Goal: Task Accomplishment & Management: Complete application form

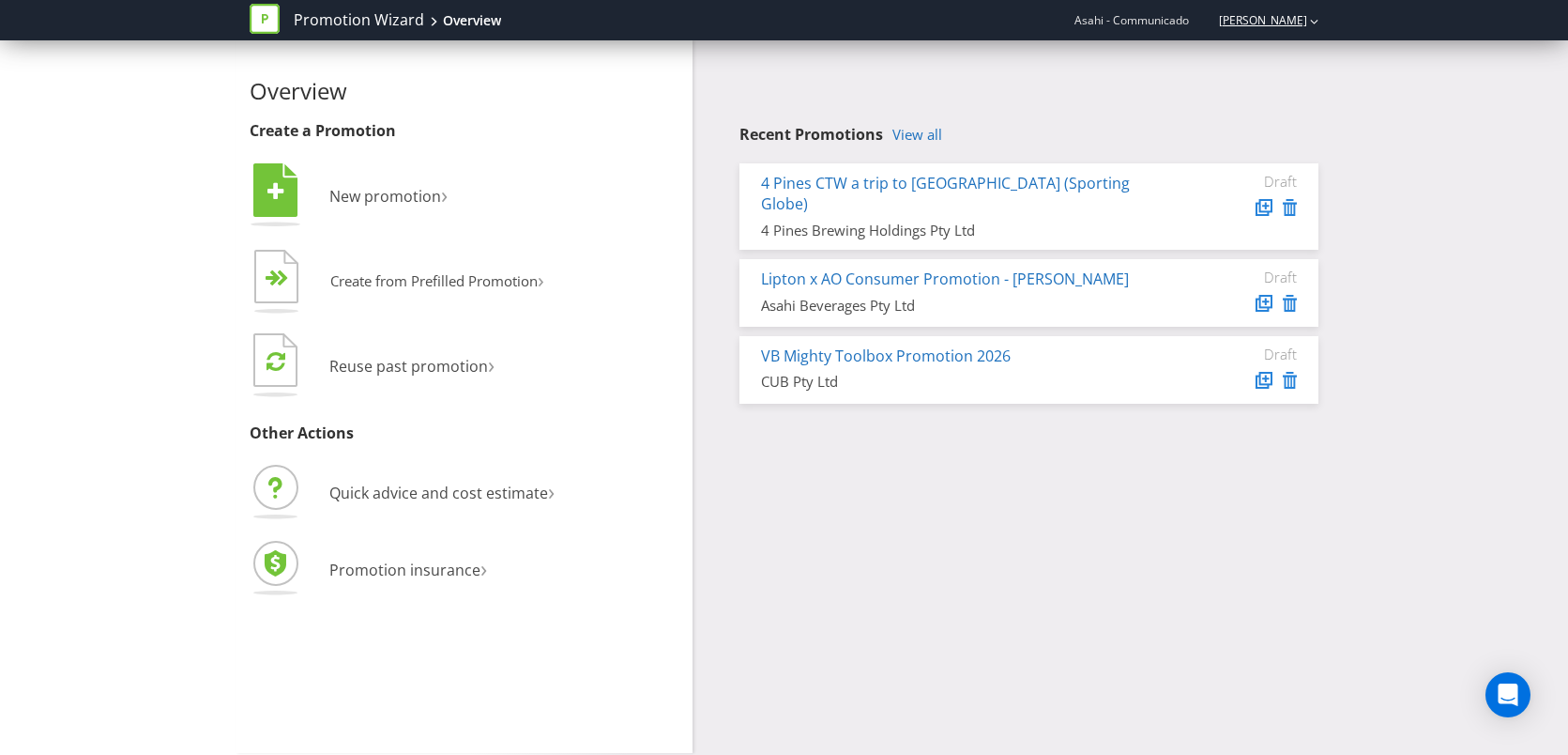
click at [1294, 13] on link "[PERSON_NAME]" at bounding box center [1253, 20] width 107 height 16
click at [1040, 57] on div "Recent Promotions View all 4 Pines CTW a trip to [GEOGRAPHIC_DATA] (Sporting Gl…" at bounding box center [1012, 227] width 641 height 373
click at [406, 192] on span "New promotion" at bounding box center [386, 196] width 112 height 21
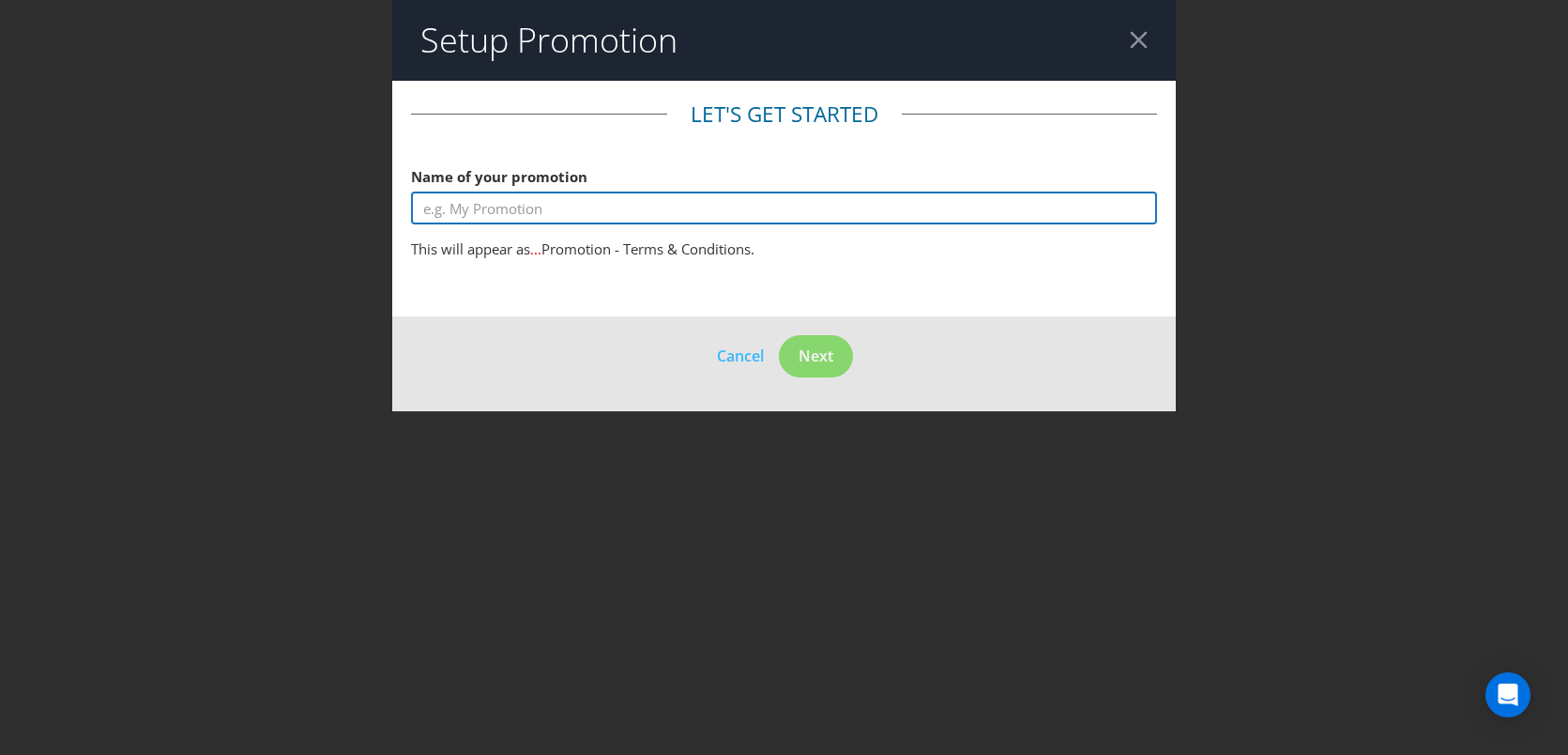
click at [683, 216] on input "text" at bounding box center [785, 207] width 747 height 33
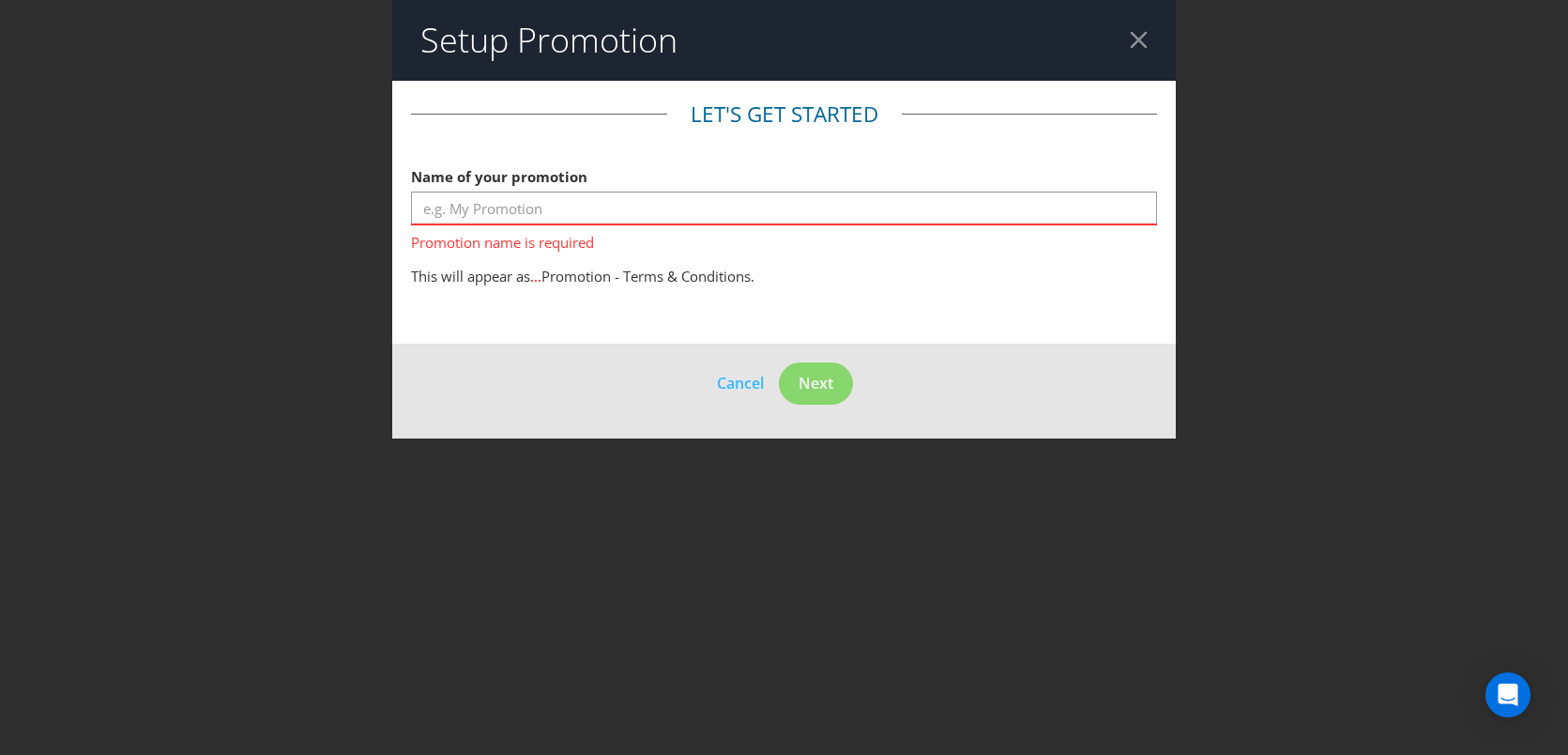
click at [1135, 46] on div at bounding box center [1139, 40] width 18 height 18
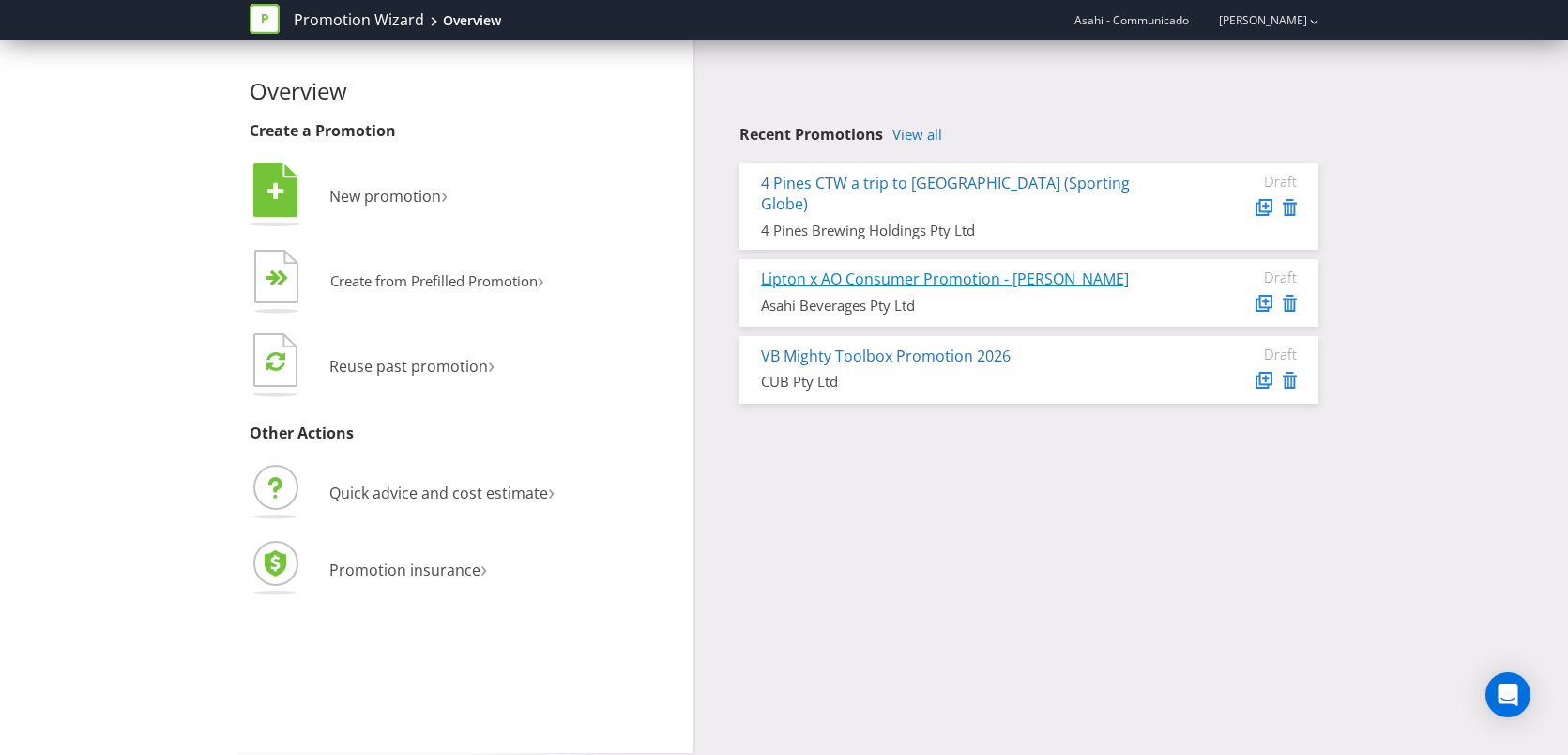
click at [899, 268] on link "Lipton x AO Consumer Promotion - [PERSON_NAME]" at bounding box center [944, 278] width 368 height 21
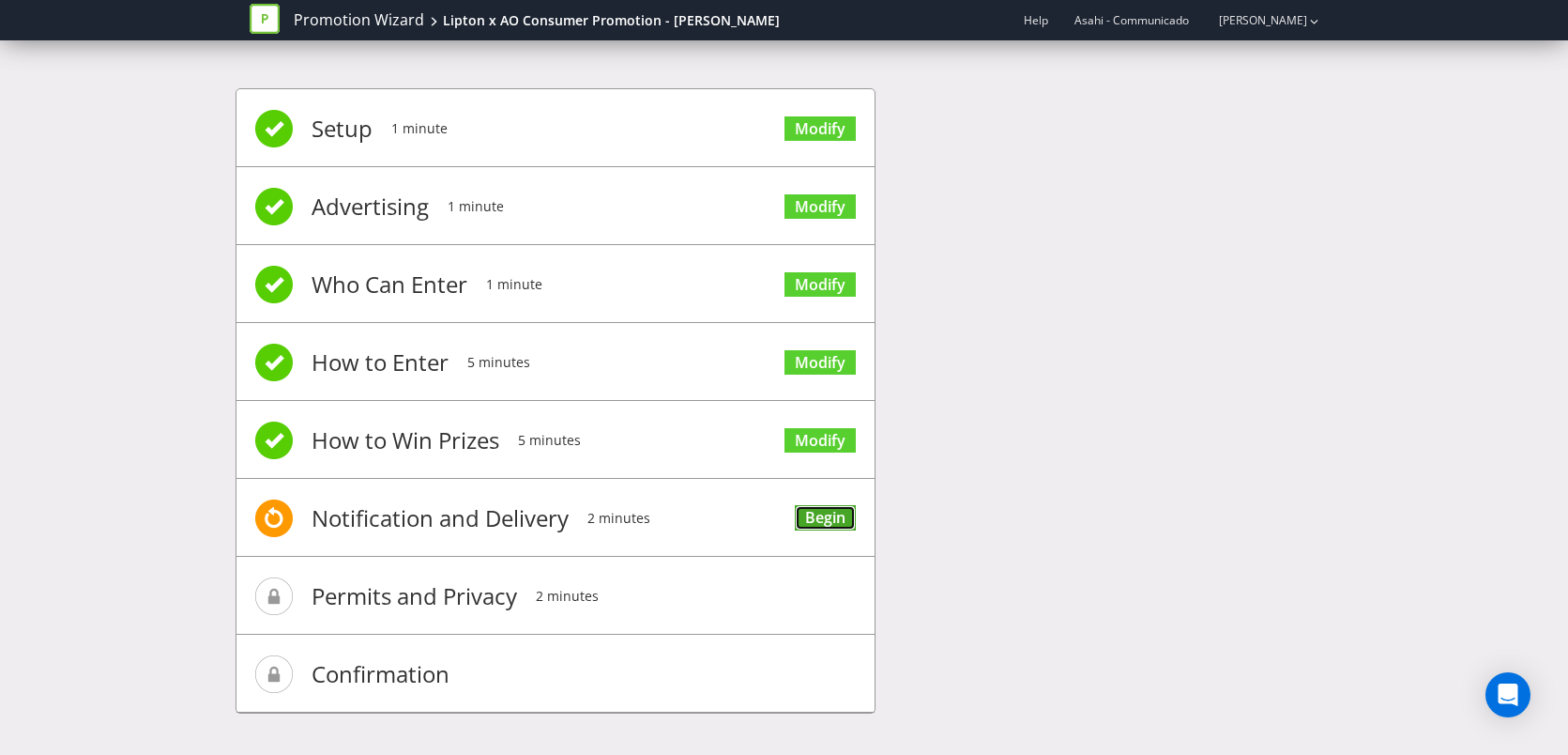
click at [826, 518] on link "Begin" at bounding box center [825, 517] width 61 height 25
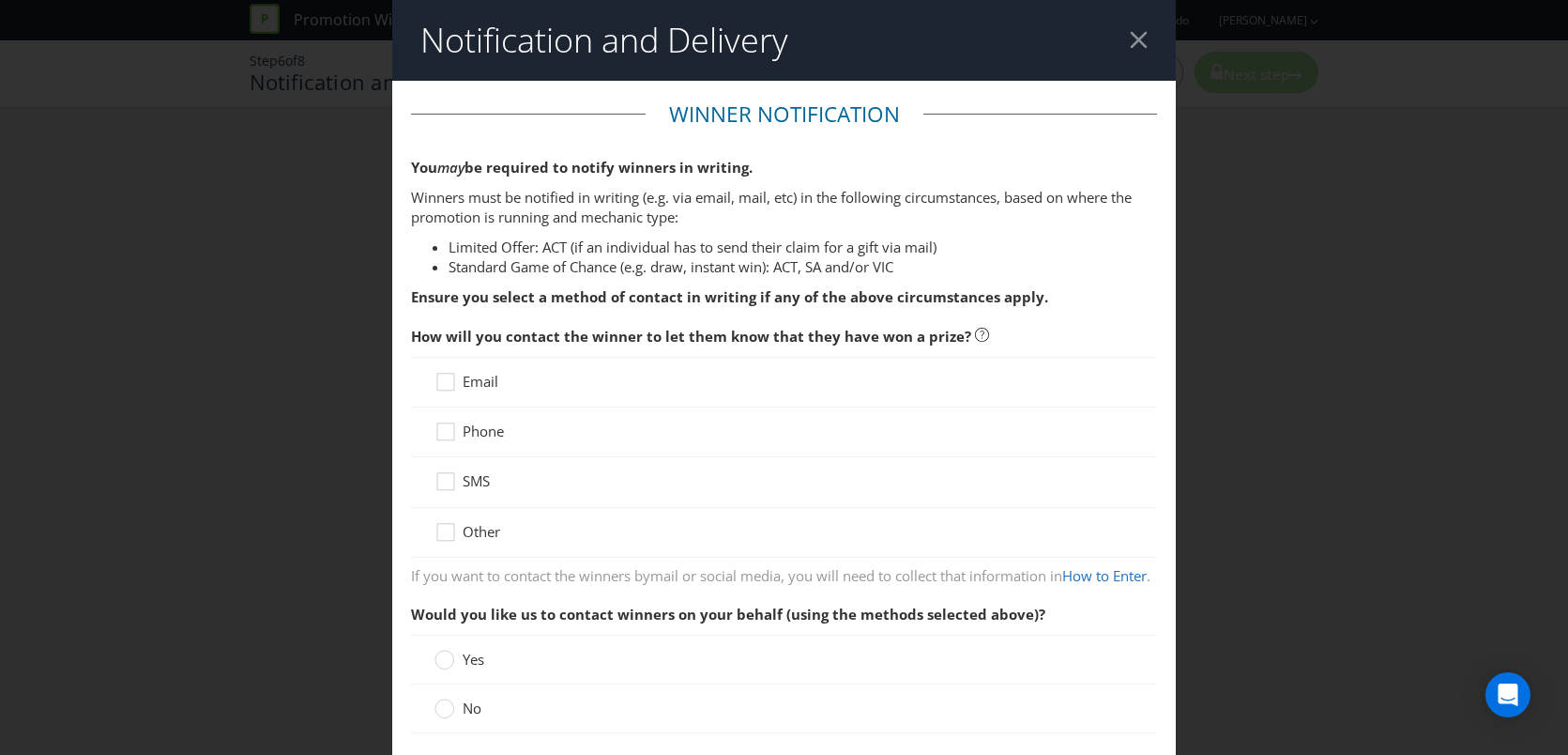
click at [480, 379] on span "Email" at bounding box center [481, 380] width 36 height 19
click at [0, 0] on input "Email" at bounding box center [0, 0] width 0 height 0
click at [486, 437] on span "Phone" at bounding box center [483, 430] width 41 height 19
click at [0, 0] on input "Phone" at bounding box center [0, 0] width 0 height 0
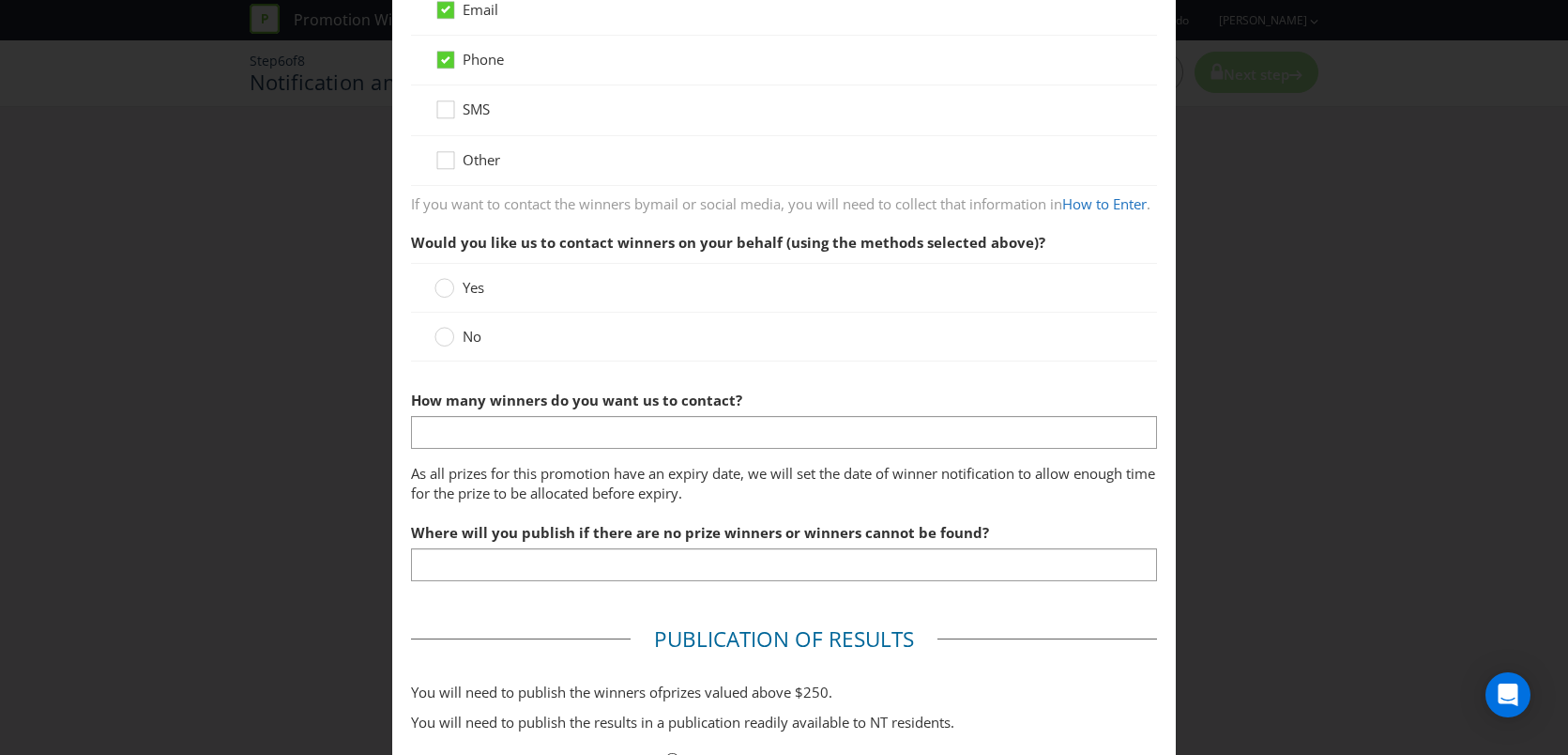
scroll to position [373, 0]
click at [465, 296] on span "Yes" at bounding box center [474, 286] width 22 height 19
click at [0, 0] on input "Yes" at bounding box center [0, 0] width 0 height 0
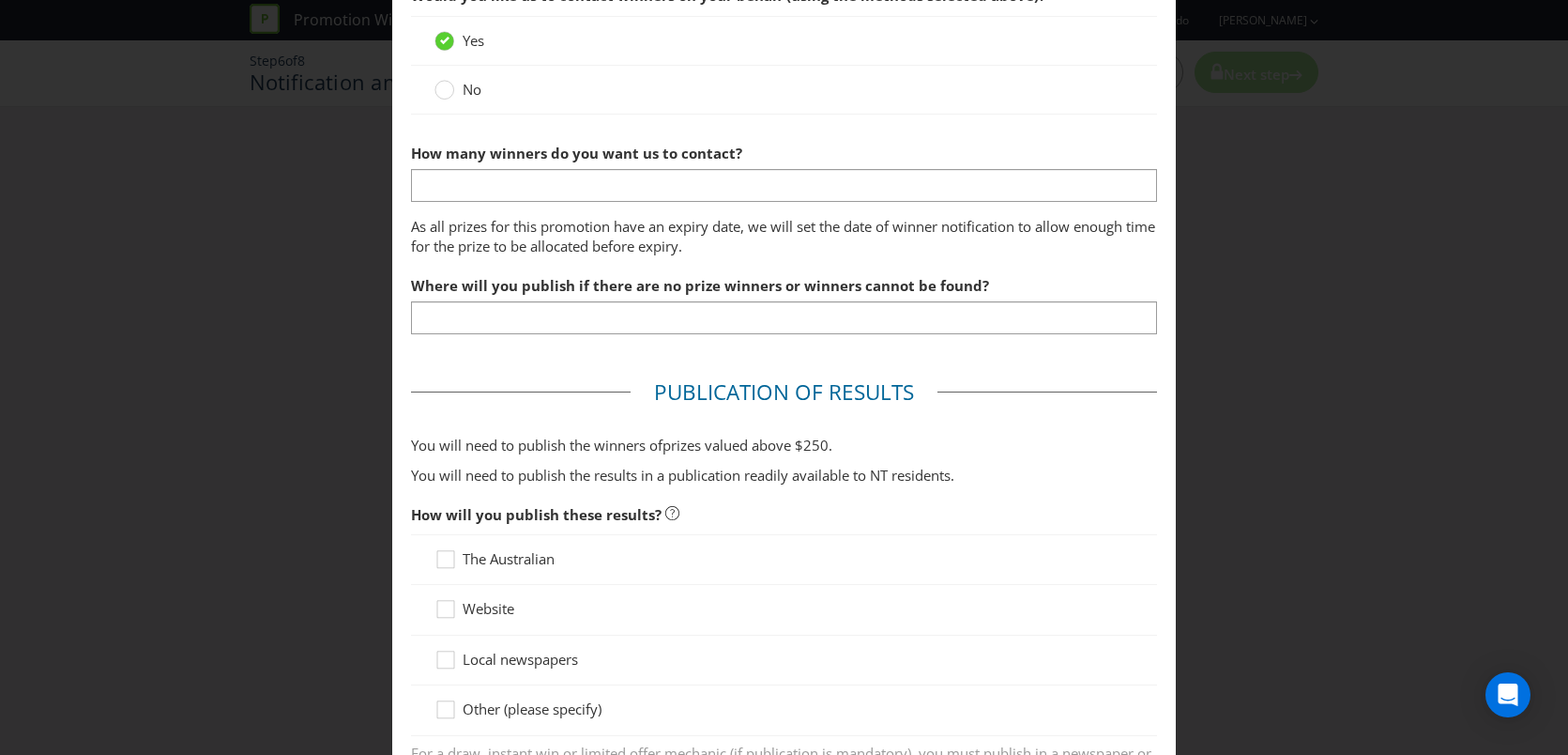
scroll to position [470, 0]
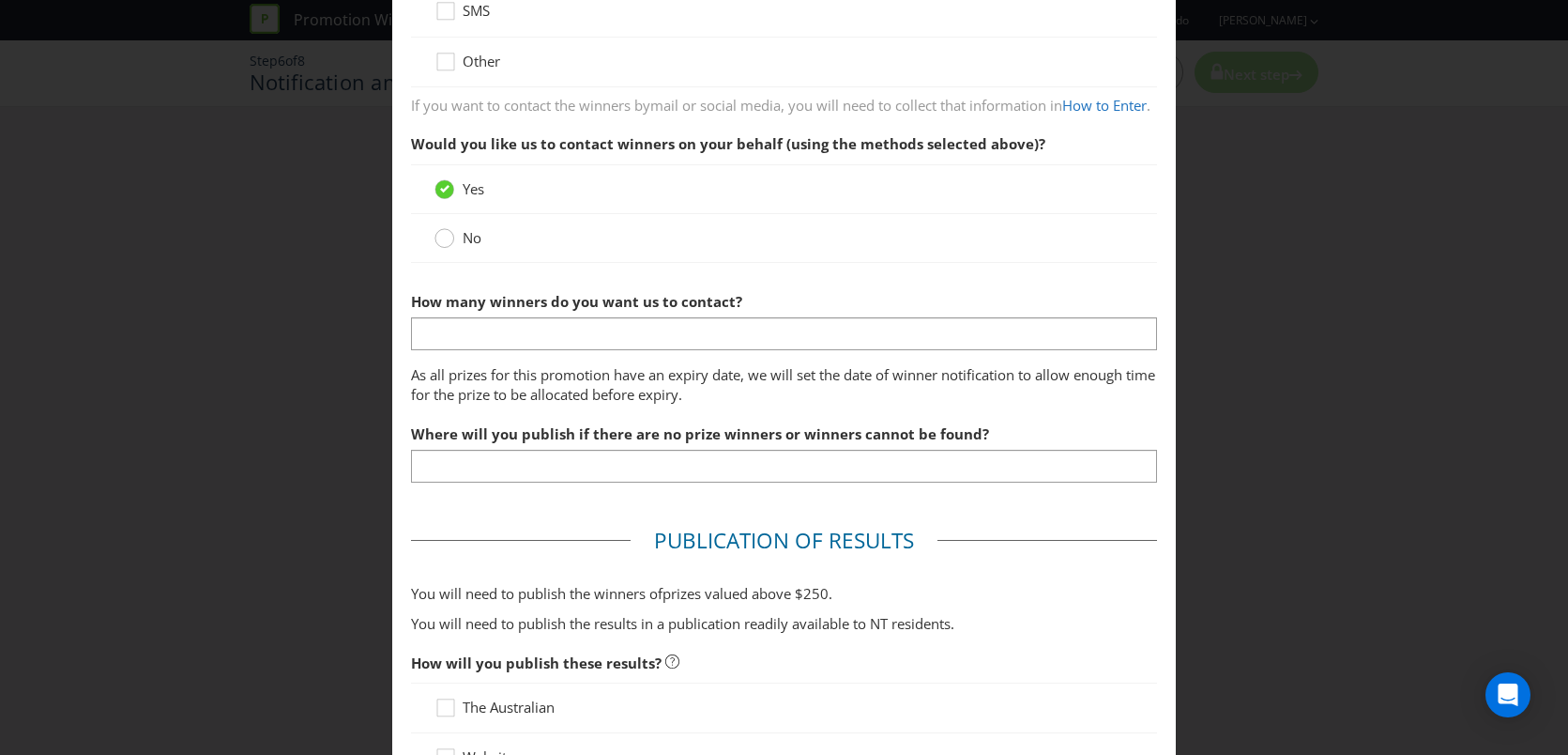
click at [452, 248] on circle at bounding box center [444, 238] width 19 height 19
click at [0, 0] on input "No" at bounding box center [0, 0] width 0 height 0
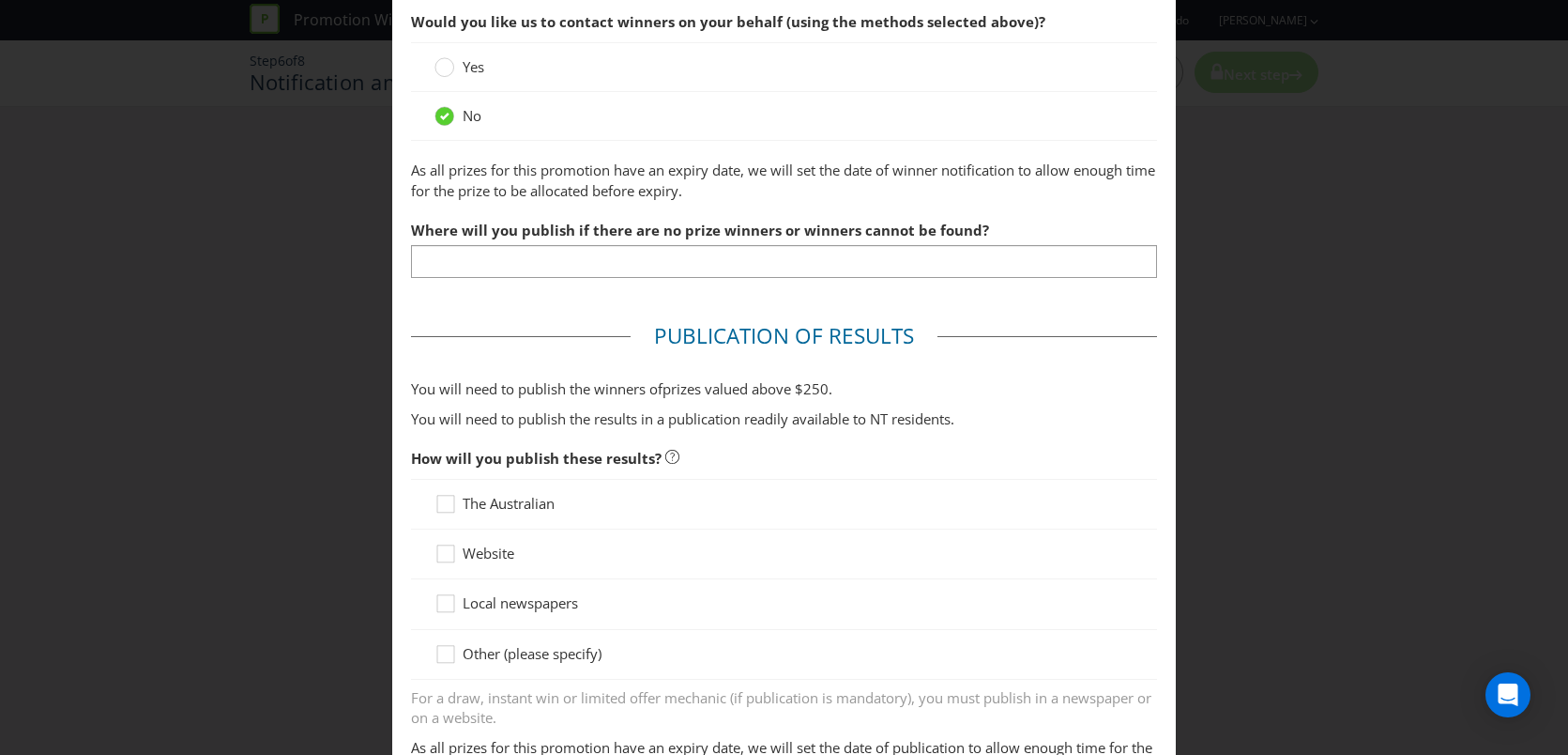
scroll to position [593, 0]
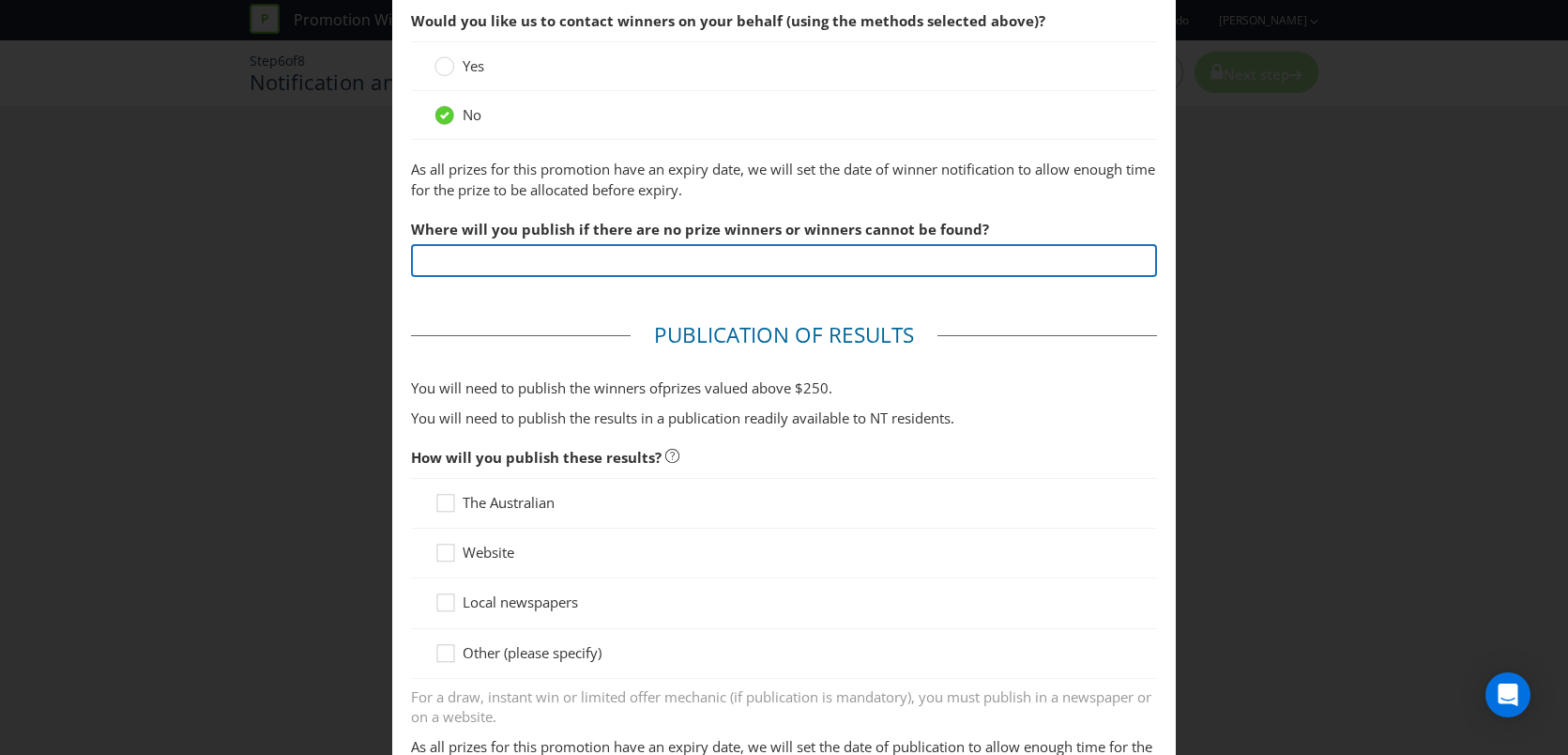
click at [669, 277] on input "text" at bounding box center [785, 260] width 747 height 33
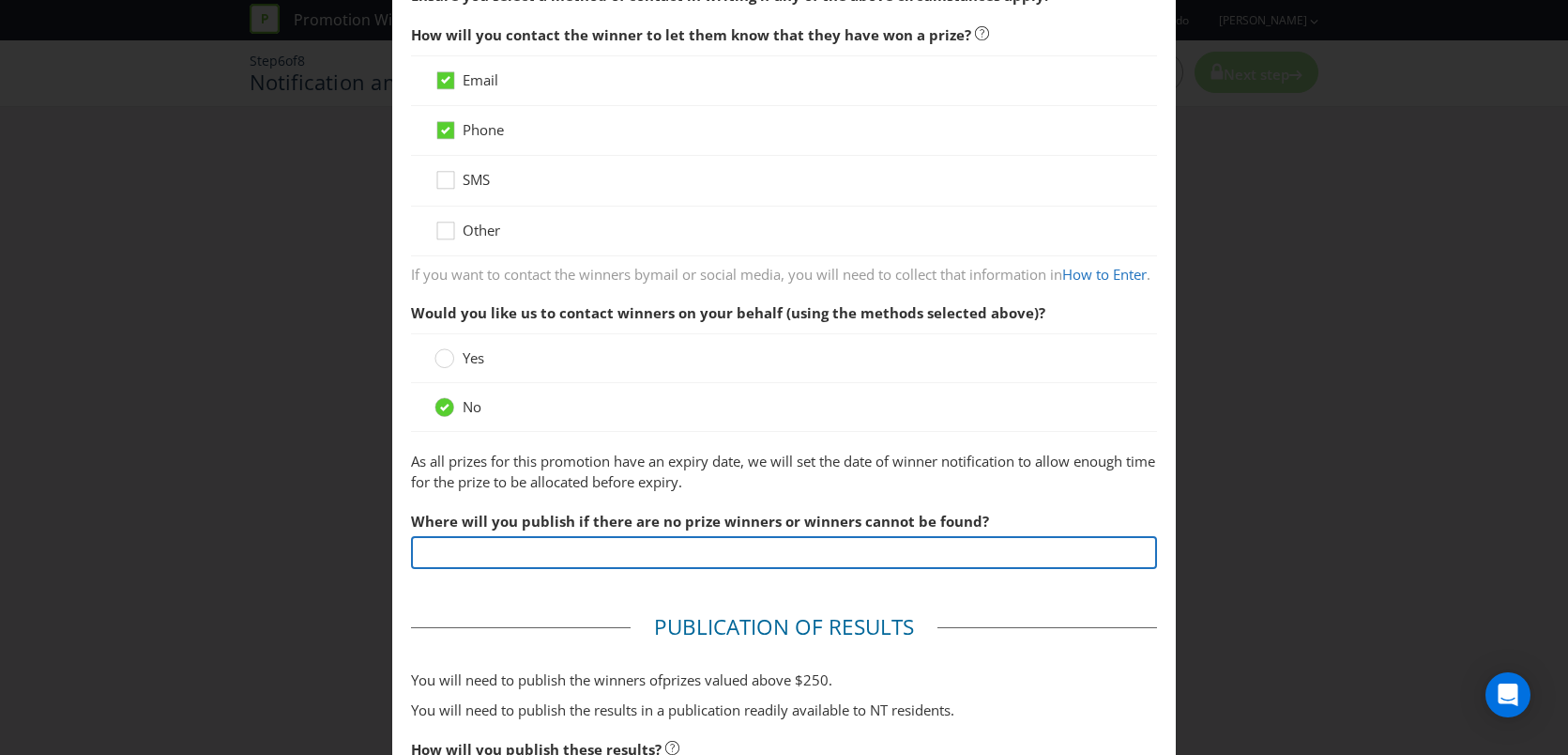
scroll to position [305, 0]
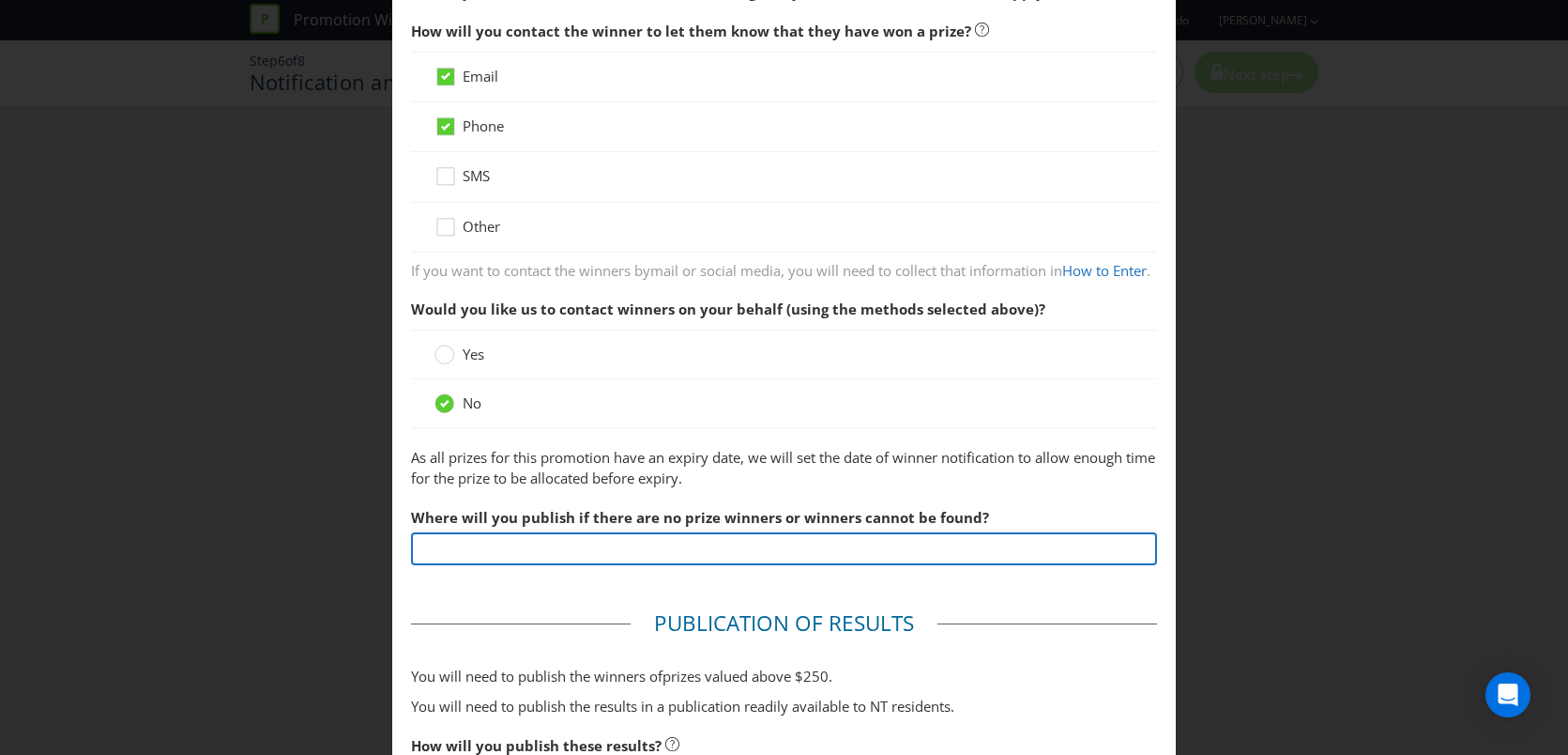
click at [431, 565] on input "text" at bounding box center [785, 548] width 747 height 33
paste input "Option 3 1 in 6 wins $20 (no major prize) $164,883.15 Option 2 1 in 8 wins $20 …"
type input "Option 3 1 in 6 wins $20 (no major prize) $164,883.15 Option 2 1 in 8 wins $20 …"
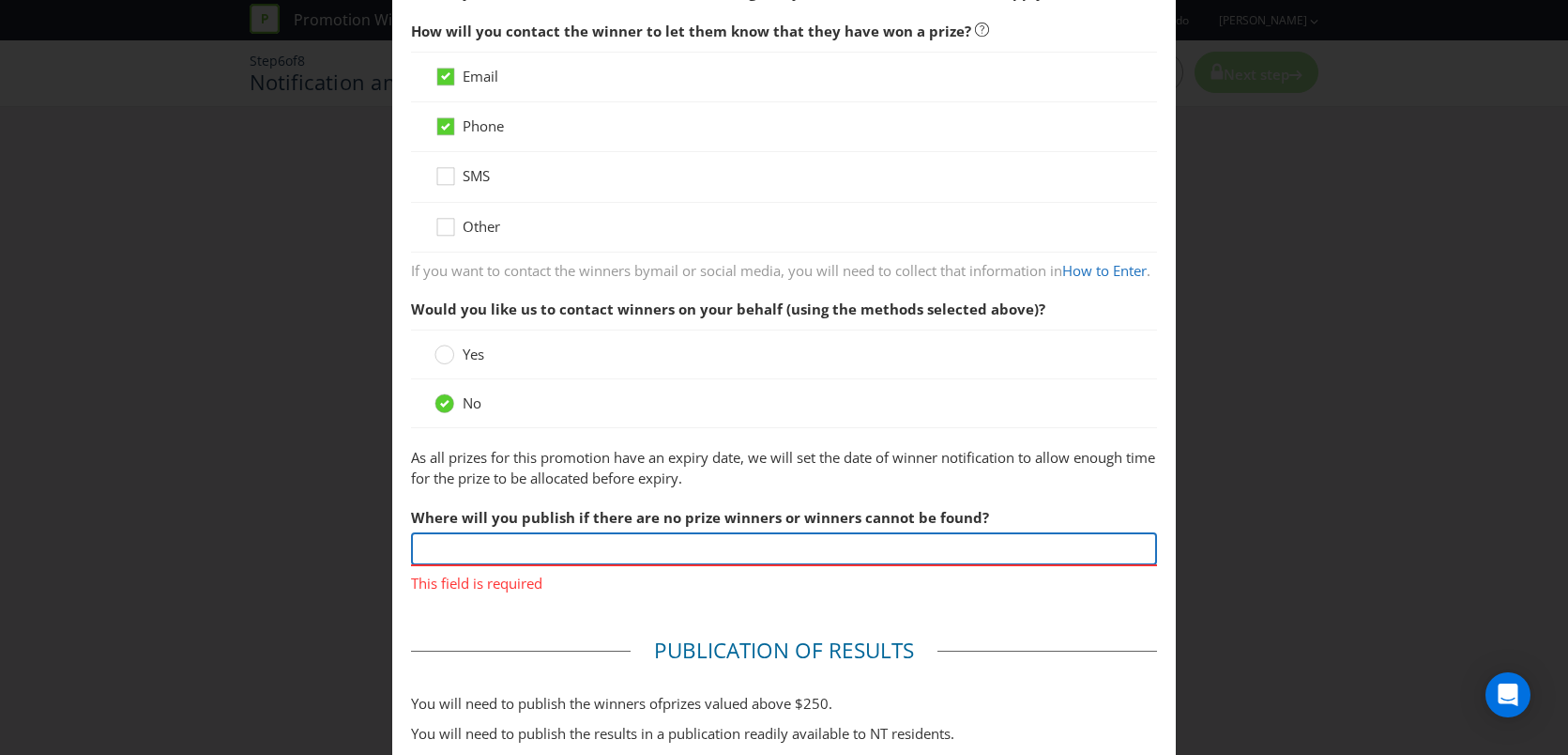
paste input "[URL][DOMAIN_NAME]"
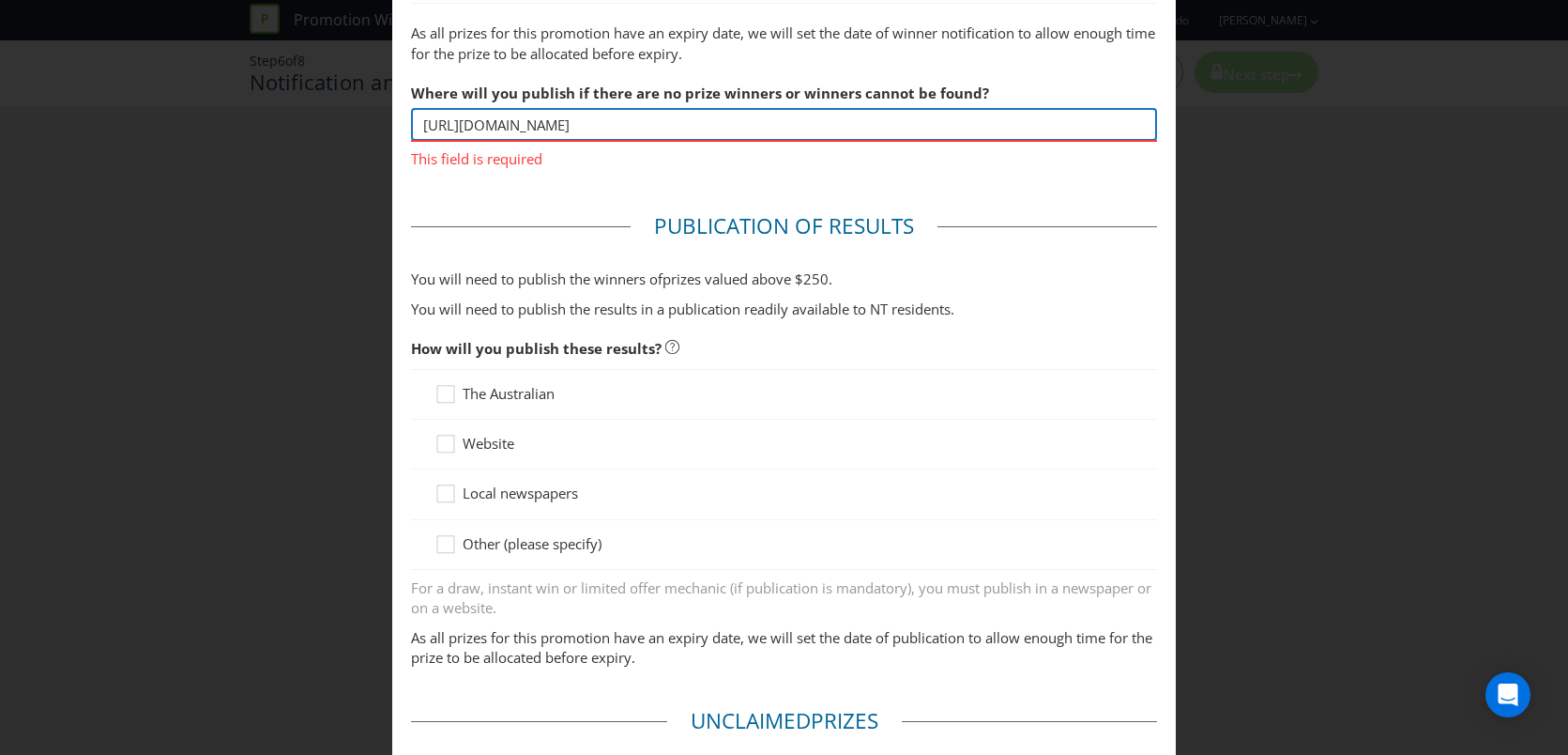
scroll to position [727, 0]
type input "[URL][DOMAIN_NAME]"
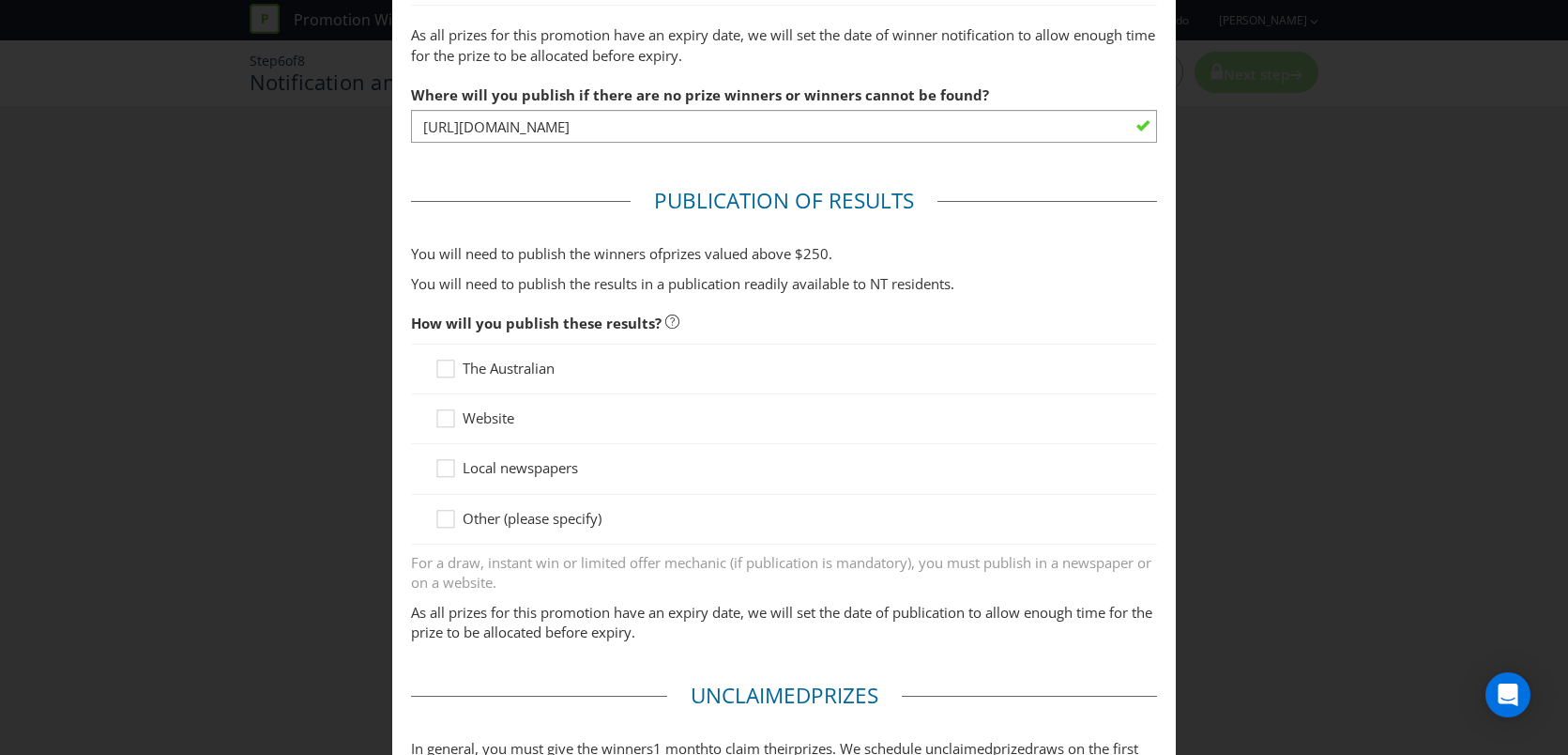
click at [479, 475] on div "The Australian Website Local newspapers Other (please specify)" at bounding box center [785, 444] width 747 height 202
click at [507, 427] on span "Website" at bounding box center [489, 417] width 52 height 19
click at [0, 0] on input "Website" at bounding box center [0, 0] width 0 height 0
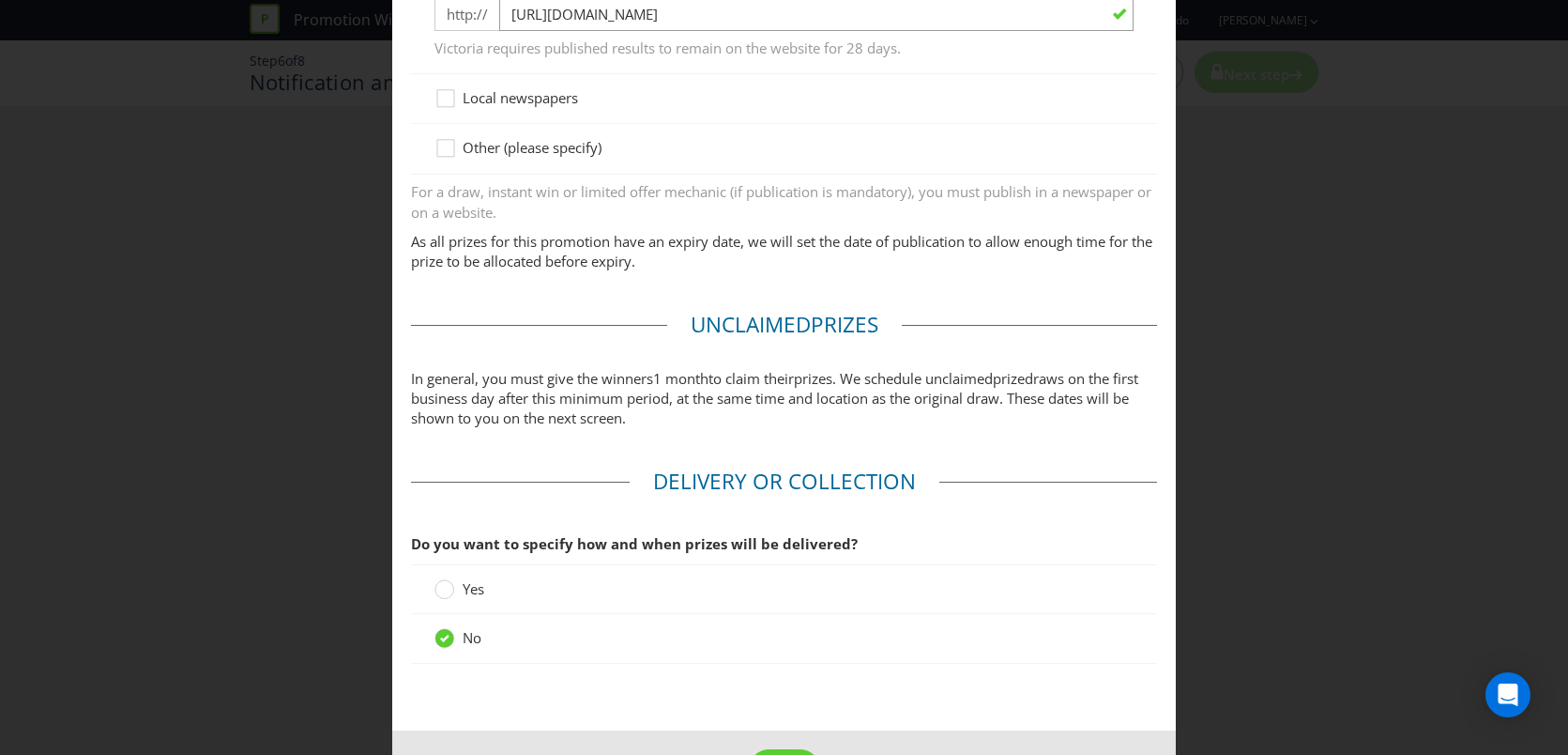
scroll to position [1297, 0]
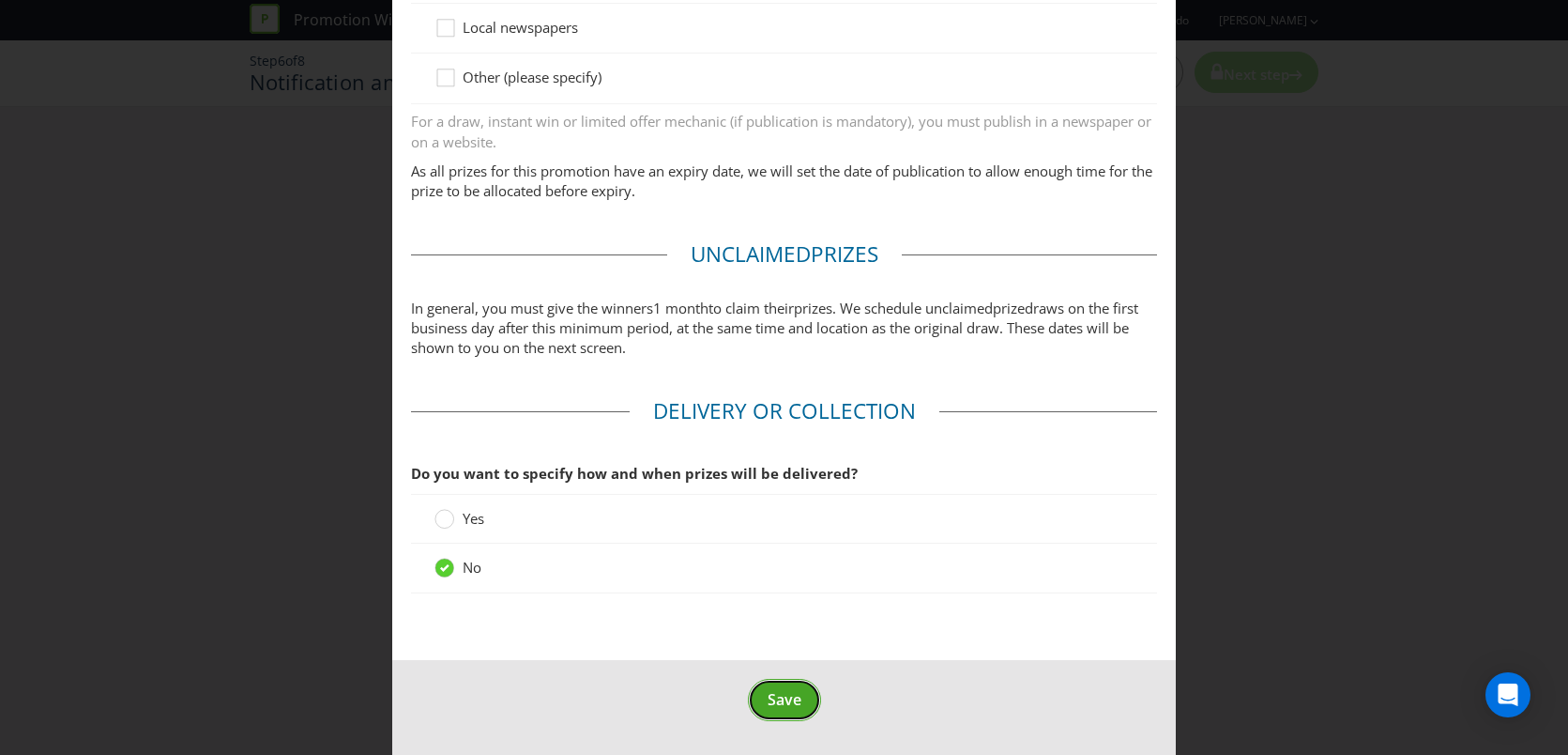
click at [789, 706] on span "Save" at bounding box center [785, 699] width 34 height 21
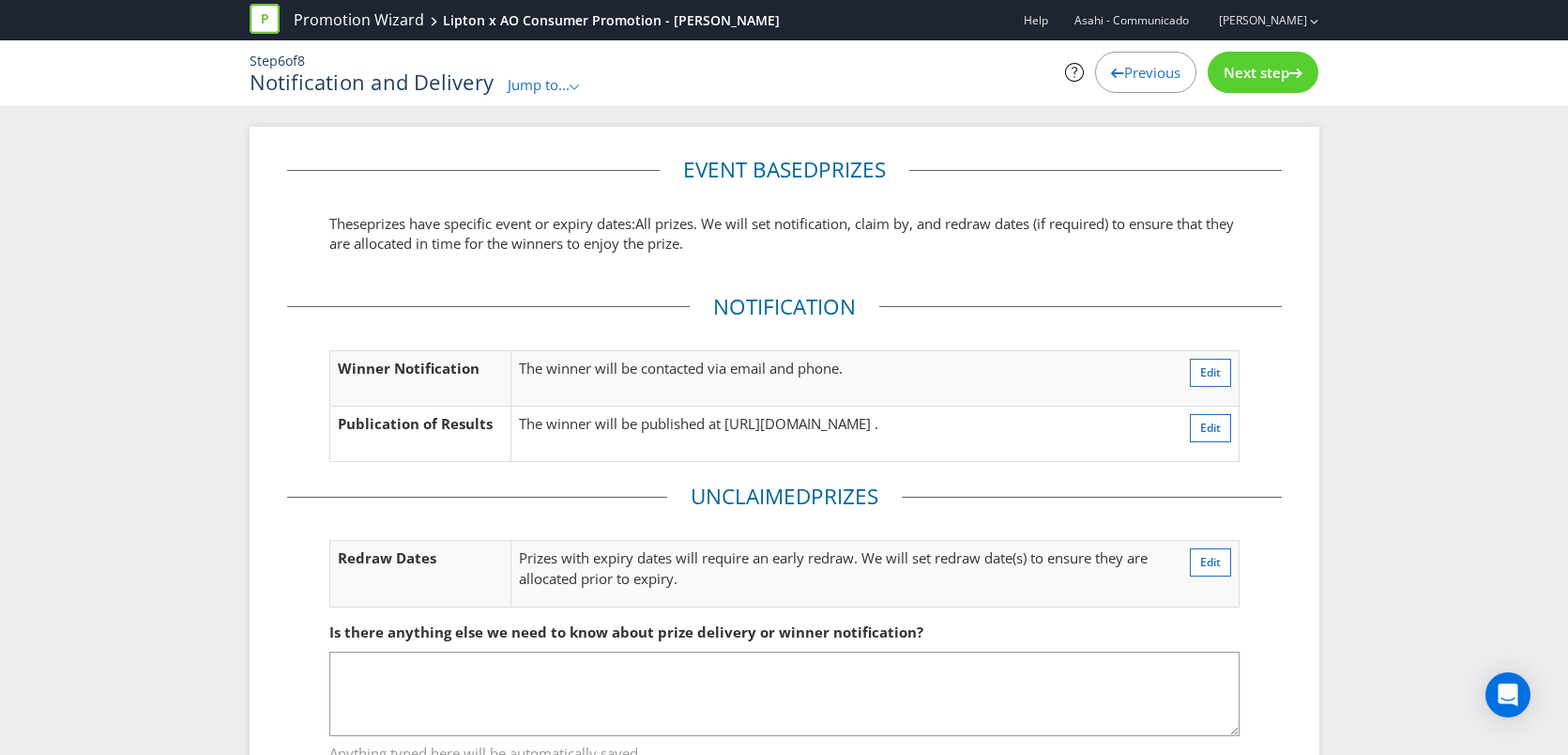
scroll to position [80, 0]
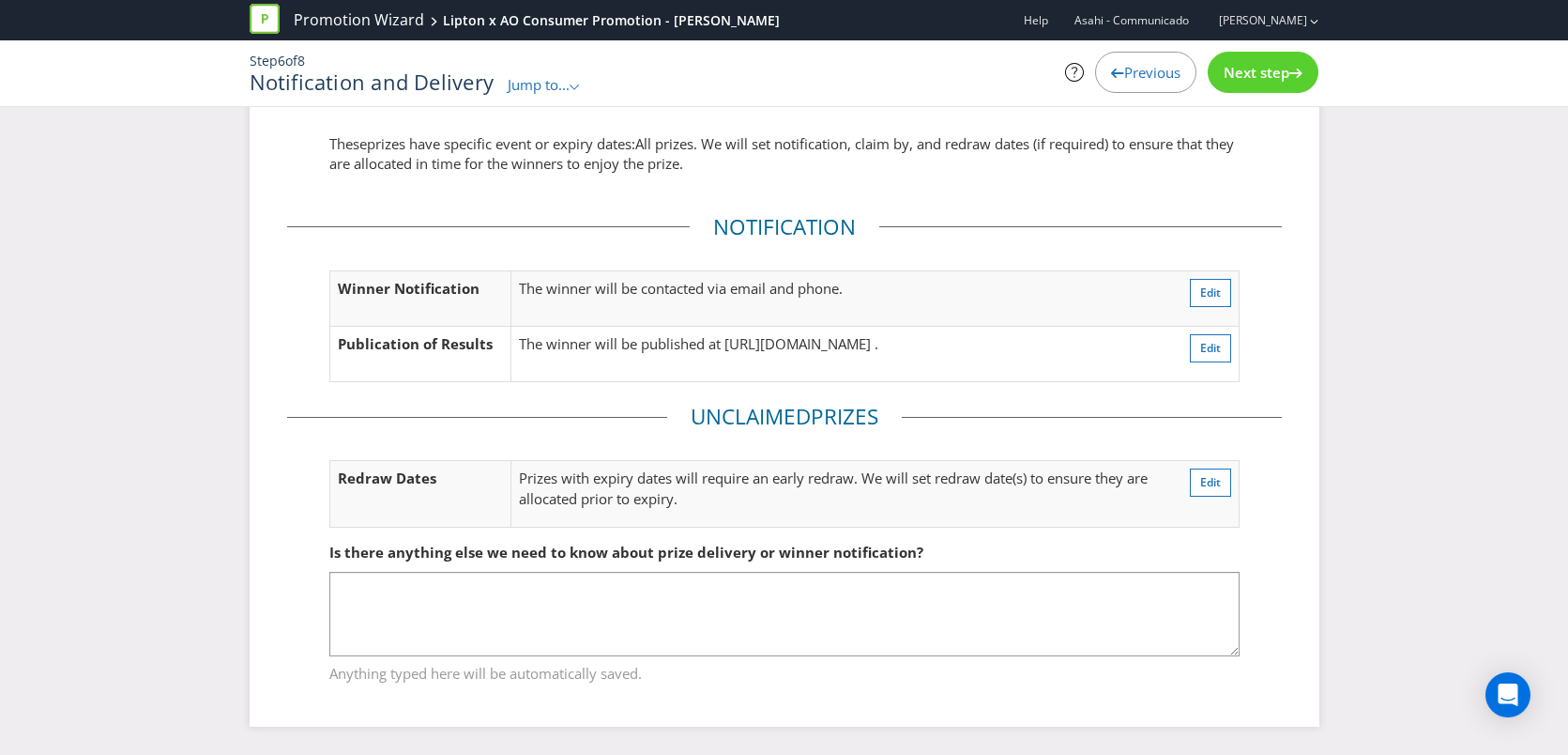
click at [1262, 73] on span "Next step" at bounding box center [1257, 72] width 66 height 19
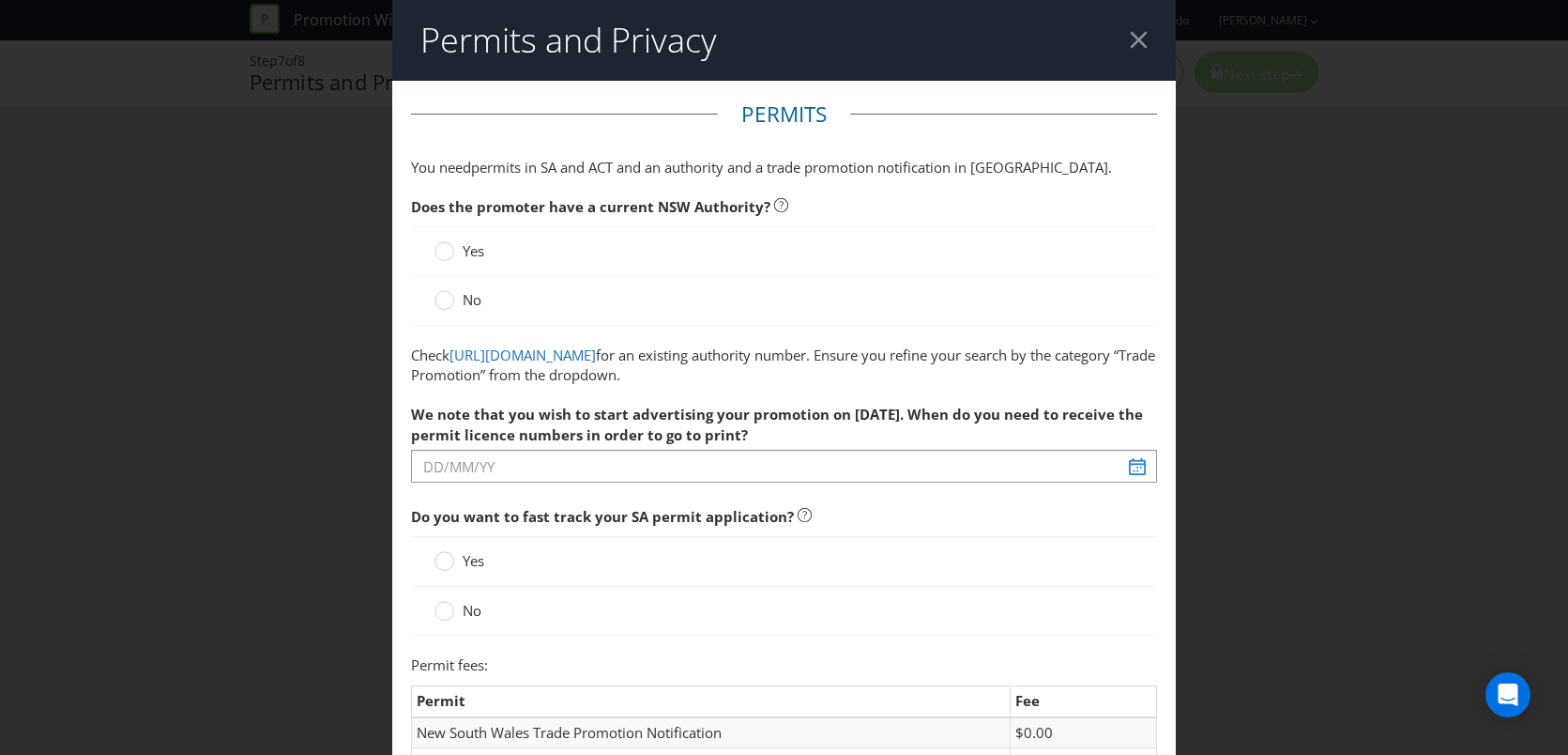
click at [484, 249] on span at bounding box center [486, 250] width 4 height 19
click at [0, 0] on input "Yes" at bounding box center [0, 0] width 0 height 0
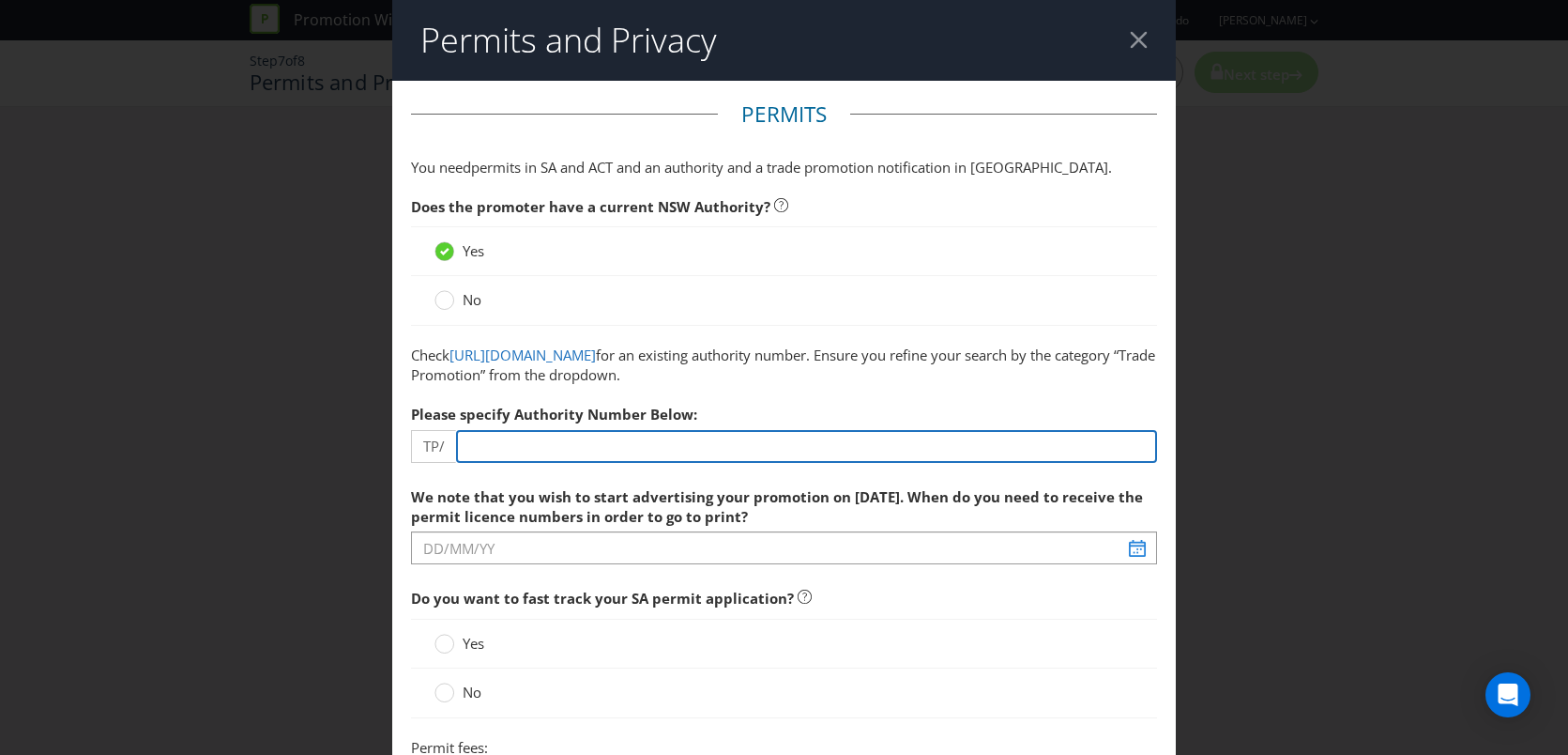
click at [625, 450] on input "number" at bounding box center [807, 446] width 702 height 33
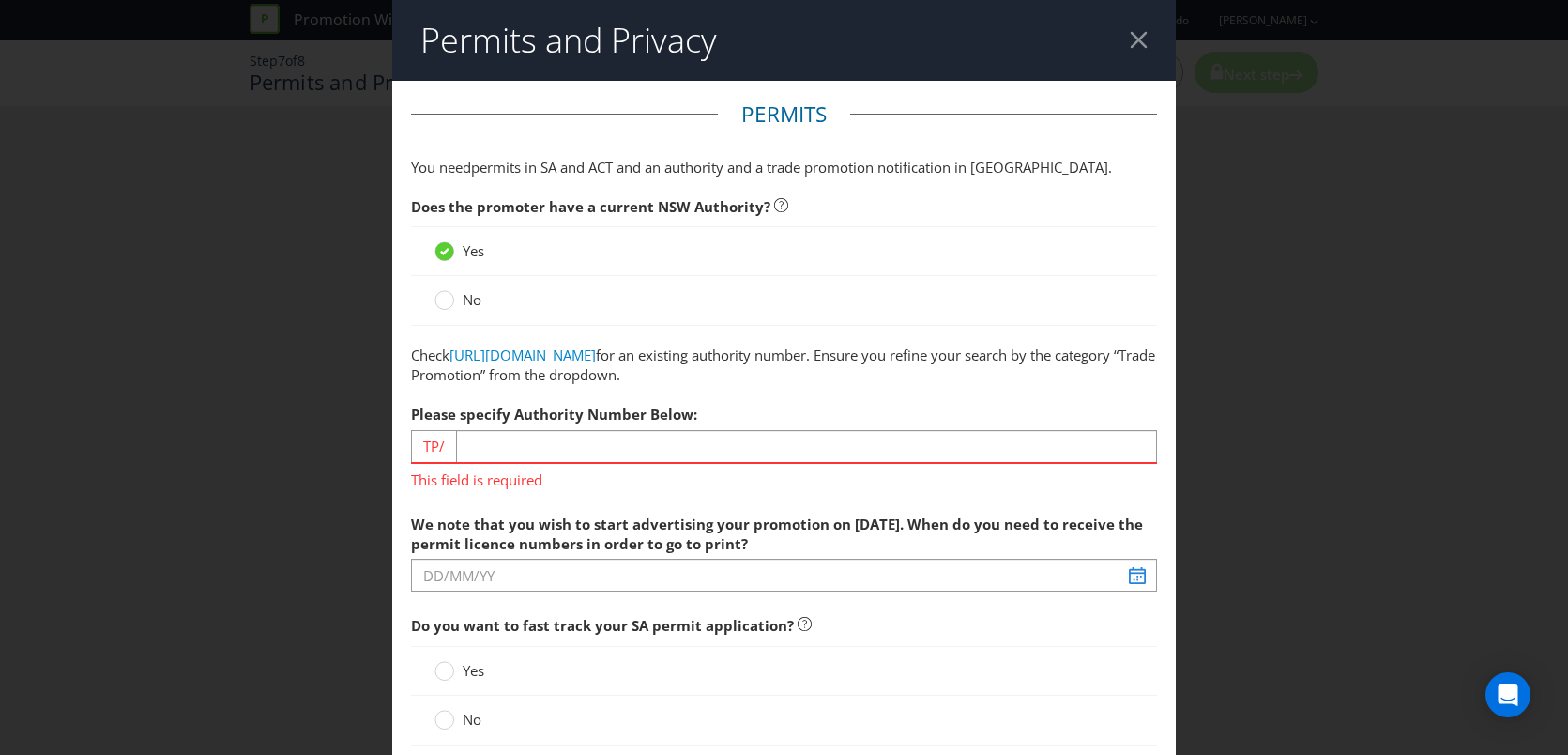
click at [596, 353] on link "[URL][DOMAIN_NAME]" at bounding box center [522, 355] width 146 height 19
click at [611, 457] on input "number" at bounding box center [807, 446] width 702 height 33
paste input "00957"
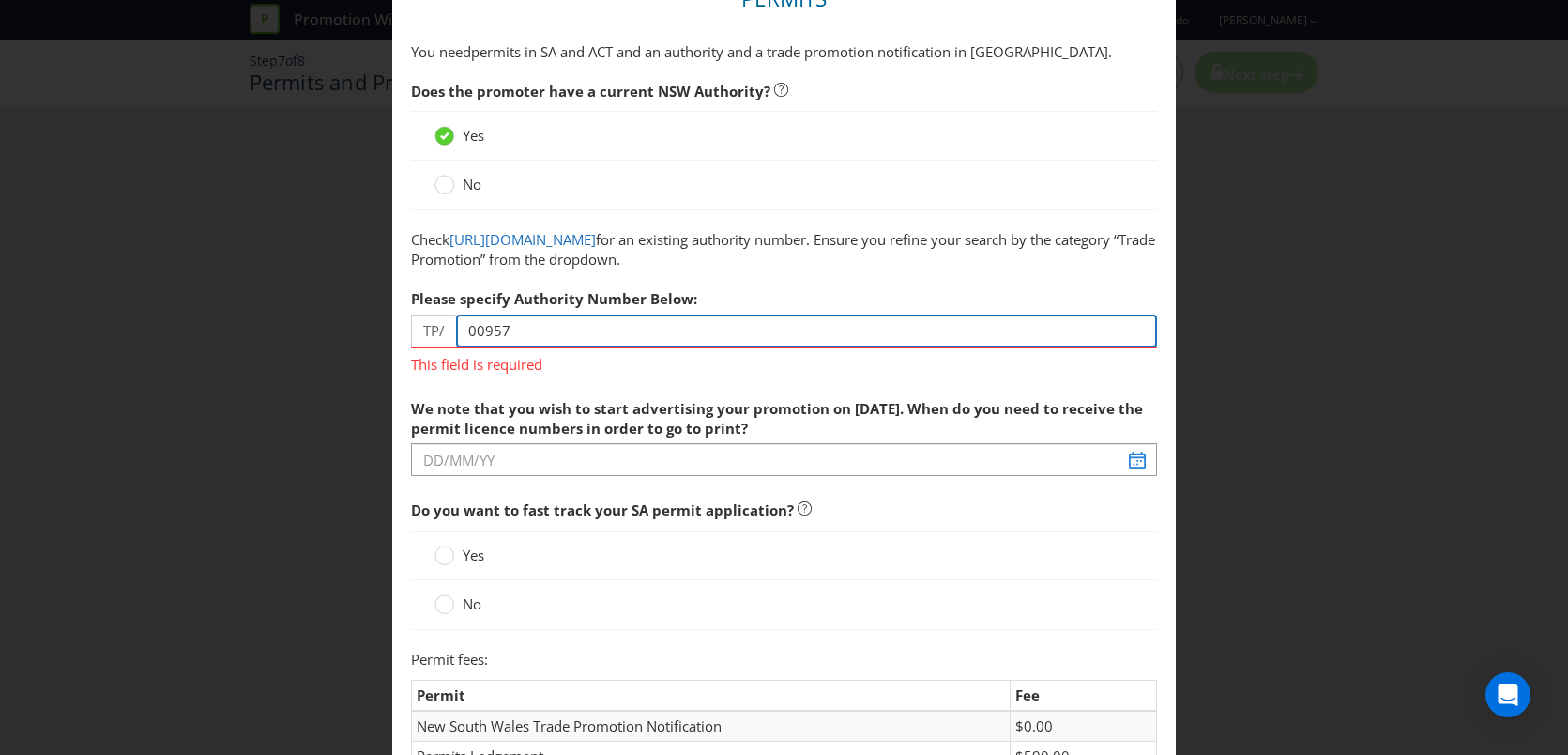
scroll to position [116, 0]
type input "00957"
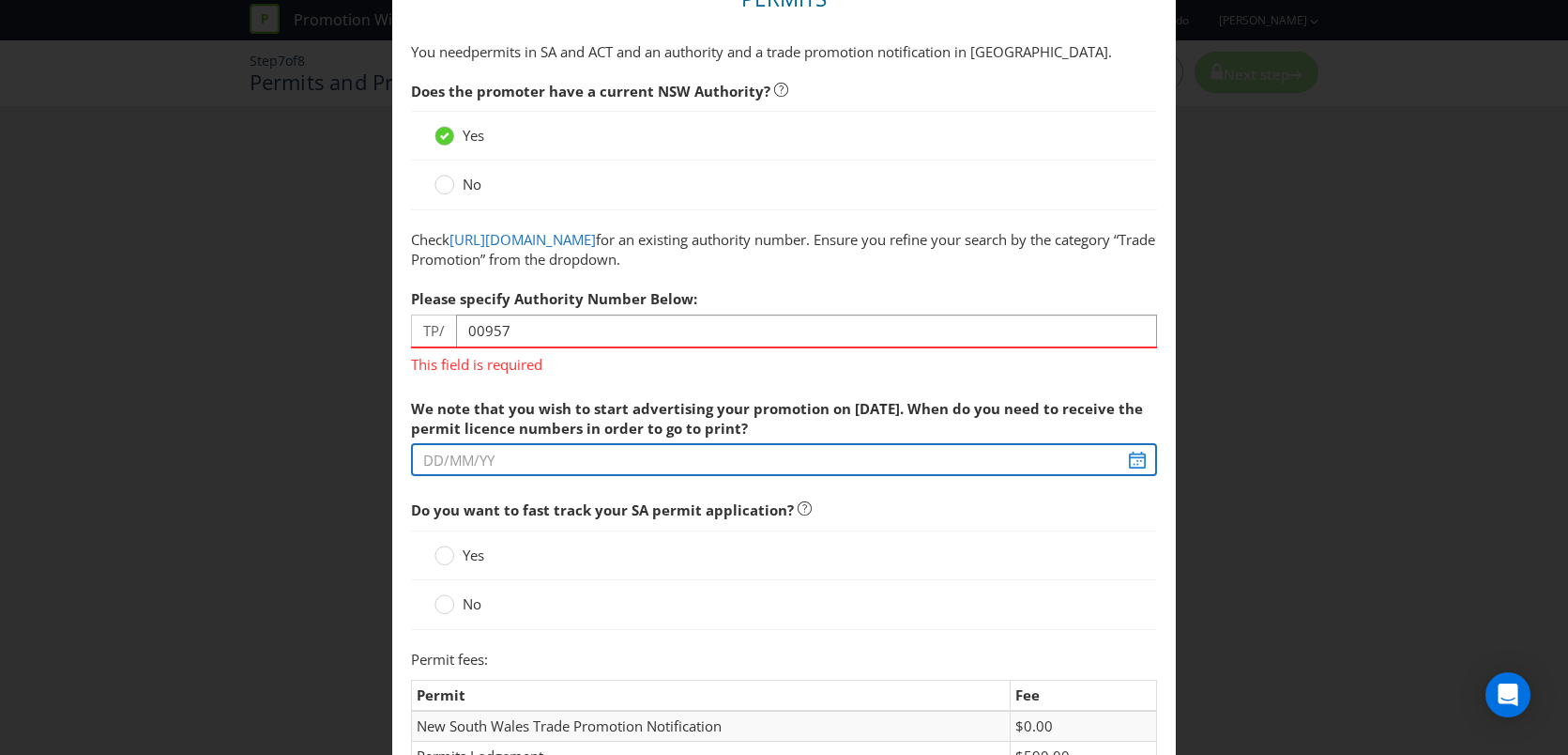
click at [623, 463] on span "We note that you wish to start advertising your promotion on [DATE]. When do yo…" at bounding box center [785, 515] width 747 height 251
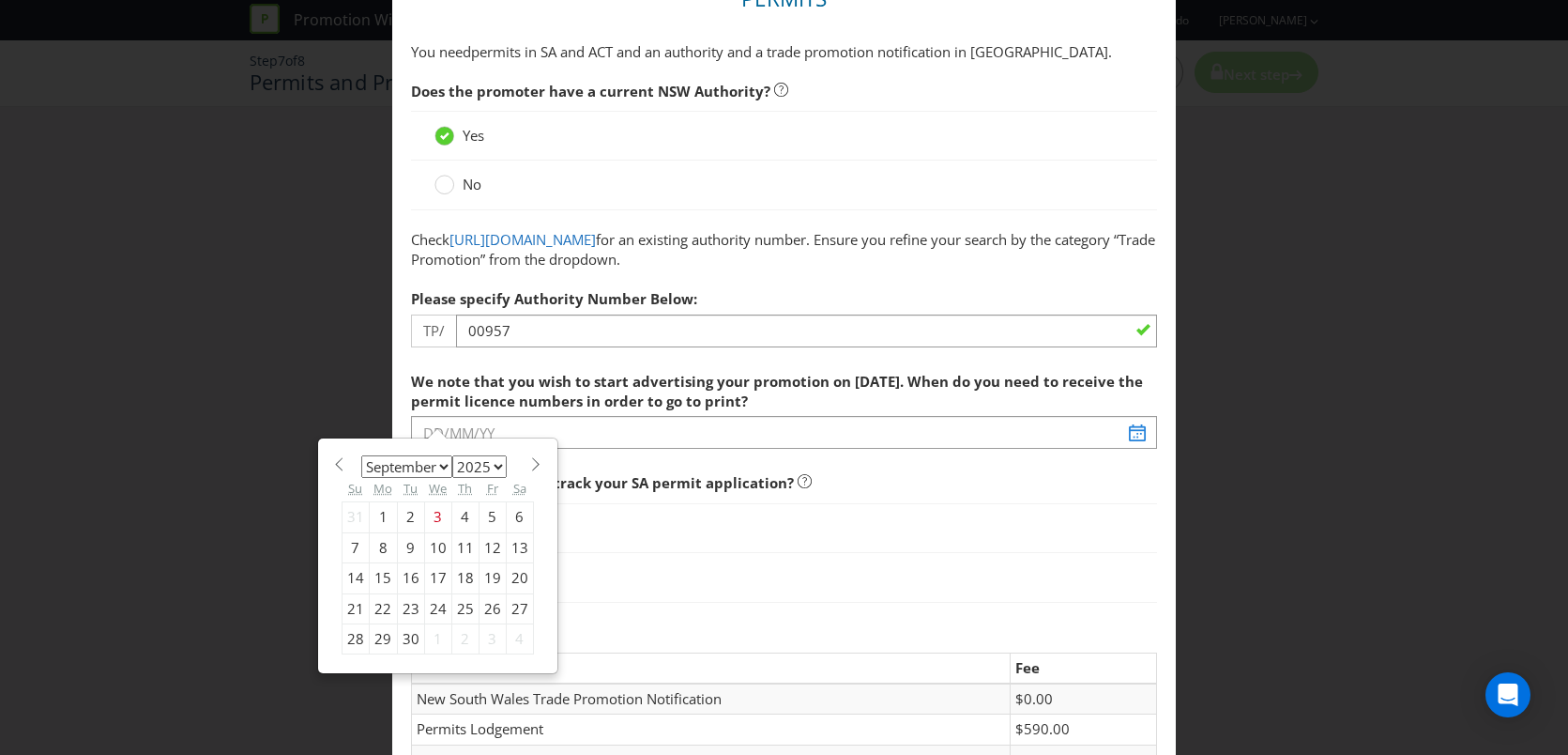
click at [339, 464] on span at bounding box center [340, 464] width 14 height 14
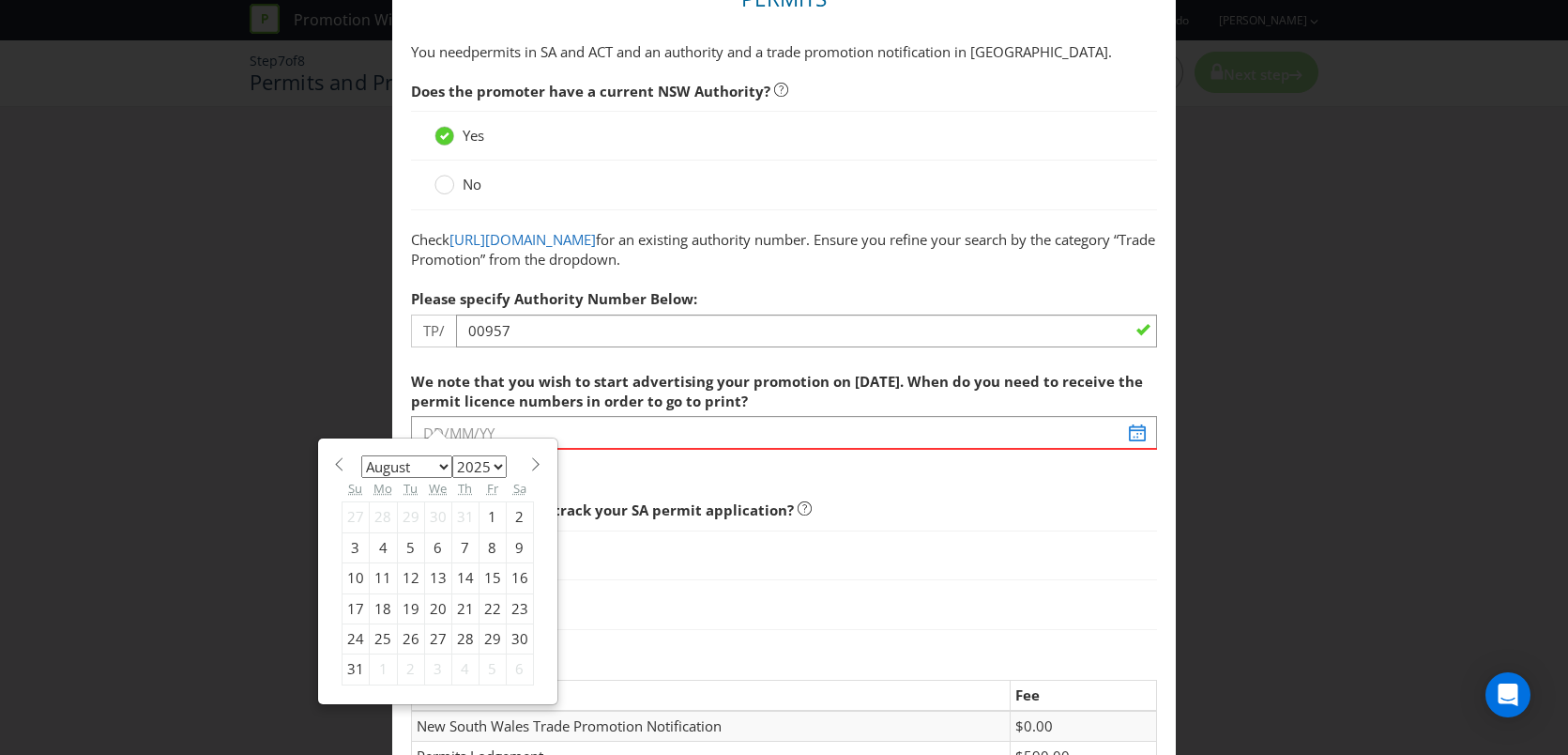
click at [528, 450] on div "January February March April May June July August September October November [D…" at bounding box center [438, 571] width 211 height 247
click at [535, 469] on span at bounding box center [536, 464] width 14 height 14
click at [540, 467] on div "January February March April May June July August September October November [D…" at bounding box center [437, 556] width 237 height 234
click at [529, 464] on span at bounding box center [536, 464] width 14 height 14
select select "9"
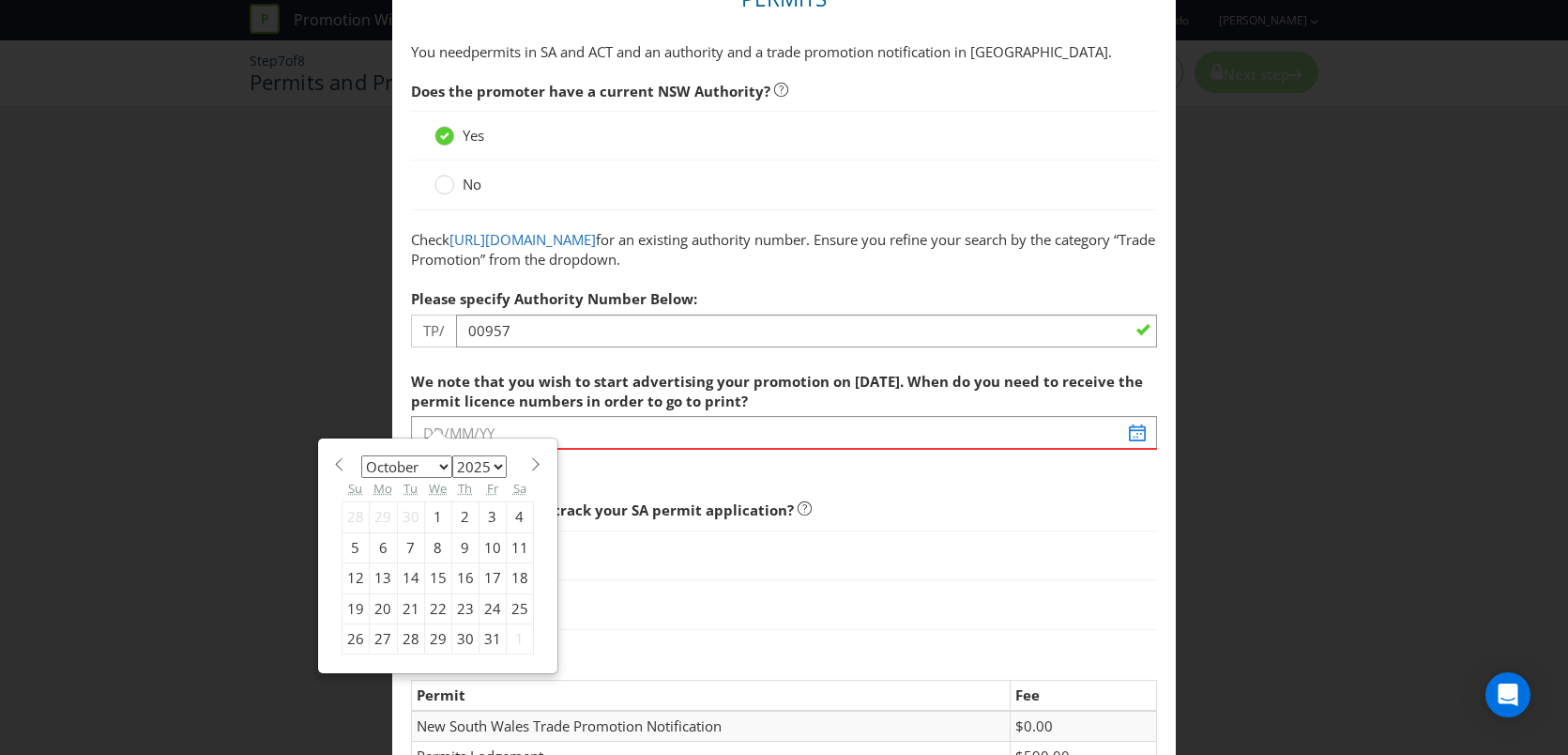
click at [438, 521] on div "1" at bounding box center [437, 517] width 27 height 30
type input "[DATE]"
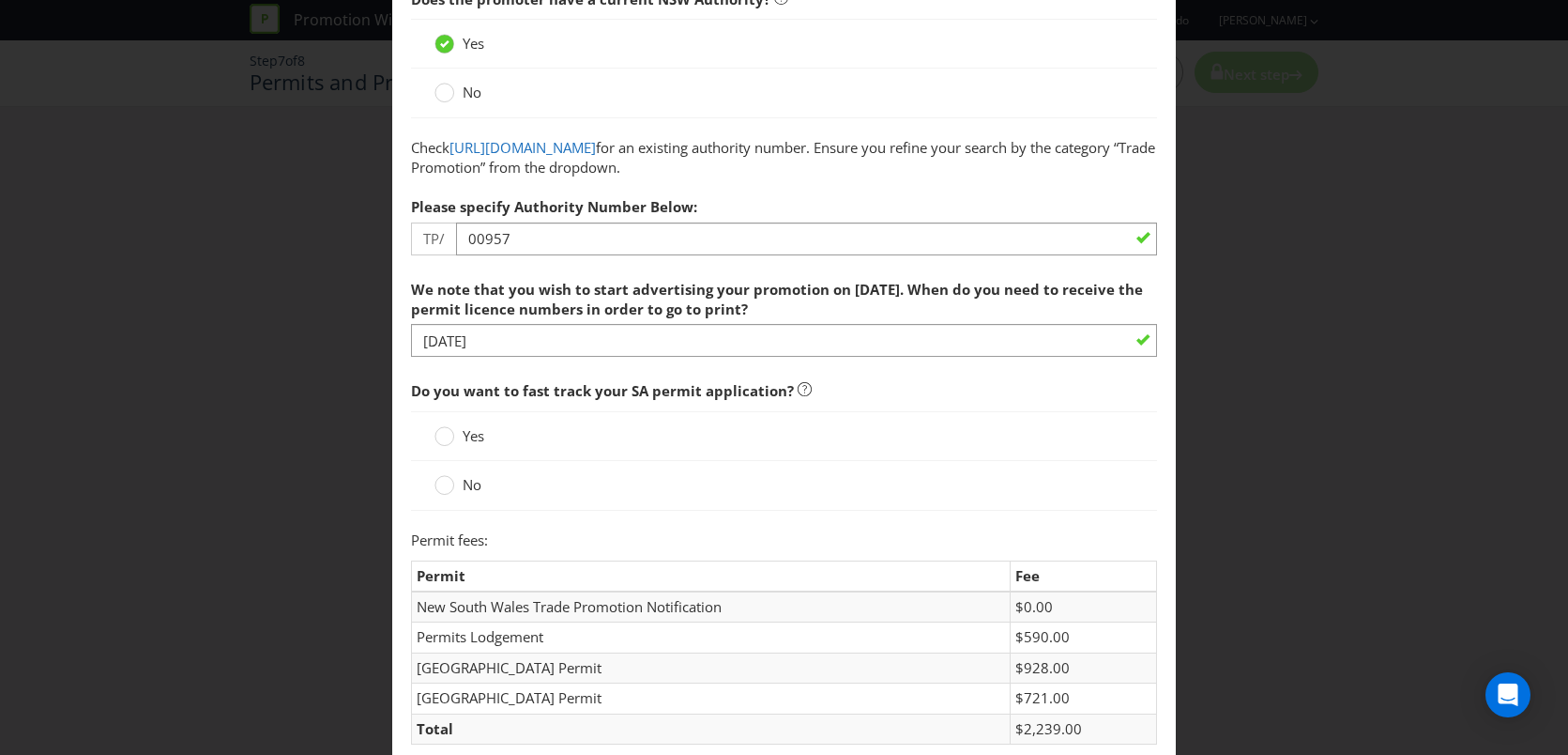
scroll to position [214, 0]
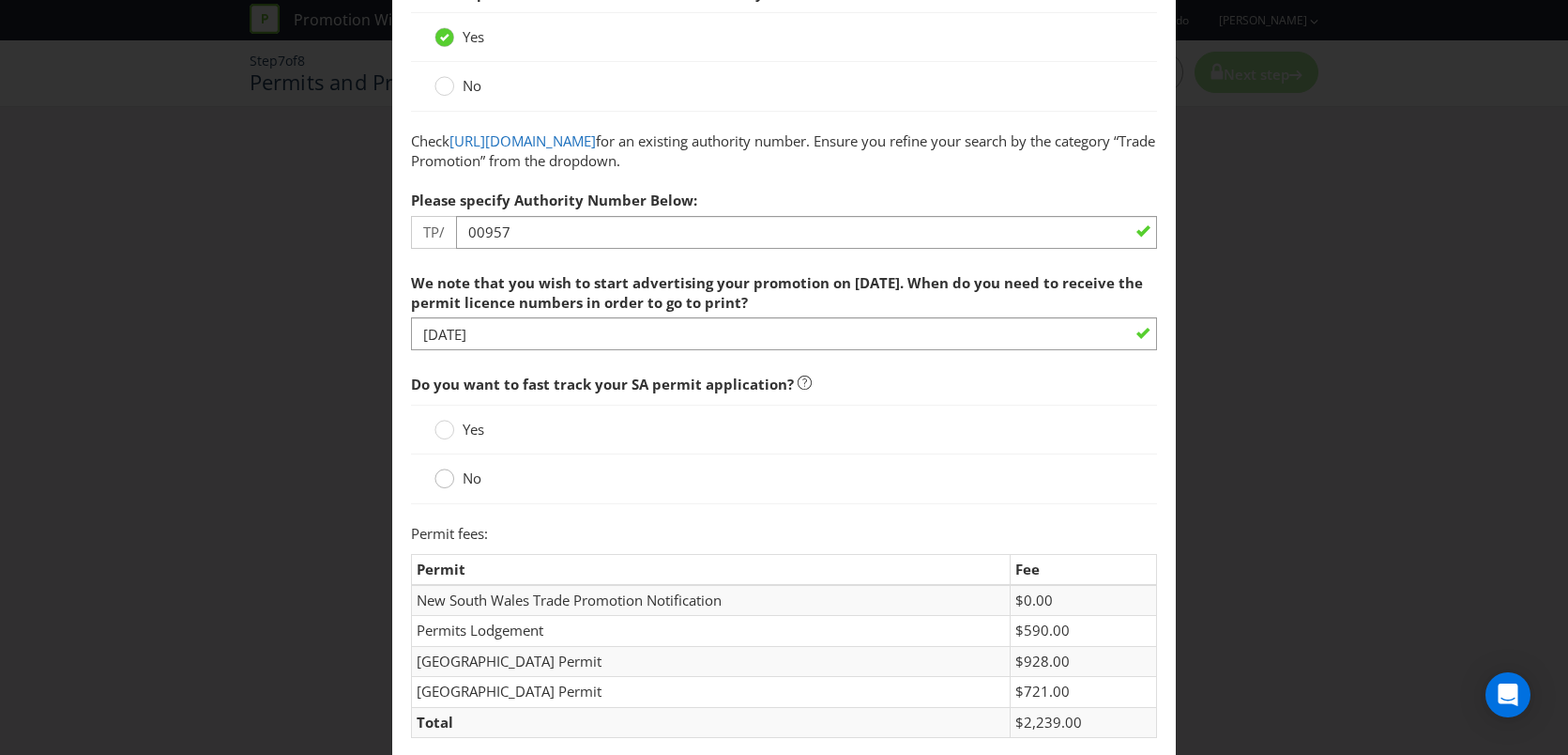
click at [447, 482] on circle at bounding box center [444, 478] width 19 height 19
click at [0, 0] on input "No" at bounding box center [0, 0] width 0 height 0
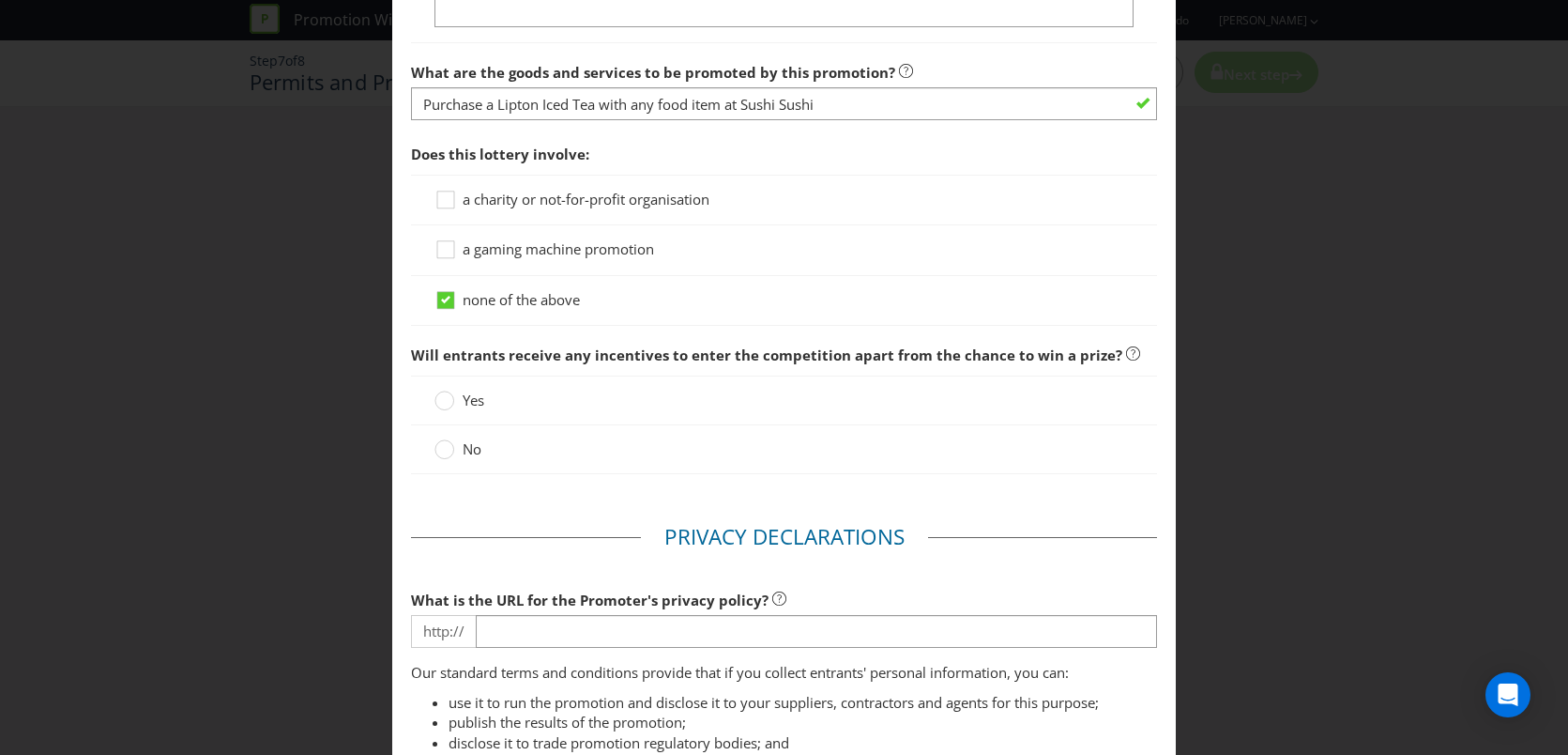
scroll to position [1719, 0]
click at [454, 451] on label "No" at bounding box center [459, 450] width 51 height 20
click at [0, 0] on input "No" at bounding box center [0, 0] width 0 height 0
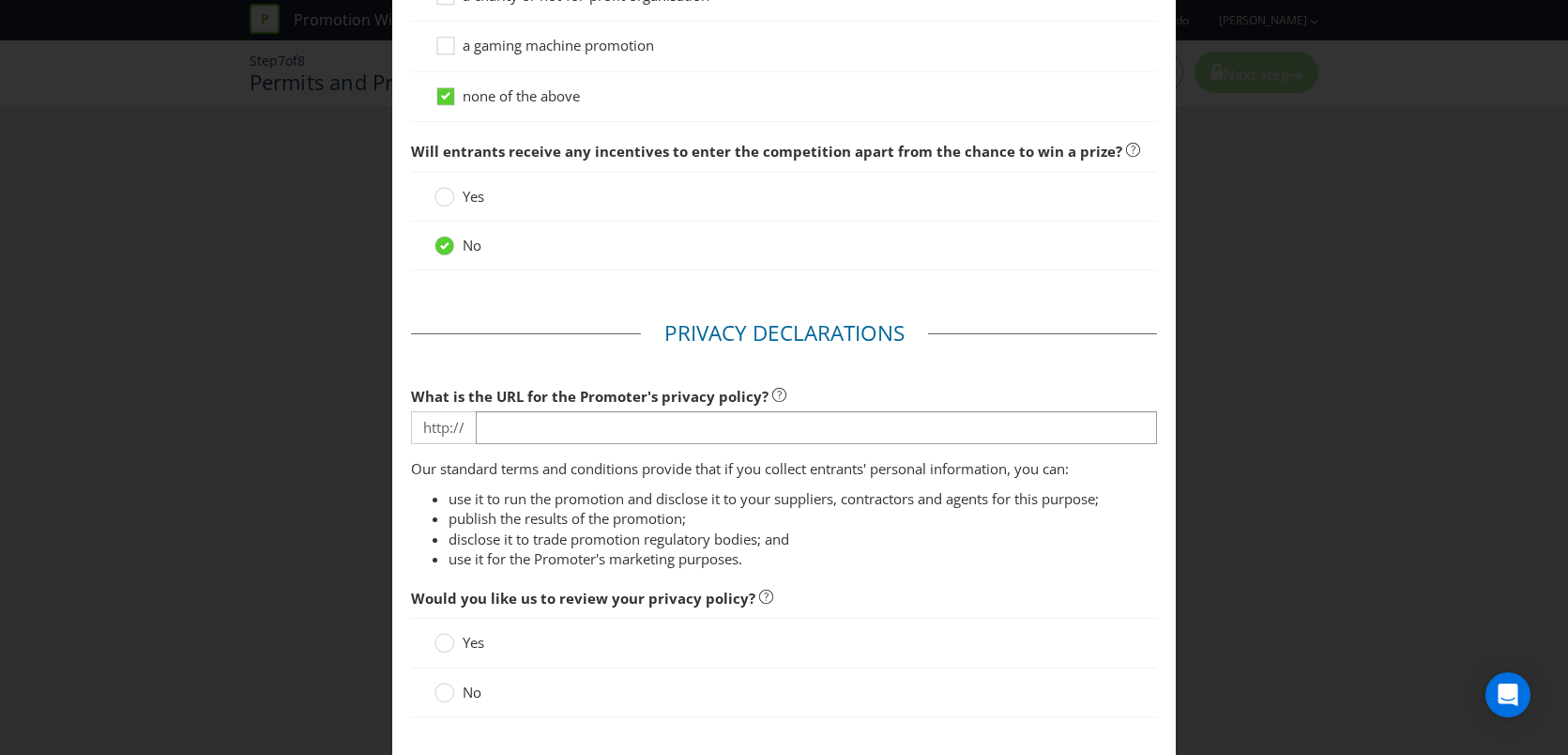
scroll to position [1960, 0]
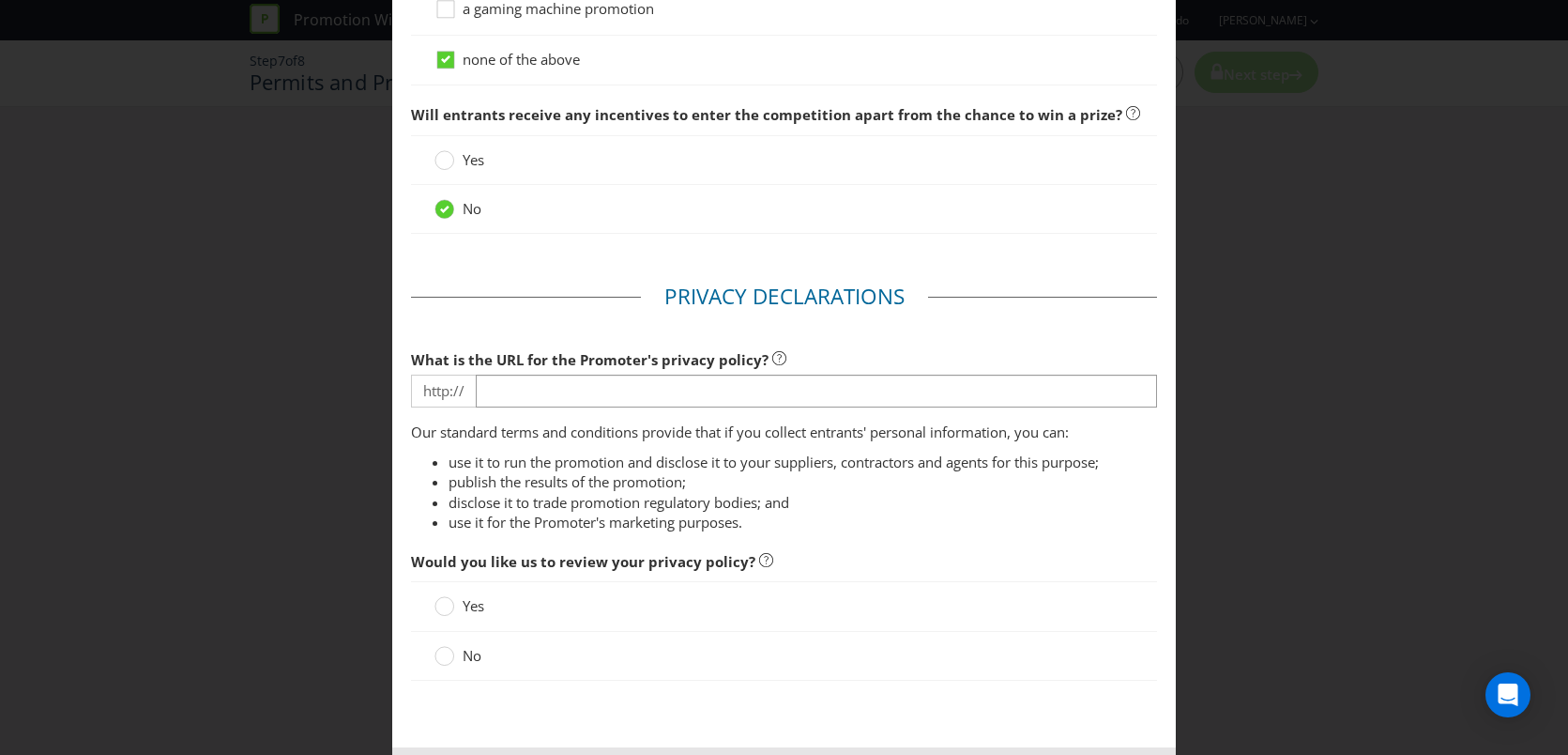
click at [669, 407] on div at bounding box center [785, 407] width 747 height 2
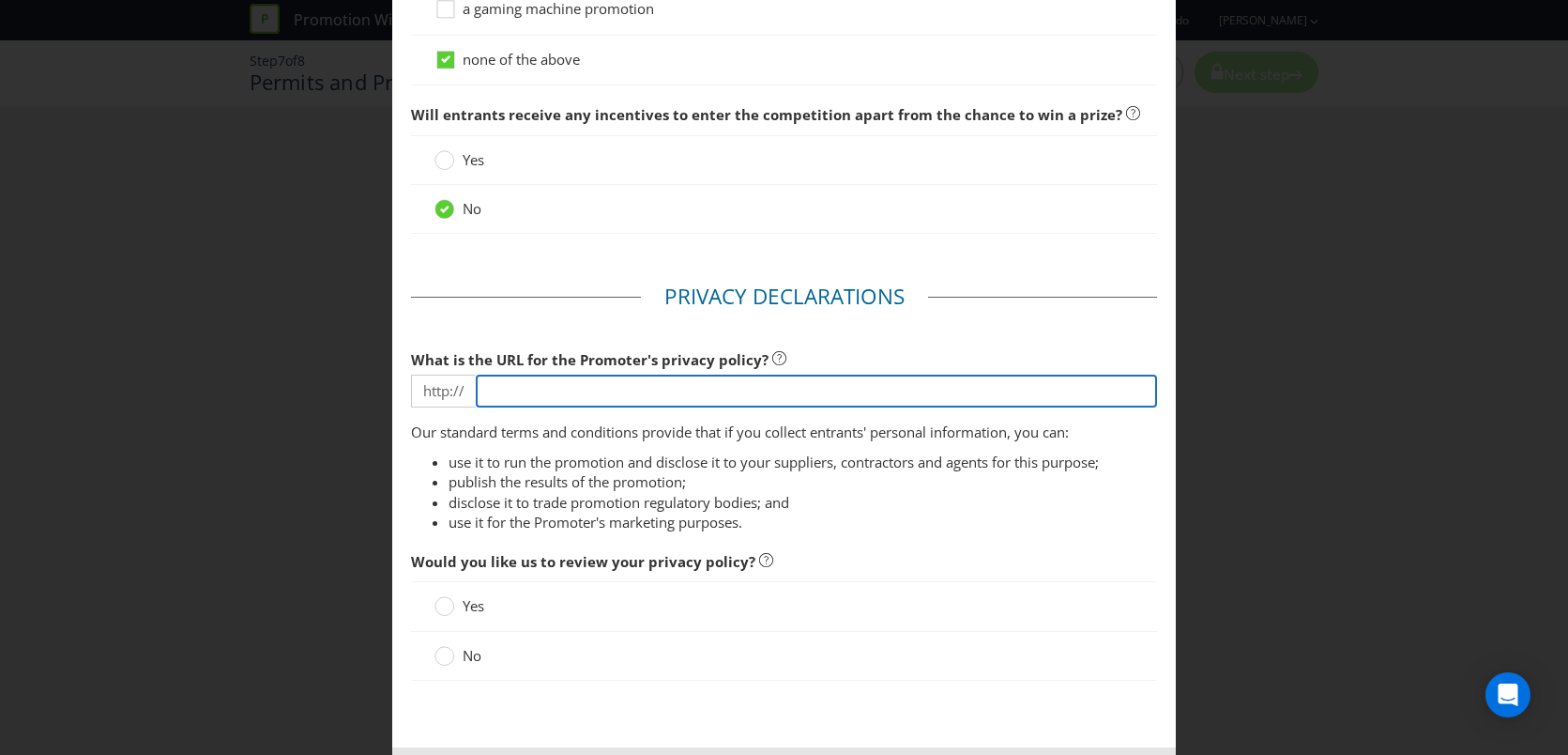
click at [669, 396] on input "text" at bounding box center [817, 390] width 682 height 33
type input "[URL][DOMAIN_NAME]"
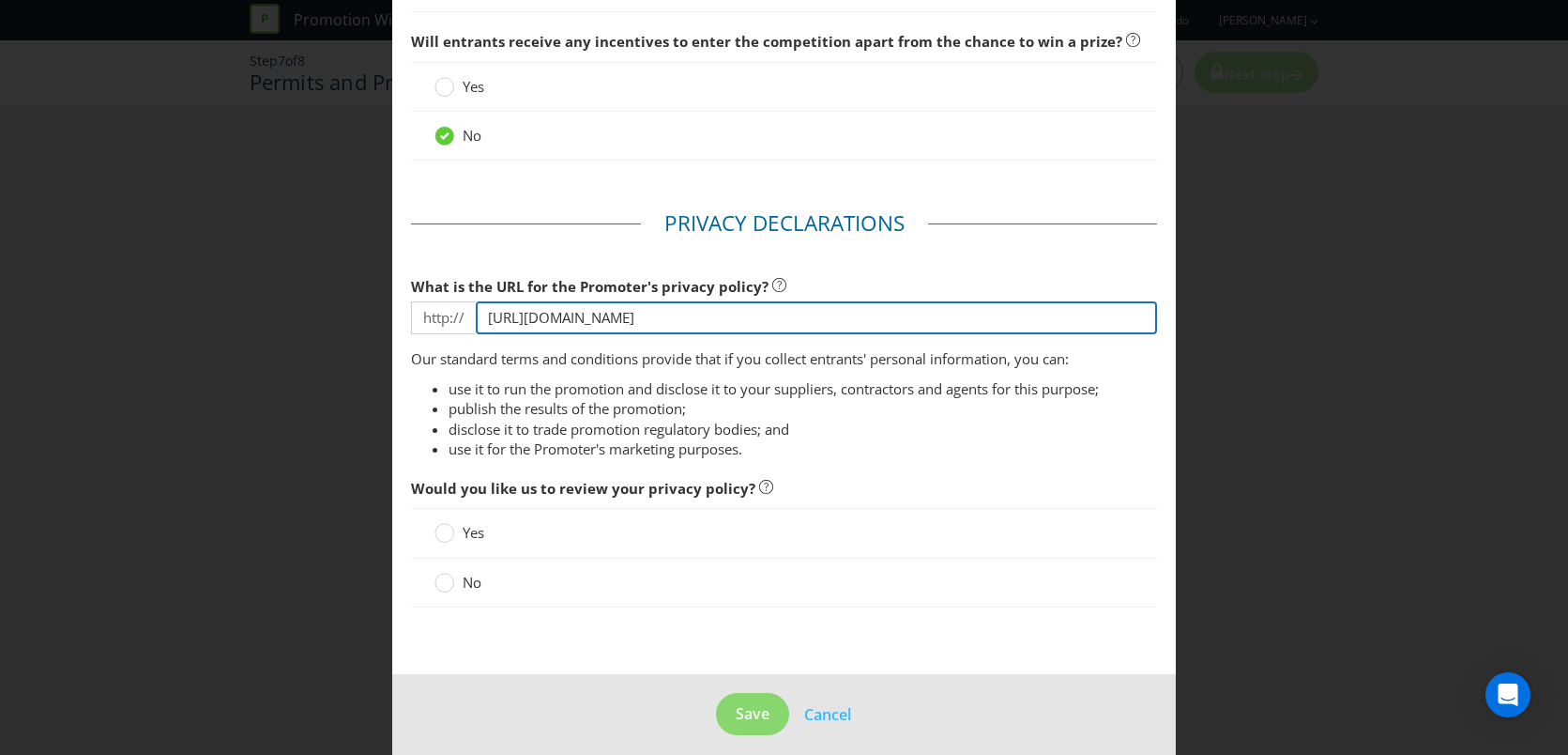
scroll to position [2048, 0]
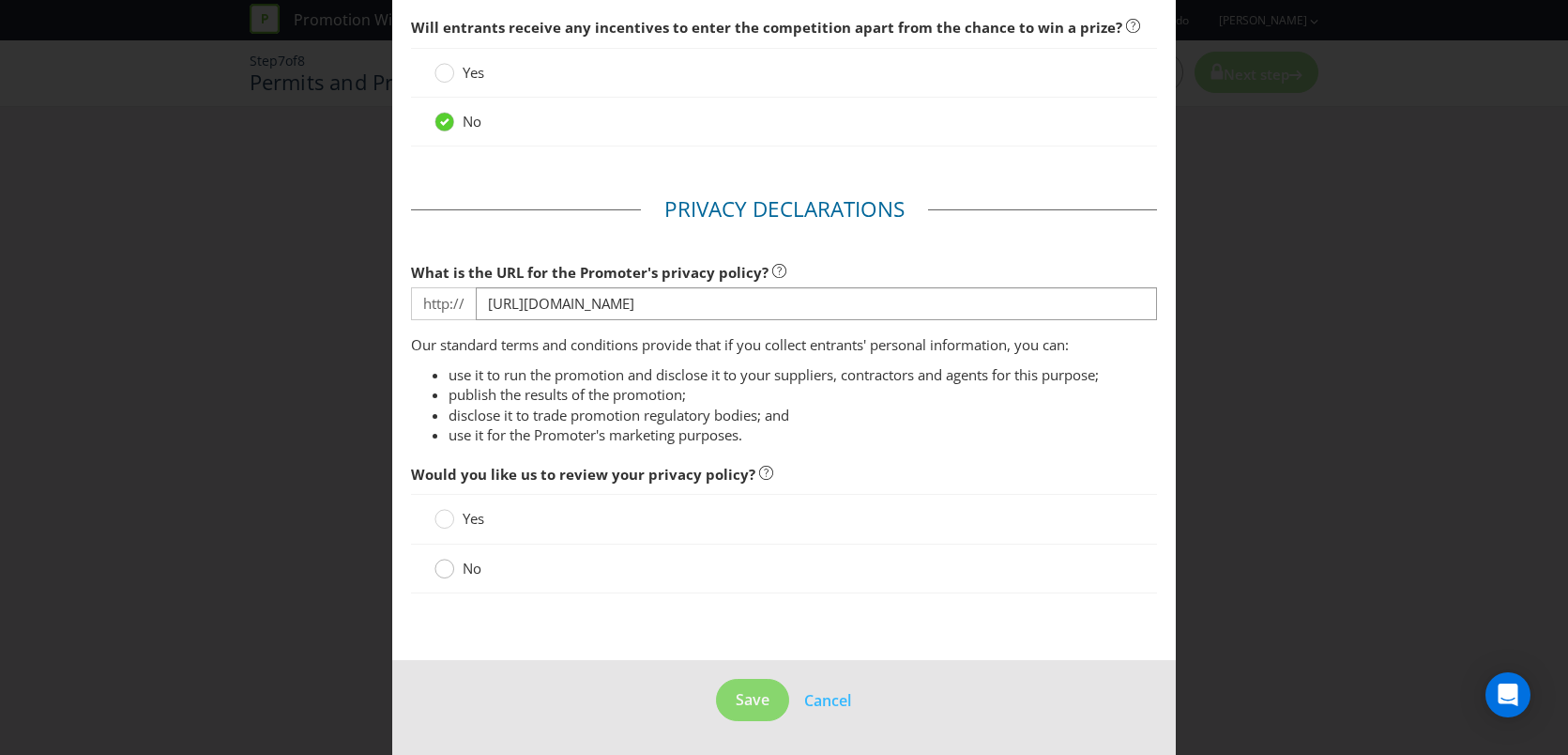
click at [447, 568] on circle at bounding box center [444, 569] width 19 height 19
click at [0, 0] on input "No" at bounding box center [0, 0] width 0 height 0
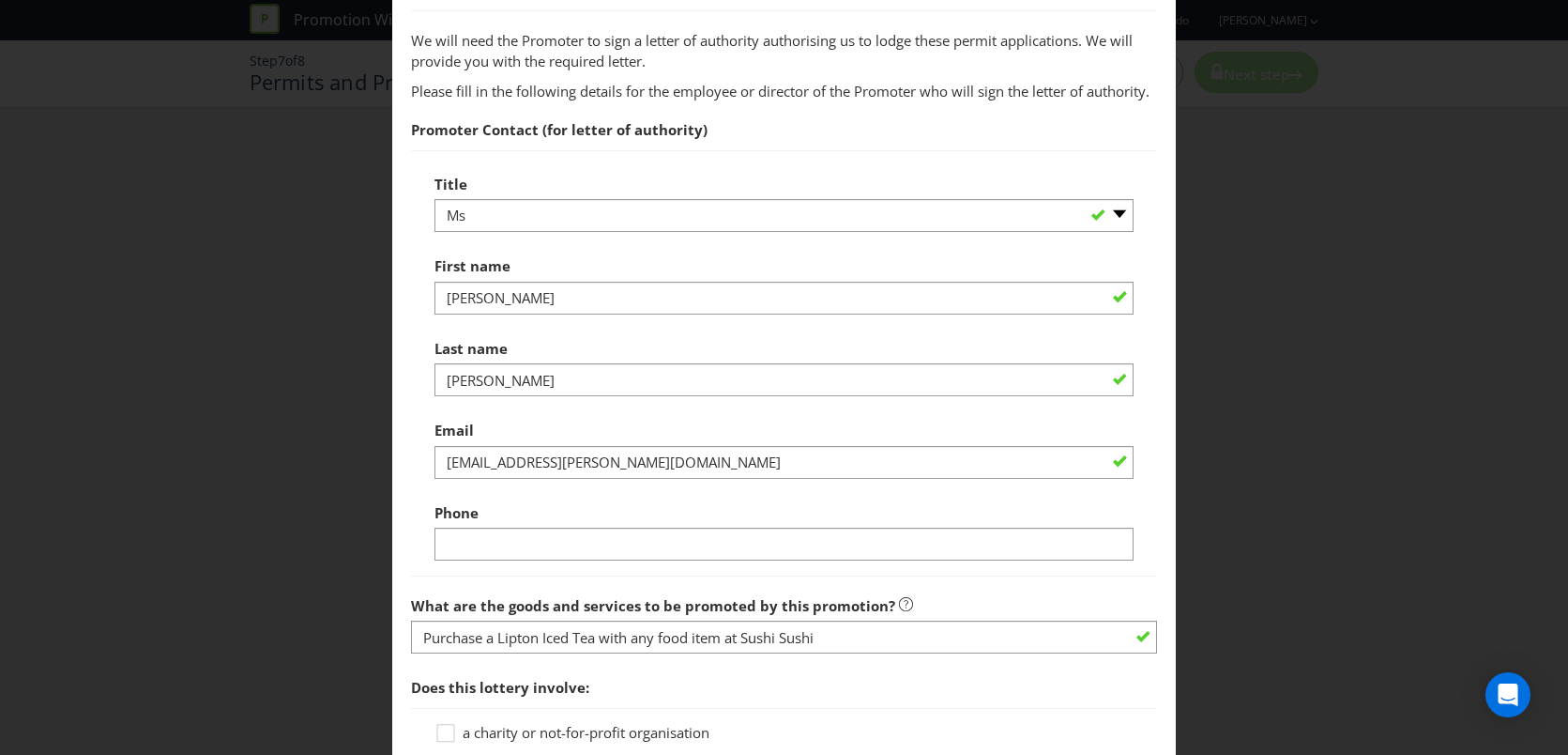
scroll to position [1176, 0]
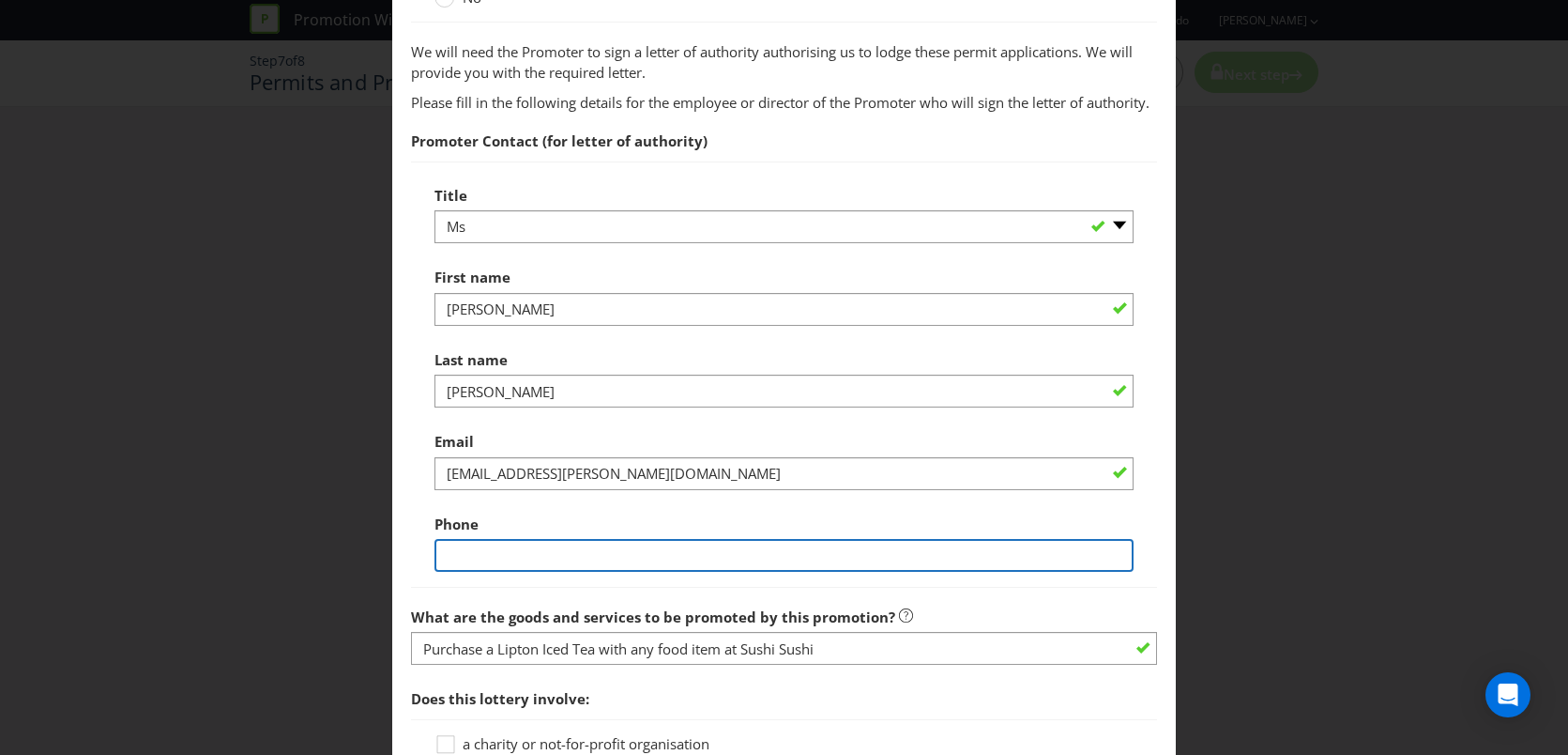
click at [602, 556] on input "text" at bounding box center [784, 555] width 700 height 33
type input "0422286333"
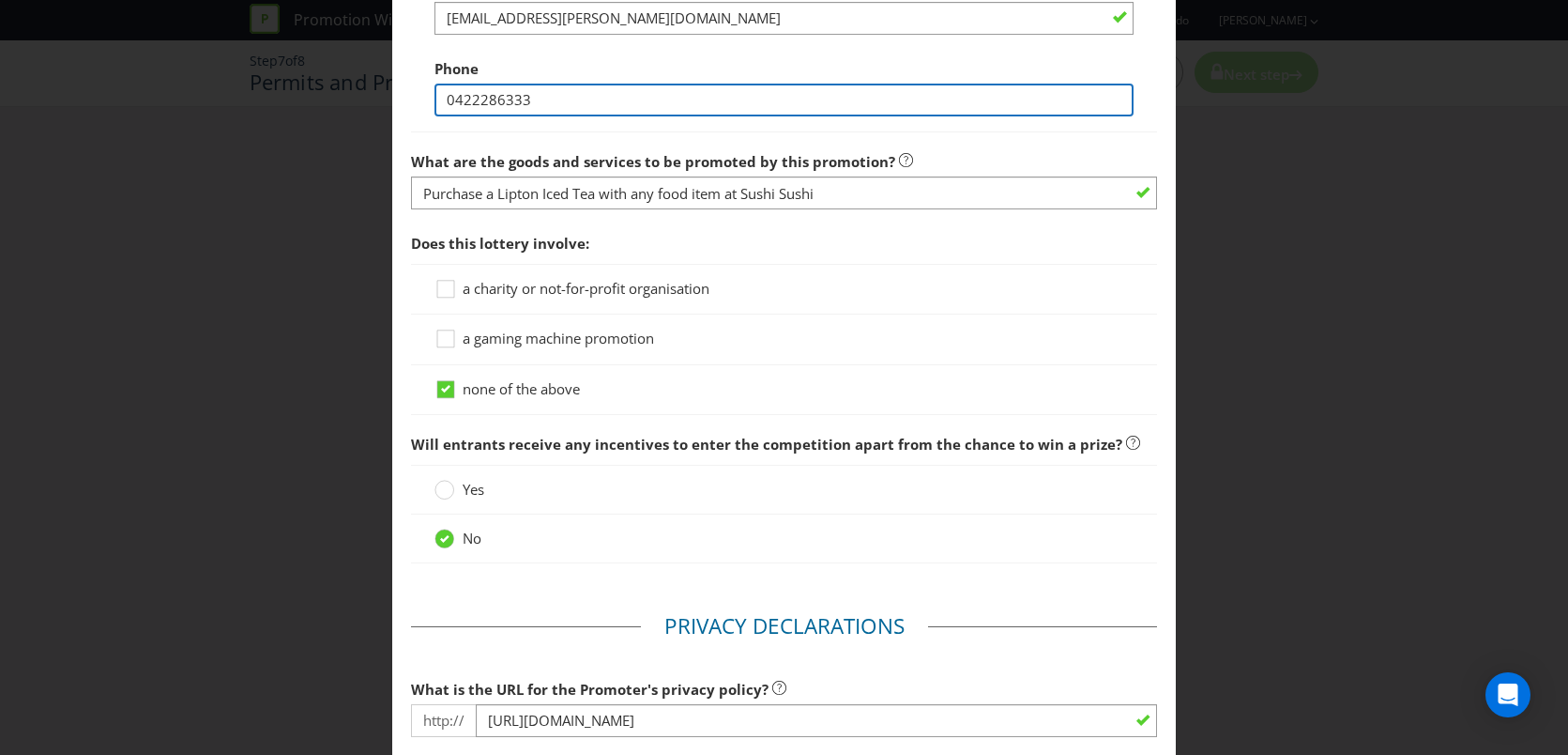
scroll to position [2048, 0]
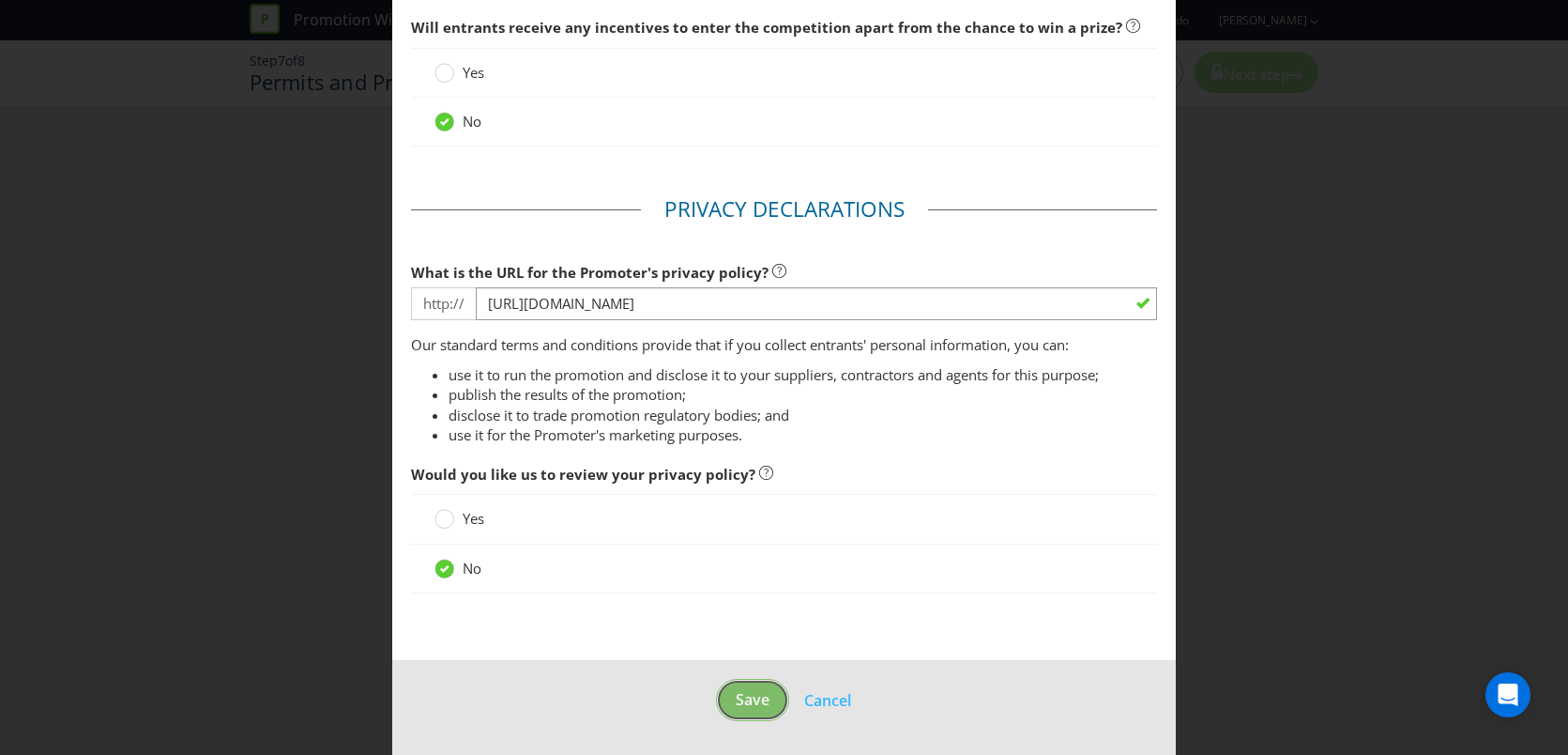
click at [746, 700] on span "Save" at bounding box center [753, 699] width 34 height 21
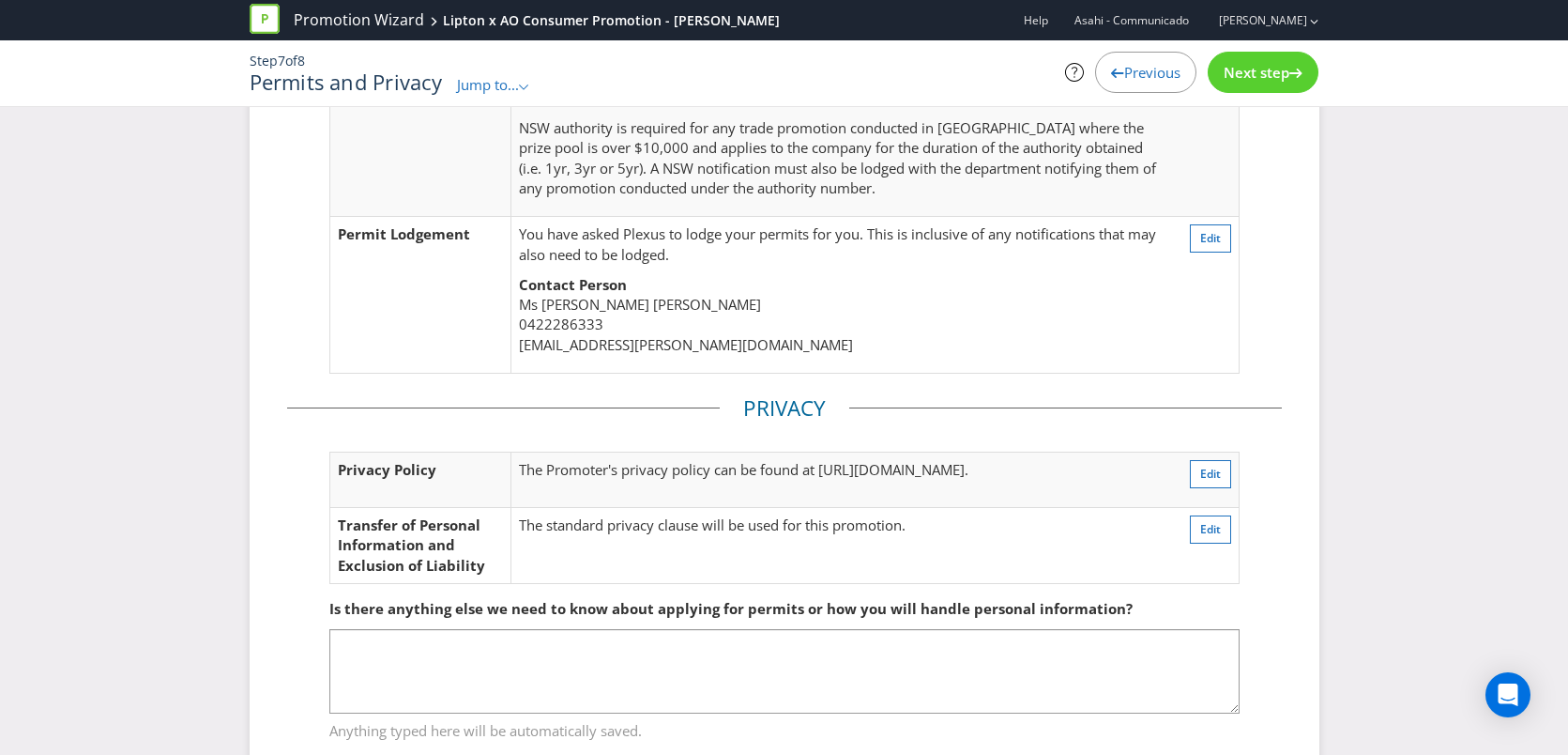
scroll to position [545, 0]
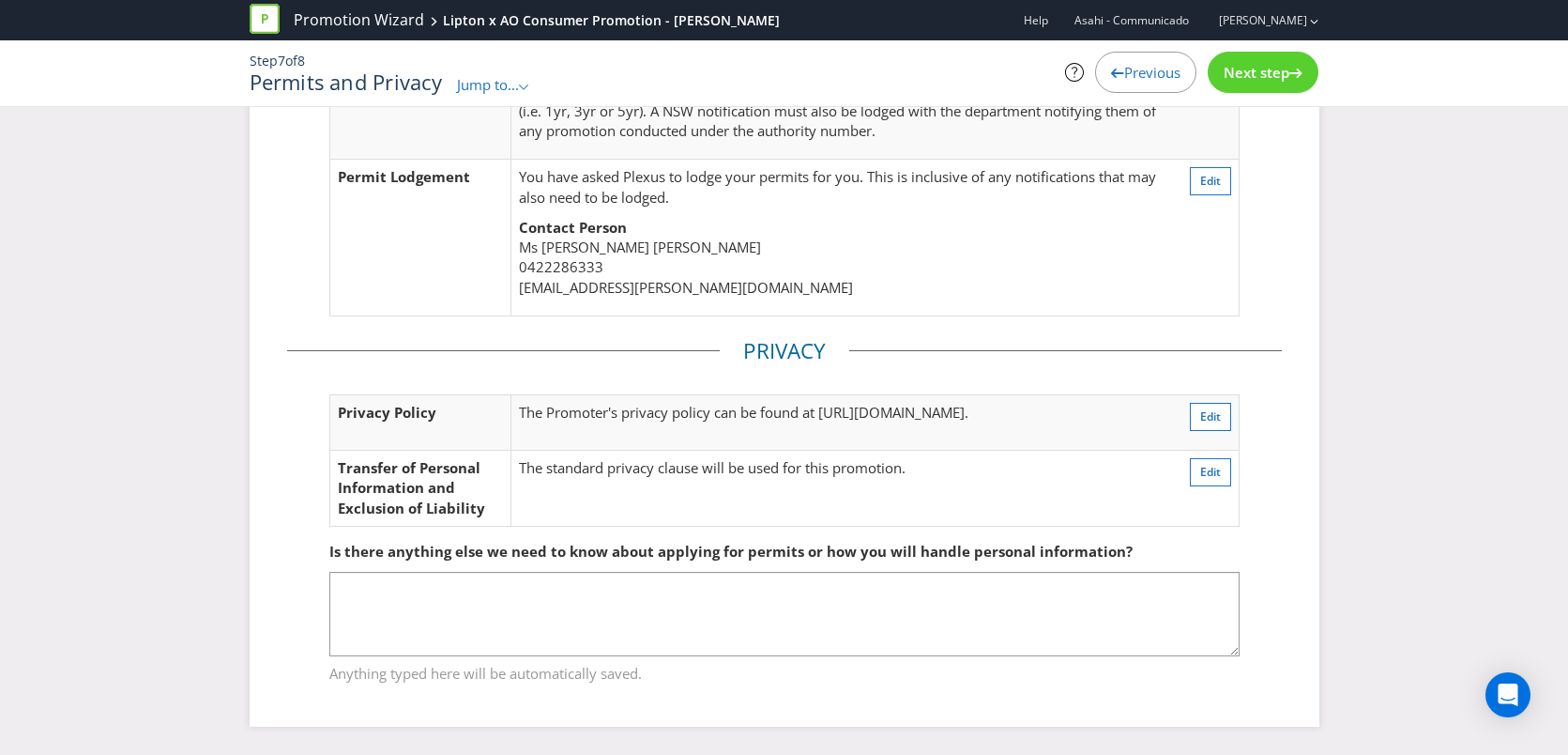
click at [1286, 61] on div "Next step" at bounding box center [1263, 72] width 111 height 41
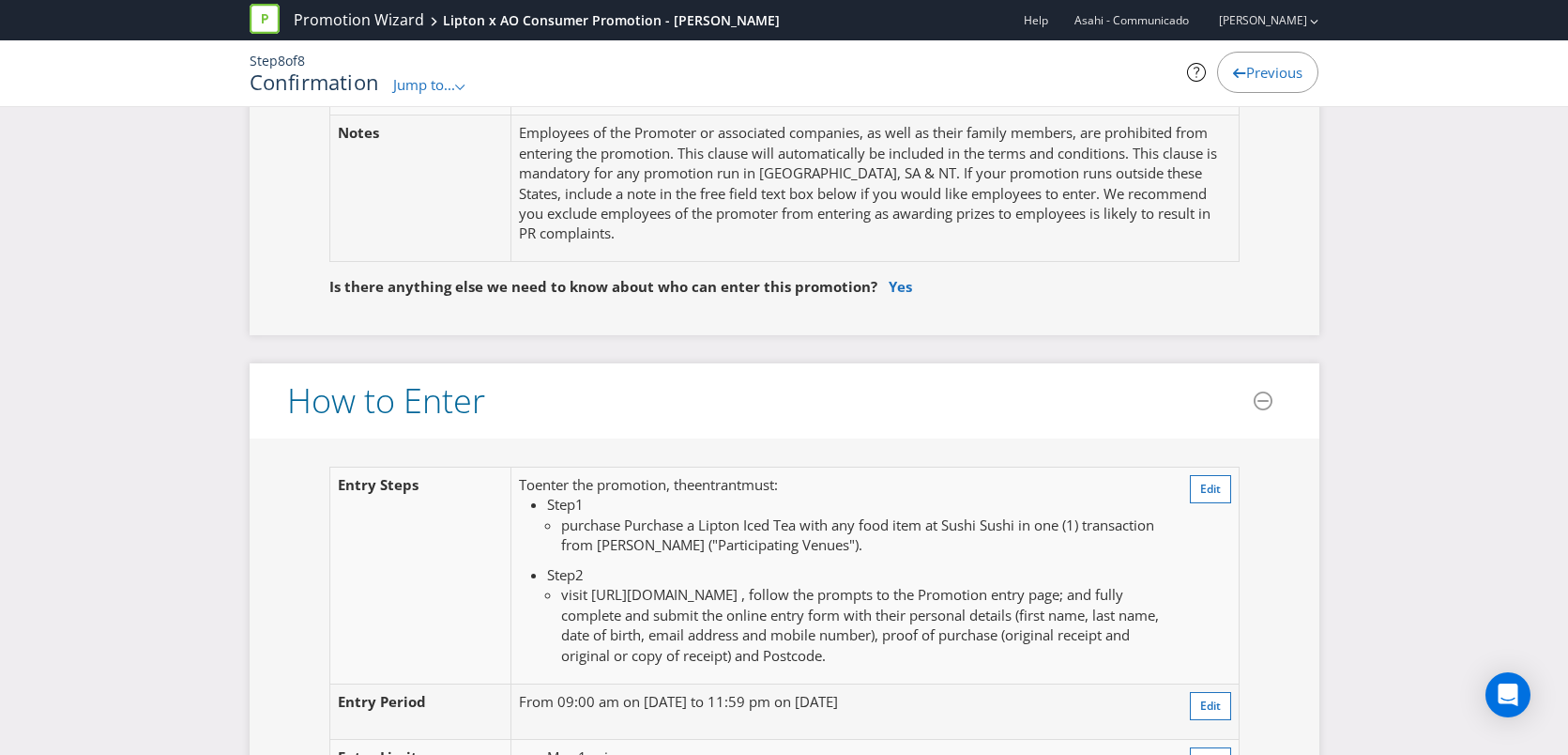
scroll to position [1285, 0]
click at [899, 284] on link "Yes" at bounding box center [901, 285] width 24 height 19
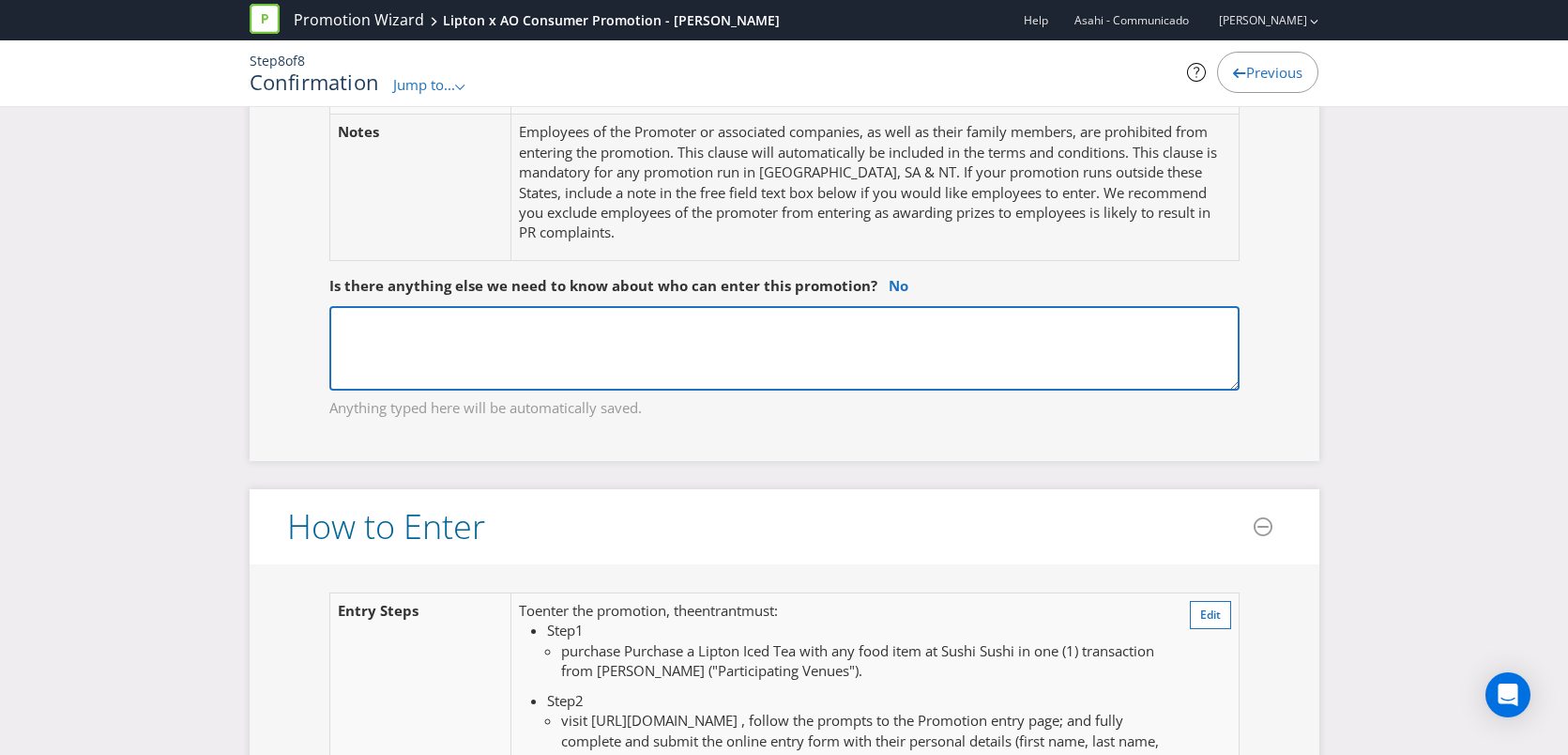
click at [690, 344] on textarea at bounding box center [785, 348] width 911 height 85
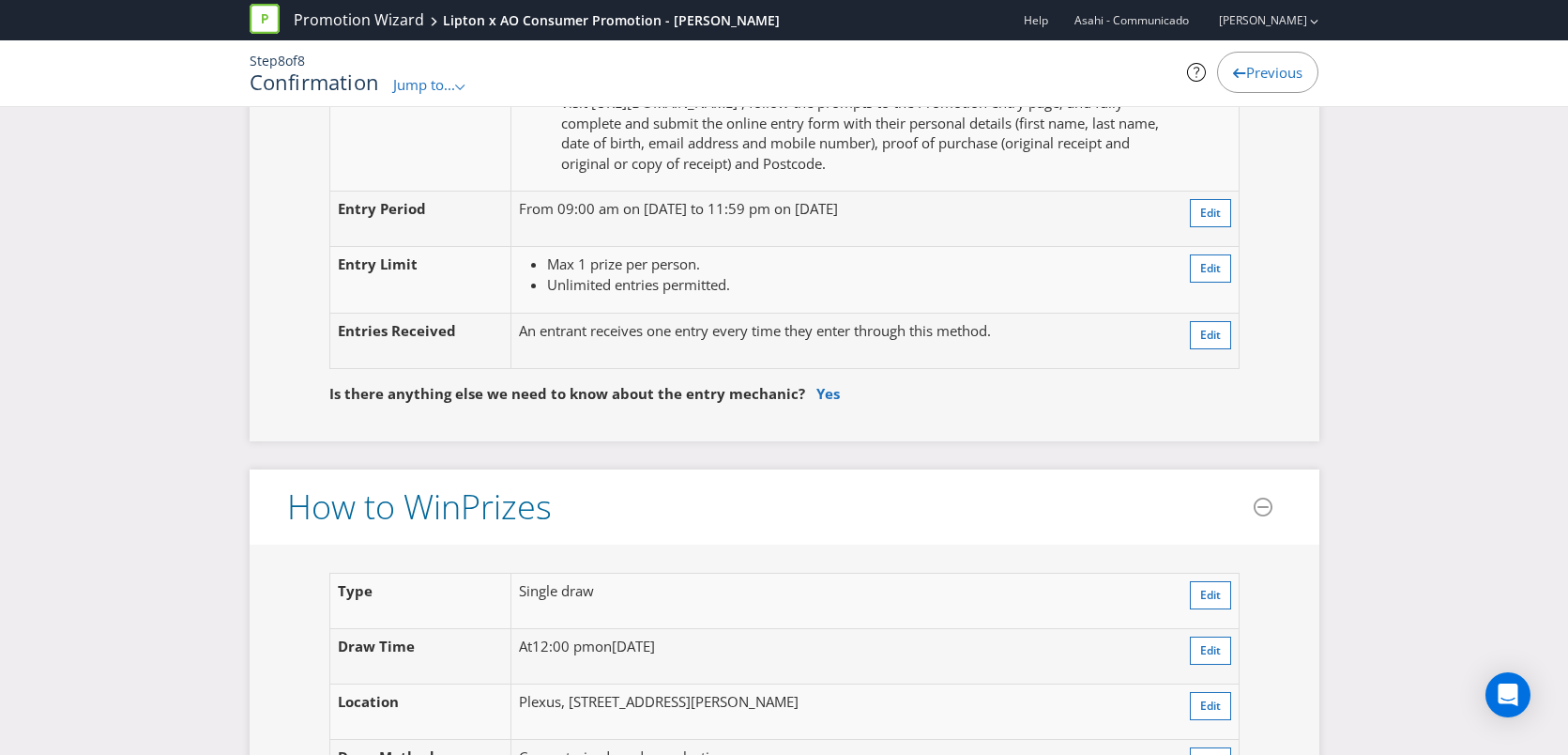
scroll to position [1904, 0]
type textarea "Under 18 must have legal guardian"
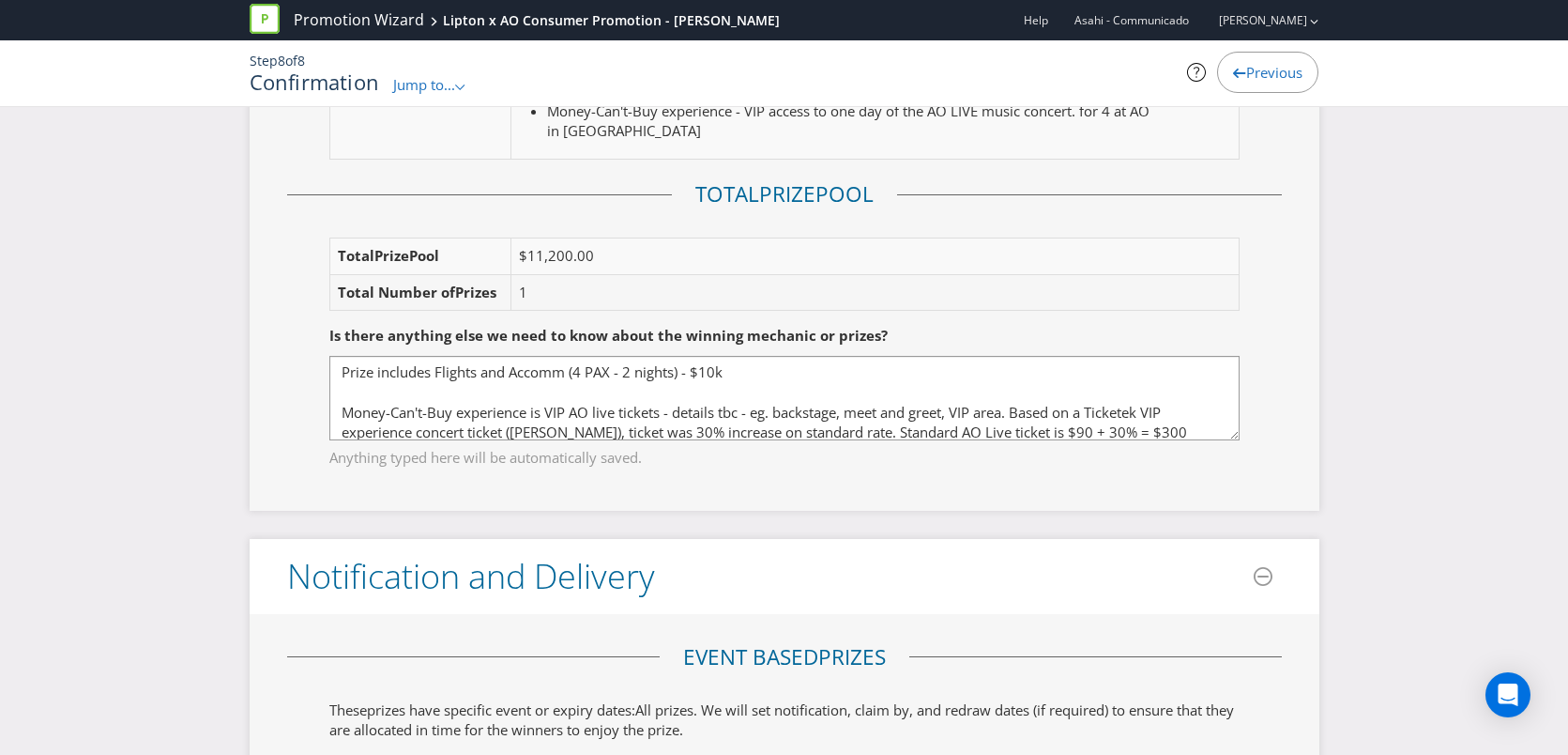
scroll to position [2673, 0]
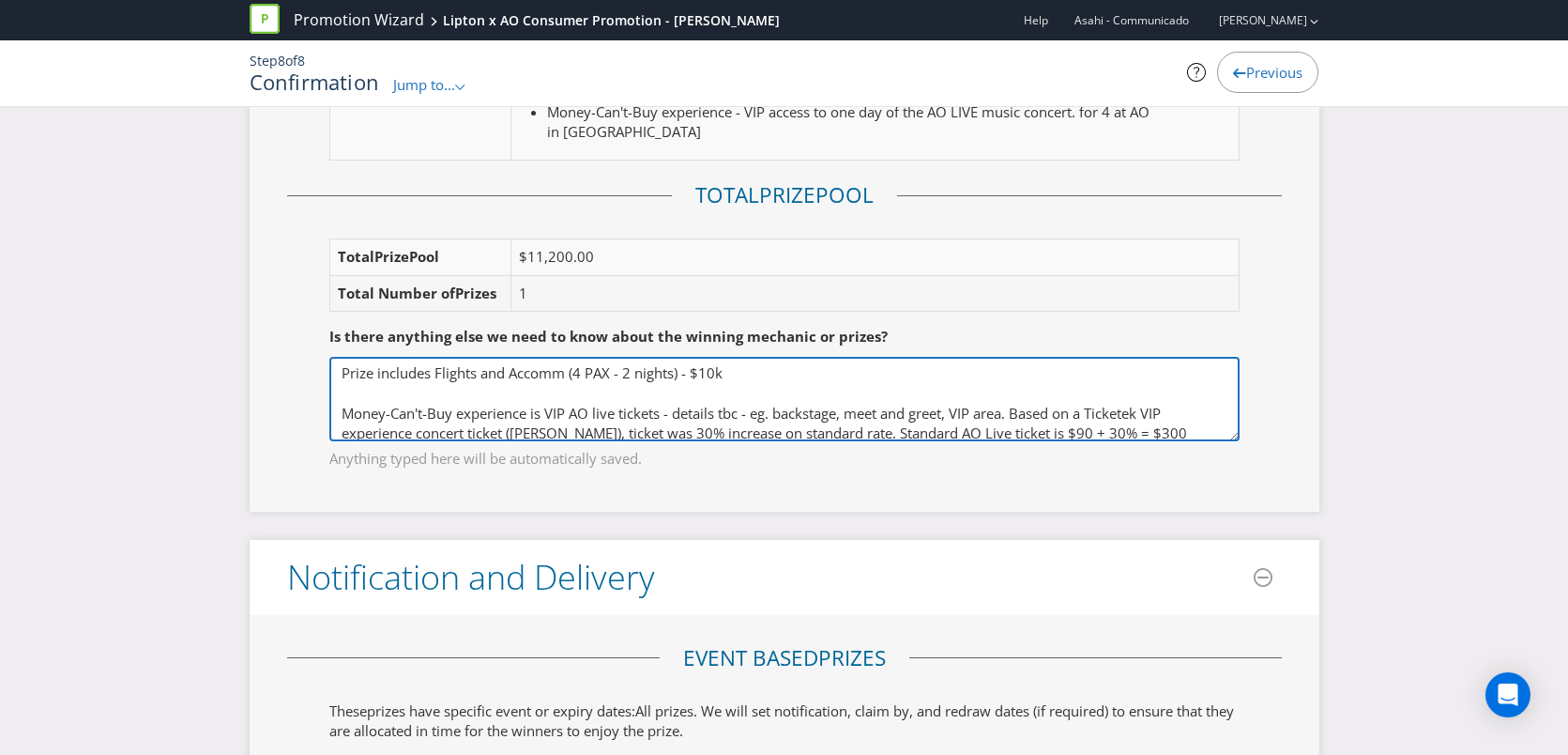
click at [728, 394] on textarea "Prize includes Flights and Accomm (4 PAX - 2 nights) - $10k Money-Can't-Buy exp…" at bounding box center [785, 398] width 911 height 85
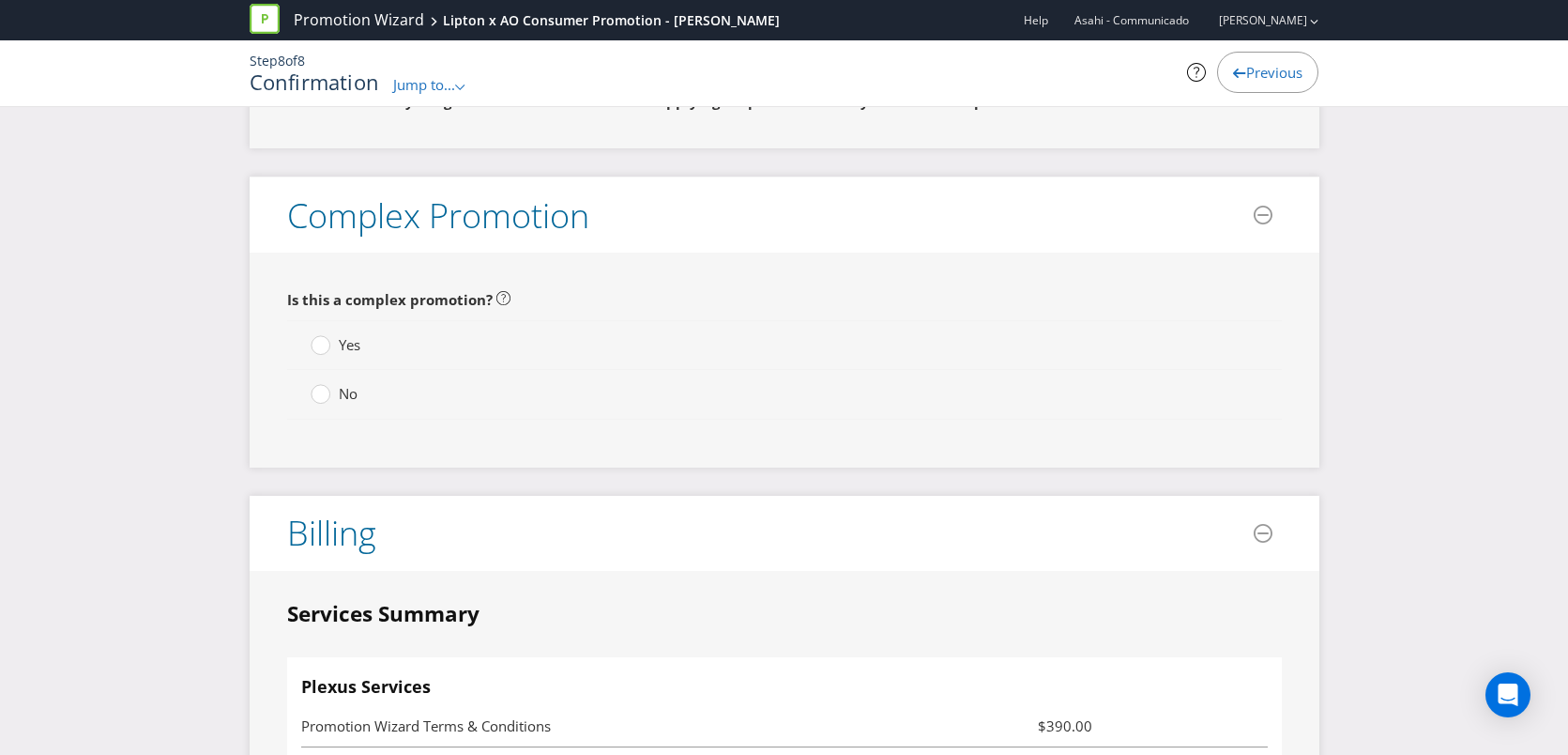
scroll to position [4816, 0]
click at [339, 396] on span "No" at bounding box center [348, 390] width 19 height 19
click at [0, 0] on input "No" at bounding box center [0, 0] width 0 height 0
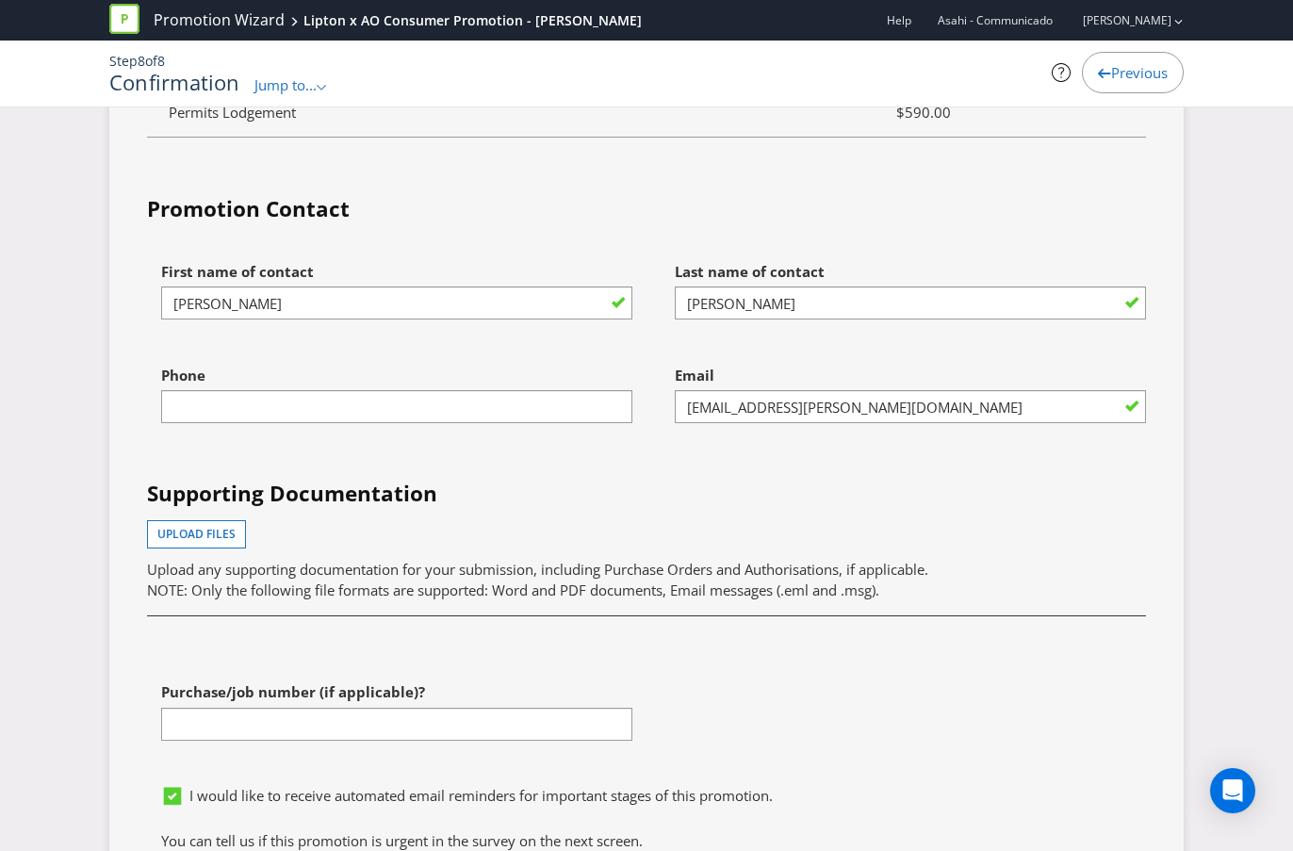
scroll to position [6563, 0]
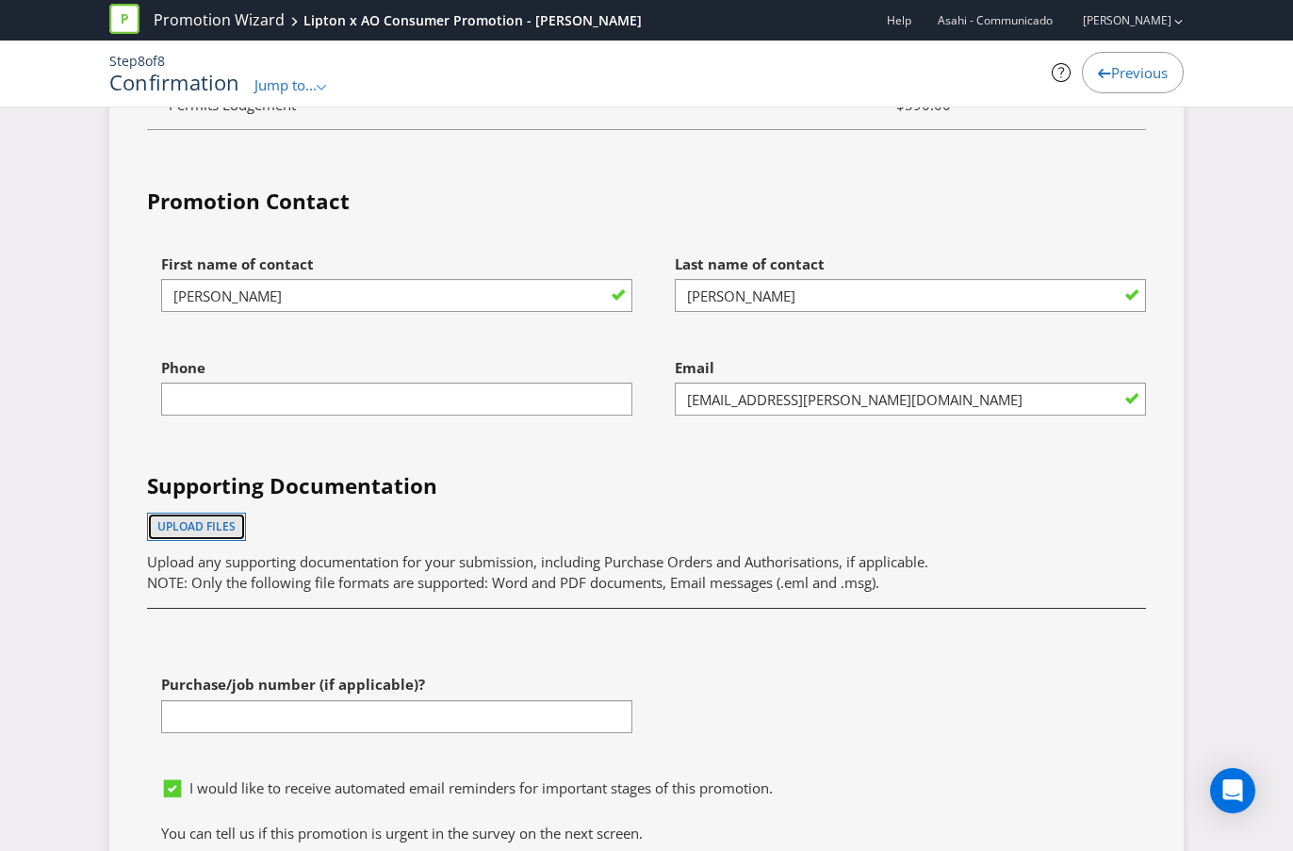
click at [219, 529] on span "Upload files" at bounding box center [196, 526] width 78 height 16
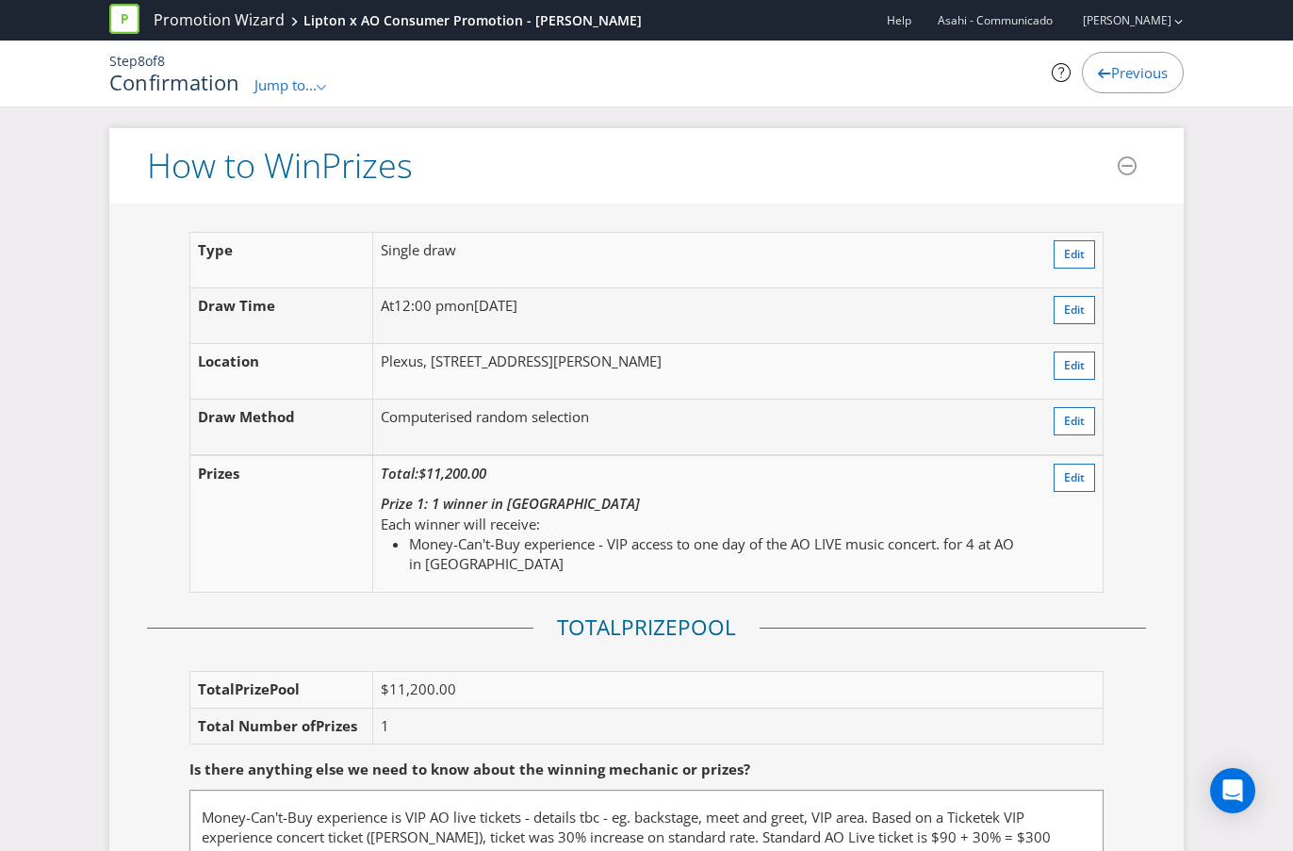
scroll to position [2249, 0]
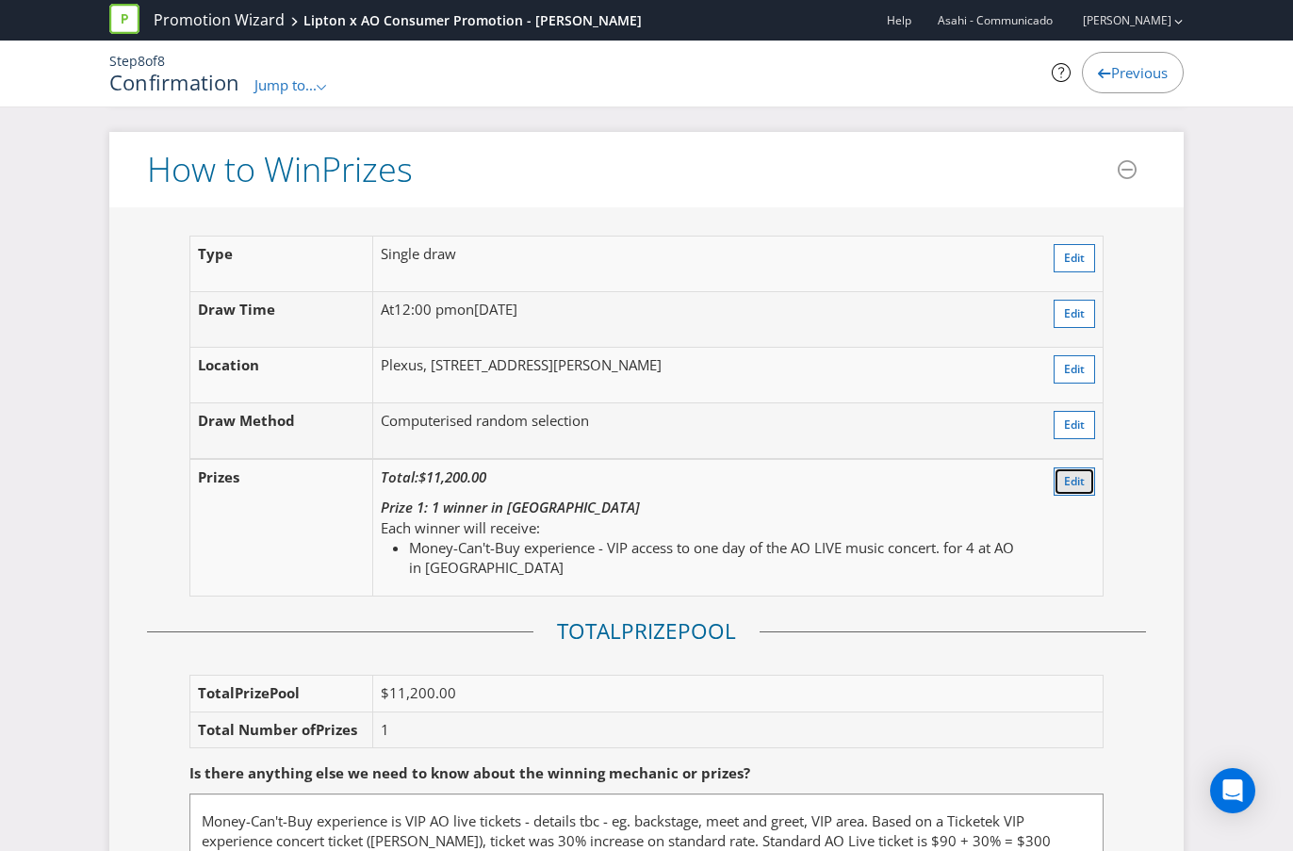
click at [1080, 483] on span "Edit" at bounding box center [1074, 481] width 21 height 16
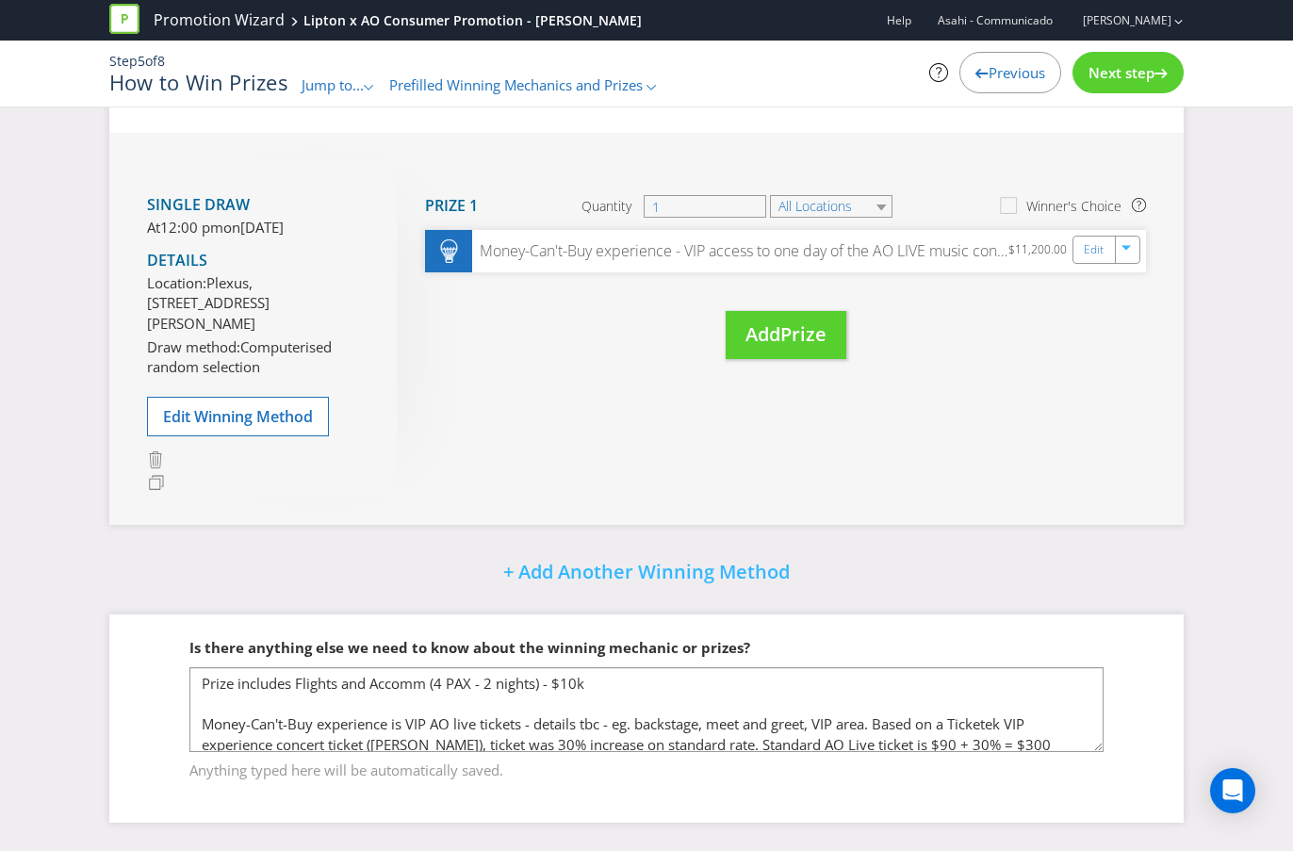
scroll to position [368, 0]
click at [1094, 239] on link "Edit" at bounding box center [1095, 250] width 20 height 22
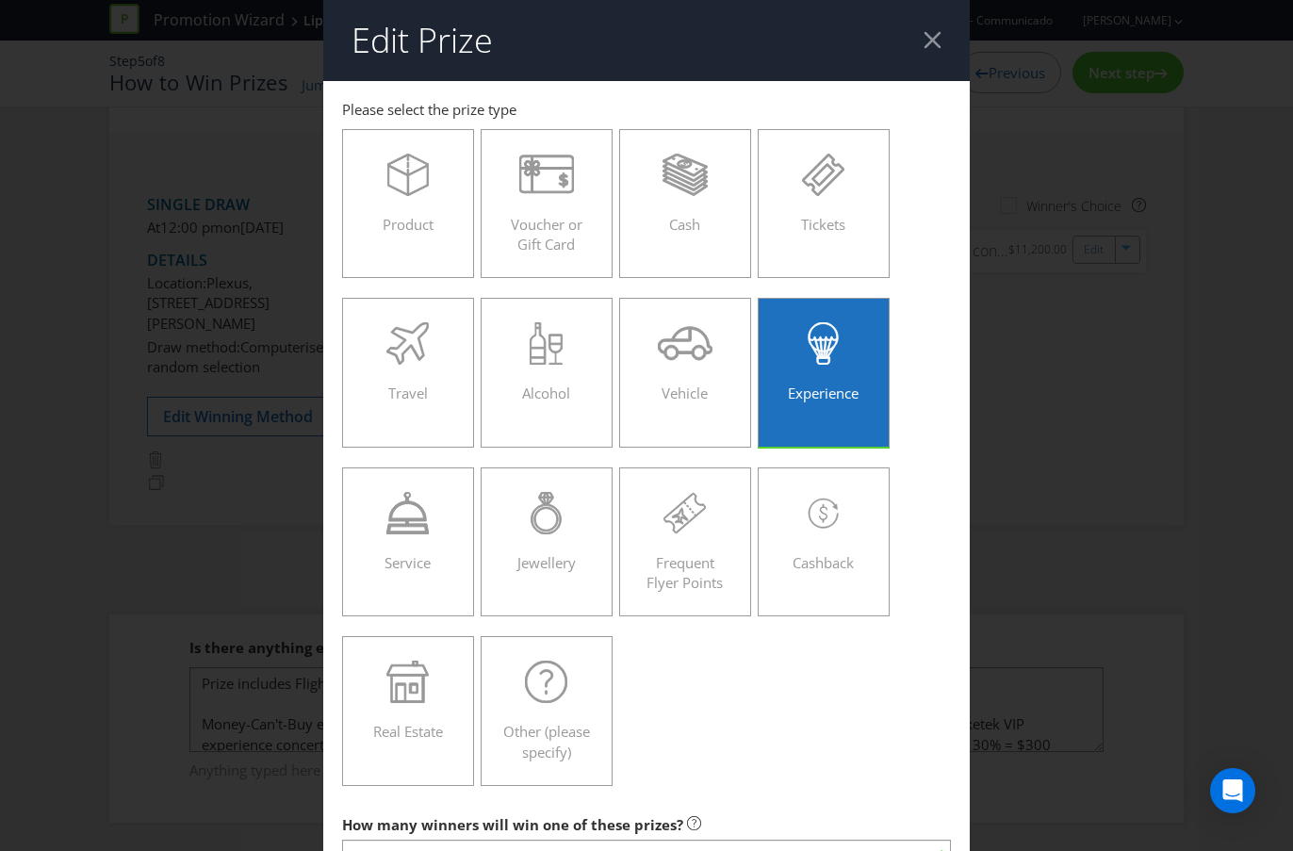
click at [940, 44] on div at bounding box center [932, 40] width 18 height 18
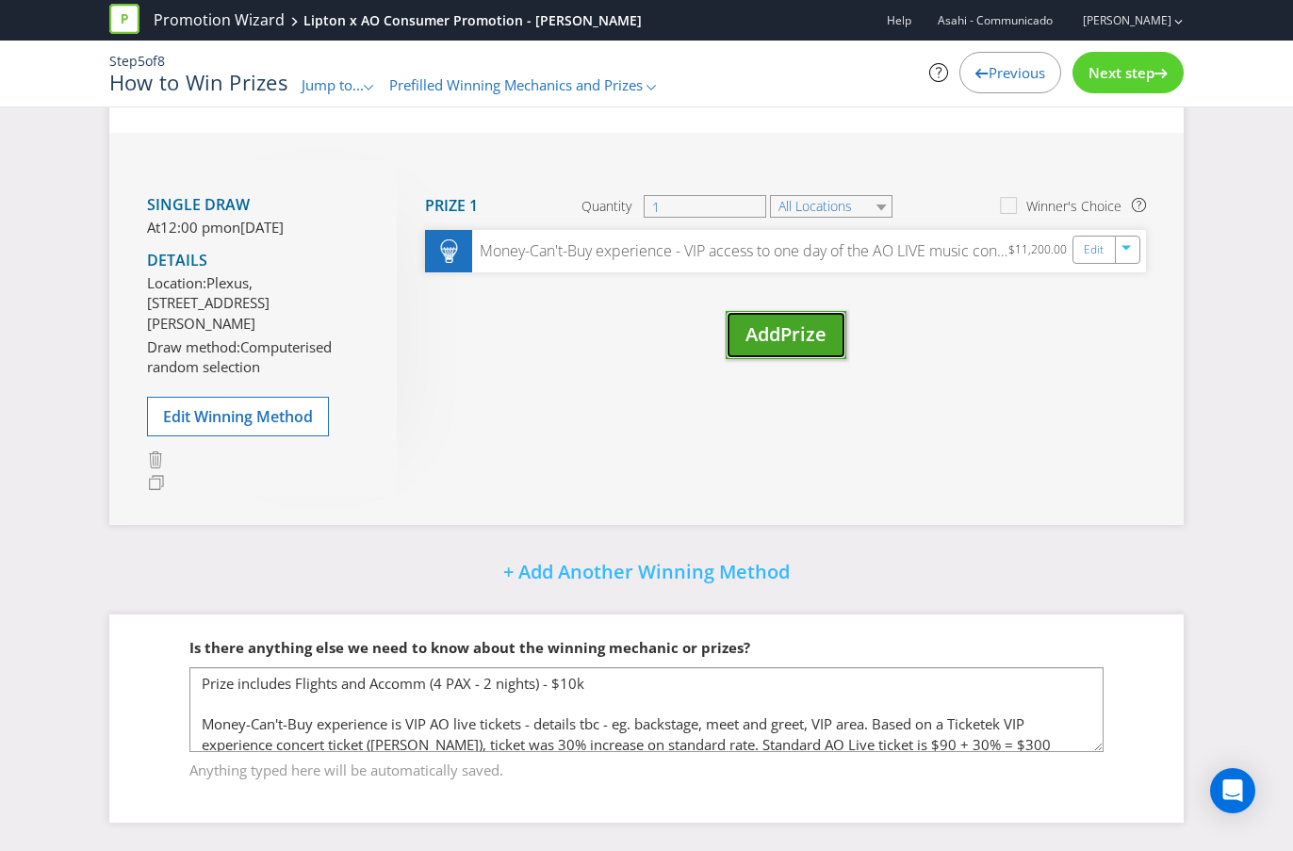
click at [818, 321] on span "Prize" at bounding box center [803, 333] width 46 height 25
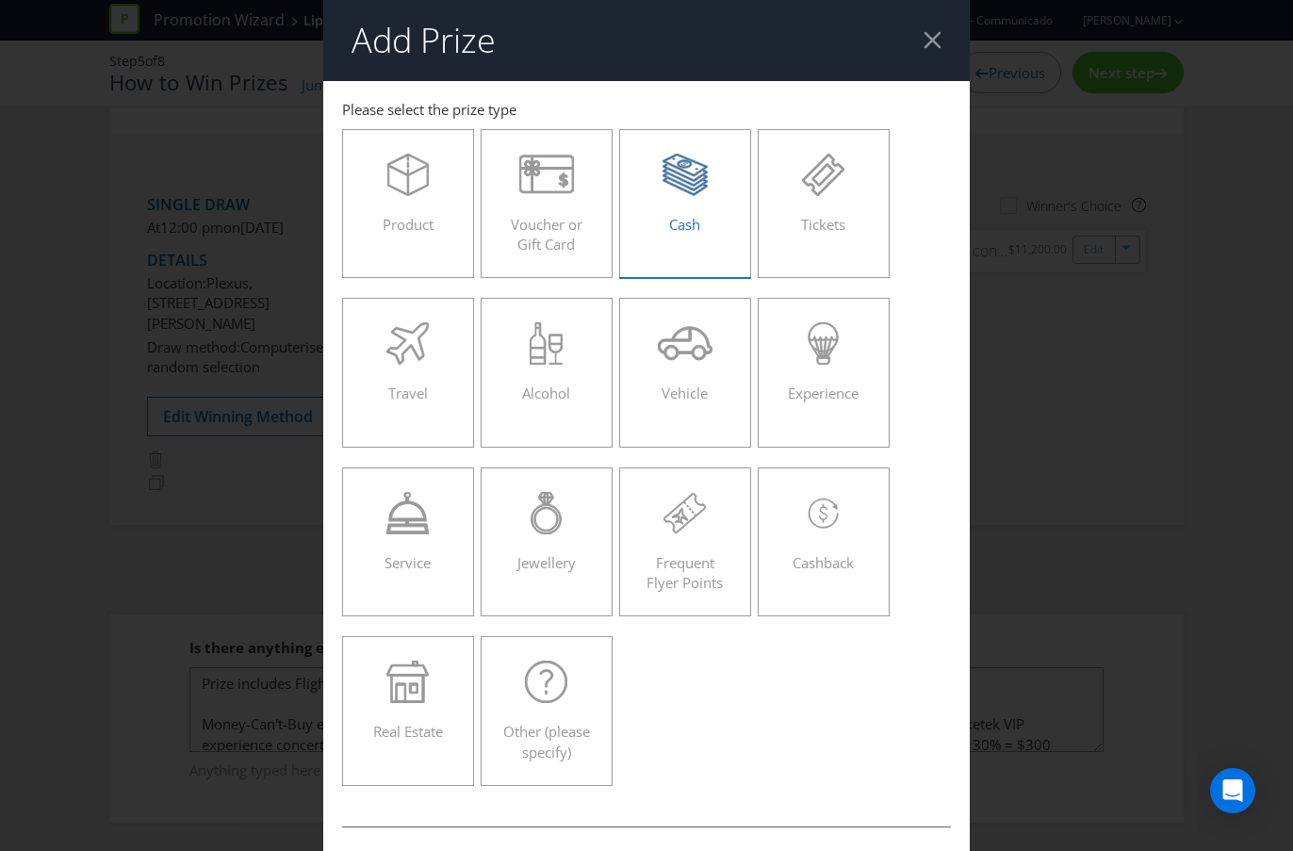
click at [664, 211] on div "Cash" at bounding box center [685, 196] width 92 height 85
click at [0, 0] on input "Cash" at bounding box center [0, 0] width 0 height 0
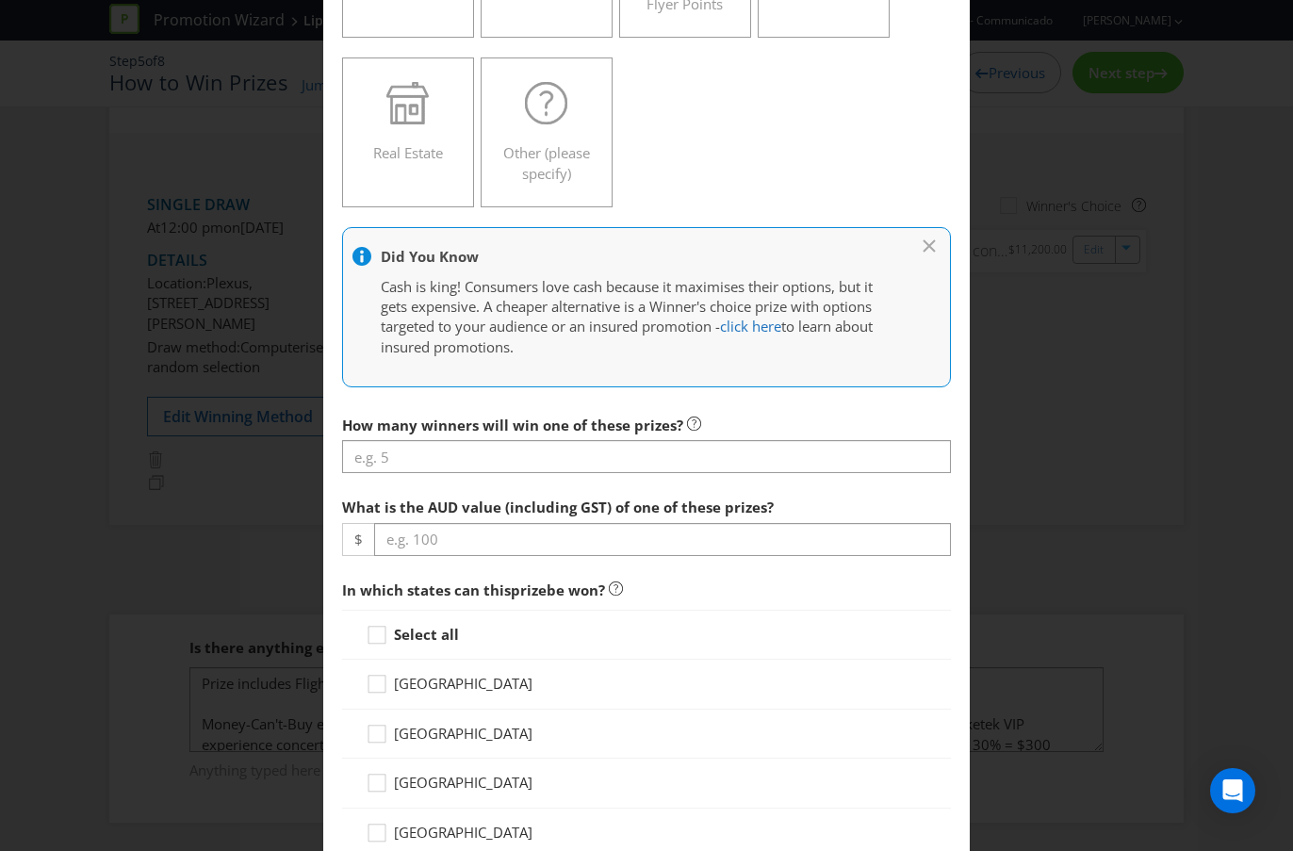
scroll to position [594, 0]
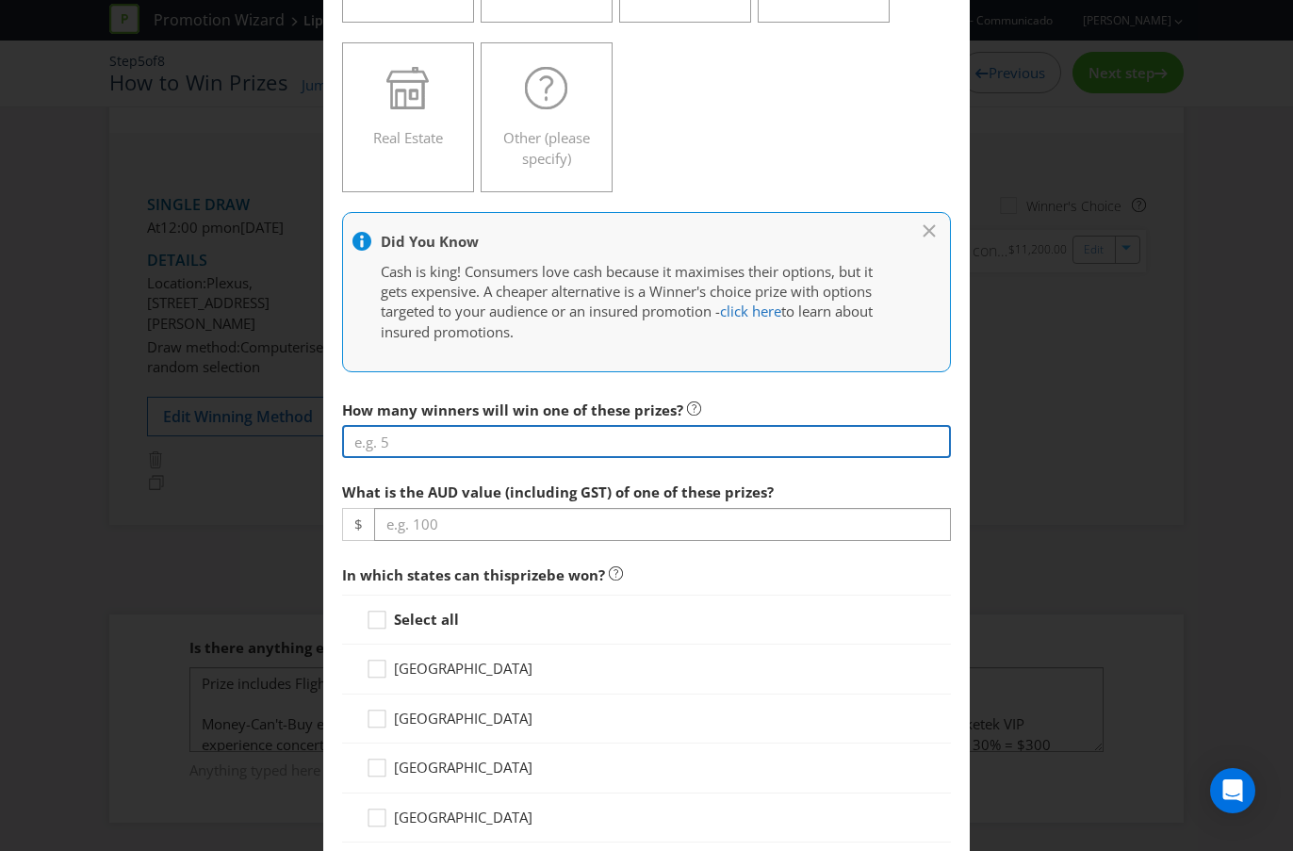
click at [482, 453] on input "number" at bounding box center [646, 441] width 609 height 33
type input "1"
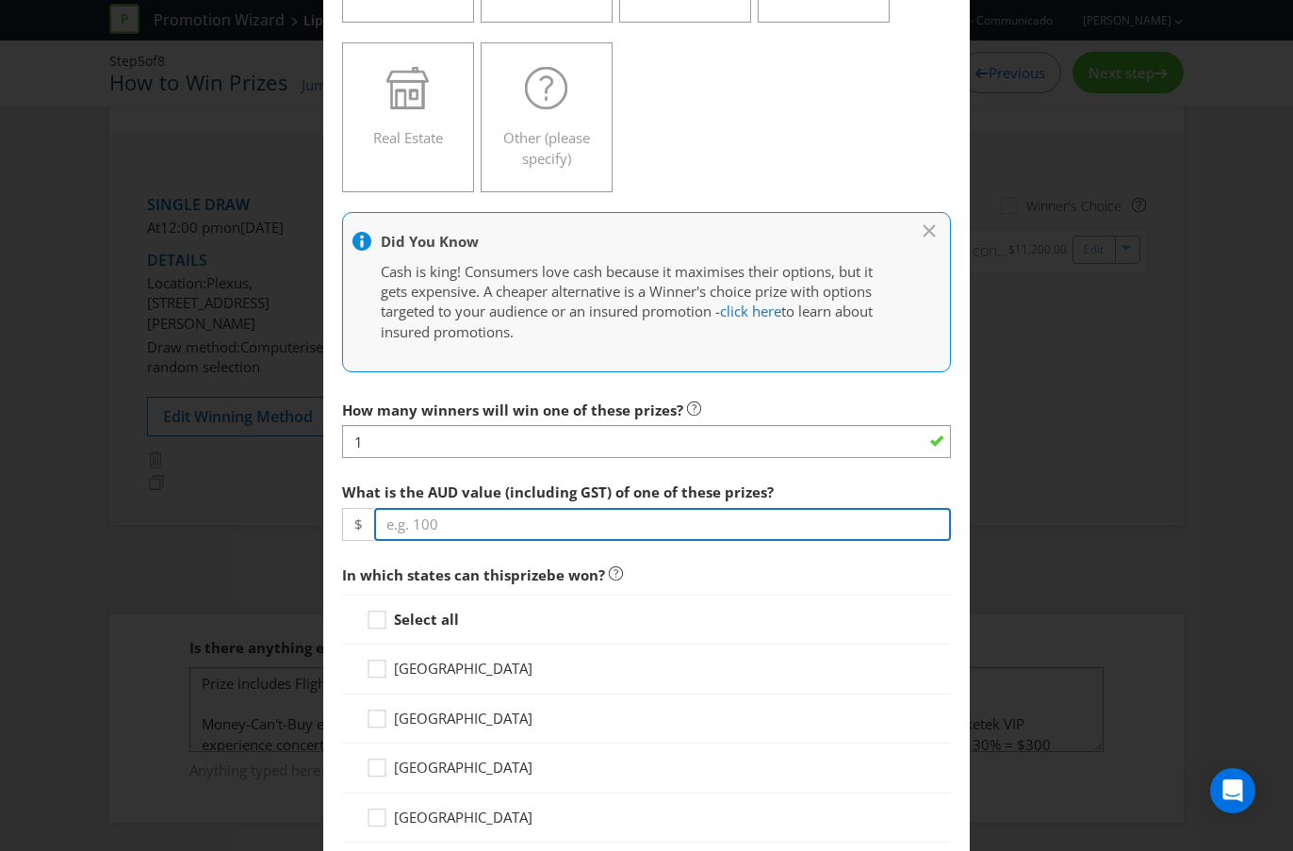
click at [475, 526] on input "number" at bounding box center [662, 524] width 577 height 33
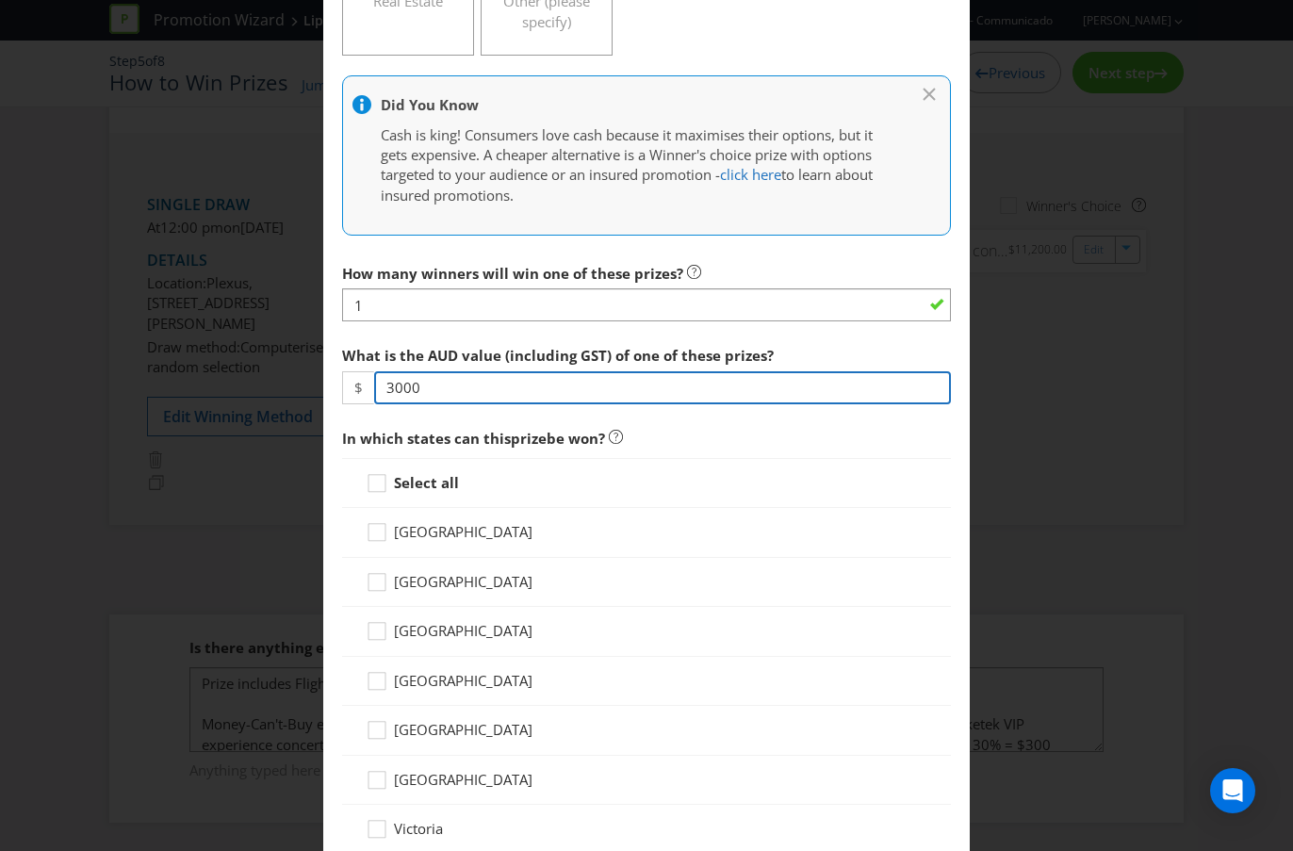
scroll to position [732, 0]
type input "3000"
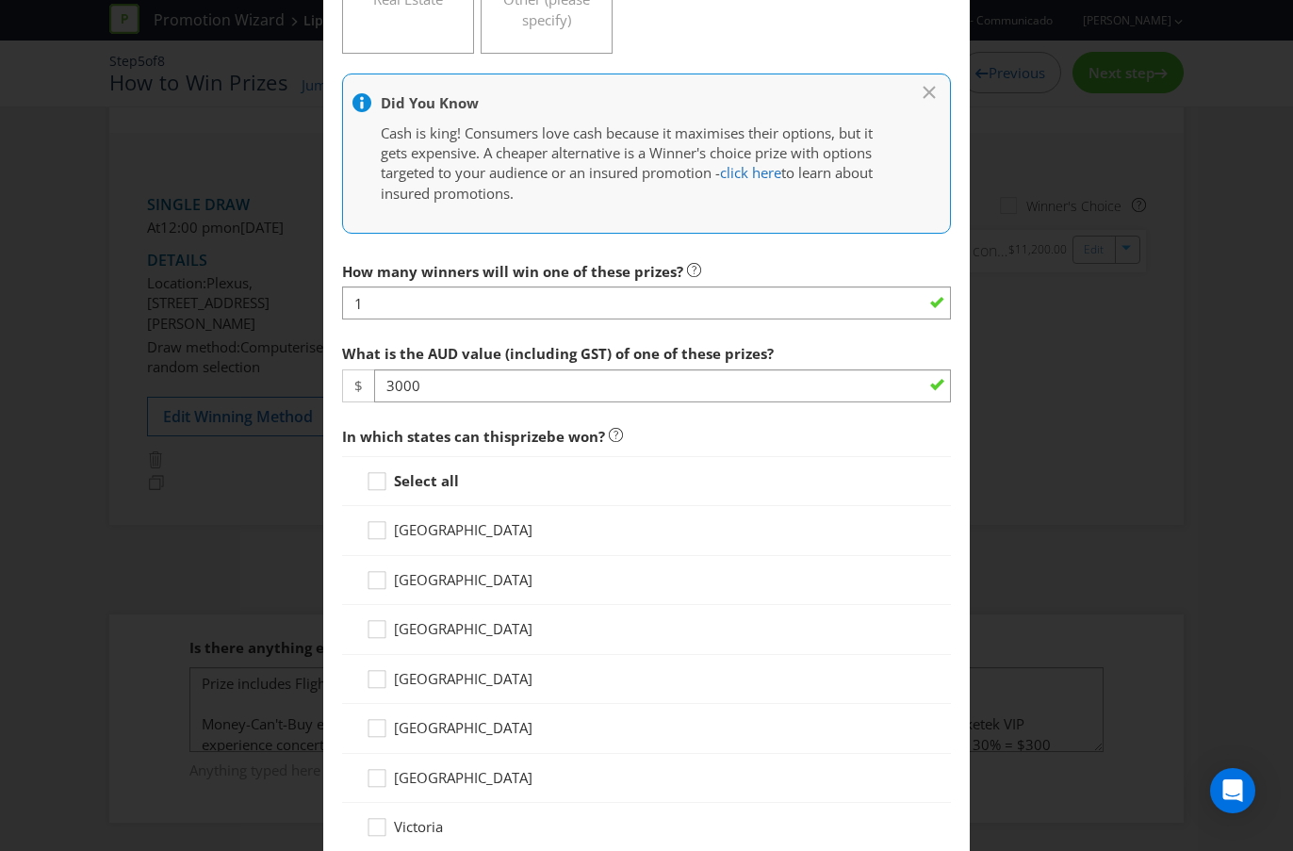
click at [442, 475] on strong "Select all" at bounding box center [426, 480] width 65 height 19
click at [0, 0] on input "Select all" at bounding box center [0, 0] width 0 height 0
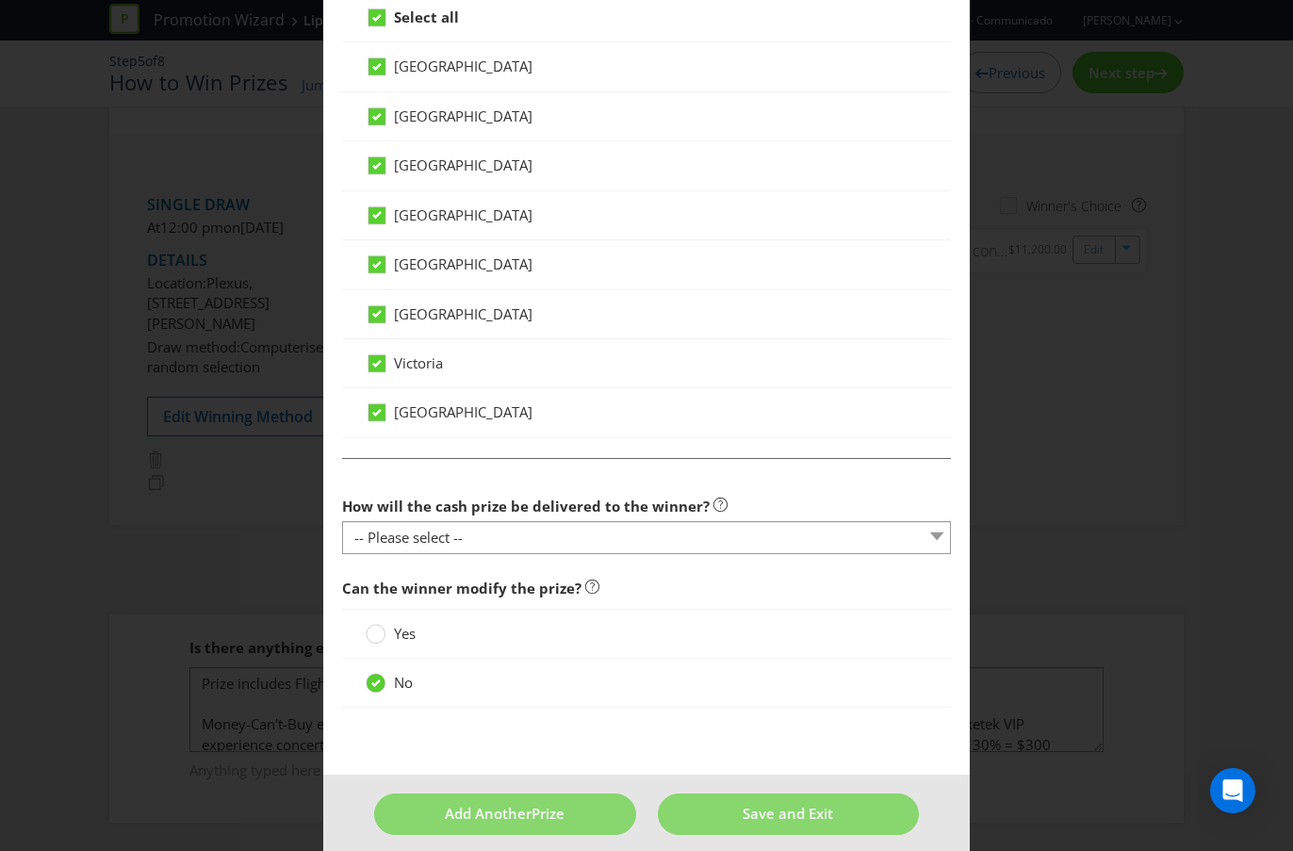
scroll to position [1198, 0]
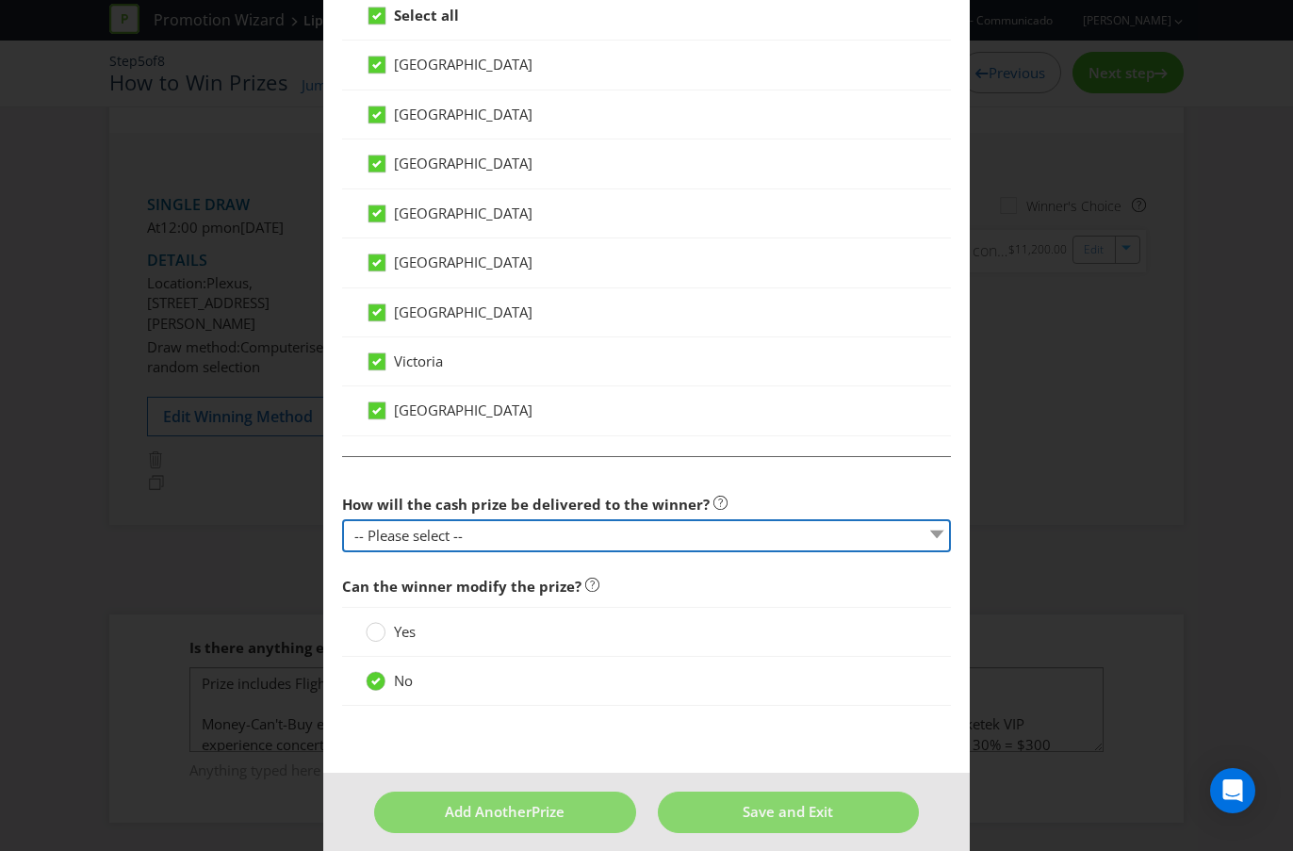
click at [575, 534] on select "-- Please select -- Cash Direct deposit to winner's bank account Cheque Credit …" at bounding box center [646, 535] width 609 height 33
click at [342, 519] on select "-- Please select -- Cash Direct deposit to winner's bank account Cheque Credit …" at bounding box center [646, 535] width 609 height 33
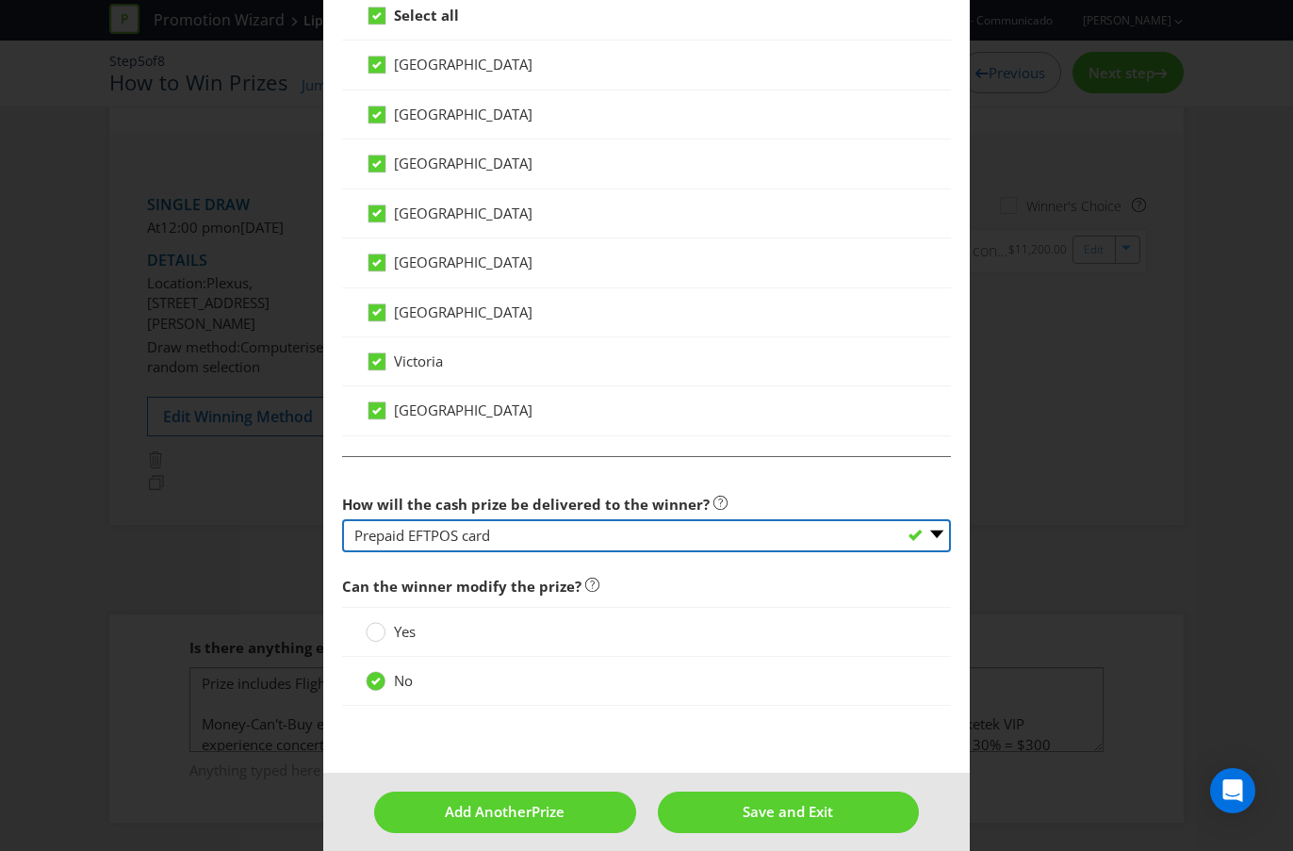
click at [501, 528] on select "-- Please select -- Cash Direct deposit to winner's bank account Cheque Credit …" at bounding box center [646, 535] width 609 height 33
select select "DIRECT_DEPOSIT"
click at [342, 519] on select "-- Please select -- Cash Direct deposit to winner's bank account Cheque Credit …" at bounding box center [646, 535] width 609 height 33
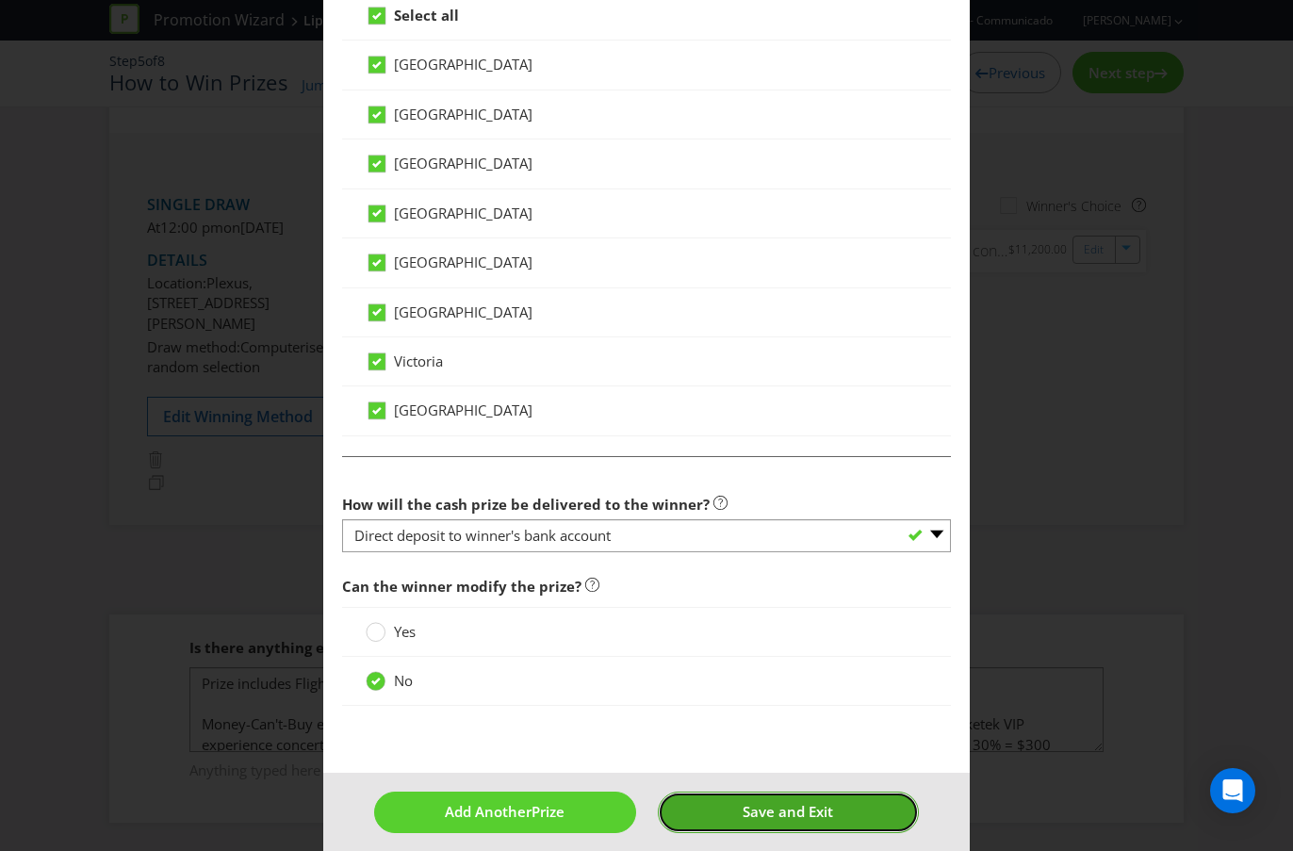
click at [716, 757] on button "Save and Exit" at bounding box center [788, 811] width 261 height 41
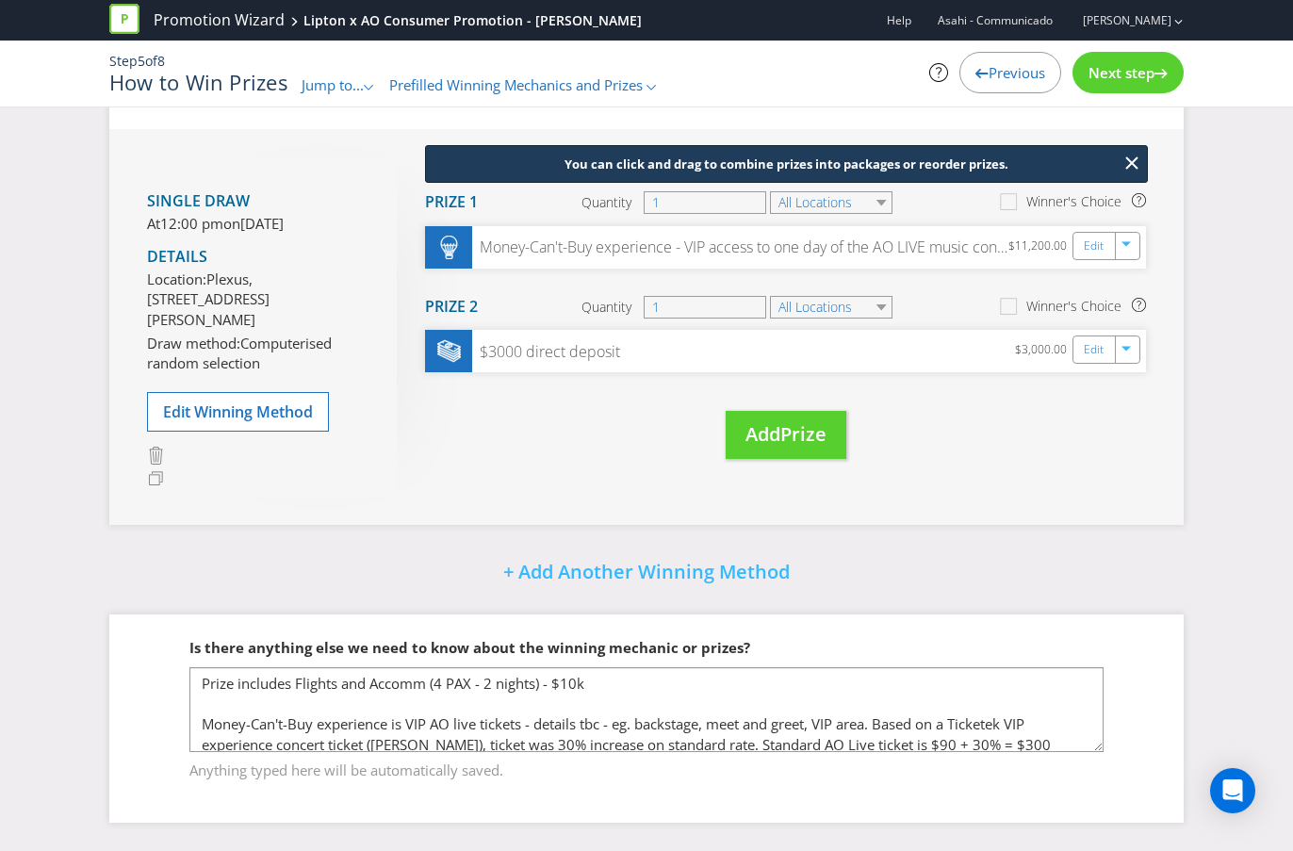
scroll to position [230, 0]
click at [1132, 72] on span "Next step" at bounding box center [1121, 72] width 66 height 19
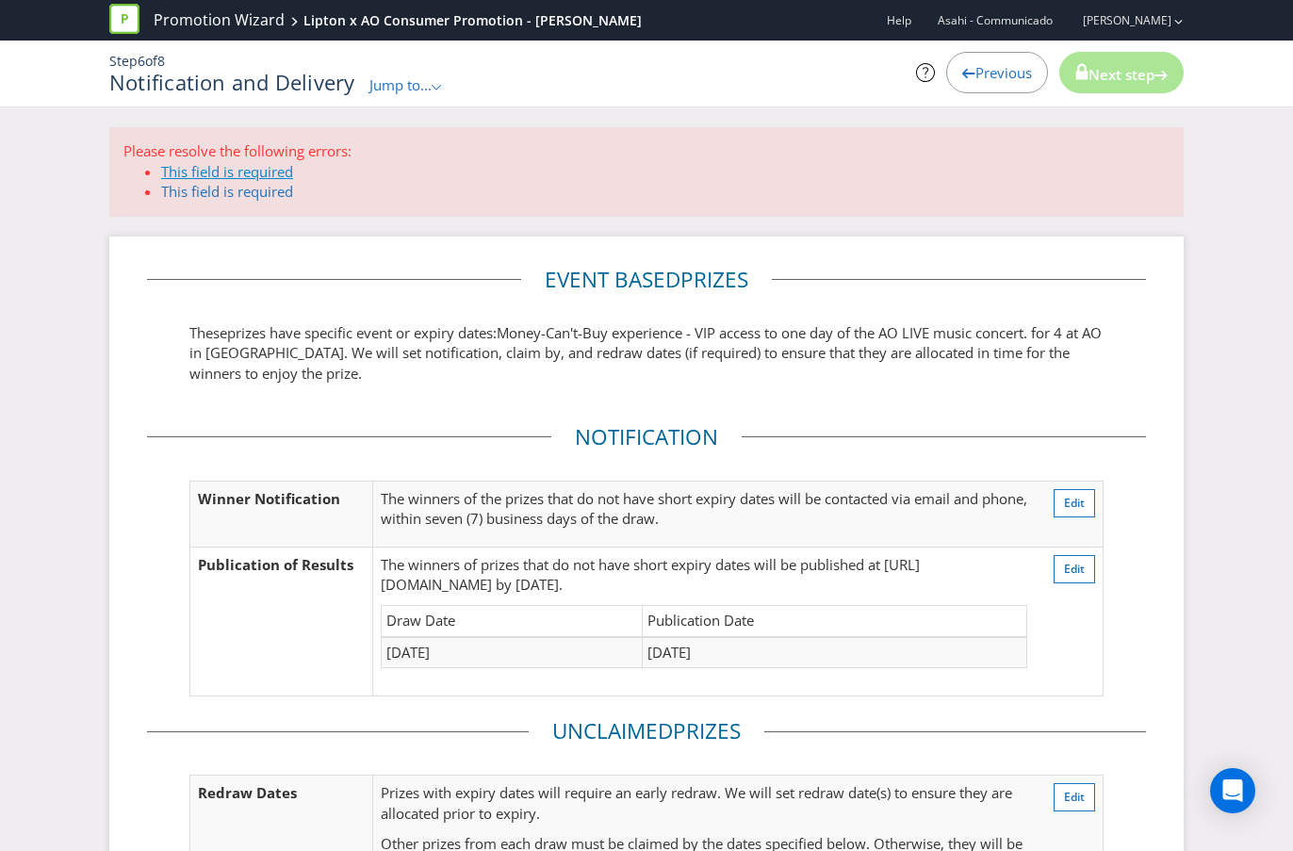
click at [265, 175] on link "This field is required" at bounding box center [227, 171] width 132 height 19
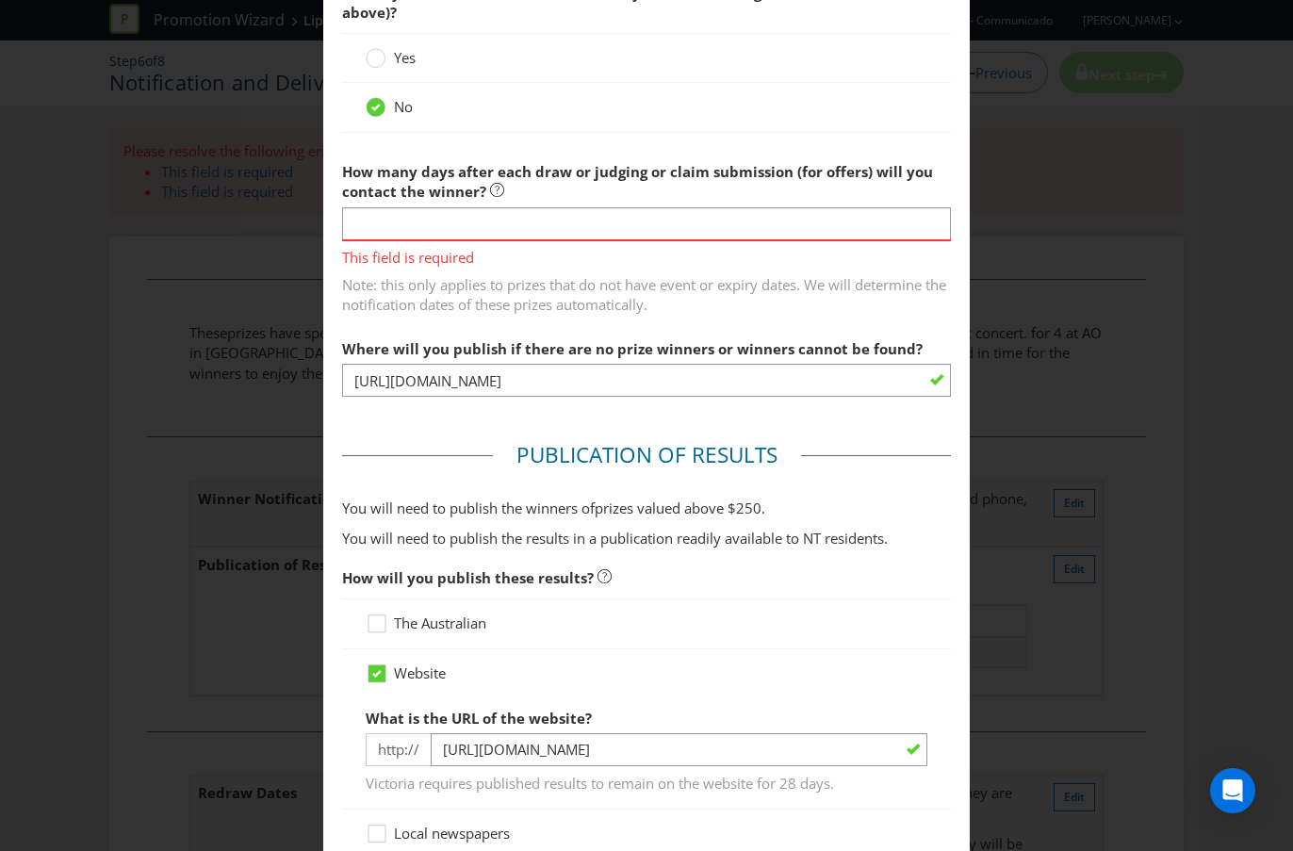
scroll to position [657, 0]
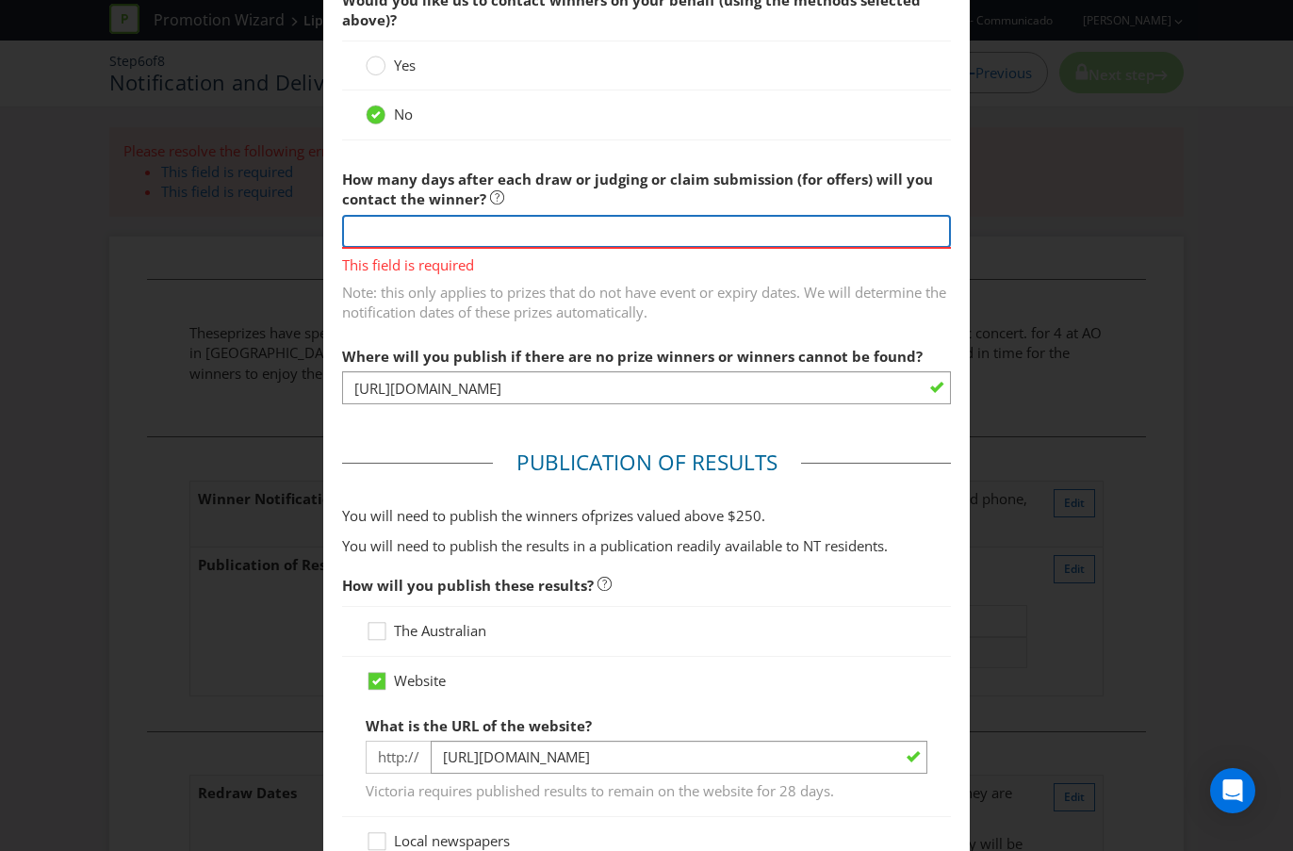
click at [611, 239] on input "number" at bounding box center [646, 231] width 609 height 33
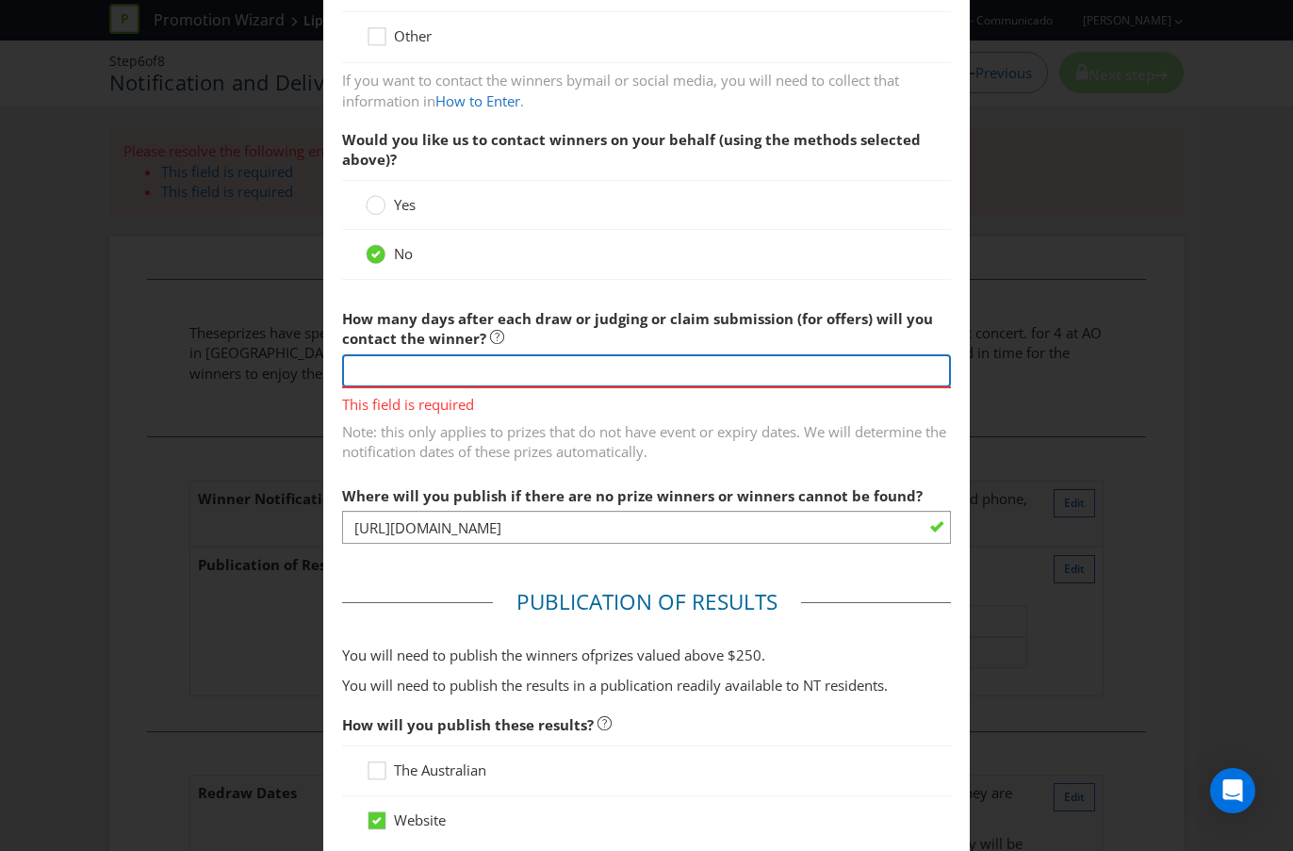
scroll to position [514, 0]
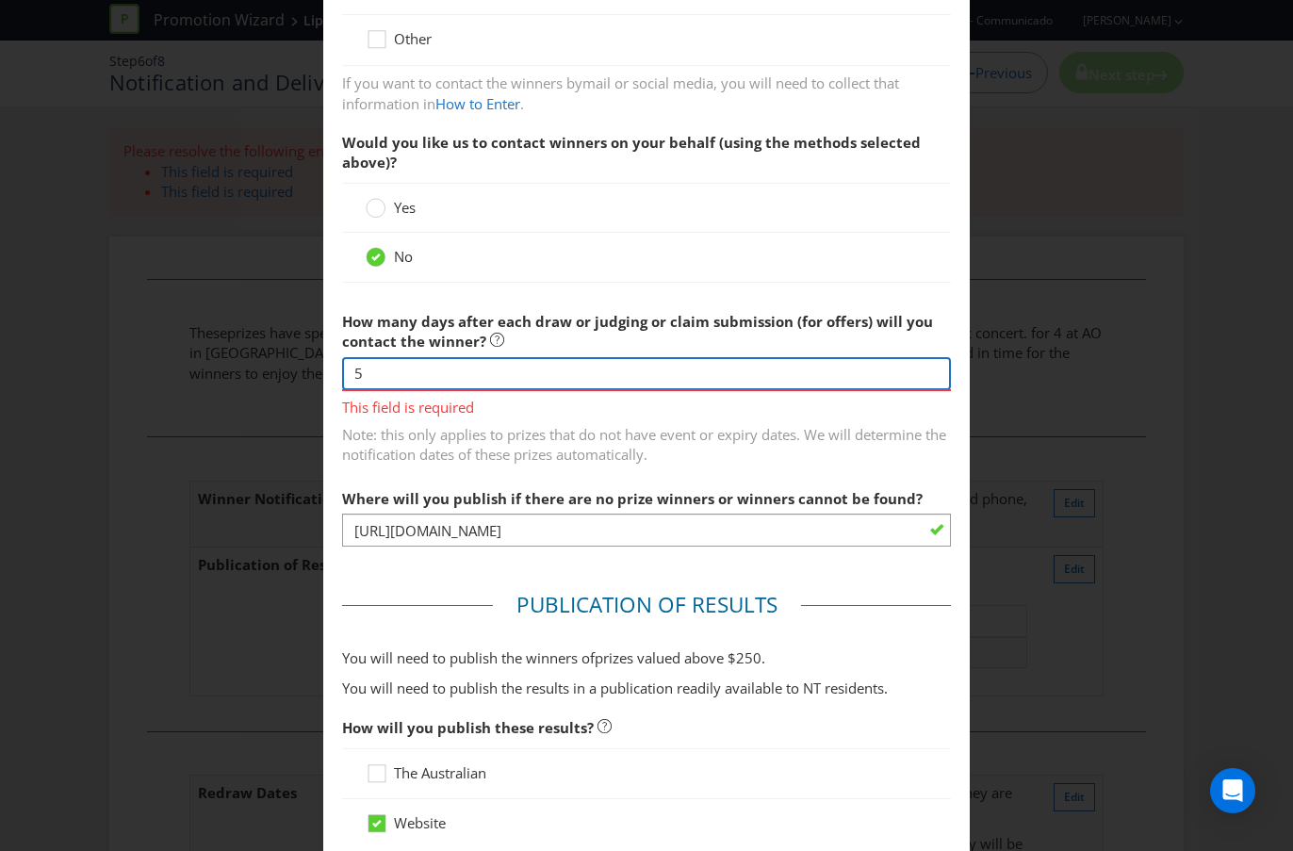
type input "5"
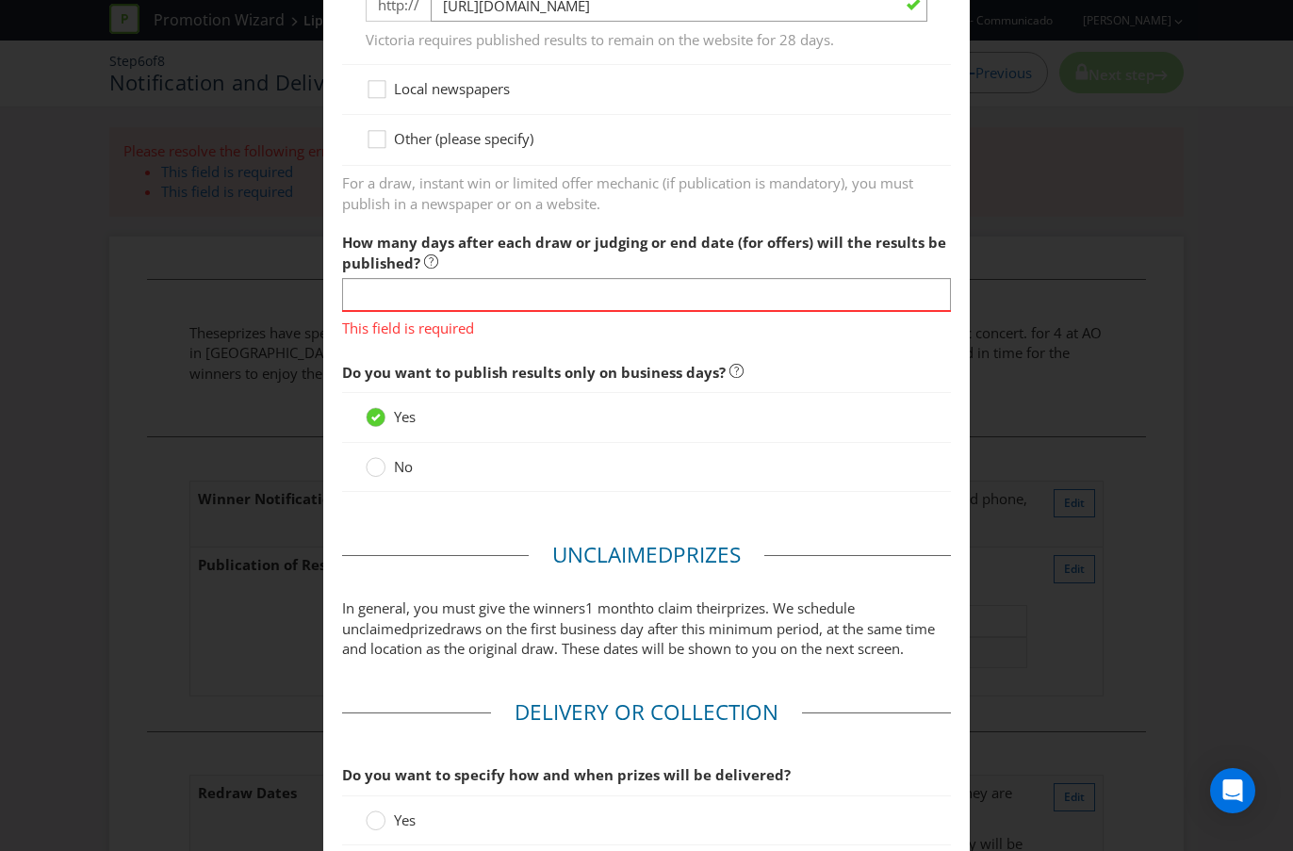
scroll to position [1364, 0]
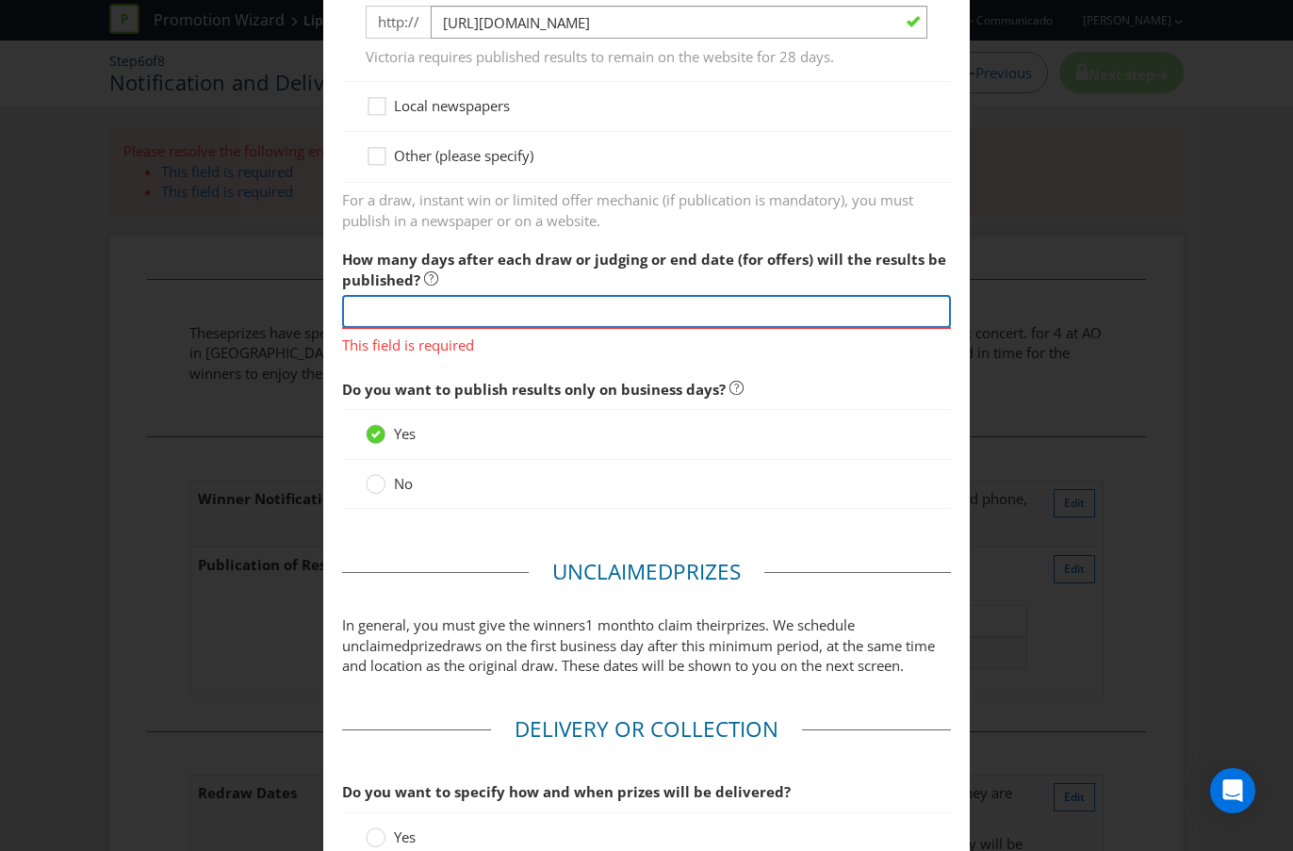
click at [590, 306] on input "text" at bounding box center [646, 311] width 609 height 33
type input "5"
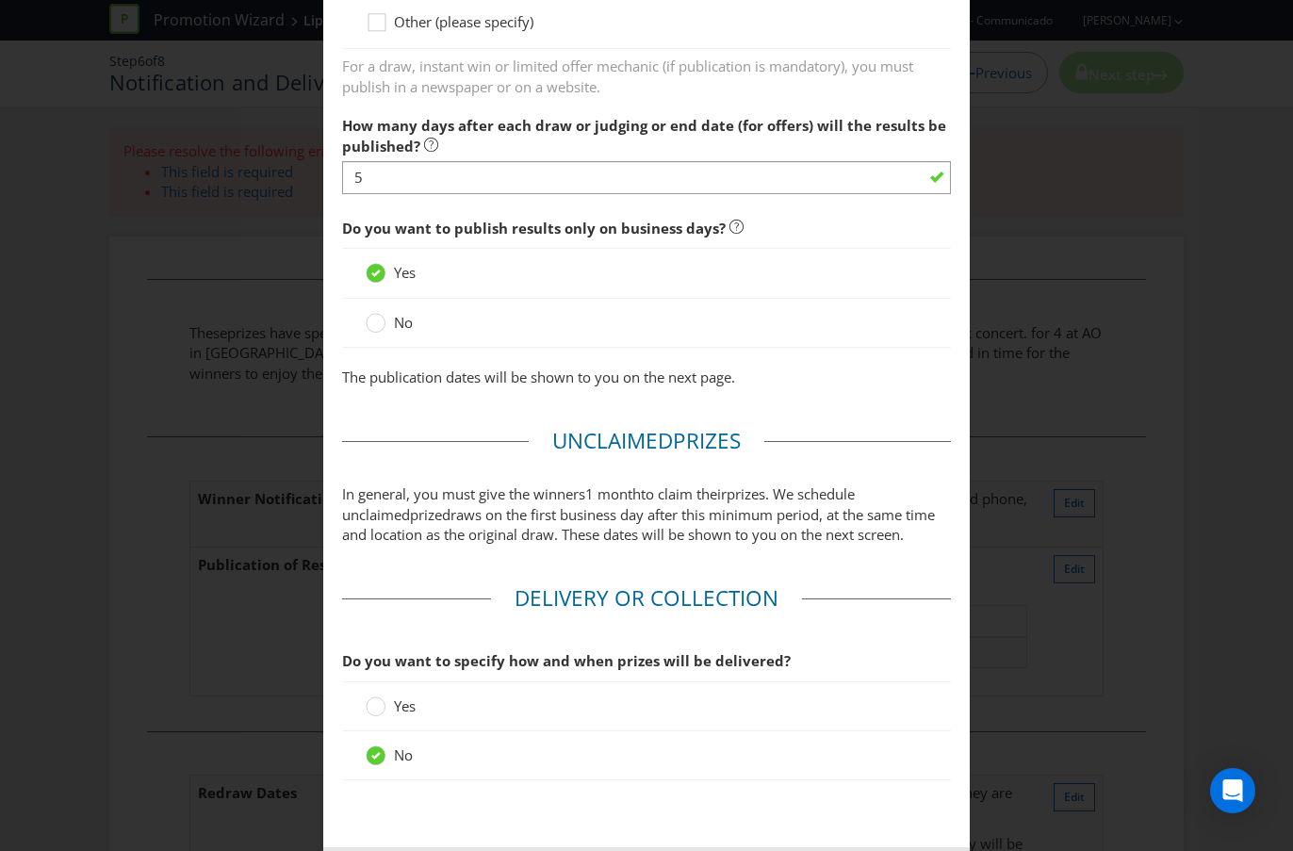
scroll to position [1590, 0]
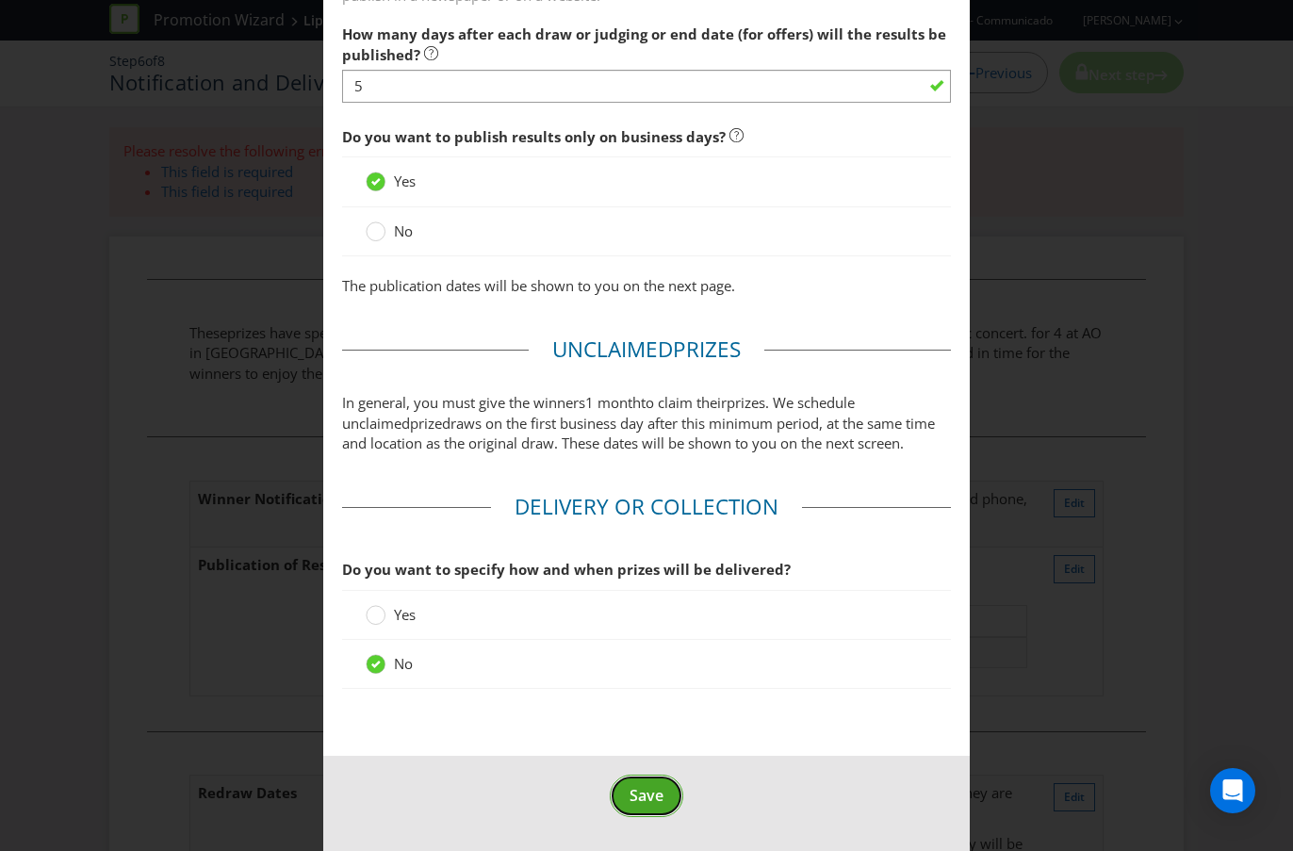
click at [658, 757] on span "Save" at bounding box center [646, 795] width 34 height 21
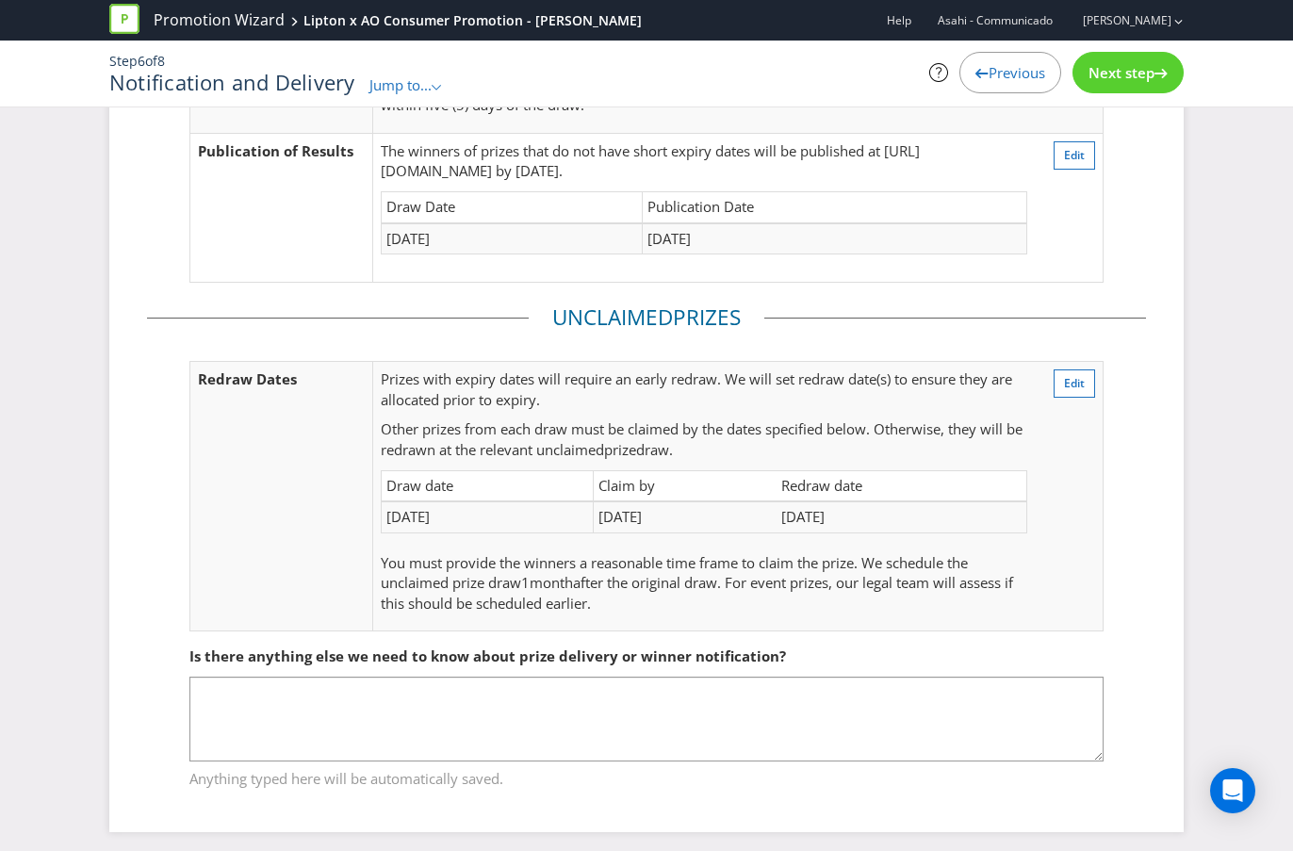
scroll to position [315, 0]
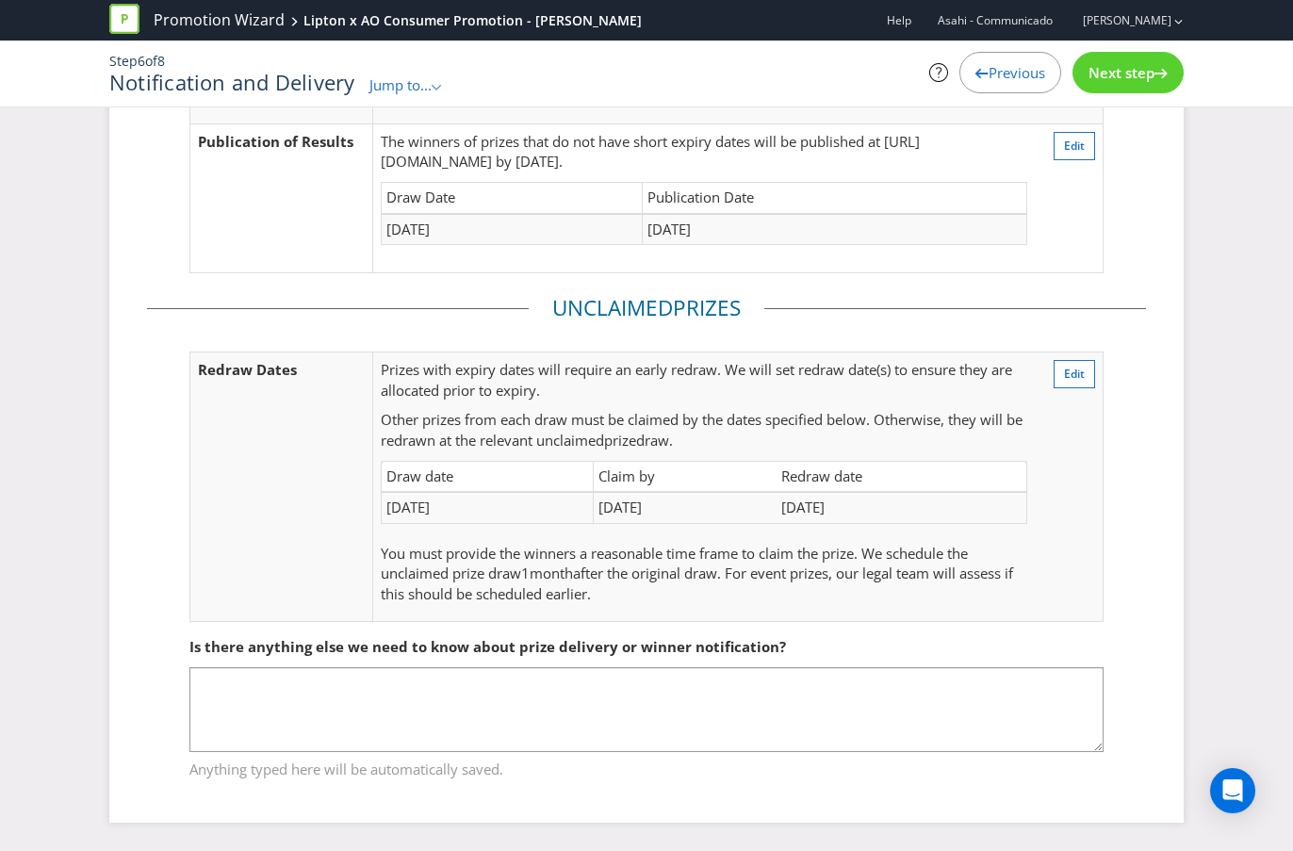
click at [1158, 73] on icon at bounding box center [1160, 73] width 13 height 9
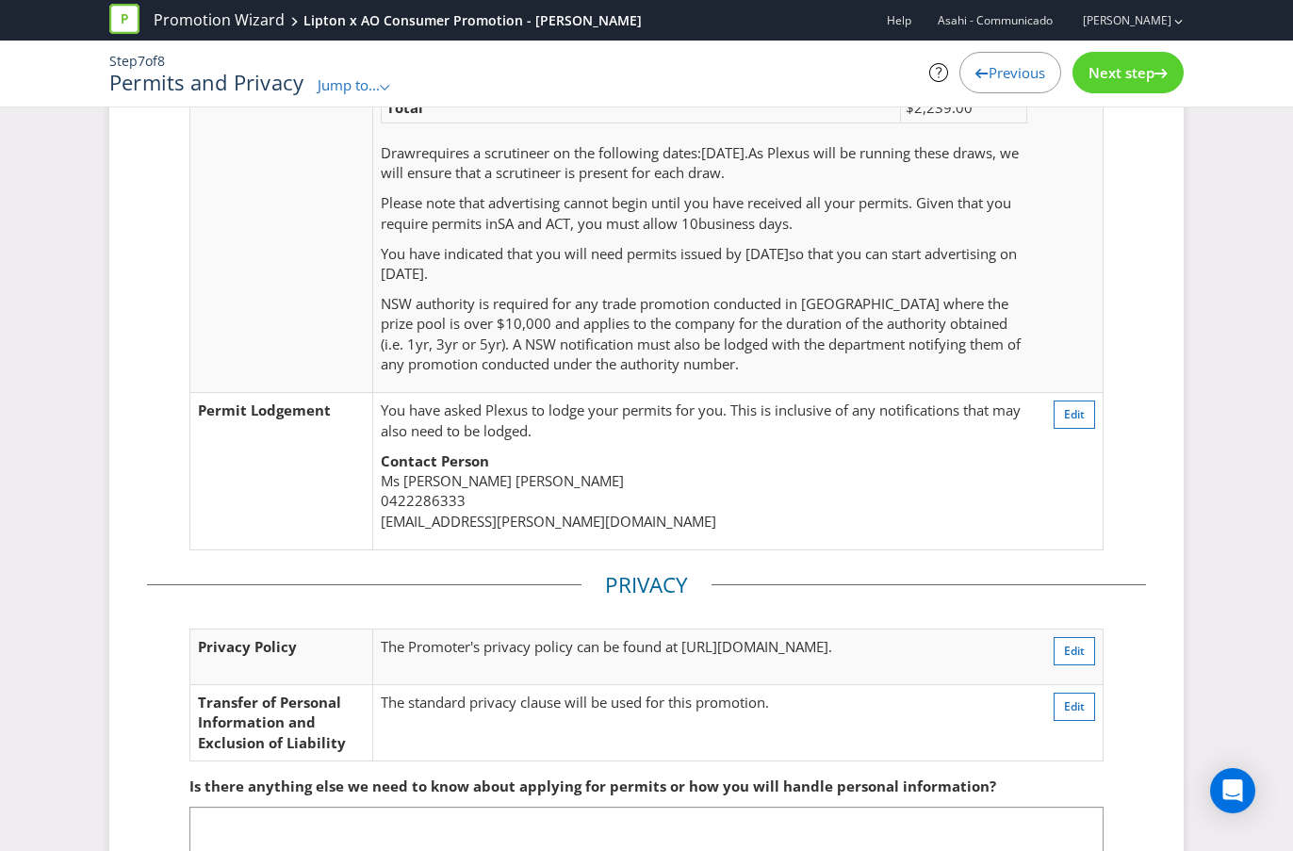
click at [1158, 73] on icon at bounding box center [1160, 73] width 13 height 9
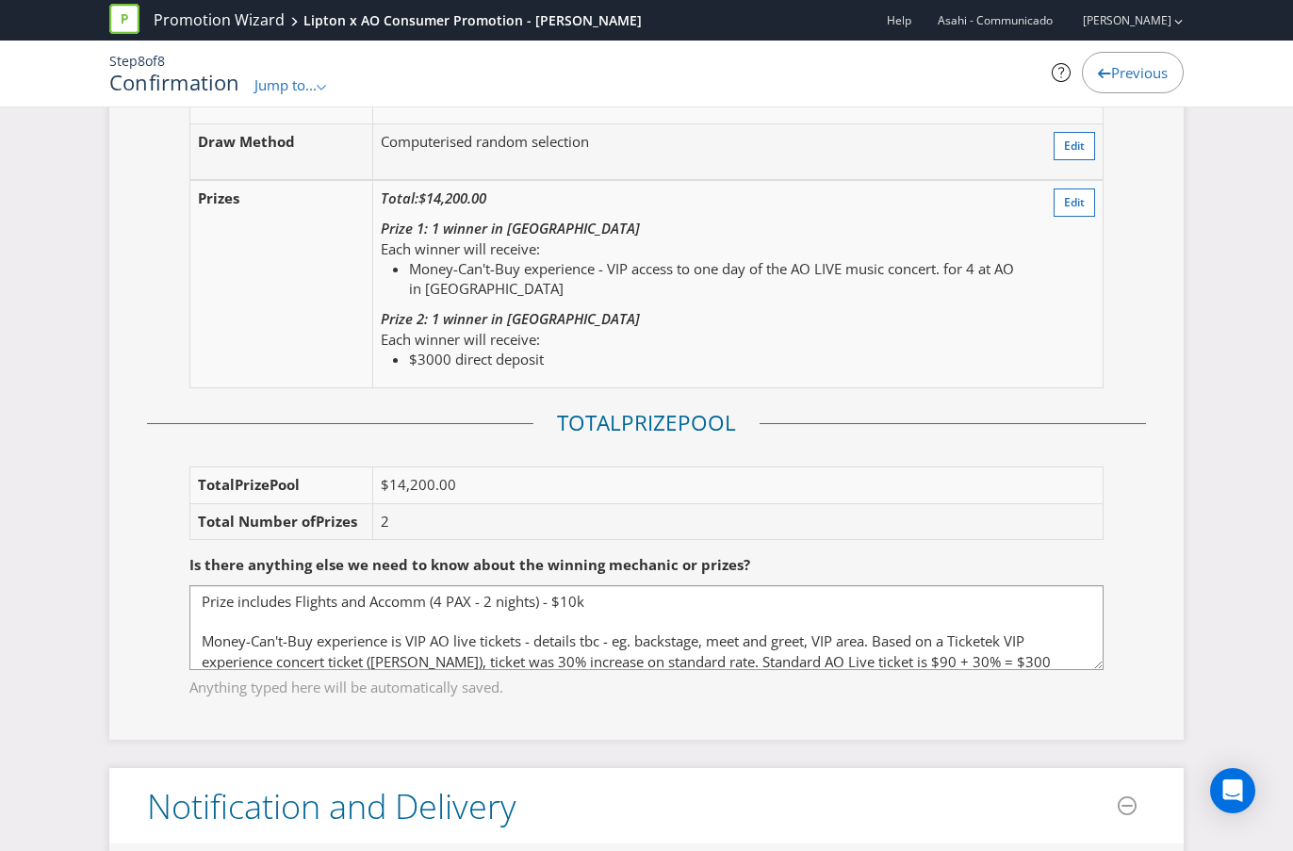
scroll to position [2530, 0]
click at [1076, 201] on span "Edit" at bounding box center [1074, 200] width 21 height 16
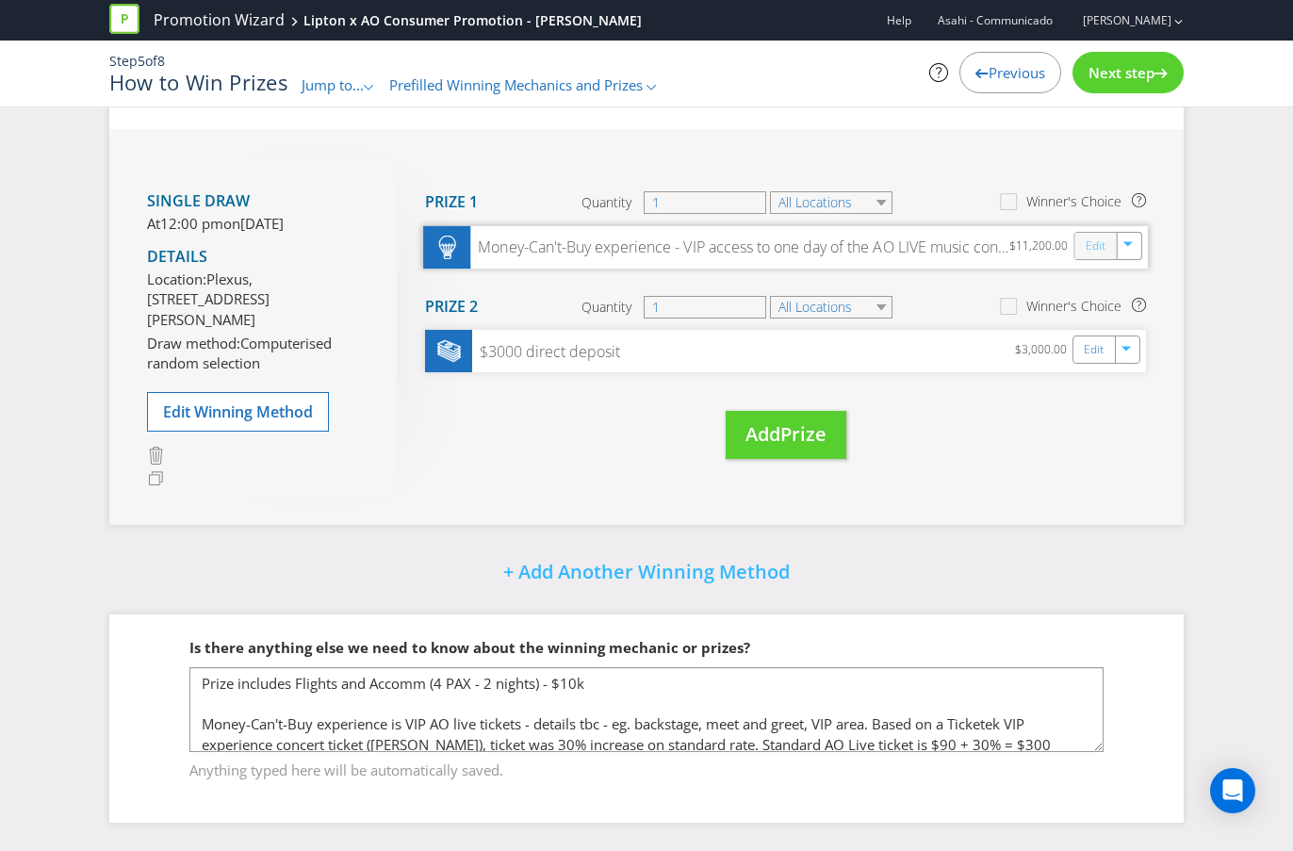
click at [1086, 235] on link "Edit" at bounding box center [1095, 246] width 20 height 22
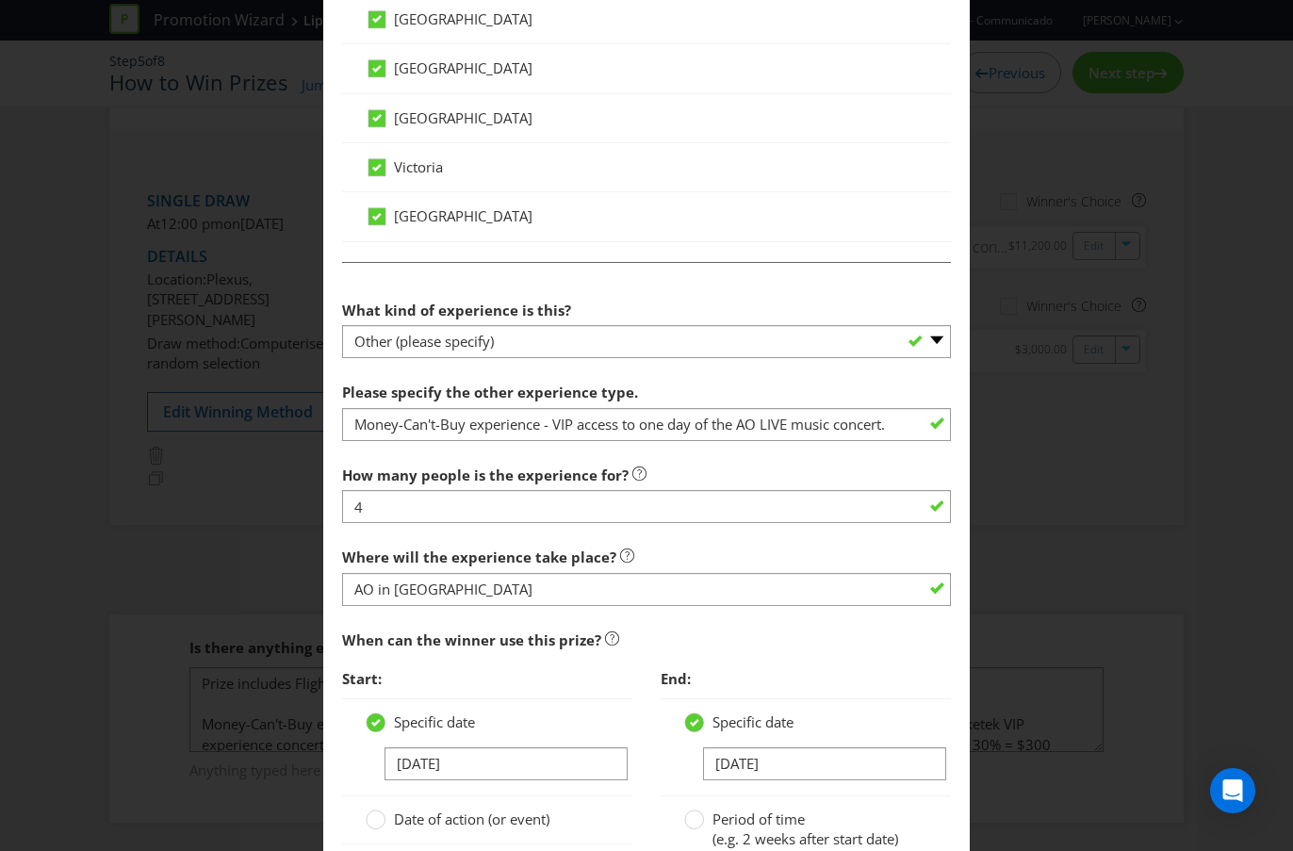
scroll to position [1622, 0]
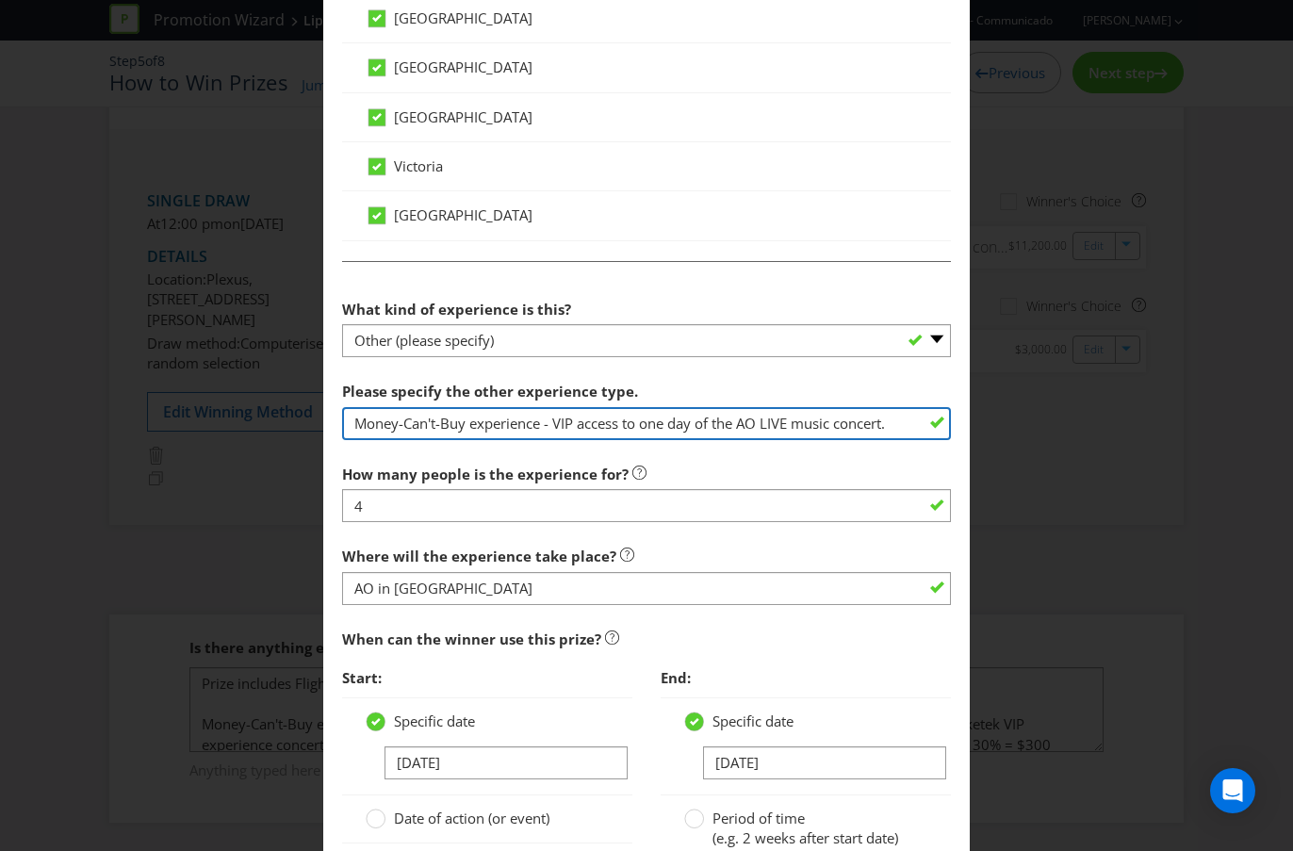
click at [891, 422] on input "Money-Can't-Buy experience - VIP access to one day of the AO LIVE music concert." at bounding box center [646, 423] width 609 height 33
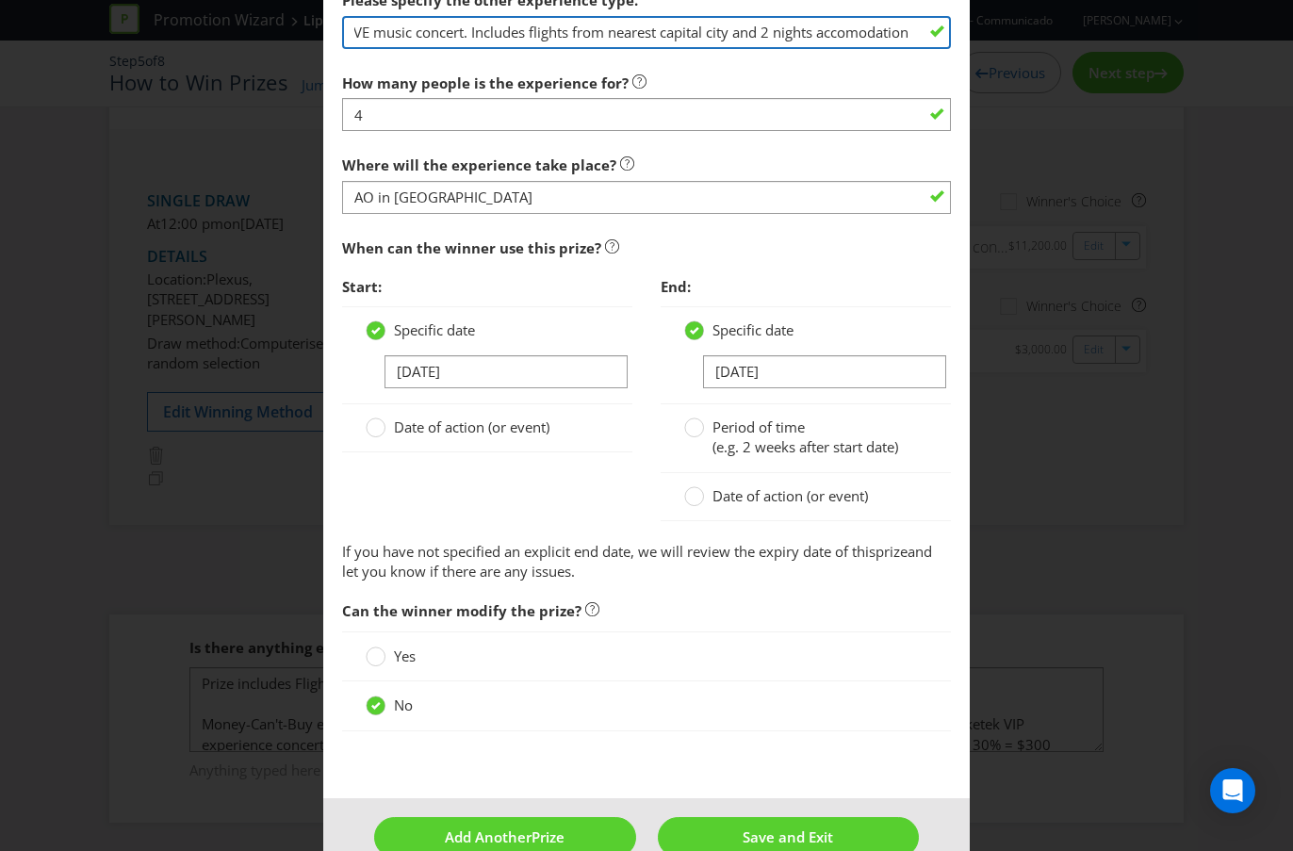
scroll to position [2052, 0]
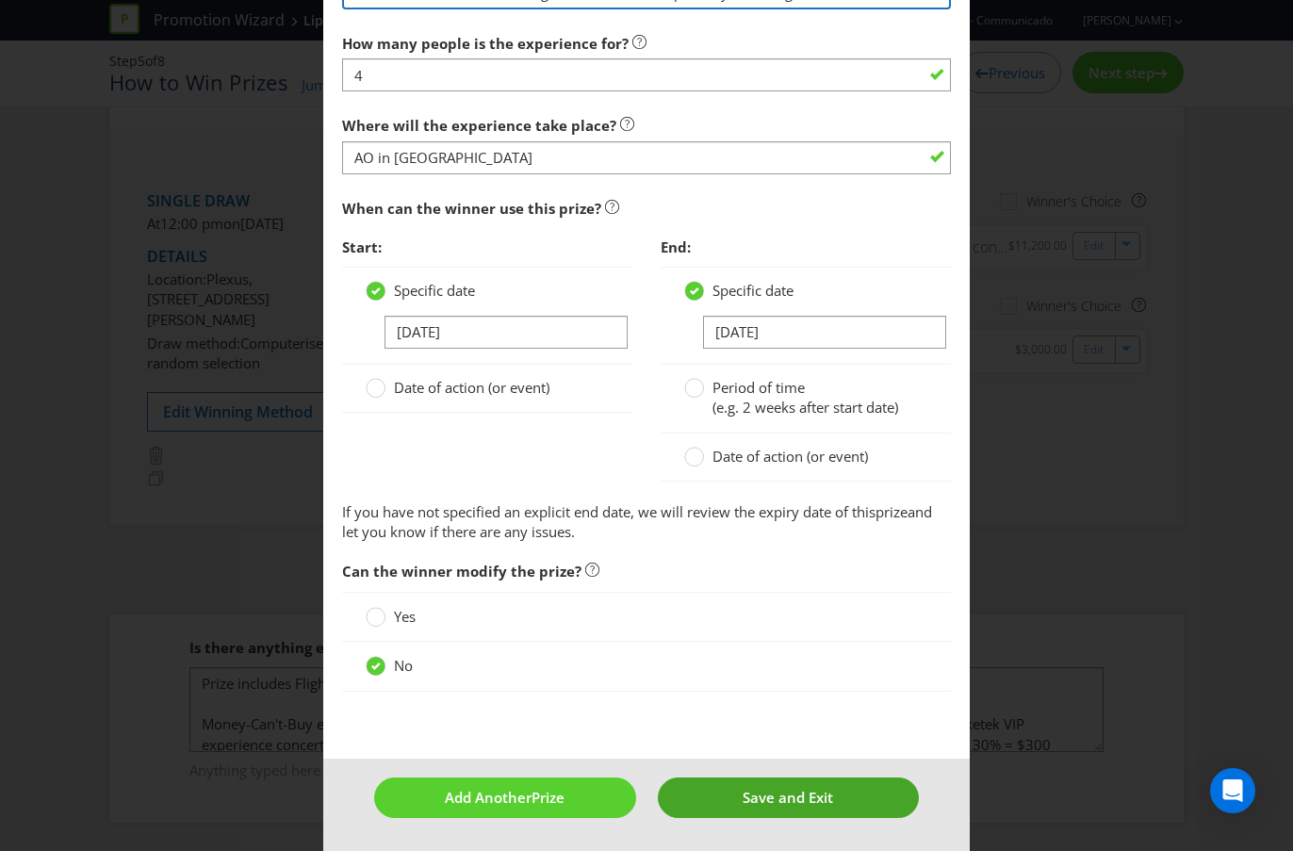
type input "Money-Can't-Buy experience - VIP access to one day of the AO LIVE music concert…"
click at [775, 757] on span "Save and Exit" at bounding box center [787, 797] width 90 height 19
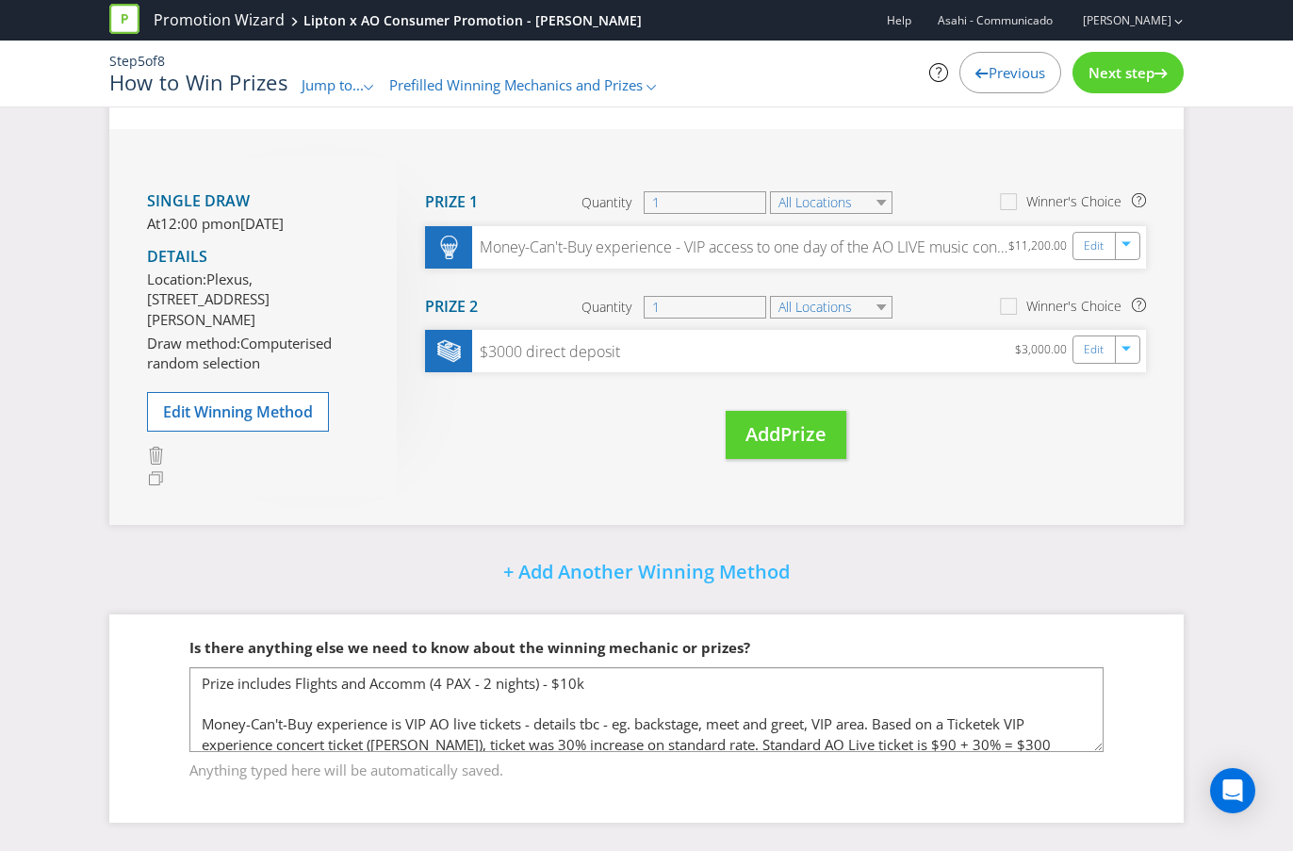
click at [1158, 74] on icon at bounding box center [1160, 73] width 13 height 9
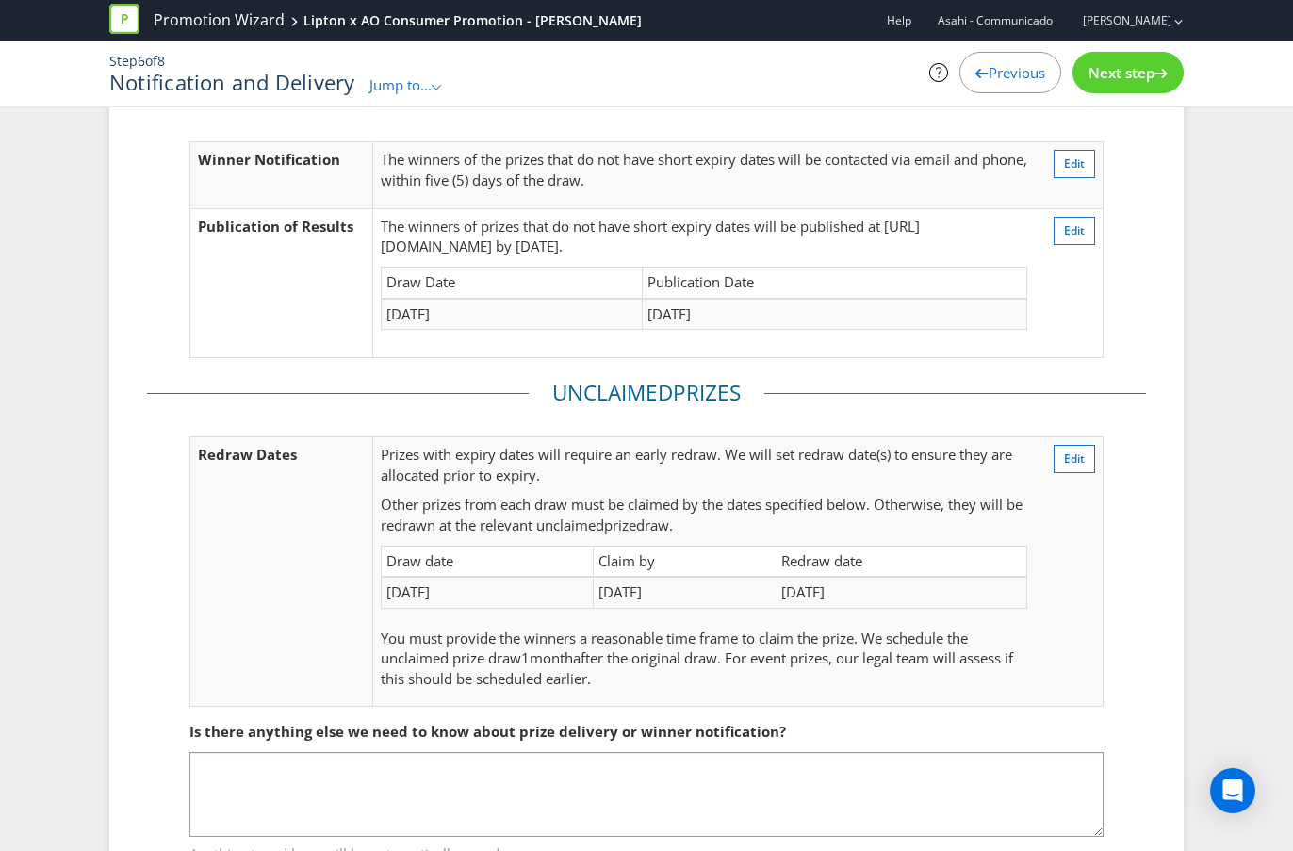
click at [1158, 74] on icon at bounding box center [1160, 73] width 13 height 9
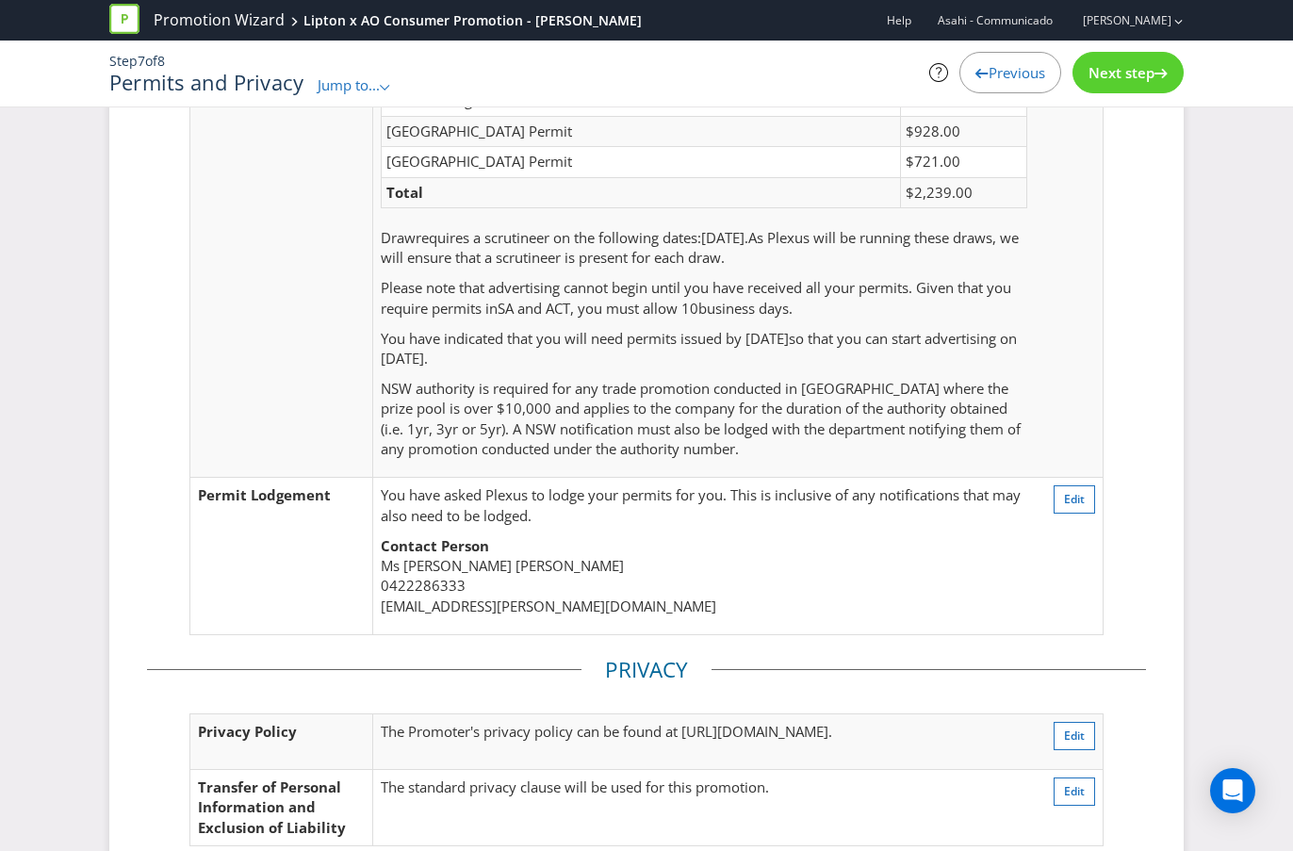
click at [1158, 74] on icon at bounding box center [1160, 73] width 13 height 9
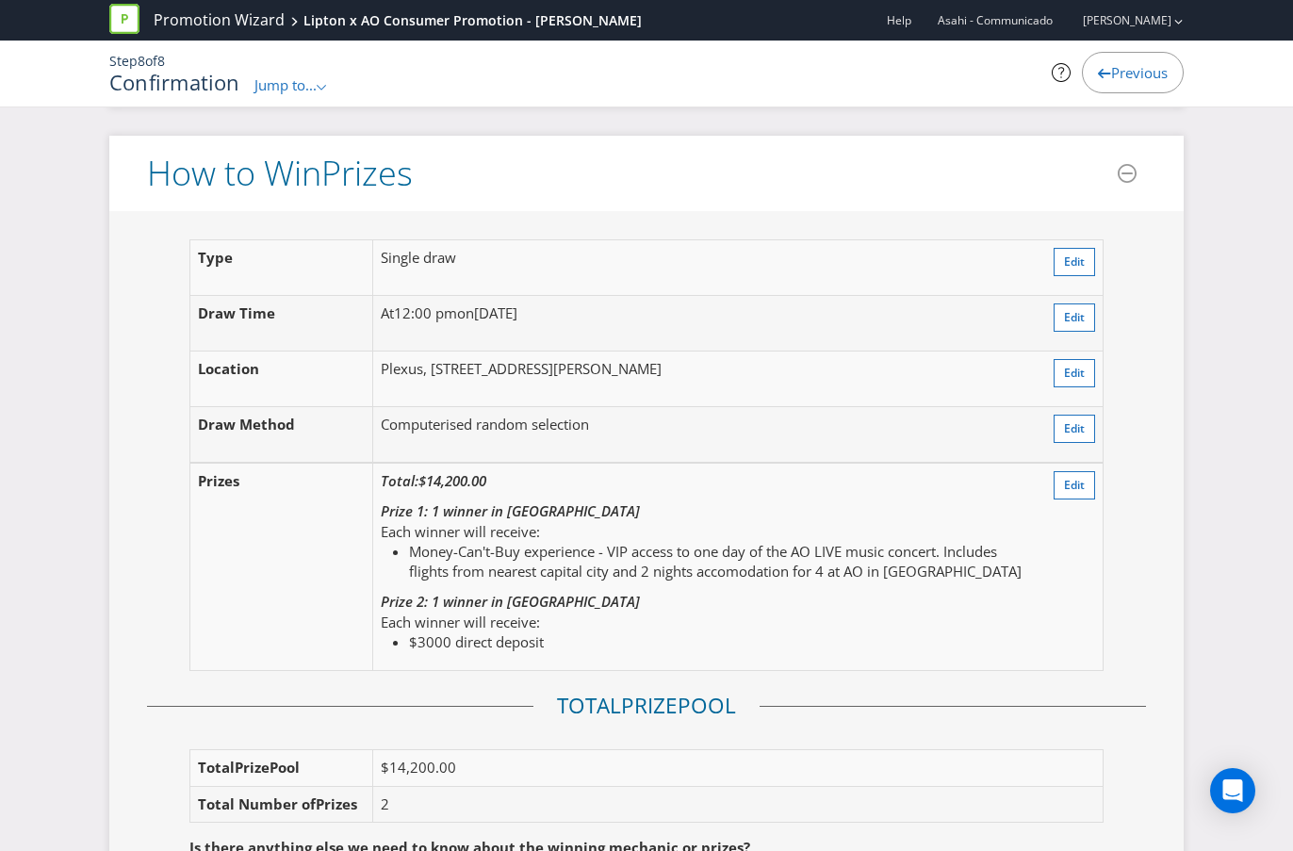
scroll to position [2226, 0]
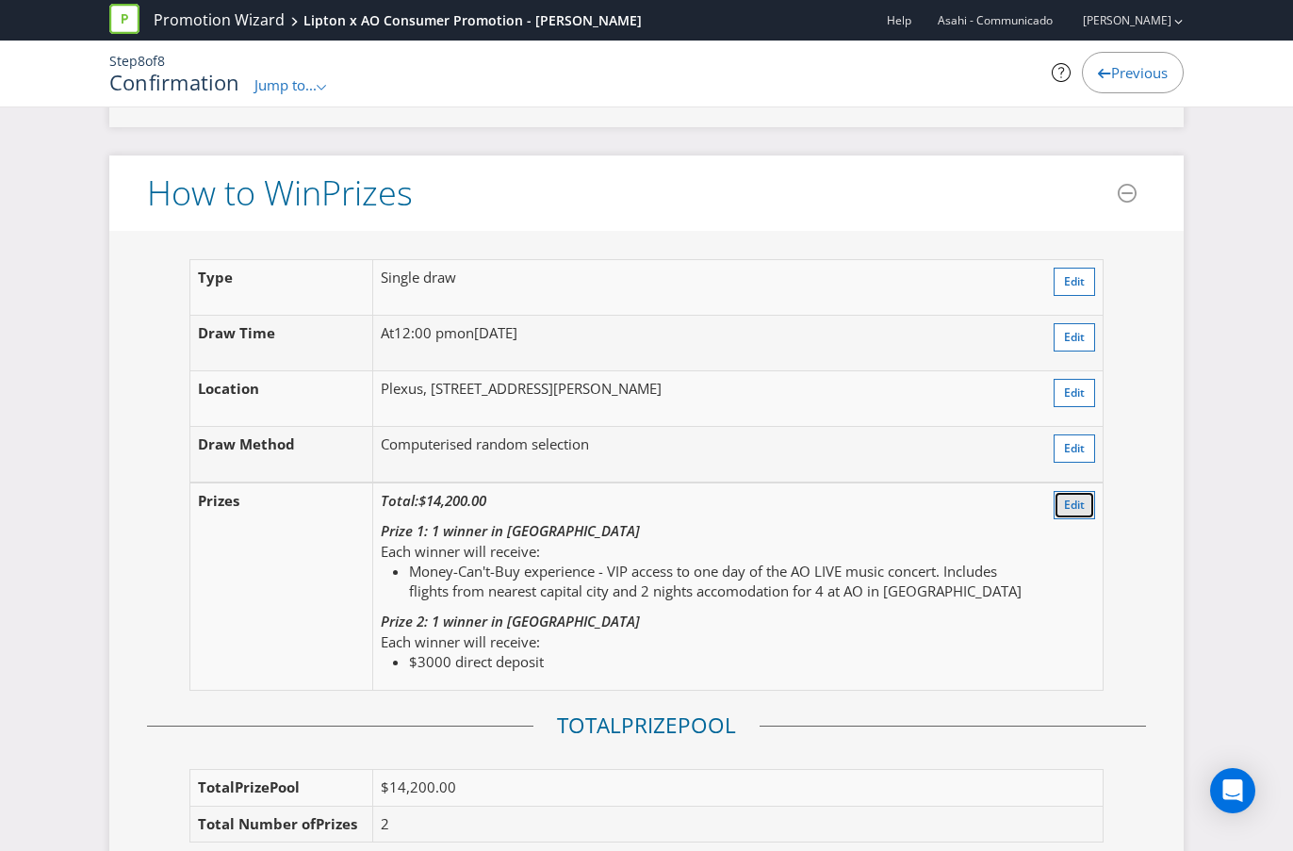
click at [1085, 510] on button "Edit" at bounding box center [1073, 505] width 41 height 28
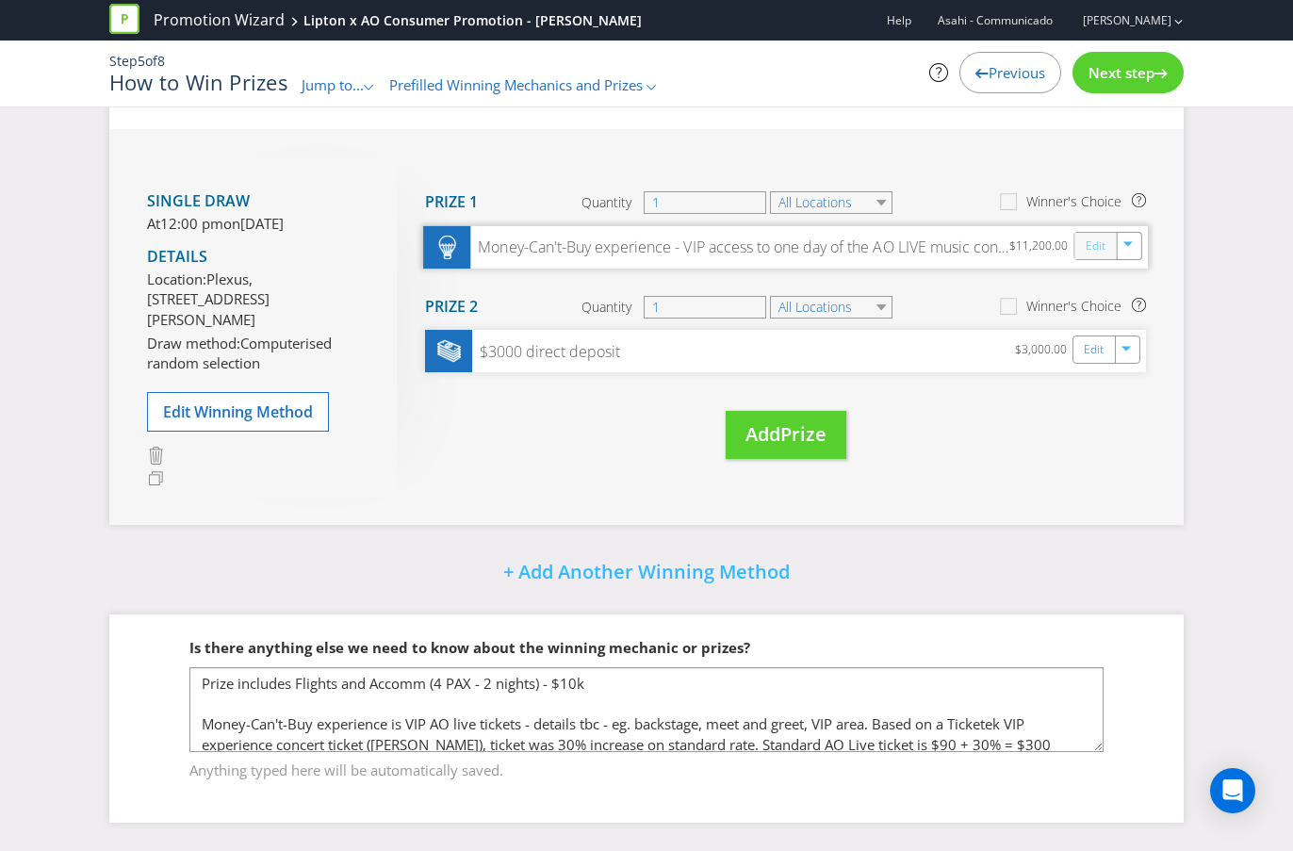
click at [1090, 235] on link "Edit" at bounding box center [1095, 246] width 20 height 22
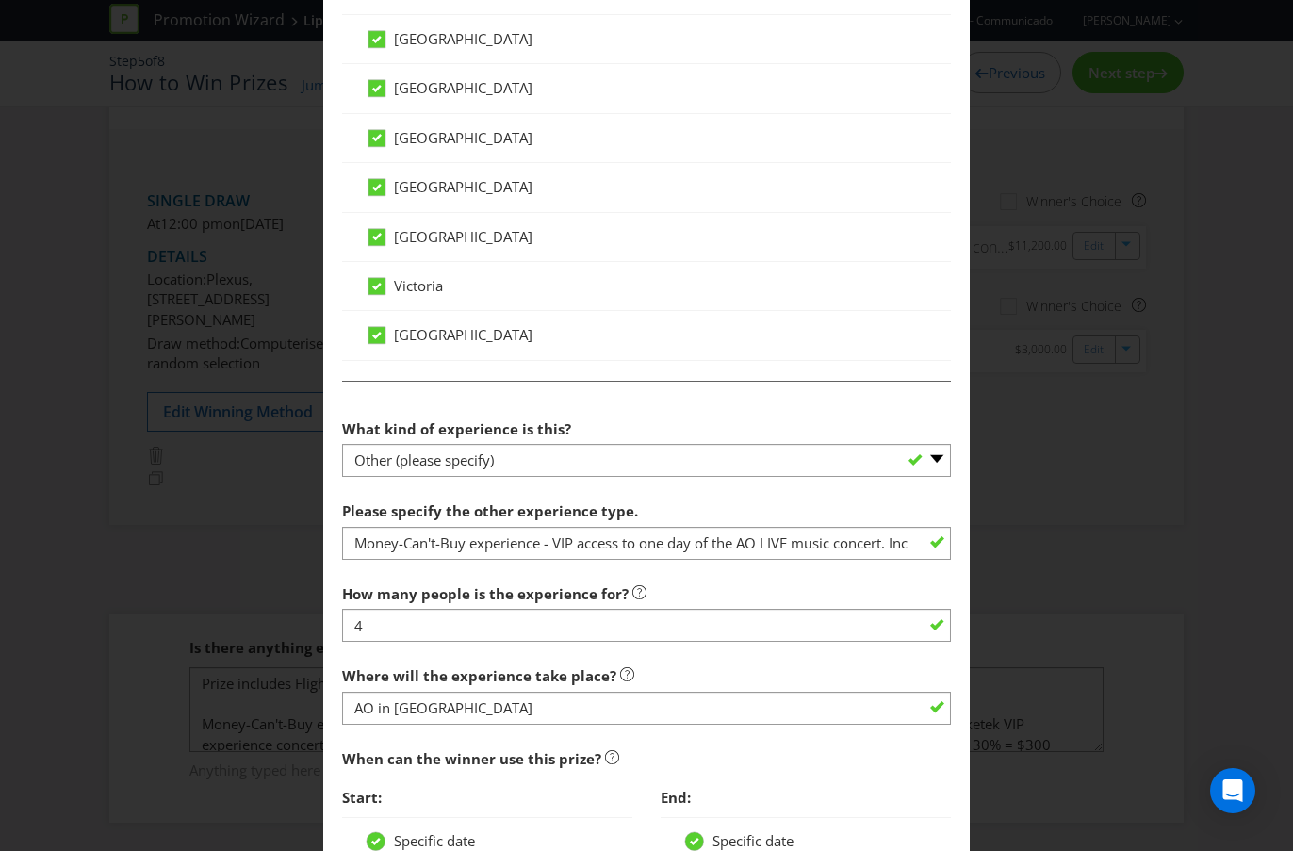
scroll to position [1509, 0]
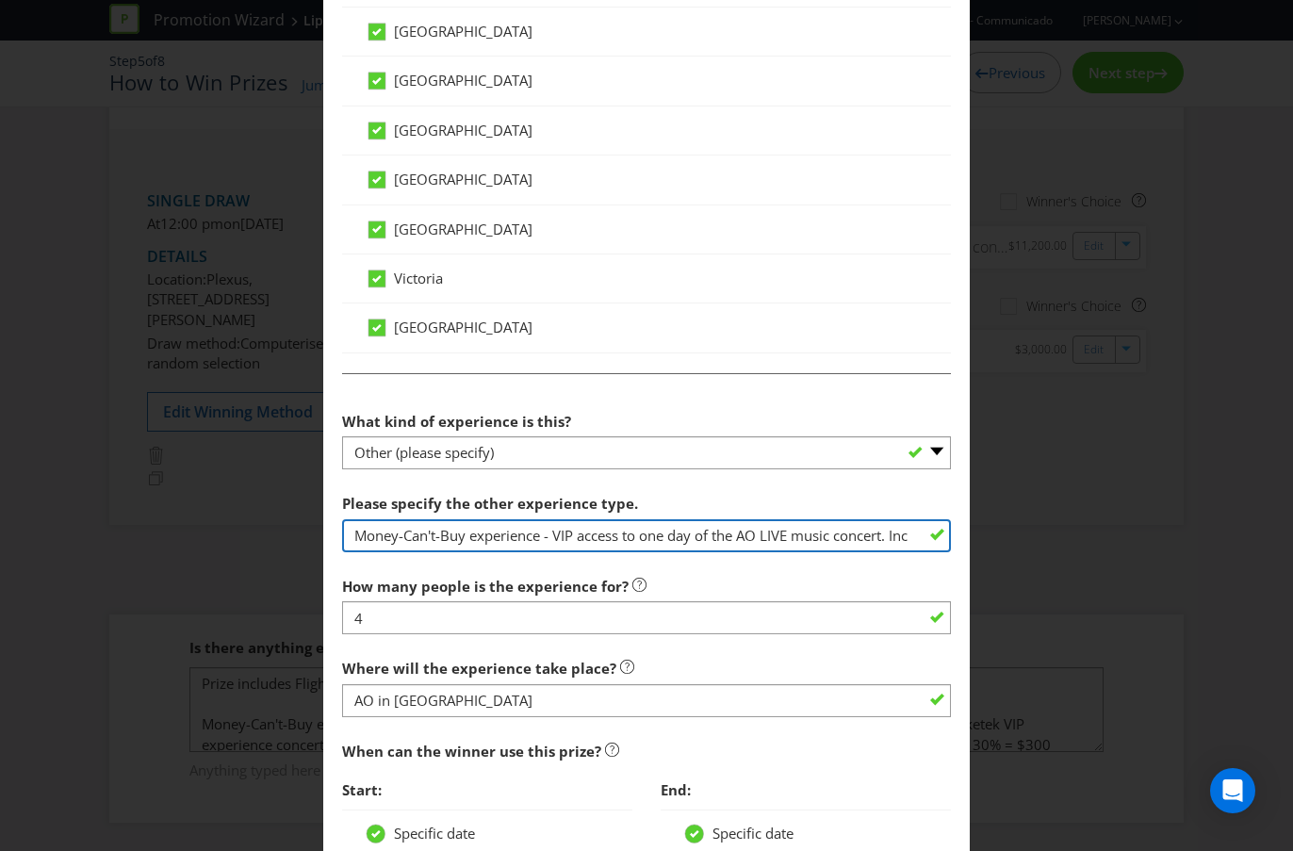
click at [583, 537] on input "Money-Can't-Buy experience - VIP access to one day of the AO LIVE music concert…" at bounding box center [646, 535] width 609 height 33
click at [546, 540] on input "Money-Can't-Buy experience - VIP access to one day of the AO LIVE music concert…" at bounding box center [646, 535] width 609 height 33
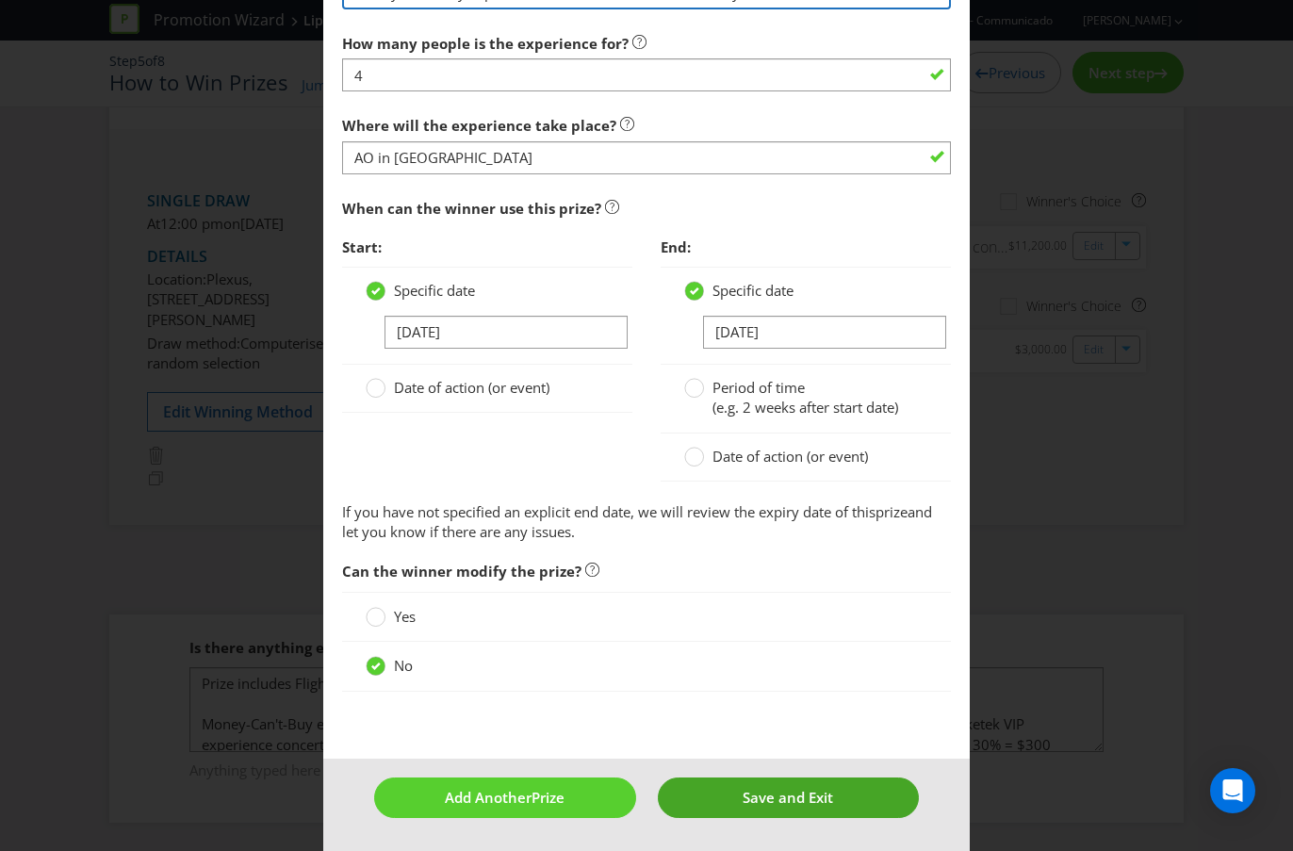
type input "Money-Can't-Buy experience (4 PAX) - VIP access to one day of the AO LIVE music…"
click at [748, 757] on span "Save and Exit" at bounding box center [787, 797] width 90 height 19
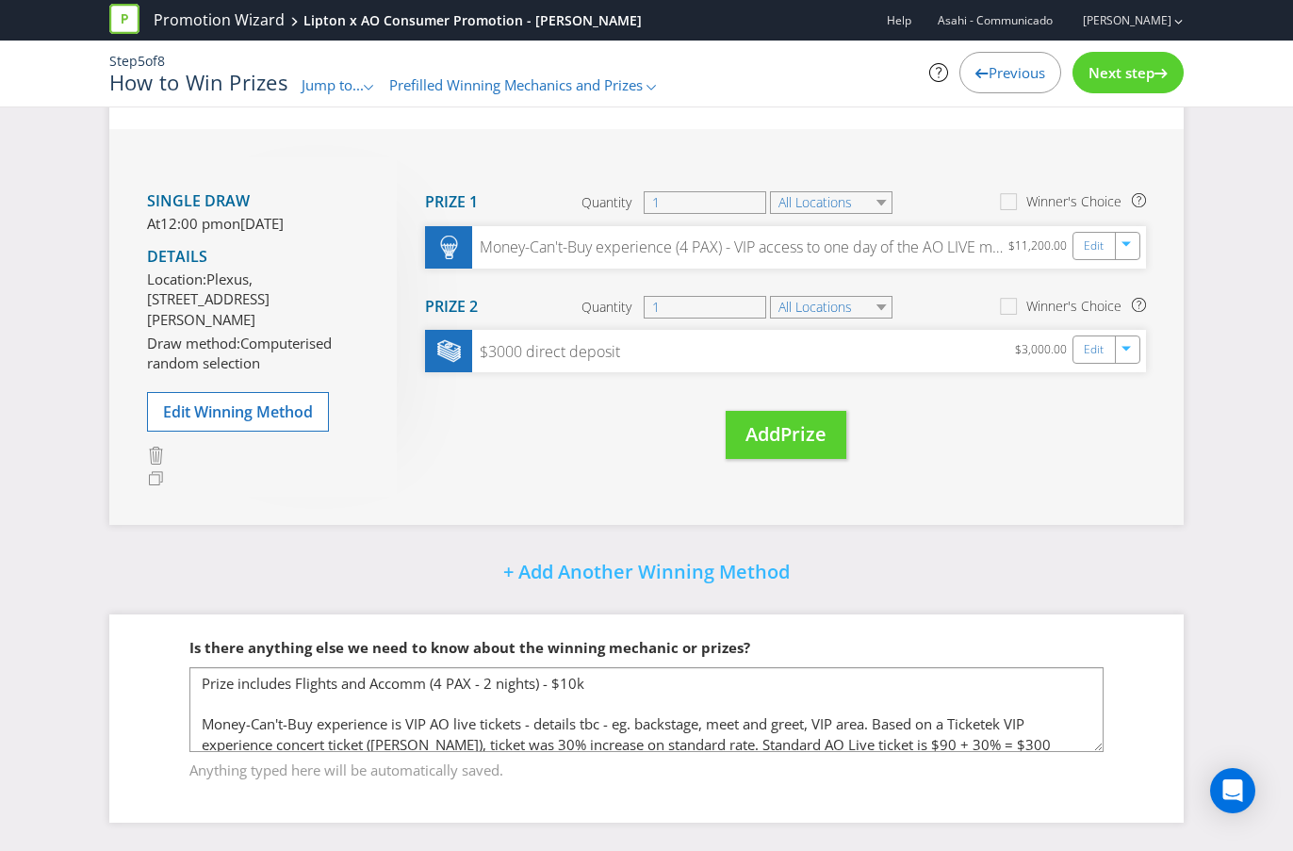
click at [1143, 70] on span "Next step" at bounding box center [1121, 72] width 66 height 19
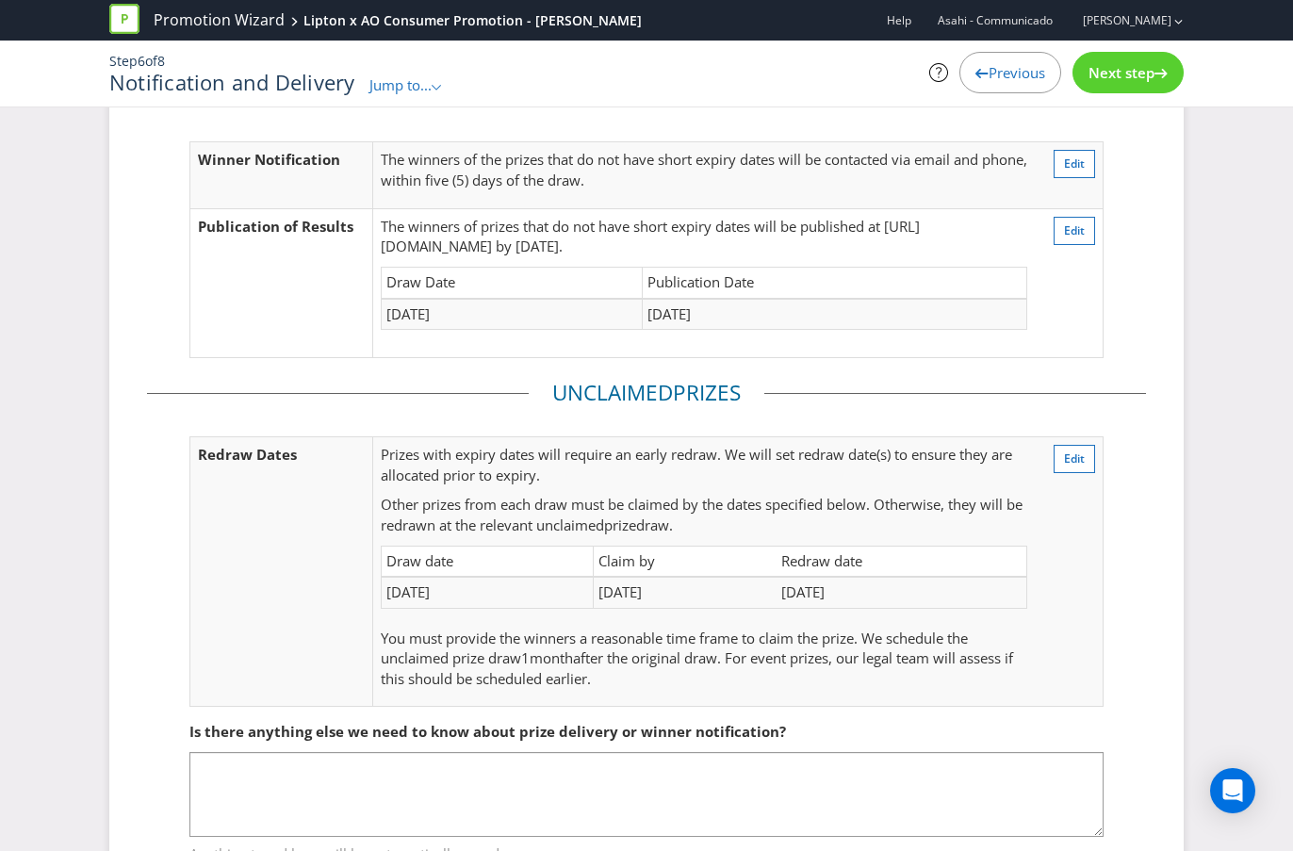
click at [1137, 79] on span "Next step" at bounding box center [1121, 72] width 66 height 19
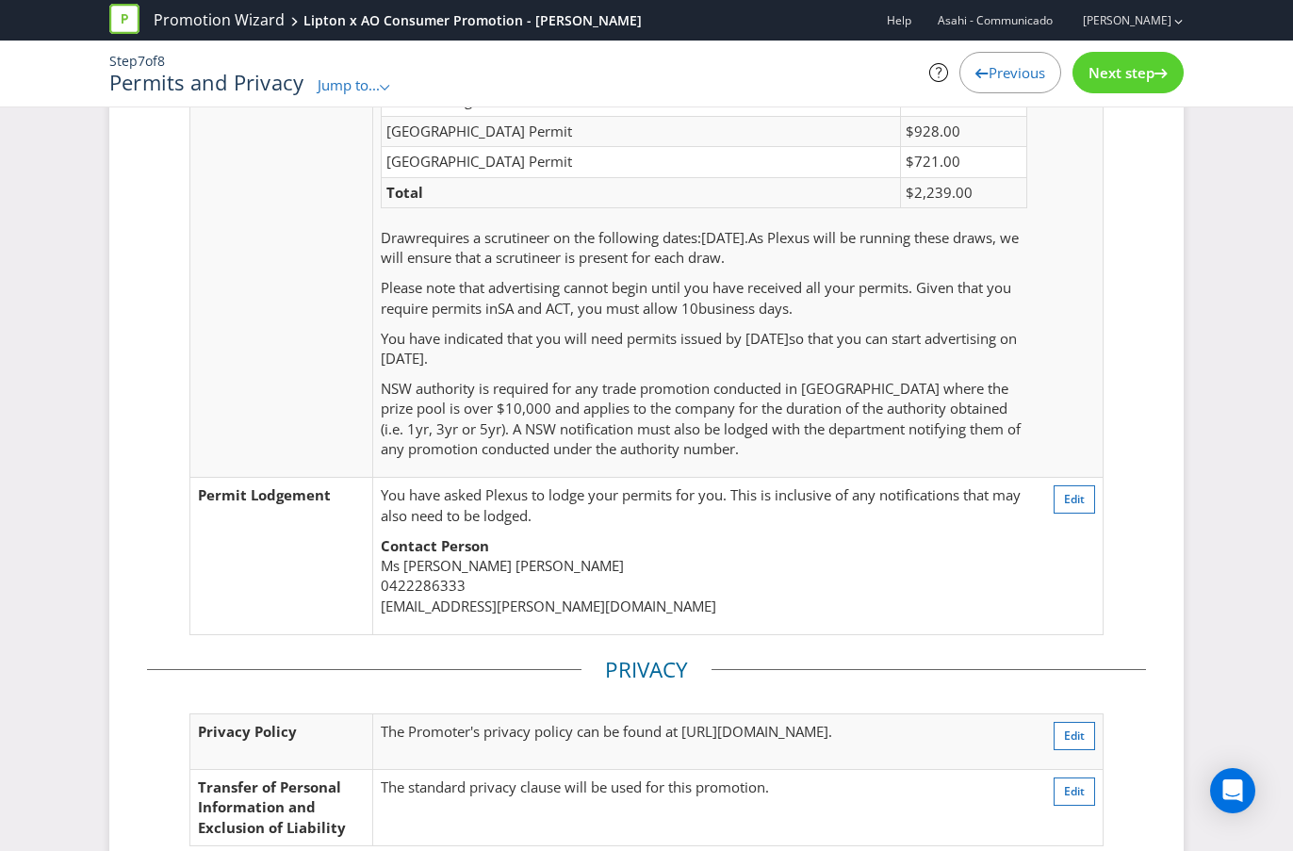
click at [1132, 79] on span "Next step" at bounding box center [1121, 72] width 66 height 19
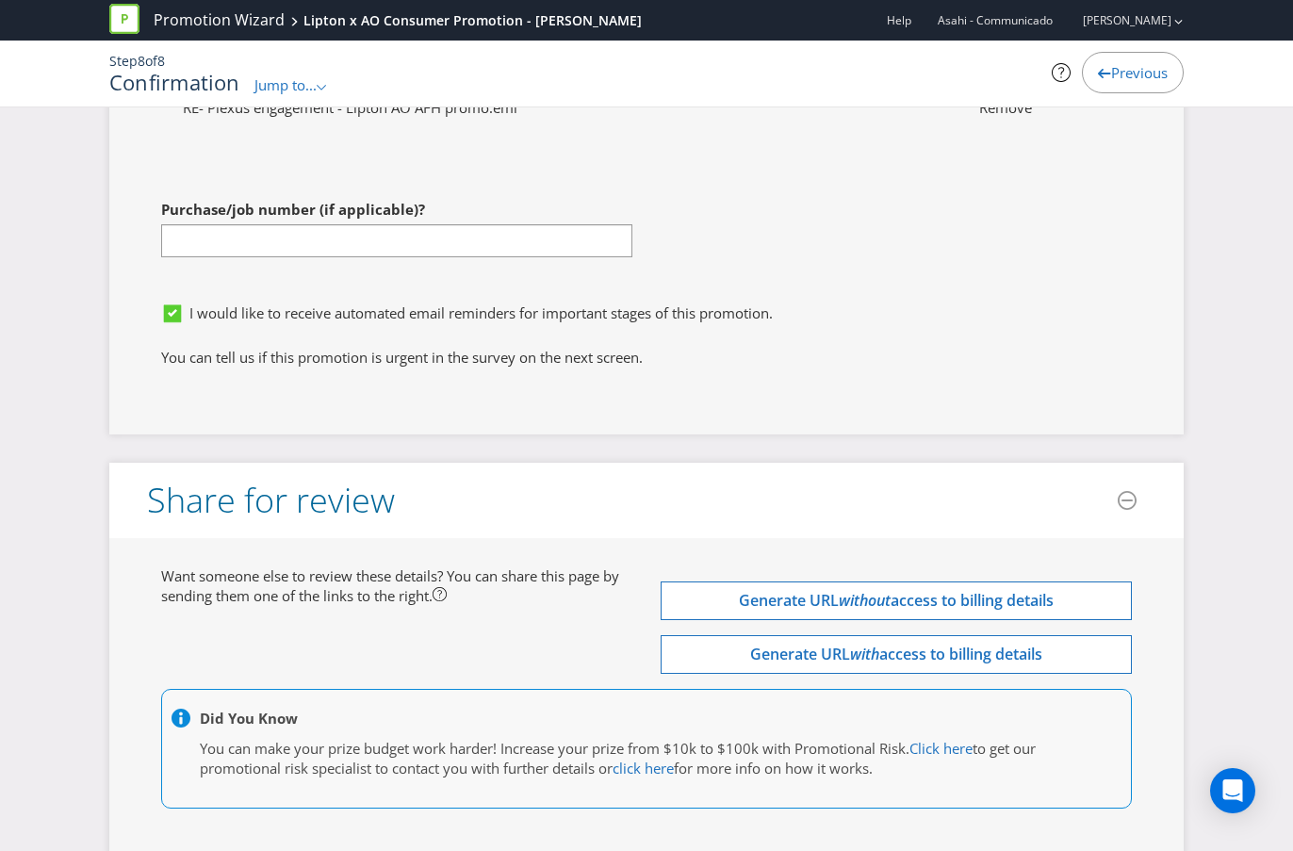
scroll to position [7516, 0]
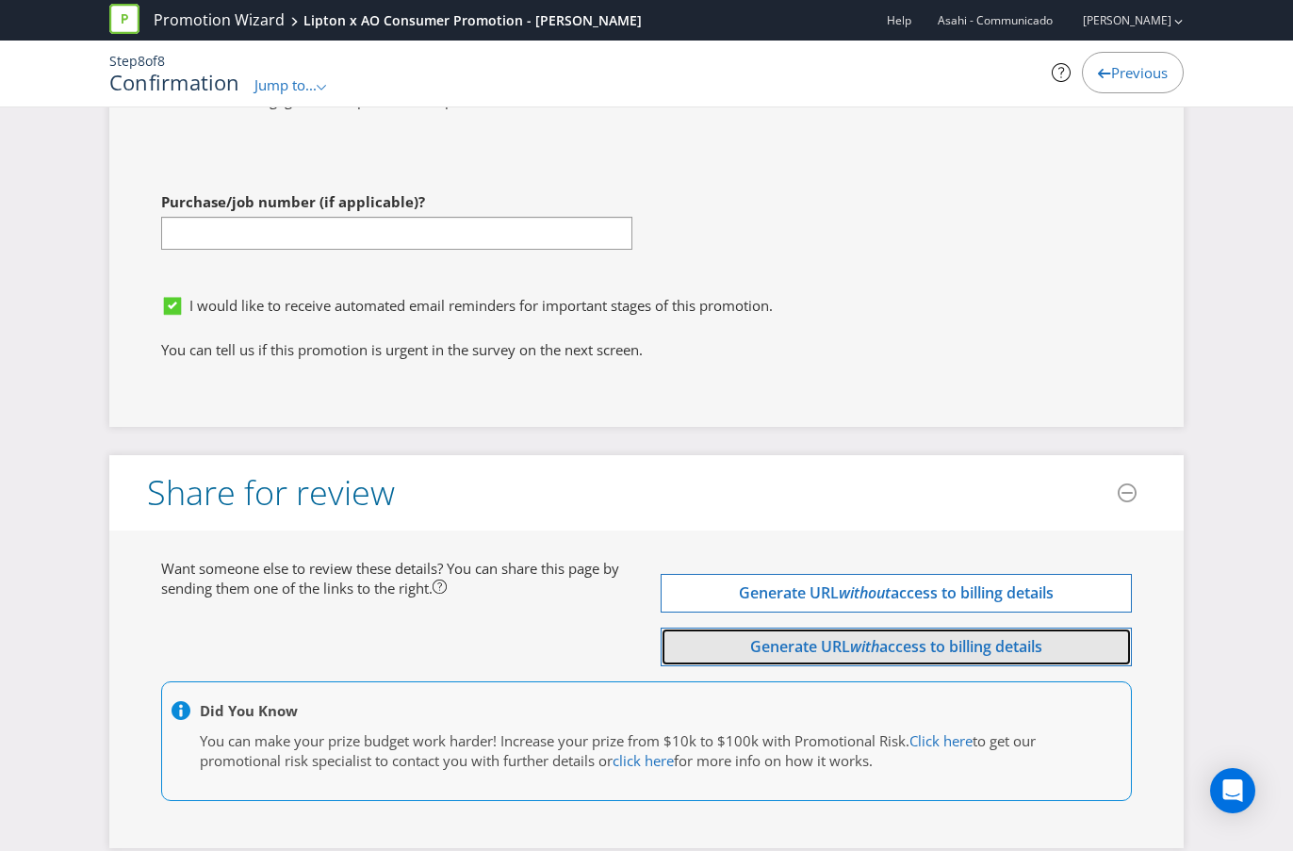
click at [870, 636] on em "with" at bounding box center [864, 646] width 29 height 21
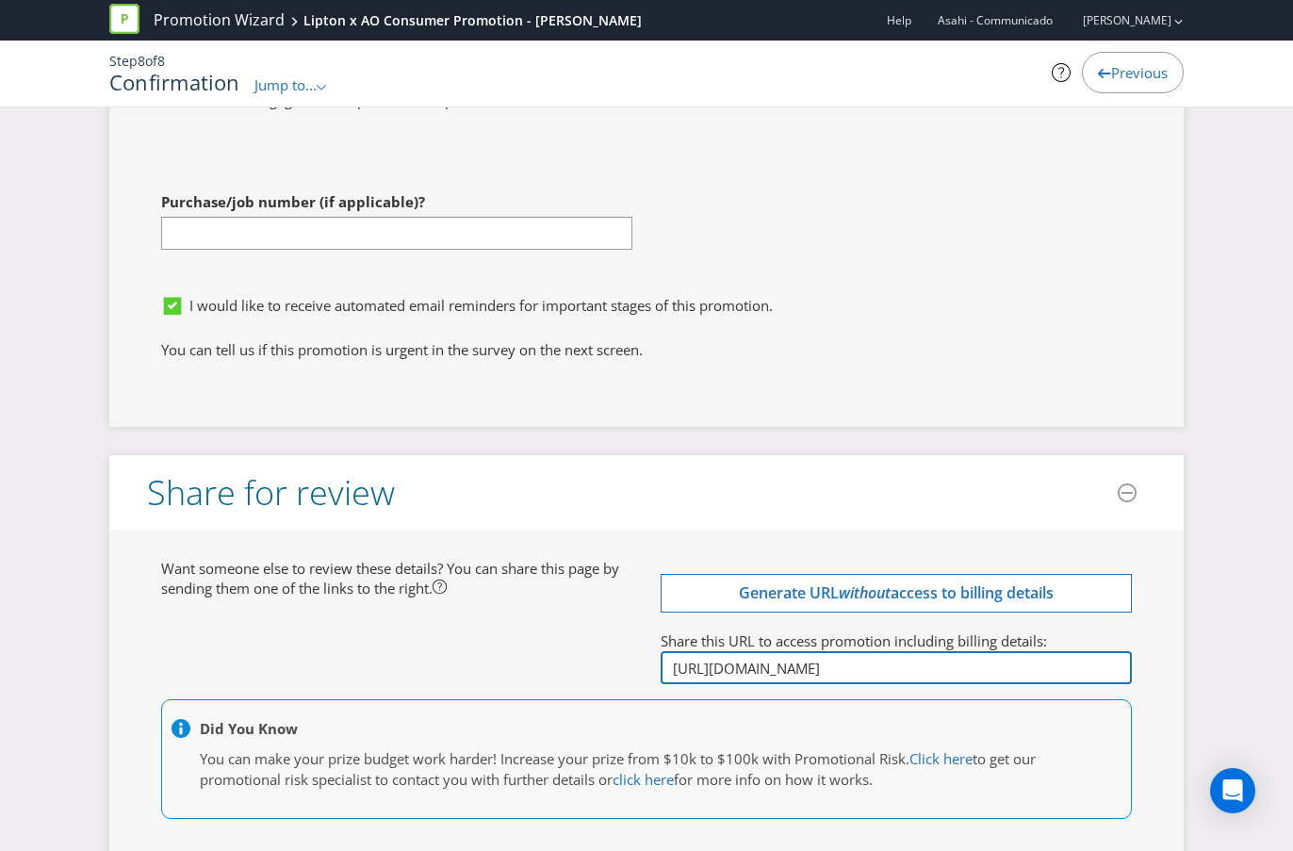
click at [775, 651] on input "[URL][DOMAIN_NAME]" at bounding box center [896, 667] width 471 height 33
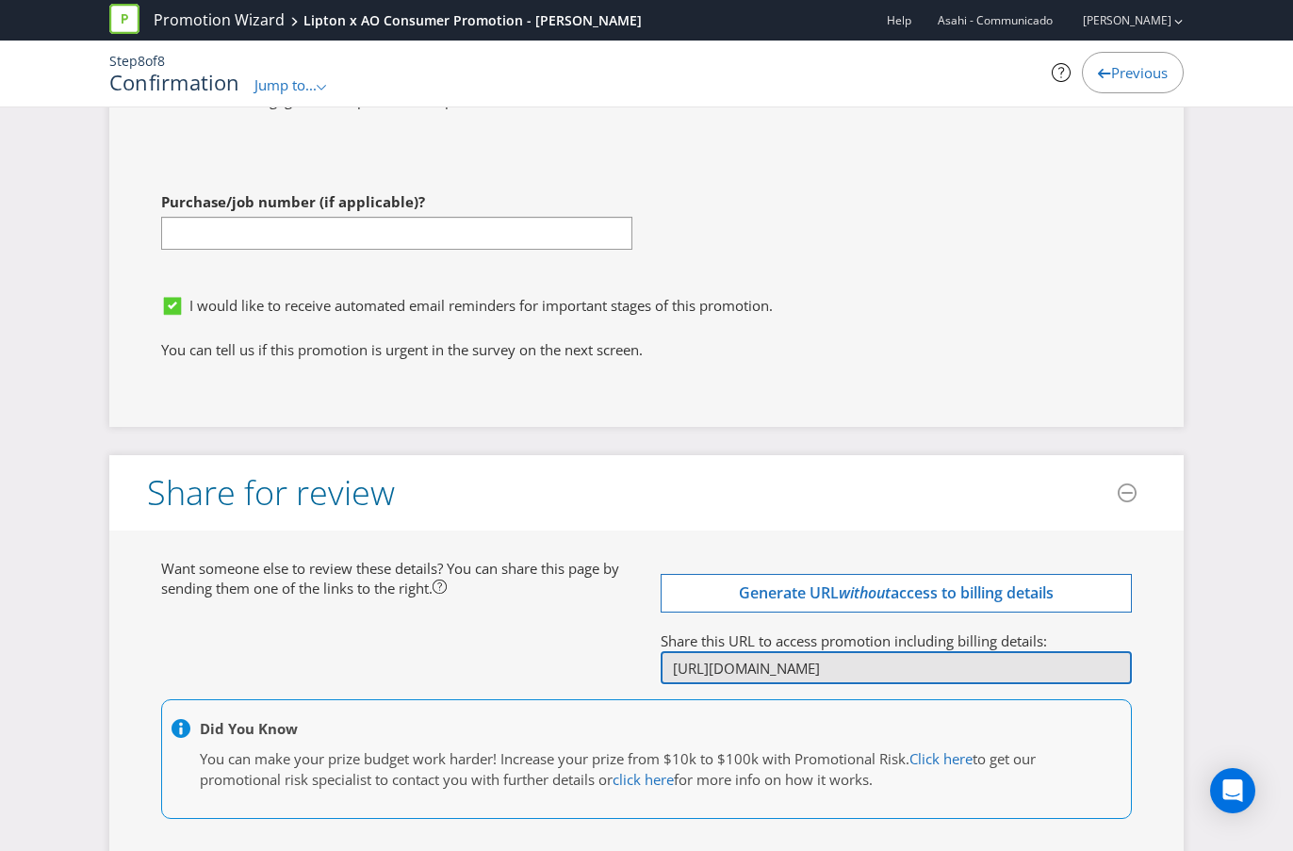
scroll to position [7609, 0]
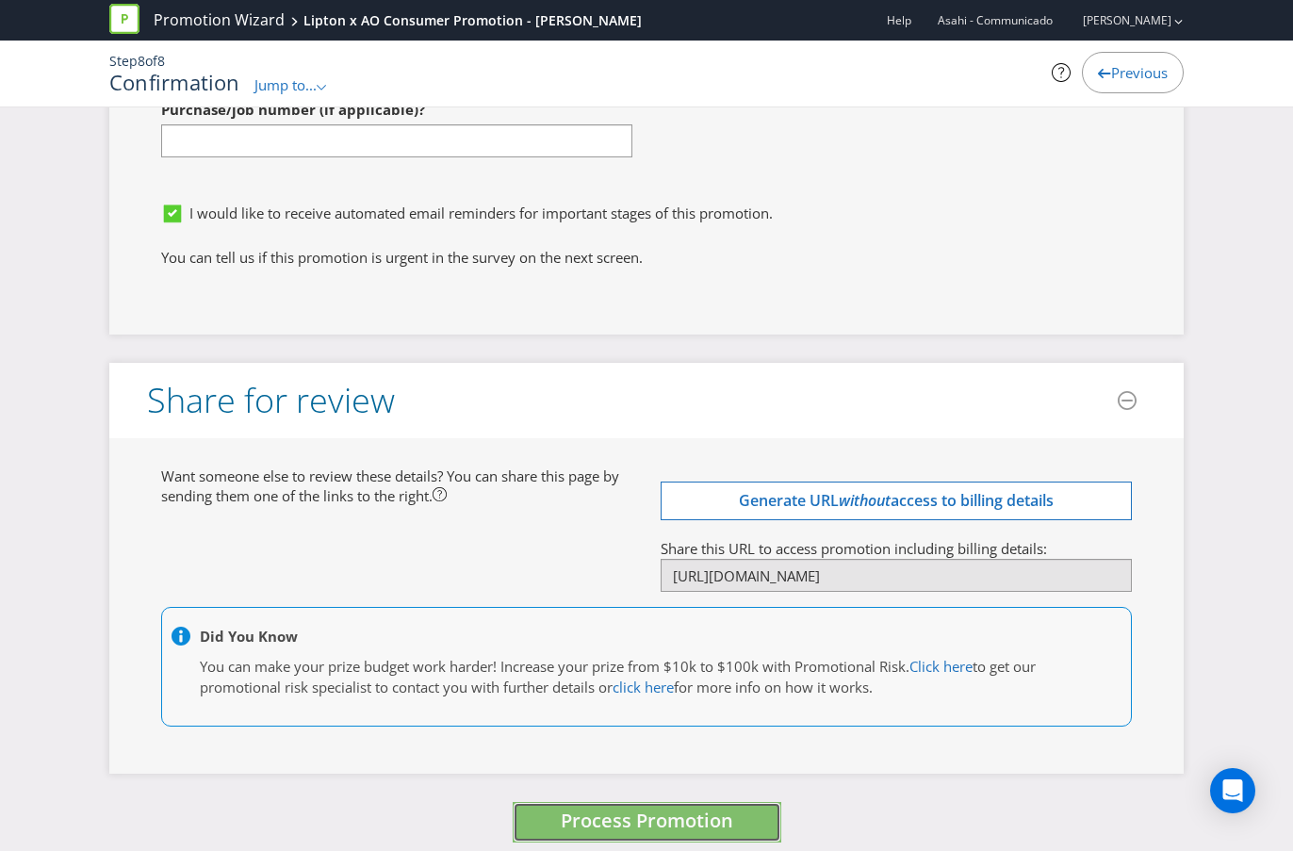
click at [623, 757] on span "Process Promotion" at bounding box center [647, 819] width 172 height 25
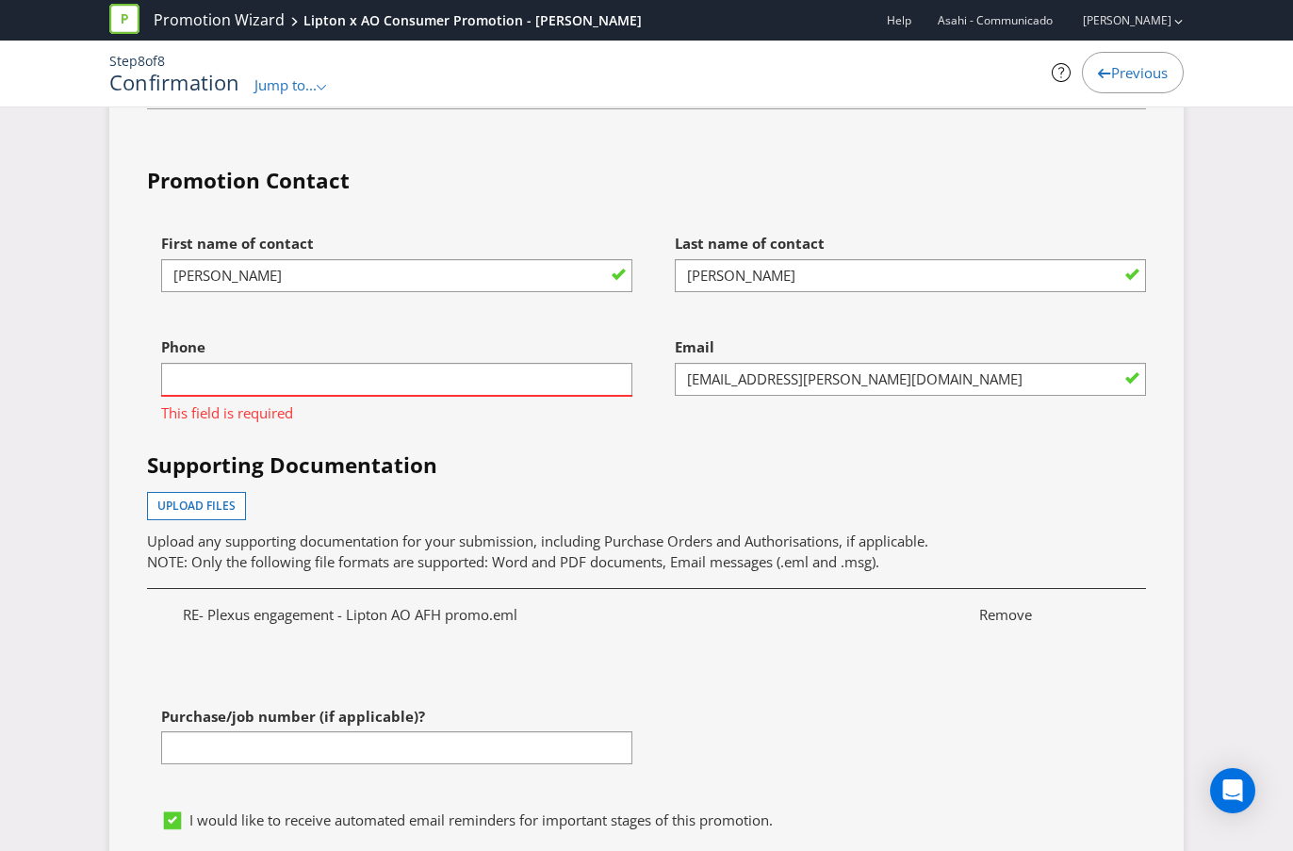
scroll to position [7032, 0]
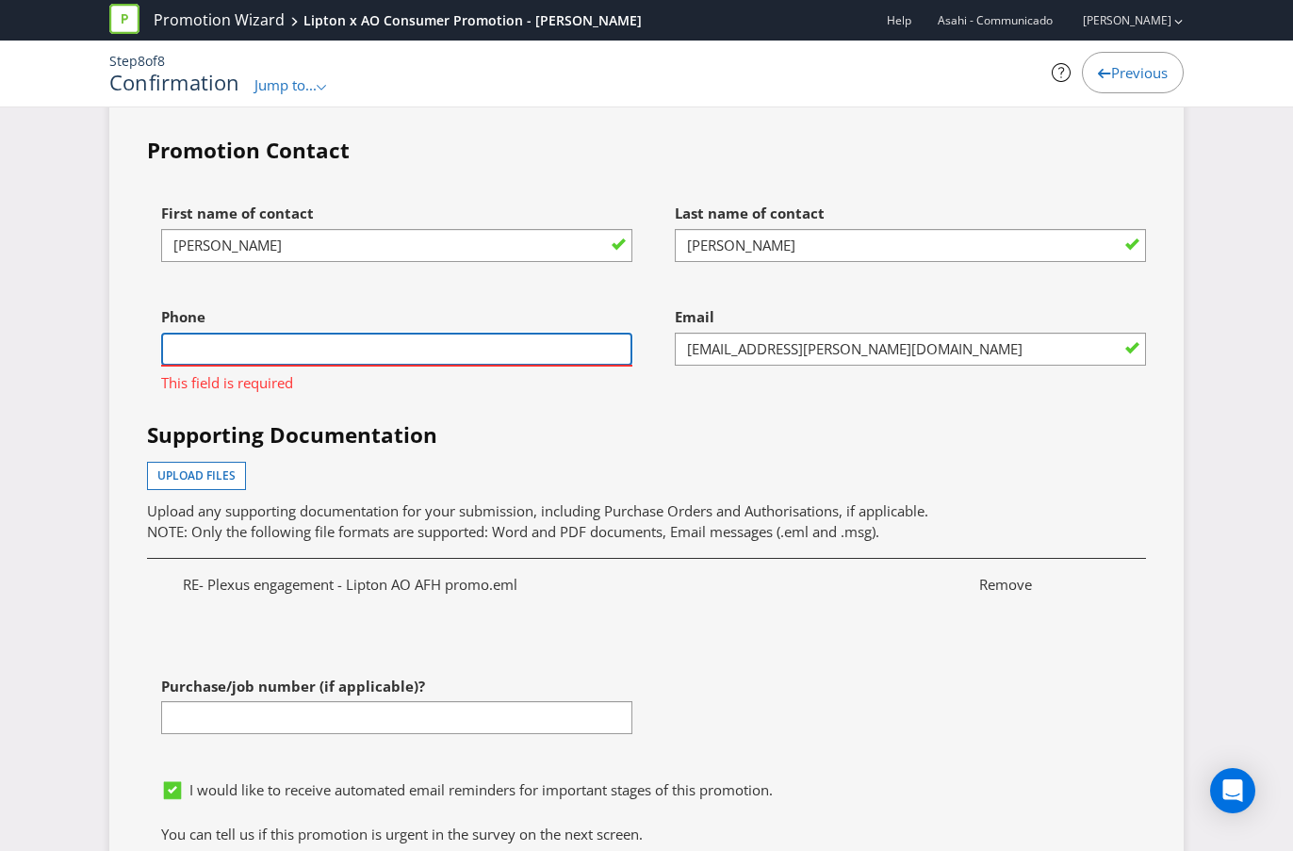
click at [429, 333] on input "text" at bounding box center [396, 349] width 471 height 33
type input "0422286333"
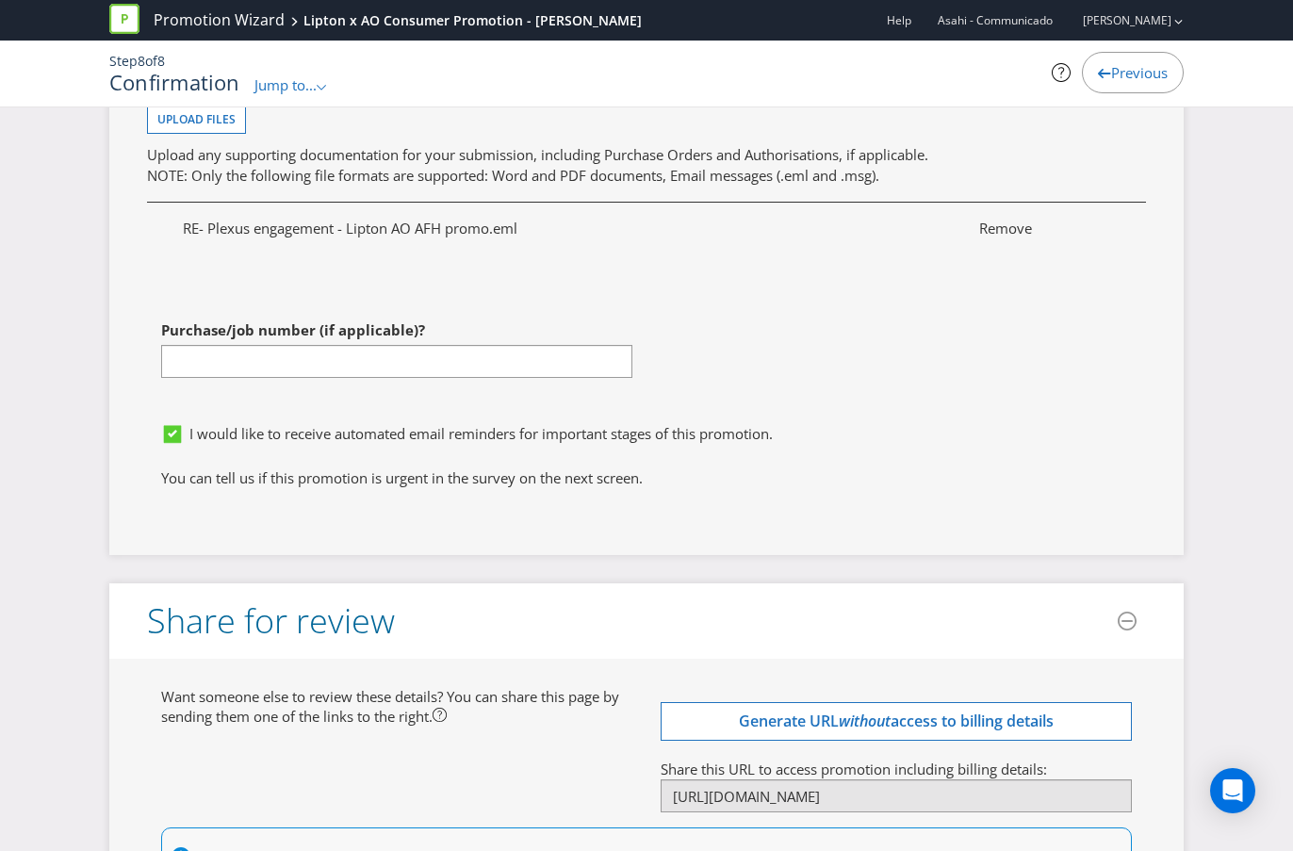
scroll to position [7609, 0]
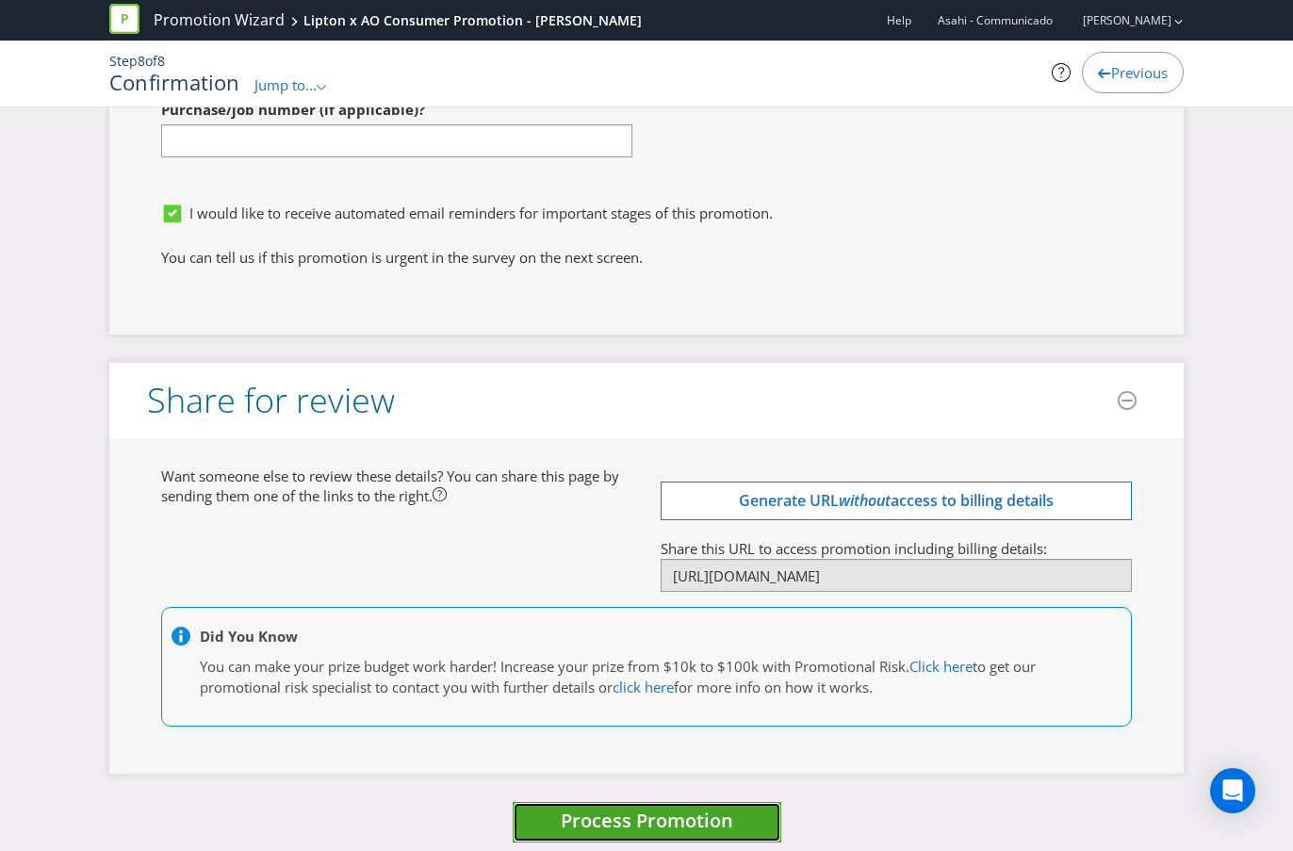
click at [608, 757] on span "Process Promotion" at bounding box center [647, 819] width 172 height 25
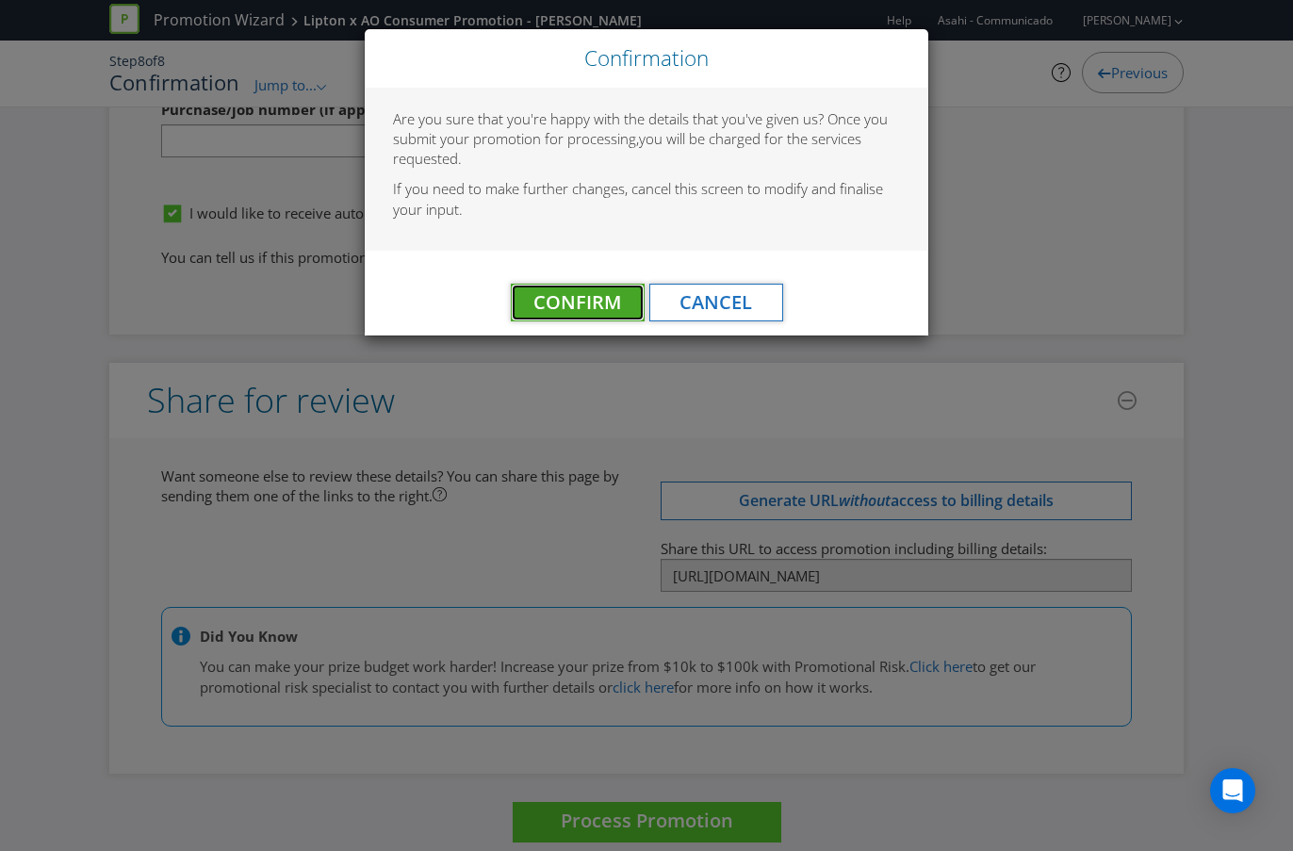
click at [616, 305] on span "Confirm" at bounding box center [577, 301] width 88 height 25
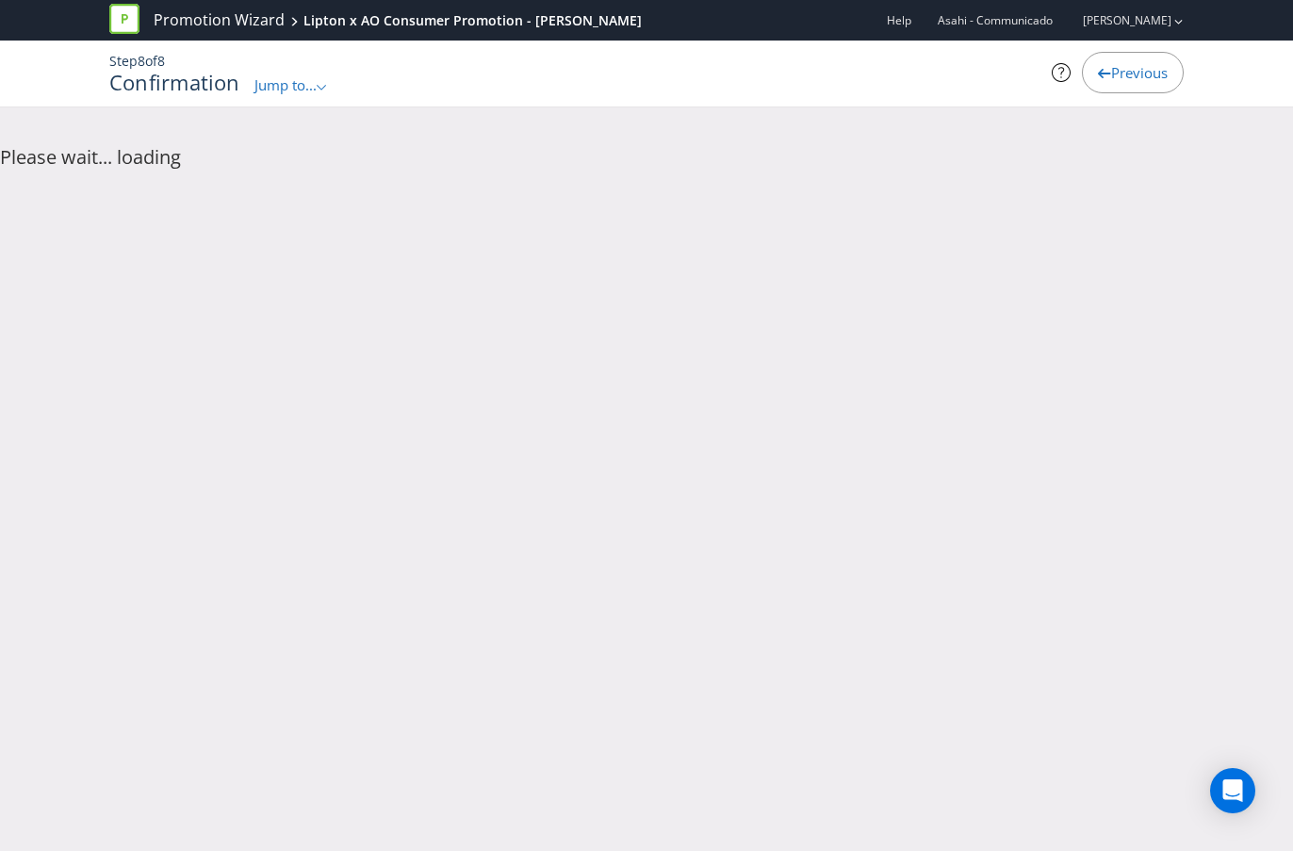
scroll to position [0, 0]
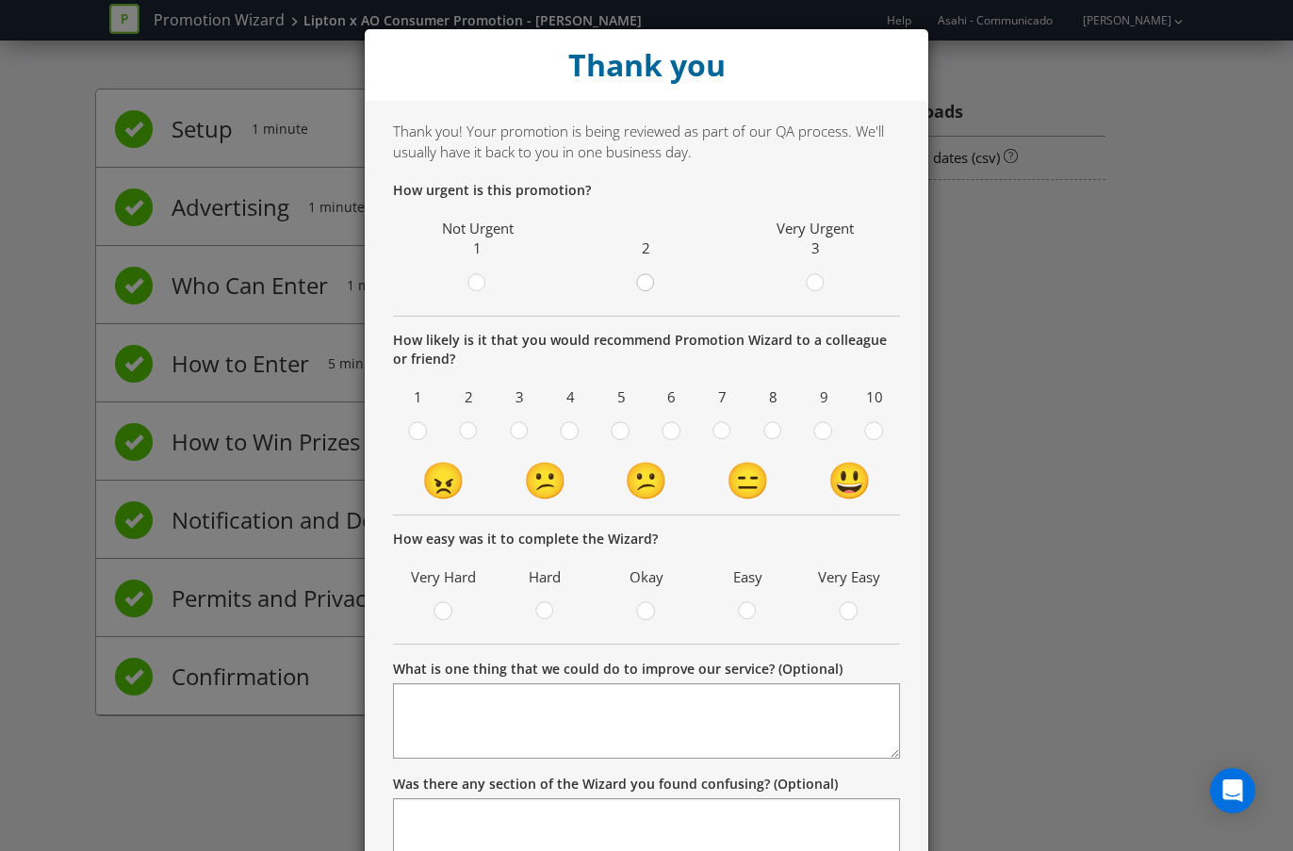
click at [652, 280] on circle at bounding box center [645, 282] width 17 height 17
click at [0, 0] on input "radio" at bounding box center [0, 0] width 0 height 0
click at [817, 285] on circle at bounding box center [814, 282] width 17 height 17
click at [0, 0] on input "radio" at bounding box center [0, 0] width 0 height 0
click at [641, 281] on div at bounding box center [645, 285] width 19 height 24
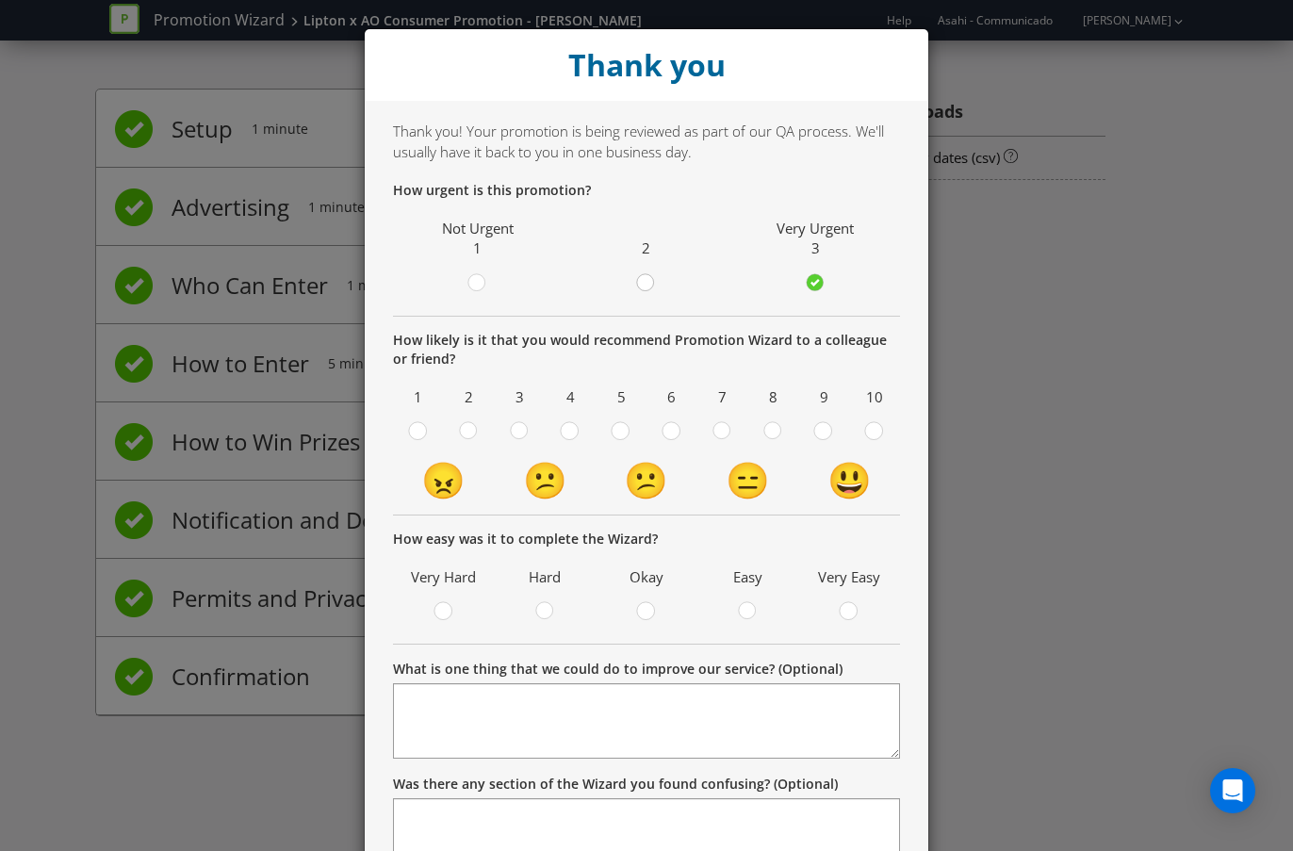
click at [0, 0] on input "radio" at bounding box center [0, 0] width 0 height 0
click at [774, 427] on div at bounding box center [772, 424] width 9 height 9
click at [0, 0] on input "radio" at bounding box center [0, 0] width 0 height 0
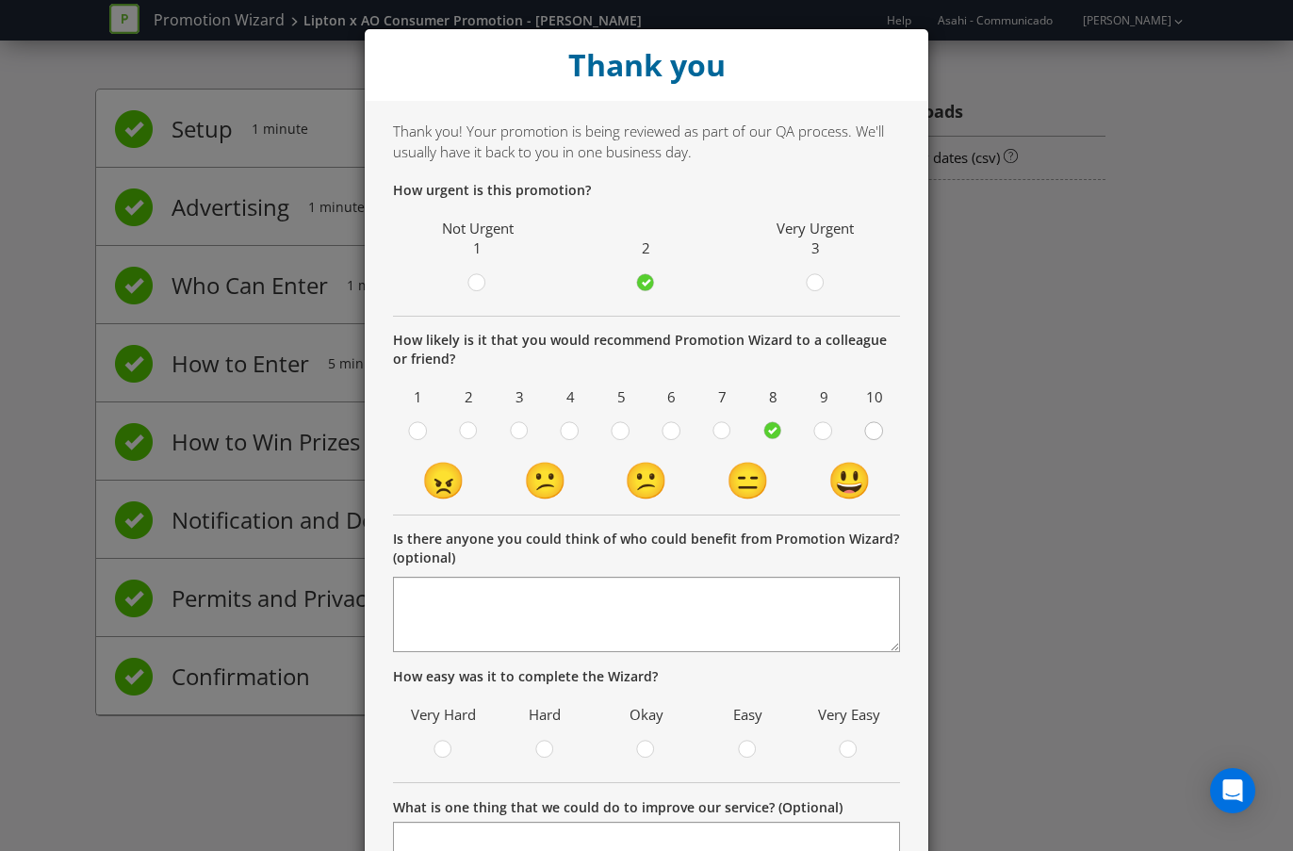
click at [881, 433] on circle at bounding box center [873, 430] width 17 height 17
click at [0, 0] on input "radio" at bounding box center [0, 0] width 0 height 0
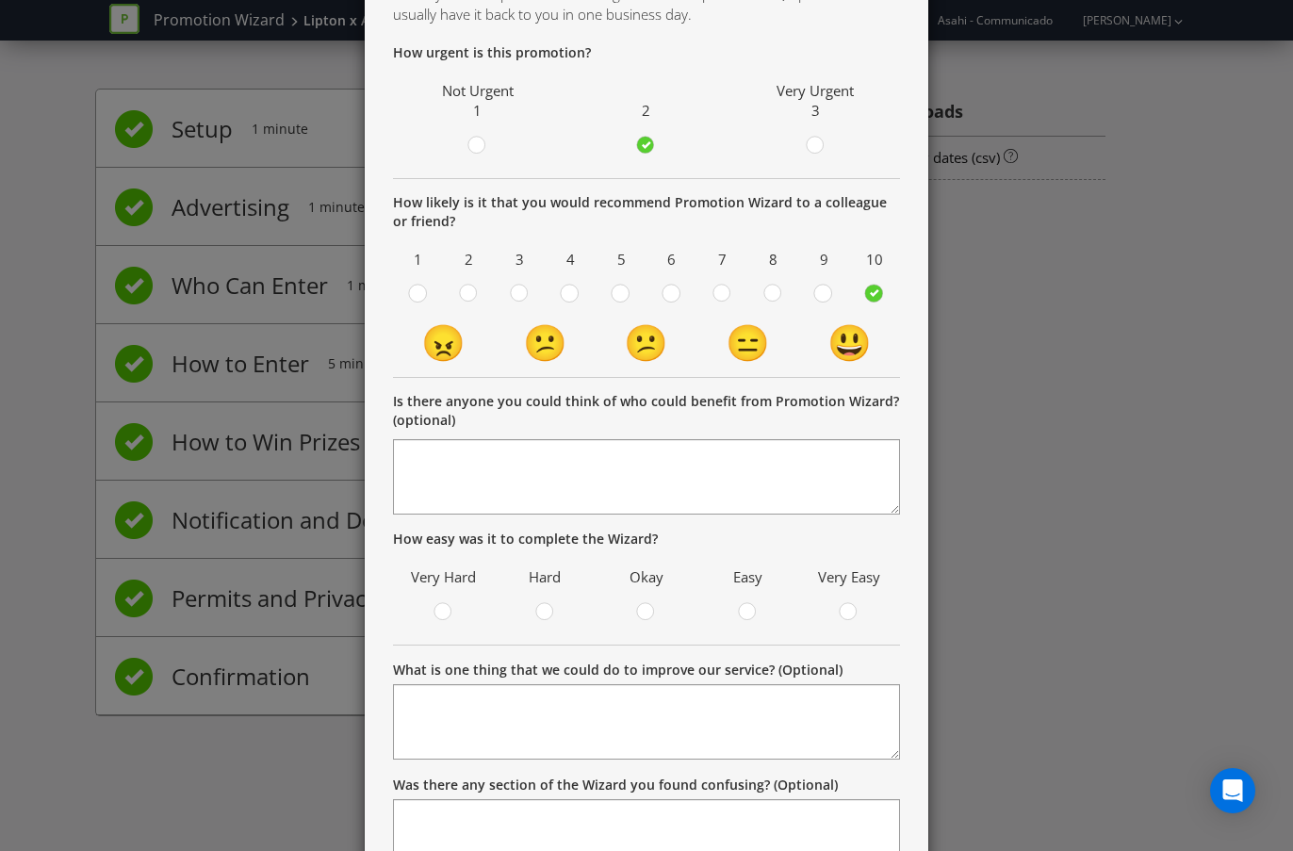
scroll to position [139, 0]
click at [842, 612] on circle at bounding box center [848, 610] width 17 height 17
click at [0, 0] on input "radio" at bounding box center [0, 0] width 0 height 0
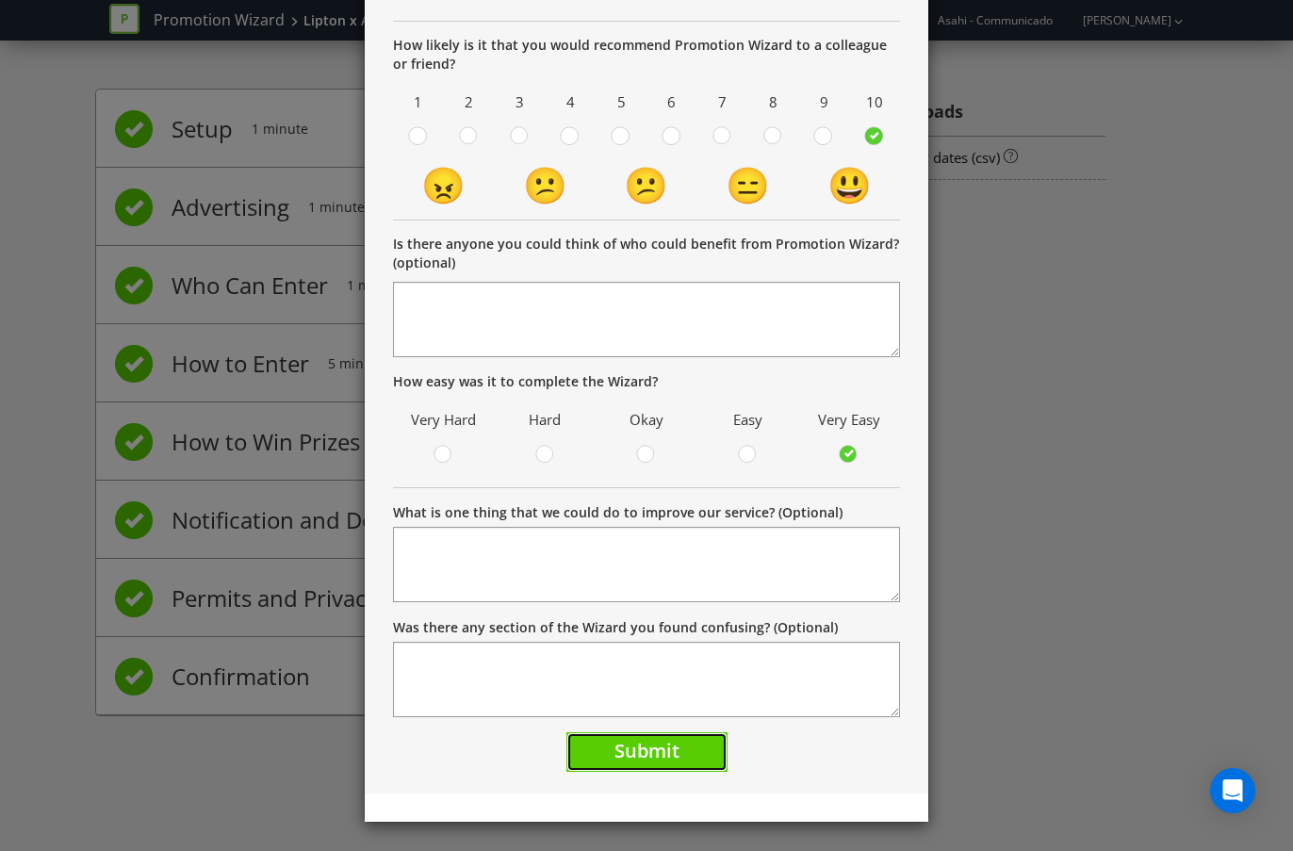
click at [693, 753] on button "Submit" at bounding box center [646, 752] width 161 height 41
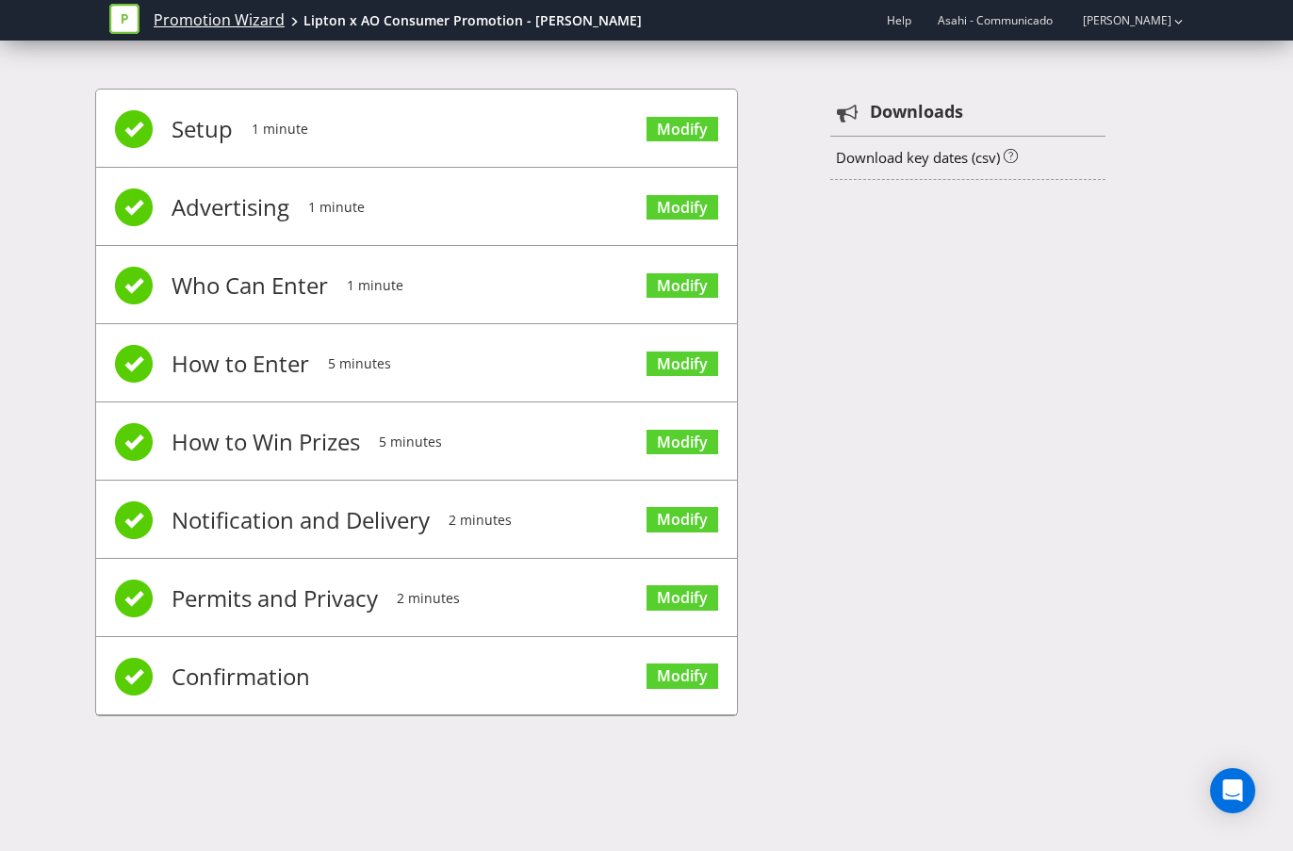
click at [251, 16] on link "Promotion Wizard" at bounding box center [219, 20] width 131 height 22
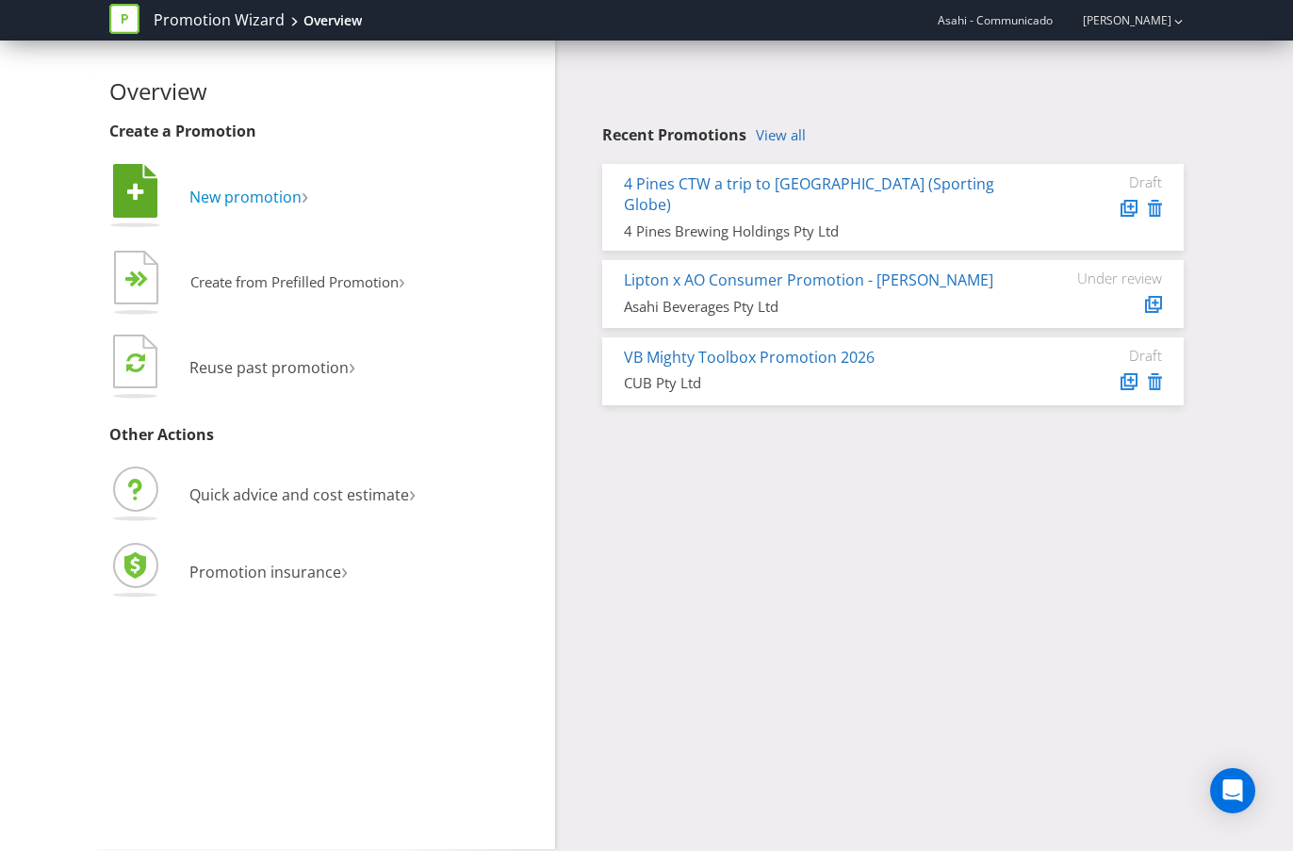
click at [279, 193] on span "New promotion" at bounding box center [245, 197] width 112 height 21
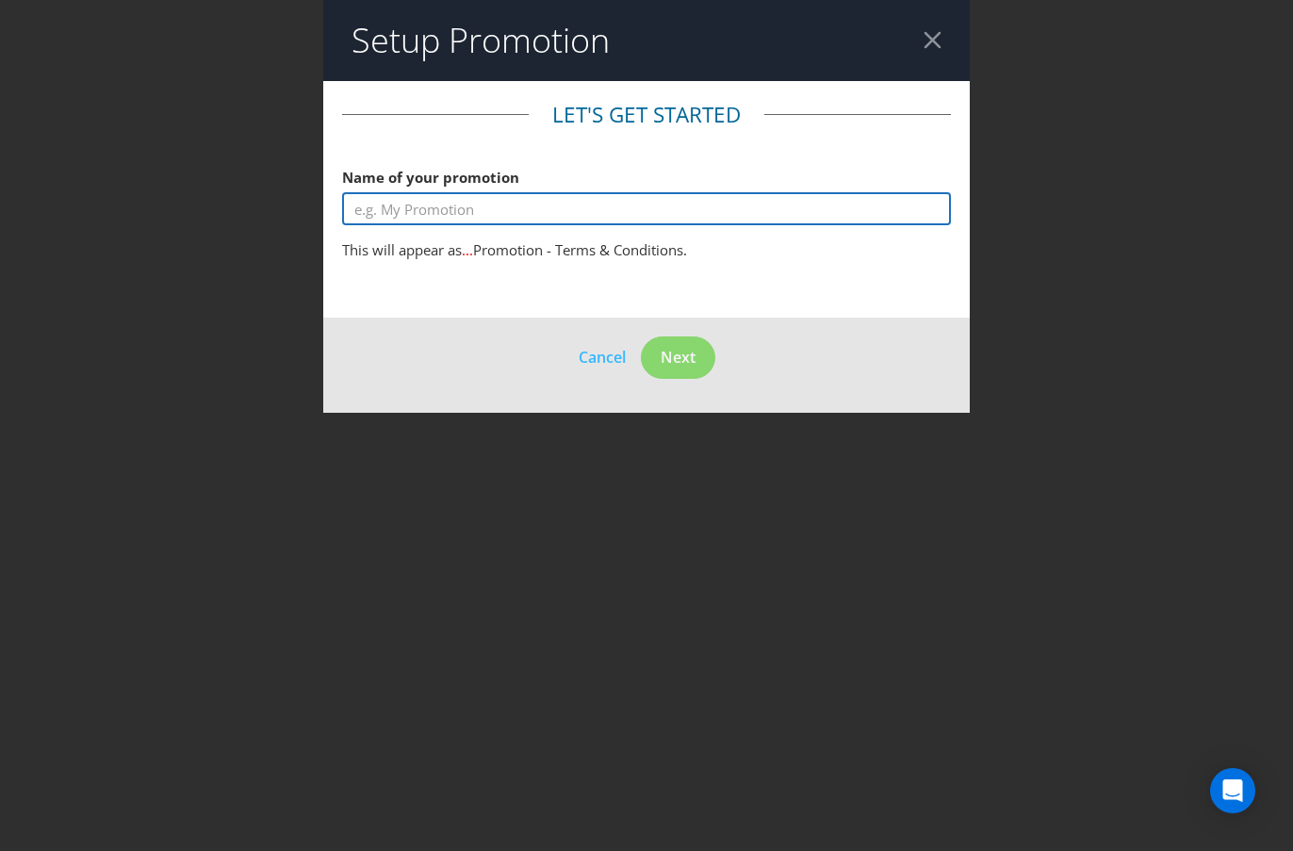
click at [432, 208] on input "text" at bounding box center [646, 208] width 609 height 33
type input "A"
drag, startPoint x: 373, startPoint y: 214, endPoint x: 278, endPoint y: 210, distance: 95.2
click at [278, 210] on div "Setup Promotion Let's get started Name of your promotion VB On Pack Promotion 2…" at bounding box center [646, 425] width 1293 height 851
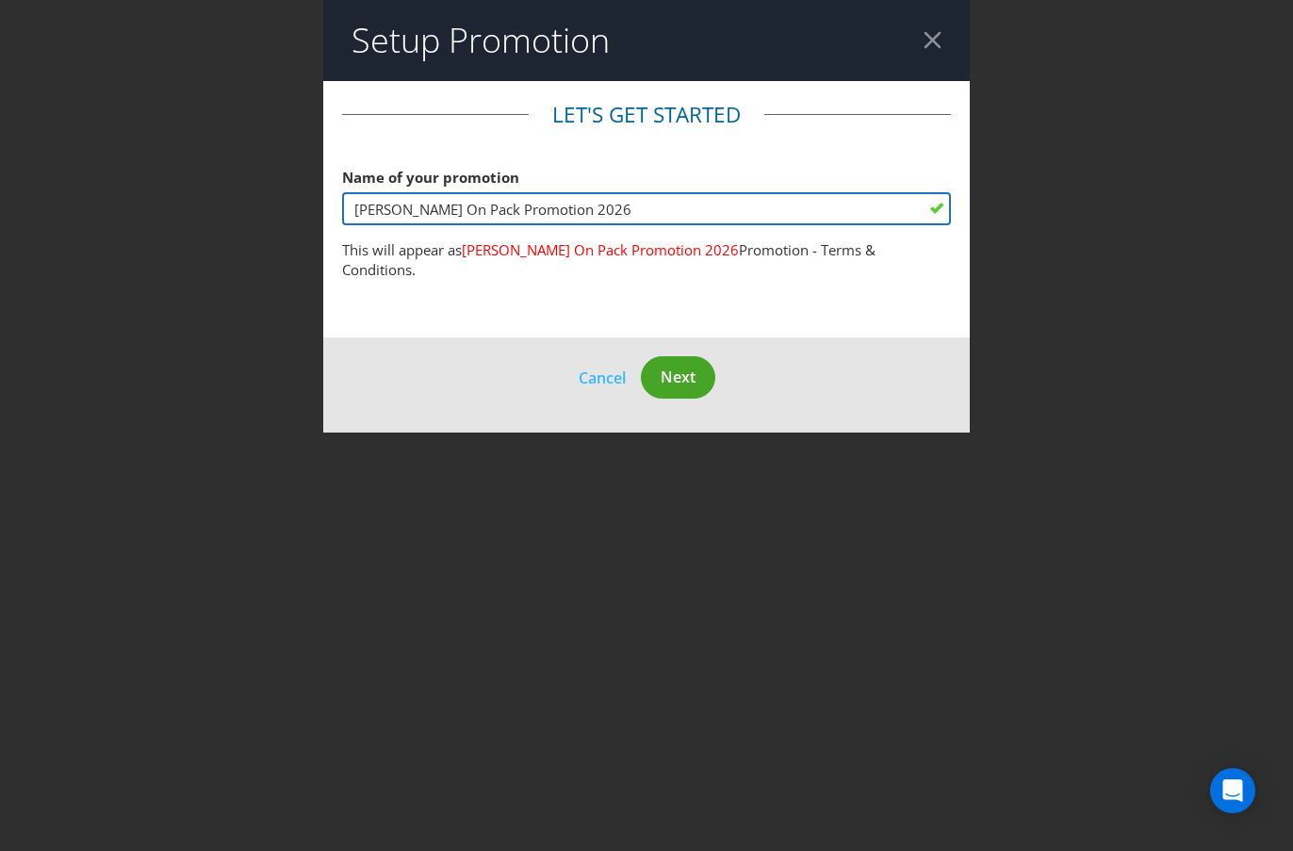
type input "[PERSON_NAME] On Pack Promotion 2026"
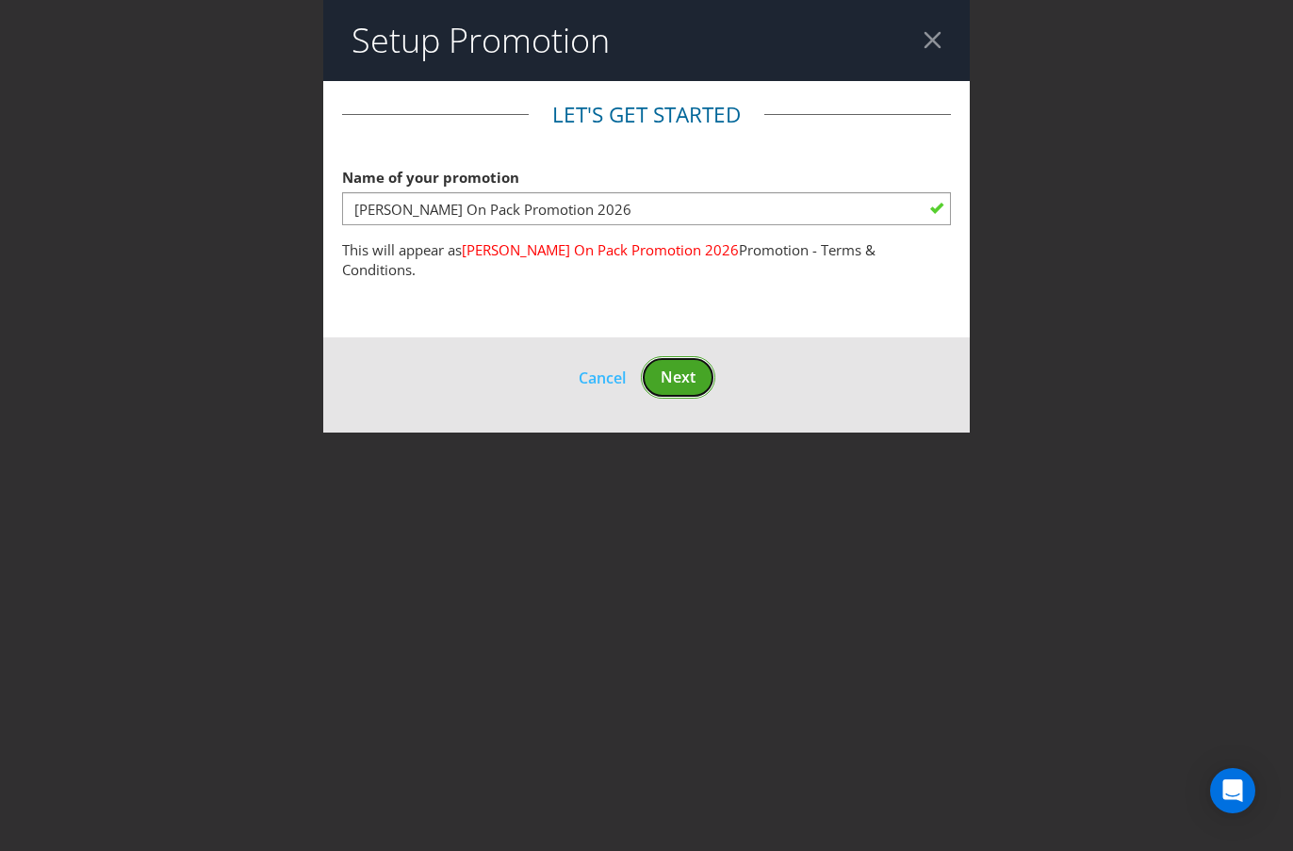
click at [683, 367] on span "Next" at bounding box center [678, 377] width 35 height 21
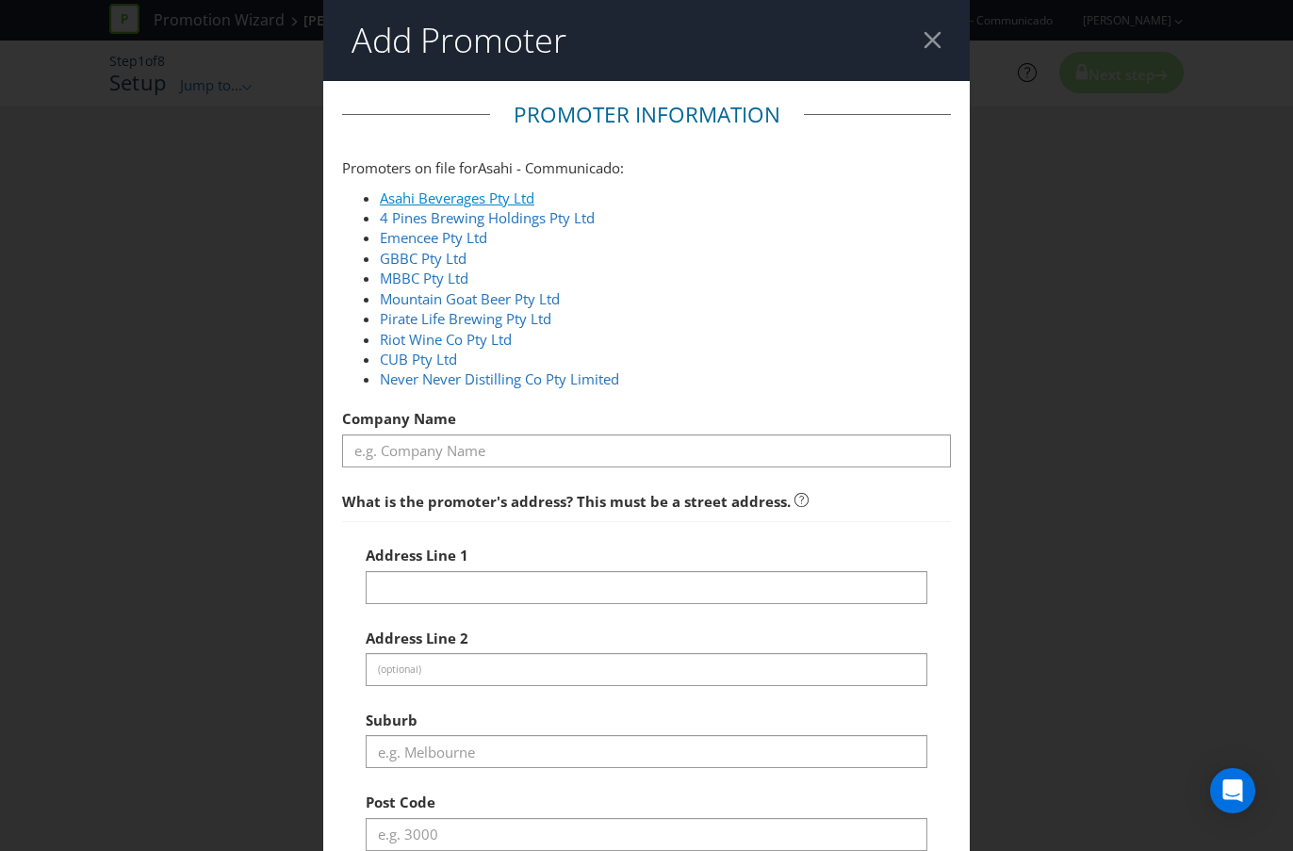
click at [517, 195] on link "Asahi Beverages Pty Ltd" at bounding box center [457, 197] width 155 height 19
type input "Asahi Beverages Pty Ltd"
type input "[STREET_ADDRESS]"
type input "Southbank"
type input "3006"
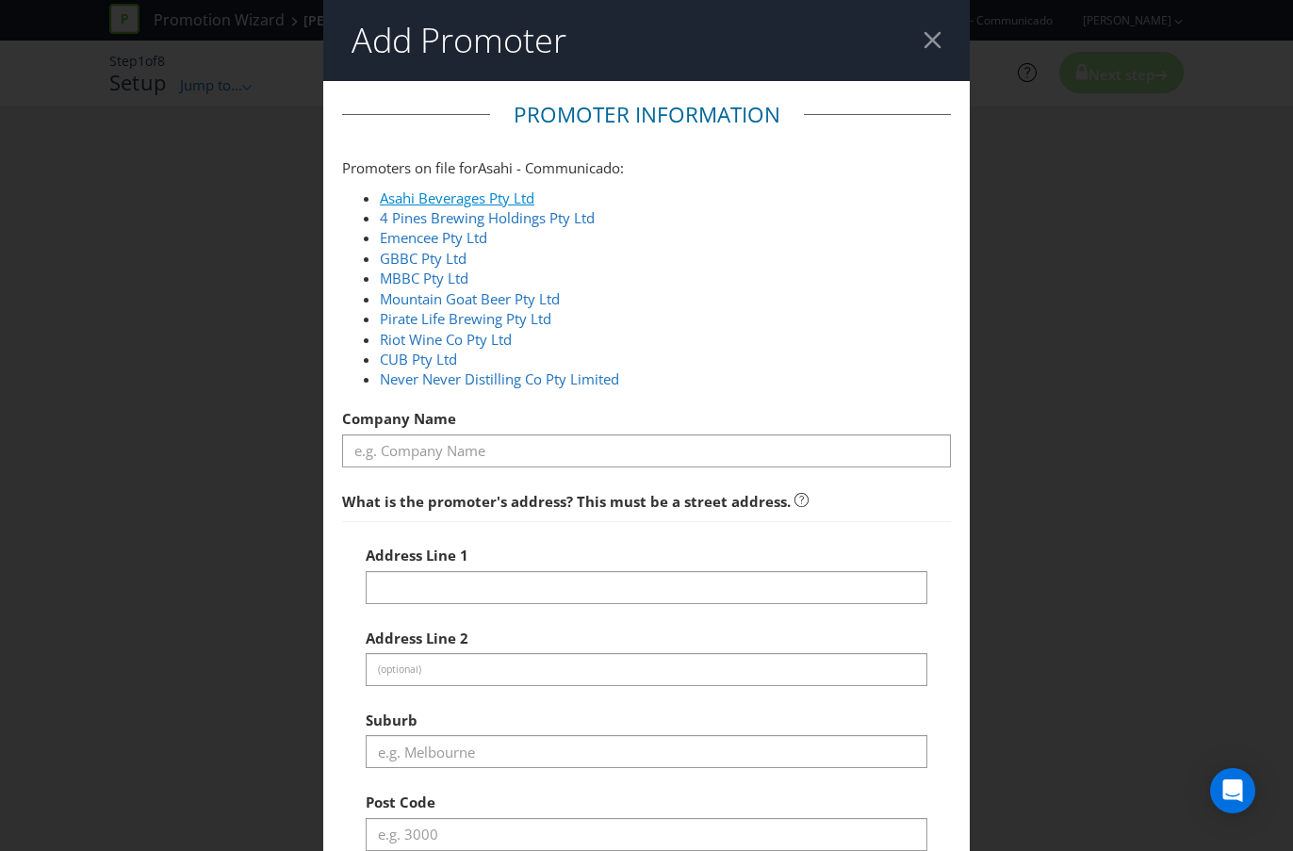
select select "AU"
type input "1800 244 054"
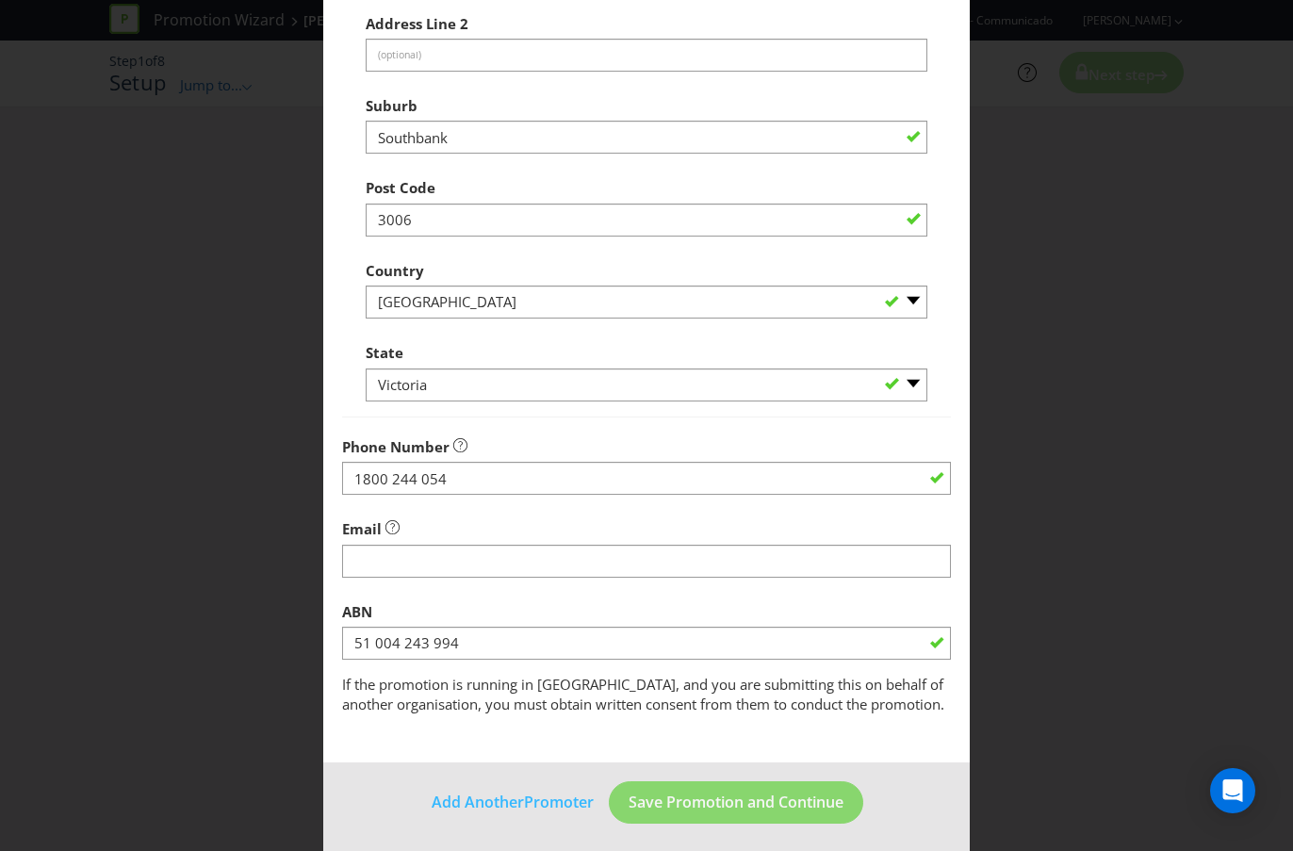
scroll to position [621, 0]
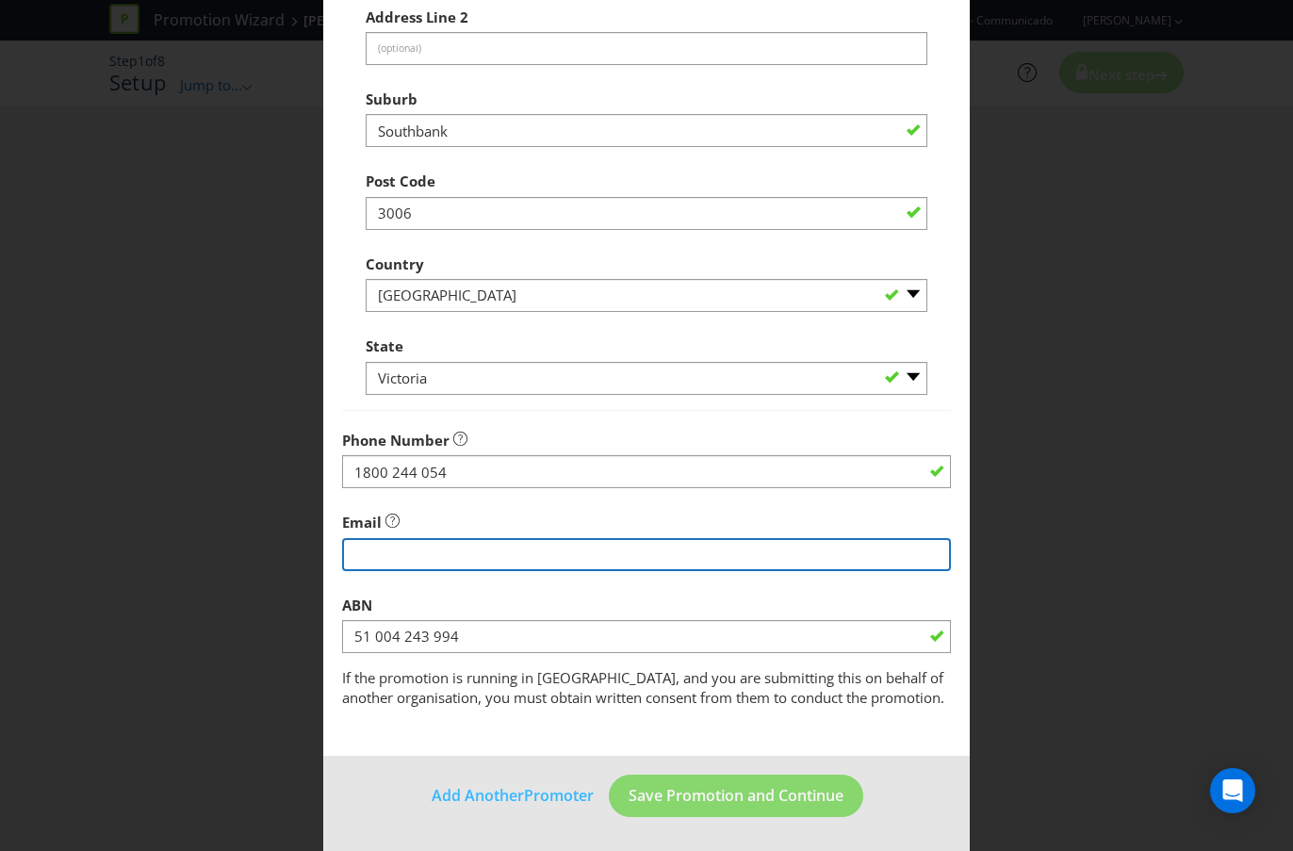
click at [420, 548] on input "string" at bounding box center [646, 554] width 609 height 33
type input "[EMAIL_ADDRESS][DOMAIN_NAME]"
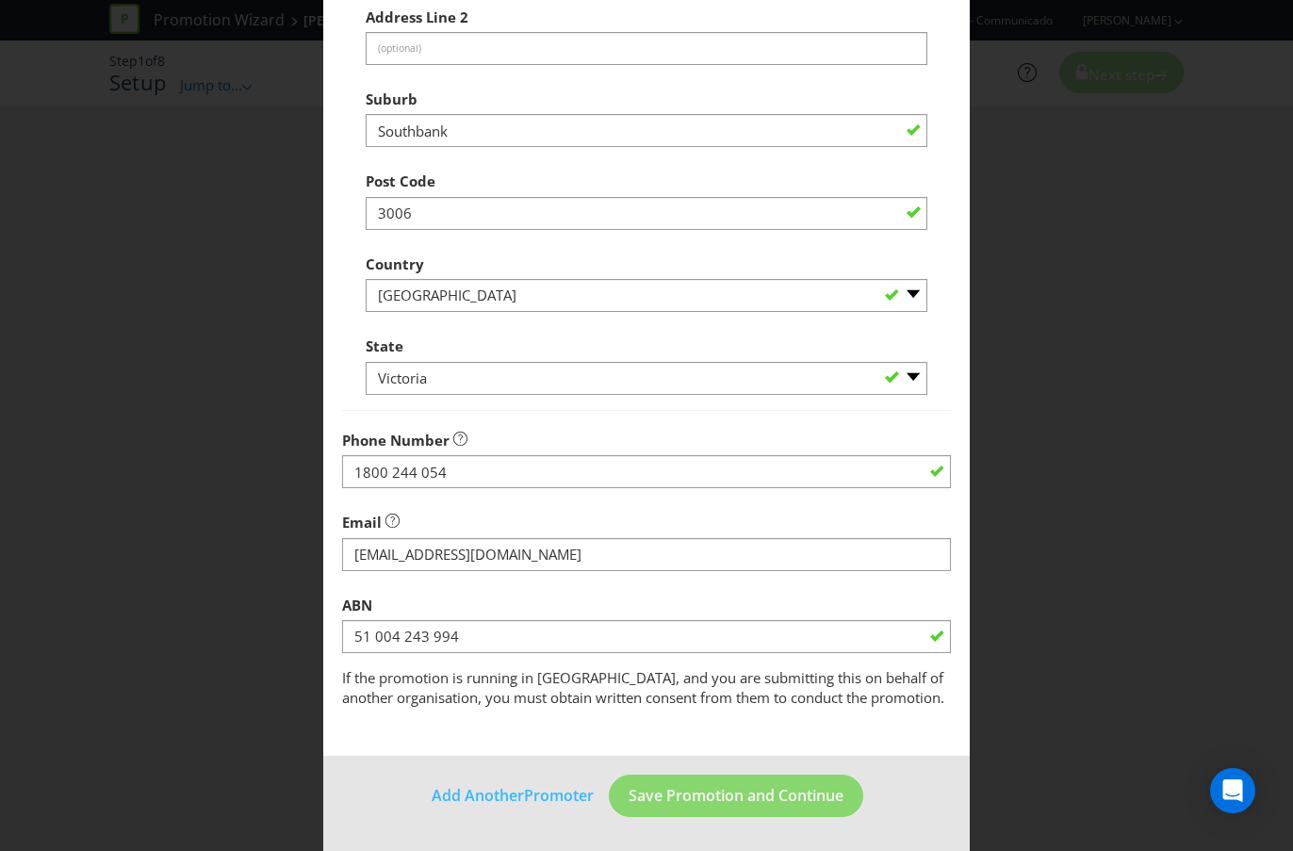
click at [733, 730] on main "Promoter Information Promoters on file for Asahi - Communicado : Asahi Beverage…" at bounding box center [646, 108] width 646 height 1296
click at [746, 757] on footer "Add Another Promoter Save Promotion and Continue" at bounding box center [646, 803] width 646 height 95
click at [750, 757] on span "Save Promotion and Continue" at bounding box center [735, 795] width 215 height 21
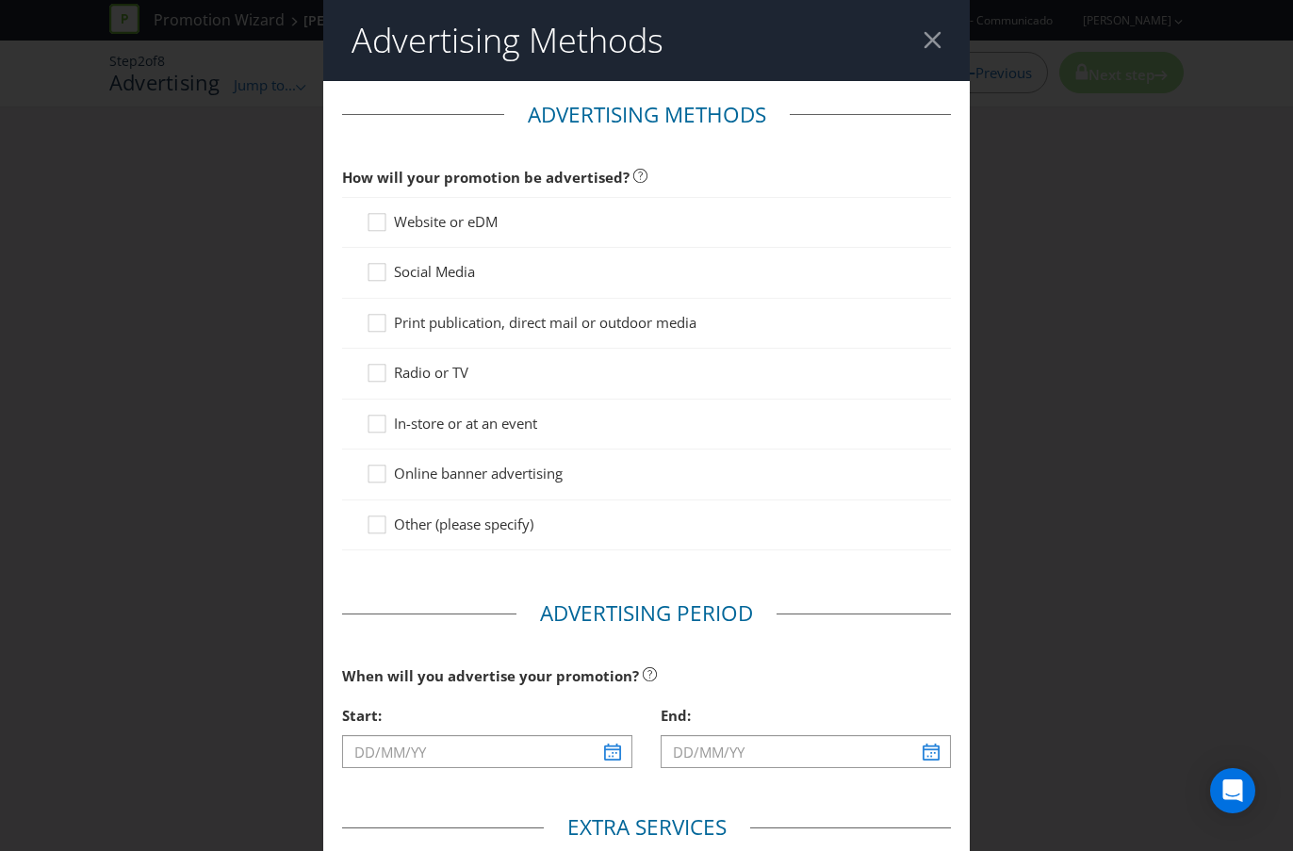
click at [436, 225] on span "Website or eDM" at bounding box center [446, 221] width 104 height 19
click at [0, 0] on input "Website or eDM" at bounding box center [0, 0] width 0 height 0
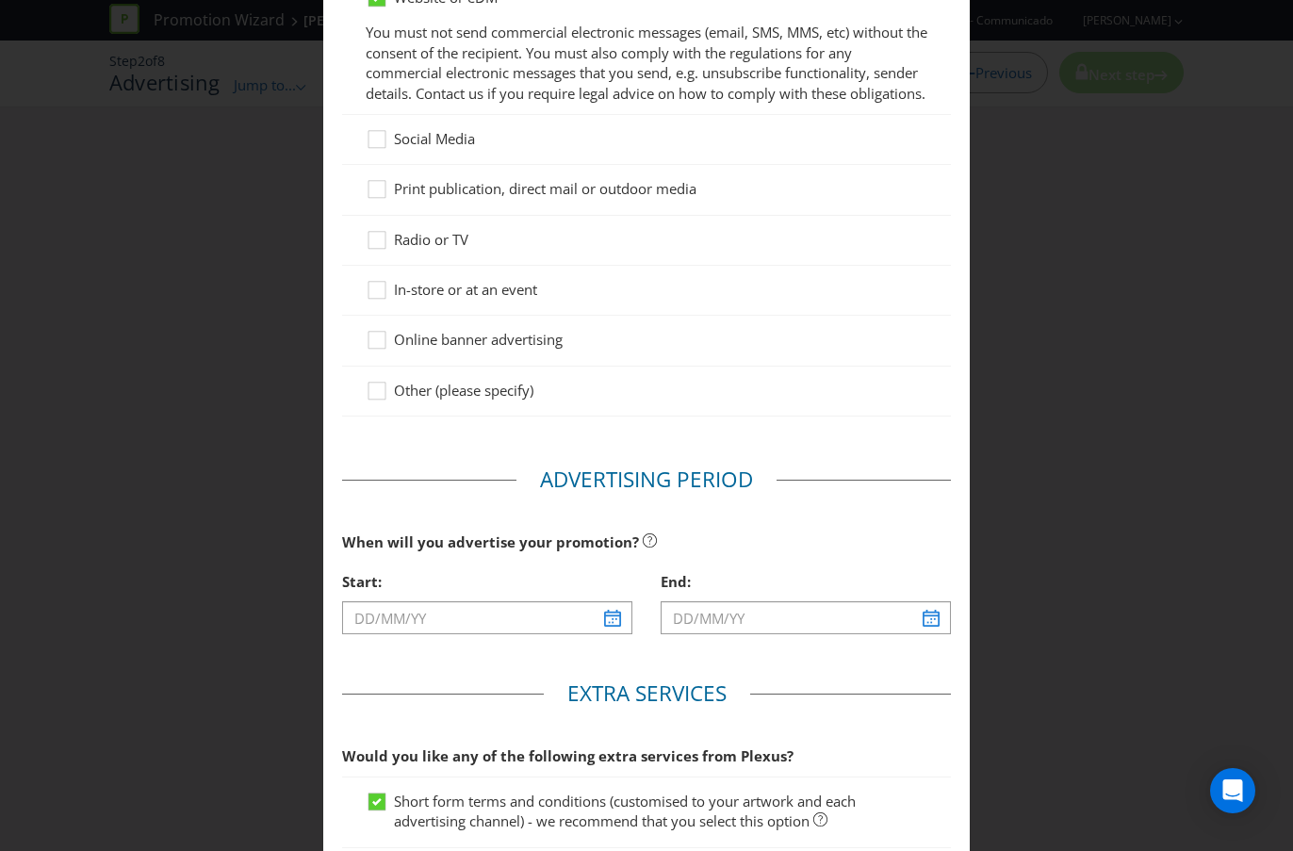
scroll to position [226, 0]
click at [425, 146] on span "Social Media" at bounding box center [434, 136] width 81 height 19
click at [0, 0] on input "Social Media" at bounding box center [0, 0] width 0 height 0
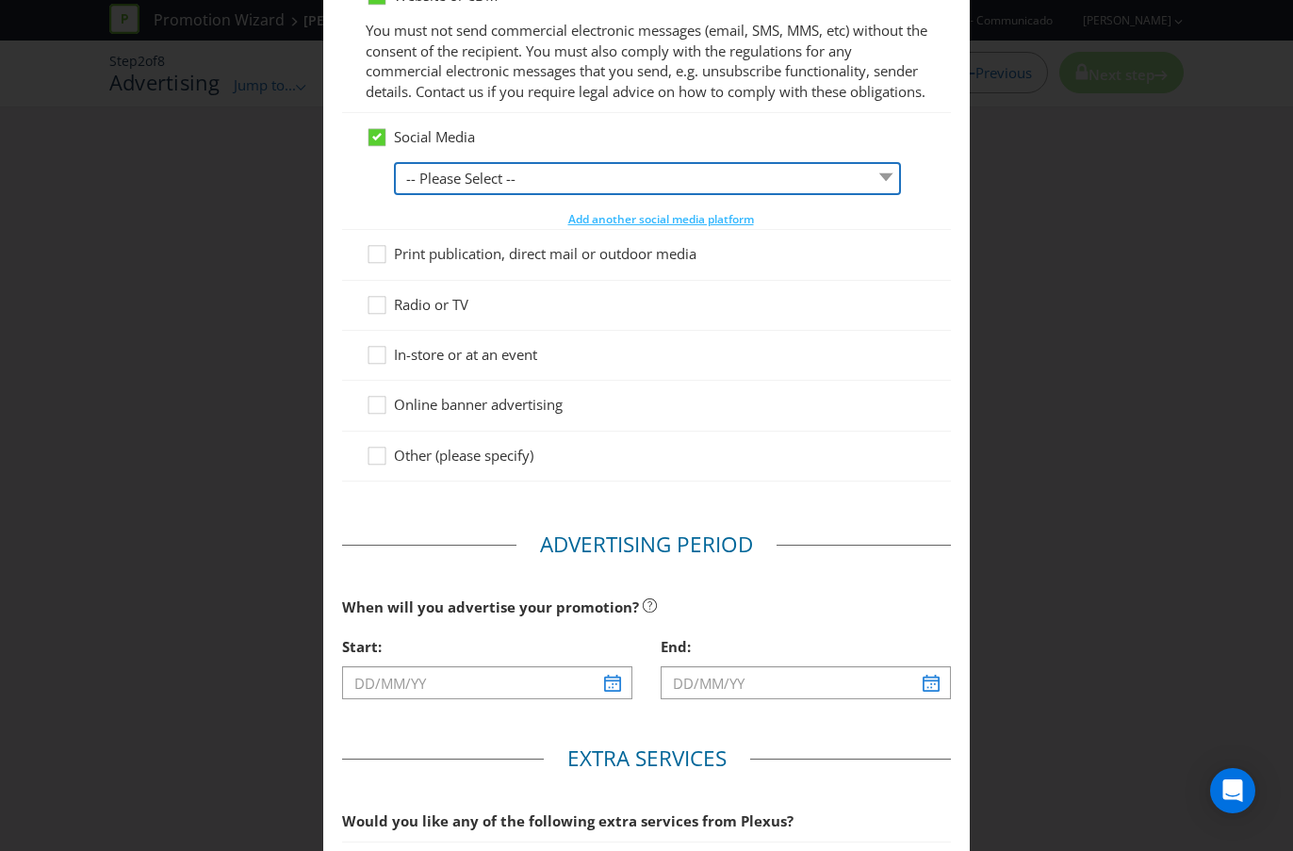
click at [472, 195] on select "-- Please Select -- Facebook X Instagram Snapchat LinkedIn Pinterest Tumblr You…" at bounding box center [647, 178] width 507 height 33
select select "FACEBOOK"
click at [394, 182] on select "-- Please Select -- Facebook X Instagram Snapchat LinkedIn Pinterest Tumblr You…" at bounding box center [647, 178] width 507 height 33
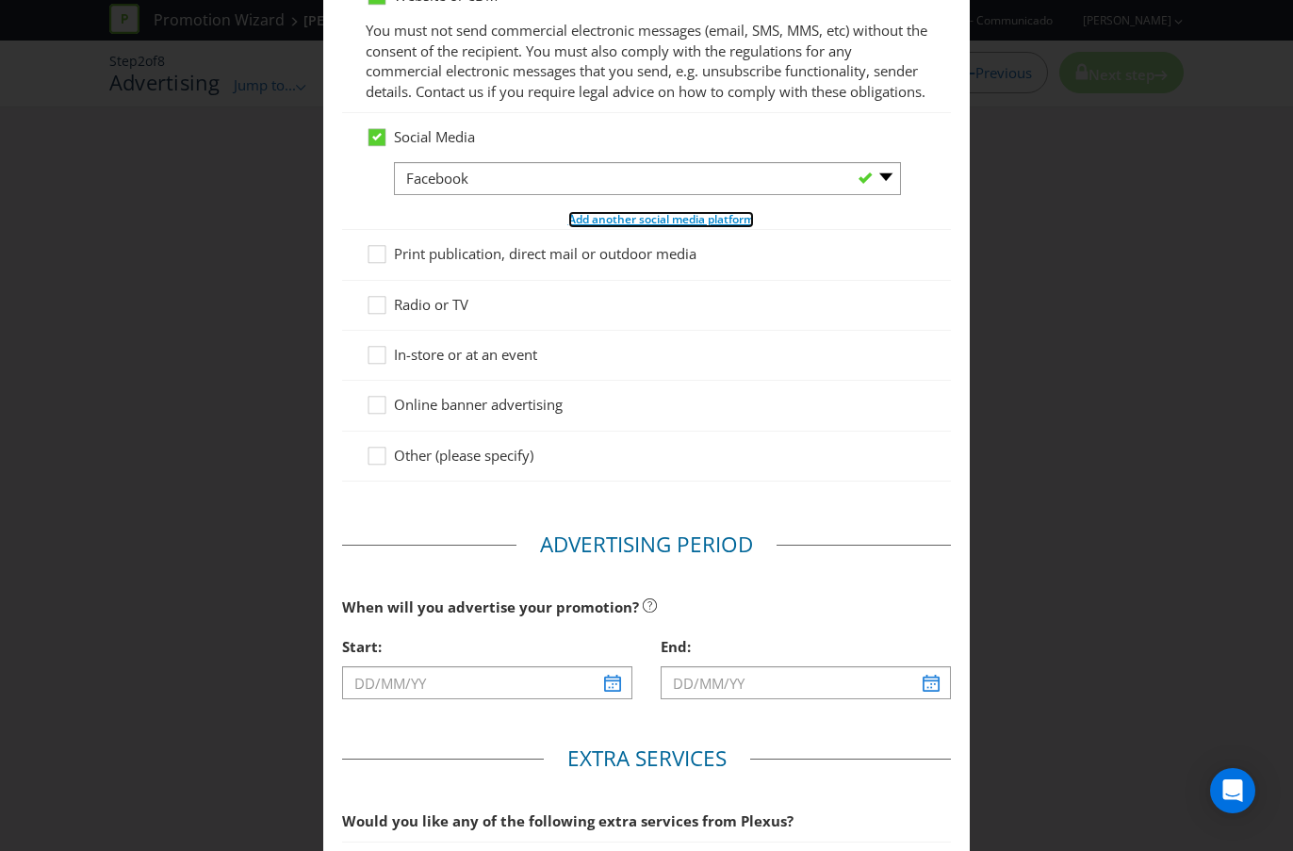
click at [614, 227] on span "Add another social media platform" at bounding box center [661, 219] width 186 height 16
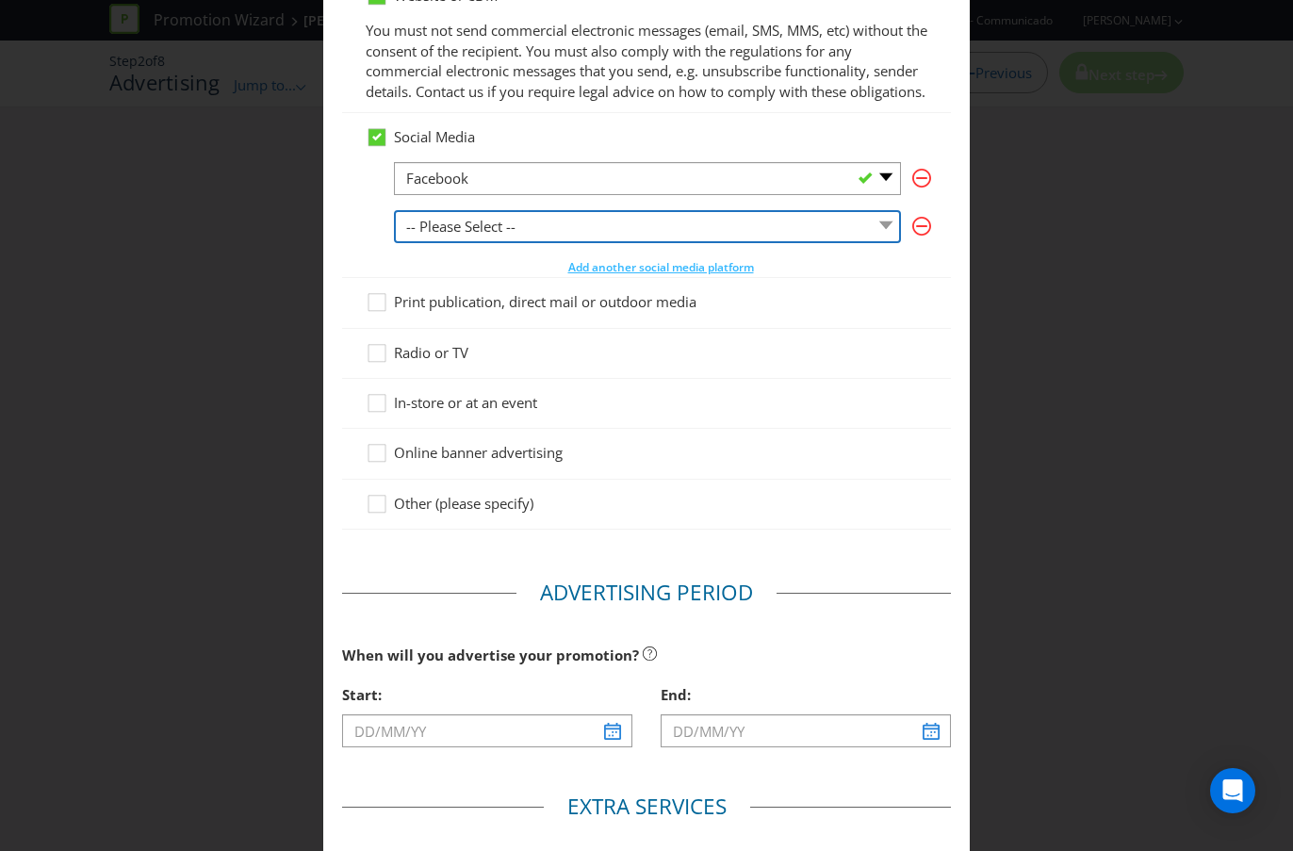
click at [537, 243] on select "-- Please Select -- Facebook X Instagram Snapchat LinkedIn Pinterest Tumblr You…" at bounding box center [647, 226] width 507 height 33
select select "INSTAGRAM"
click at [394, 230] on select "-- Please Select -- Facebook X Instagram Snapchat LinkedIn Pinterest Tumblr You…" at bounding box center [647, 226] width 507 height 33
click at [481, 311] on span "Print publication, direct mail or outdoor media" at bounding box center [545, 301] width 302 height 19
click at [0, 0] on input "Print publication, direct mail or outdoor media" at bounding box center [0, 0] width 0 height 0
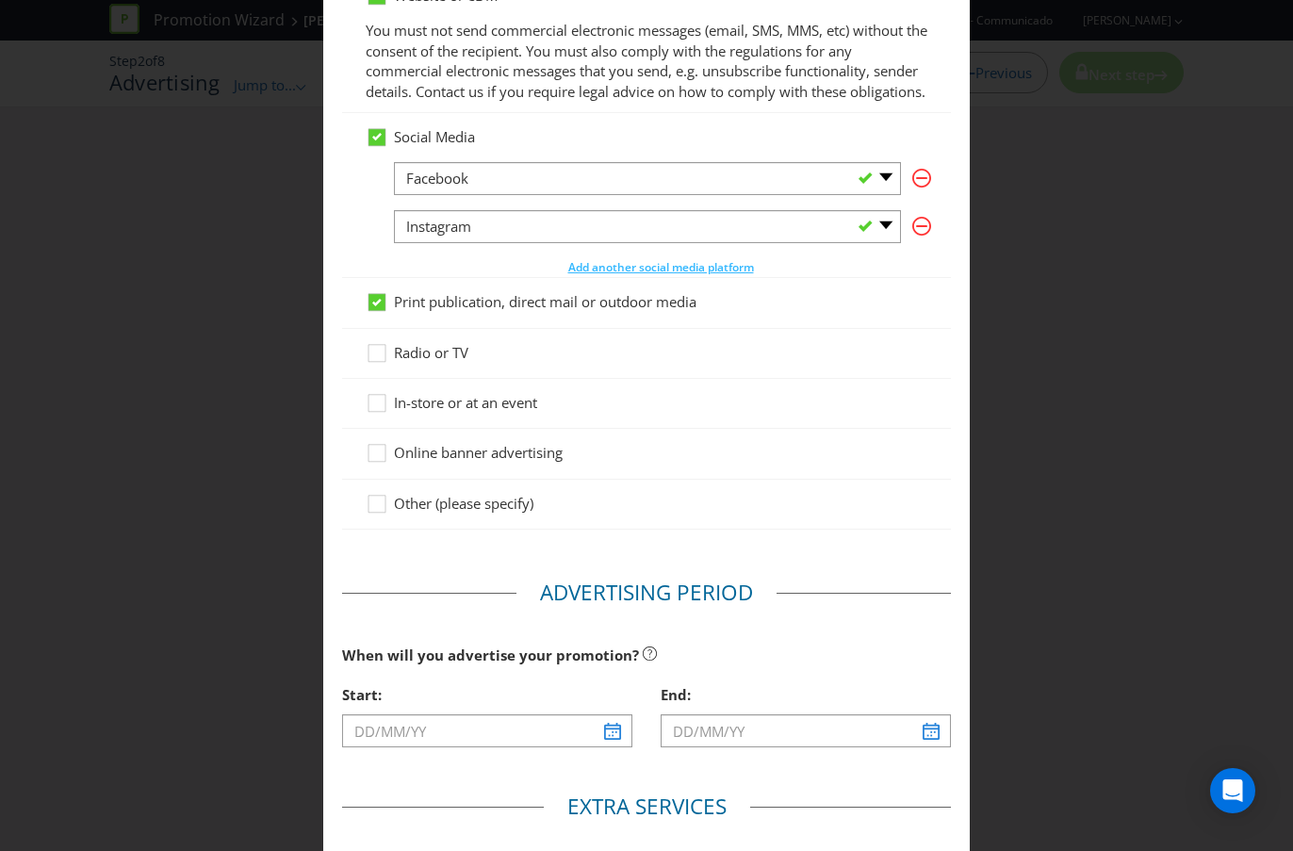
click at [435, 311] on span "Print publication, direct mail or outdoor media" at bounding box center [545, 301] width 302 height 19
click at [0, 0] on input "Print publication, direct mail or outdoor media" at bounding box center [0, 0] width 0 height 0
click at [415, 362] on span "Radio or TV" at bounding box center [431, 352] width 74 height 19
click at [0, 0] on input "Radio or TV" at bounding box center [0, 0] width 0 height 0
click at [415, 362] on span "Radio or TV" at bounding box center [431, 352] width 74 height 19
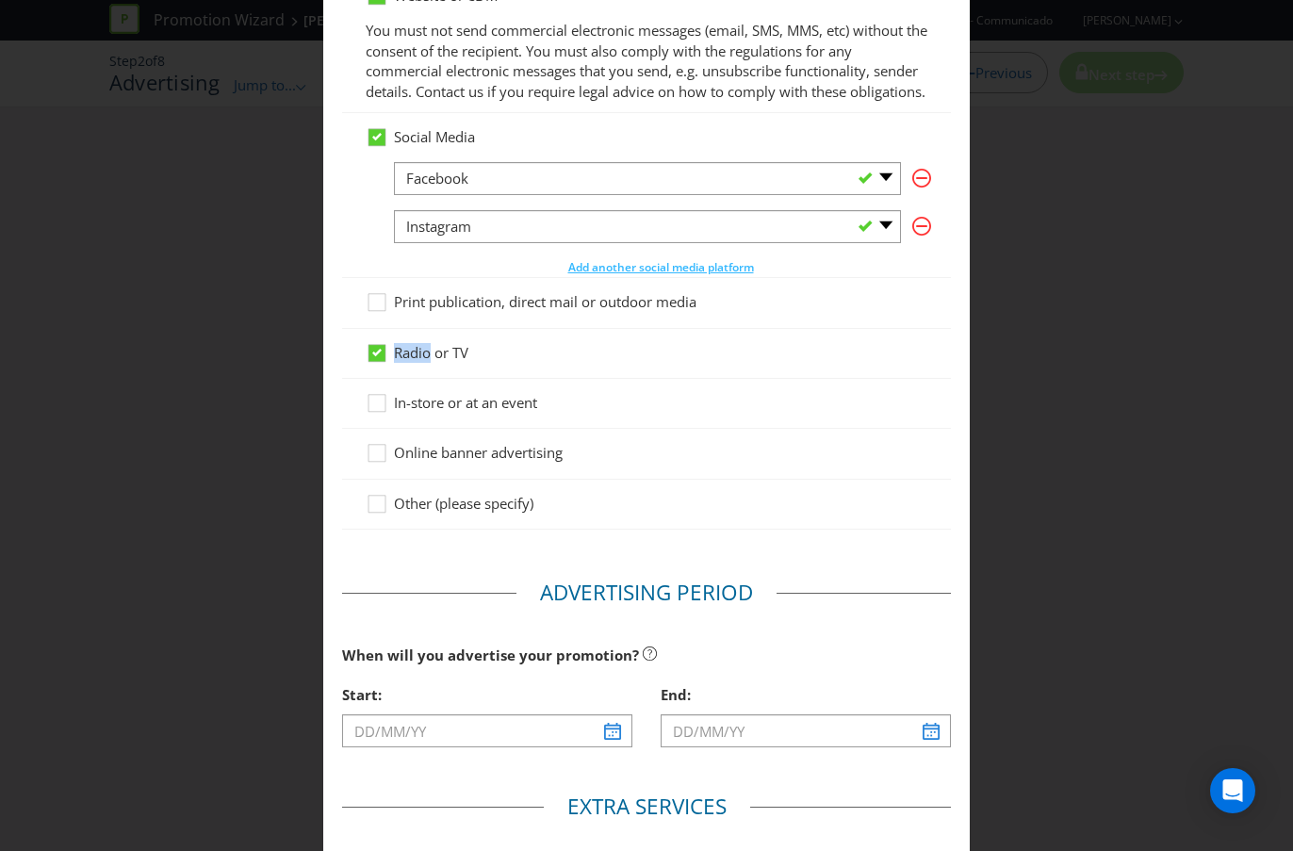
click at [0, 0] on input "Radio or TV" at bounding box center [0, 0] width 0 height 0
click at [407, 412] on span "In-store or at an event" at bounding box center [465, 402] width 143 height 19
click at [0, 0] on input "In-store or at an event" at bounding box center [0, 0] width 0 height 0
click at [401, 462] on div "Online banner advertising" at bounding box center [646, 454] width 609 height 50
click at [401, 462] on span "Online banner advertising" at bounding box center [478, 452] width 169 height 19
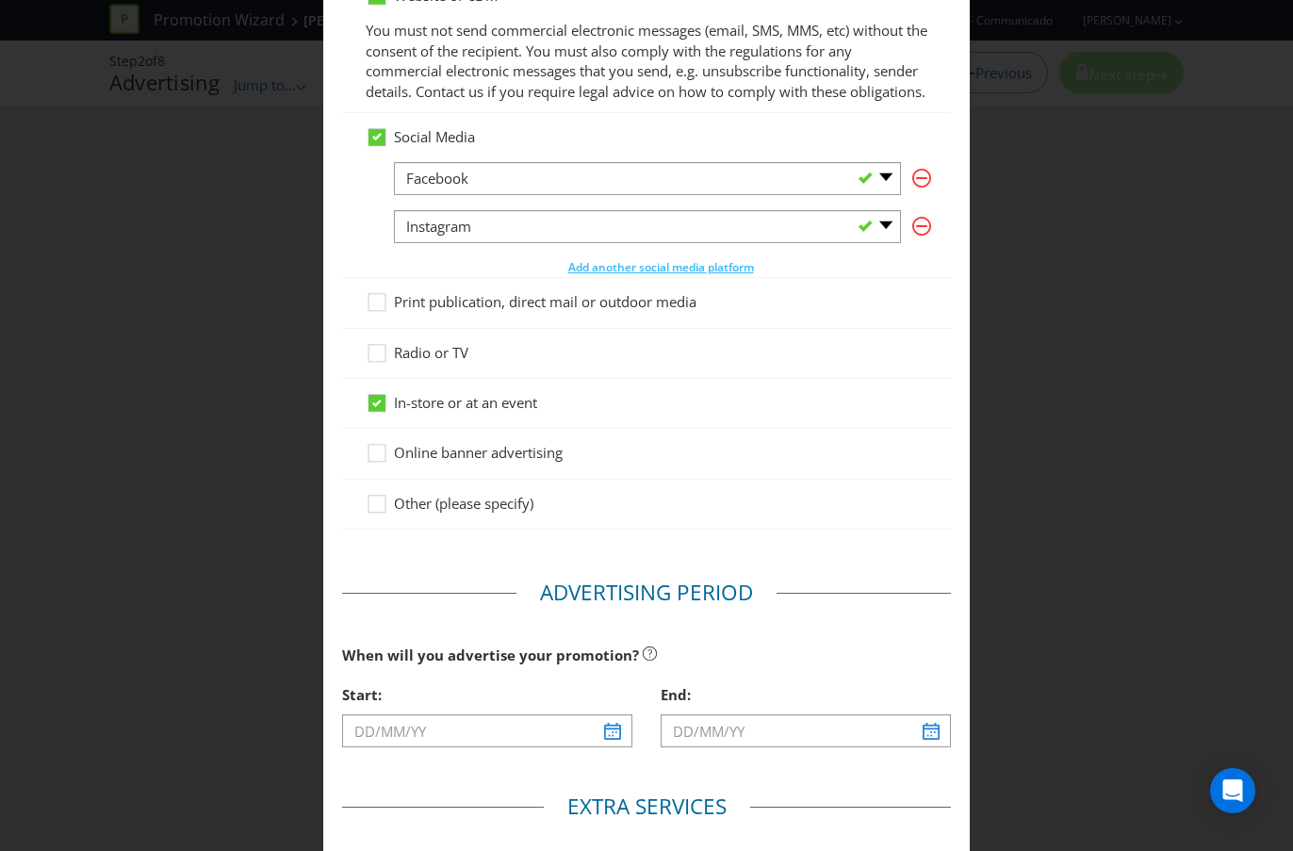
click at [0, 0] on input "Online banner advertising" at bounding box center [0, 0] width 0 height 0
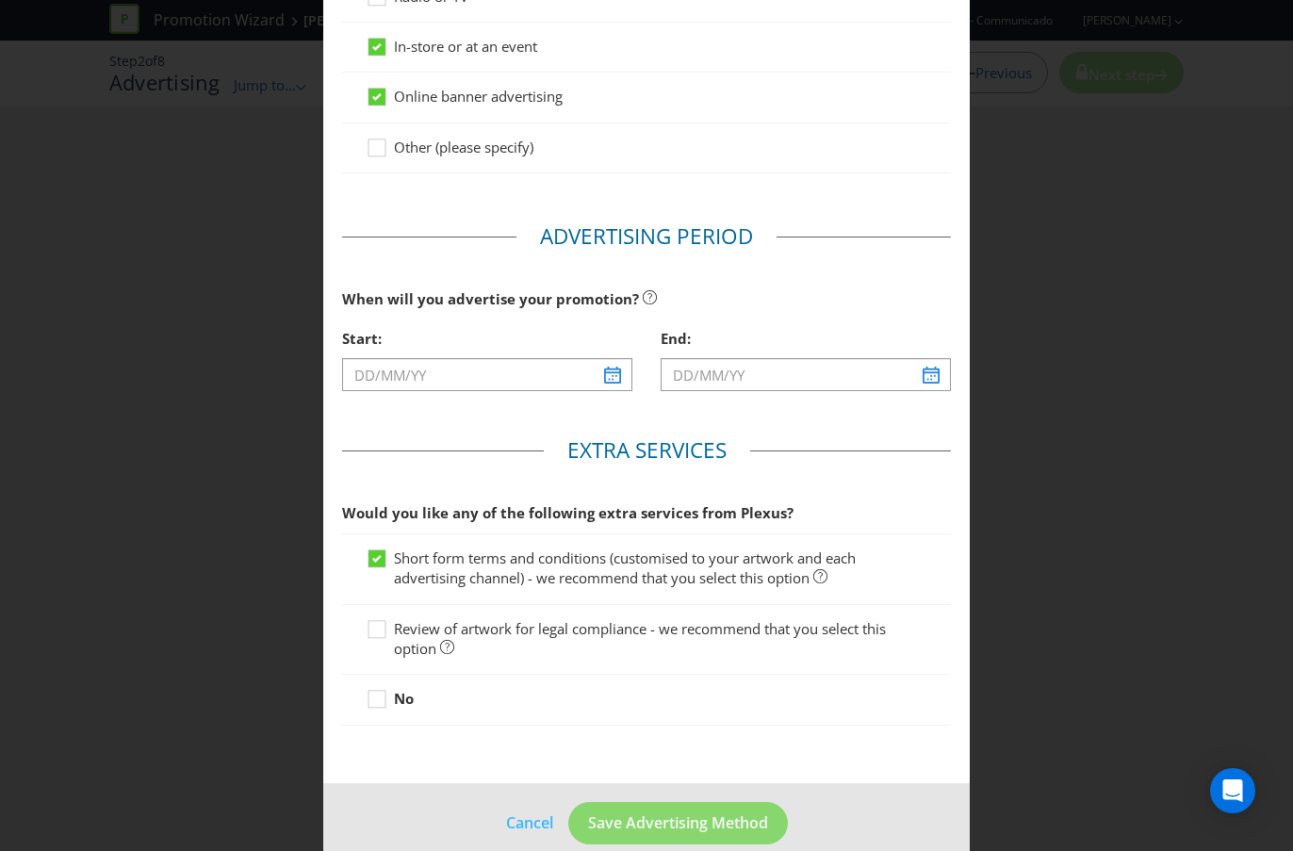
scroll to position [629, 0]
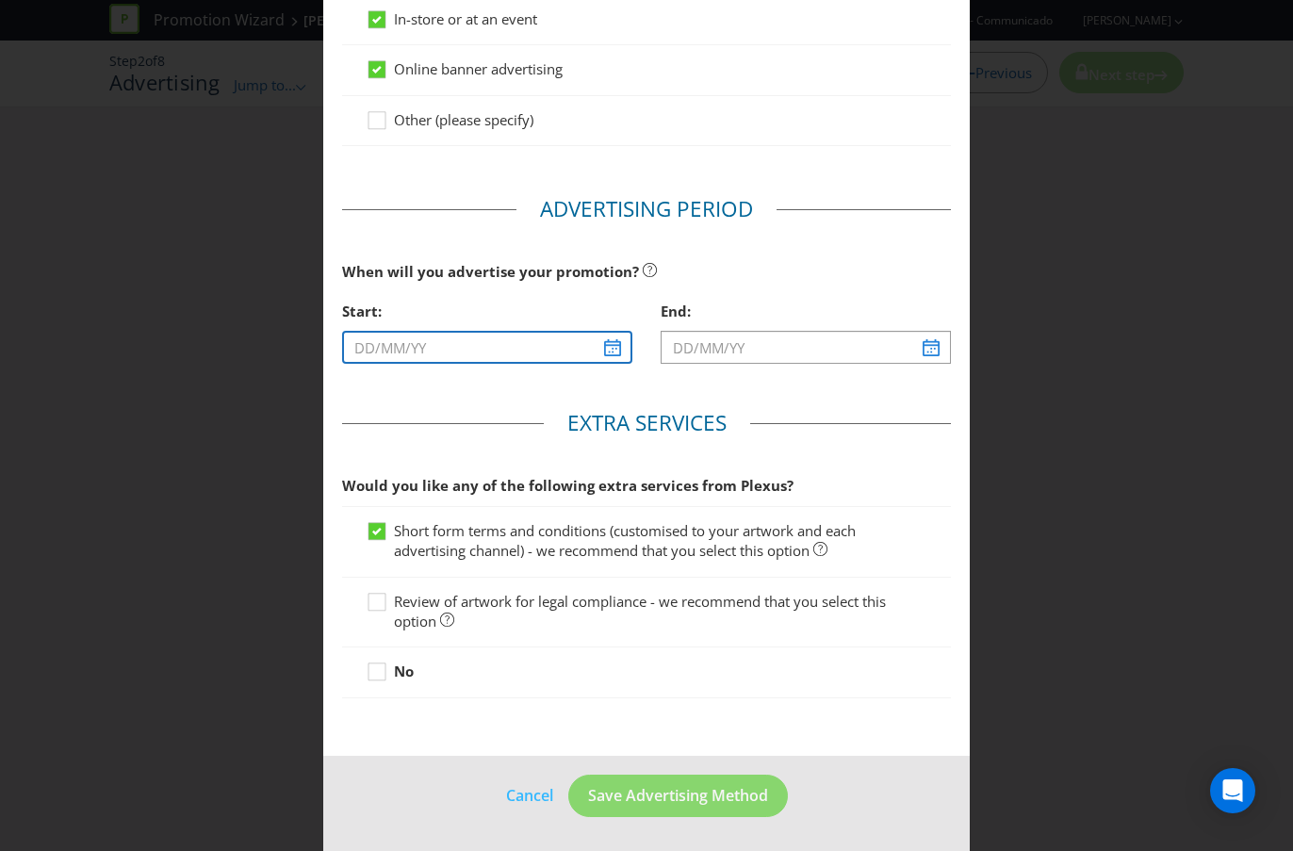
click at [608, 353] on input "text" at bounding box center [487, 347] width 290 height 33
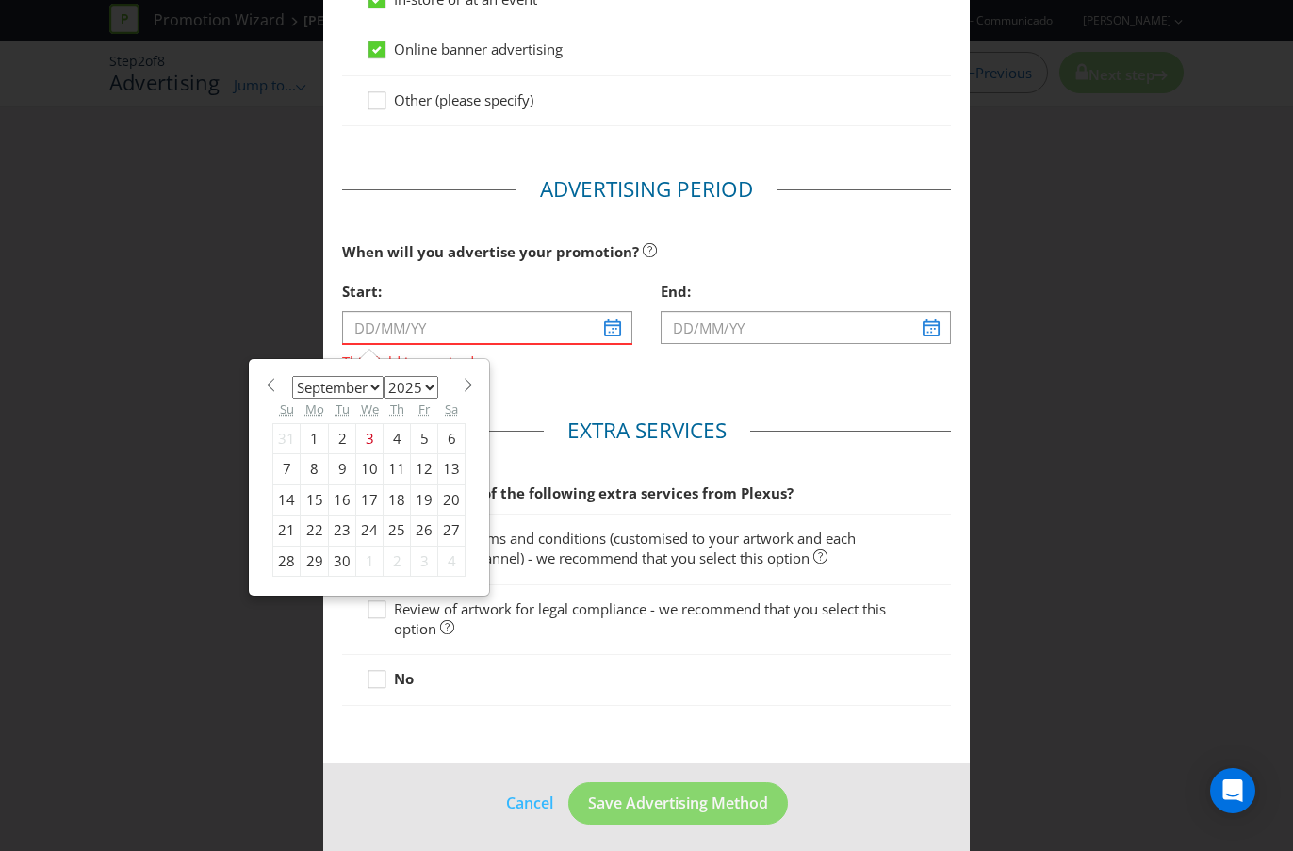
click at [387, 386] on div "January February March April May June July August September October November [D…" at bounding box center [369, 477] width 238 height 235
click at [465, 392] on span at bounding box center [468, 385] width 14 height 14
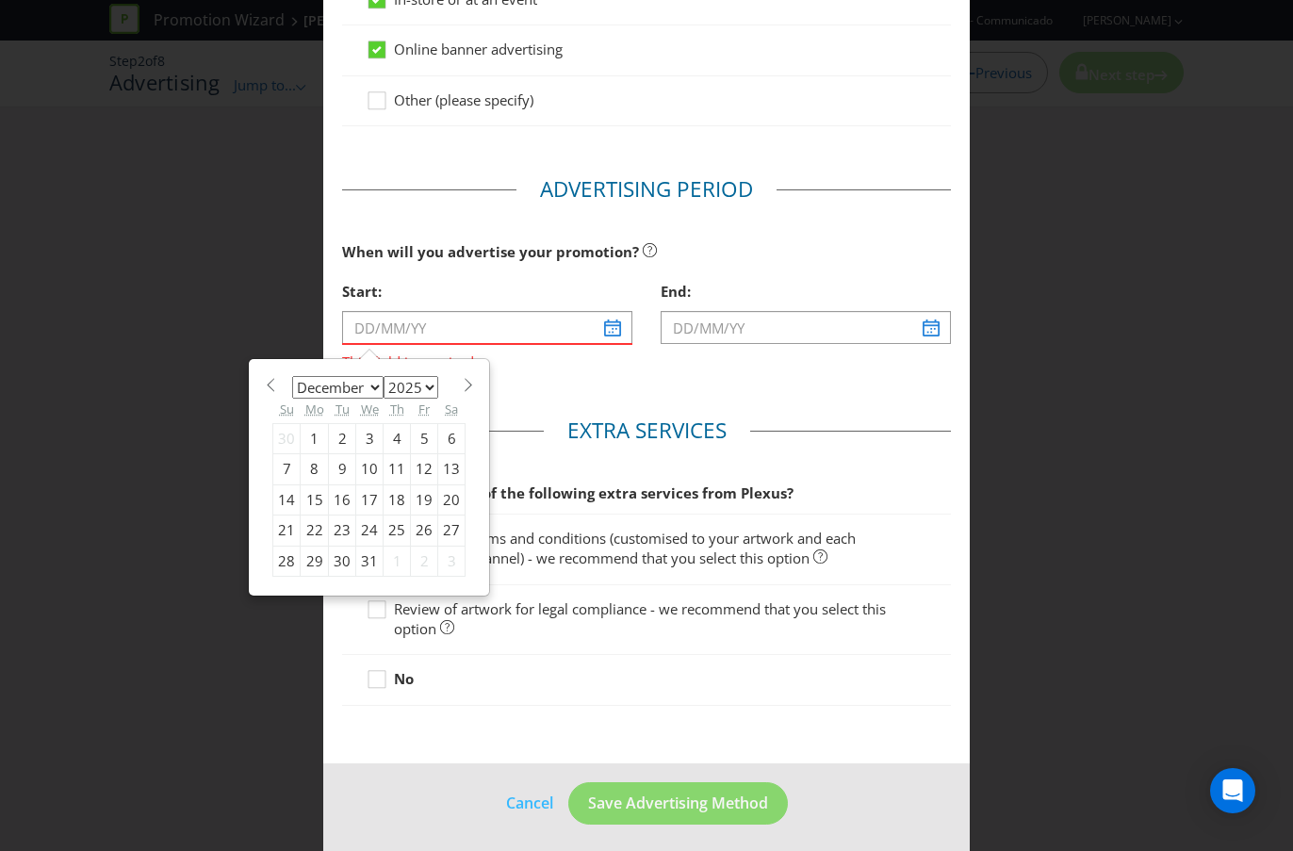
select select "0"
select select "2026"
click at [465, 392] on span at bounding box center [468, 385] width 14 height 14
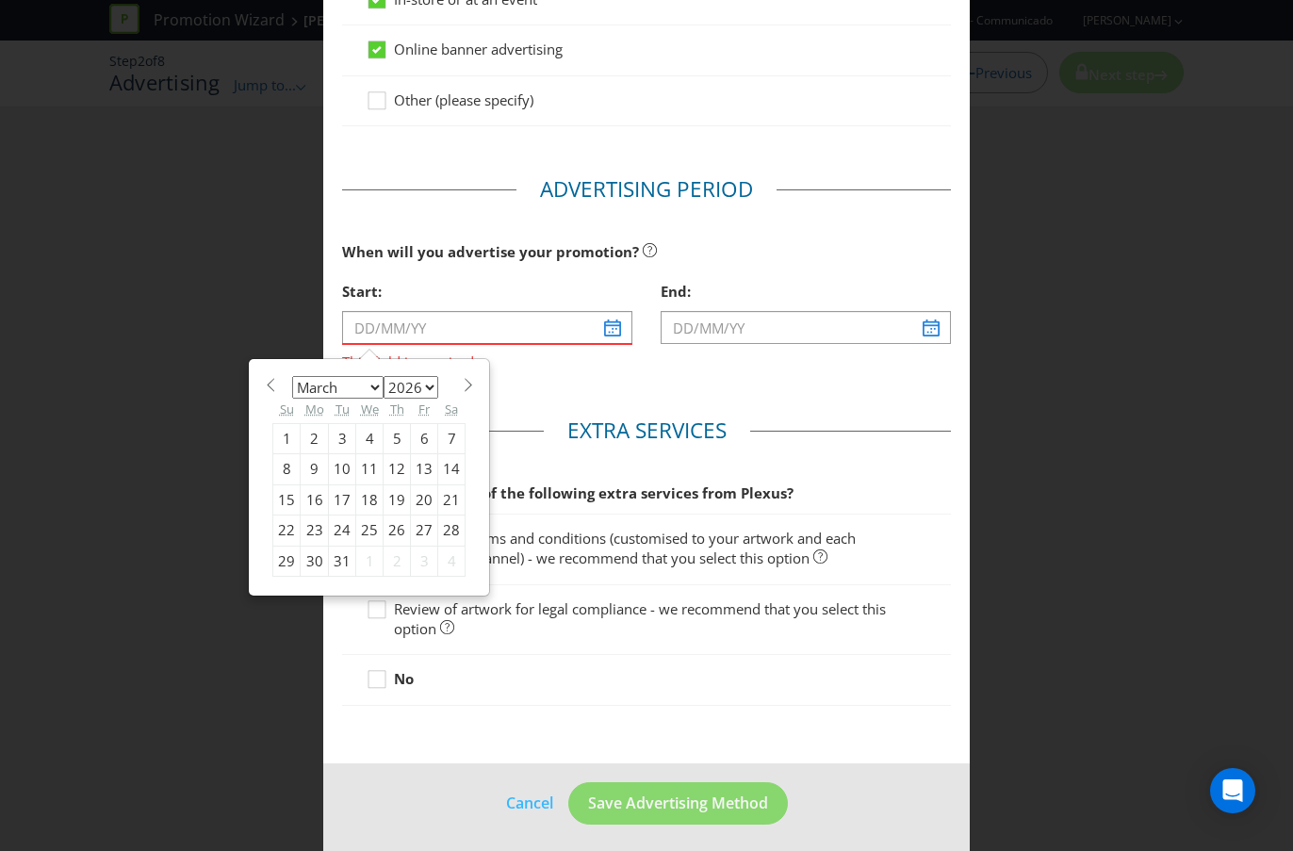
select select "3"
click at [312, 484] on div "6" at bounding box center [315, 469] width 28 height 30
type input "[DATE]"
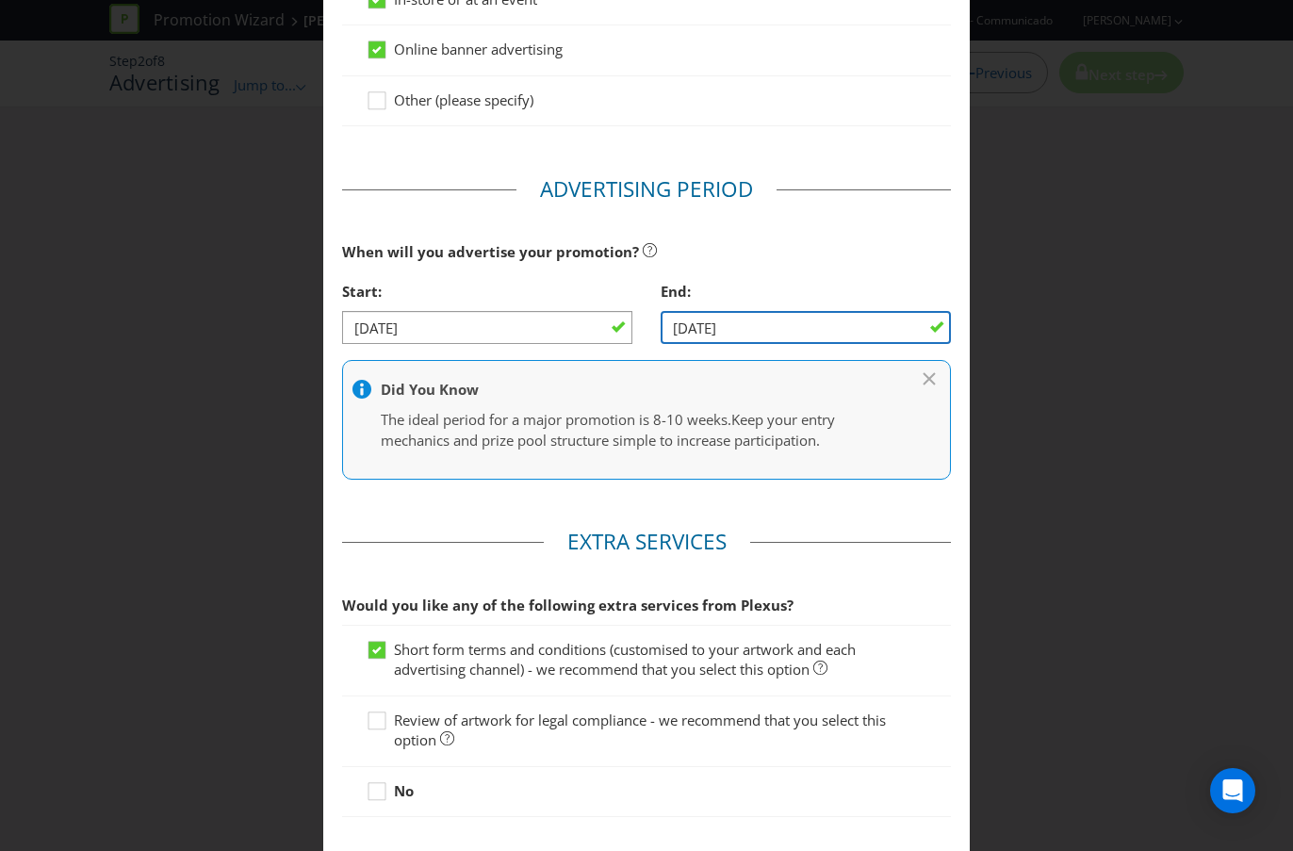
click at [764, 344] on input "[DATE]" at bounding box center [806, 327] width 290 height 33
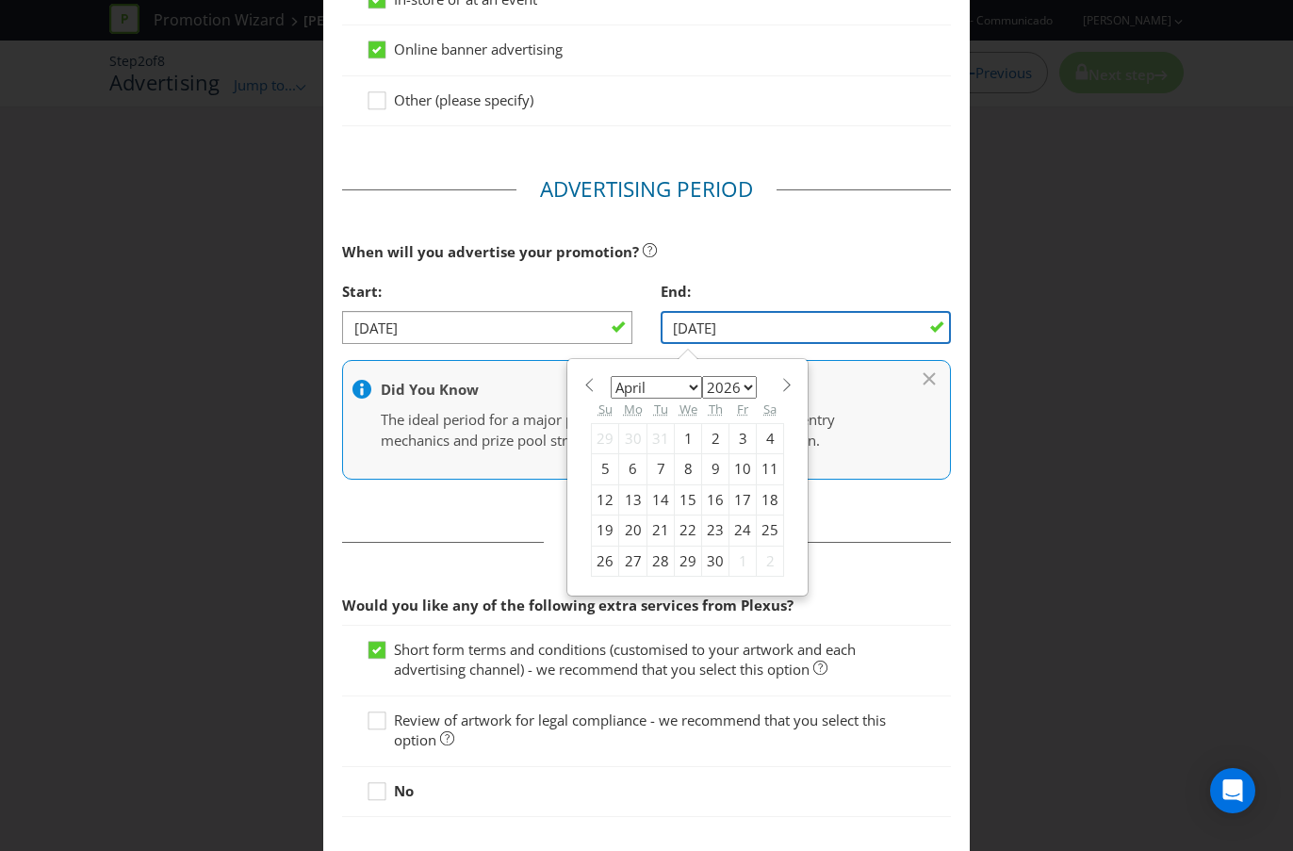
drag, startPoint x: 764, startPoint y: 345, endPoint x: 741, endPoint y: 344, distance: 23.6
click at [741, 344] on input "[DATE]" at bounding box center [806, 327] width 290 height 33
click at [780, 392] on span at bounding box center [786, 385] width 14 height 14
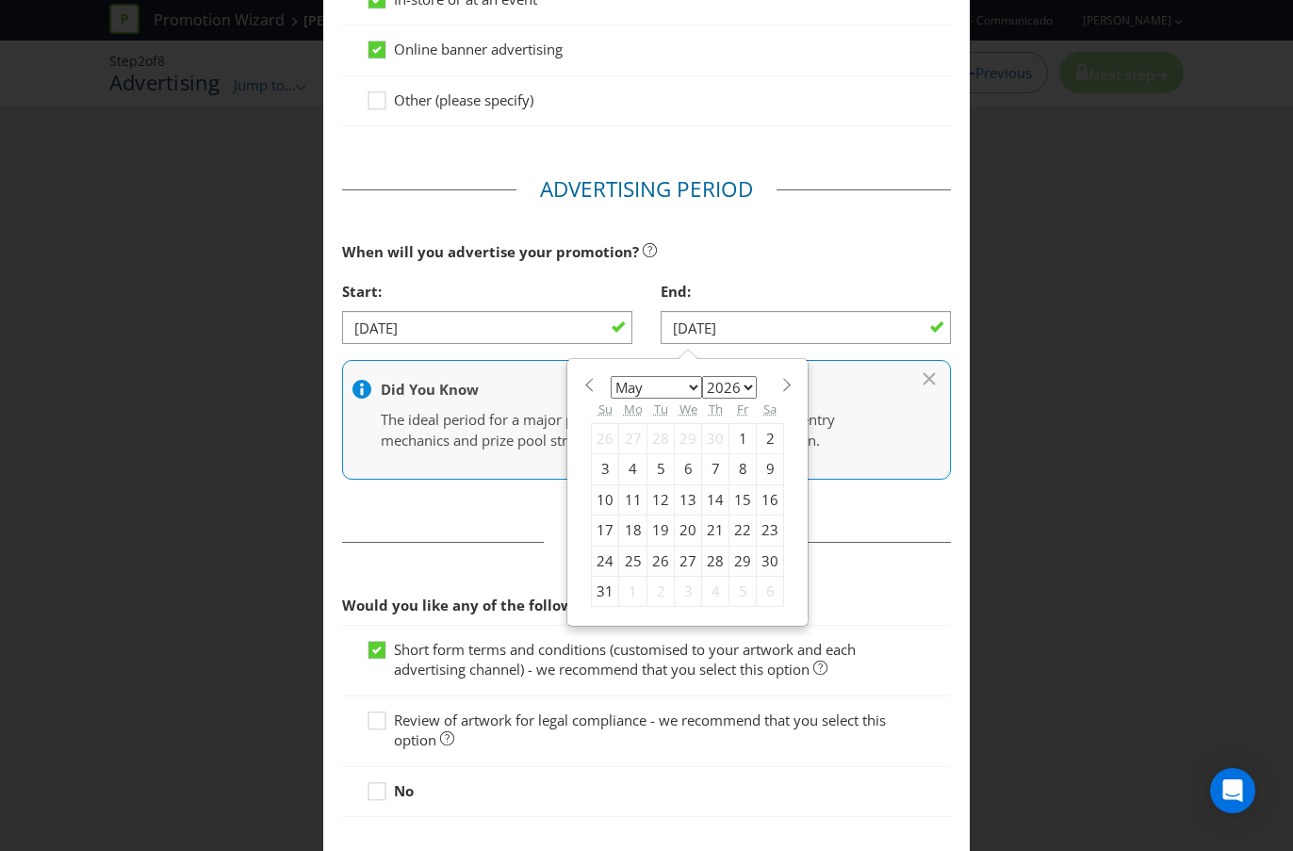
click at [780, 392] on span at bounding box center [786, 385] width 14 height 14
select select "7"
click at [688, 514] on div "12" at bounding box center [688, 499] width 27 height 30
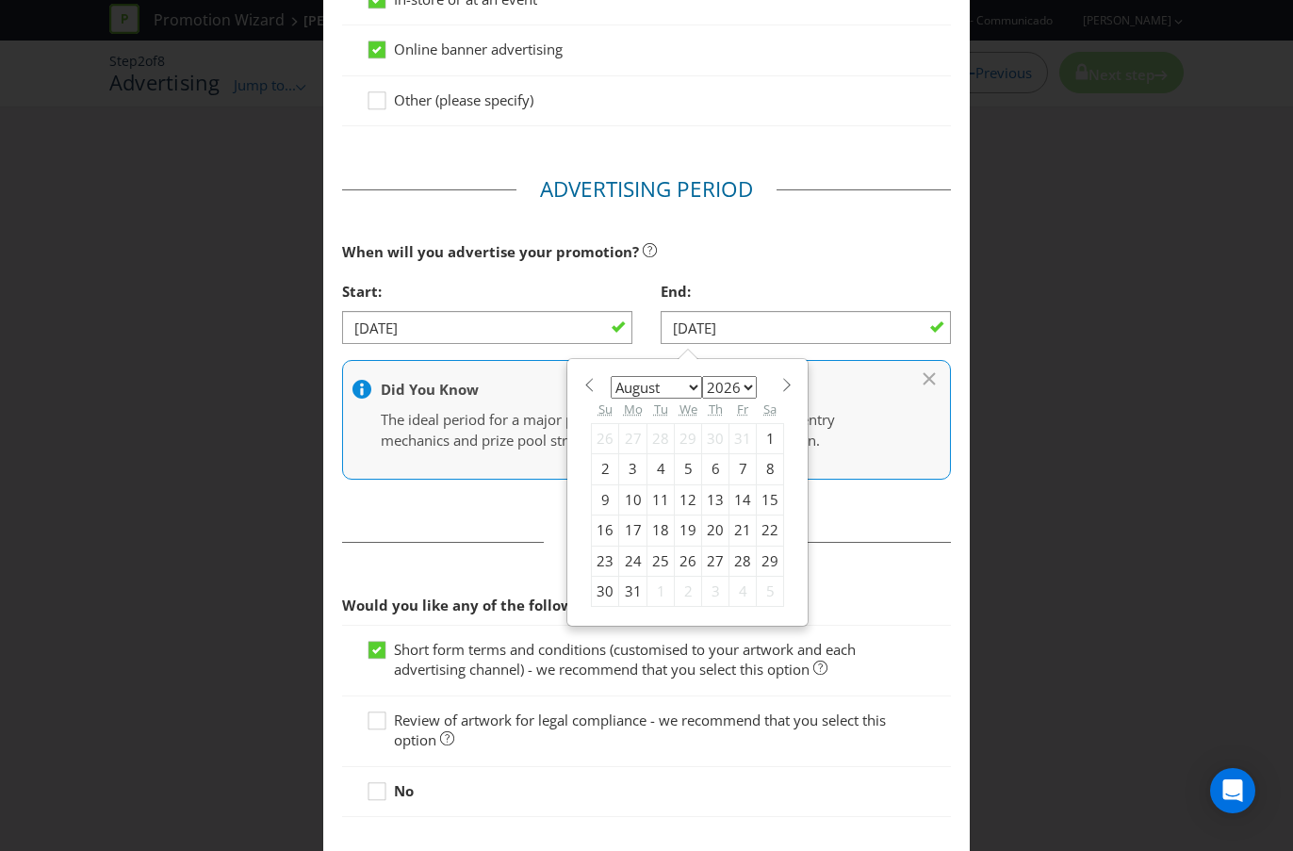
type input "[DATE]"
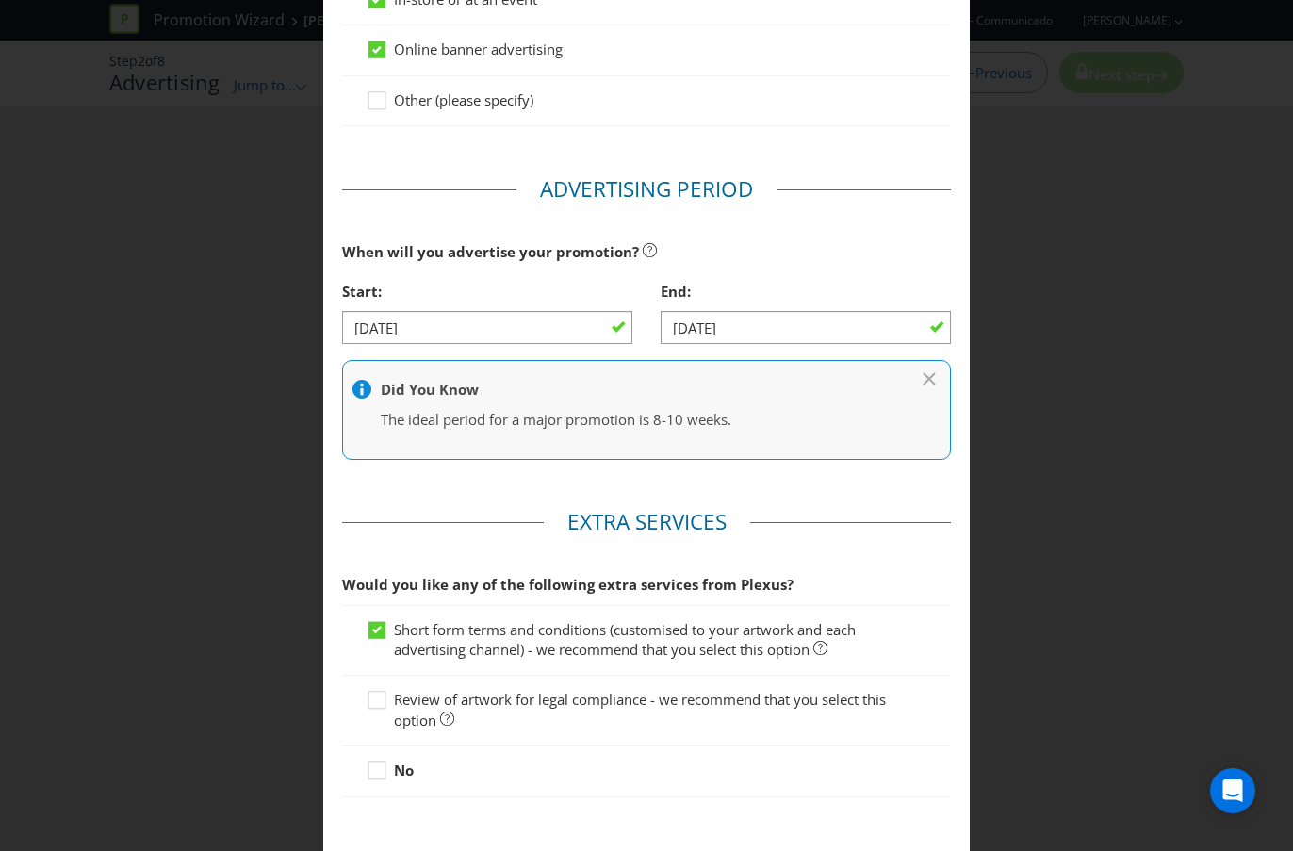
scroll to position [748, 0]
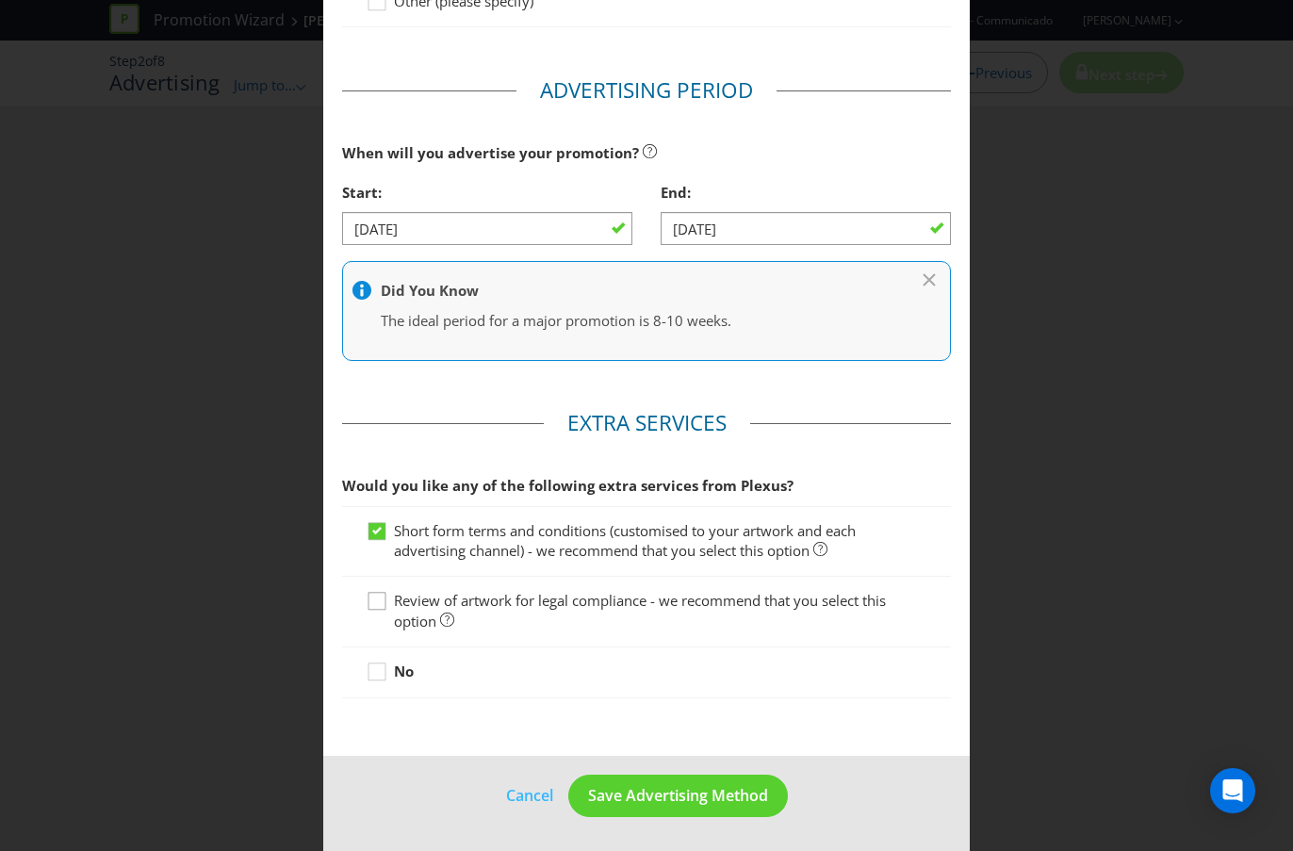
click at [385, 611] on icon at bounding box center [380, 605] width 28 height 28
click at [0, 0] on input "Review of artwork for legal compliance - we recommend that you select this opti…" at bounding box center [0, 0] width 0 height 0
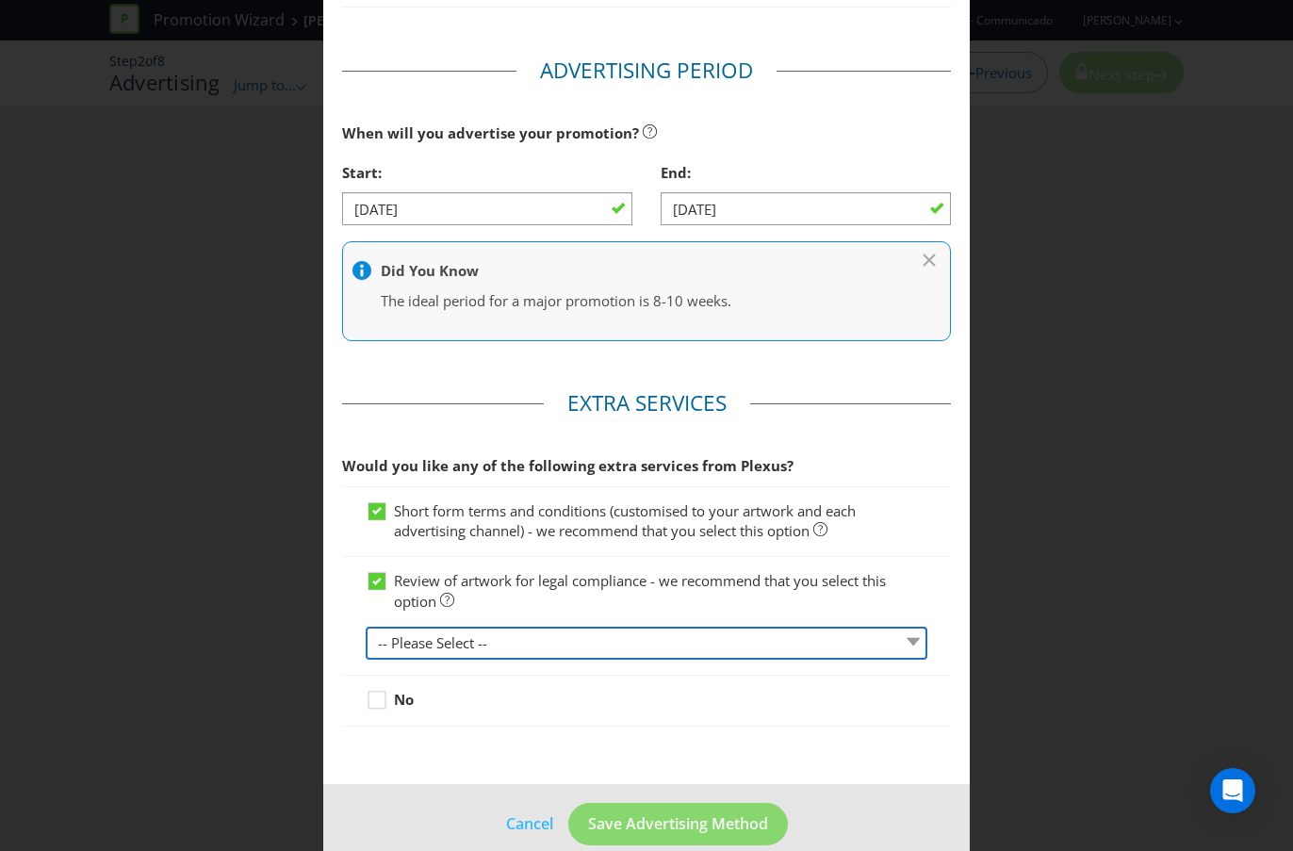
click at [514, 660] on select "-- Please Select -- 1 piece 2-4 pieces (provided at same time) 5-7 pieces (prov…" at bounding box center [647, 643] width 562 height 33
click at [366, 646] on select "-- Please Select -- 1 piece 2-4 pieces (provided at same time) 5-7 pieces (prov…" at bounding box center [647, 643] width 562 height 33
click at [513, 660] on select "-- Please Select -- 1 piece 2-4 pieces (provided at same time) 5-7 pieces (prov…" at bounding box center [647, 643] width 562 height 33
click at [366, 646] on select "-- Please Select -- 1 piece 2-4 pieces (provided at same time) 5-7 pieces (prov…" at bounding box center [647, 643] width 562 height 33
click at [519, 660] on select "-- Please Select -- 1 piece 2-4 pieces (provided at same time) 5-7 pieces (prov…" at bounding box center [647, 643] width 562 height 33
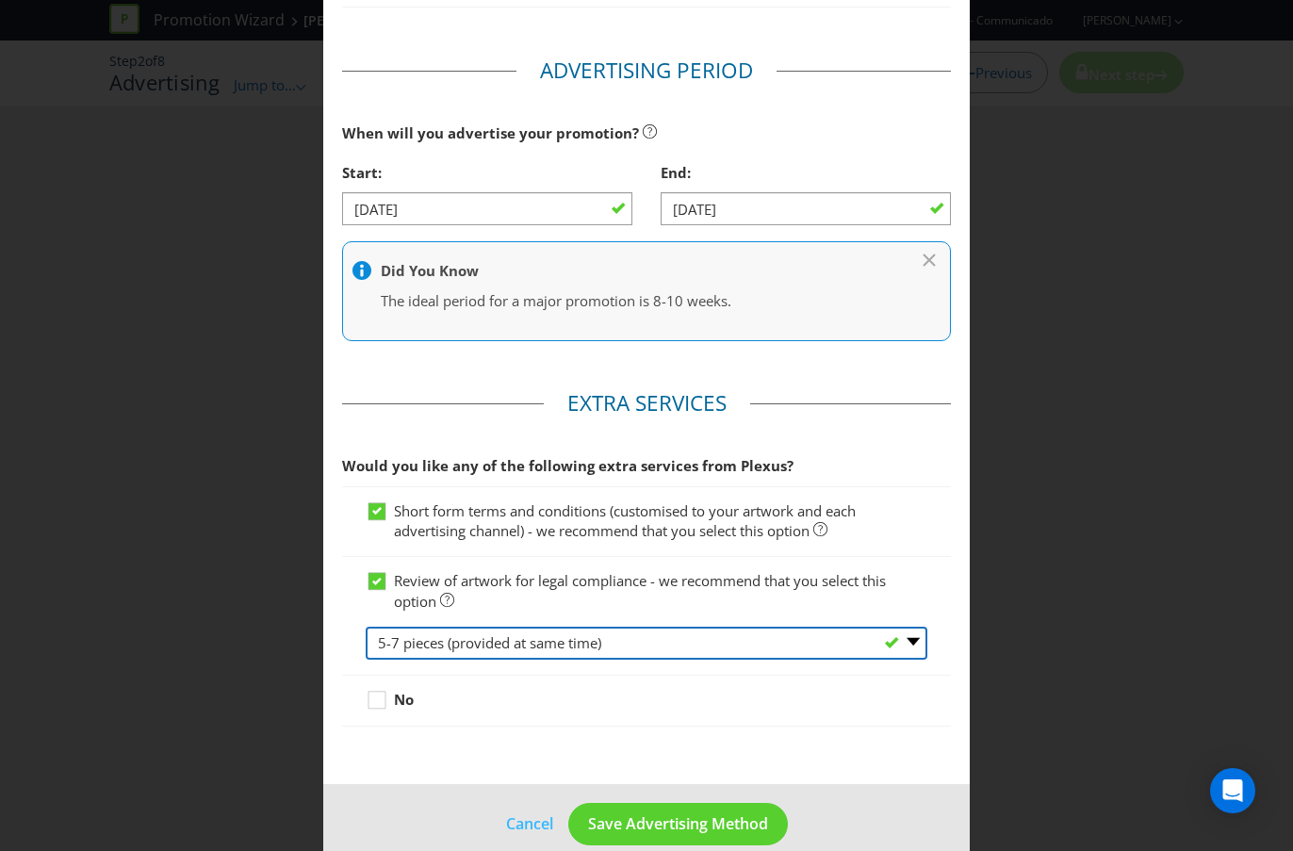
select select "MARKETING_REVIEW_2"
click at [366, 646] on select "-- Please Select -- 1 piece 2-4 pieces (provided at same time) 5-7 pieces (prov…" at bounding box center [647, 643] width 562 height 33
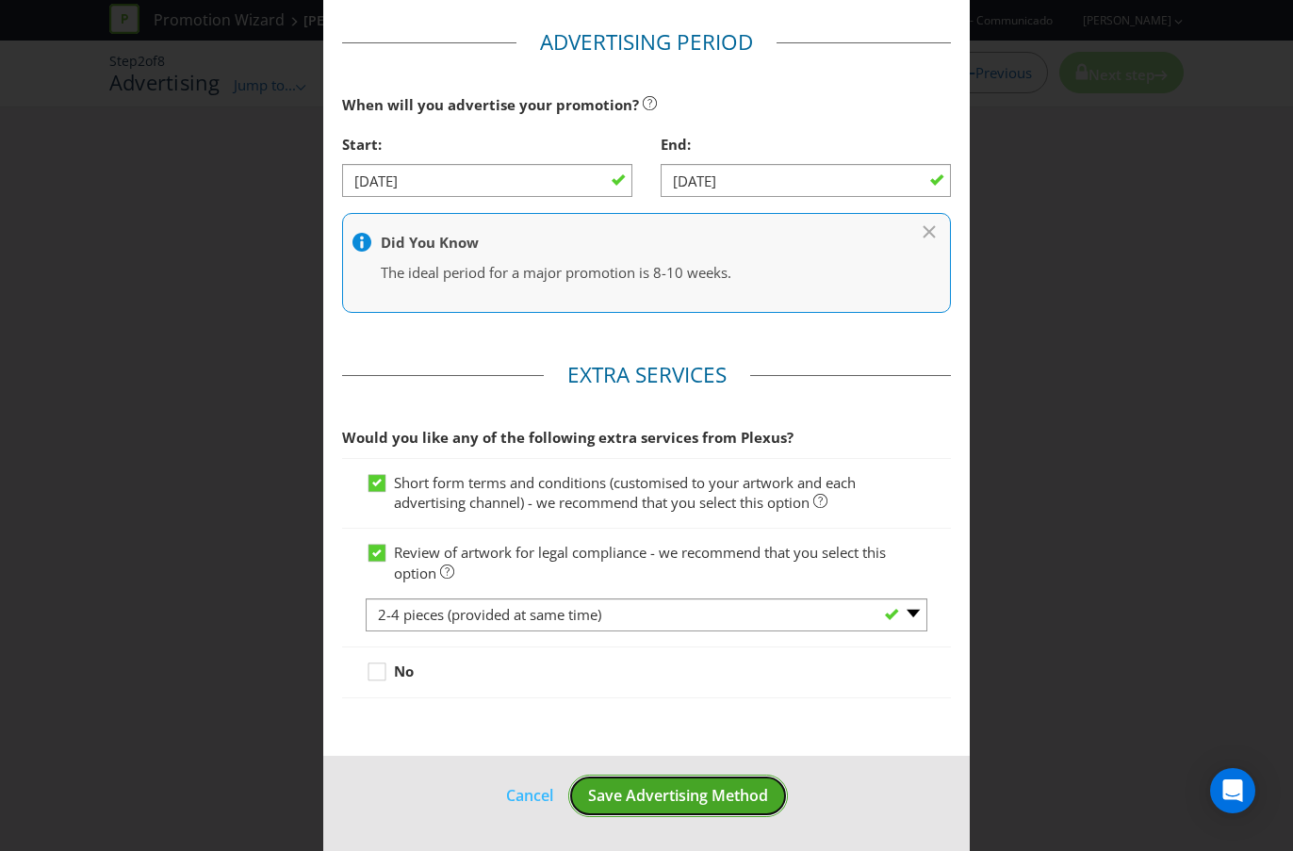
click at [687, 757] on button "Save Advertising Method" at bounding box center [678, 796] width 220 height 42
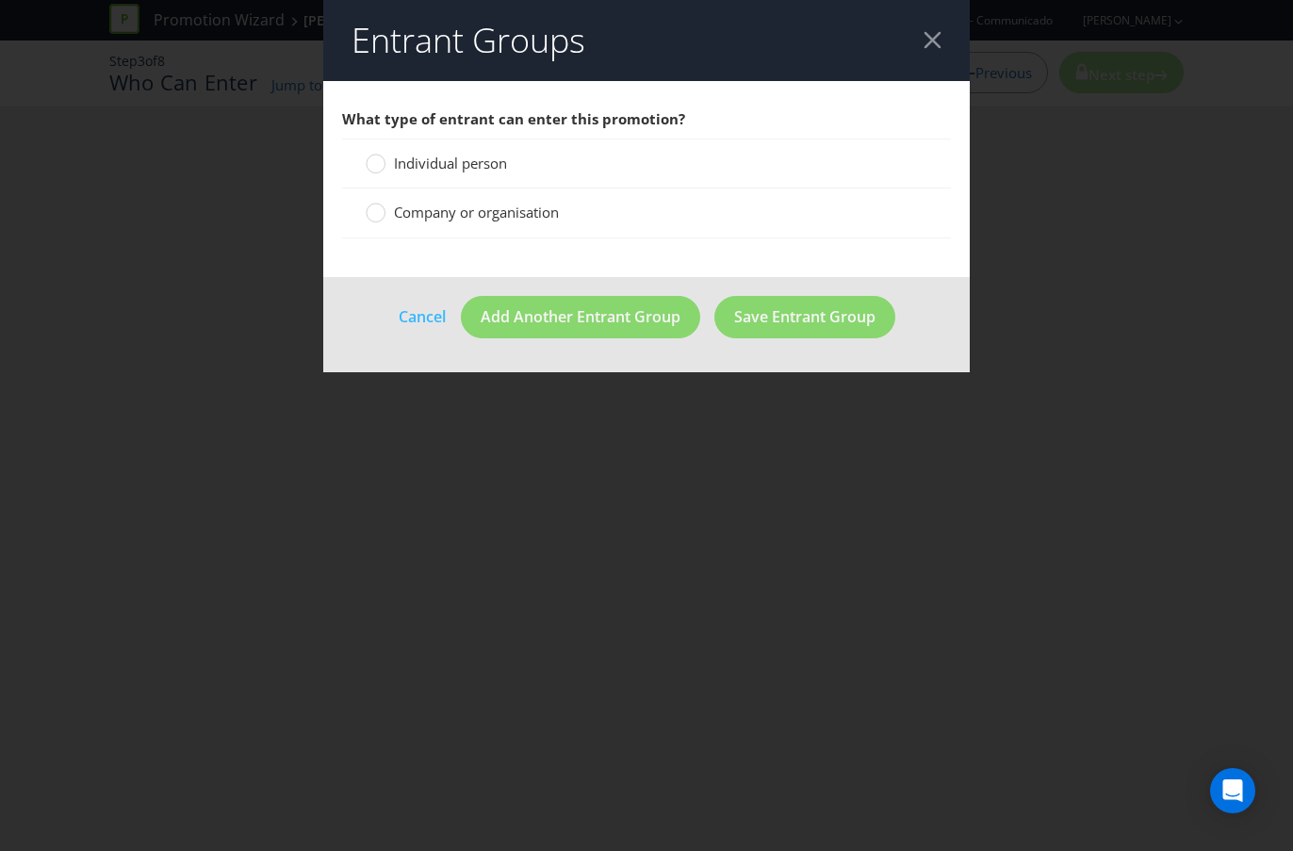
click at [431, 166] on span "Individual person" at bounding box center [450, 163] width 113 height 19
click at [0, 0] on input "Individual person" at bounding box center [0, 0] width 0 height 0
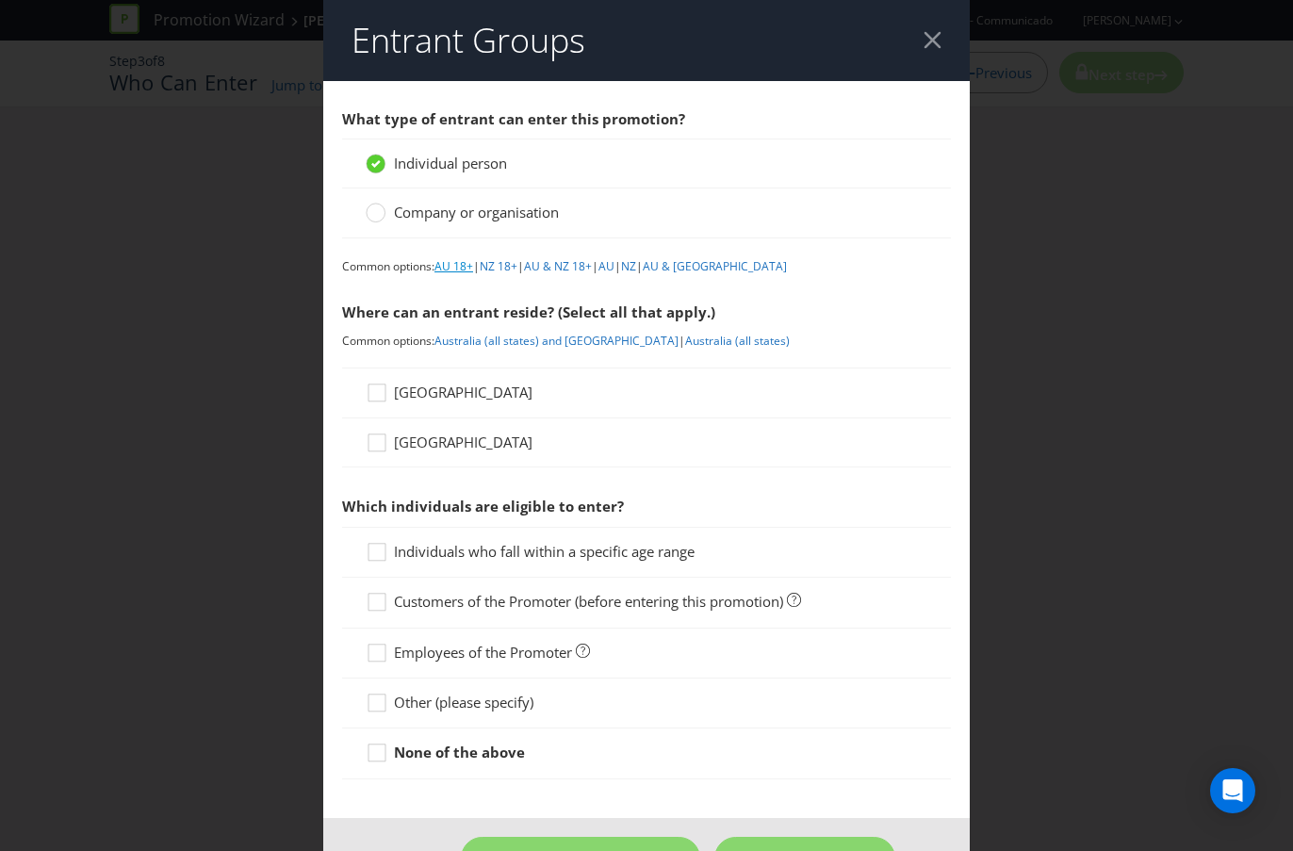
click at [451, 267] on link "AU 18+" at bounding box center [453, 266] width 39 height 16
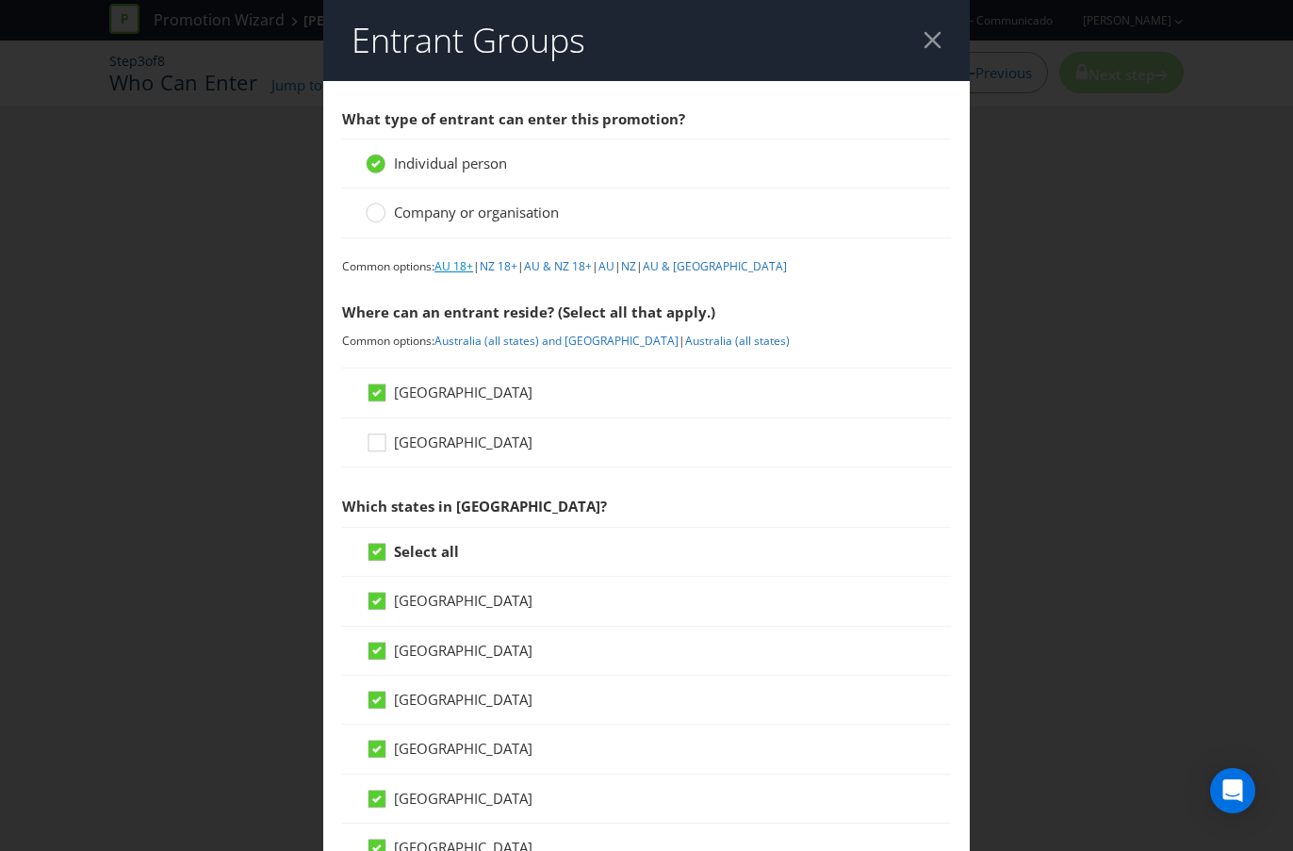
scroll to position [759, 0]
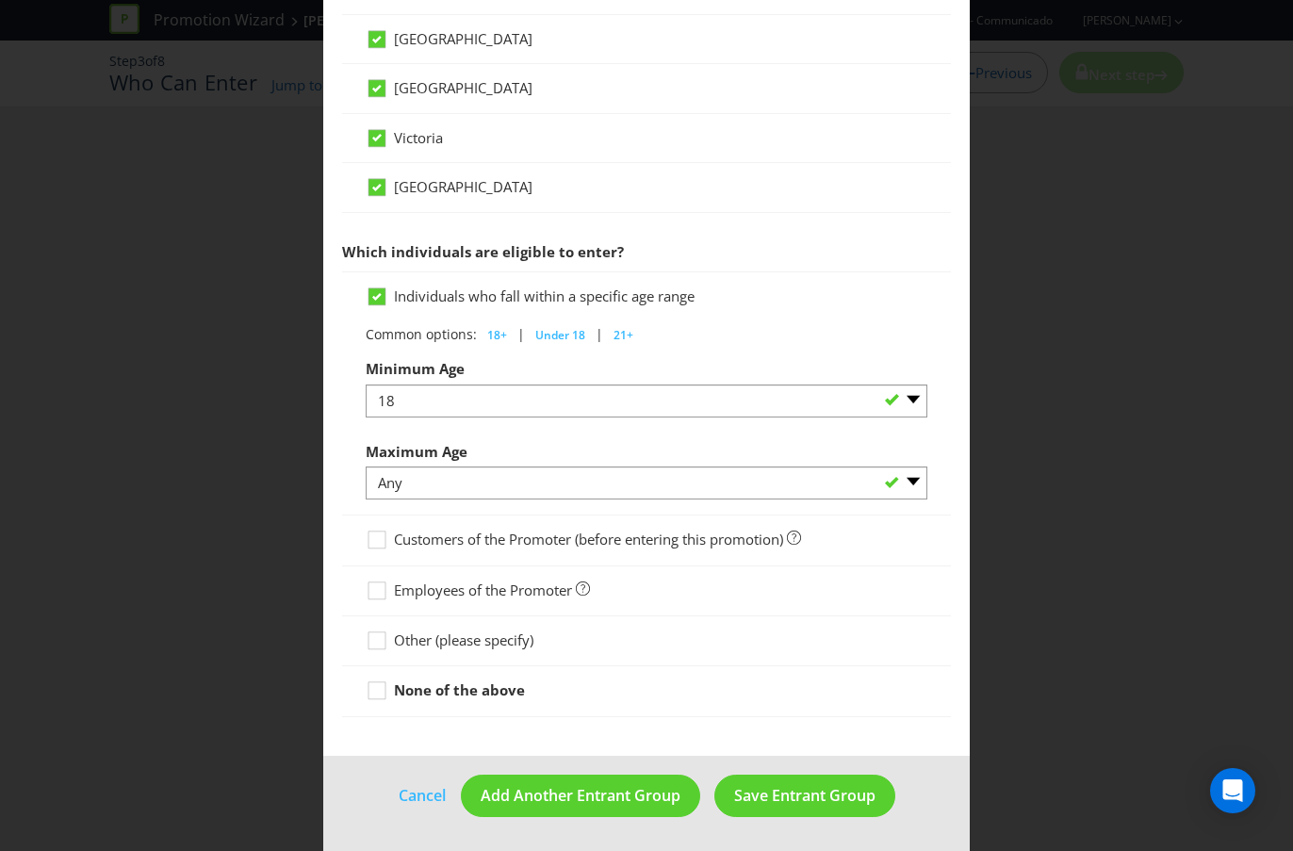
click at [480, 690] on strong "None of the above" at bounding box center [459, 689] width 131 height 19
click at [0, 0] on input "None of the above" at bounding box center [0, 0] width 0 height 0
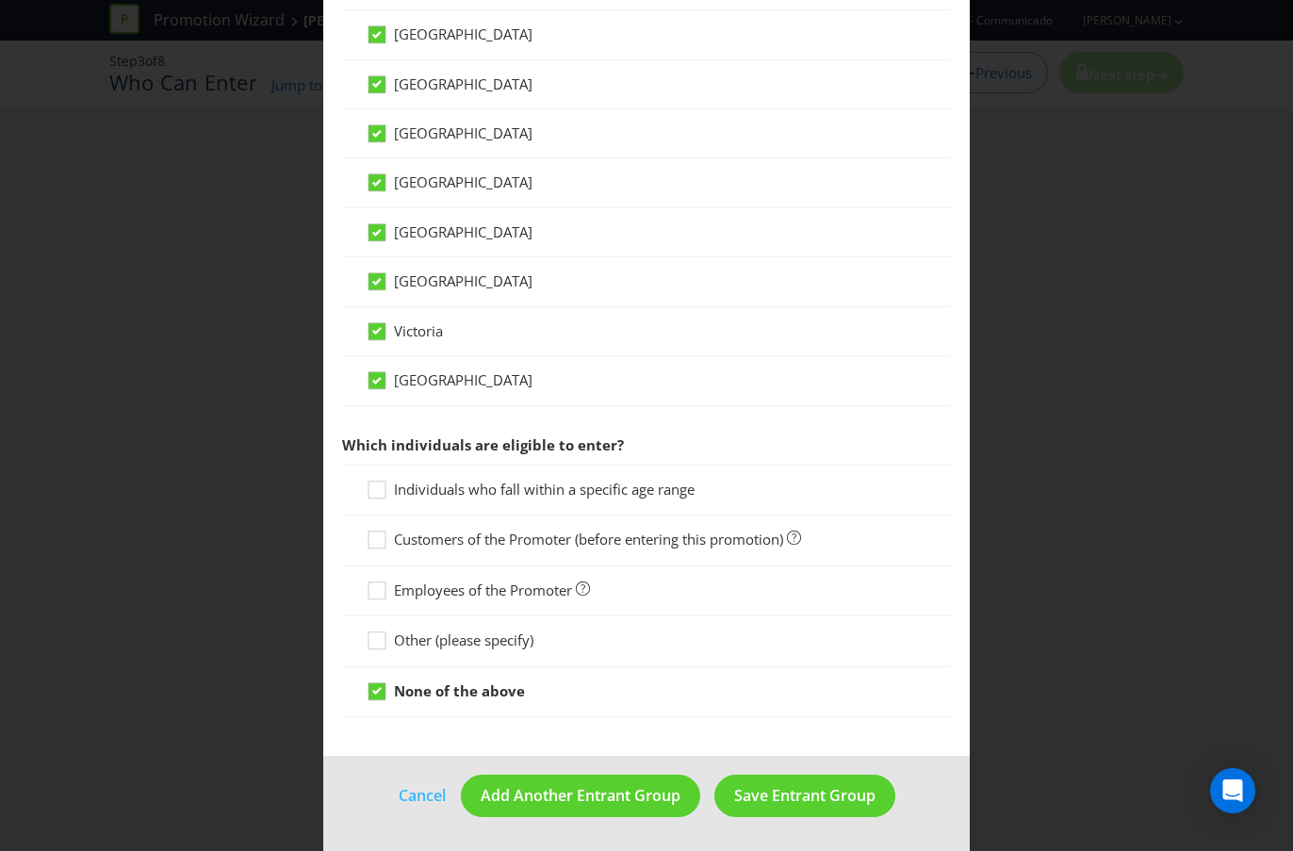
click at [497, 491] on span "Individuals who fall within a specific age range" at bounding box center [544, 489] width 301 height 19
click at [0, 0] on input "Individuals who fall within a specific age range" at bounding box center [0, 0] width 0 height 0
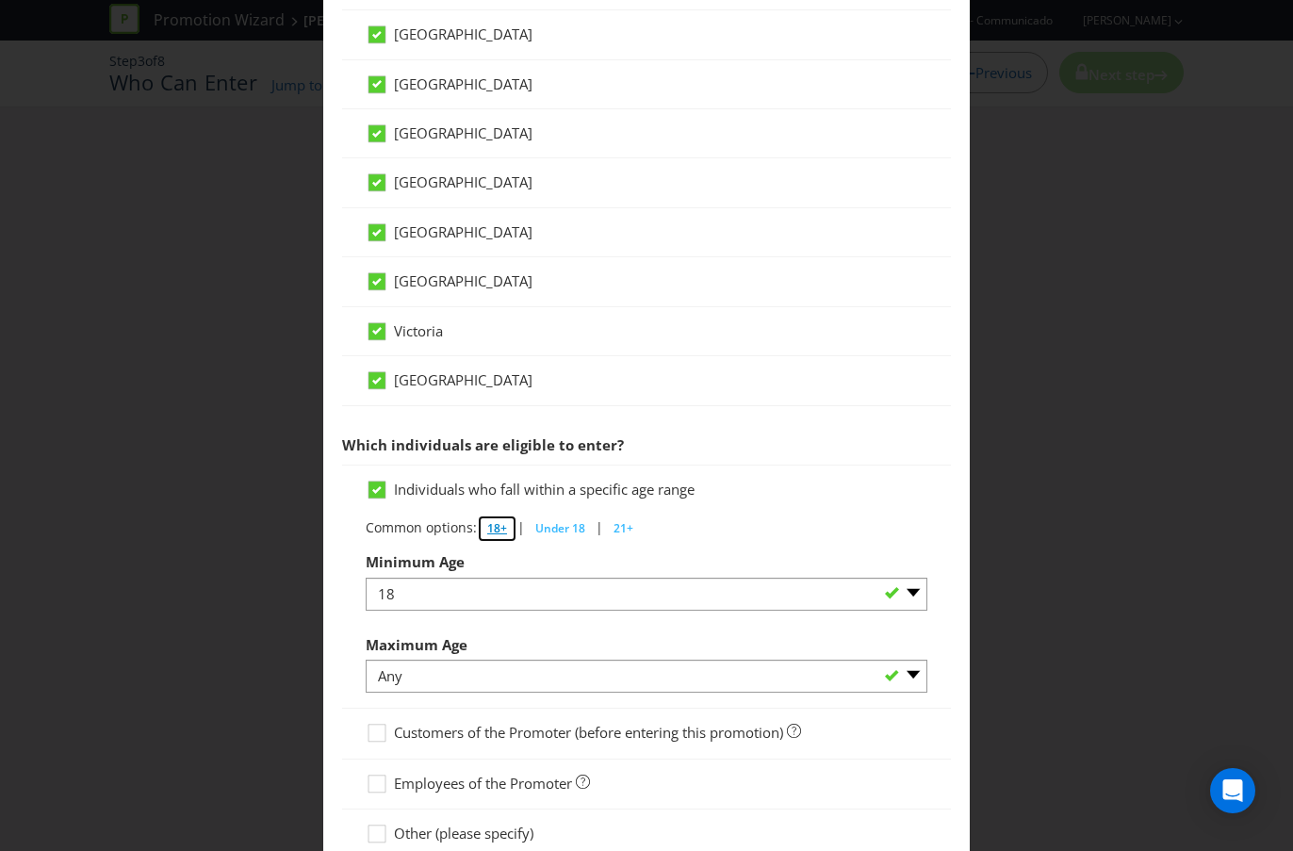
click at [491, 529] on span "18+" at bounding box center [497, 528] width 20 height 16
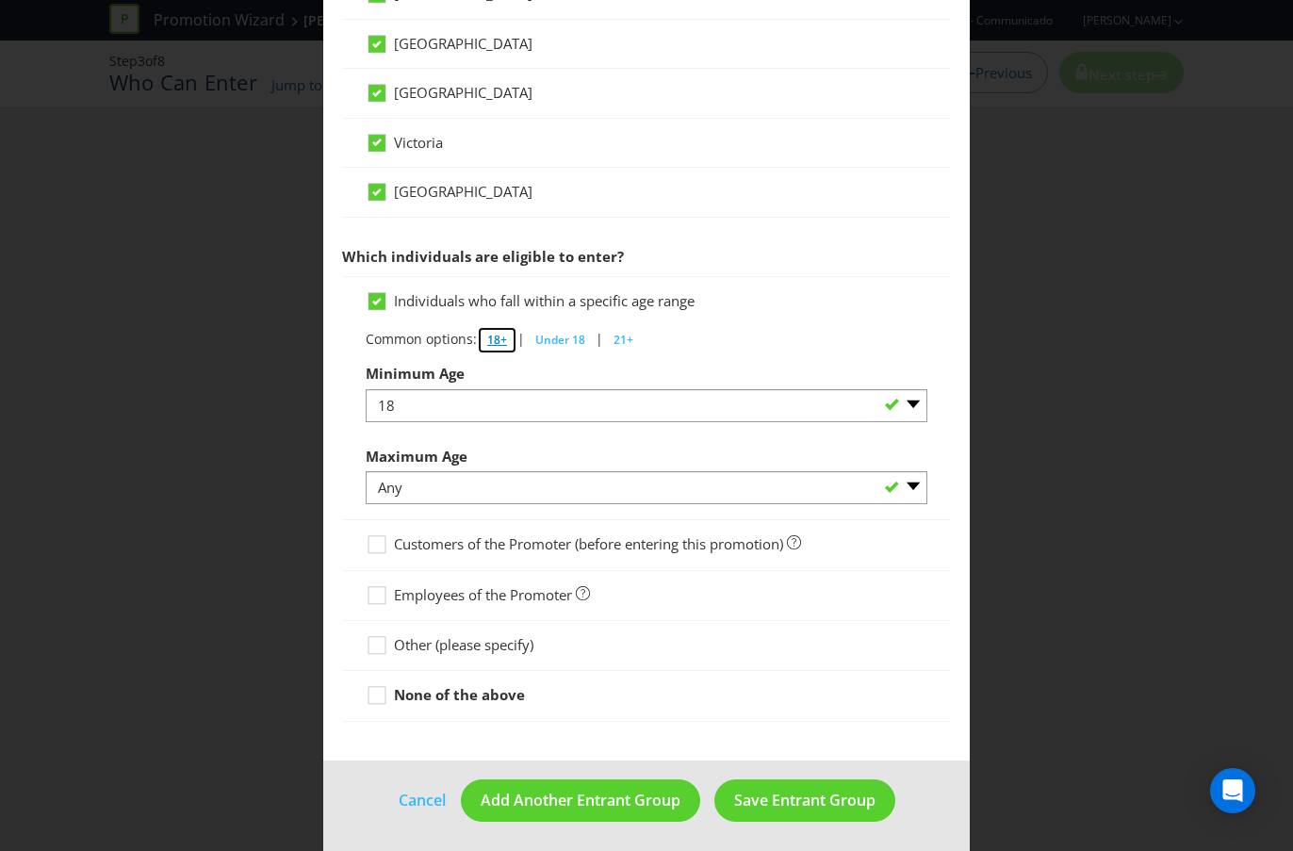
scroll to position [759, 0]
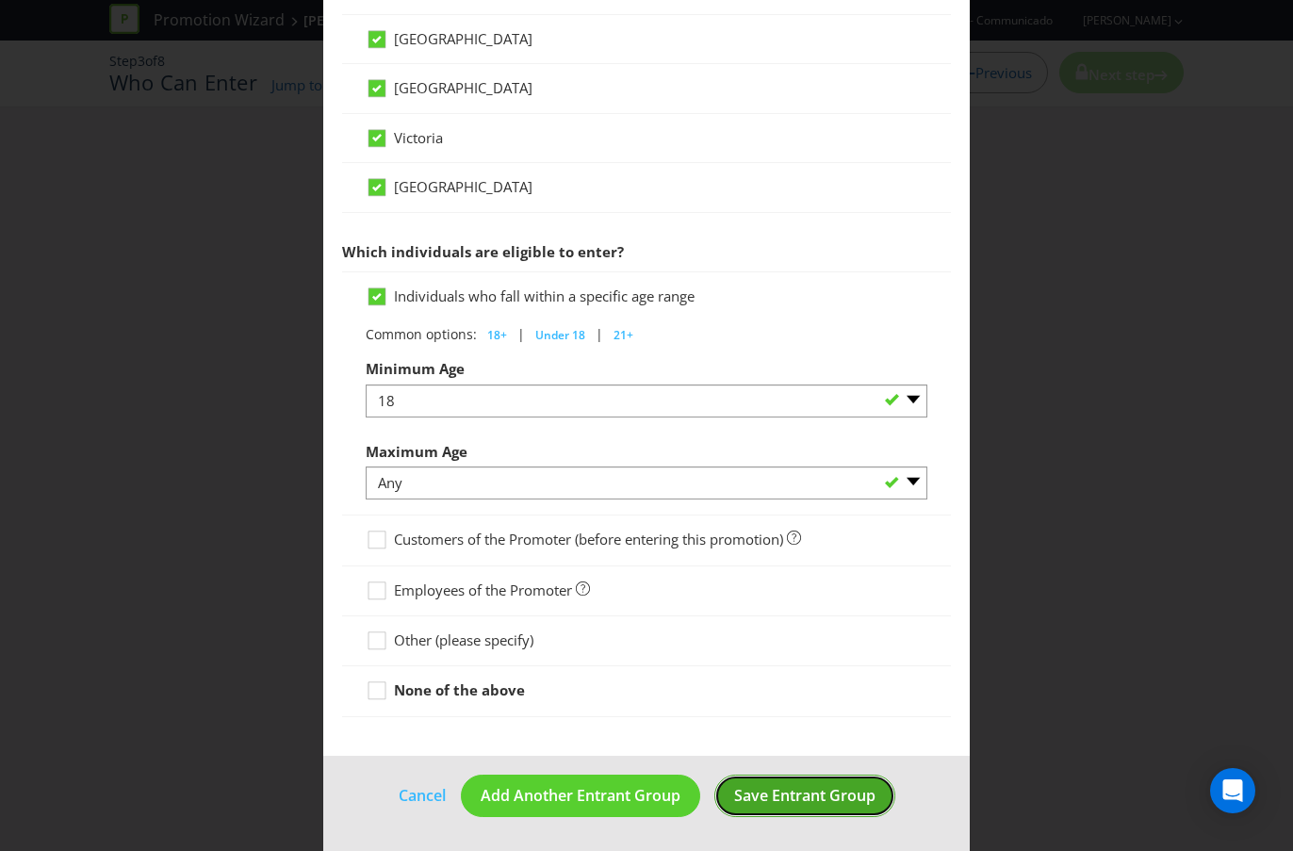
click at [799, 757] on span "Save Entrant Group" at bounding box center [804, 795] width 141 height 21
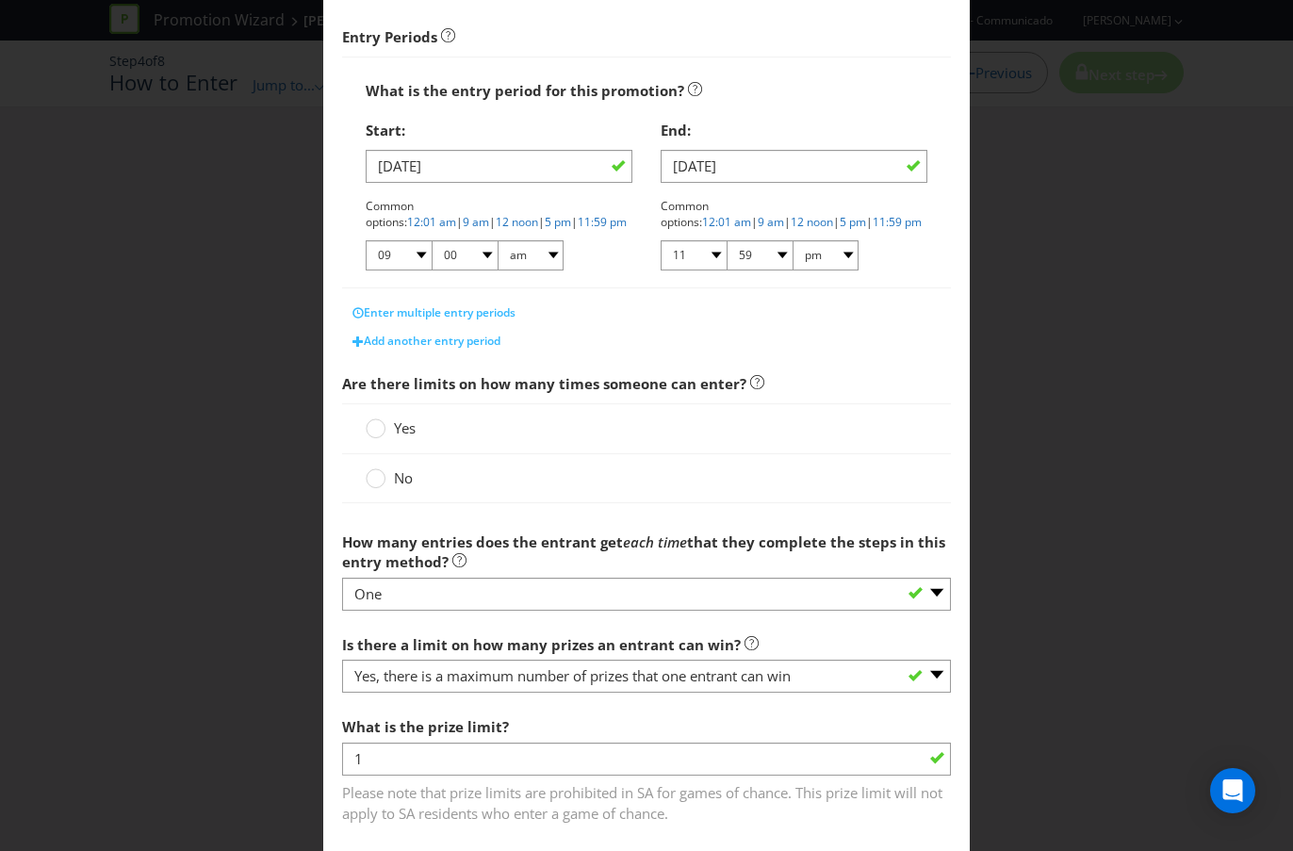
scroll to position [310, 0]
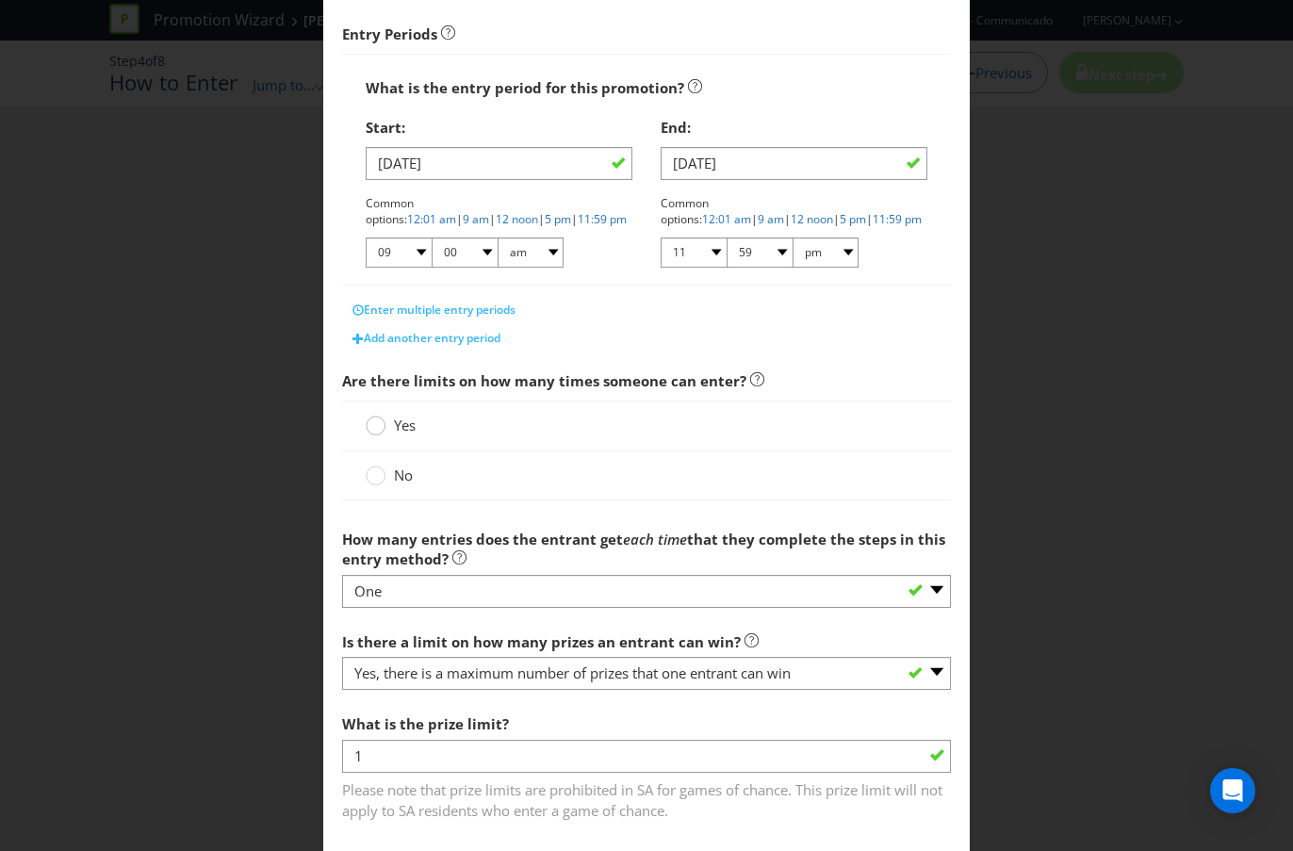
click at [378, 425] on circle at bounding box center [376, 425] width 19 height 19
click at [0, 0] on input "Yes" at bounding box center [0, 0] width 0 height 0
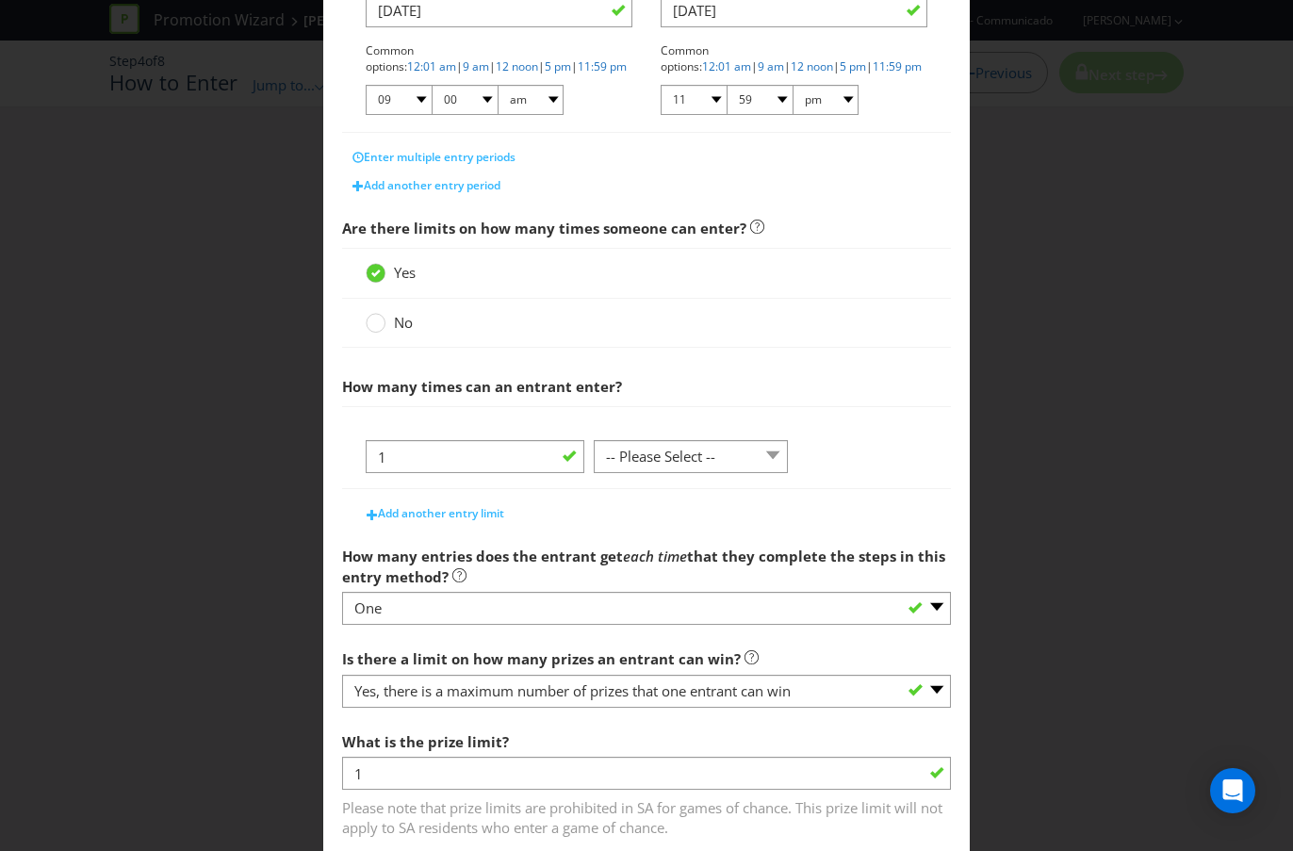
scroll to position [494, 0]
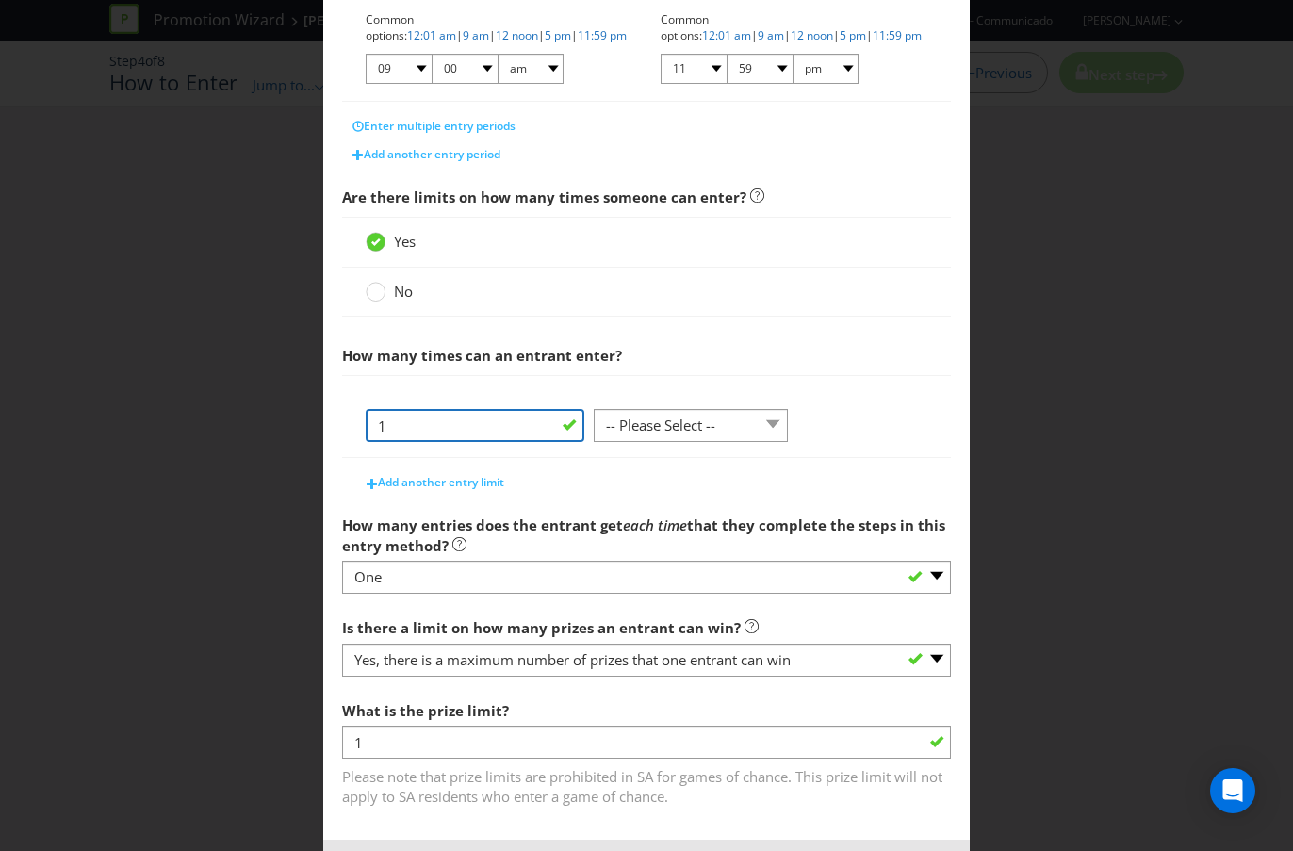
drag, startPoint x: 413, startPoint y: 432, endPoint x: 329, endPoint y: 432, distance: 83.9
click at [329, 432] on main "What is the name of this entry method? How to Enter This name will be used to r…" at bounding box center [646, 213] width 646 height 1253
type input "5"
click at [658, 435] on select "-- Please Select -- per person per day per purchase per transaction Other (plea…" at bounding box center [691, 425] width 194 height 33
select select "PER_PERSON"
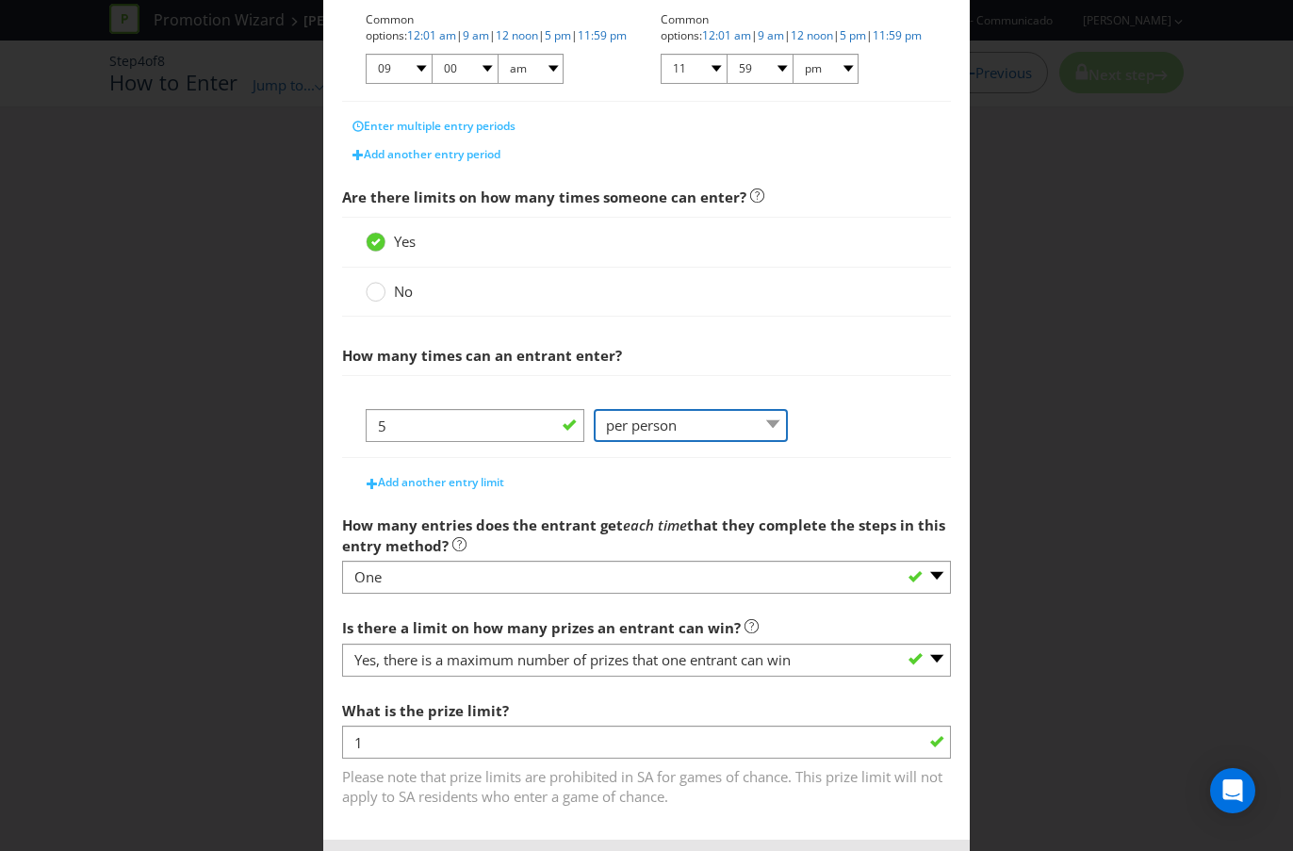
click at [594, 409] on select "-- Please Select -- per person per day per purchase per transaction Other (plea…" at bounding box center [691, 425] width 194 height 33
click at [493, 479] on span "Add another entry limit" at bounding box center [441, 482] width 126 height 16
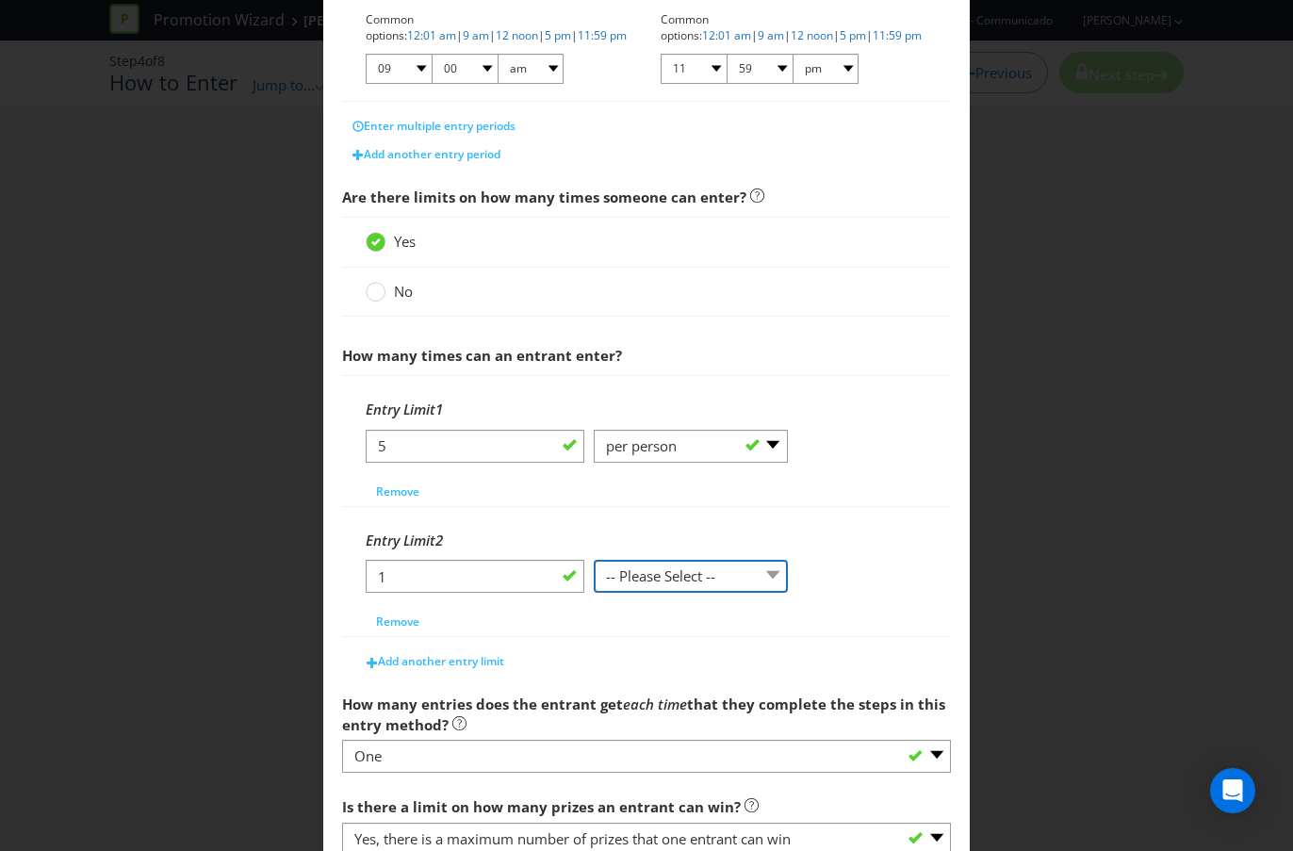
click at [681, 579] on select "-- Please Select -- per person per day per purchase per transaction Other (plea…" at bounding box center [691, 576] width 194 height 33
select select "PER_DAY"
click at [594, 560] on select "-- Please Select -- per person per day per purchase per transaction Other (plea…" at bounding box center [691, 576] width 194 height 33
click at [417, 657] on span "Add another entry limit" at bounding box center [441, 661] width 126 height 16
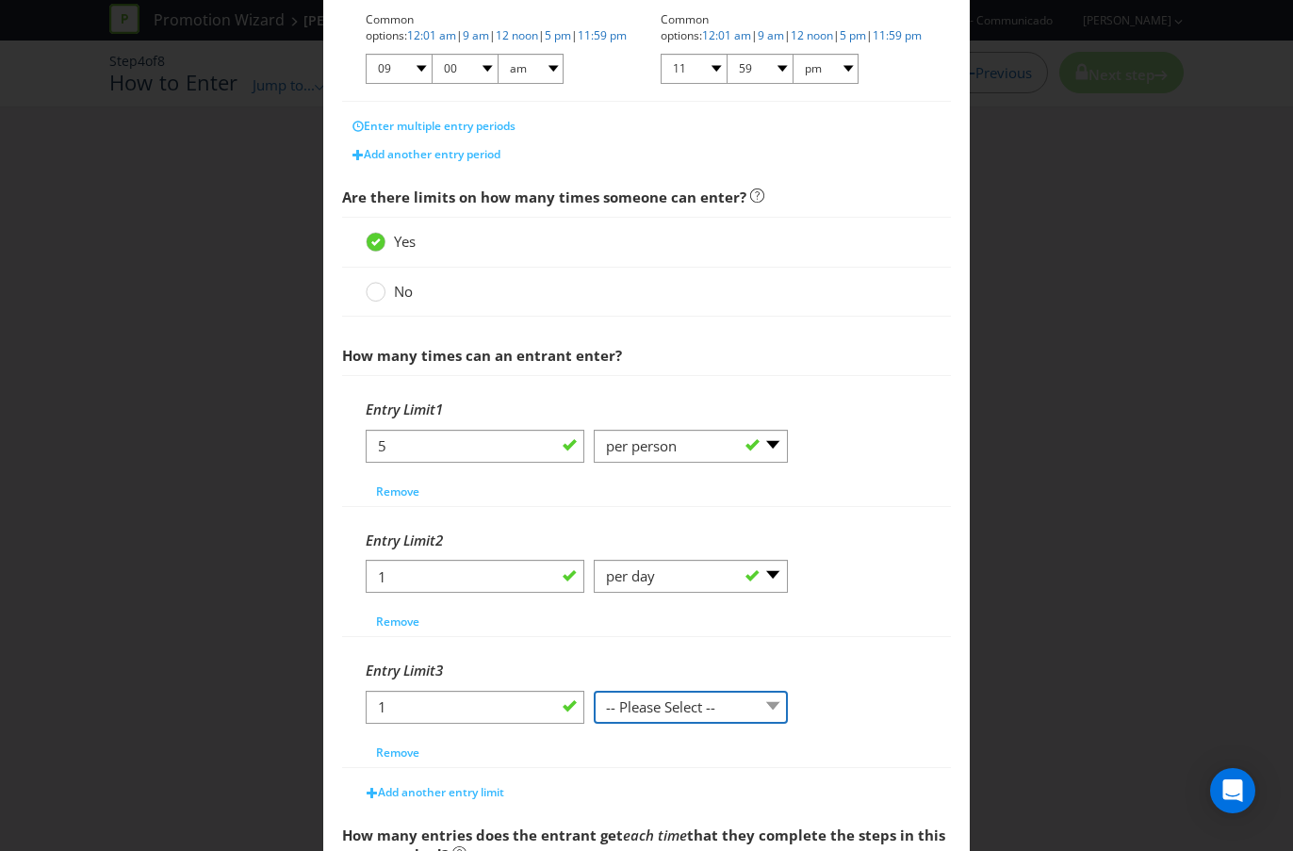
click at [699, 700] on select "-- Please Select -- per person per day per purchase per transaction Other (plea…" at bounding box center [691, 707] width 194 height 33
select select "PER_TRANSACTION"
click at [594, 691] on select "-- Please Select -- per person per day per purchase per transaction Other (plea…" at bounding box center [691, 707] width 194 height 33
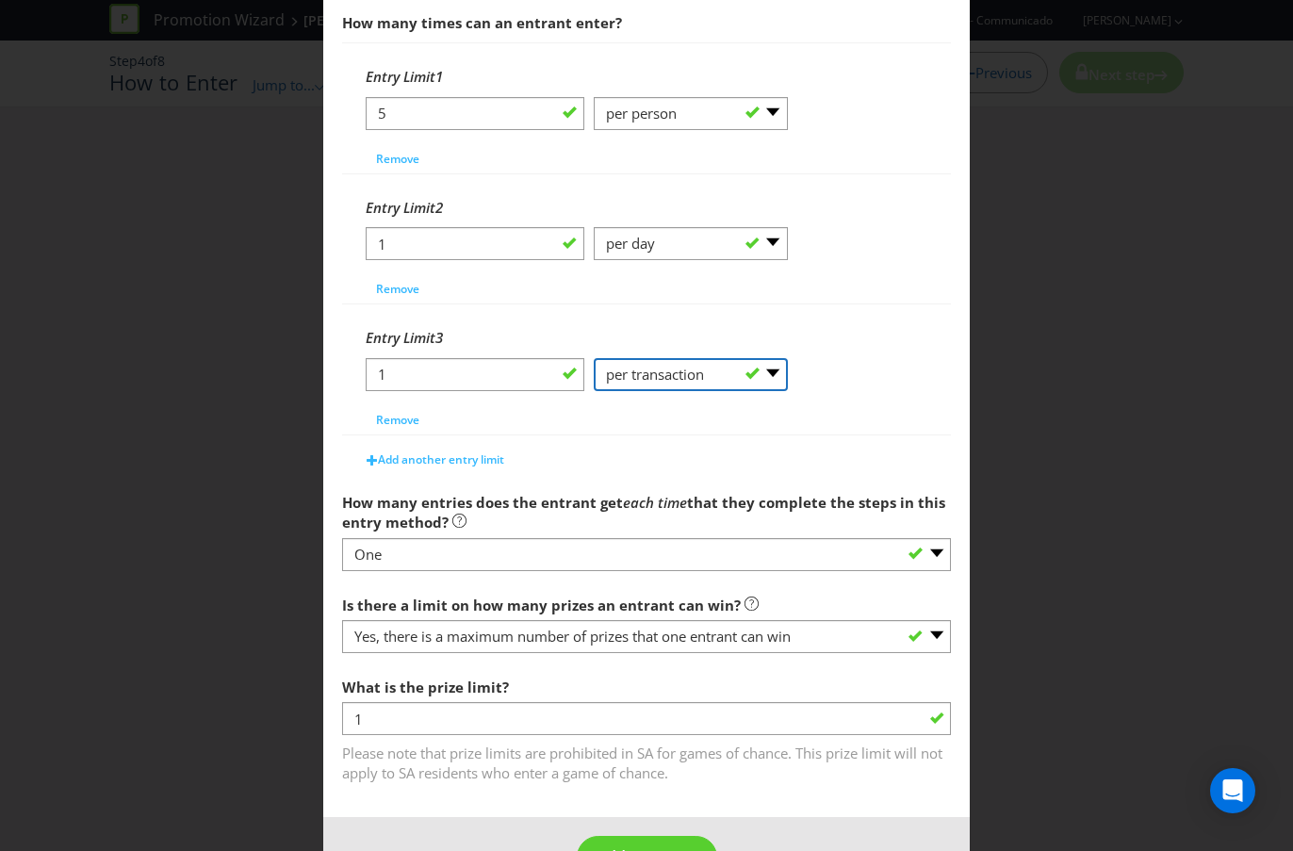
scroll to position [888, 0]
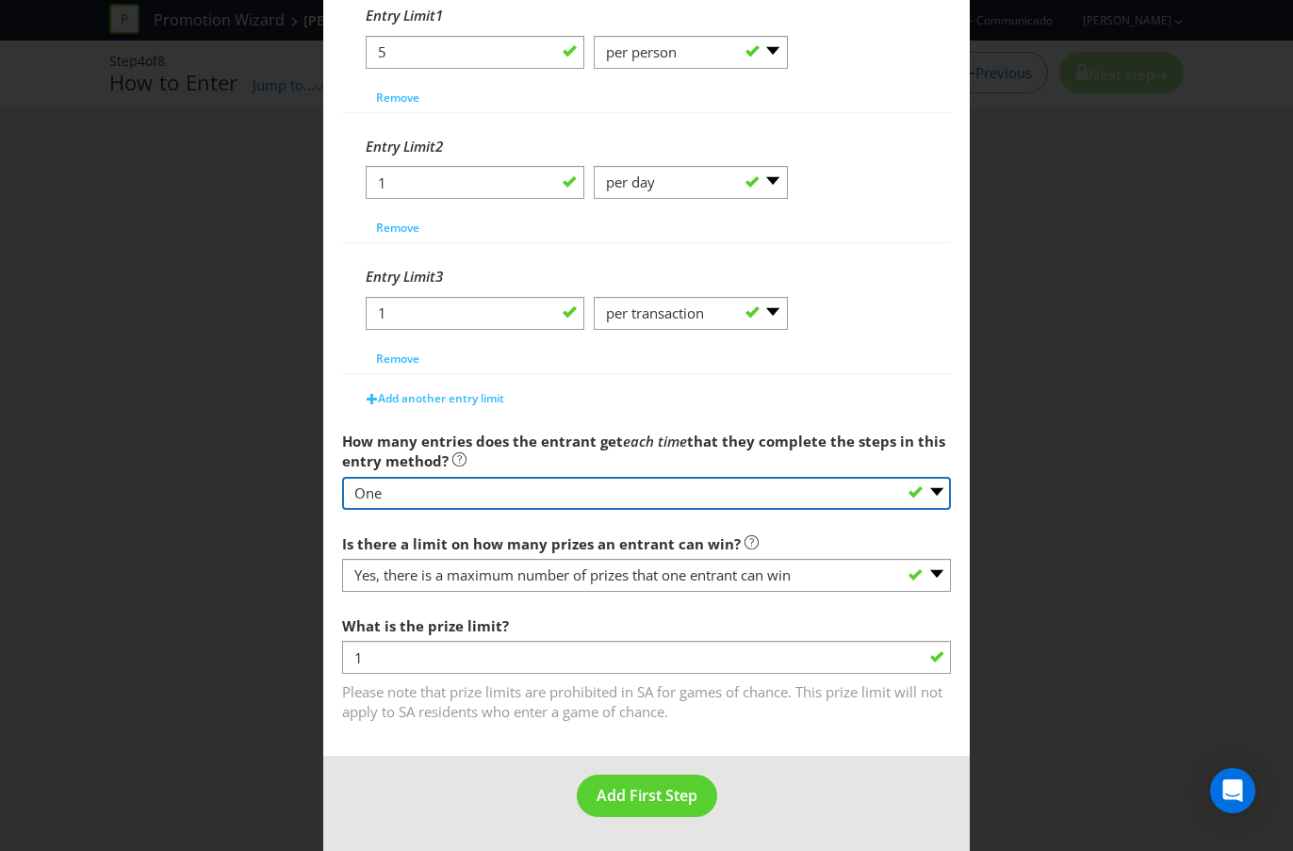
click at [527, 497] on select "-- Please select -- One More than one Other (please specify) Not applicable - g…" at bounding box center [646, 493] width 609 height 33
click at [342, 477] on select "-- Please select -- One More than one Other (please specify) Not applicable - g…" at bounding box center [646, 493] width 609 height 33
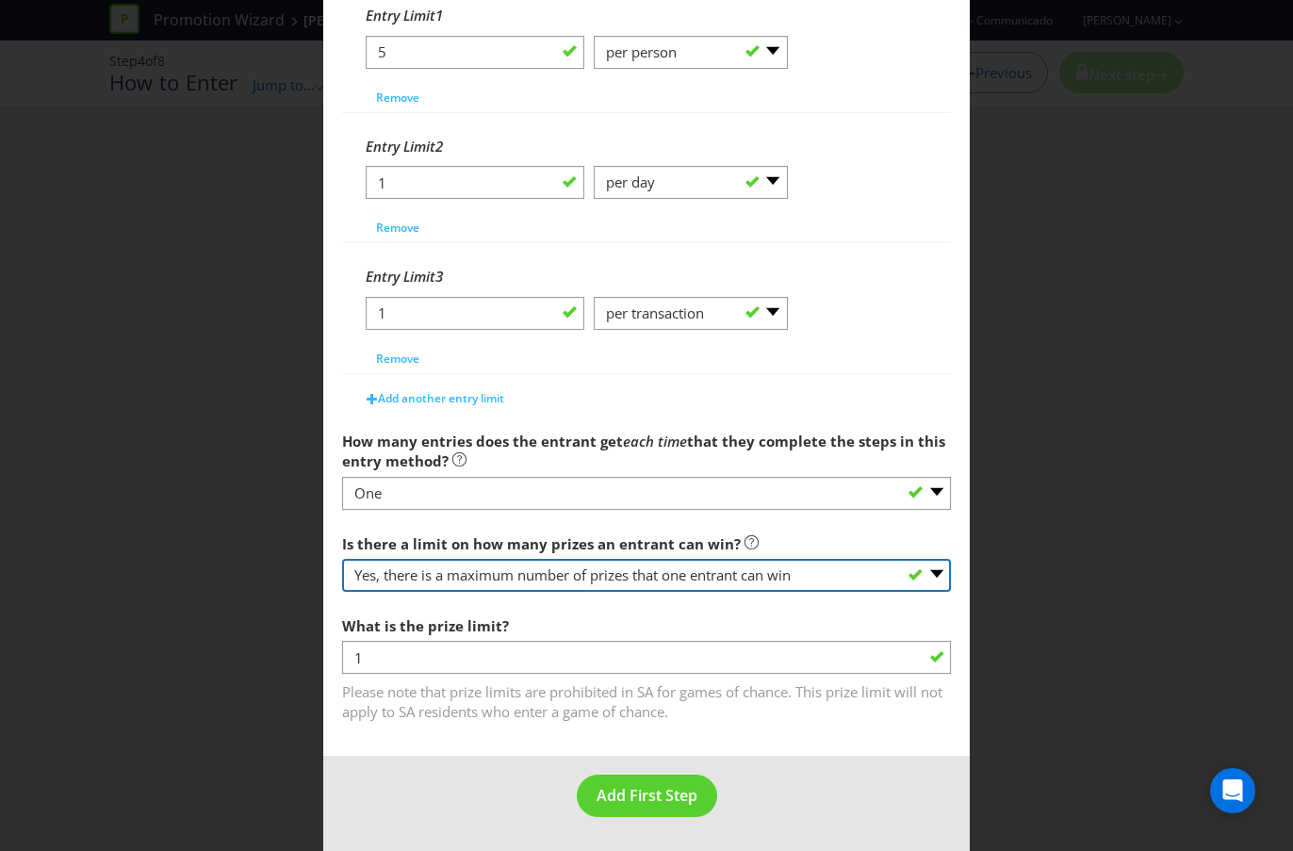
click at [423, 580] on select "-- Please select -- Yes, there is a maximum number of prizes that one entrant c…" at bounding box center [646, 575] width 609 height 33
select select "UNLIMITED"
click at [342, 592] on select "-- Please select -- Yes, there is a maximum number of prizes that one entrant c…" at bounding box center [646, 575] width 609 height 33
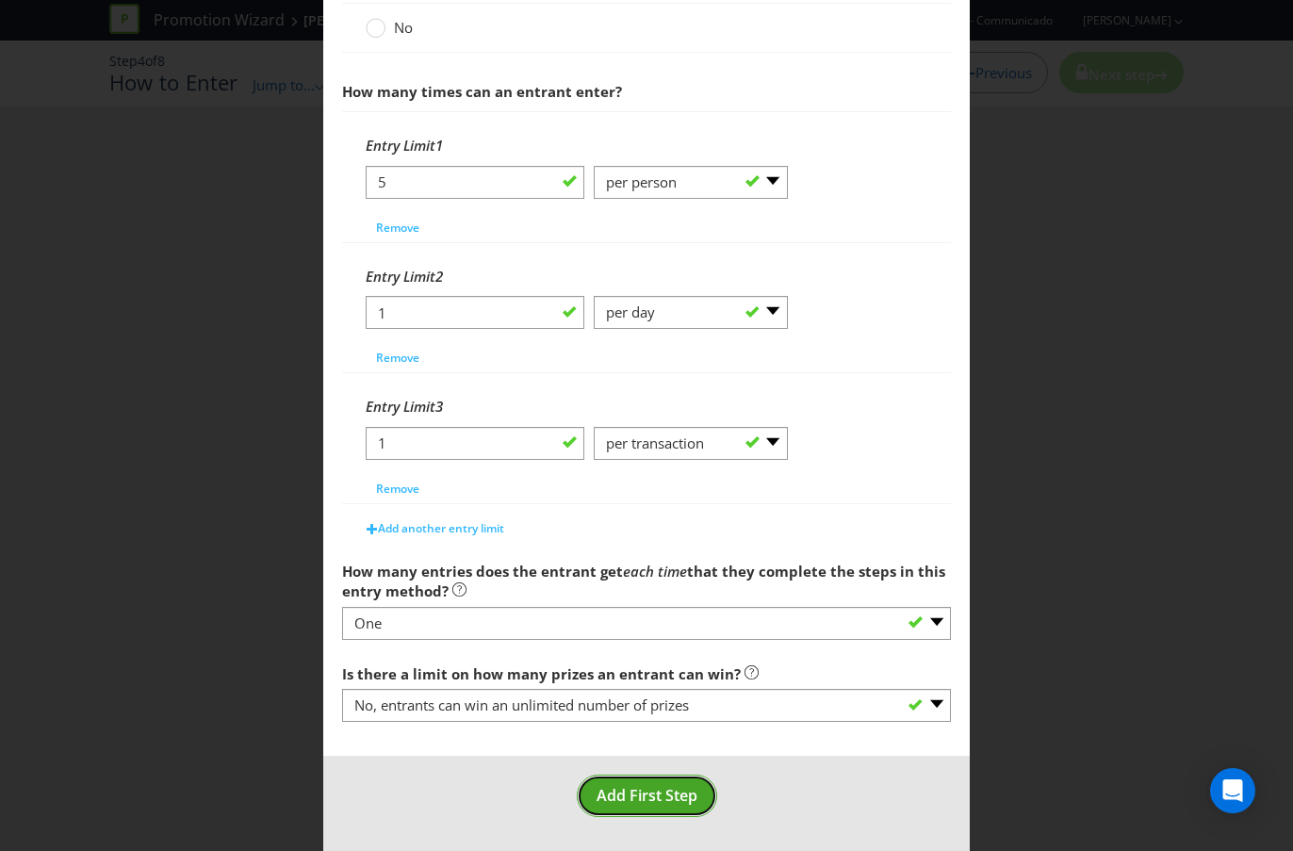
click at [644, 757] on span "Add First Step" at bounding box center [646, 795] width 101 height 21
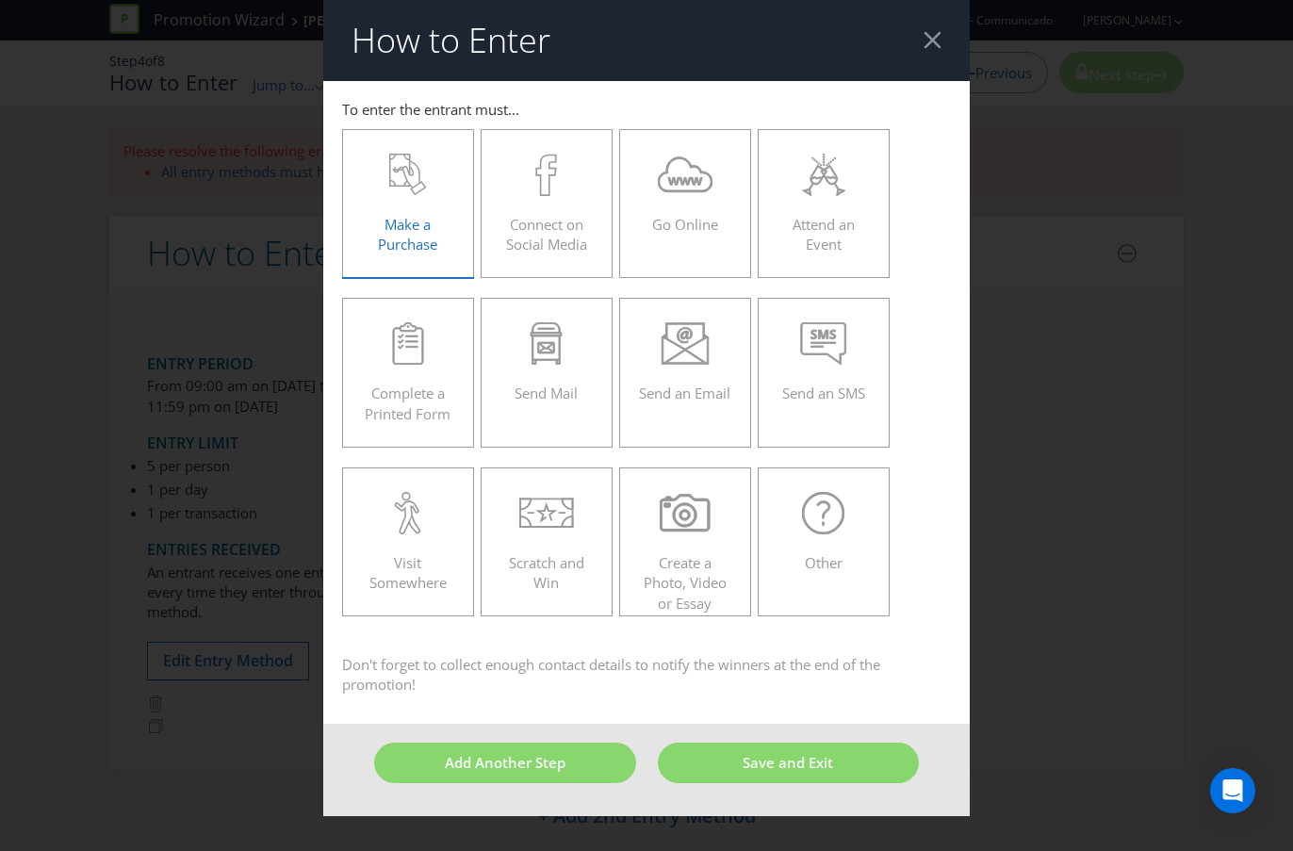
click at [393, 199] on div "Make a Purchase" at bounding box center [408, 196] width 92 height 85
click at [0, 0] on input "Make a Purchase" at bounding box center [0, 0] width 0 height 0
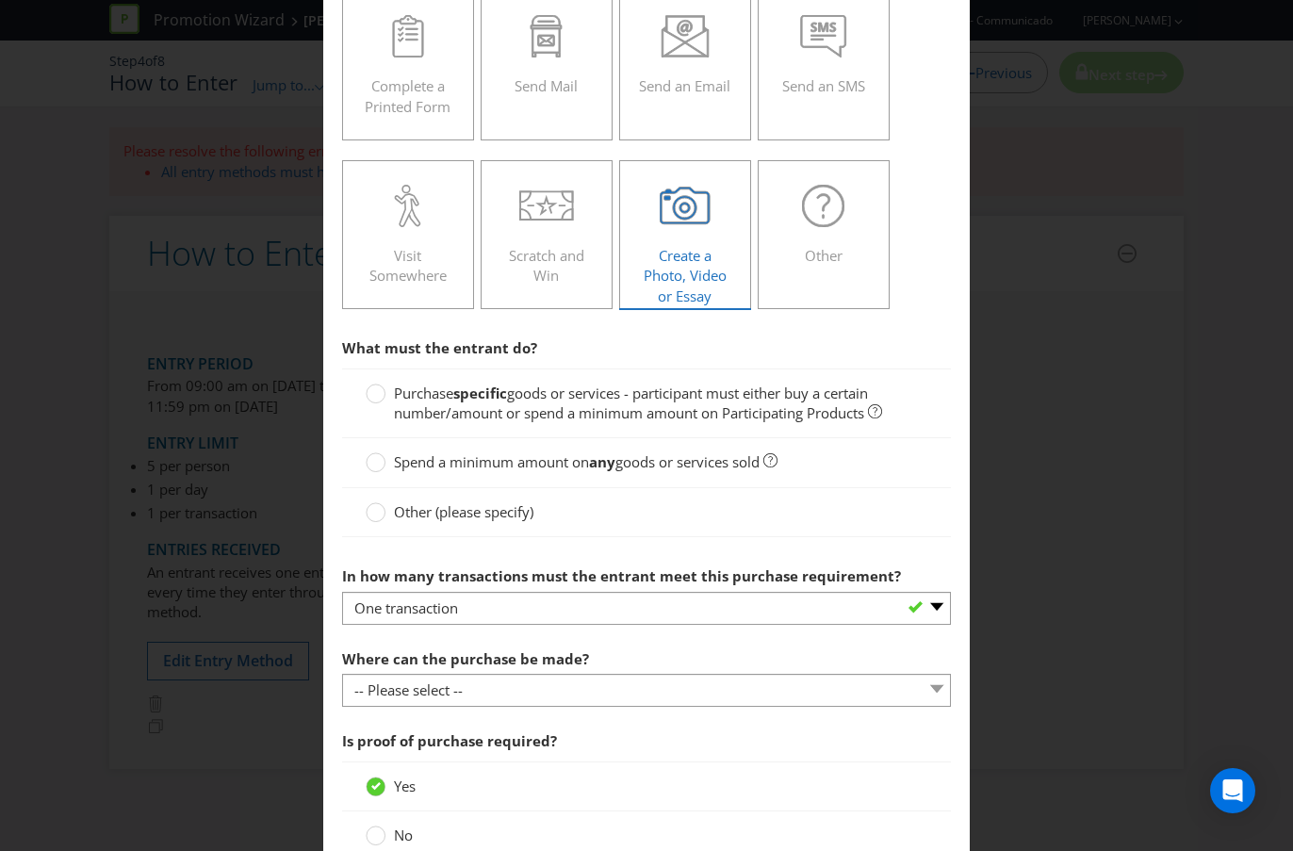
scroll to position [309, 0]
click at [530, 408] on span "goods or services - participant must either buy a certain number/amount or spen…" at bounding box center [631, 401] width 474 height 39
click at [0, 0] on input "Purchase specific goods or services - participant must either buy a certain num…" at bounding box center [0, 0] width 0 height 0
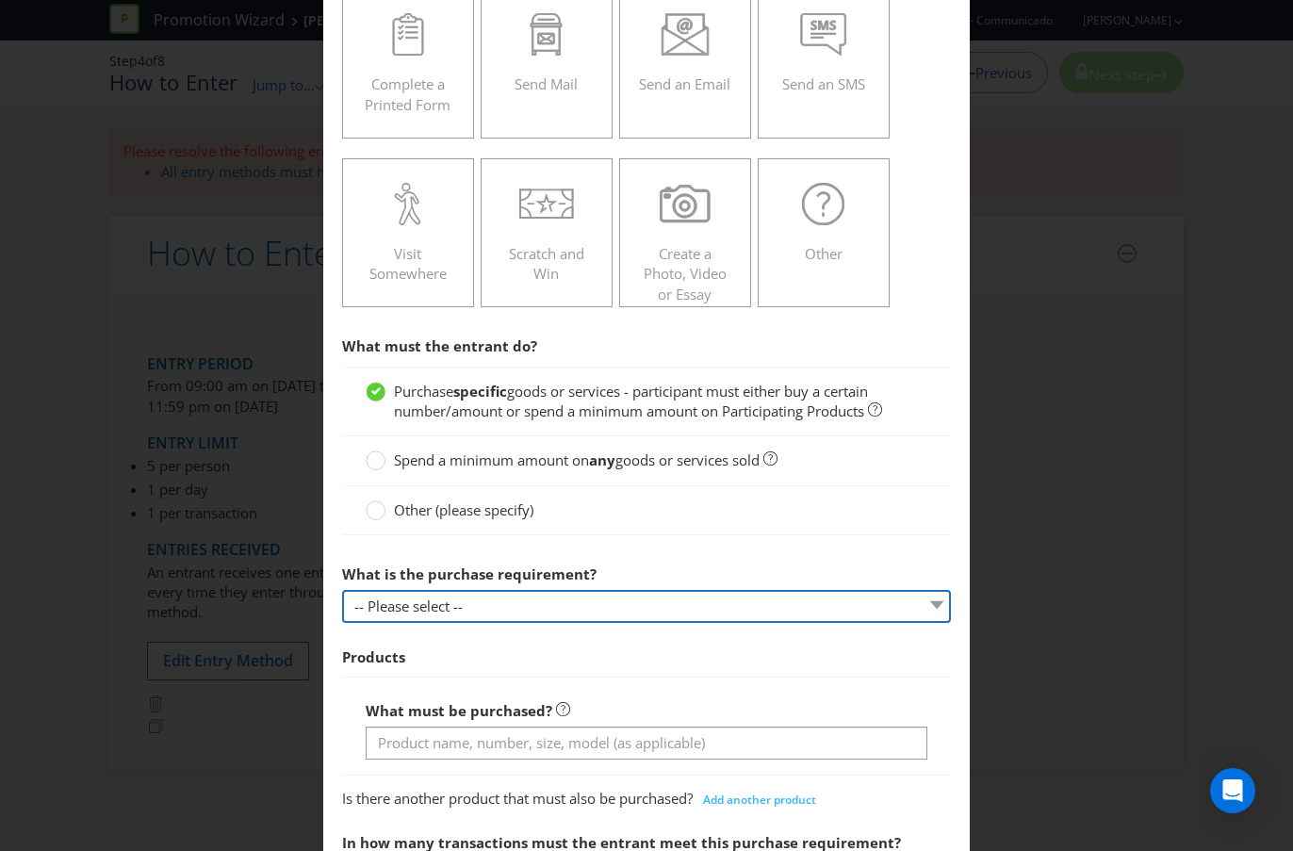
click at [537, 597] on select "-- Please select -- Buy a certain number of these products or services Spend a …" at bounding box center [646, 606] width 609 height 33
select select "MINIMUM_QUANTITY"
click at [342, 590] on select "-- Please select -- Buy a certain number of these products or services Spend a …" at bounding box center [646, 606] width 609 height 33
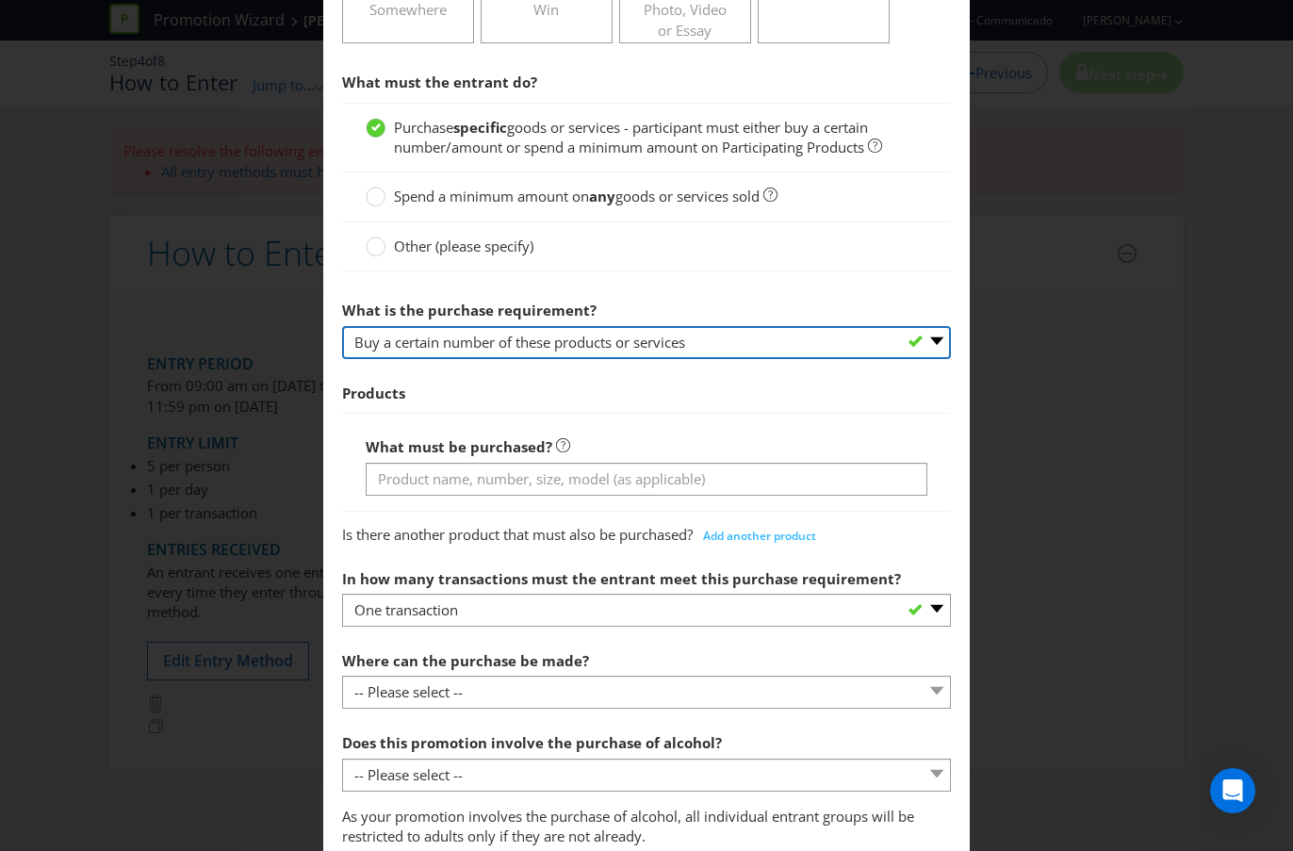
scroll to position [583, 0]
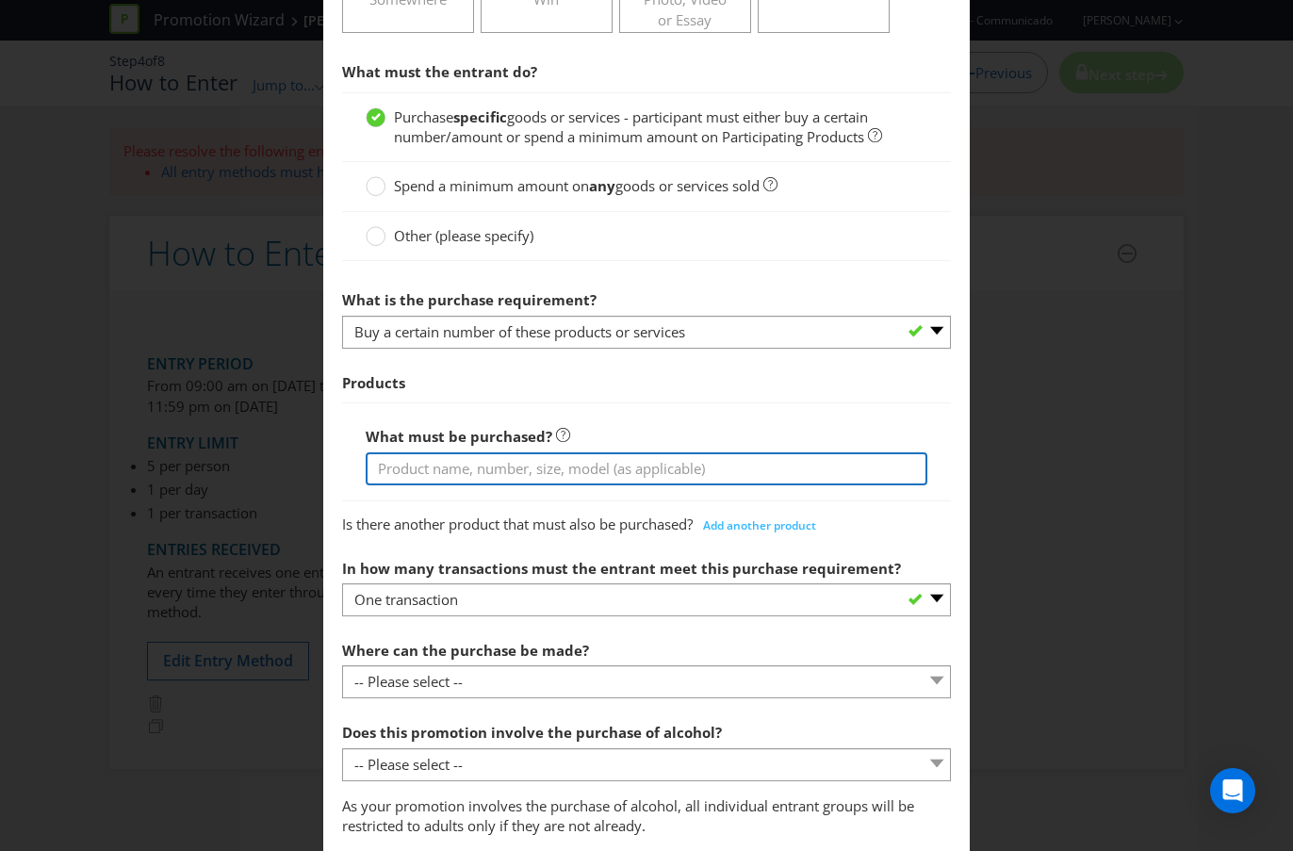
click at [527, 473] on input "text" at bounding box center [647, 468] width 562 height 33
type input "A"
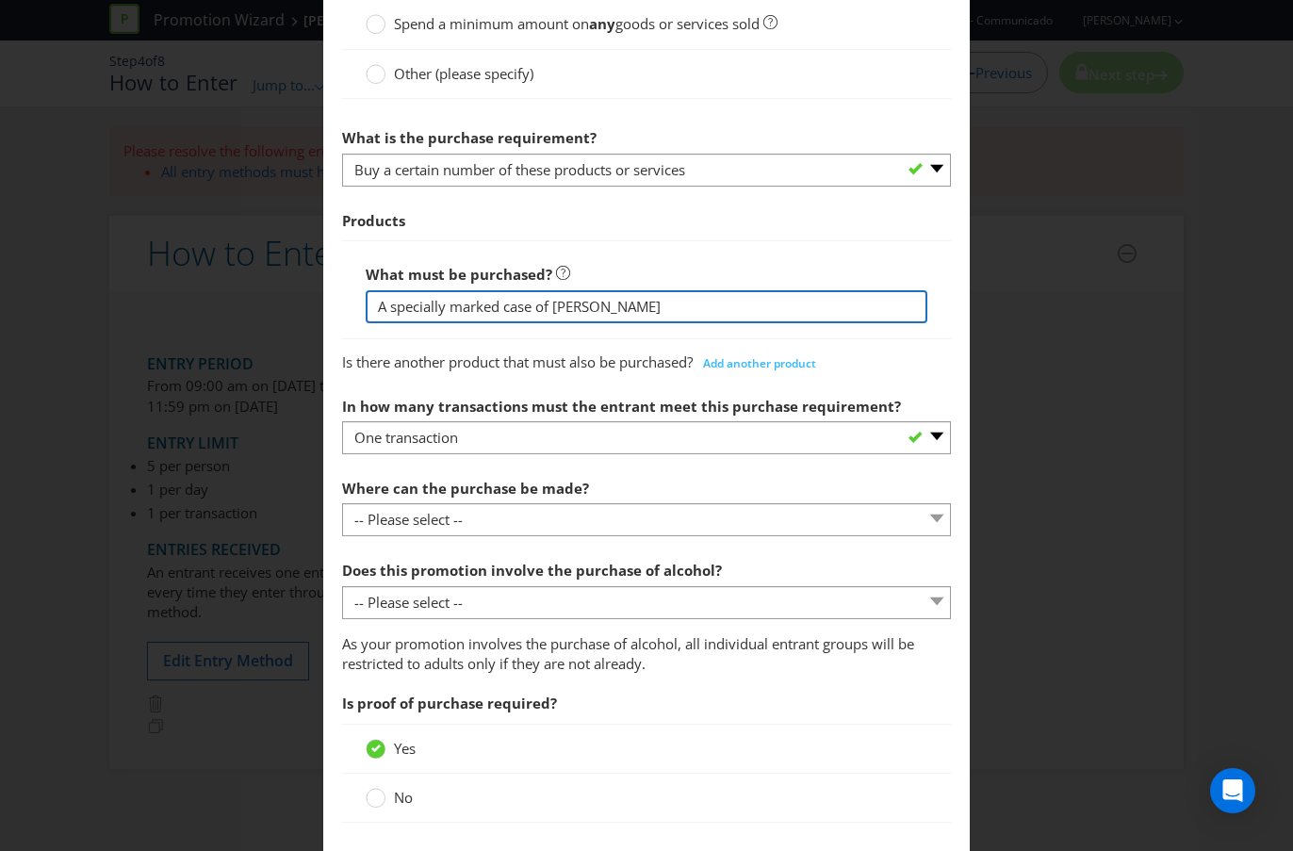
scroll to position [747, 0]
type input "A specially marked case of [PERSON_NAME]"
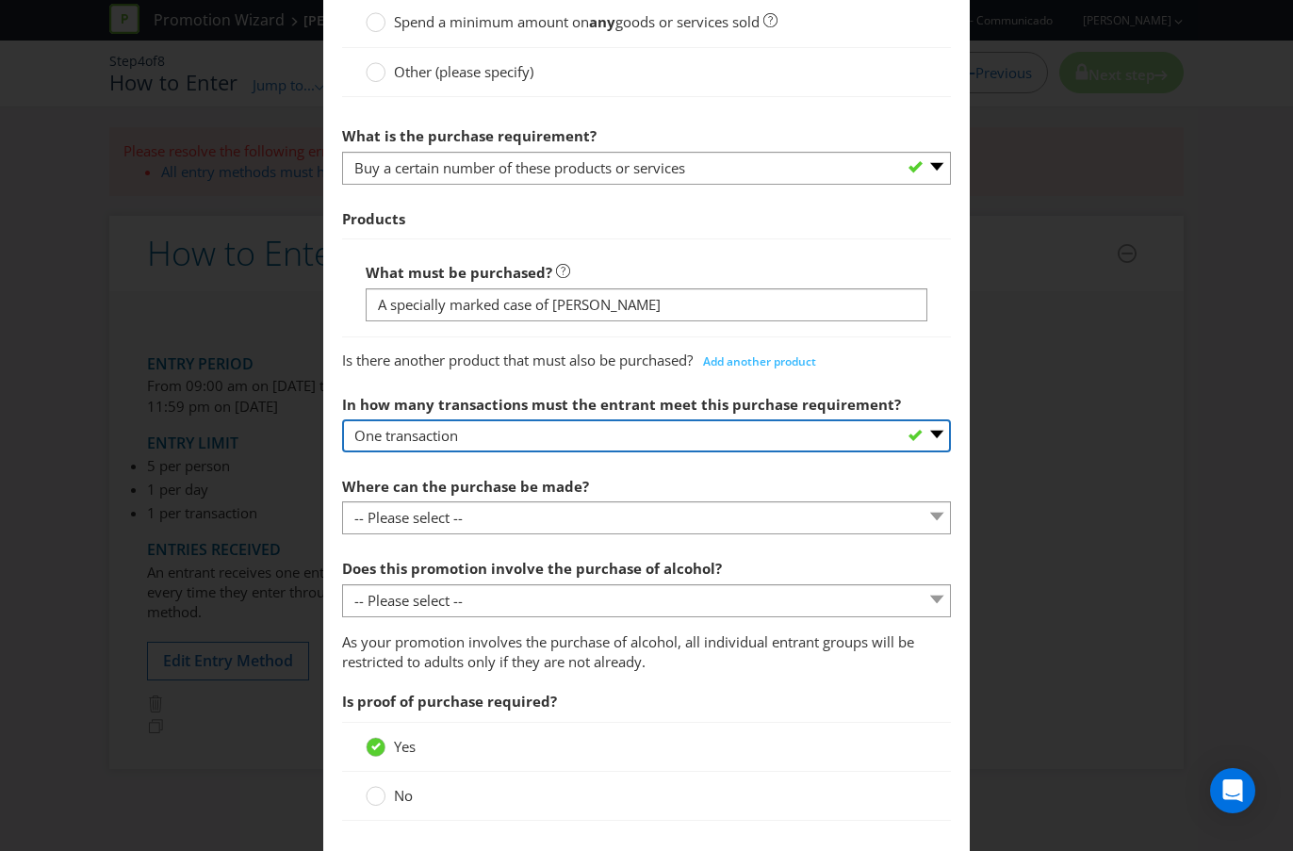
click at [598, 434] on select "-- Please select -- One transaction A specific number of transactions Any numbe…" at bounding box center [646, 435] width 609 height 33
click at [342, 419] on select "-- Please select -- One transaction A specific number of transactions Any numbe…" at bounding box center [646, 435] width 609 height 33
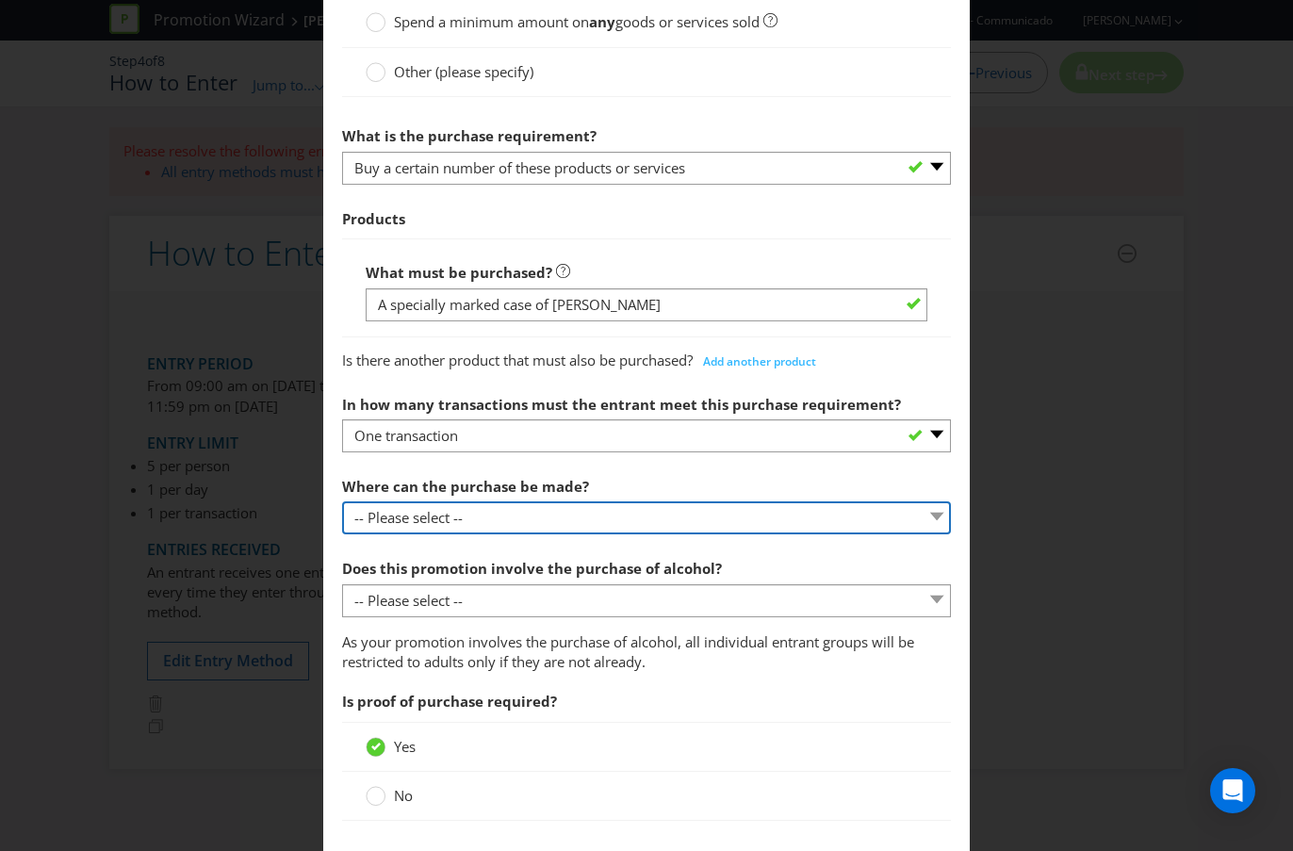
click at [579, 518] on select "-- Please select -- Any stores displaying promotional material (including onlin…" at bounding box center [646, 517] width 609 height 33
select select "SPECIFIC"
click at [342, 501] on select "-- Please select -- Any stores displaying promotional material (including onlin…" at bounding box center [646, 517] width 609 height 33
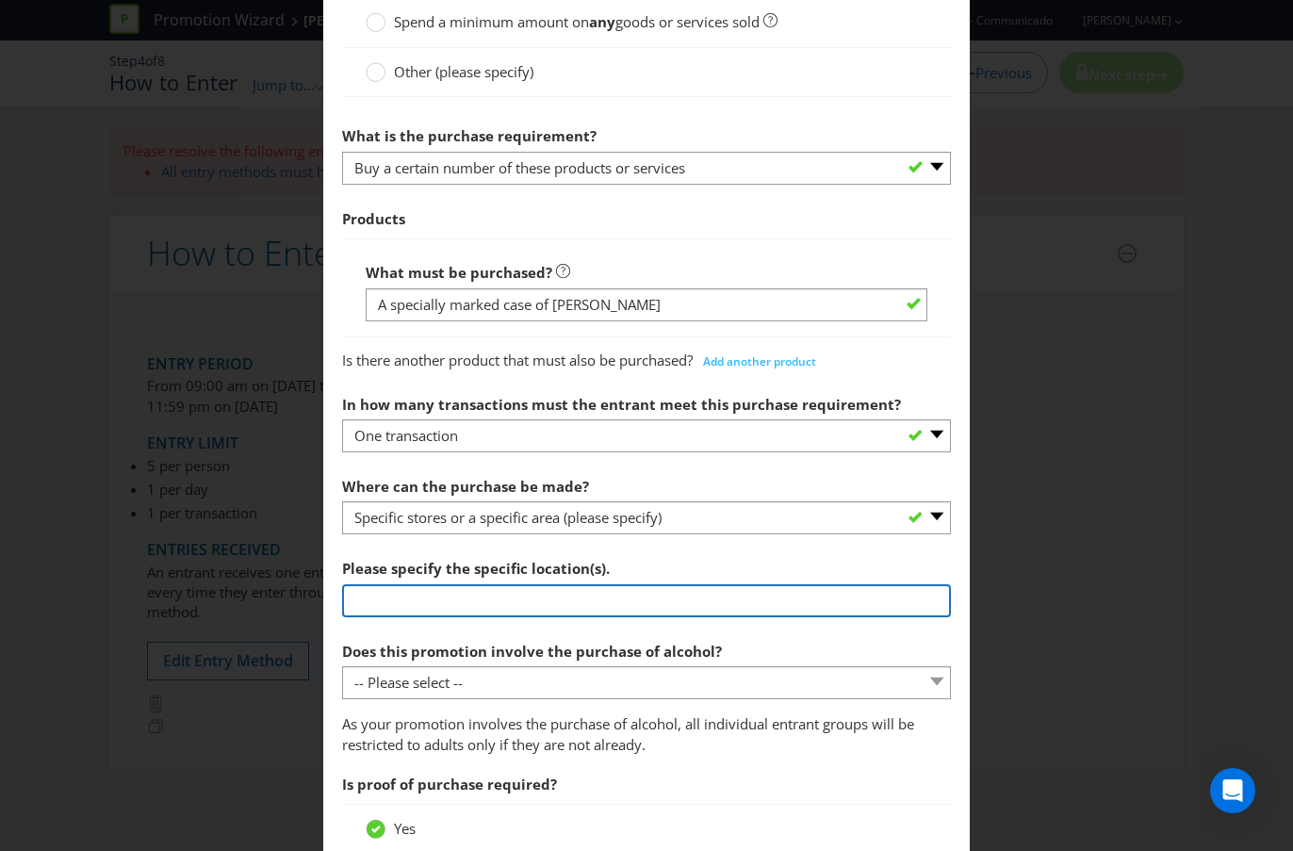
click at [519, 605] on input "text" at bounding box center [646, 600] width 609 height 33
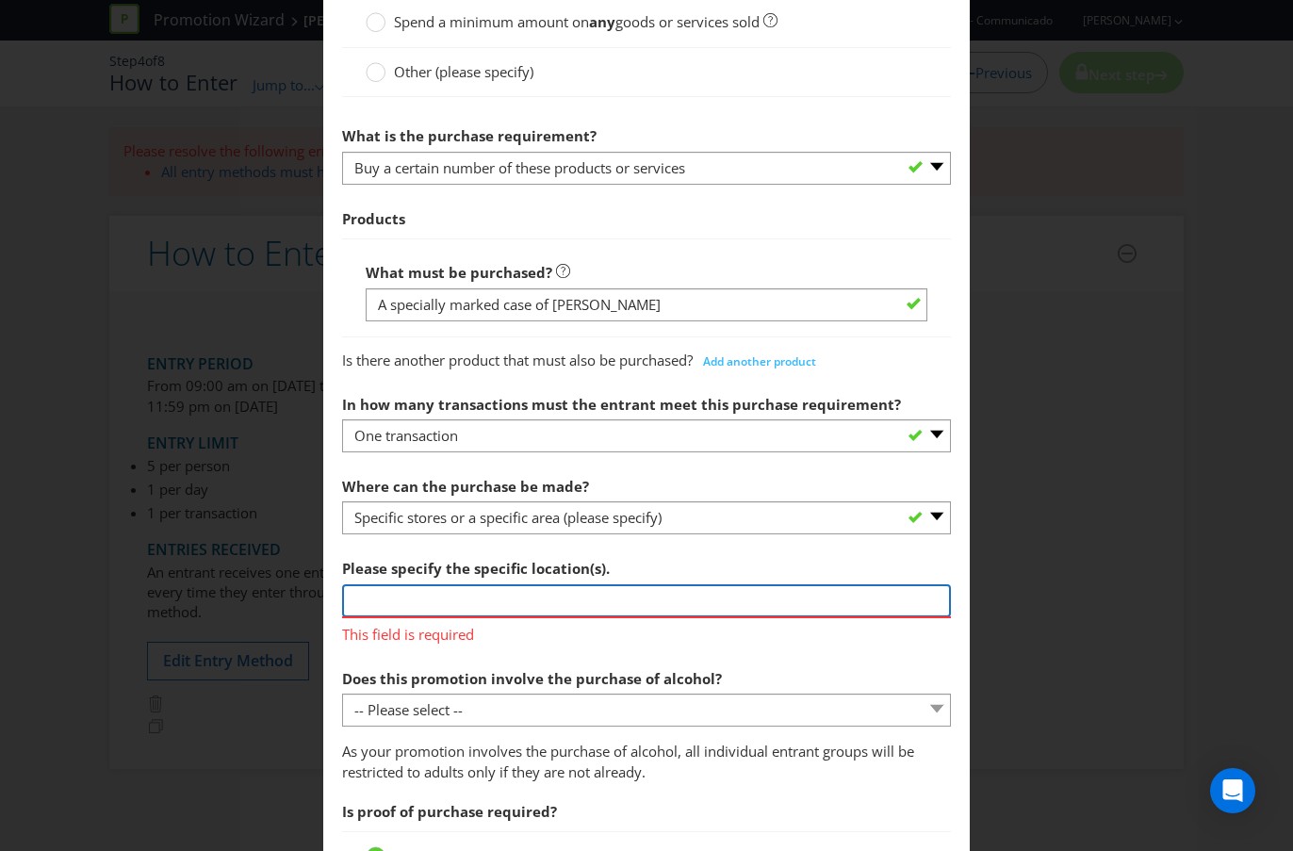
click at [459, 602] on input "text" at bounding box center [646, 600] width 609 height 33
paste input "BWS or [PERSON_NAME] store displaying advertising for this Promotion (includes …"
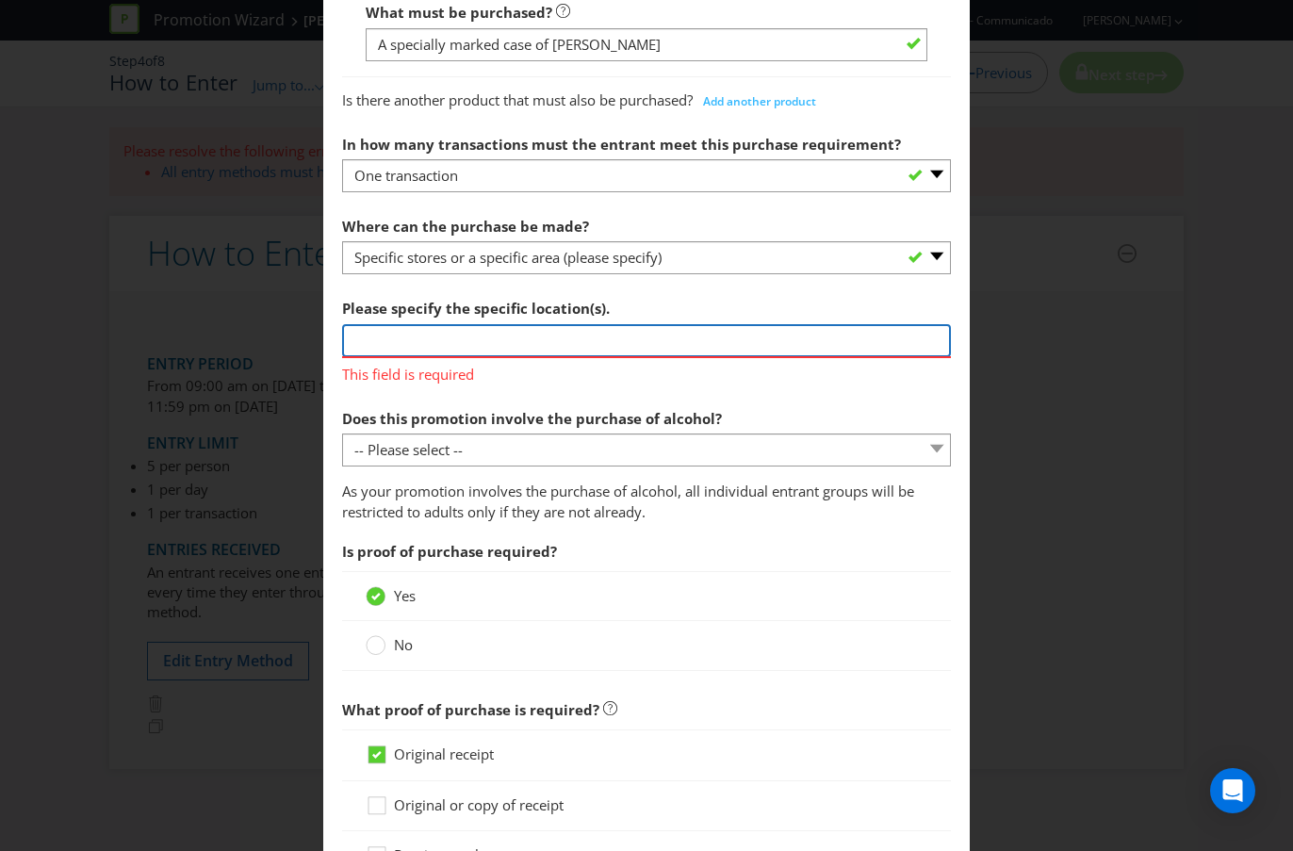
scroll to position [1026, 0]
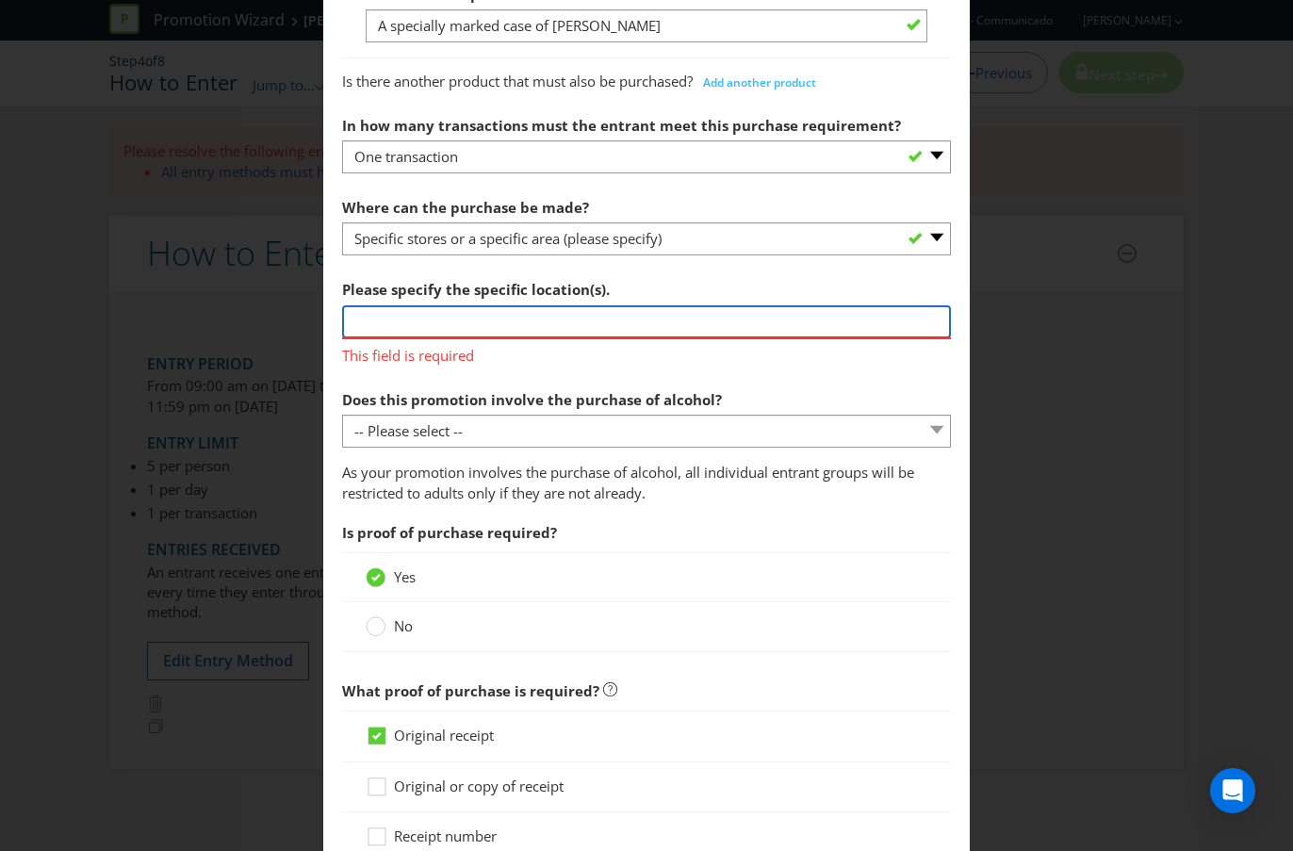
type input "BWS or [PERSON_NAME] store displaying advertising for this Promotion (includes …"
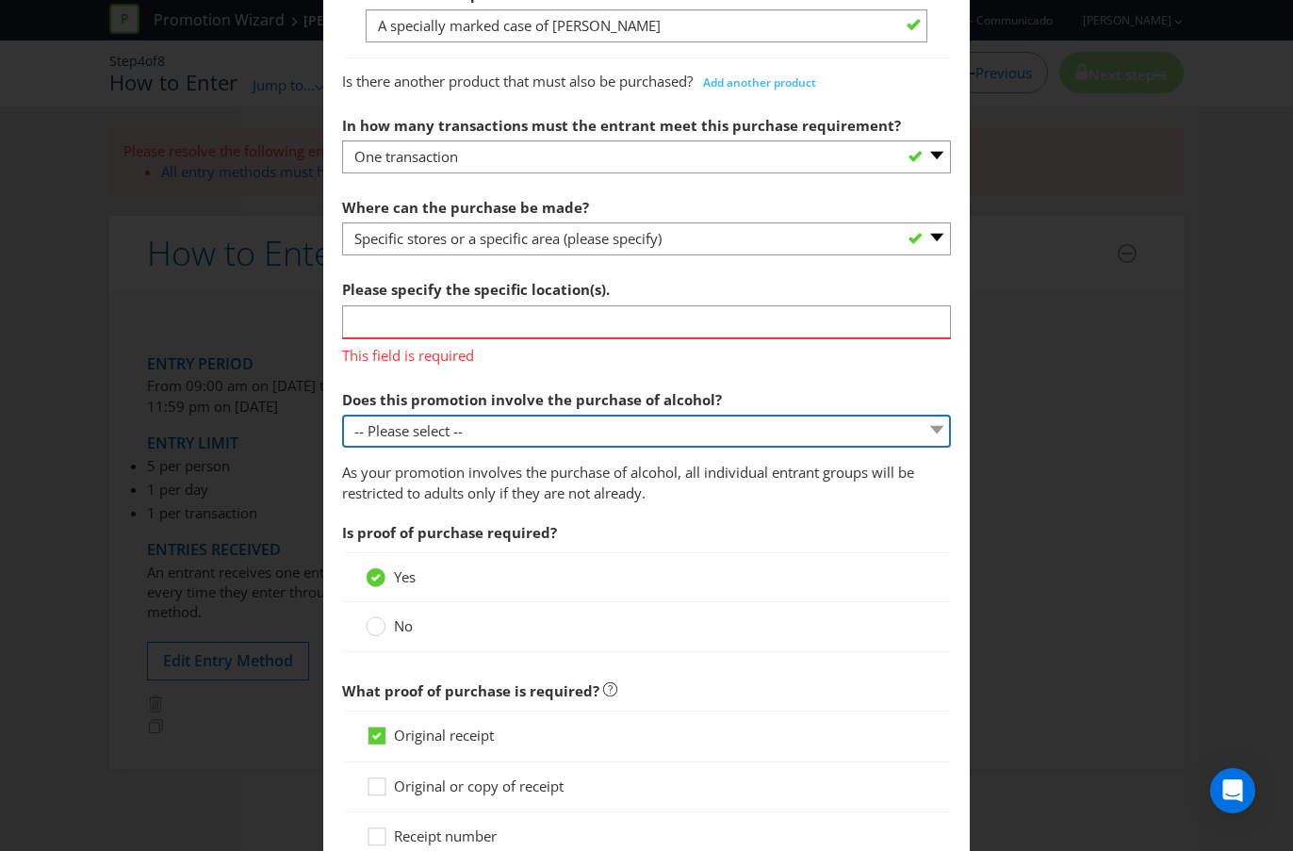
click at [592, 436] on span "Does this promotion involve the purchase of alcohol? -- Please select -- Yes, f…" at bounding box center [646, 442] width 609 height 122
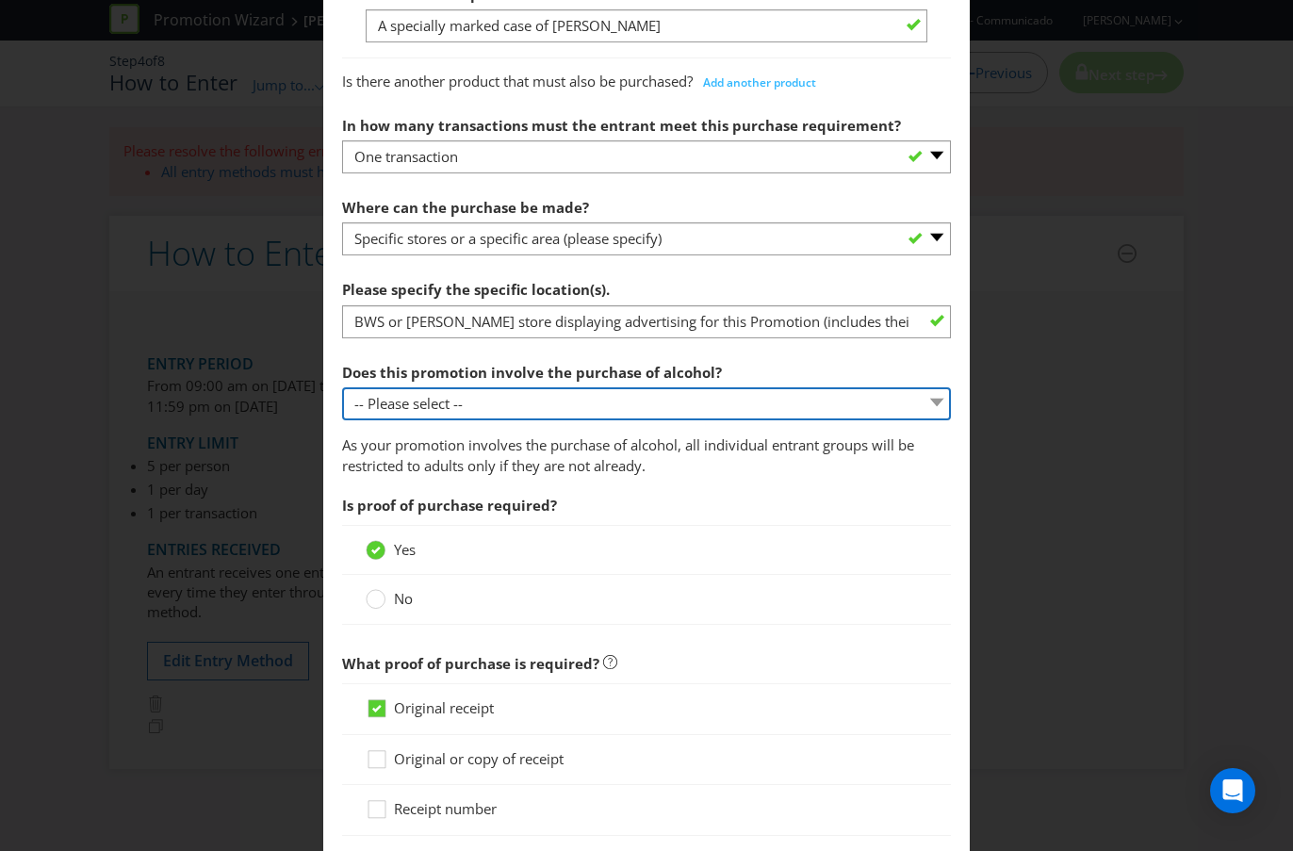
select select "YES_OFF_PREMISES"
click at [342, 387] on select "-- Please select -- Yes, for on-premises consumption Yes, for off-premises cons…" at bounding box center [646, 403] width 609 height 33
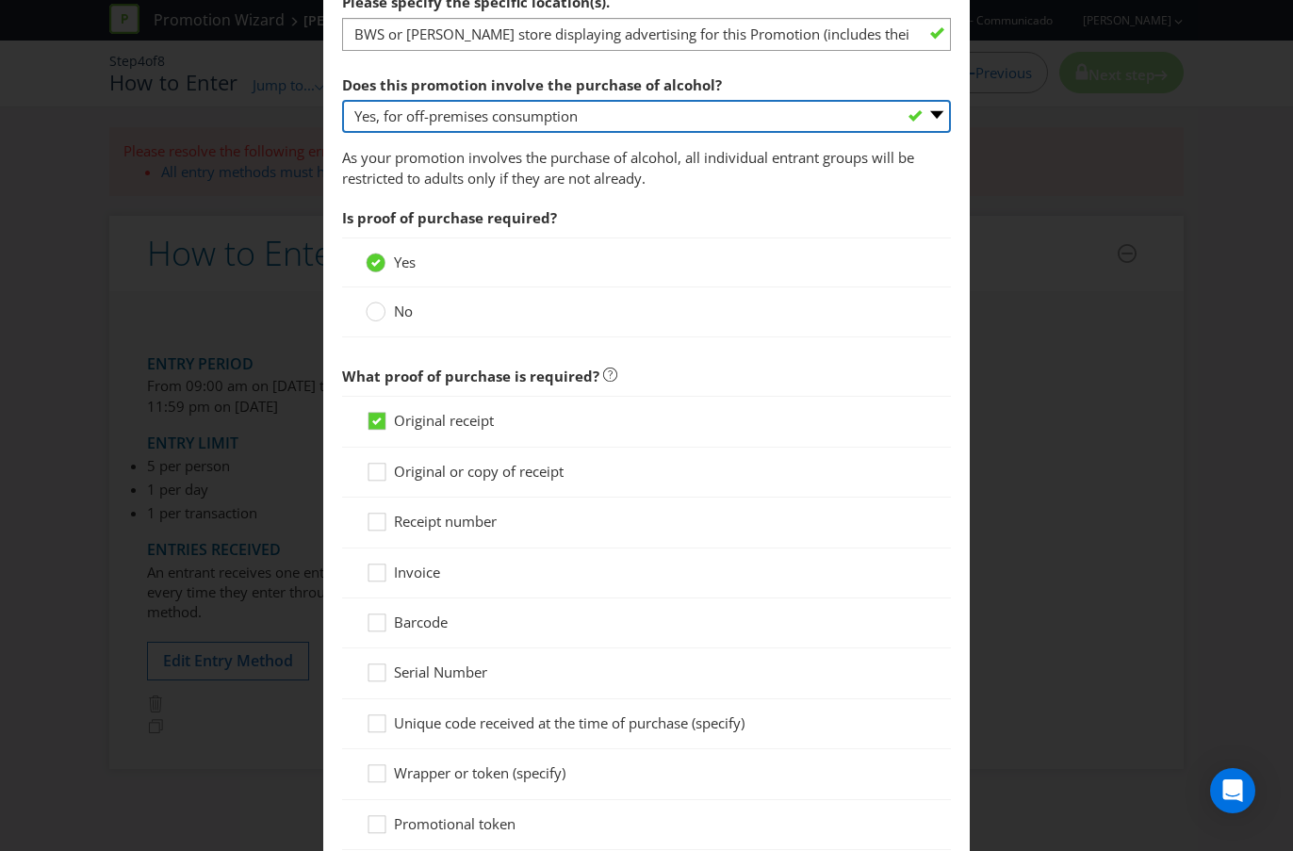
scroll to position [1315, 0]
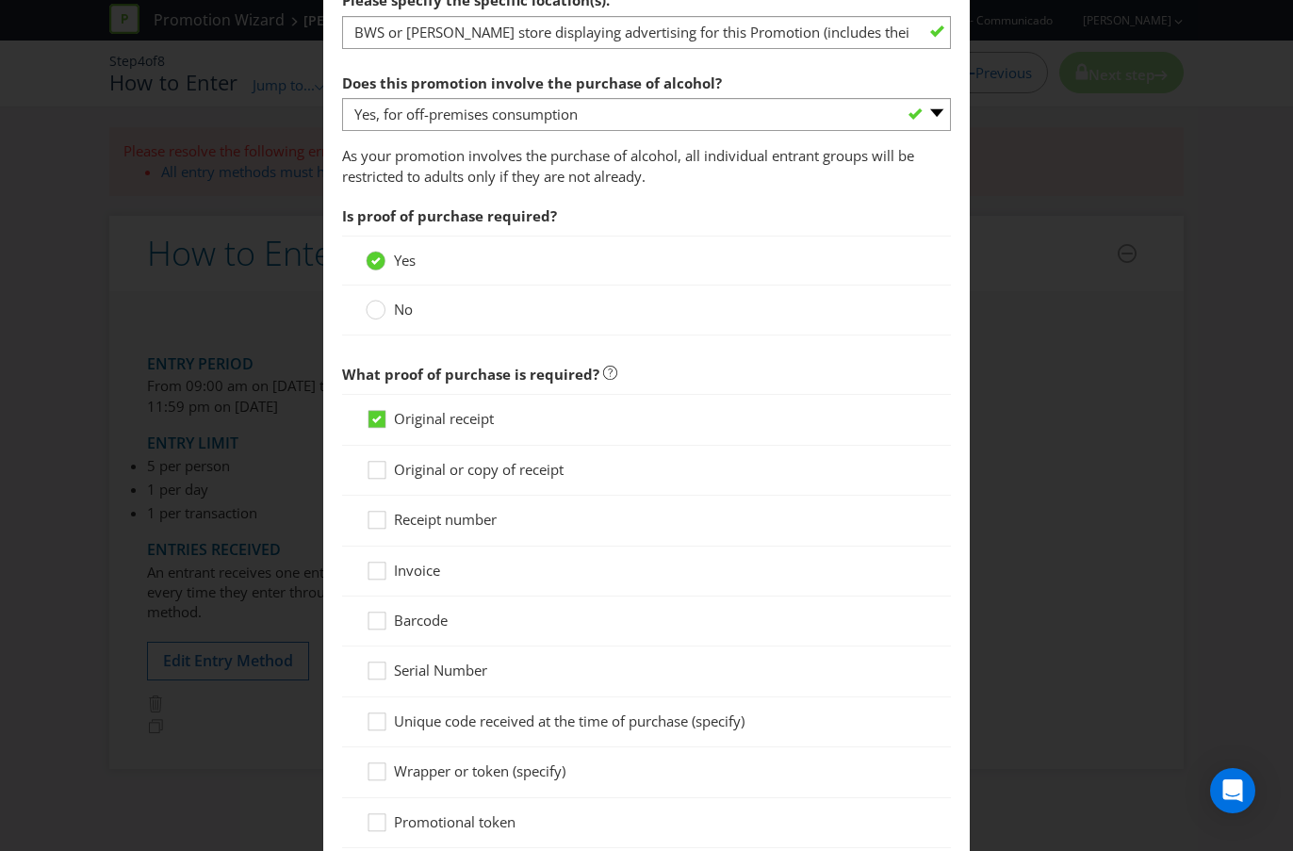
click at [405, 316] on span "No" at bounding box center [403, 309] width 19 height 19
click at [0, 0] on input "No" at bounding box center [0, 0] width 0 height 0
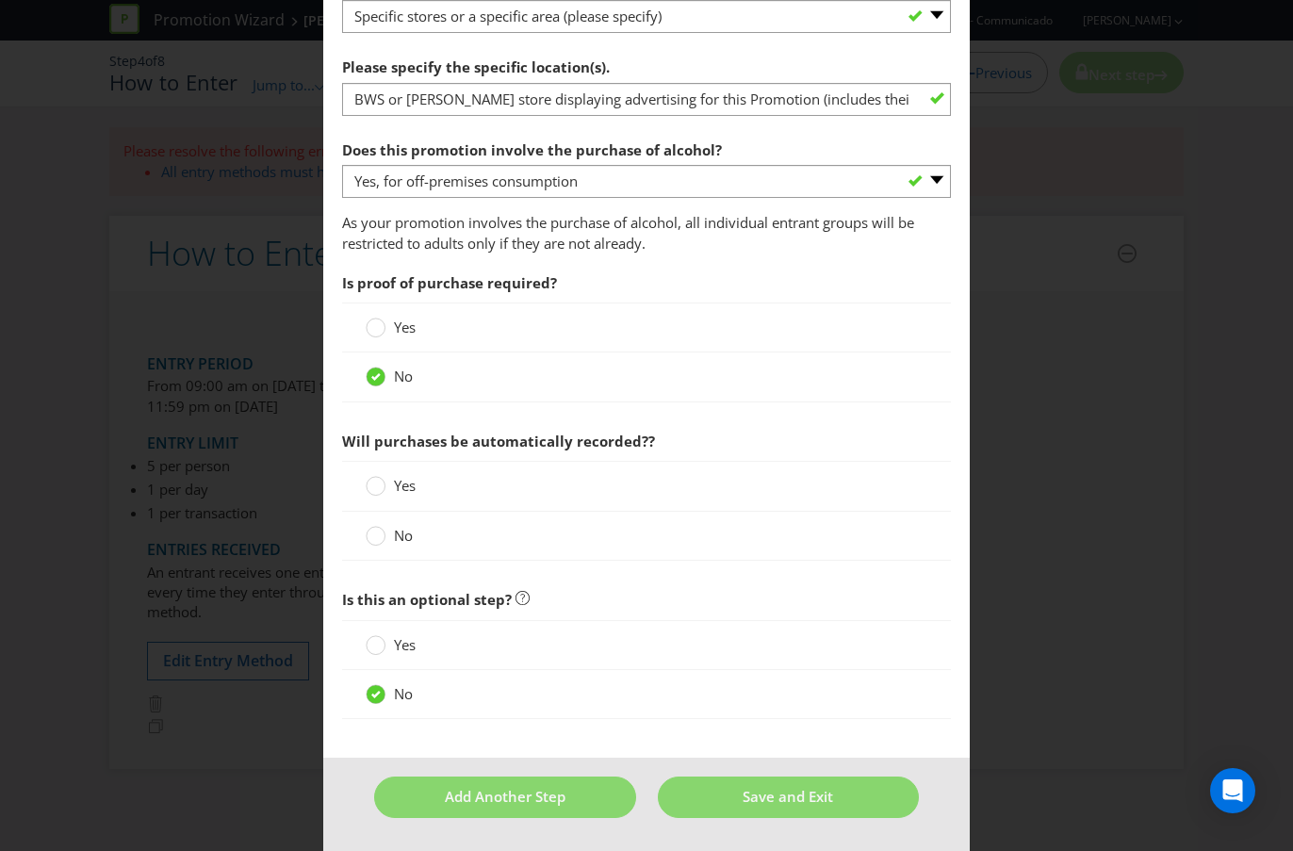
scroll to position [1248, 0]
click at [400, 537] on span "No" at bounding box center [403, 535] width 19 height 19
click at [0, 0] on input "No" at bounding box center [0, 0] width 0 height 0
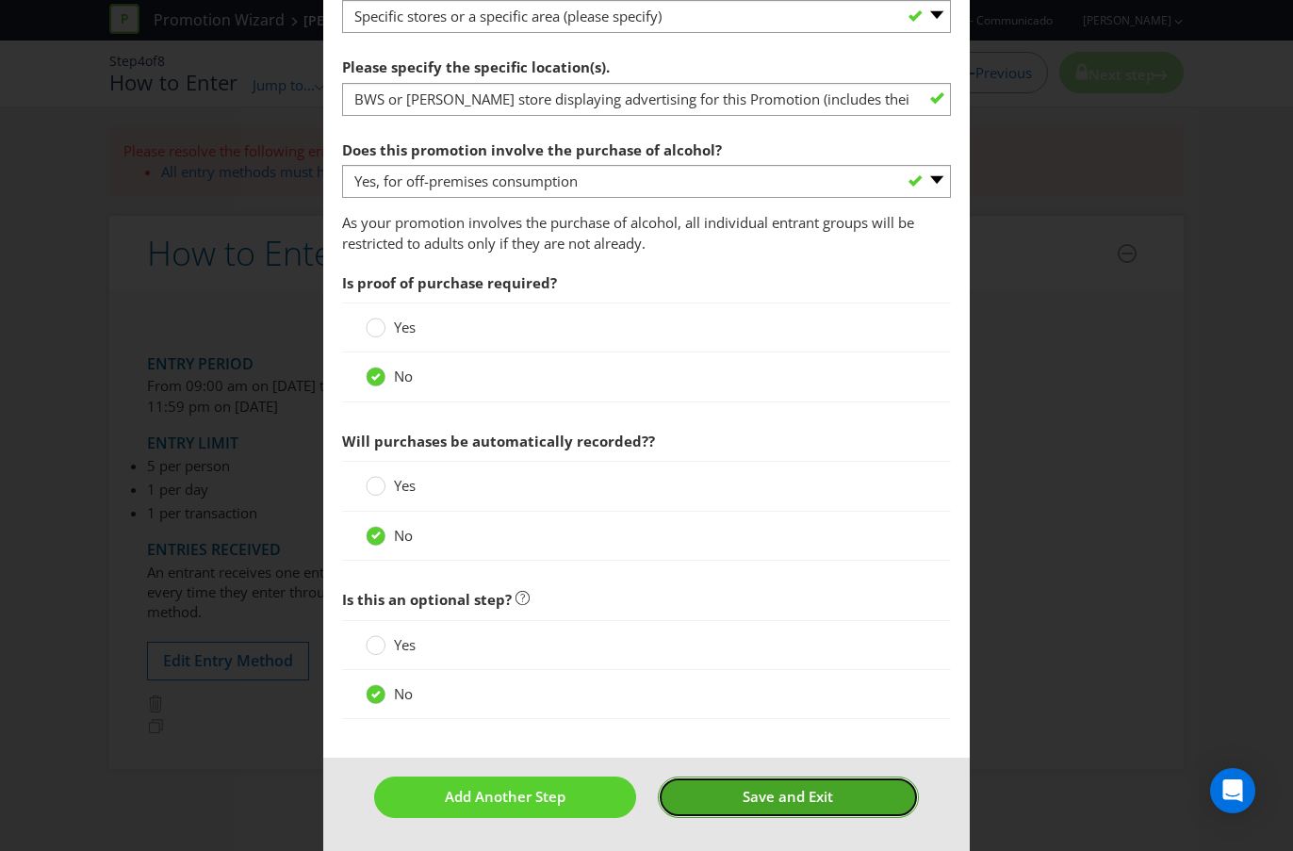
click at [730, 757] on button "Save and Exit" at bounding box center [788, 796] width 261 height 41
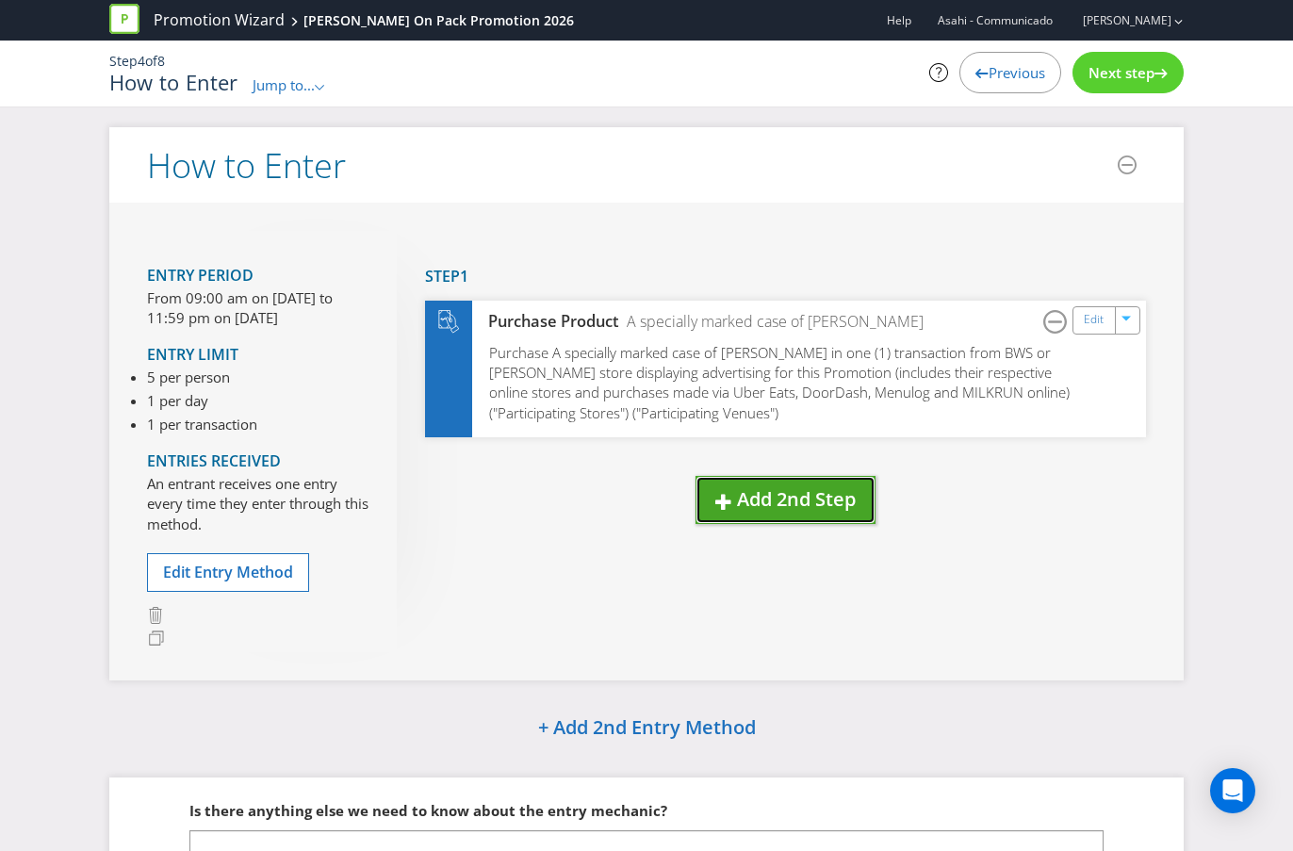
click at [763, 497] on span "Add 2nd Step" at bounding box center [796, 498] width 119 height 25
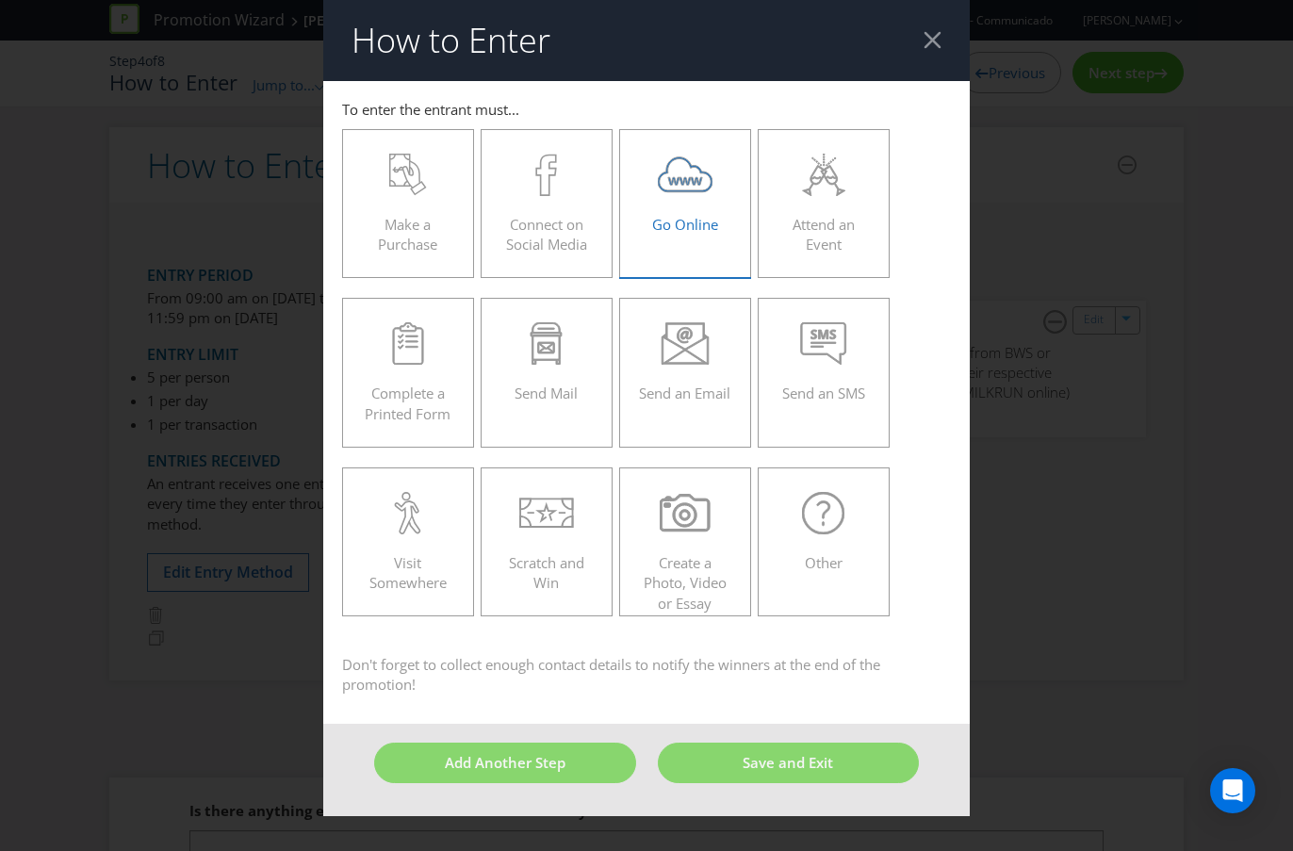
click at [693, 220] on span "Go Online" at bounding box center [685, 224] width 66 height 19
click at [0, 0] on input "Go Online" at bounding box center [0, 0] width 0 height 0
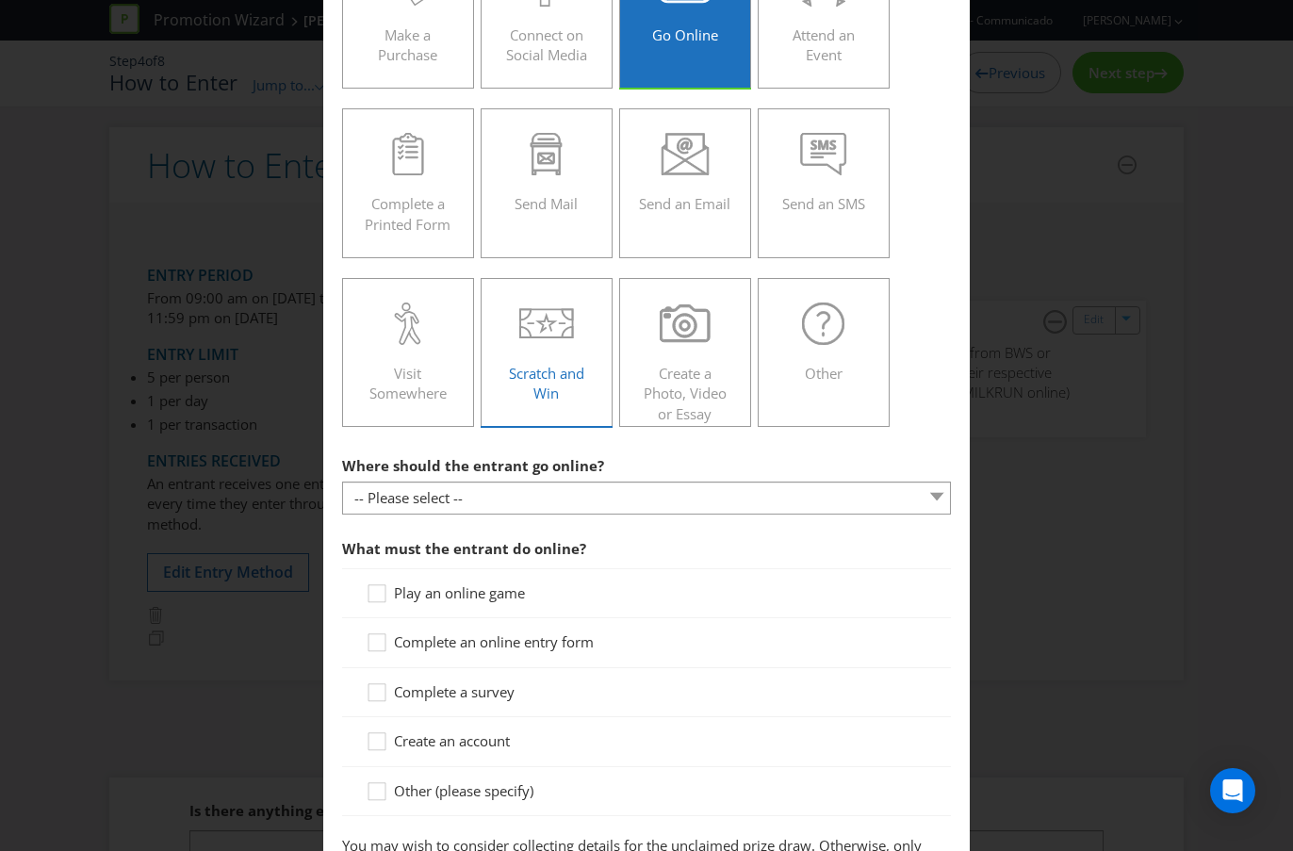
scroll to position [223, 0]
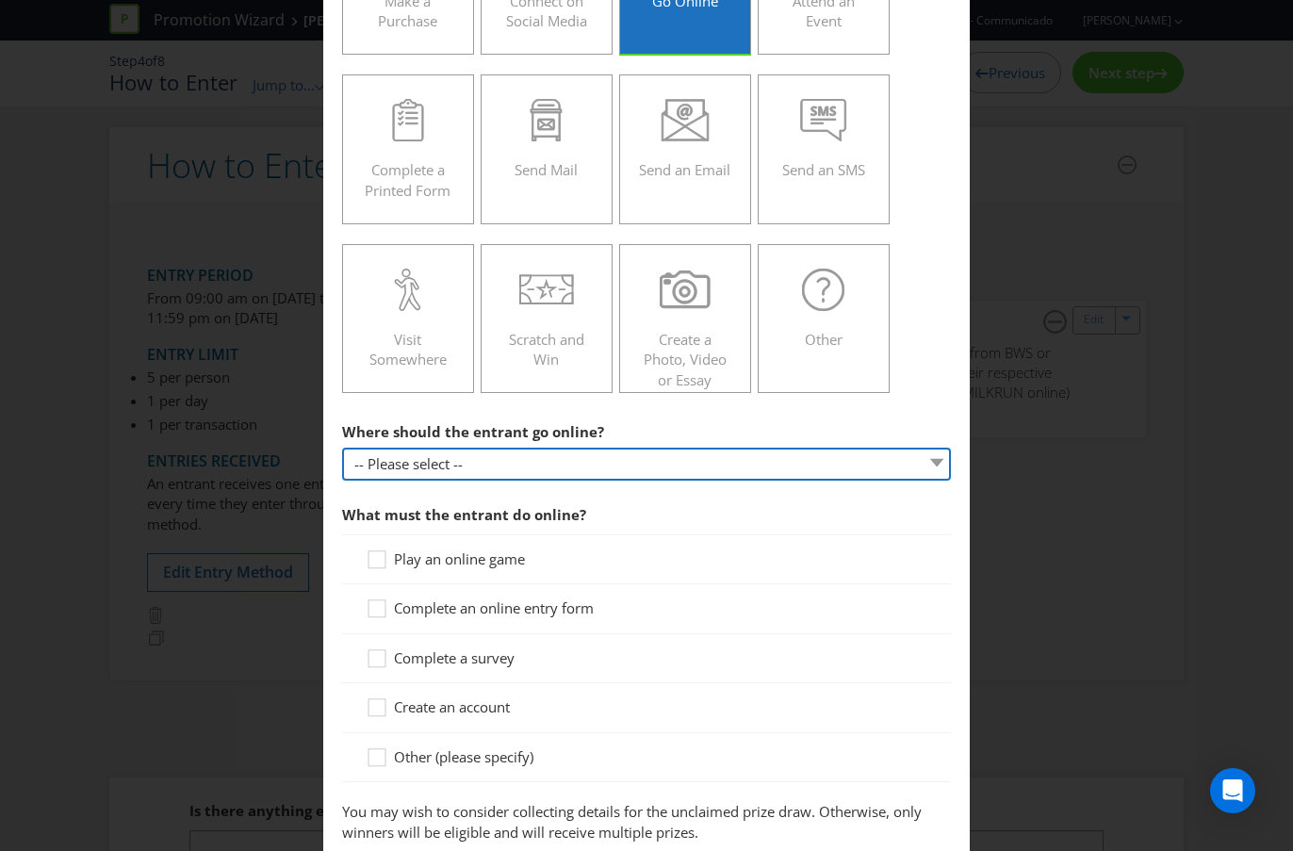
click at [564, 457] on select "-- Please select -- At a specific URL Using a direct link sent to the entrant b…" at bounding box center [646, 464] width 609 height 33
select select "SPECIFIC_URL"
click at [342, 448] on select "-- Please select -- At a specific URL Using a direct link sent to the entrant b…" at bounding box center [646, 464] width 609 height 33
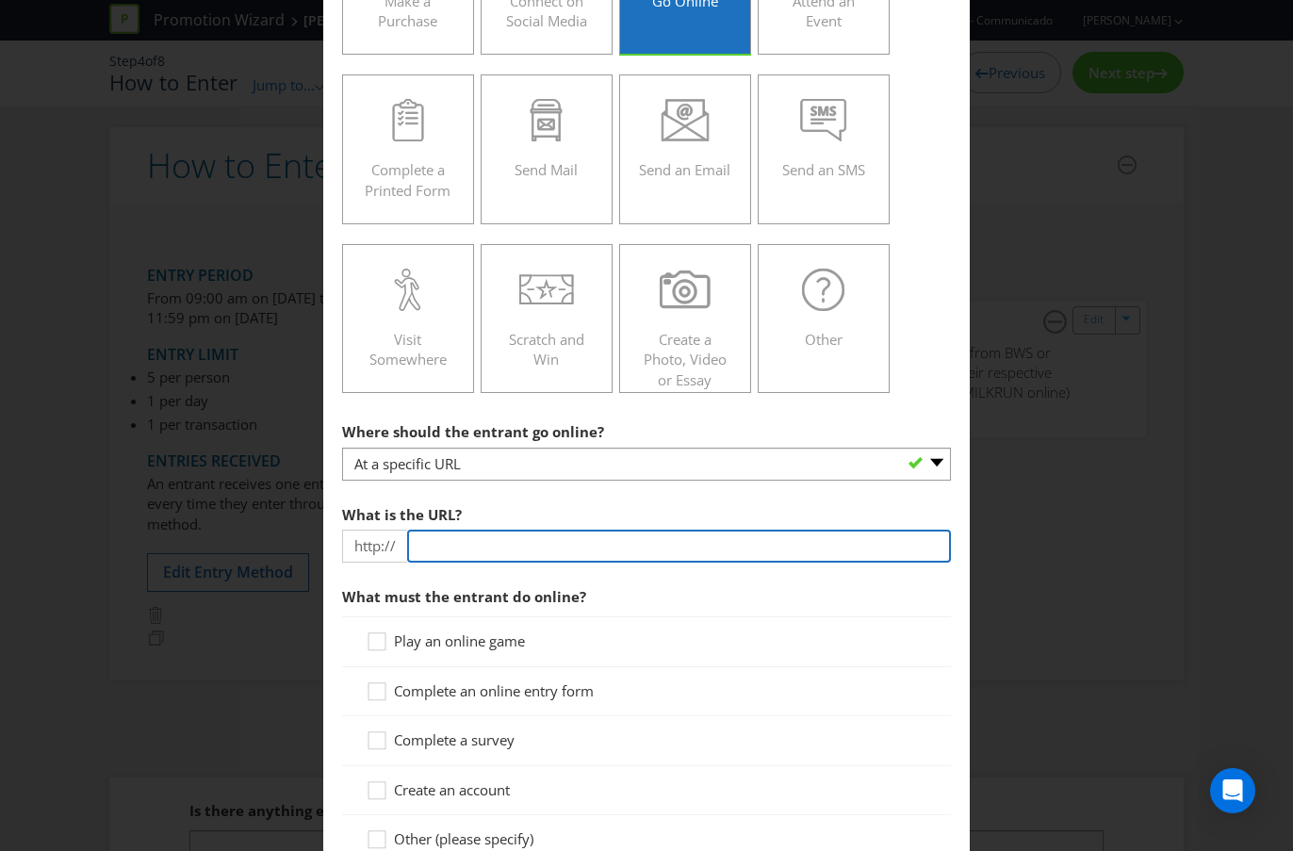
click at [511, 552] on input "text" at bounding box center [679, 546] width 544 height 33
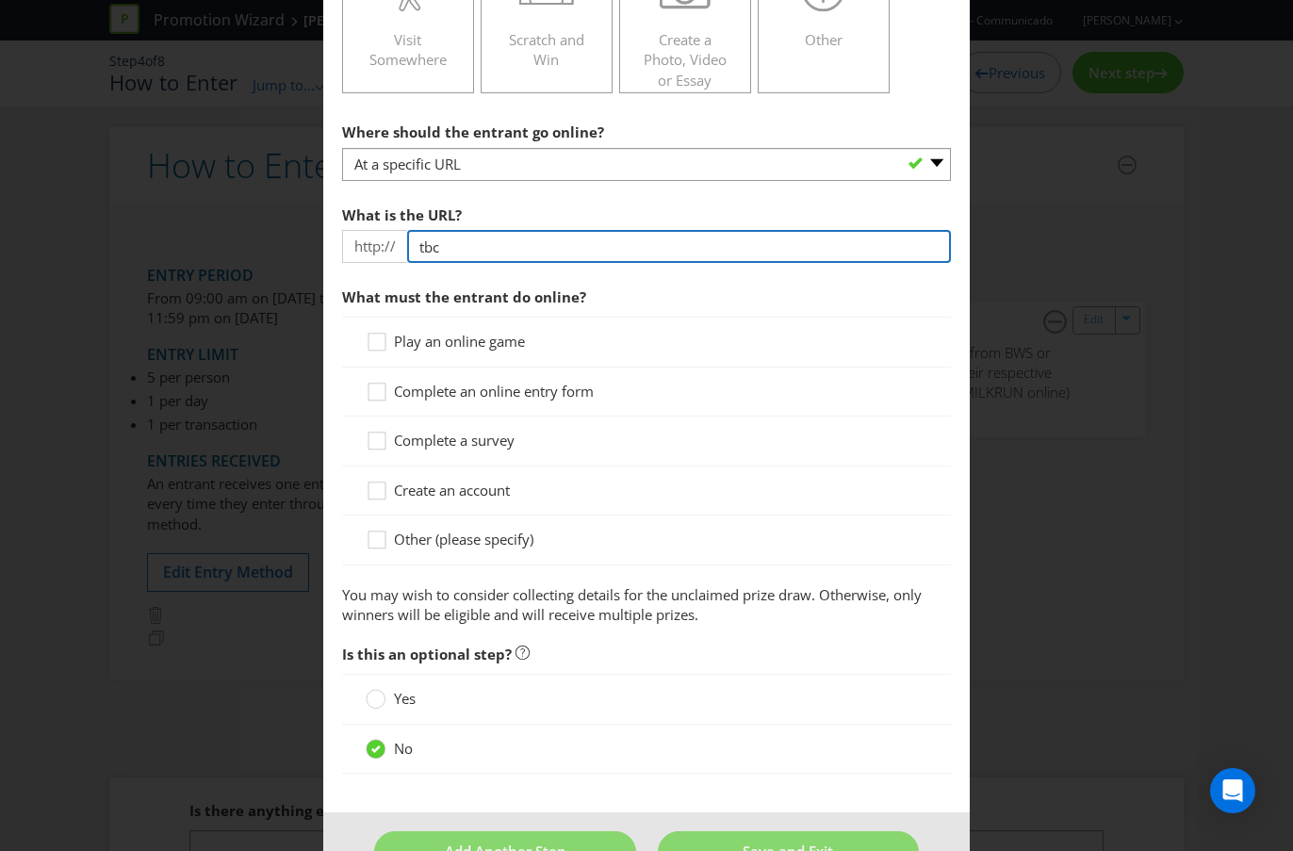
scroll to position [526, 0]
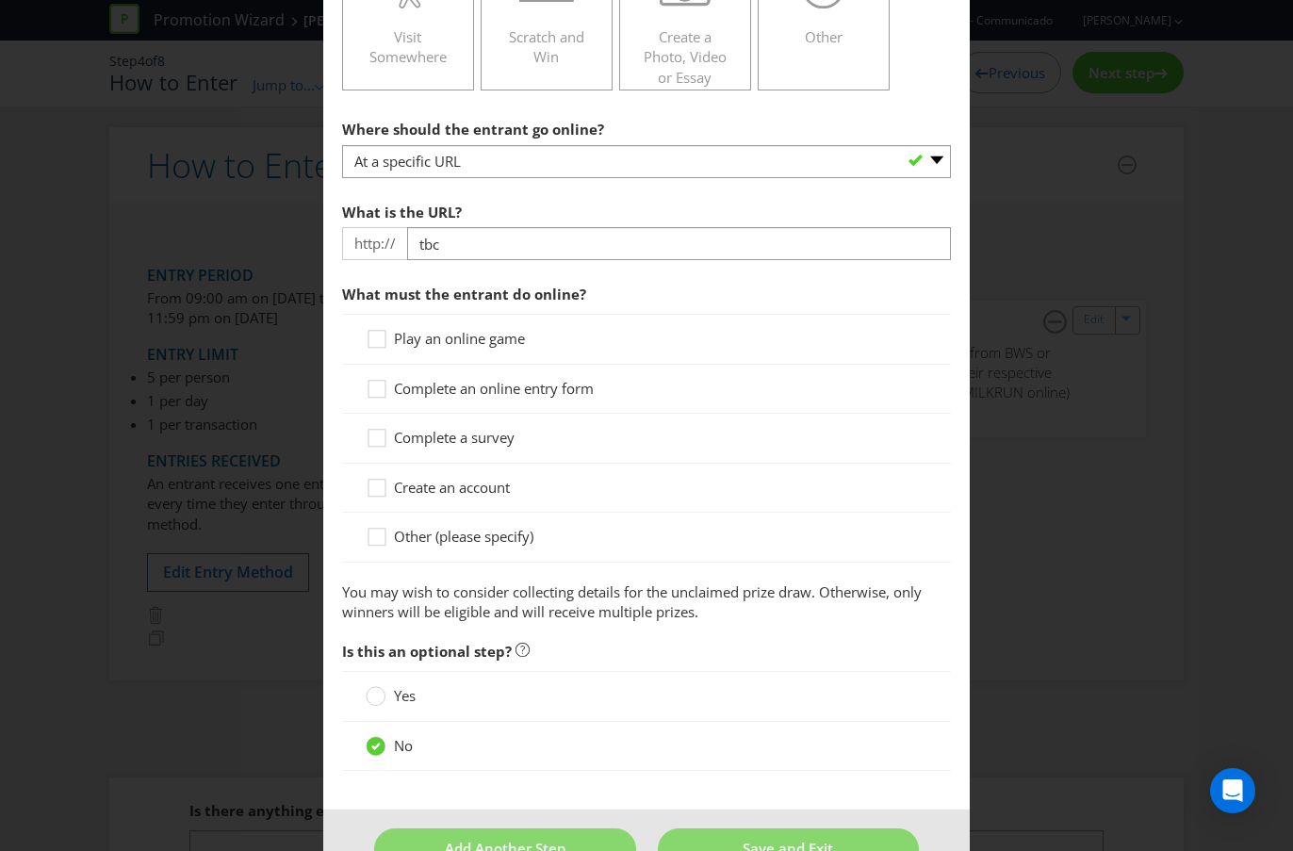
click at [506, 341] on div "Play an online game" at bounding box center [646, 339] width 609 height 50
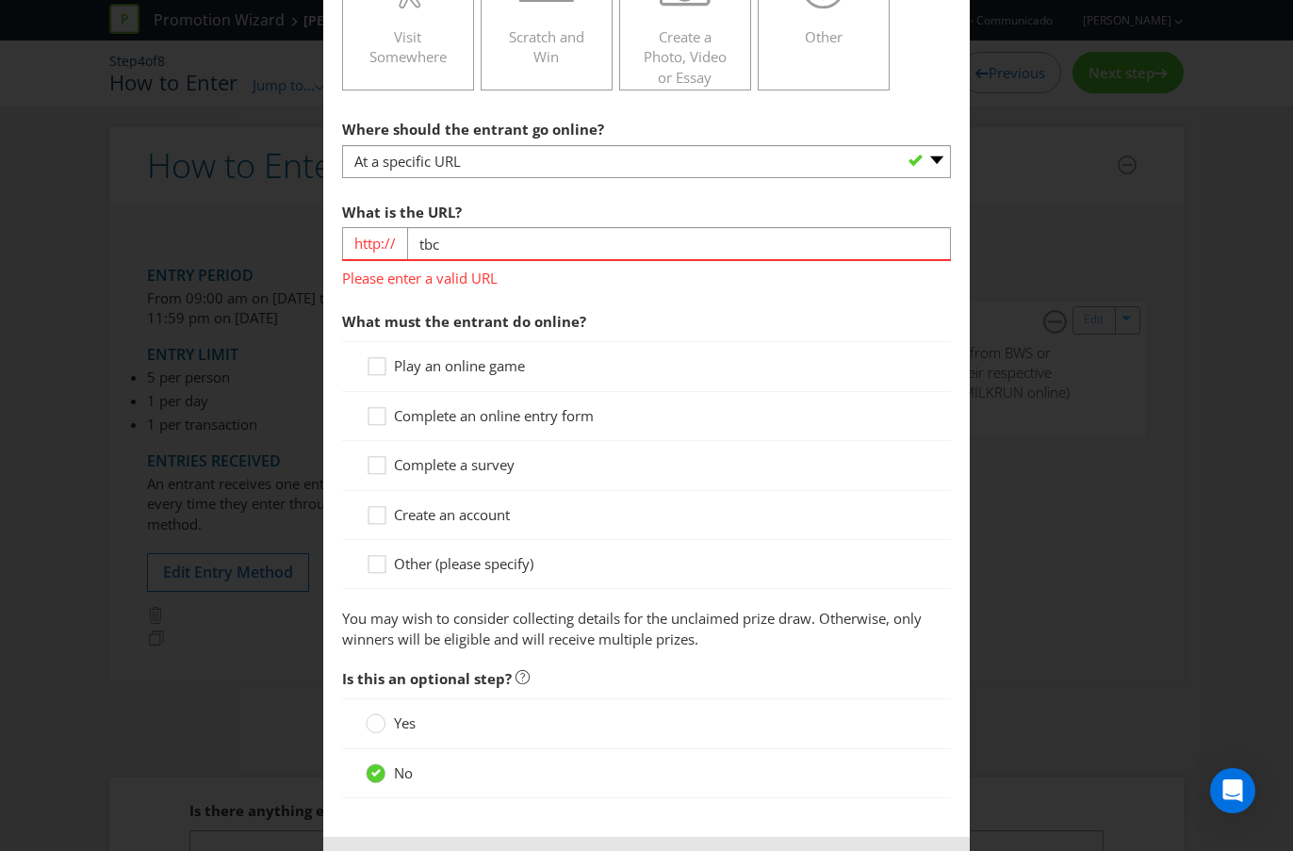
click at [474, 372] on span "Play an online game" at bounding box center [459, 365] width 131 height 19
click at [0, 0] on input "Play an online game" at bounding box center [0, 0] width 0 height 0
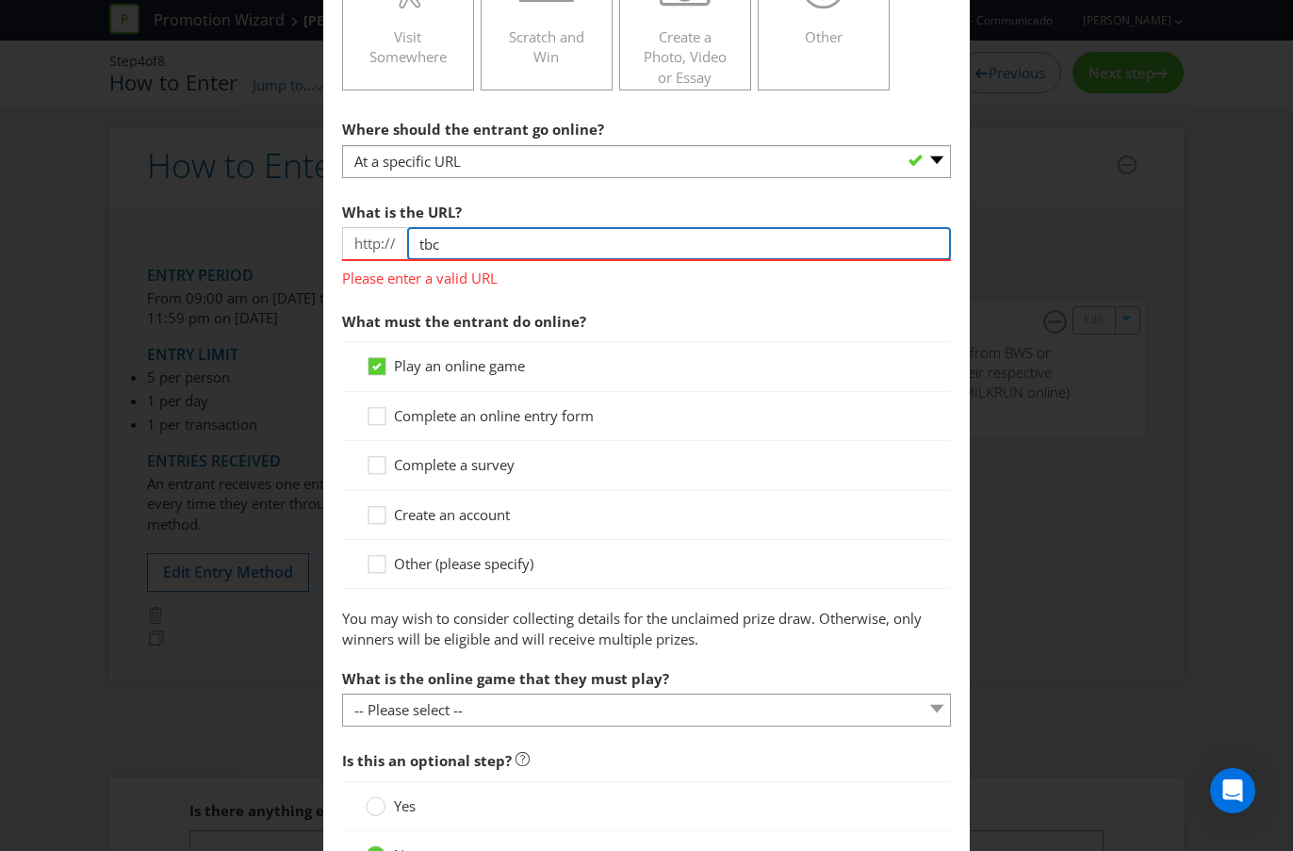
drag, startPoint x: 458, startPoint y: 253, endPoint x: 385, endPoint y: 253, distance: 72.6
click at [385, 253] on div "http:// tbc" at bounding box center [646, 243] width 609 height 33
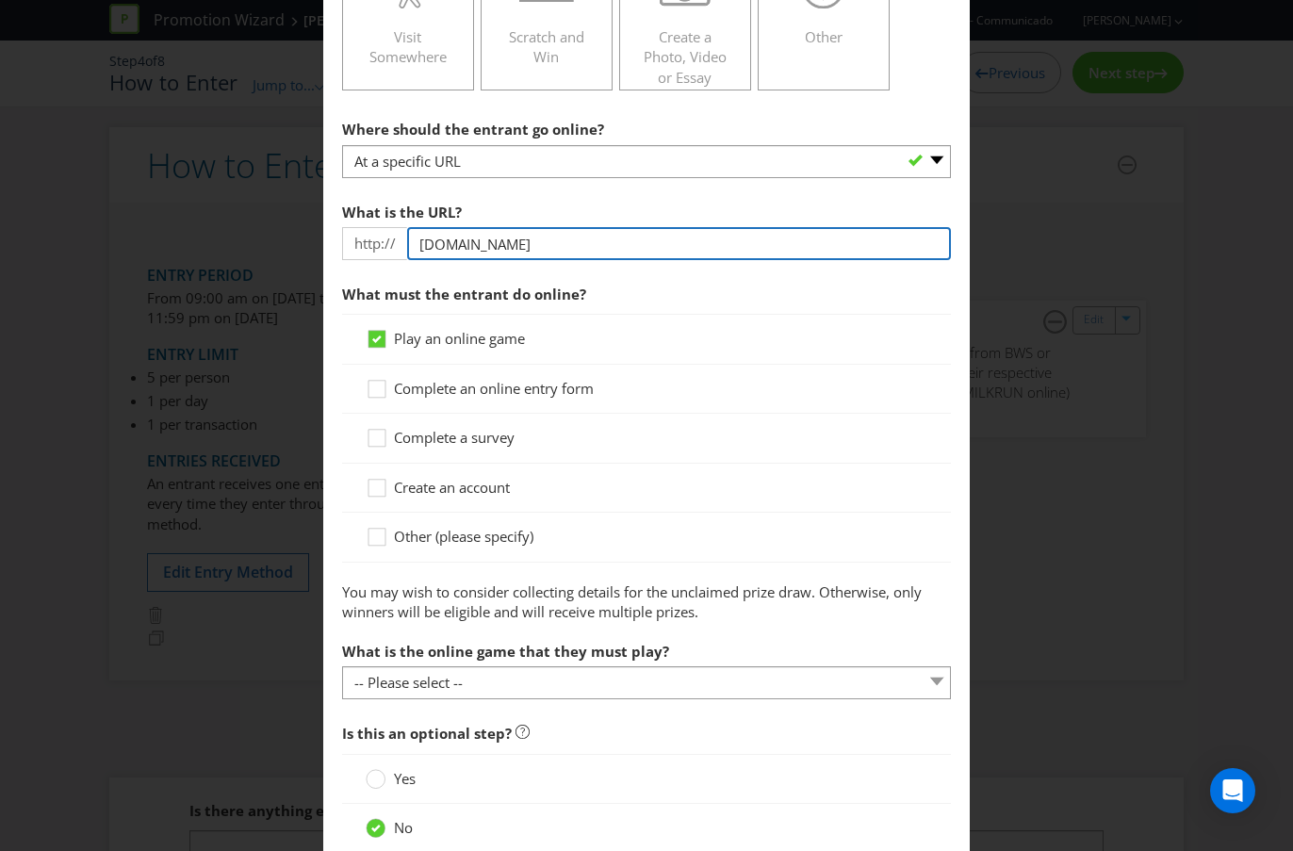
drag, startPoint x: 572, startPoint y: 248, endPoint x: 379, endPoint y: 243, distance: 193.2
click at [379, 243] on div "http:// [DOMAIN_NAME]" at bounding box center [646, 243] width 609 height 33
paste input "www.victoriabitterpromotions"
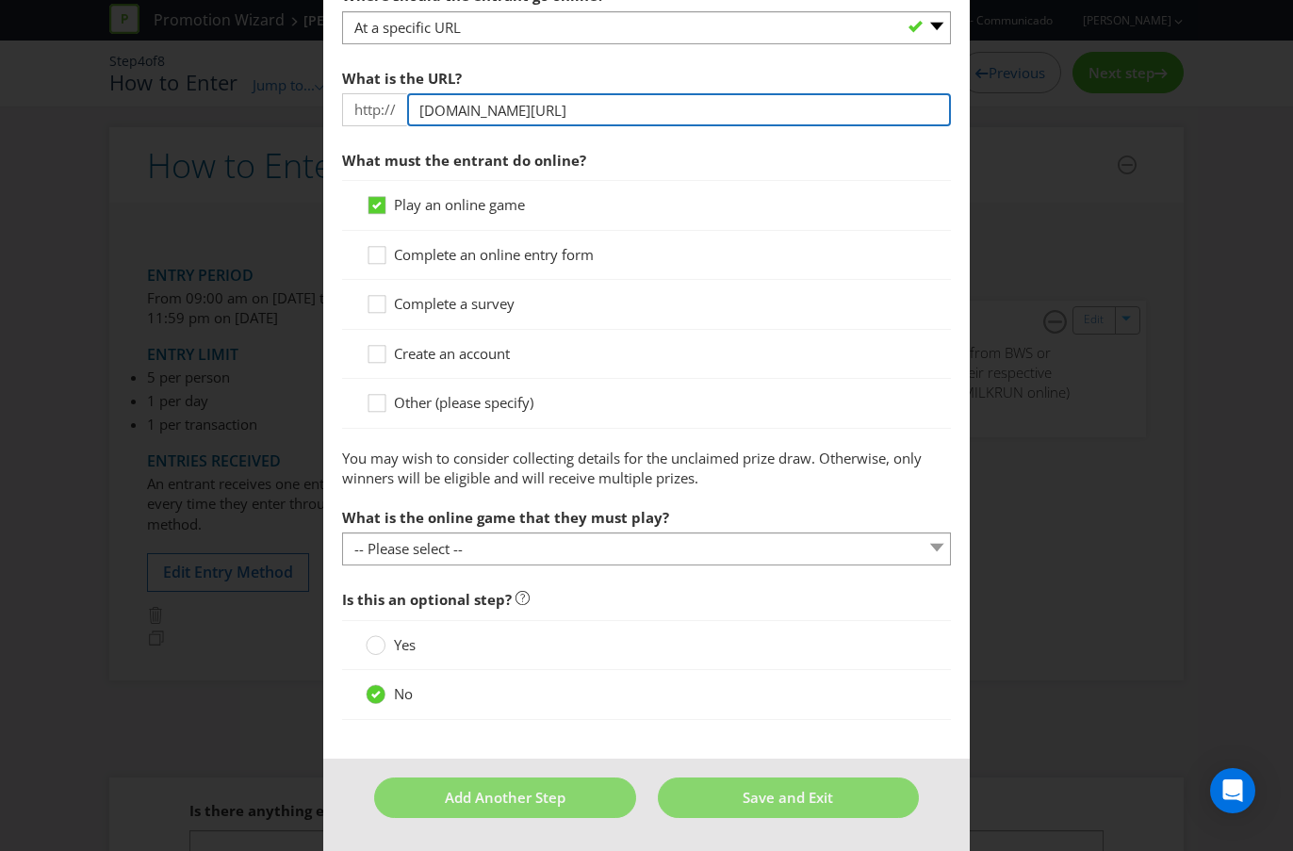
drag, startPoint x: 800, startPoint y: 113, endPoint x: 672, endPoint y: 115, distance: 128.2
click at [672, 115] on input "[DOMAIN_NAME][URL]" at bounding box center [679, 109] width 544 height 33
type input "[DOMAIN_NAME]"
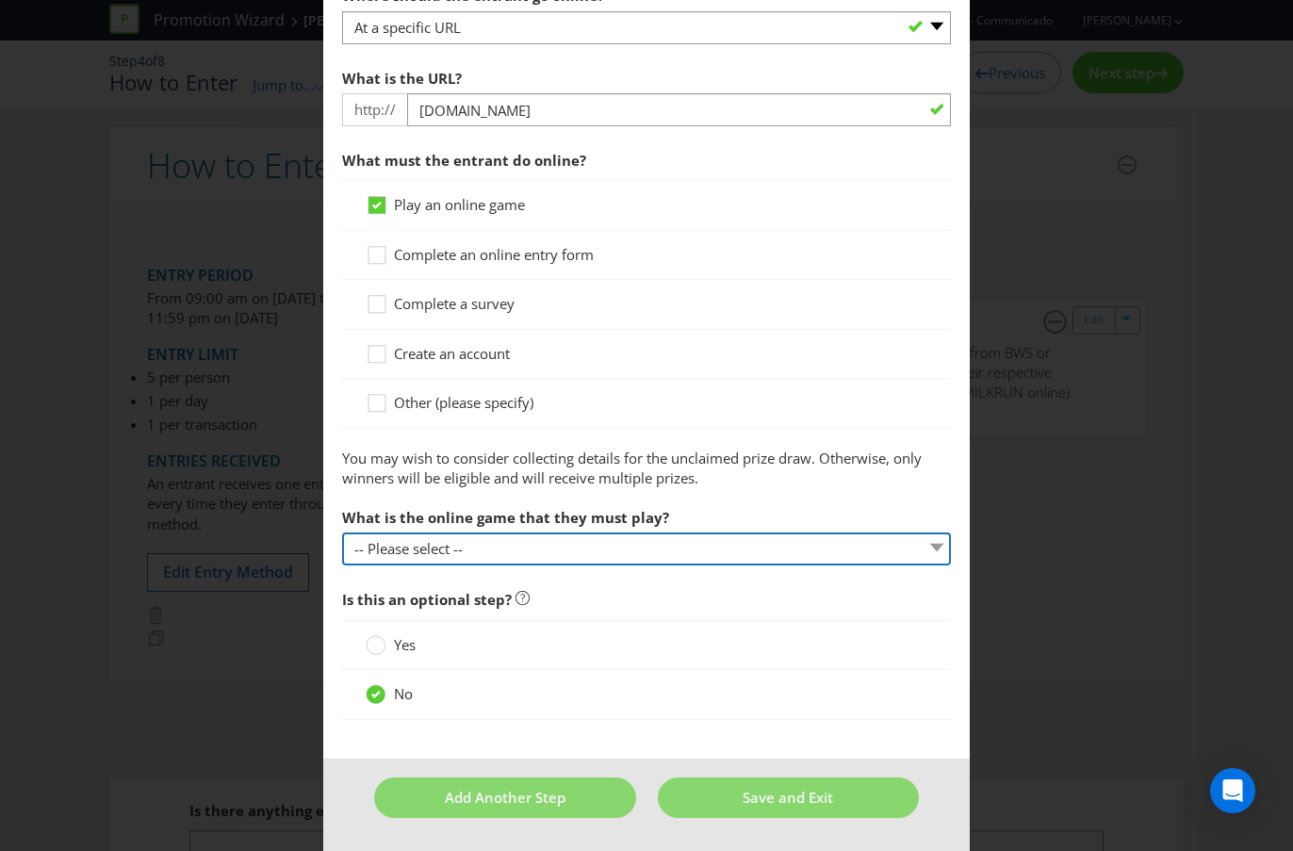
click at [472, 555] on select "-- Please select -- Spin the wheel Swipe to scratch on screen Other (please spe…" at bounding box center [646, 548] width 609 height 33
select select "OTHER"
click at [342, 532] on select "-- Please select -- Spin the wheel Swipe to scratch on screen Other (please spe…" at bounding box center [646, 548] width 609 height 33
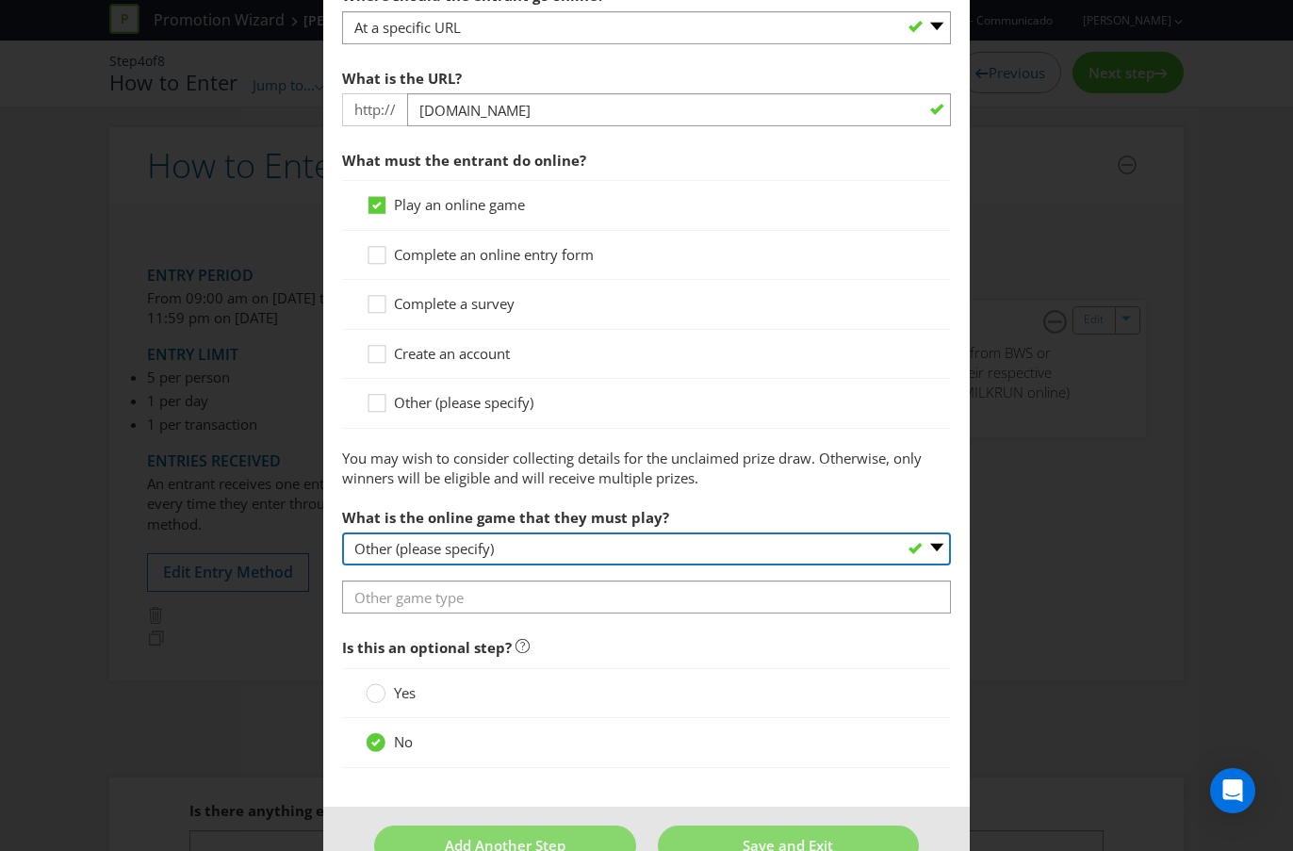
scroll to position [708, 0]
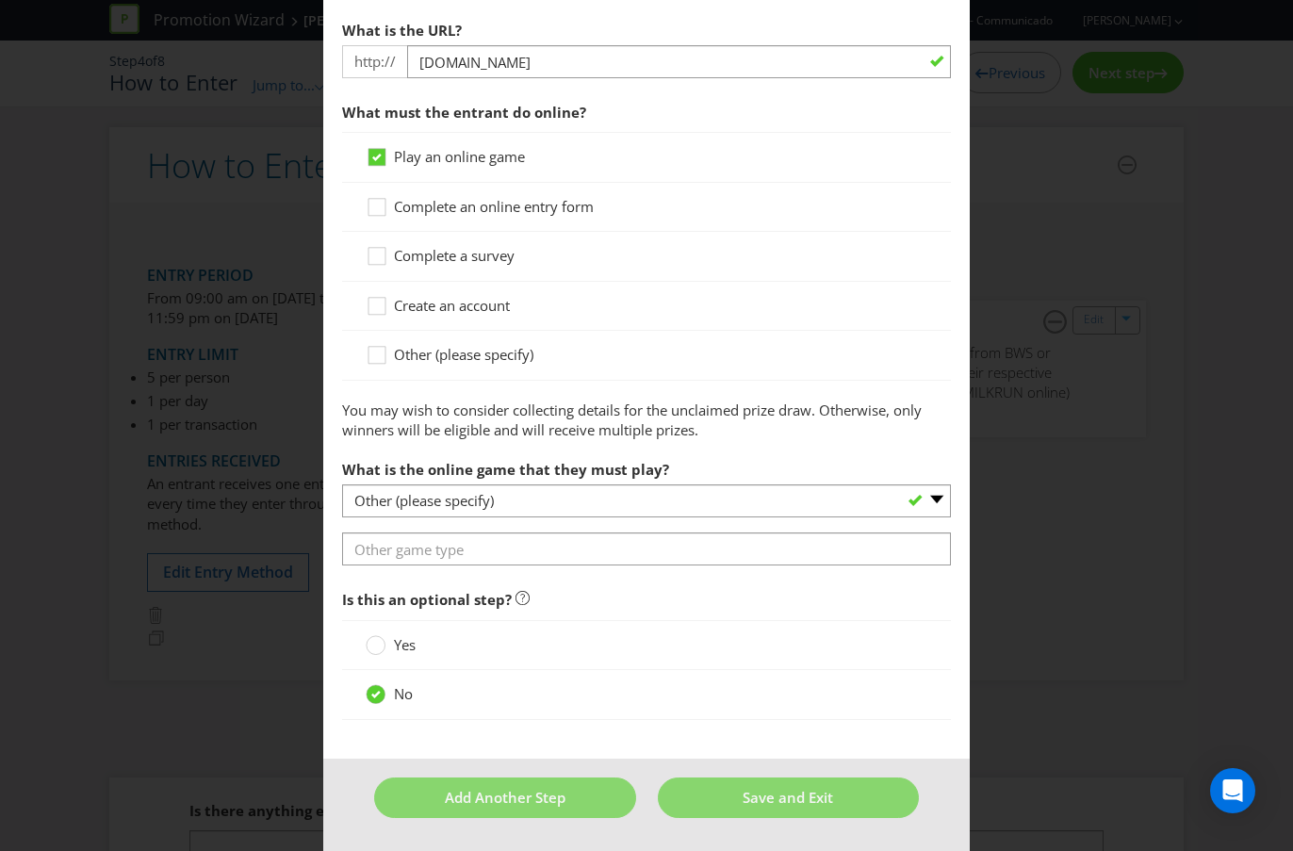
click at [522, 567] on main "To enter the entrant must... Make a Purchase Connect on Social Media Go Online …" at bounding box center [646, 65] width 646 height 1385
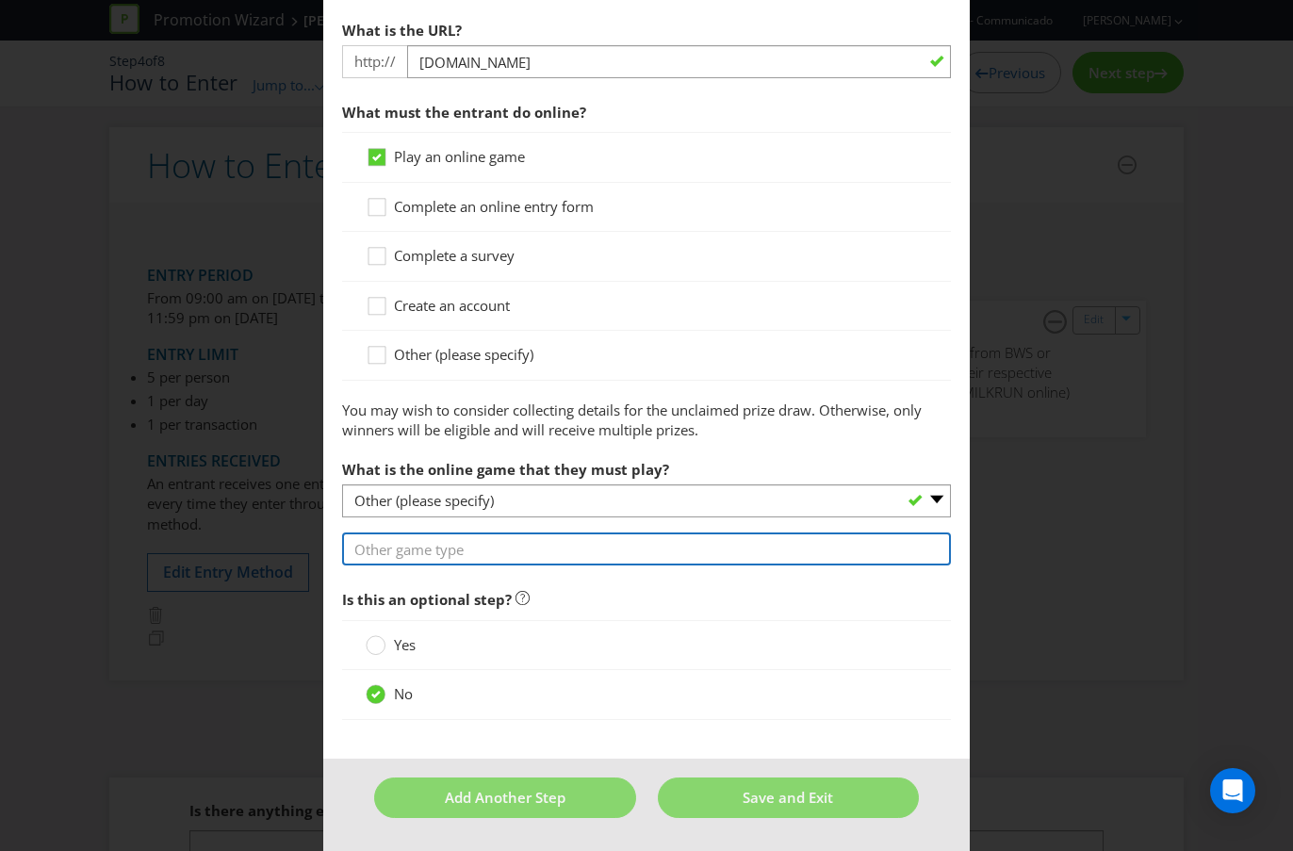
click at [521, 548] on input "text" at bounding box center [646, 548] width 609 height 33
type input "S"
type input "o"
drag, startPoint x: 702, startPoint y: 552, endPoint x: 574, endPoint y: 558, distance: 128.3
click at [574, 558] on input "Digital timer/clock - entrant must stop the clock" at bounding box center [646, 548] width 609 height 33
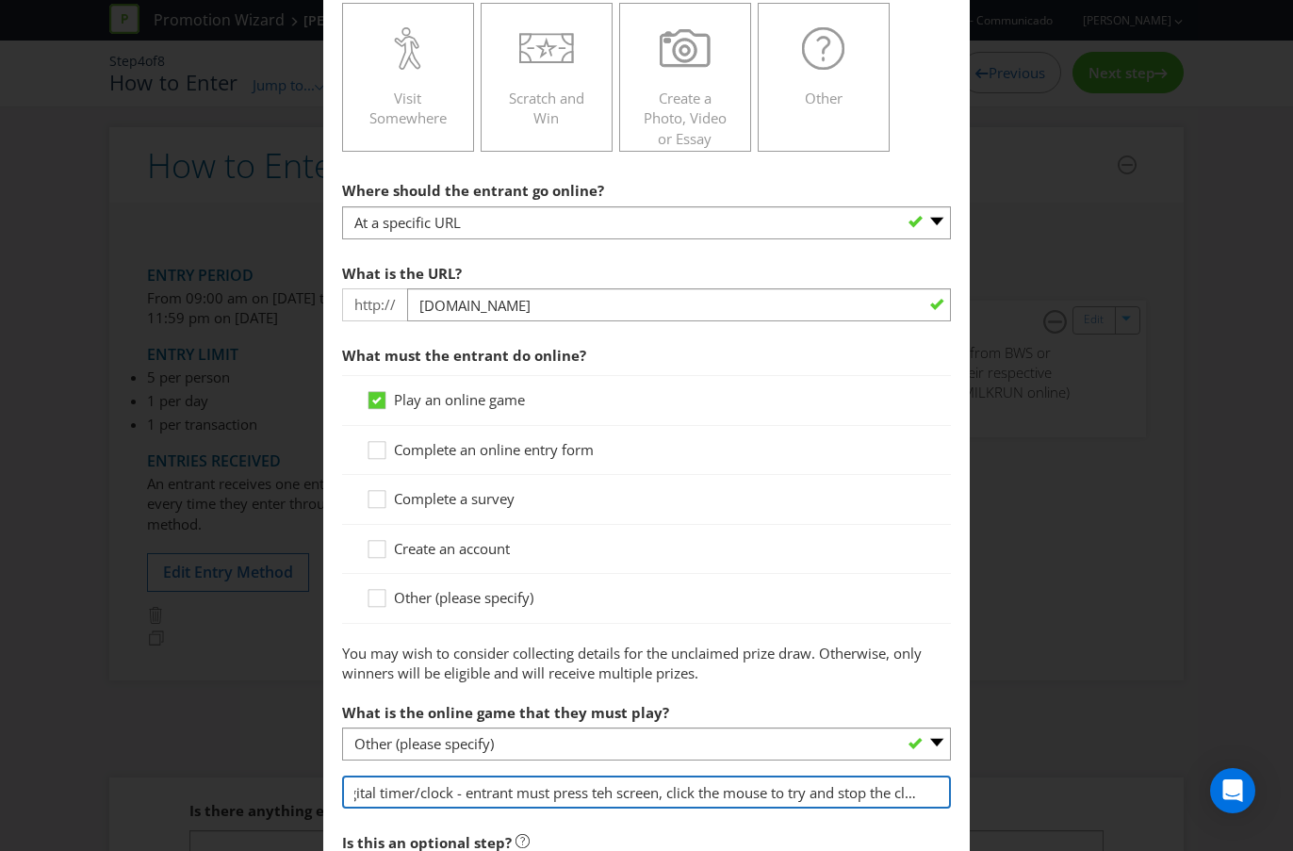
scroll to position [466, 0]
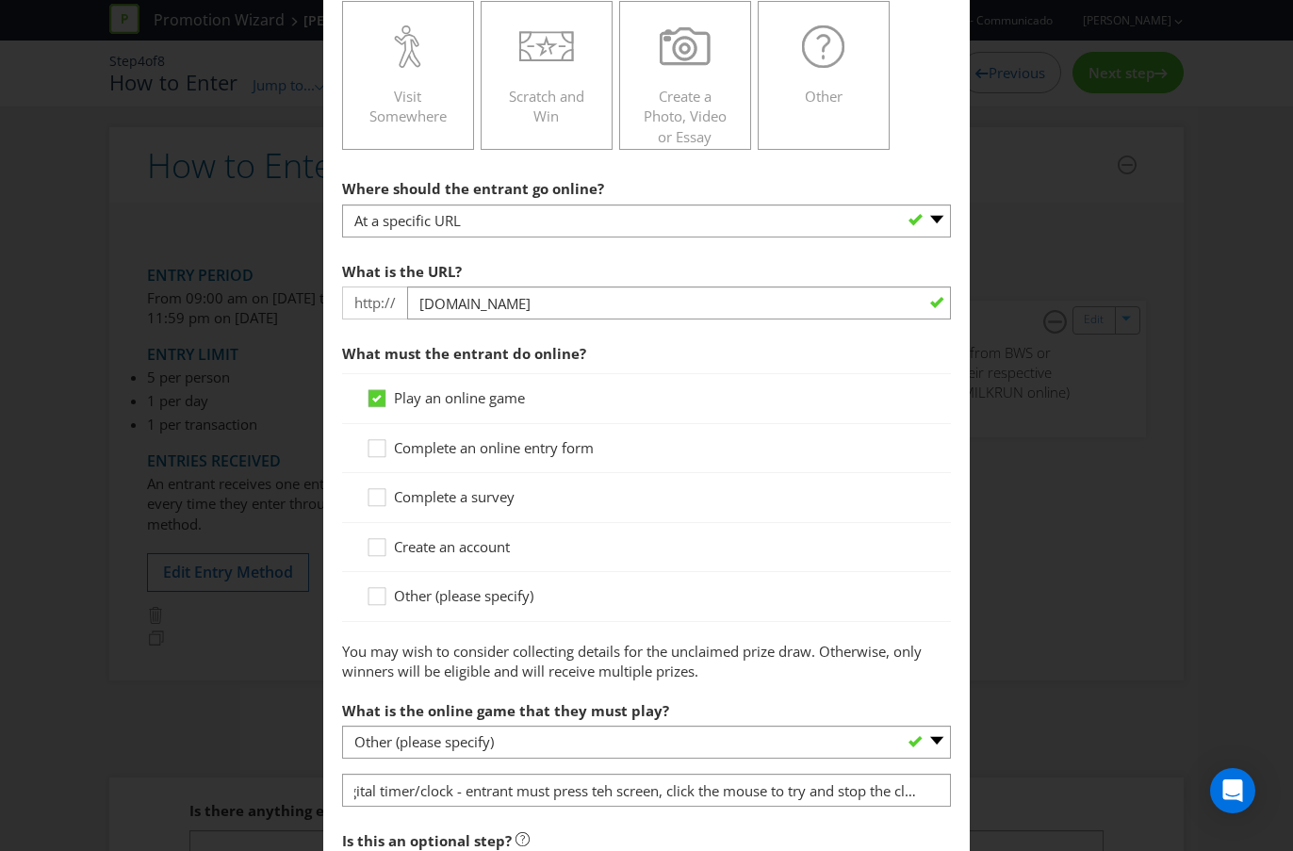
click at [544, 449] on span "Complete an online entry form" at bounding box center [494, 447] width 200 height 19
click at [0, 0] on input "Complete an online entry form" at bounding box center [0, 0] width 0 height 0
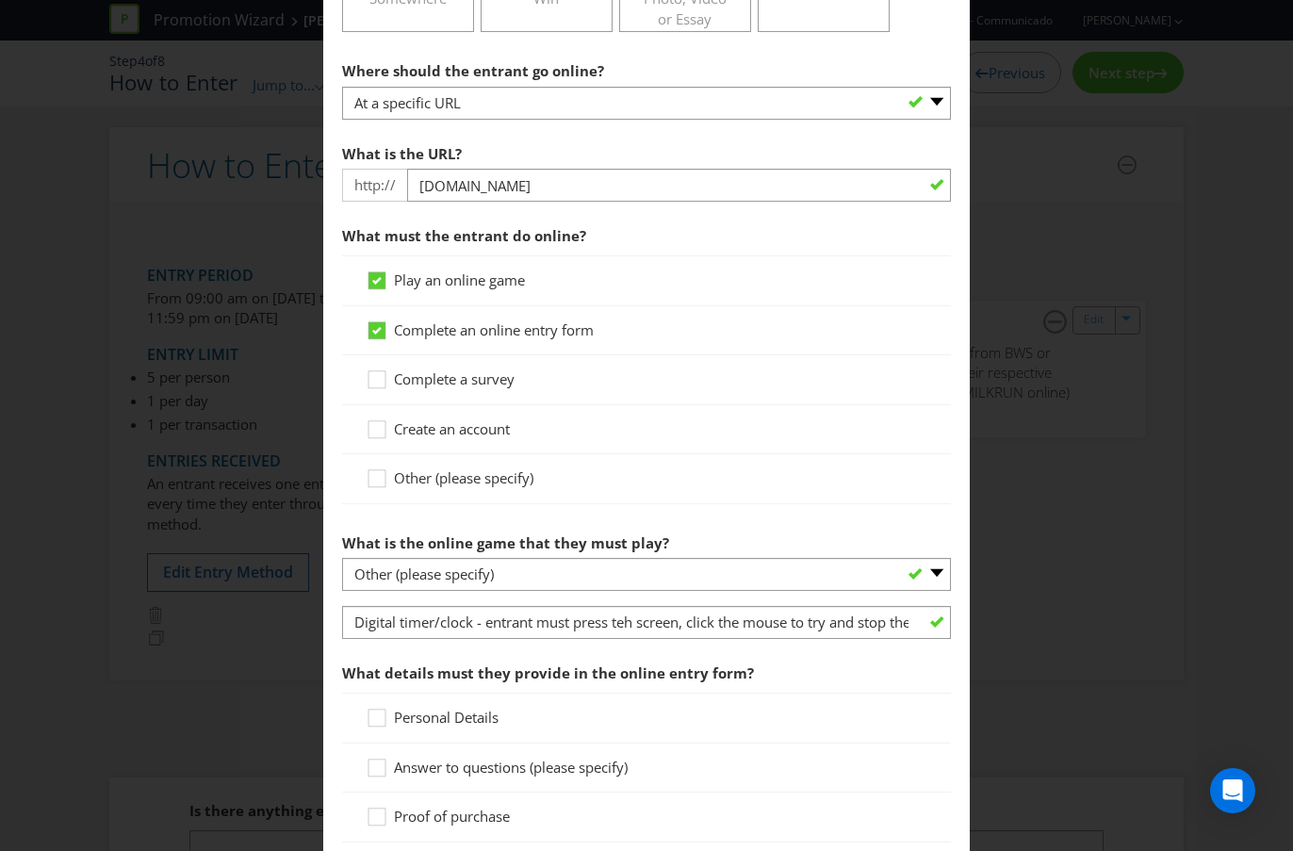
scroll to position [600, 0]
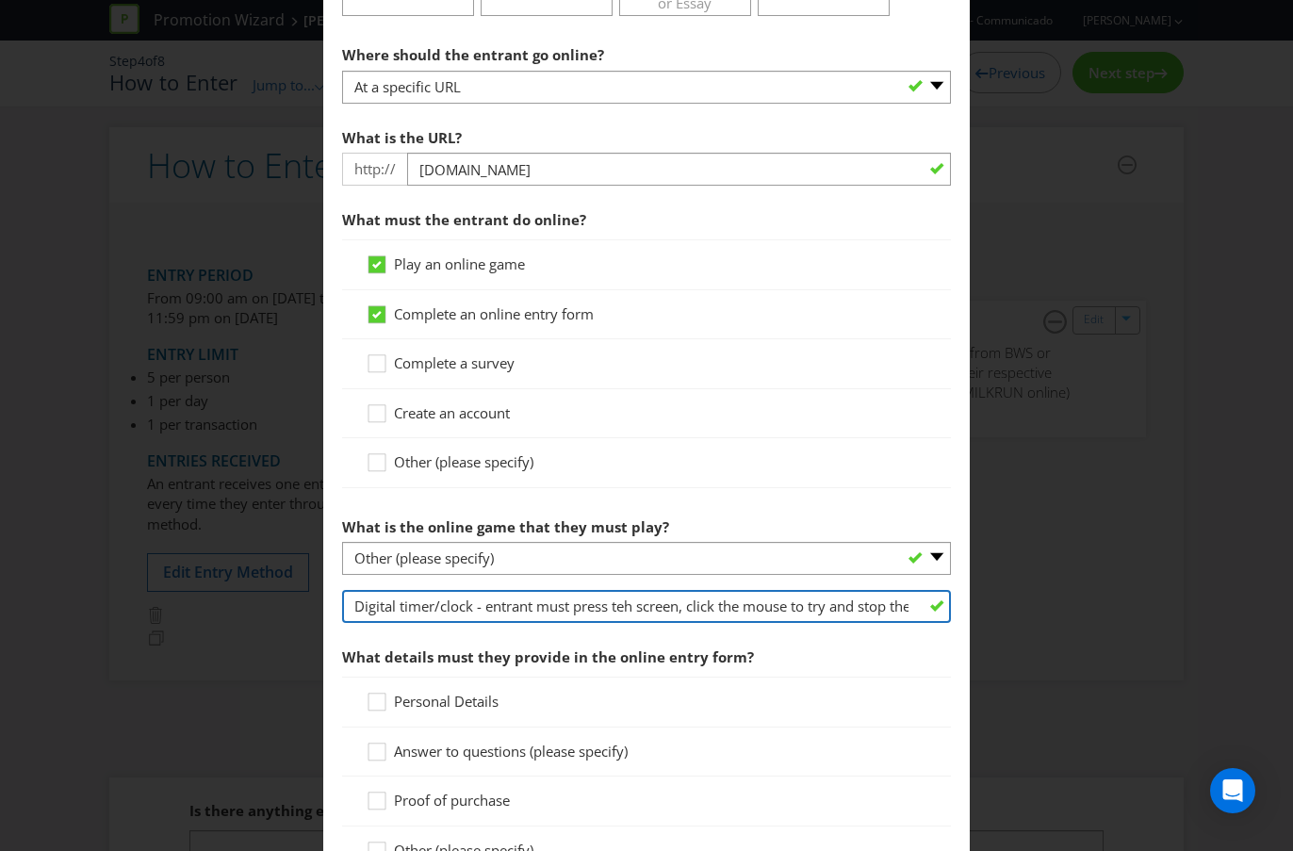
click at [582, 615] on input "Digital timer/clock - entrant must press teh screen, click the mouse to try and…" at bounding box center [646, 606] width 609 height 33
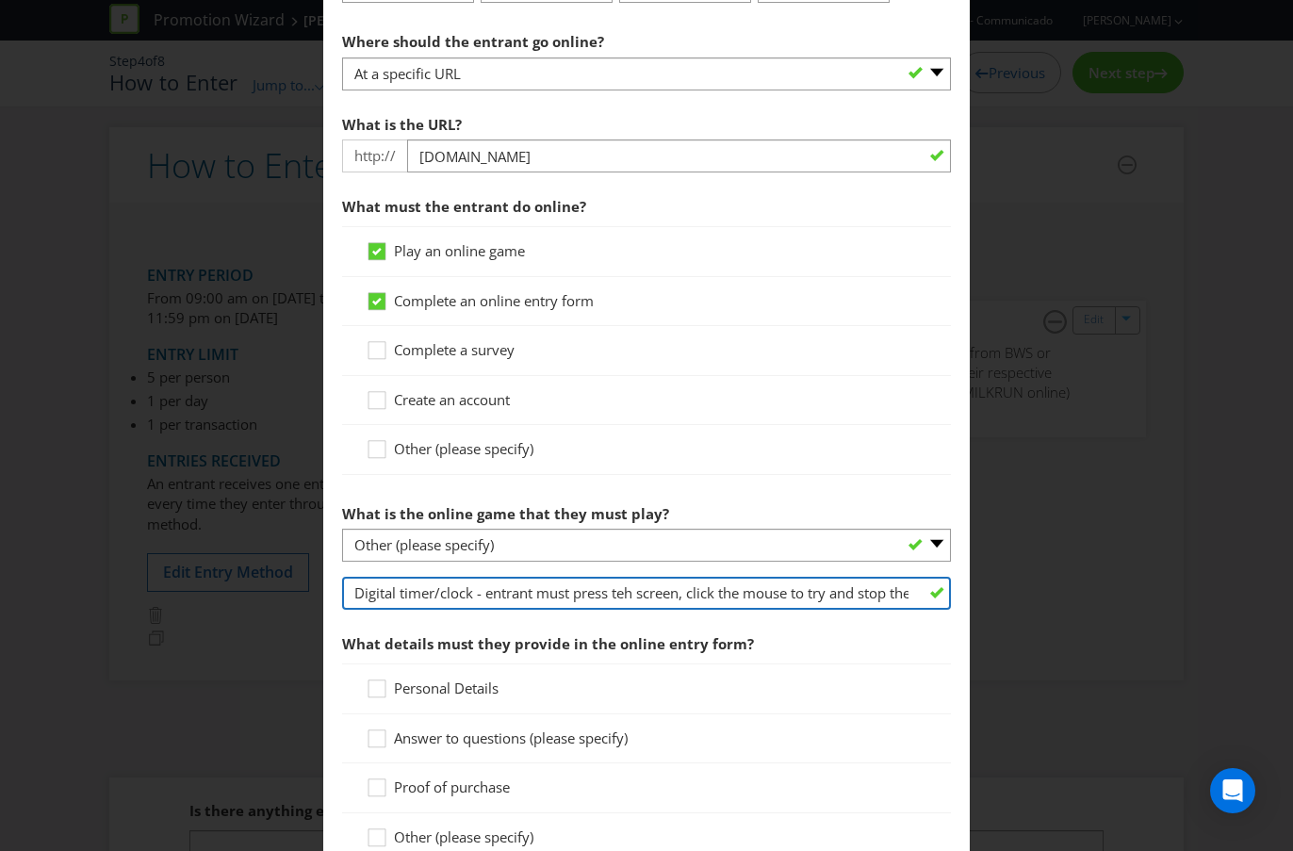
scroll to position [0, 62]
drag, startPoint x: 488, startPoint y: 598, endPoint x: 1061, endPoint y: 598, distance: 572.9
click at [1061, 598] on div "How to Enter To enter the entrant must... Make a Purchase Connect on Social Med…" at bounding box center [646, 425] width 1293 height 851
drag, startPoint x: 530, startPoint y: 586, endPoint x: 210, endPoint y: 586, distance: 320.4
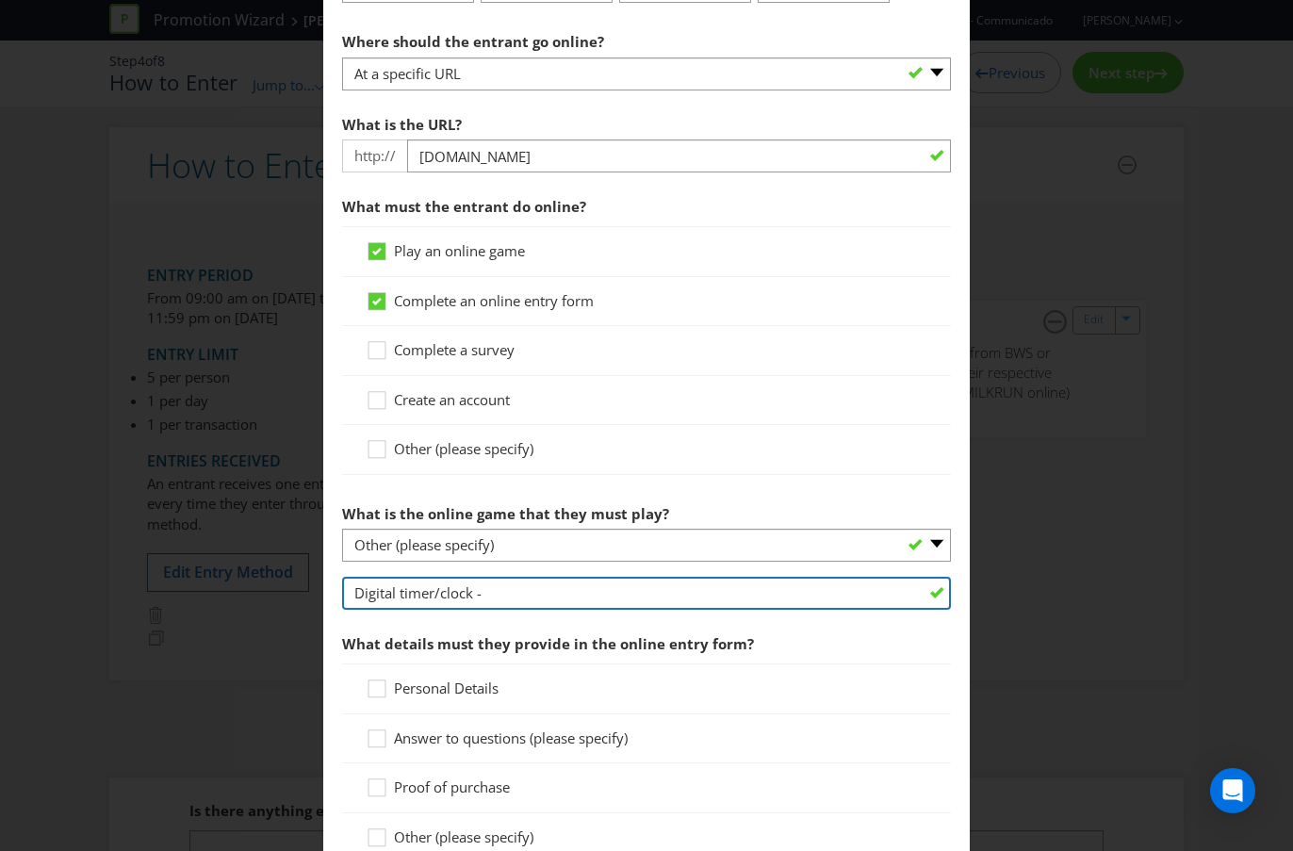
click at [210, 586] on div "How to Enter To enter the entrant must... Make a Purchase Connect on Social Med…" at bounding box center [646, 425] width 1293 height 851
click at [354, 593] on input "Entrant must press the" at bounding box center [646, 593] width 609 height 33
click at [736, 594] on input "Clock showing different times - Entrant must press the" at bounding box center [646, 593] width 609 height 33
click at [791, 595] on input "Clock showing different times - Entrant must press the screen, click teh mouse …" at bounding box center [646, 593] width 609 height 33
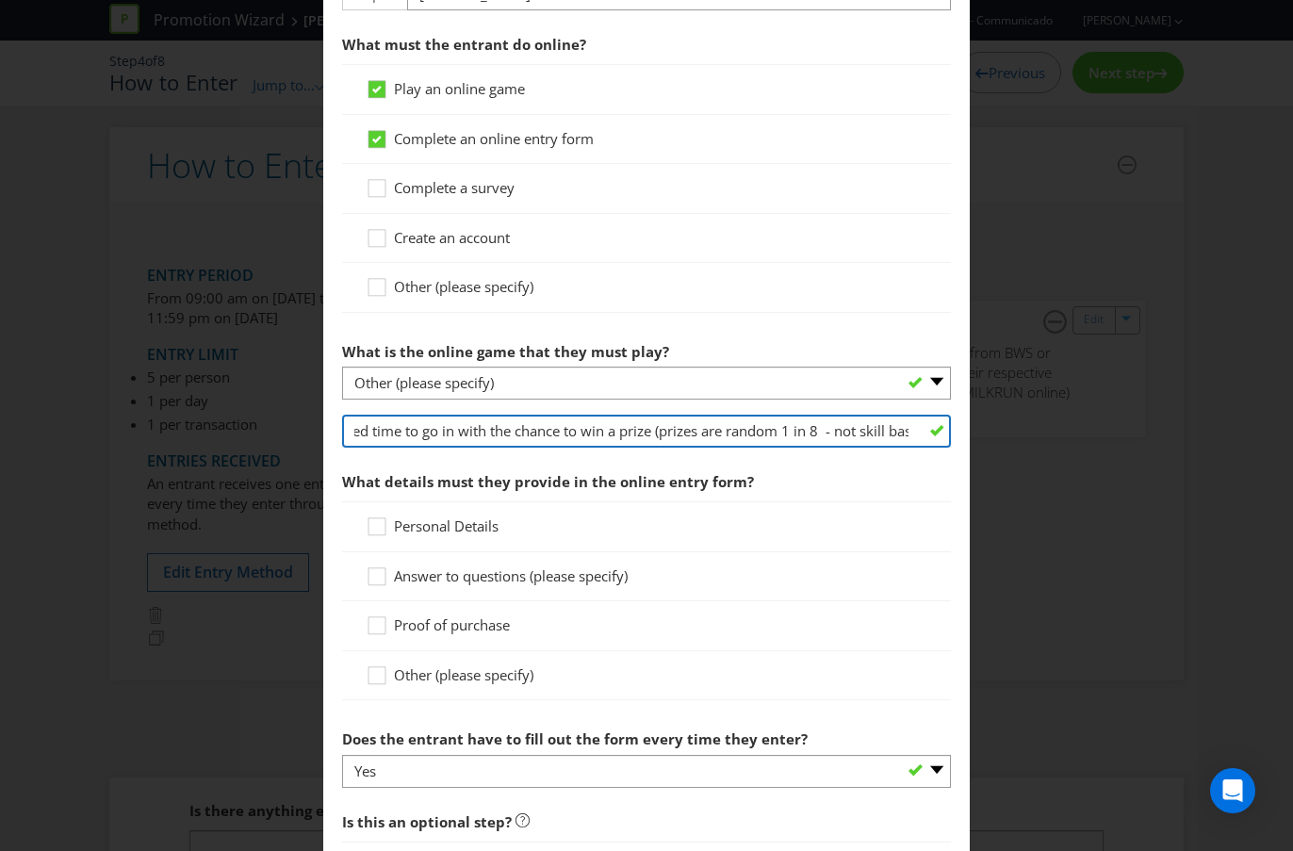
scroll to position [779, 0]
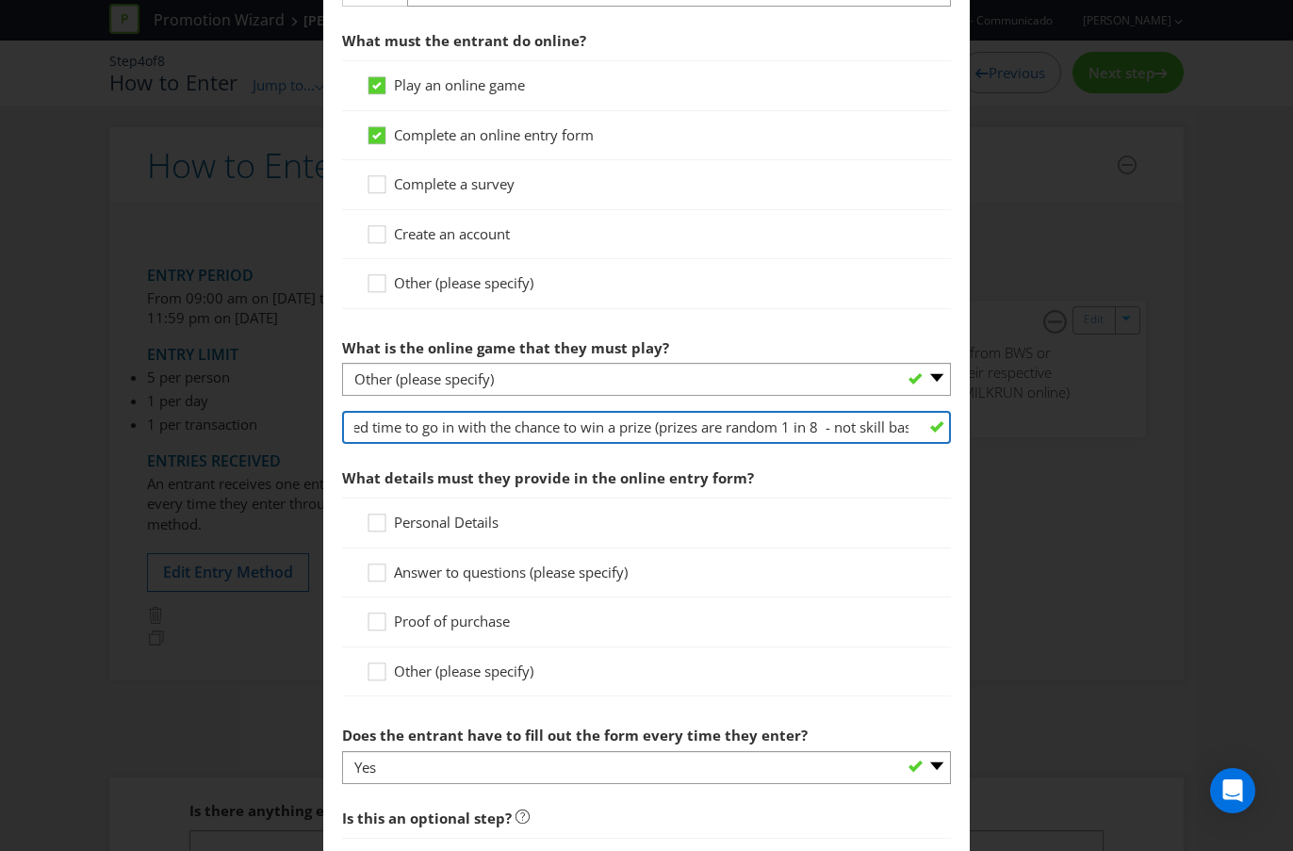
type input "Clock showing different times - Entrant must press the screen, click teh mouse …"
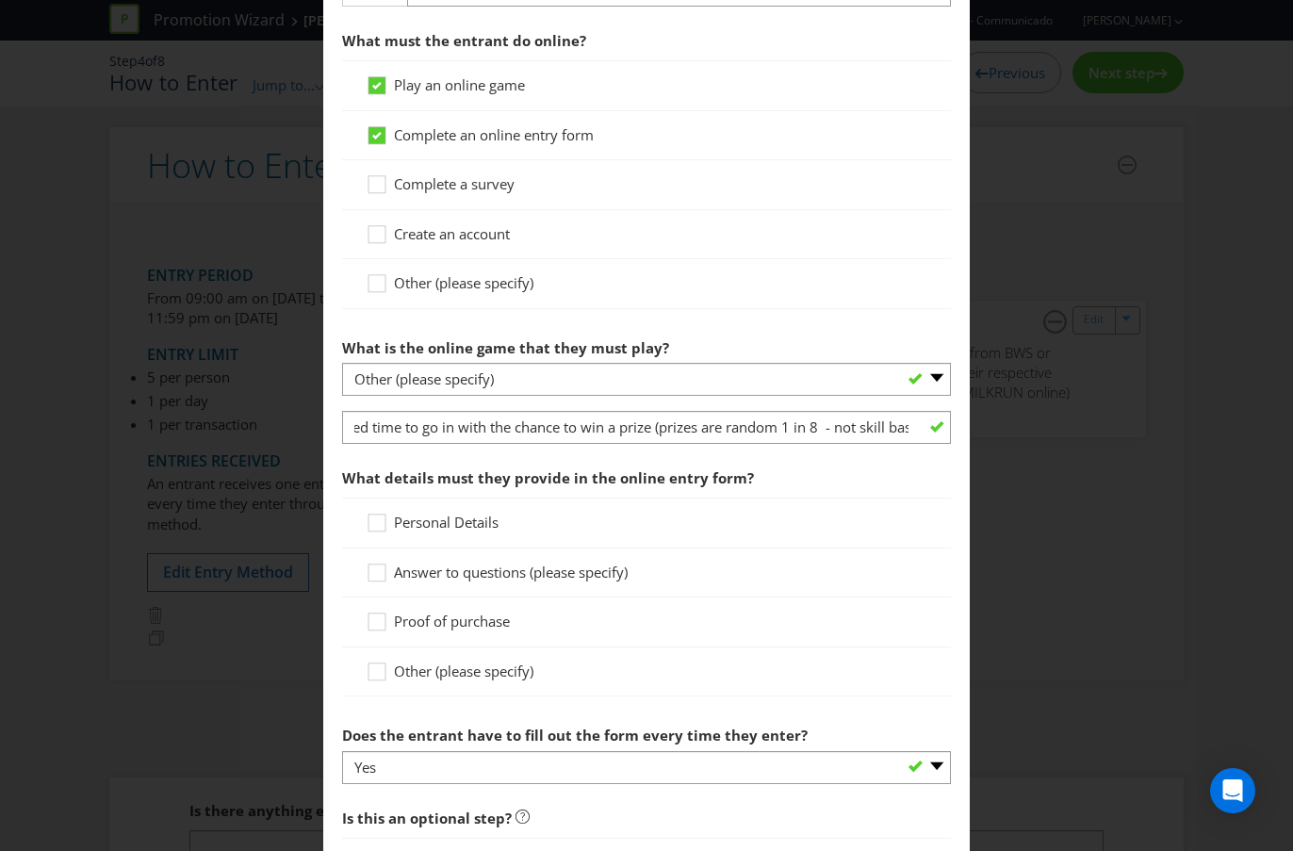
click at [442, 521] on span "Personal Details" at bounding box center [446, 522] width 105 height 19
click at [0, 0] on input "Personal Details" at bounding box center [0, 0] width 0 height 0
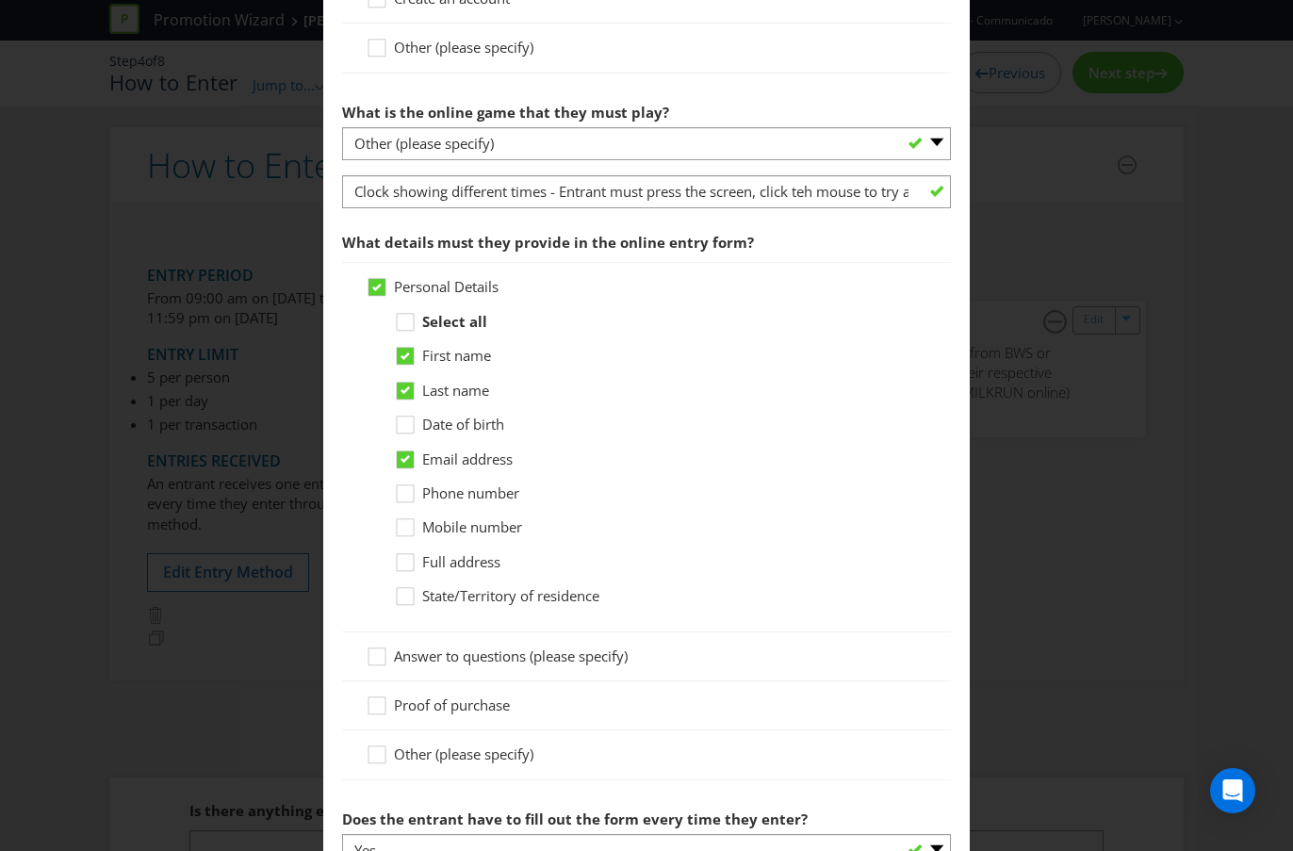
scroll to position [1018, 0]
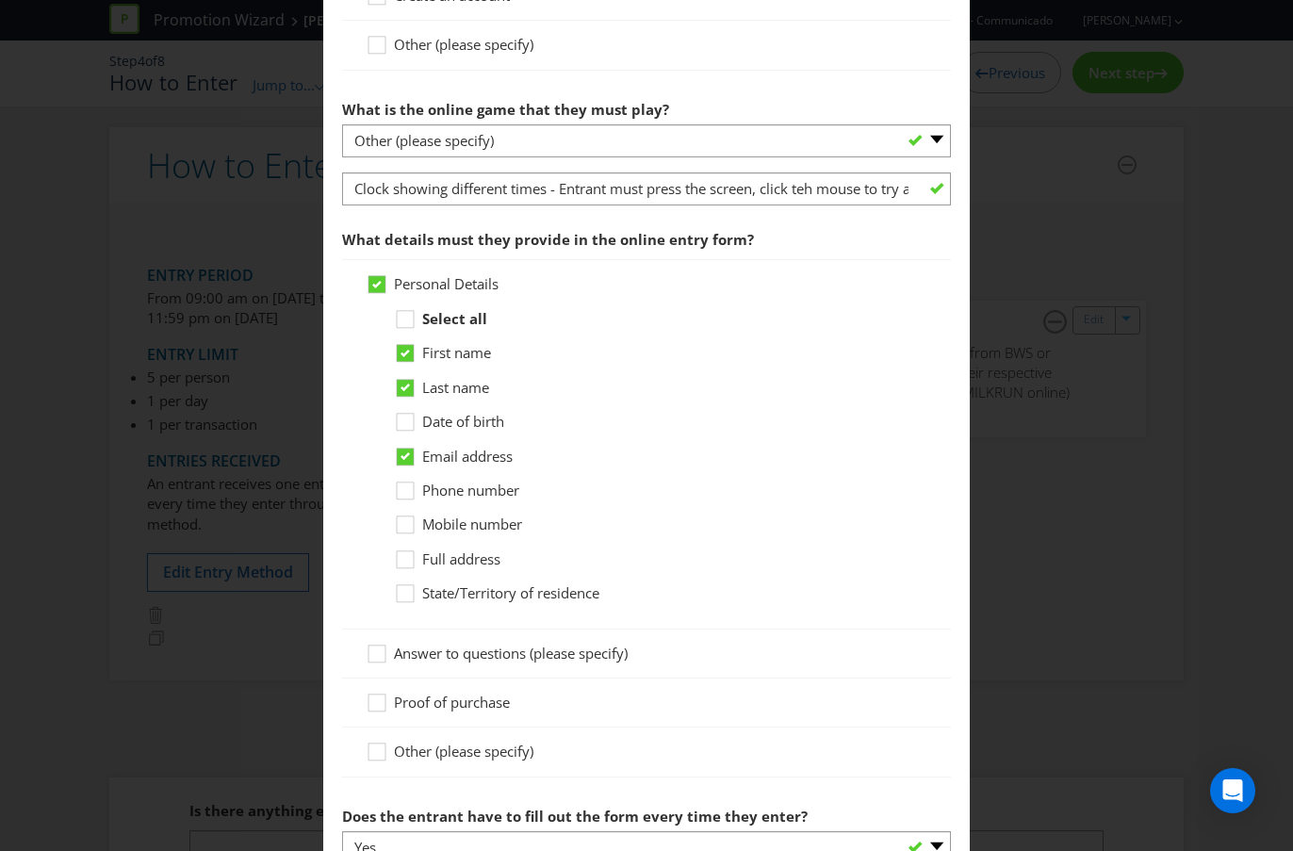
click at [472, 521] on span "Mobile number" at bounding box center [472, 523] width 100 height 19
click at [0, 0] on input "Mobile number" at bounding box center [0, 0] width 0 height 0
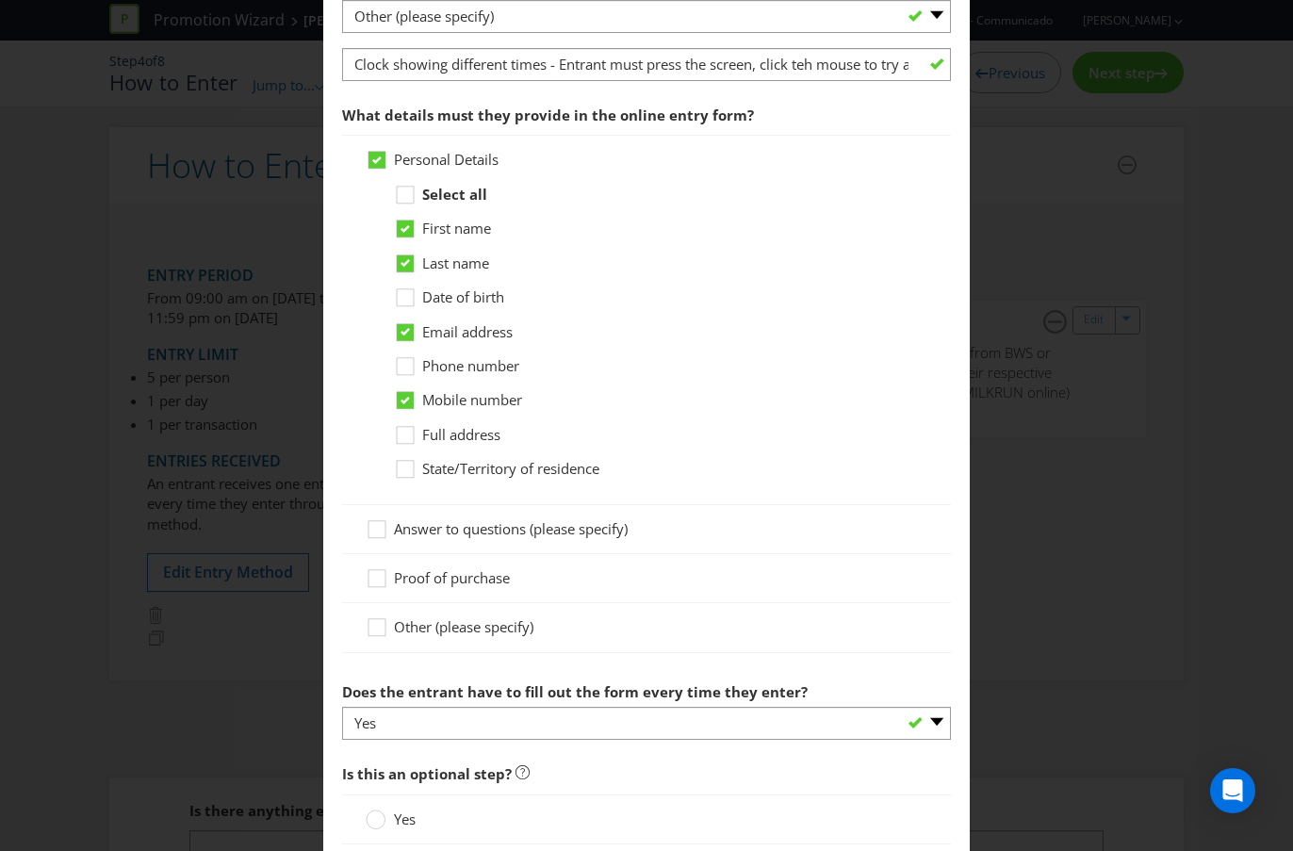
click at [522, 466] on span "State/Territory of residence" at bounding box center [510, 468] width 177 height 19
click at [0, 0] on input "State/Territory of residence" at bounding box center [0, 0] width 0 height 0
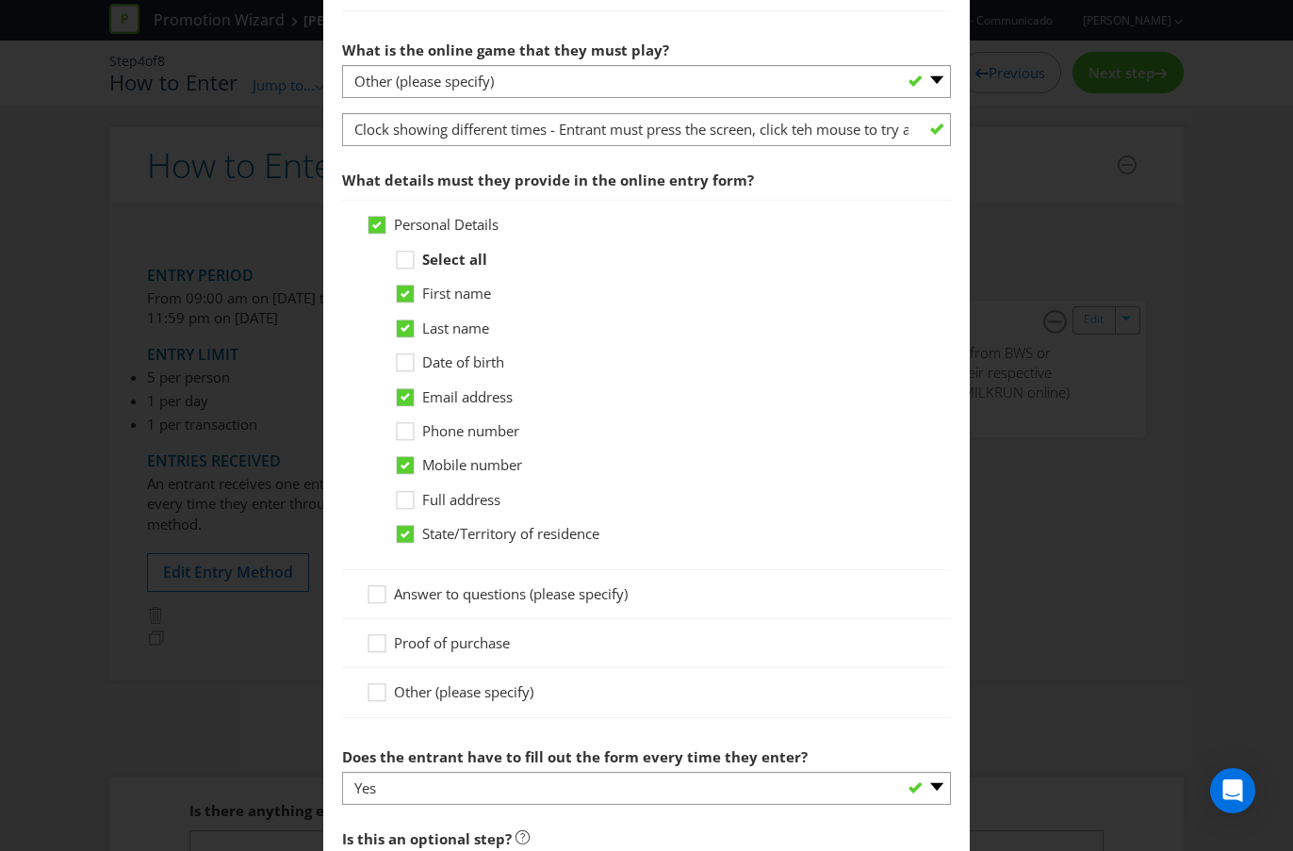
scroll to position [1316, 0]
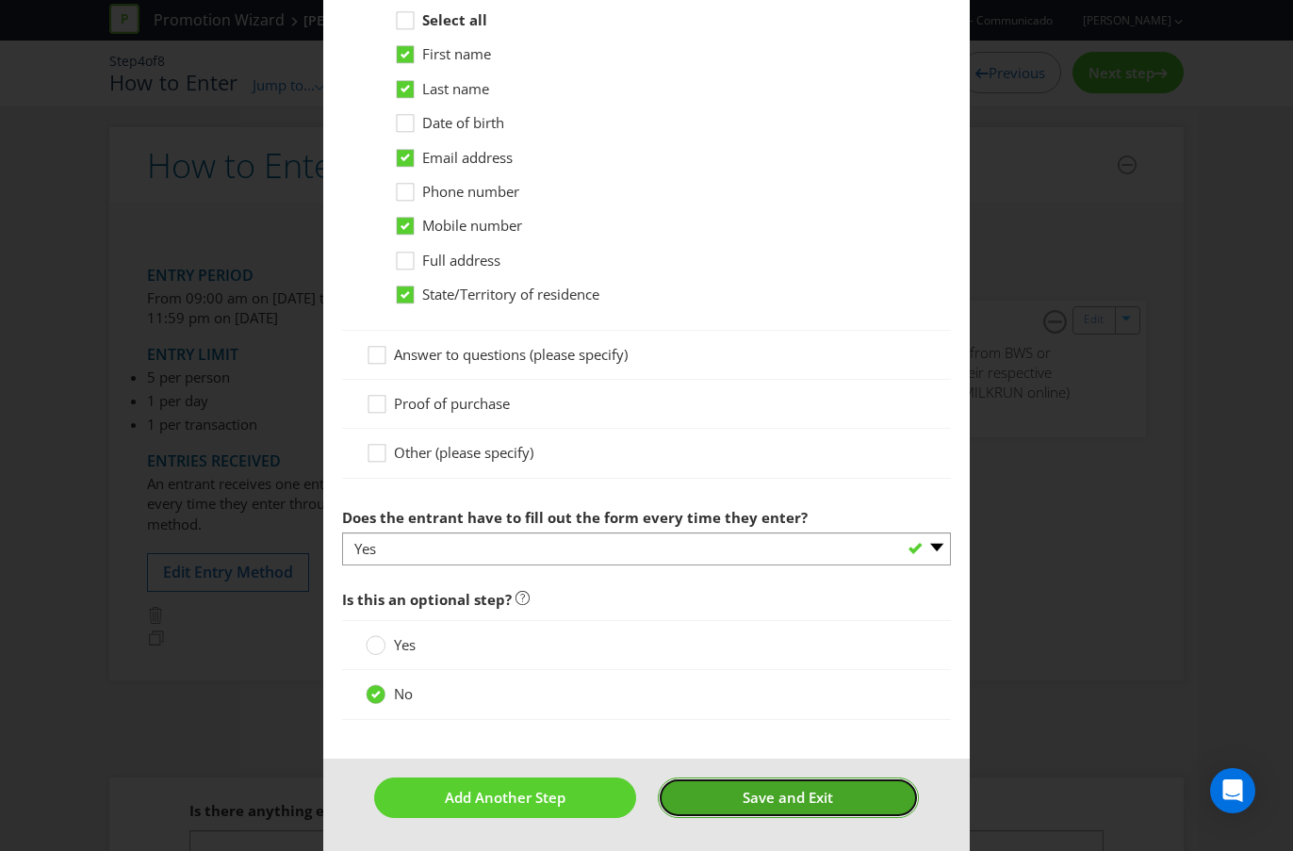
click at [728, 757] on button "Save and Exit" at bounding box center [788, 797] width 261 height 41
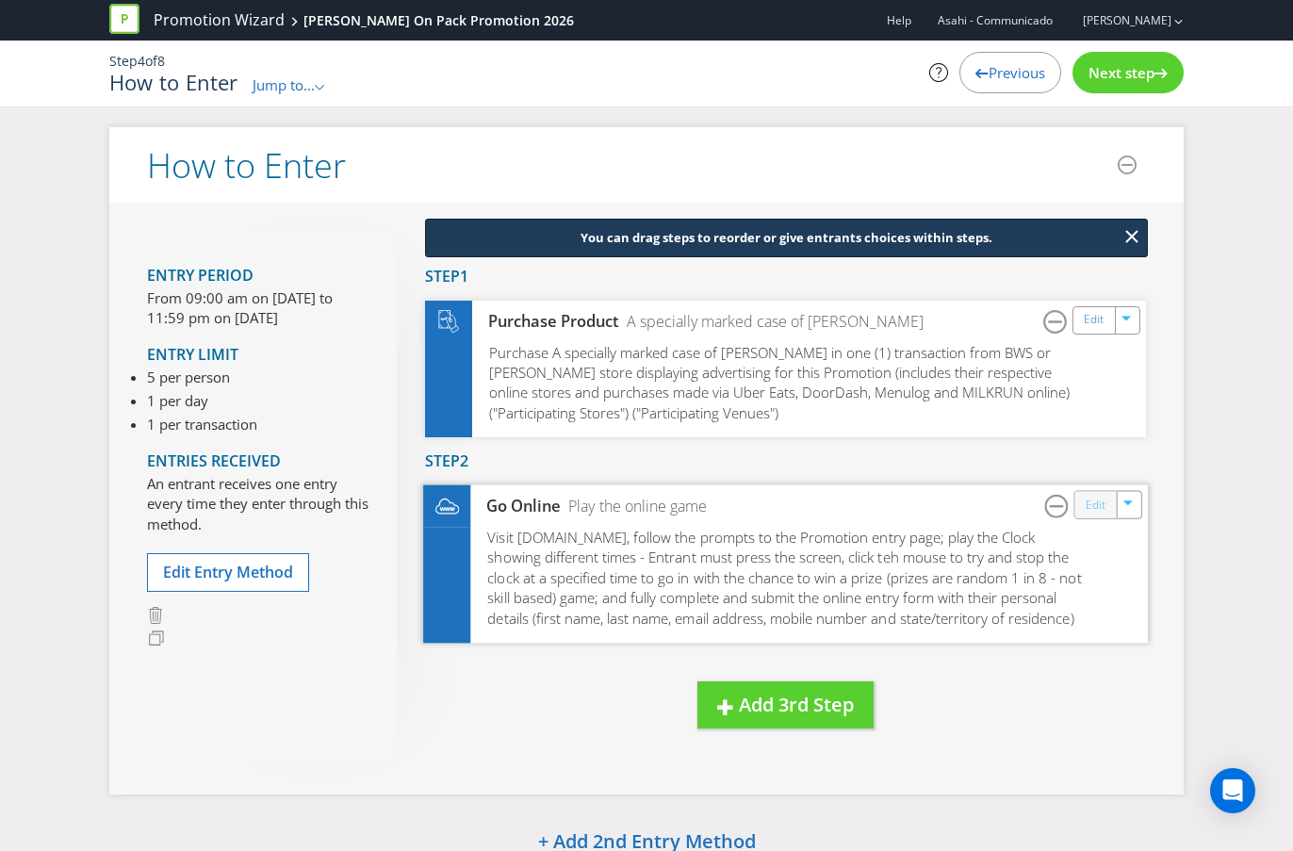
click at [1101, 512] on link "Edit" at bounding box center [1095, 505] width 20 height 22
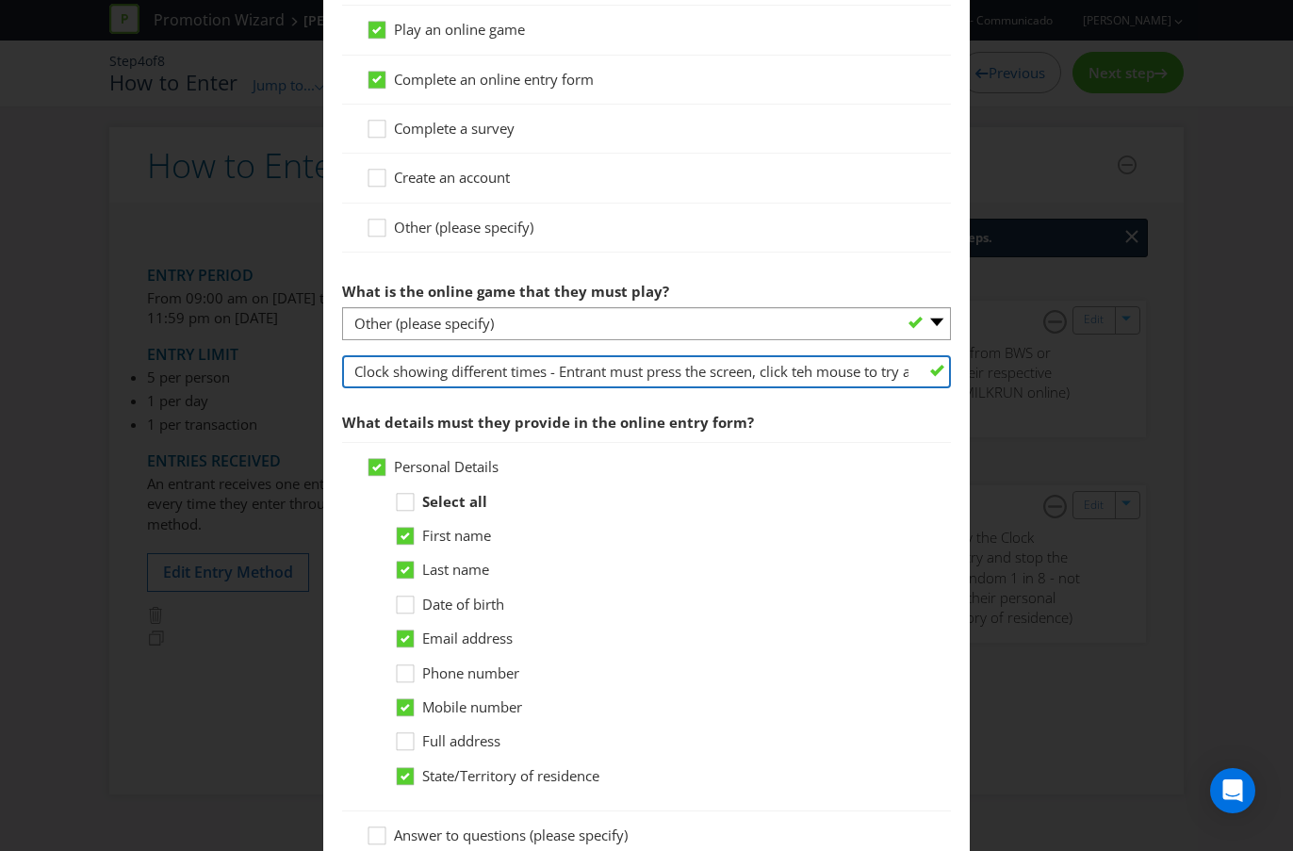
scroll to position [0, 784]
drag, startPoint x: 360, startPoint y: 371, endPoint x: 1014, endPoint y: 369, distance: 653.9
click at [1014, 369] on div "How to Enter Did You Know IMI research shows that ease of participation is one …" at bounding box center [646, 425] width 1293 height 851
type input "C"
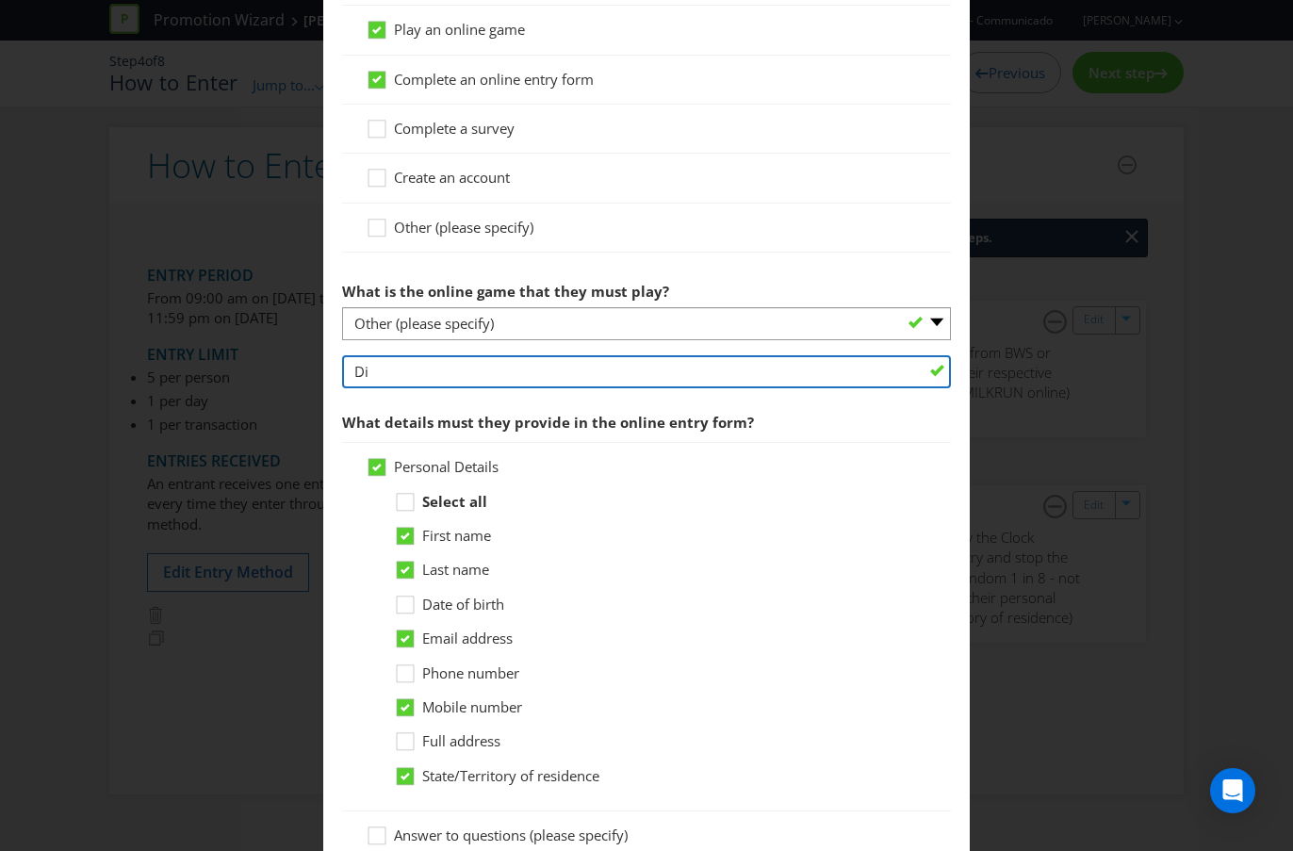
type input "D"
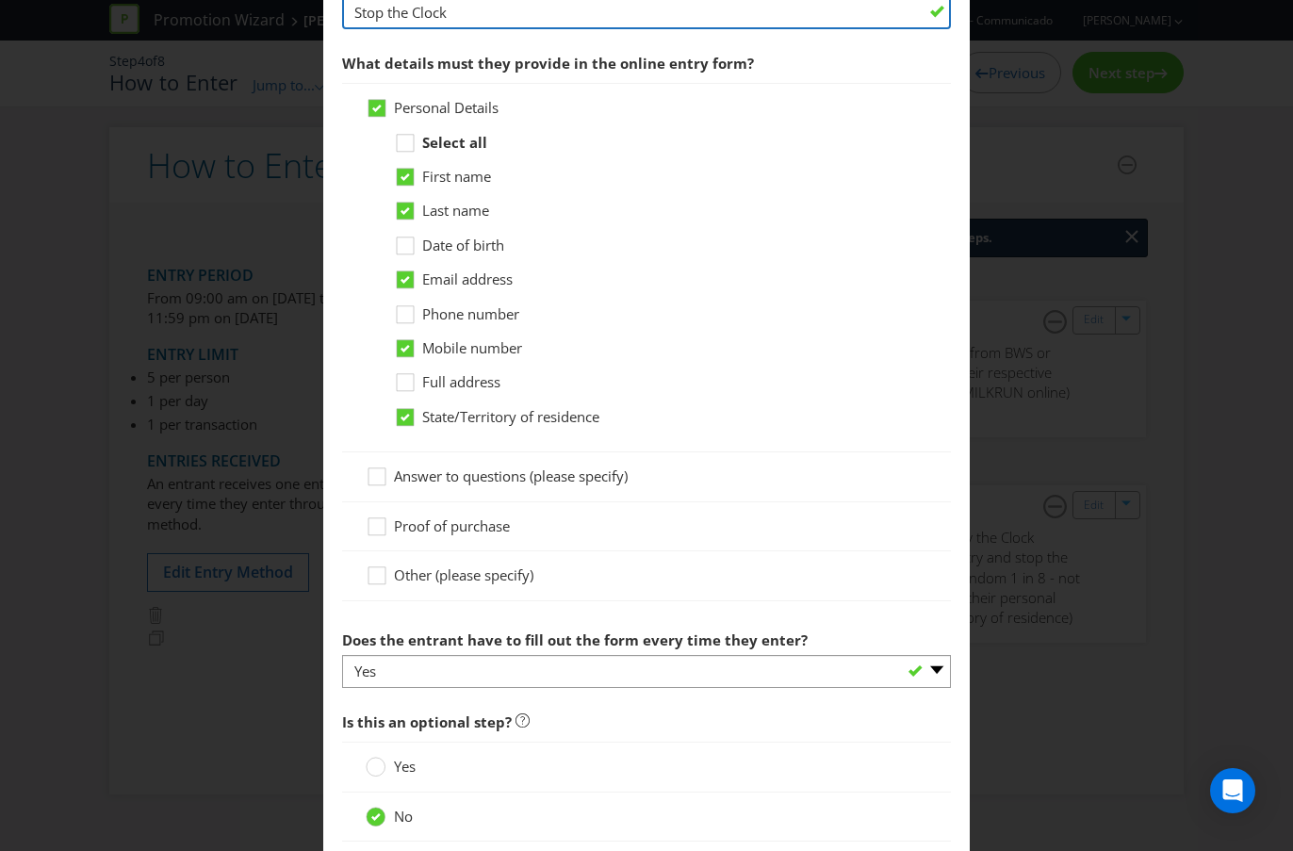
scroll to position [1476, 0]
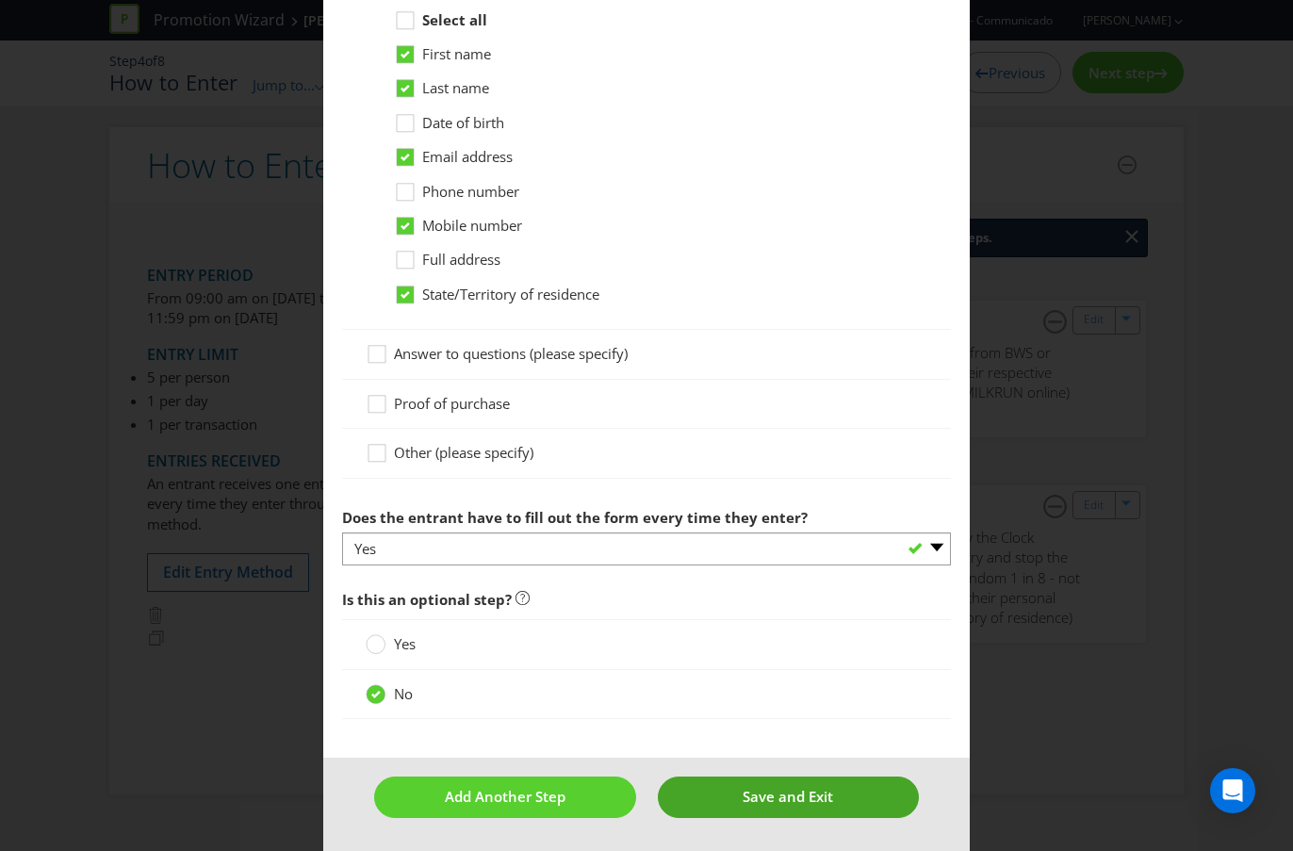
type input "Stop the Clock"
click at [784, 757] on span "Save and Exit" at bounding box center [787, 796] width 90 height 19
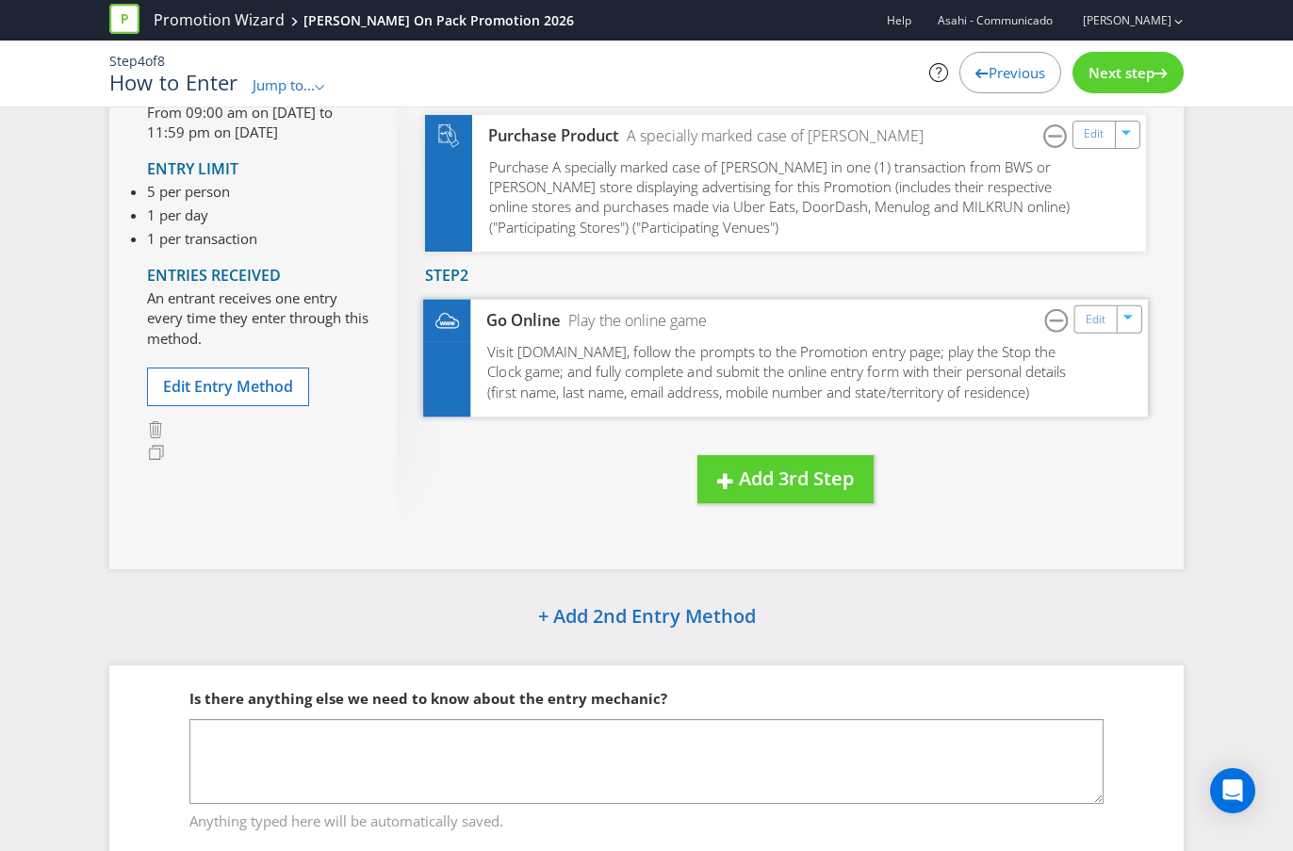
scroll to position [280, 0]
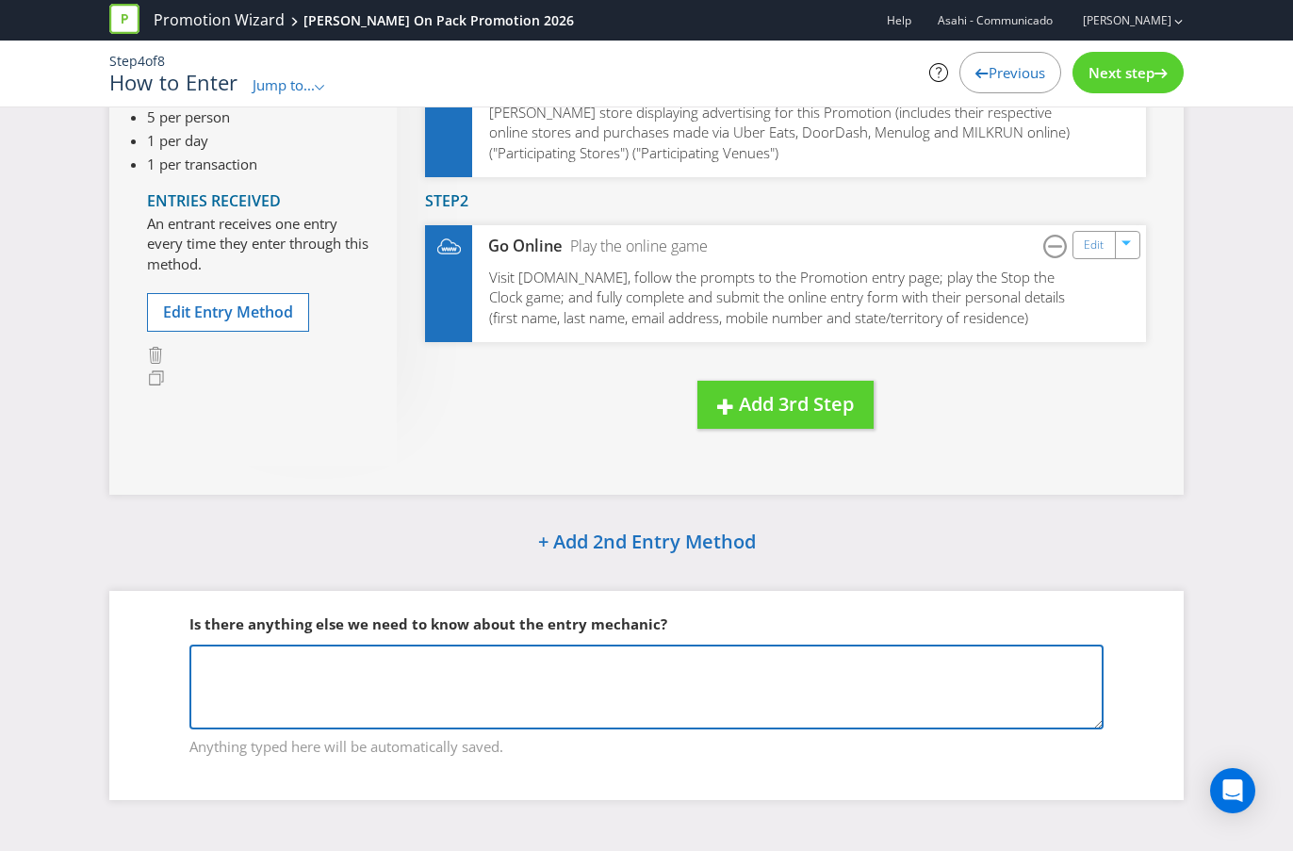
click at [677, 654] on textarea at bounding box center [646, 686] width 914 height 85
click at [486, 677] on textarea "The 'Stop the Clock' game ois" at bounding box center [646, 686] width 914 height 85
drag, startPoint x: 424, startPoint y: 651, endPoint x: 188, endPoint y: 654, distance: 236.5
click at [188, 654] on fieldset "Is there anything else we need to know about the entry mechanic? The 'Stop the …" at bounding box center [646, 674] width 999 height 194
drag, startPoint x: 419, startPoint y: 660, endPoint x: 376, endPoint y: 662, distance: 43.4
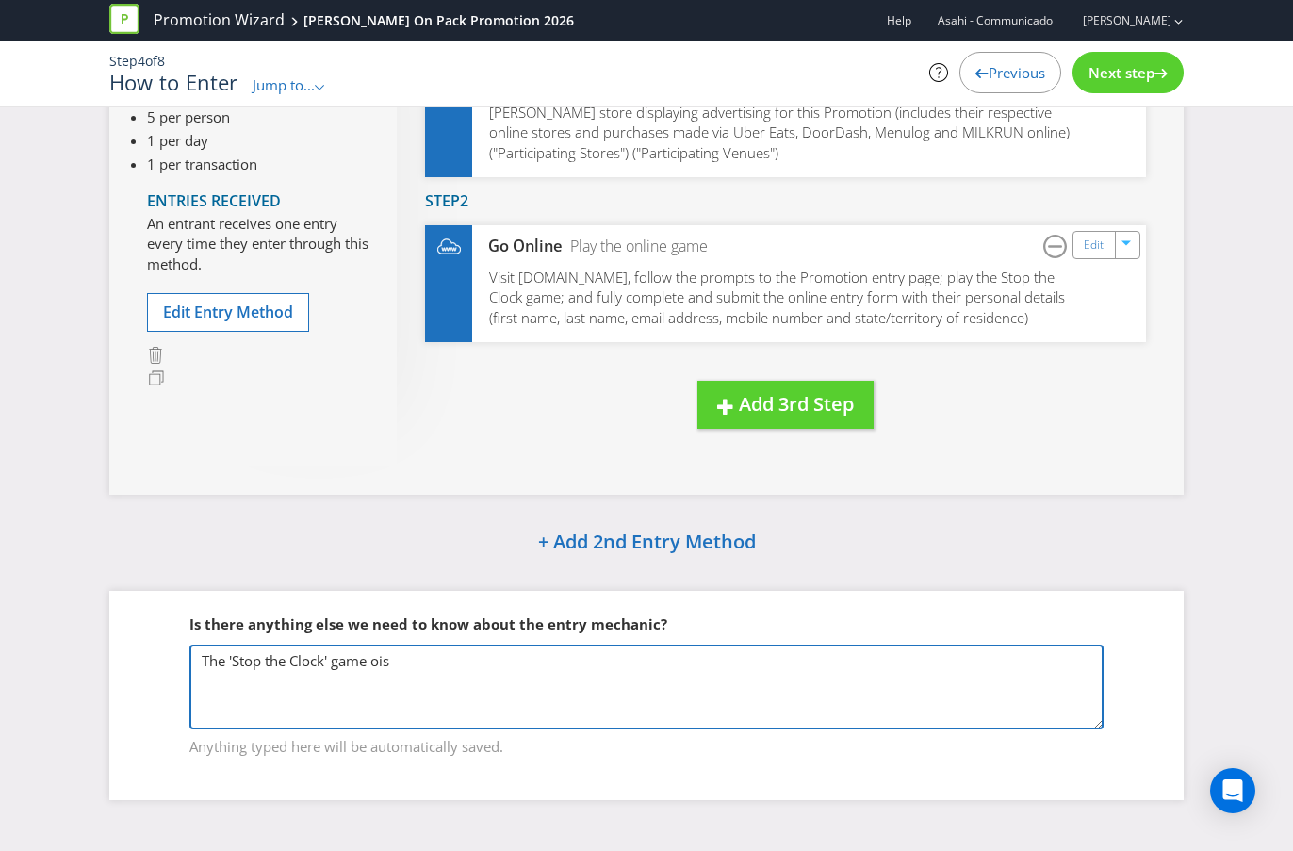
click at [376, 662] on textarea "The 'Stop the Clock' game ois" at bounding box center [646, 686] width 914 height 85
paste textarea "The Knock Off Clock appears. Player hits ‘Start’ to begin the countdown, then t…"
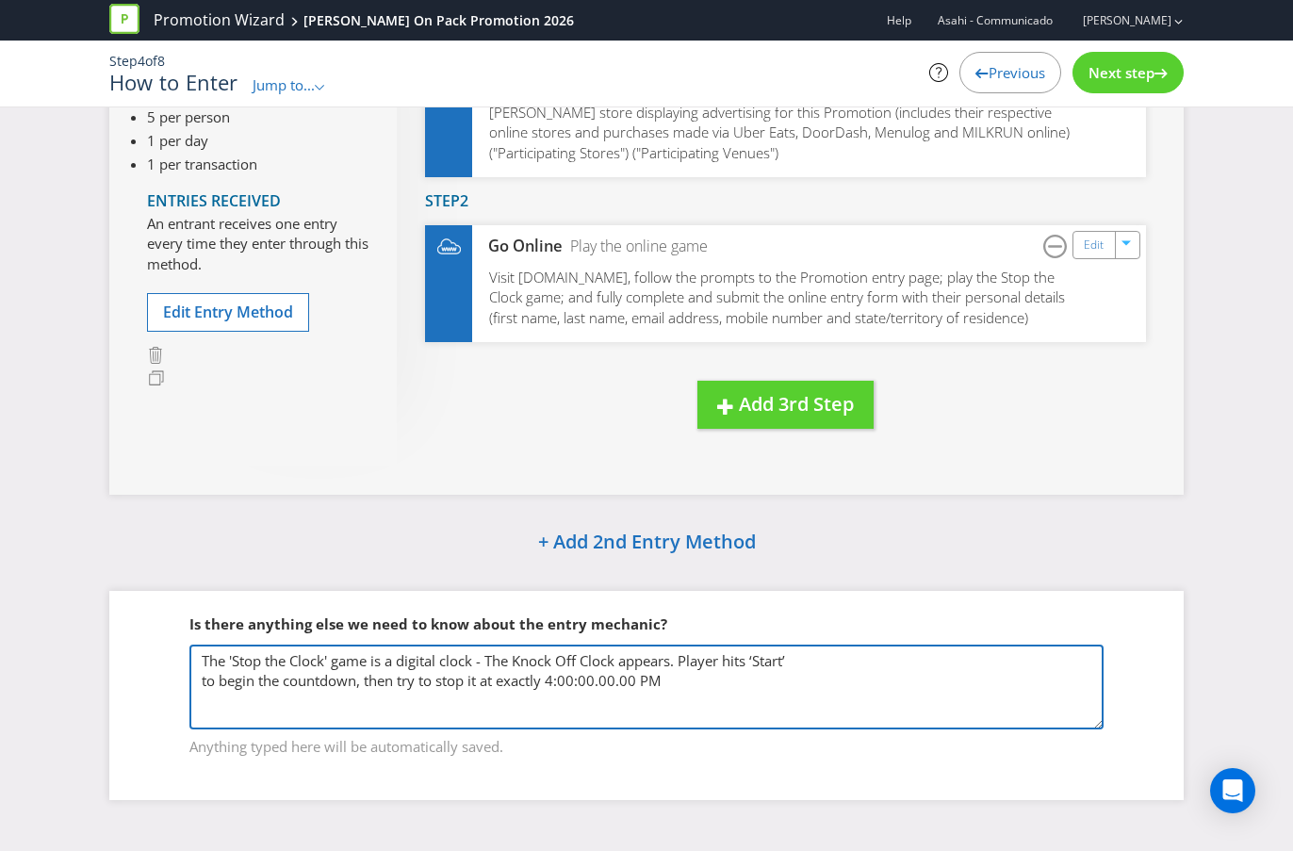
click at [489, 661] on textarea "The 'Stop the Clock' game is a digital clock - The Knock Off Clock appears. Pla…" at bounding box center [646, 686] width 914 height 85
drag, startPoint x: 484, startPoint y: 664, endPoint x: 181, endPoint y: 651, distance: 303.7
click at [181, 651] on fieldset "Is there anything else we need to know about the entry mechanic? The 'Stop the …" at bounding box center [646, 674] width 999 height 194
drag, startPoint x: 310, startPoint y: 663, endPoint x: 106, endPoint y: 655, distance: 203.7
click at [106, 655] on div "How to Enter Entry Period From 09:00 am on [DATE] to 11:59 pm on [DATE] Entry L…" at bounding box center [646, 347] width 1102 height 960
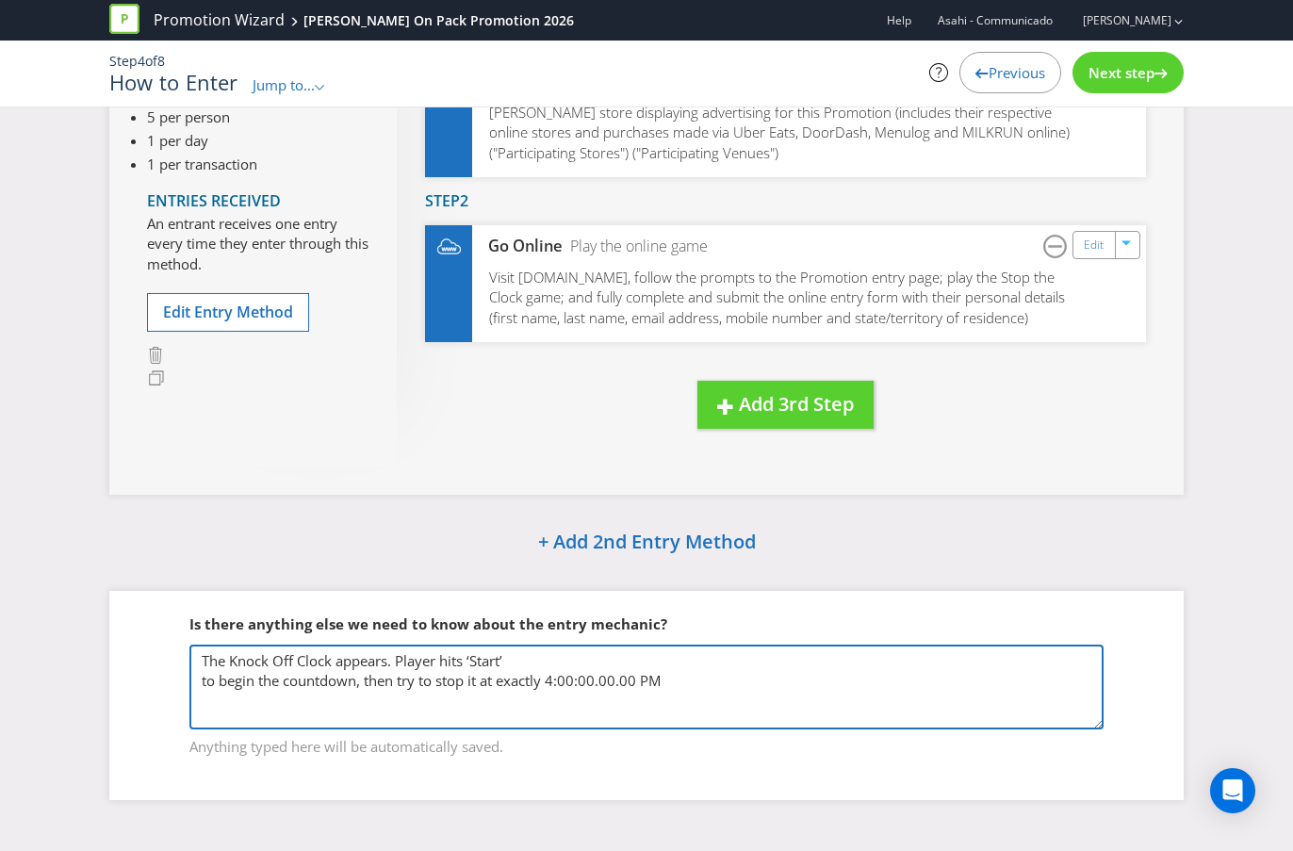
click at [336, 669] on textarea "The Knock Off Clock appears. Player hits ‘Start’ to begin the countdown, then t…" at bounding box center [646, 686] width 914 height 85
drag, startPoint x: 579, startPoint y: 661, endPoint x: 390, endPoint y: 661, distance: 189.4
click at [390, 661] on textarea "The Knock Off Clock game is appears. Player hits ‘Start’ to begin the countdown…" at bounding box center [646, 686] width 914 height 85
drag, startPoint x: 366, startPoint y: 684, endPoint x: 379, endPoint y: 668, distance: 20.8
click at [379, 668] on textarea "The Knock Off Clock game is not based on skill to begin the countdown, then try…" at bounding box center [646, 686] width 914 height 85
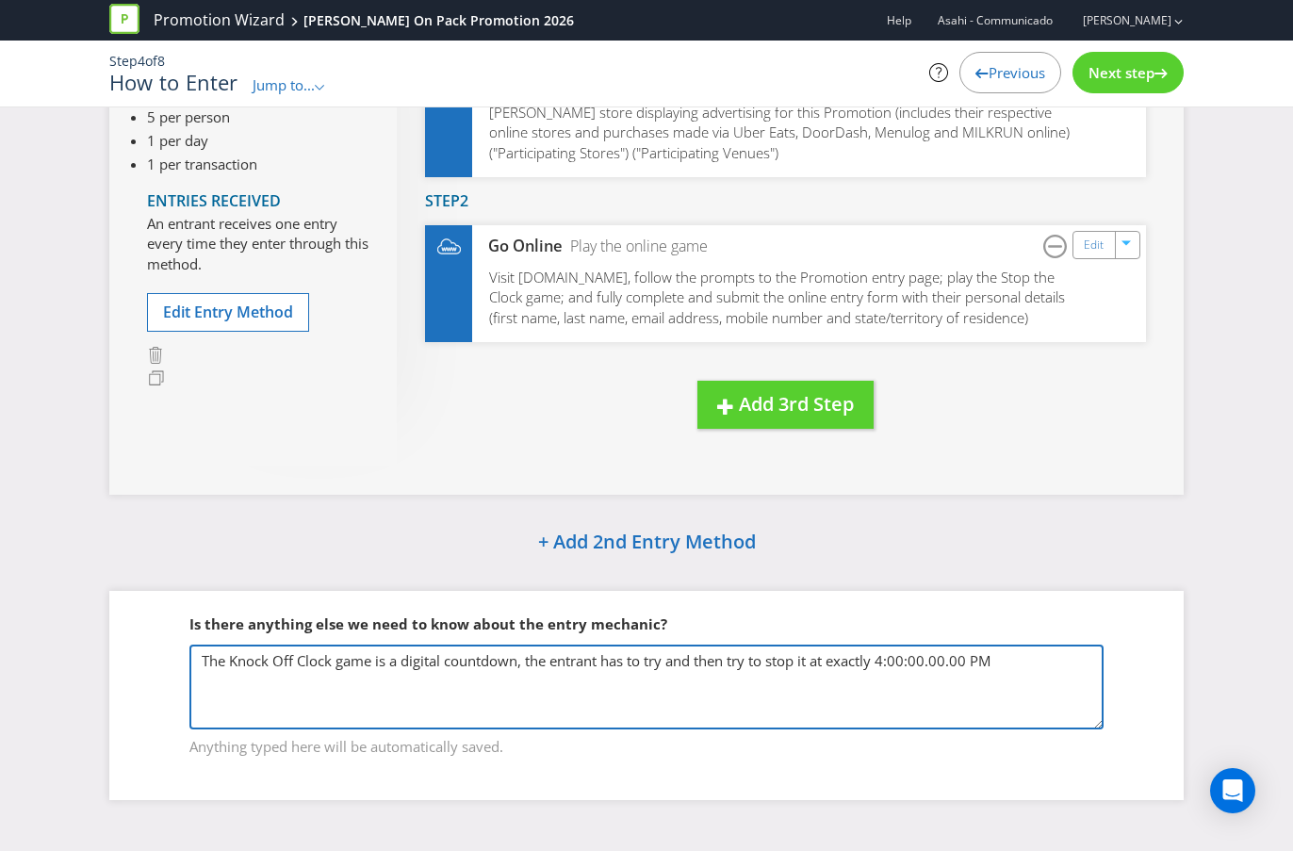
drag, startPoint x: 769, startPoint y: 664, endPoint x: 697, endPoint y: 667, distance: 71.7
click at [697, 667] on textarea "The Knock Off Clock game is a digital countdown, the entrant has to try and the…" at bounding box center [646, 686] width 914 height 85
click at [932, 666] on textarea "The Knock Off Clock game is a digital countdown, the entrant has to try and sto…" at bounding box center [646, 686] width 914 height 85
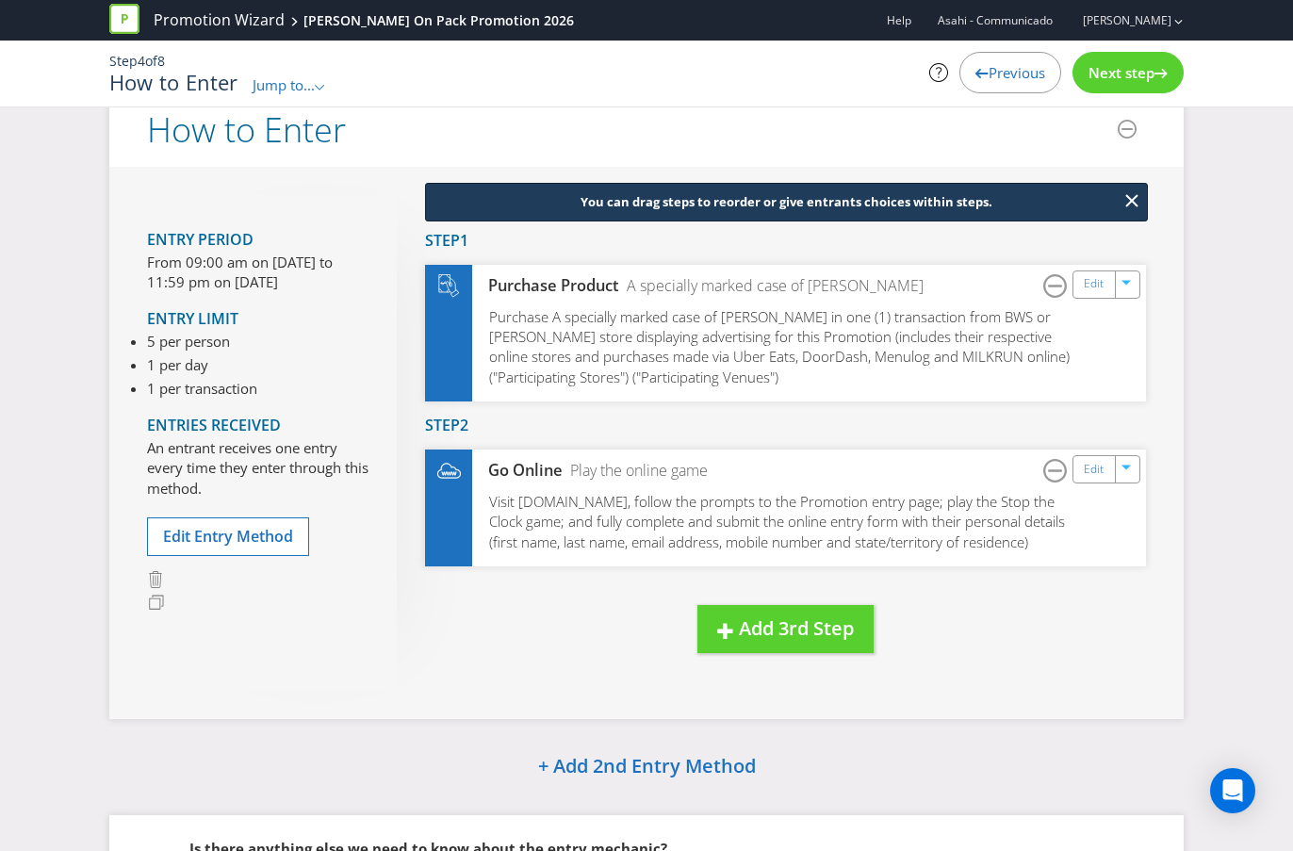
scroll to position [0, 0]
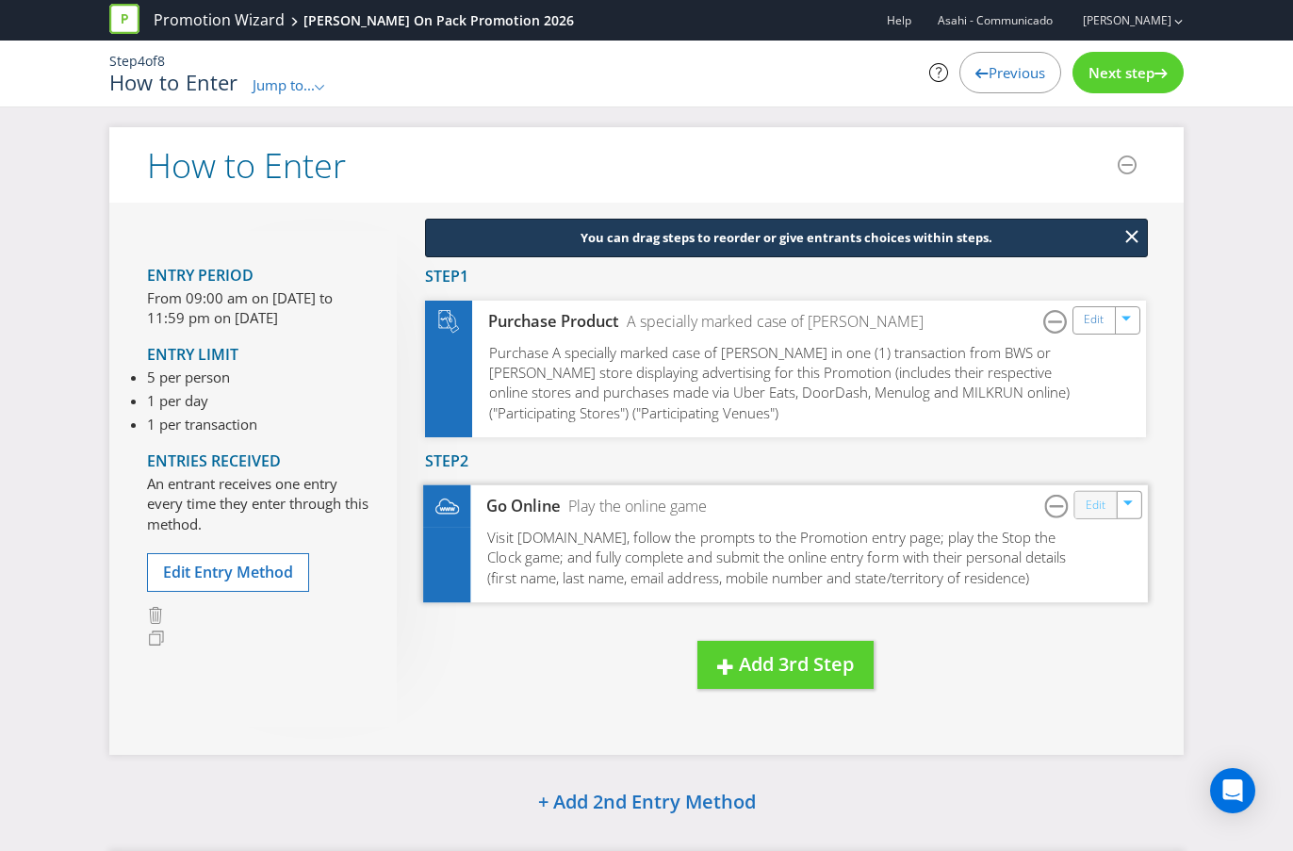
type textarea "The Knock Off Clock game is a digital countdown, the entrant has to try and sto…"
click at [1100, 508] on link "Edit" at bounding box center [1095, 505] width 20 height 22
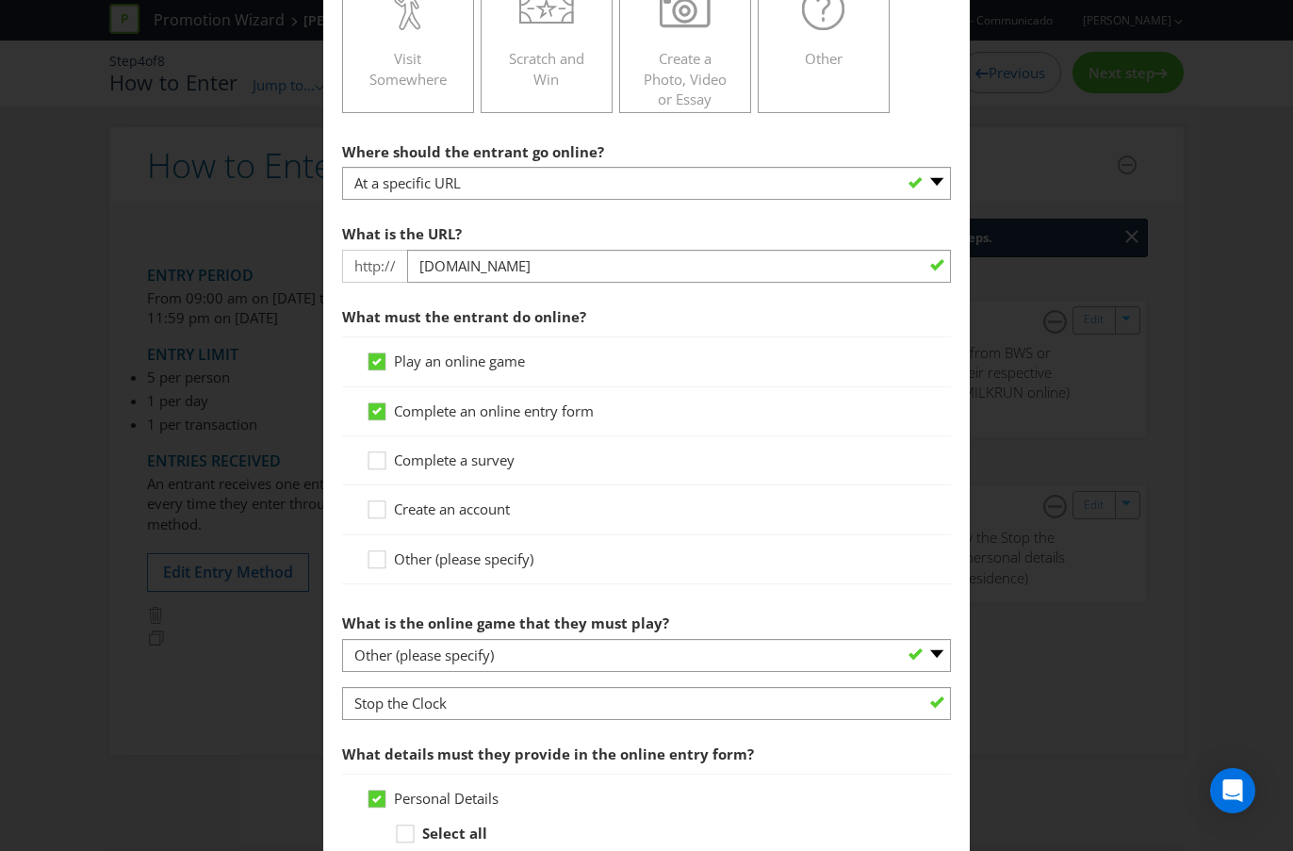
scroll to position [734, 0]
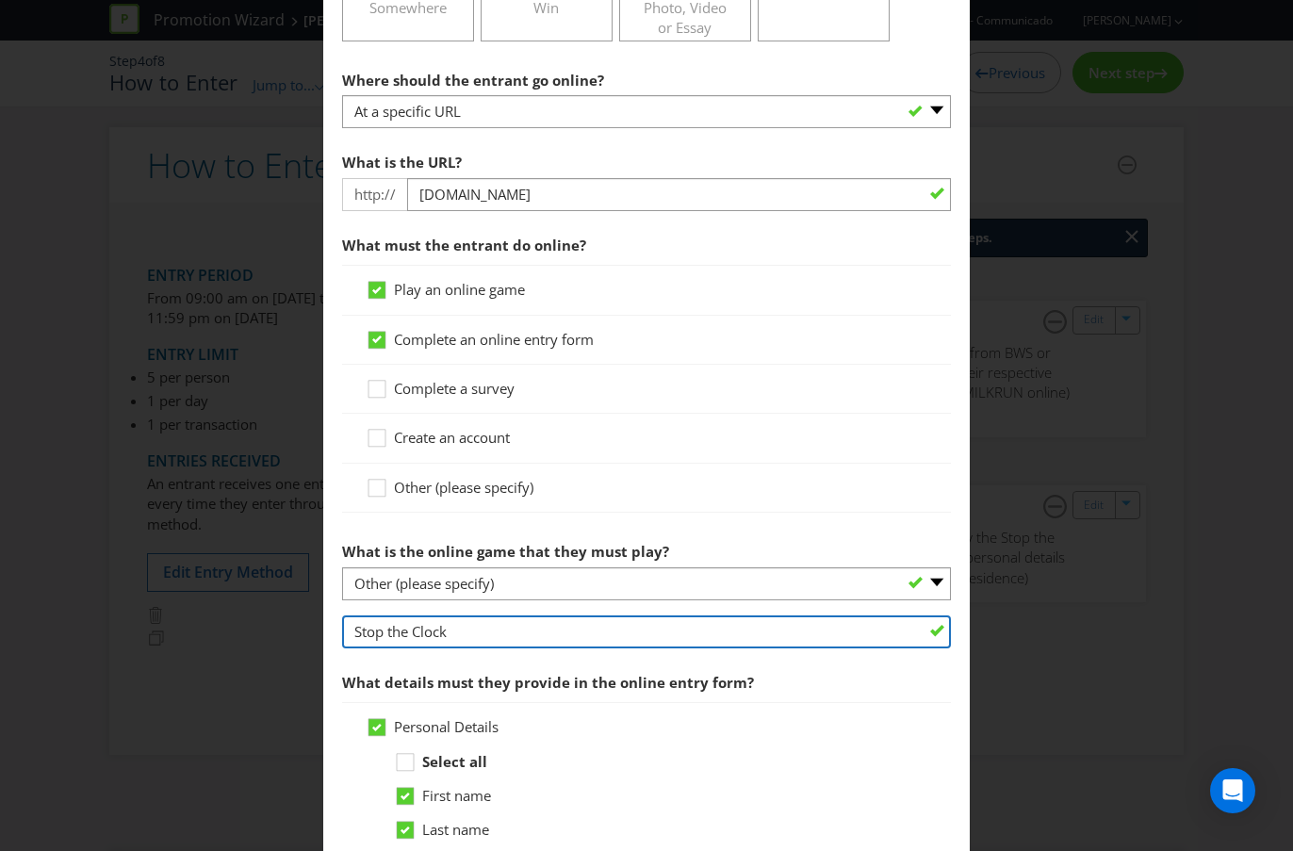
drag, startPoint x: 478, startPoint y: 635, endPoint x: 236, endPoint y: 628, distance: 242.3
click at [236, 628] on div "How to Enter Did You Know IMI research shows that ease of participation is one …" at bounding box center [646, 425] width 1293 height 851
click at [356, 629] on input "Knock Off Clock" at bounding box center [646, 631] width 609 height 33
click at [530, 630] on input "Stop the Knock Off Clock" at bounding box center [646, 631] width 609 height 33
click at [416, 628] on input "Stop the Knock Off Clock" at bounding box center [646, 631] width 609 height 33
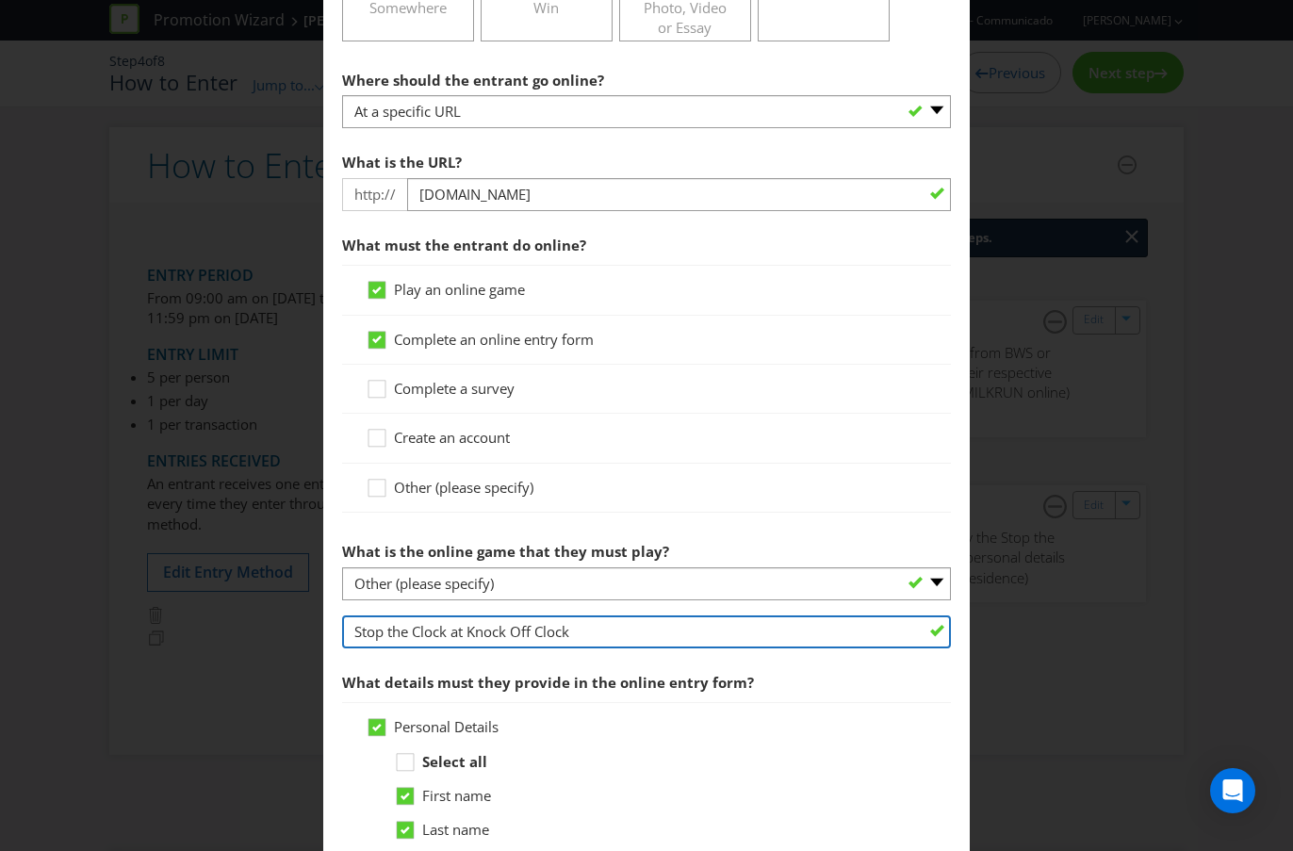
drag, startPoint x: 587, startPoint y: 634, endPoint x: 537, endPoint y: 633, distance: 49.9
click at [537, 633] on input "Stop the Clock at Knock Off Clock" at bounding box center [646, 631] width 609 height 33
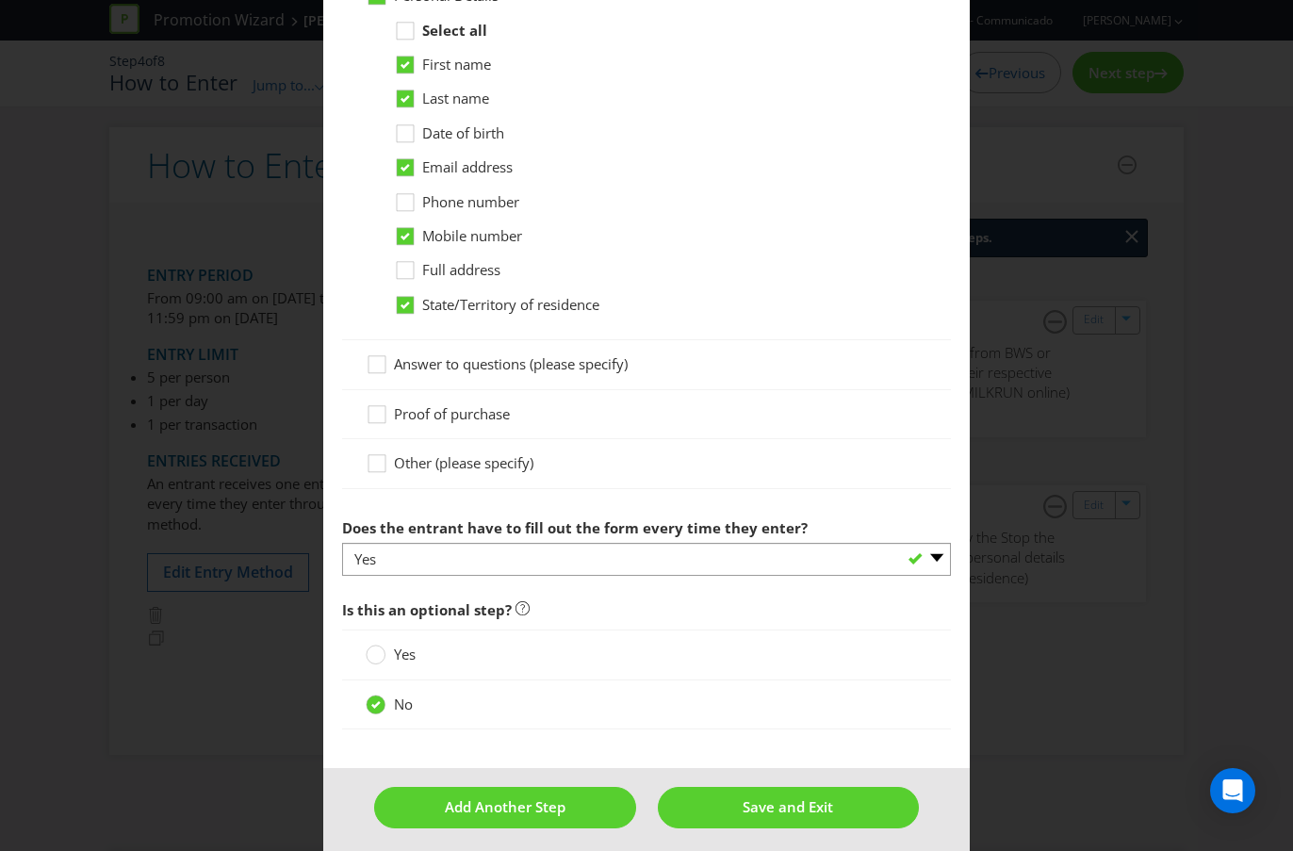
scroll to position [1476, 0]
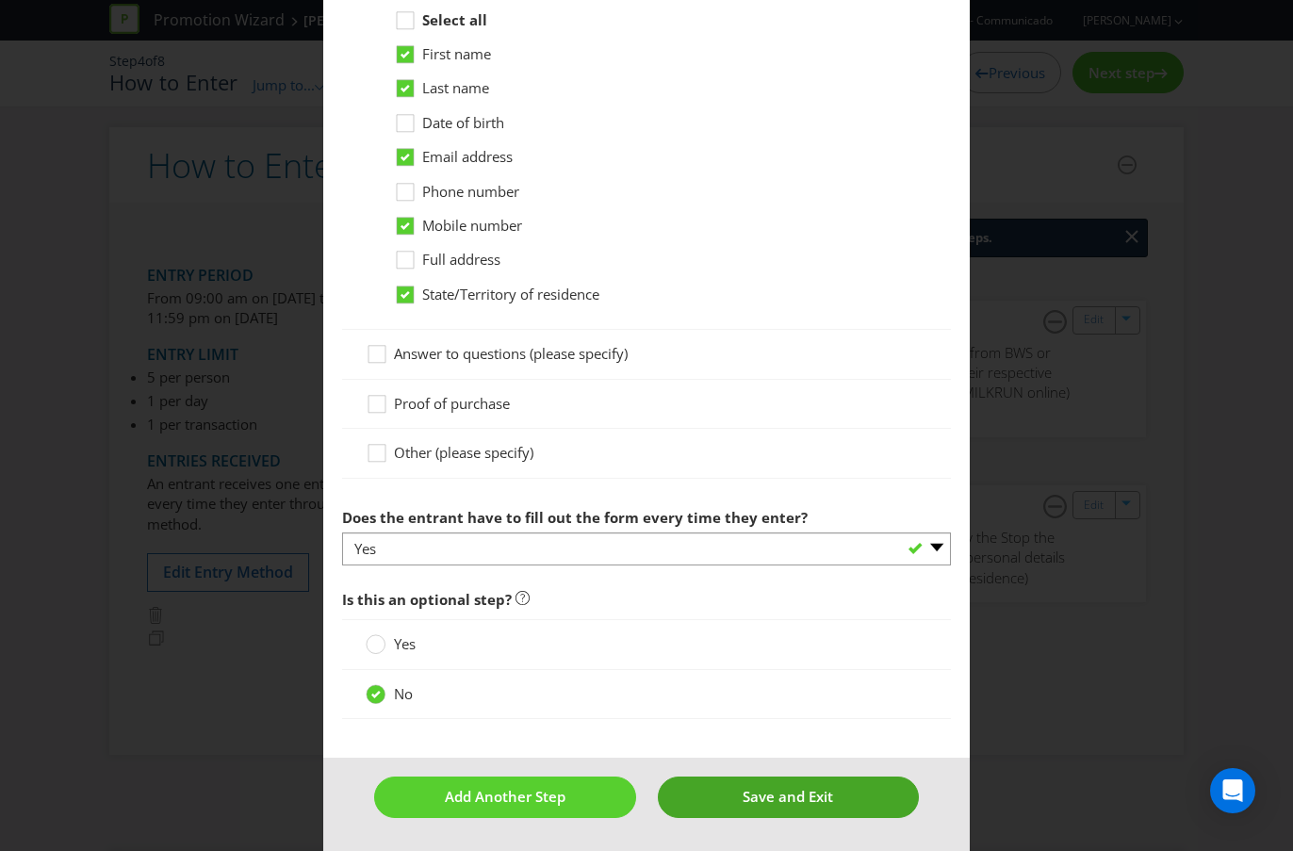
type input "Stop the Clock at Knock Off"
click at [753, 757] on span "Save and Exit" at bounding box center [787, 796] width 90 height 19
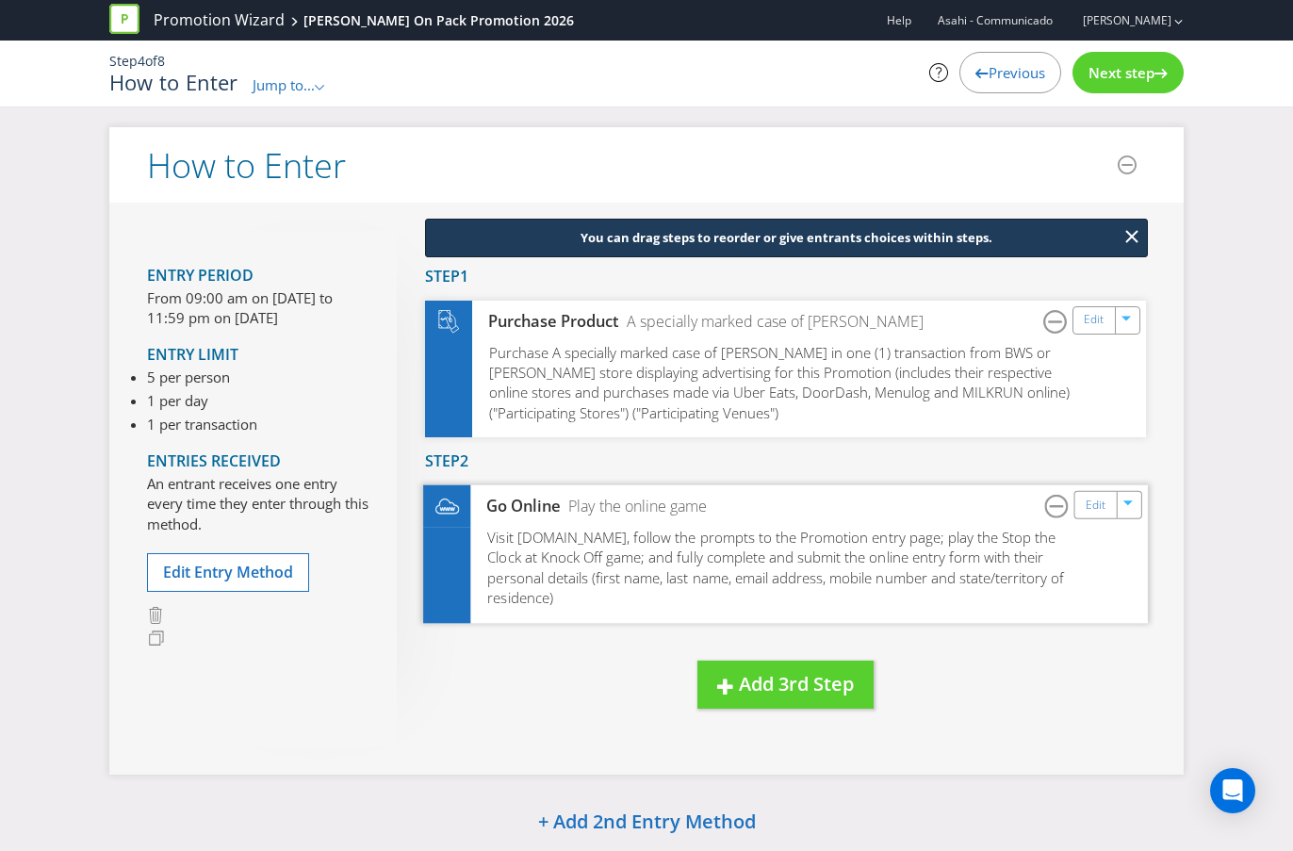
click at [612, 591] on span "Visit [DOMAIN_NAME], follow the prompts to the Promotion entry page; play the S…" at bounding box center [775, 568] width 577 height 80
click at [1097, 508] on link "Edit" at bounding box center [1095, 505] width 20 height 22
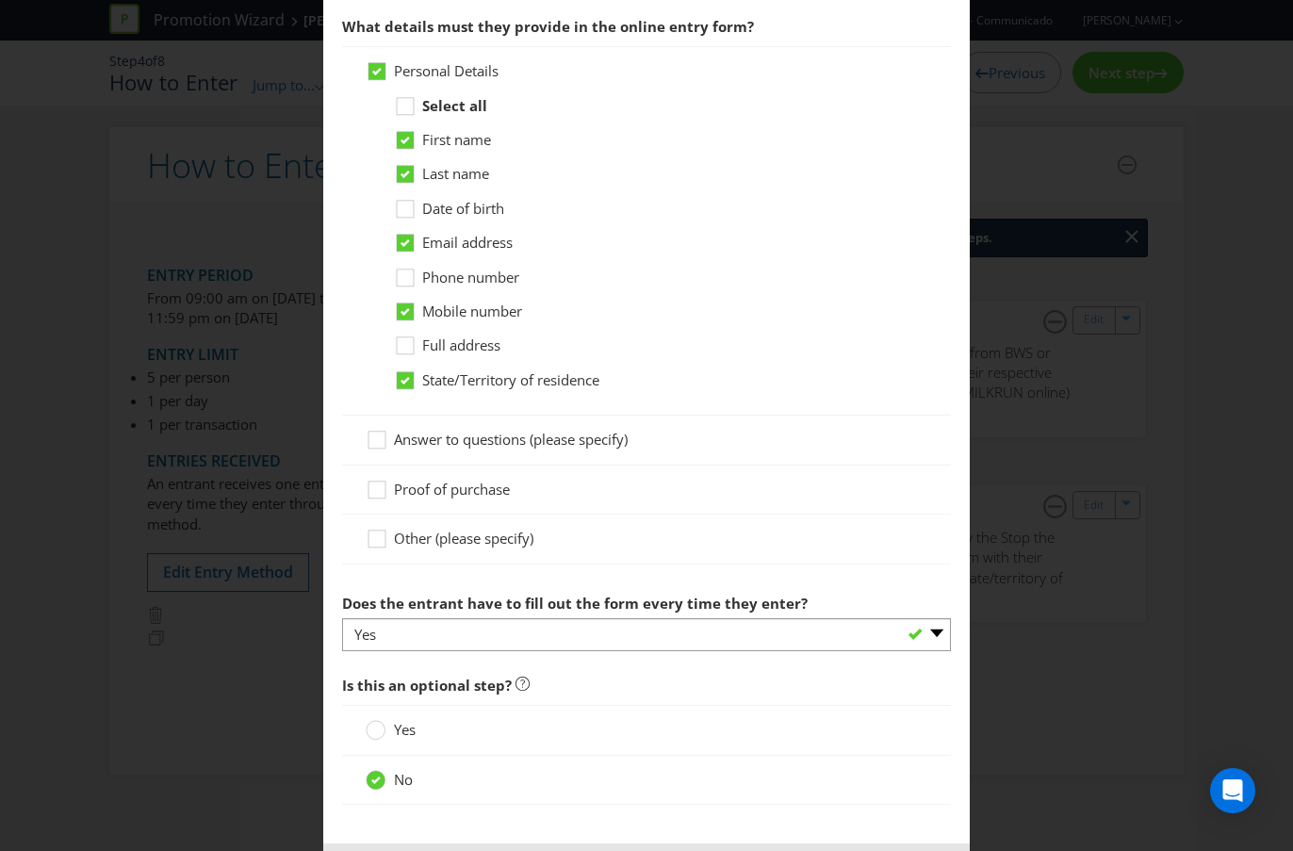
scroll to position [1394, 0]
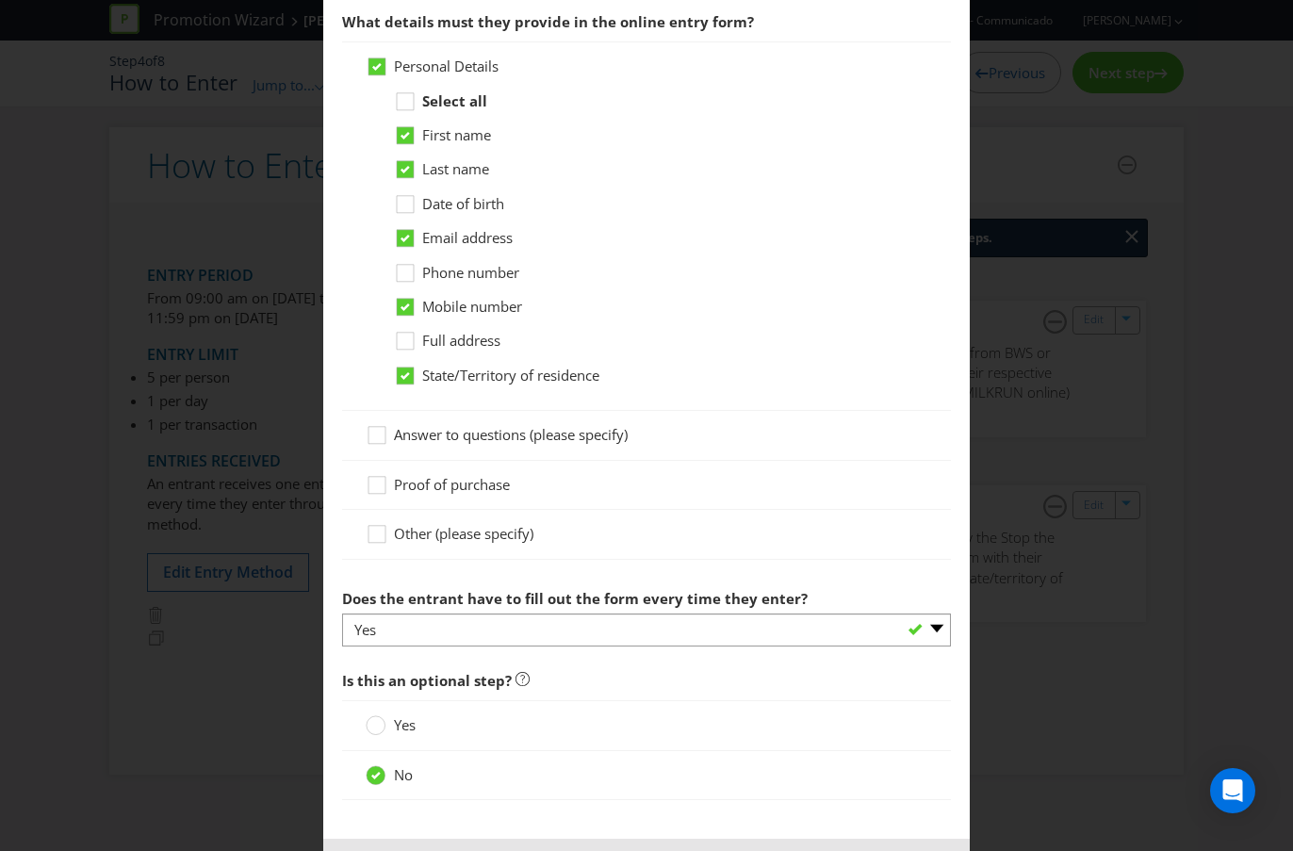
click at [466, 483] on span "Proof of purchase" at bounding box center [452, 484] width 116 height 19
click at [0, 0] on input "Proof of purchase" at bounding box center [0, 0] width 0 height 0
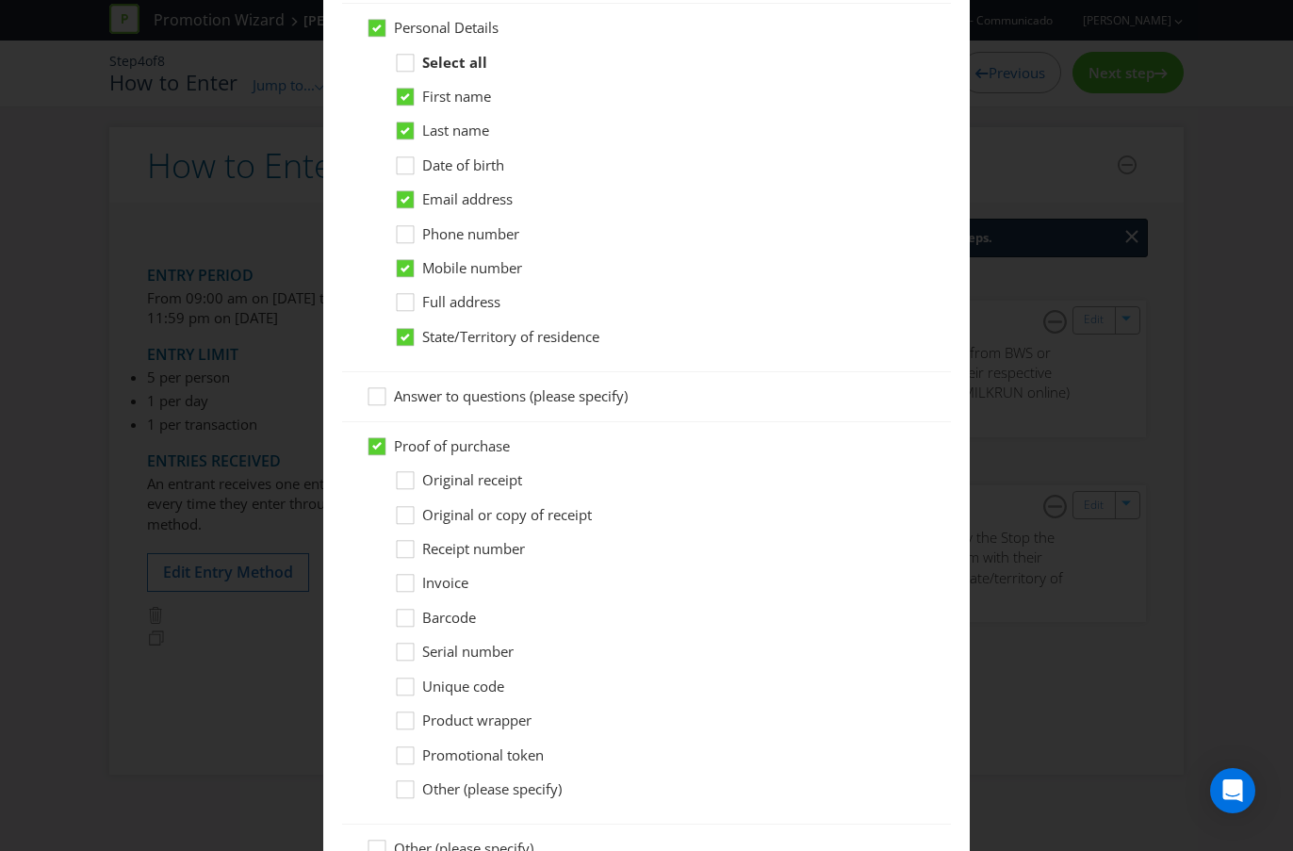
scroll to position [1438, 0]
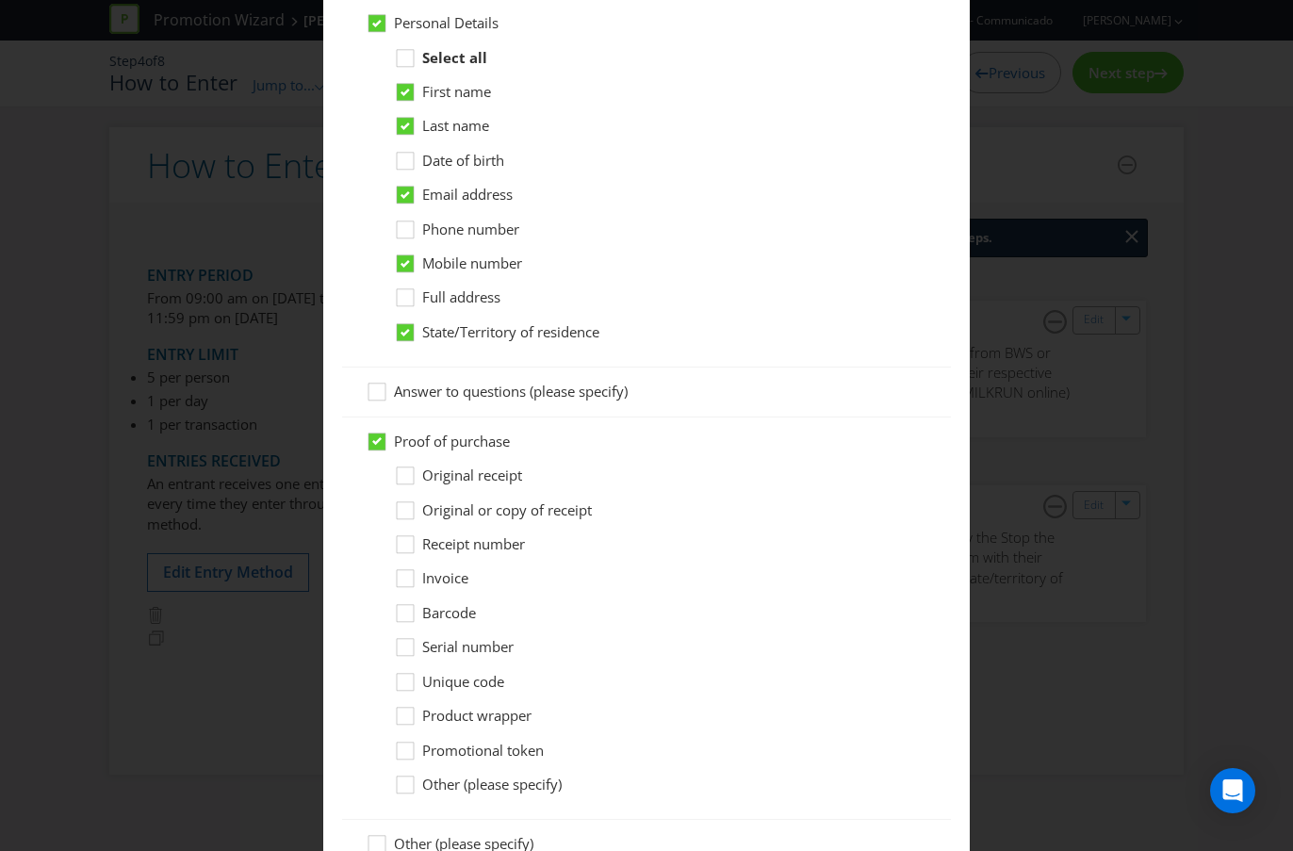
click at [466, 673] on span "Unique code" at bounding box center [463, 681] width 82 height 19
click at [0, 0] on input "Unique code" at bounding box center [0, 0] width 0 height 0
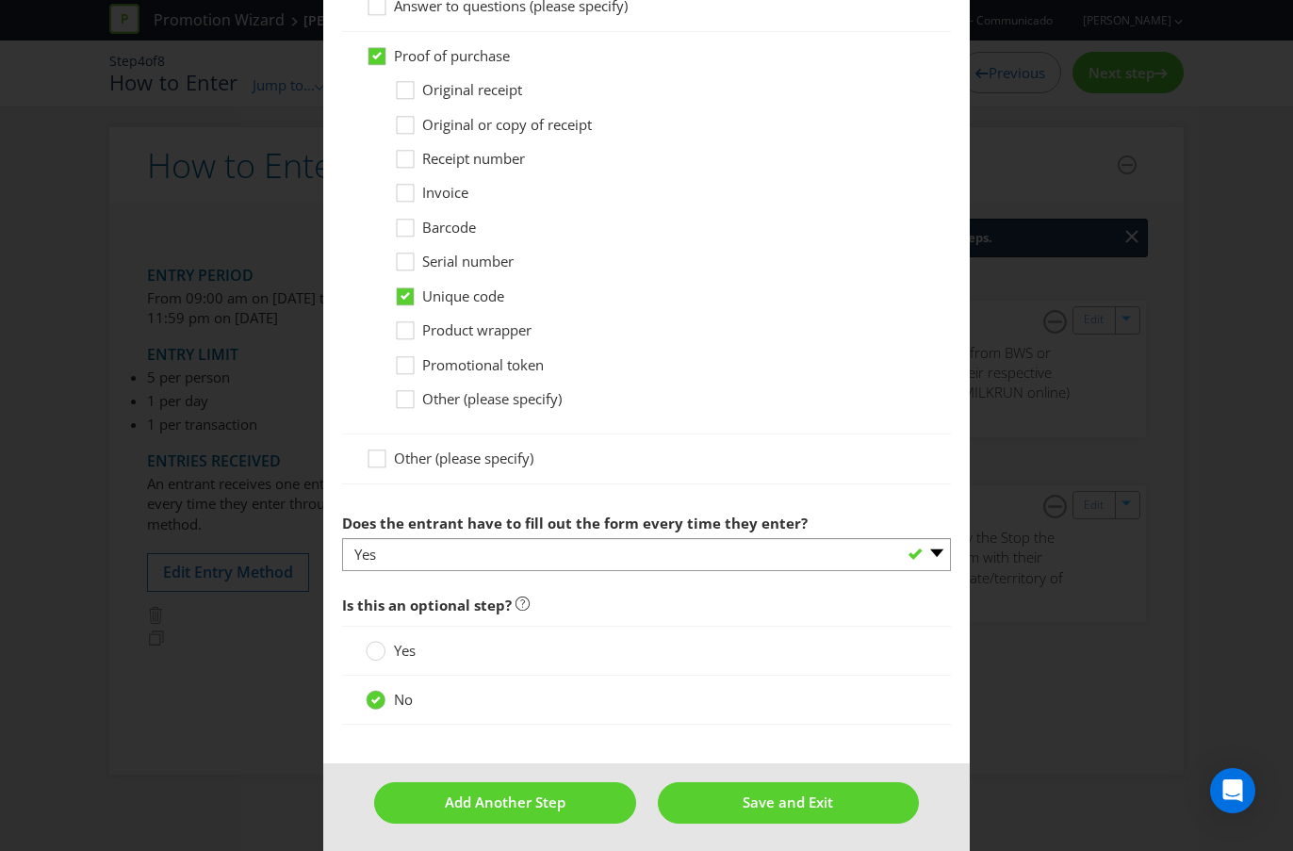
scroll to position [1829, 0]
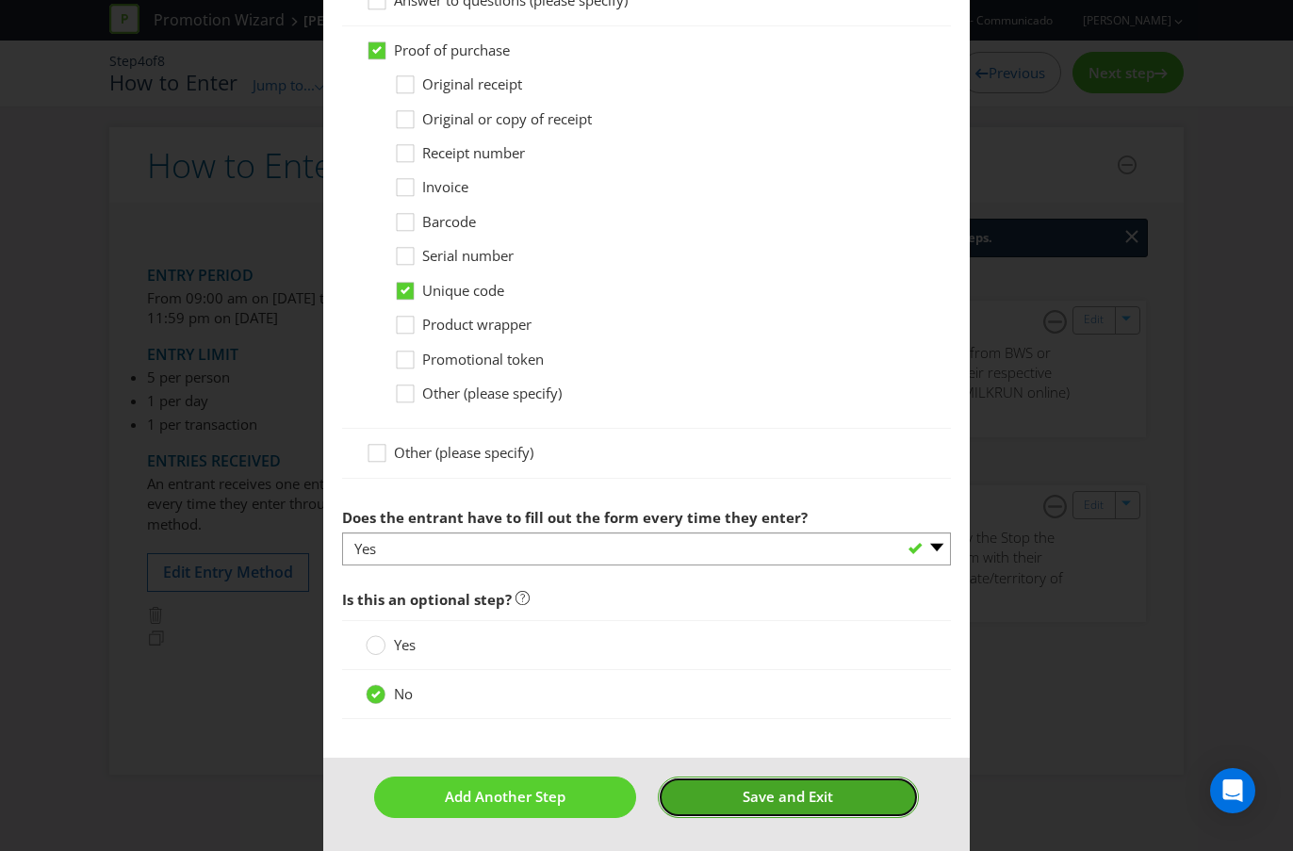
click at [714, 757] on button "Save and Exit" at bounding box center [788, 796] width 261 height 41
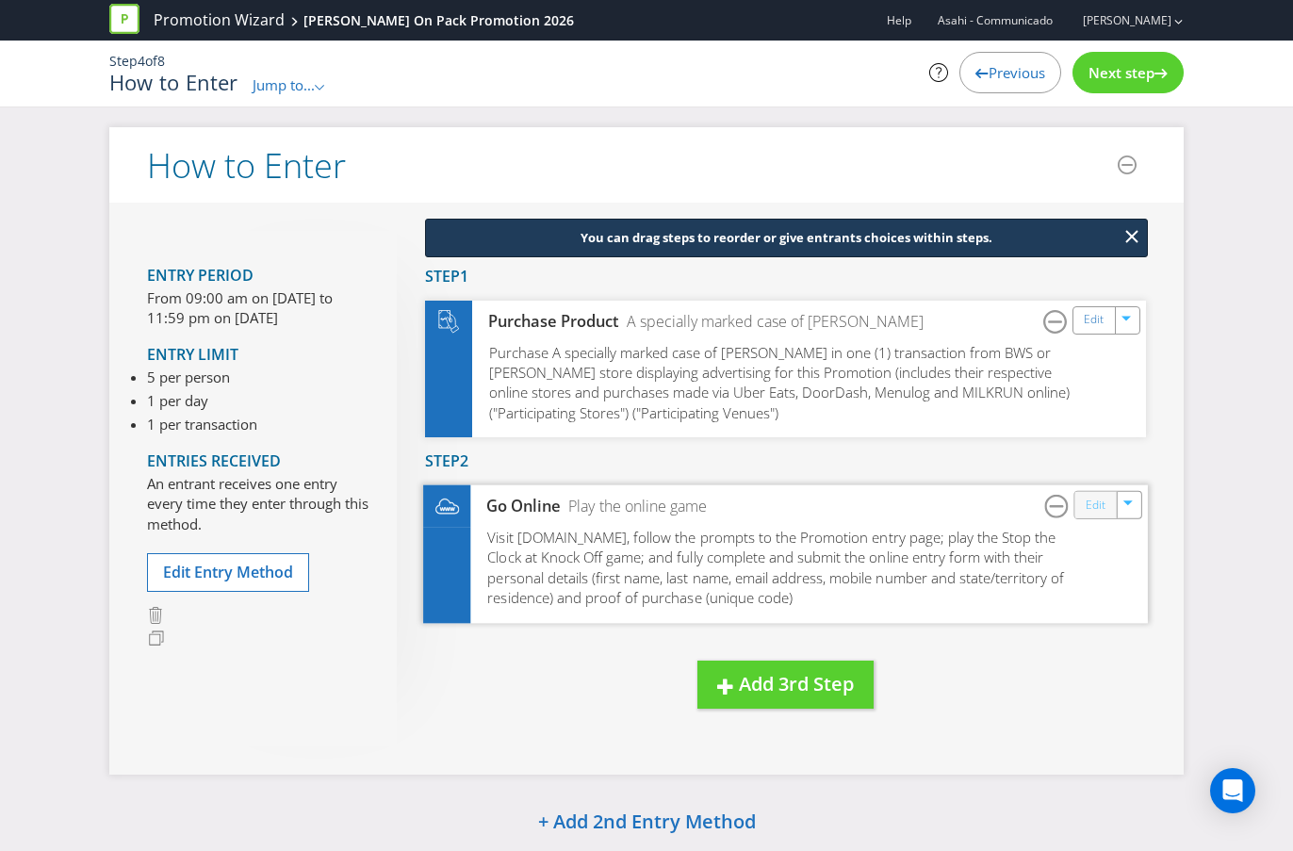
click at [1096, 510] on link "Edit" at bounding box center [1095, 505] width 20 height 22
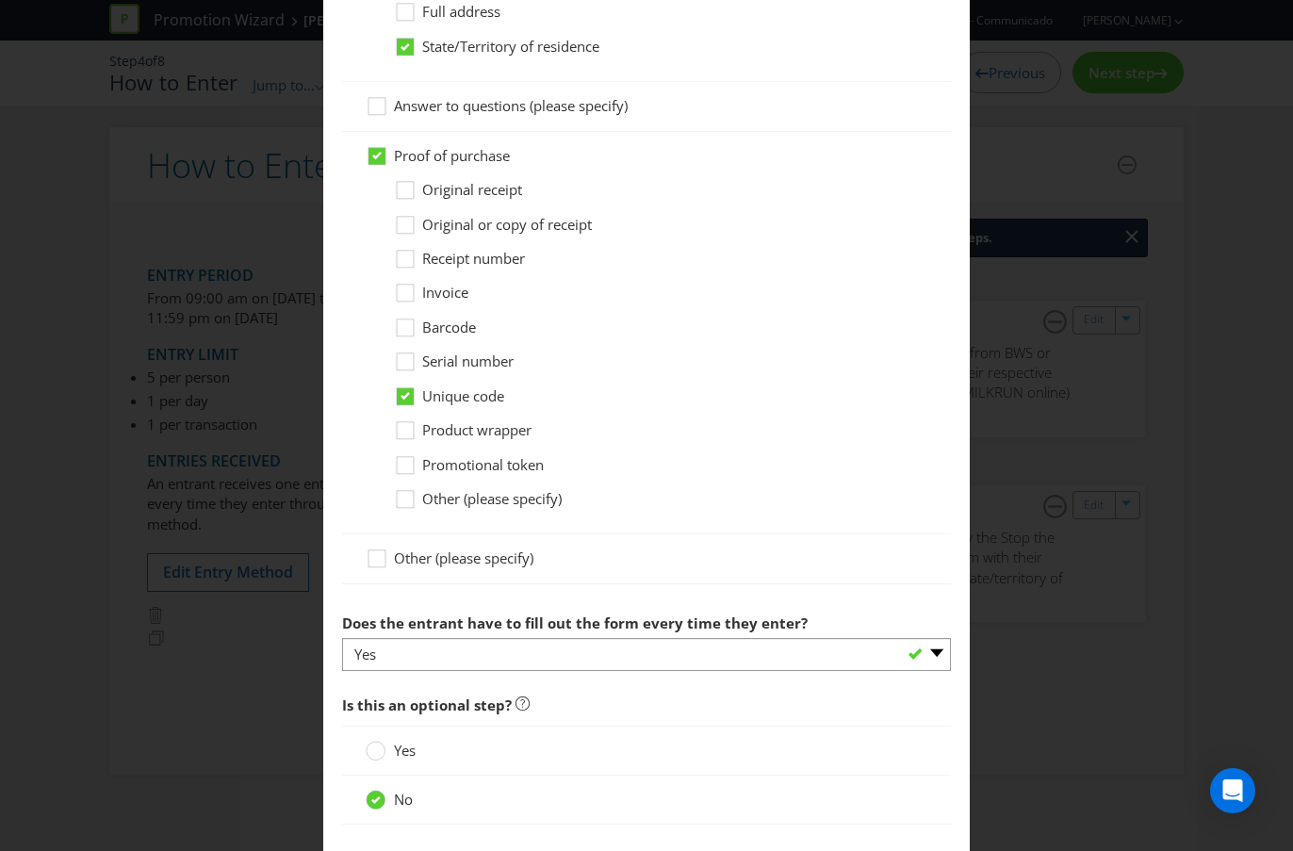
scroll to position [1829, 0]
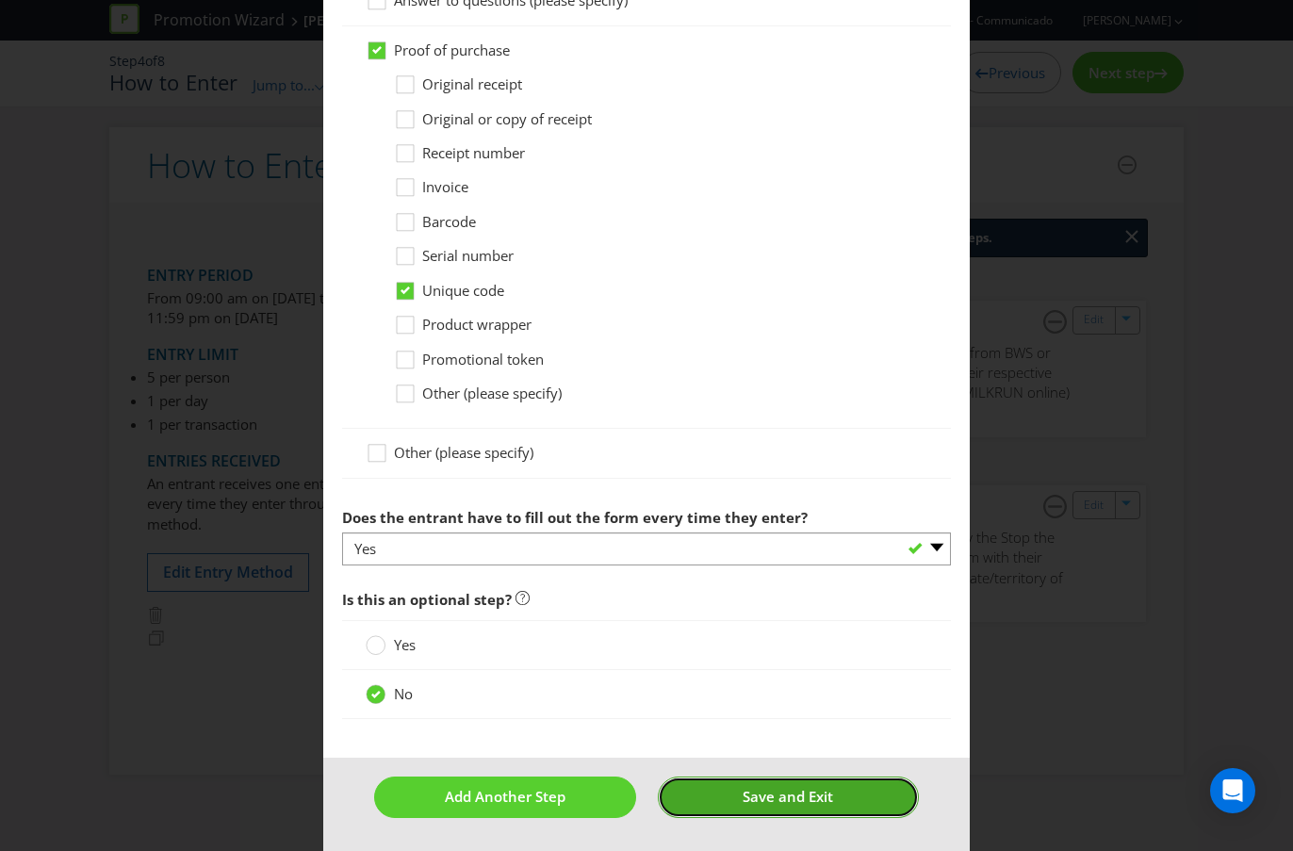
click at [833, 757] on button "Save and Exit" at bounding box center [788, 796] width 261 height 41
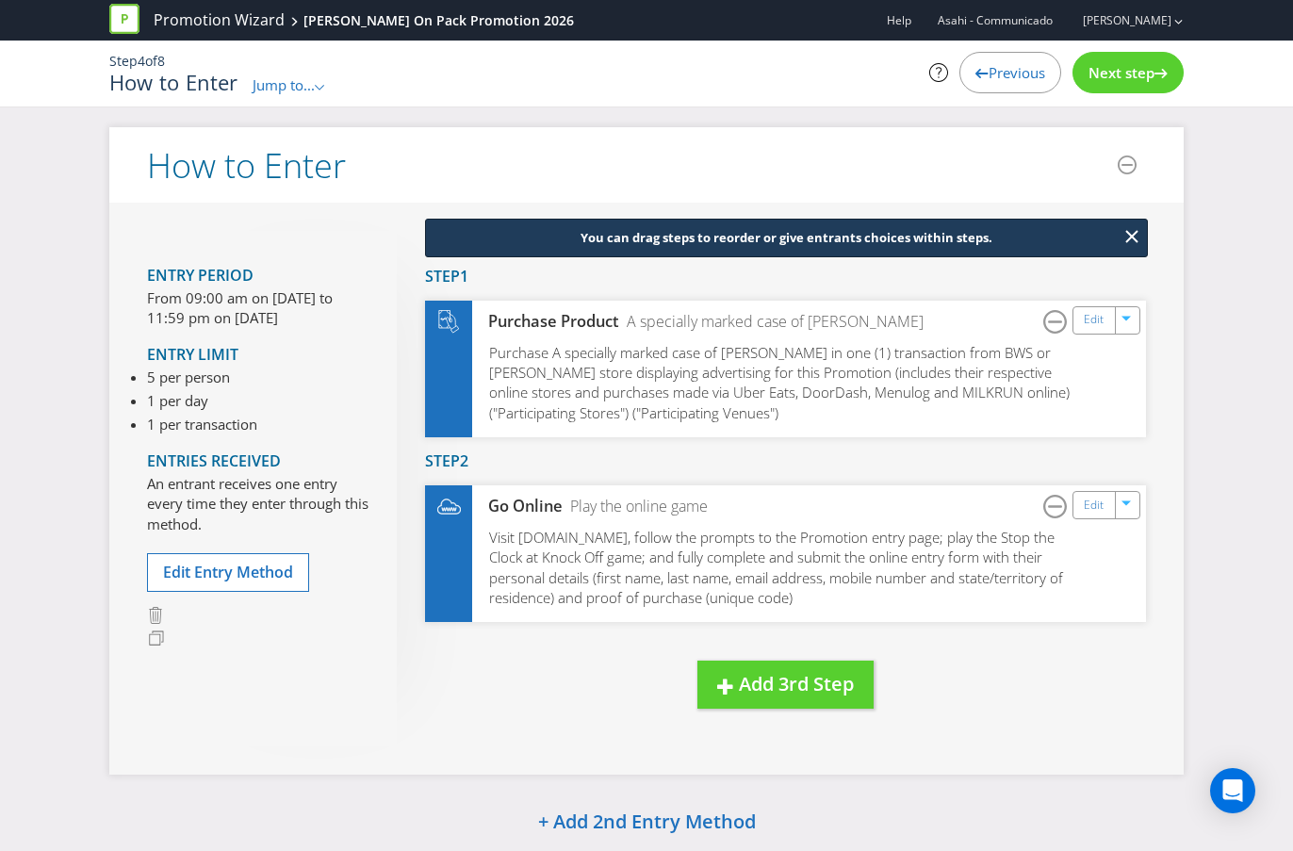
click at [1150, 76] on span "Next step" at bounding box center [1121, 72] width 66 height 19
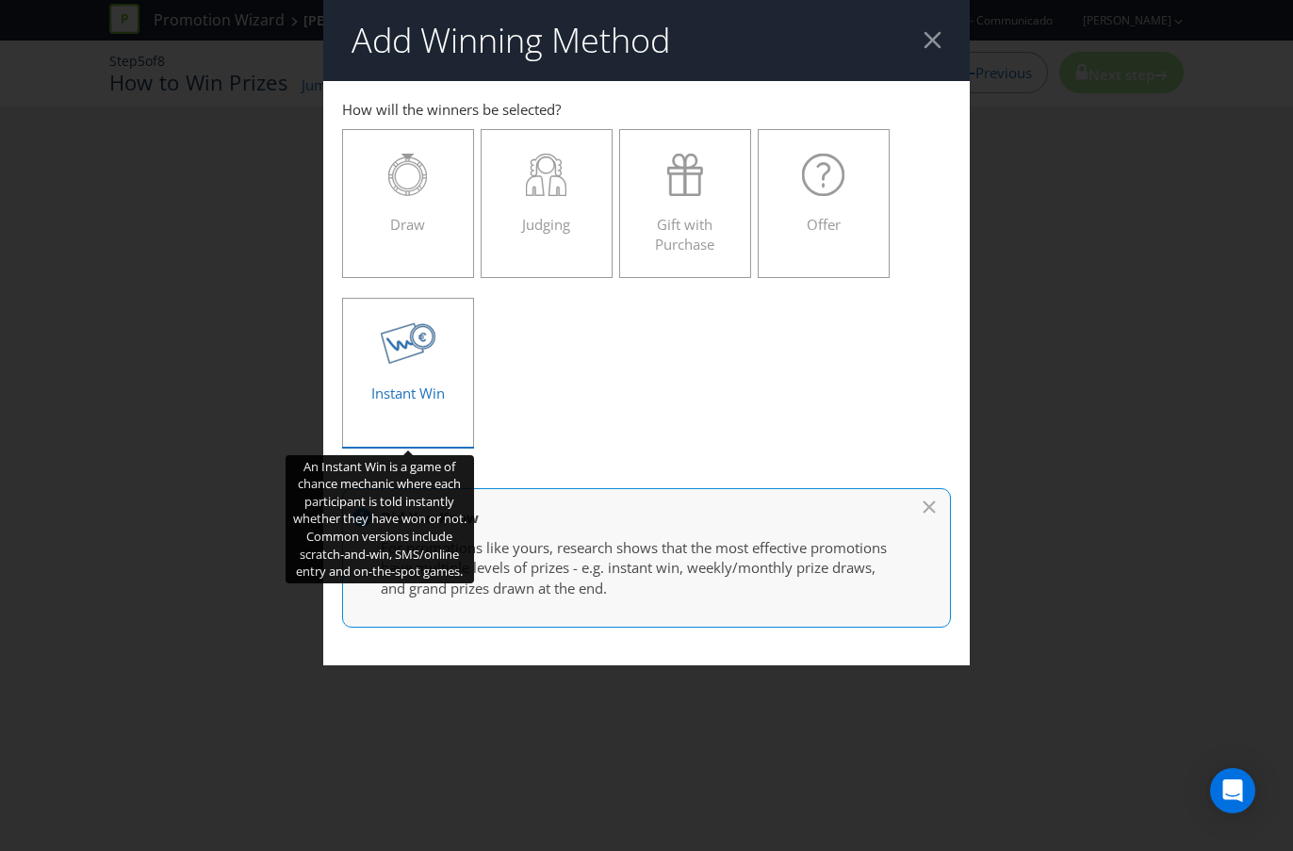
click at [430, 378] on div "Instant Win" at bounding box center [408, 364] width 92 height 85
click at [0, 0] on input "Instant Win" at bounding box center [0, 0] width 0 height 0
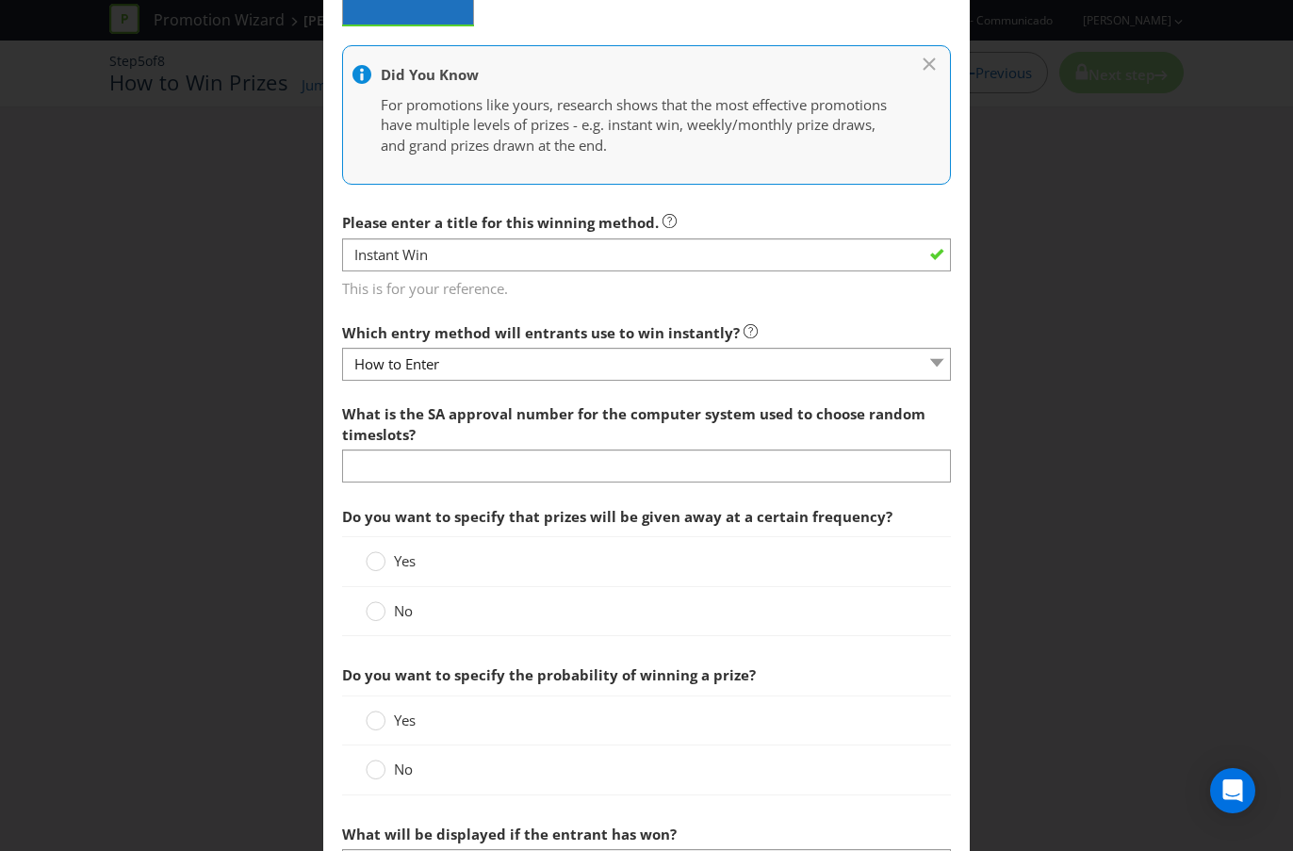
scroll to position [427, 0]
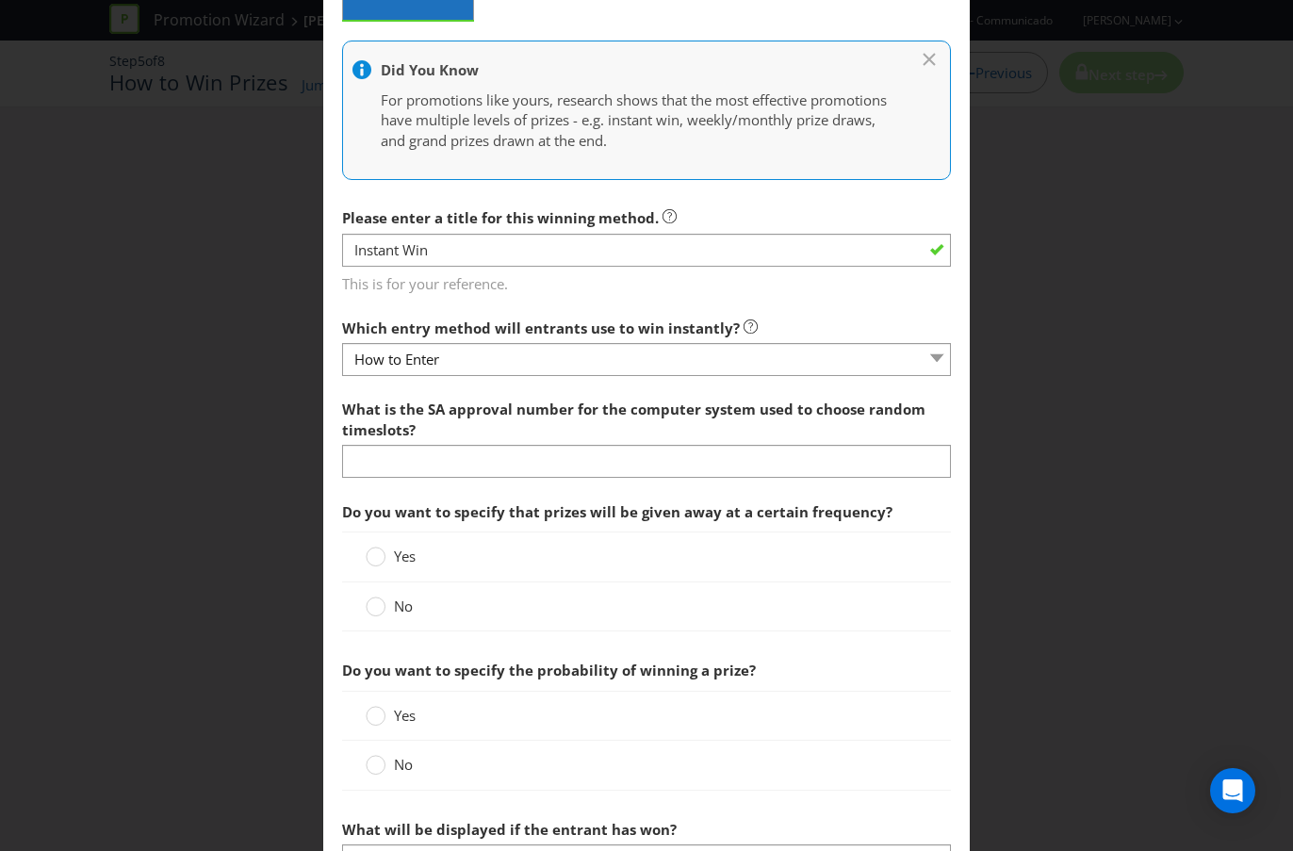
click at [924, 63] on div at bounding box center [655, 72] width 607 height 24
click at [936, 57] on icon at bounding box center [931, 56] width 19 height 9
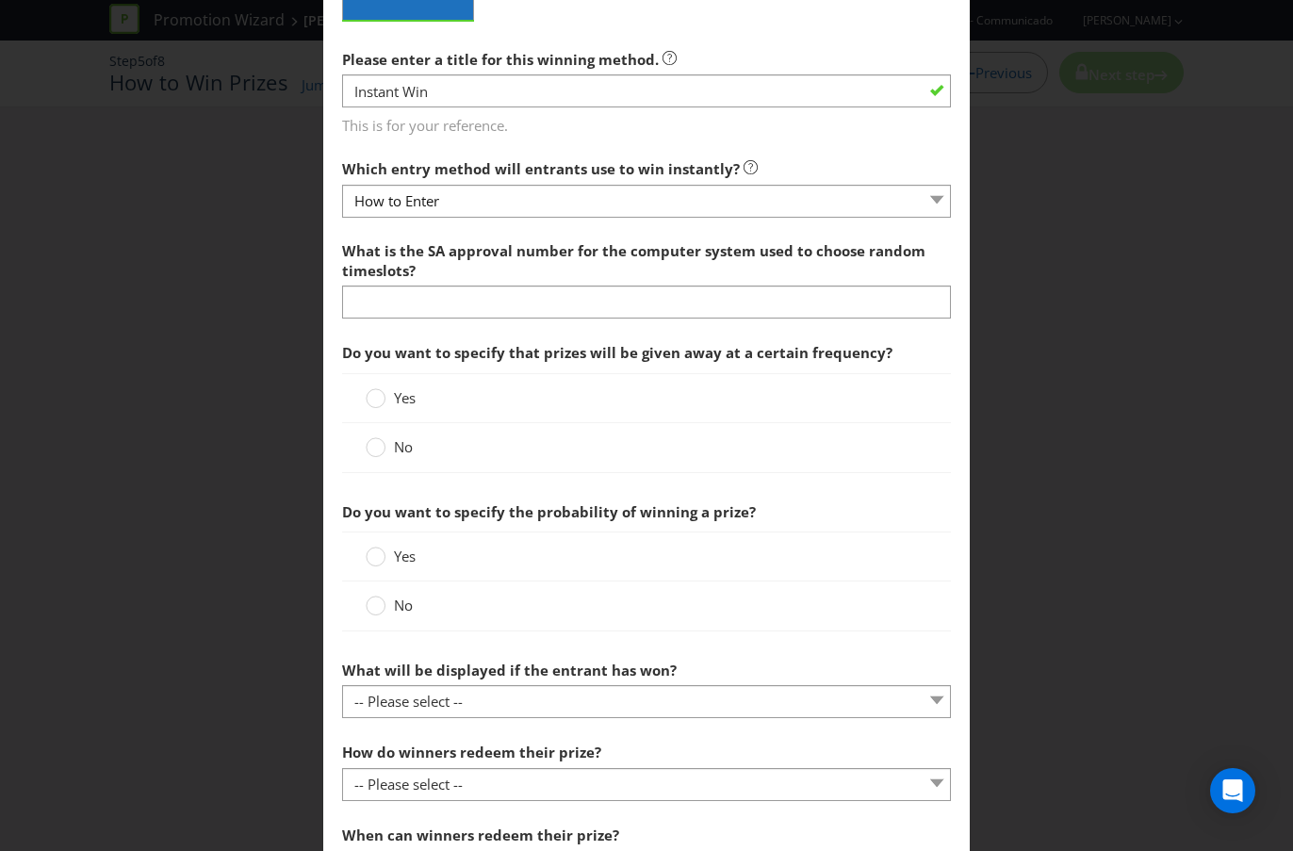
scroll to position [0, 0]
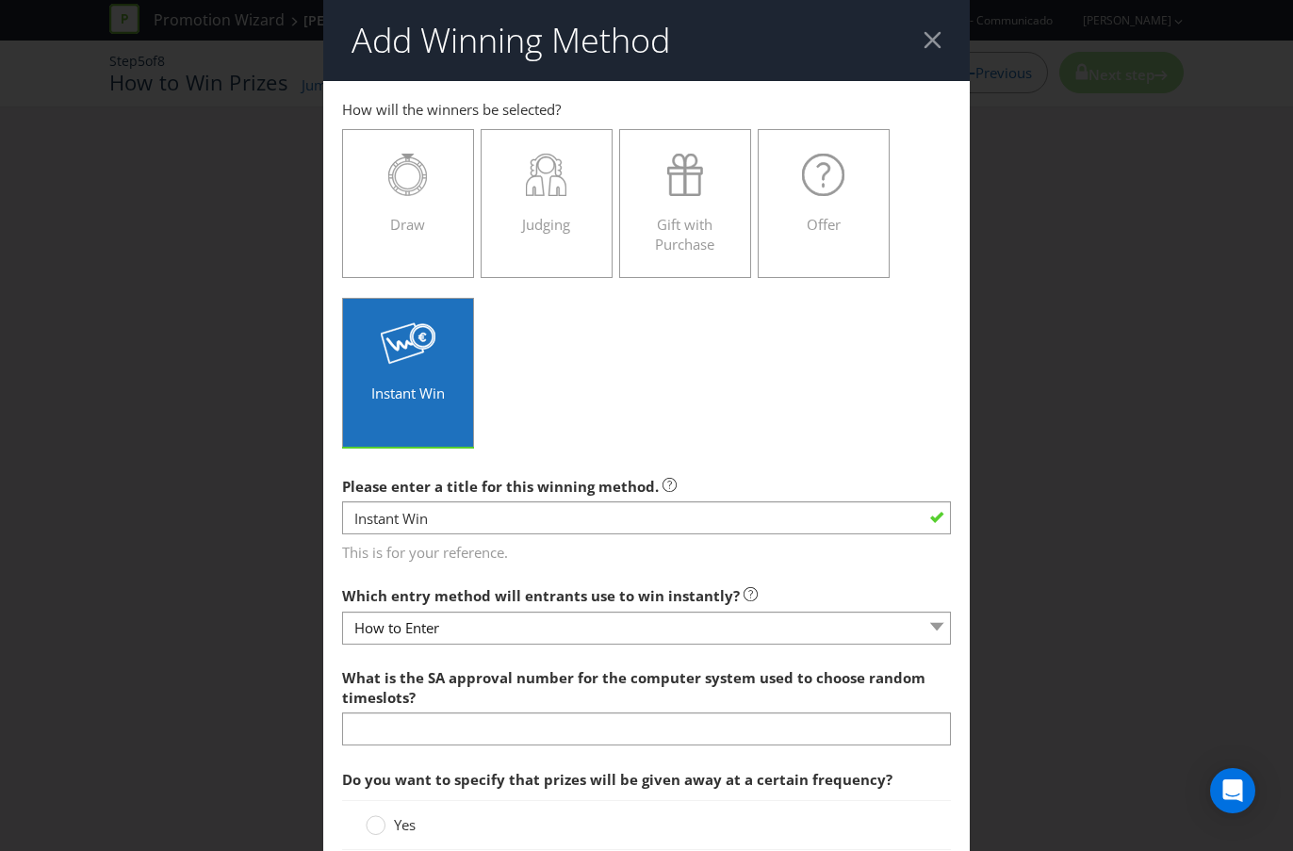
click at [933, 47] on div at bounding box center [932, 40] width 18 height 18
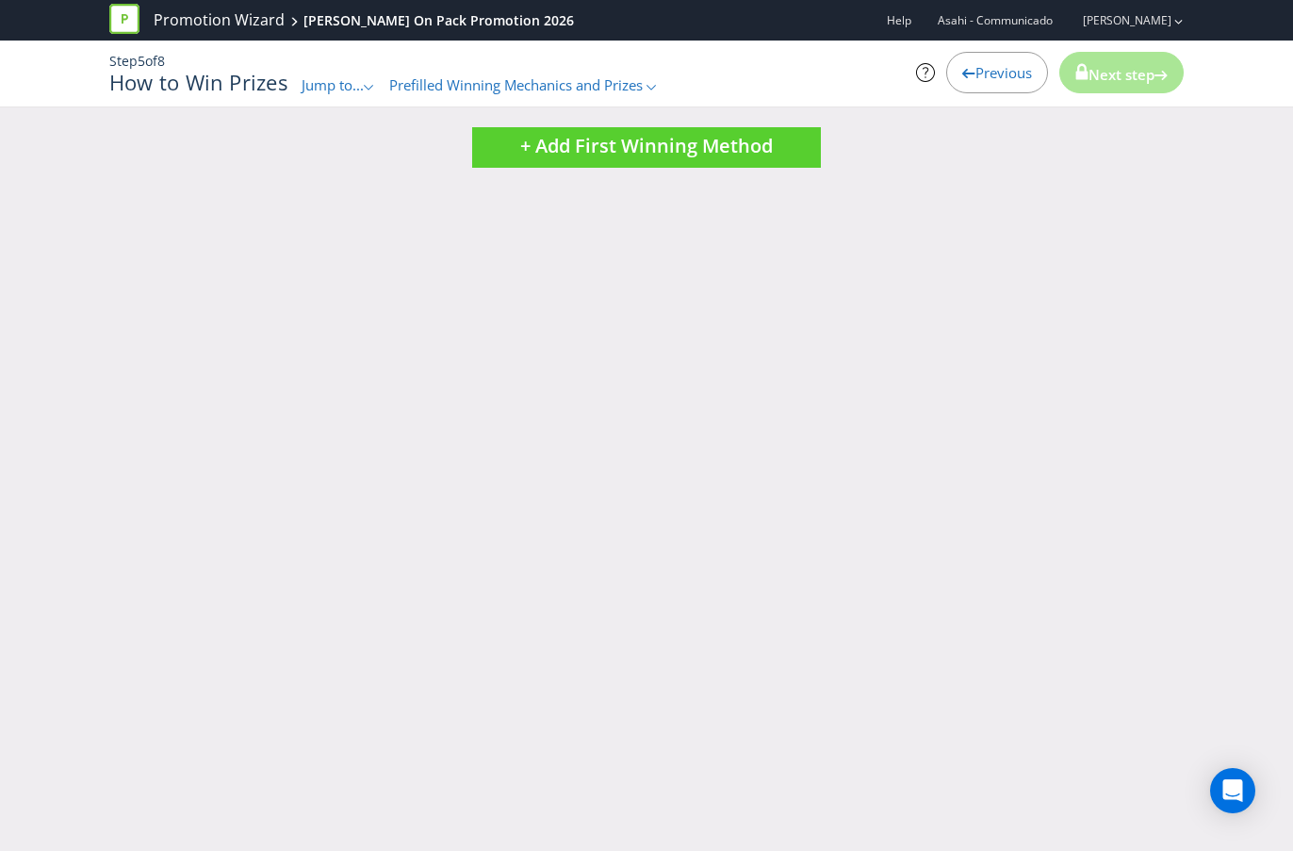
click at [323, 89] on span "Jump to..." at bounding box center [333, 84] width 62 height 19
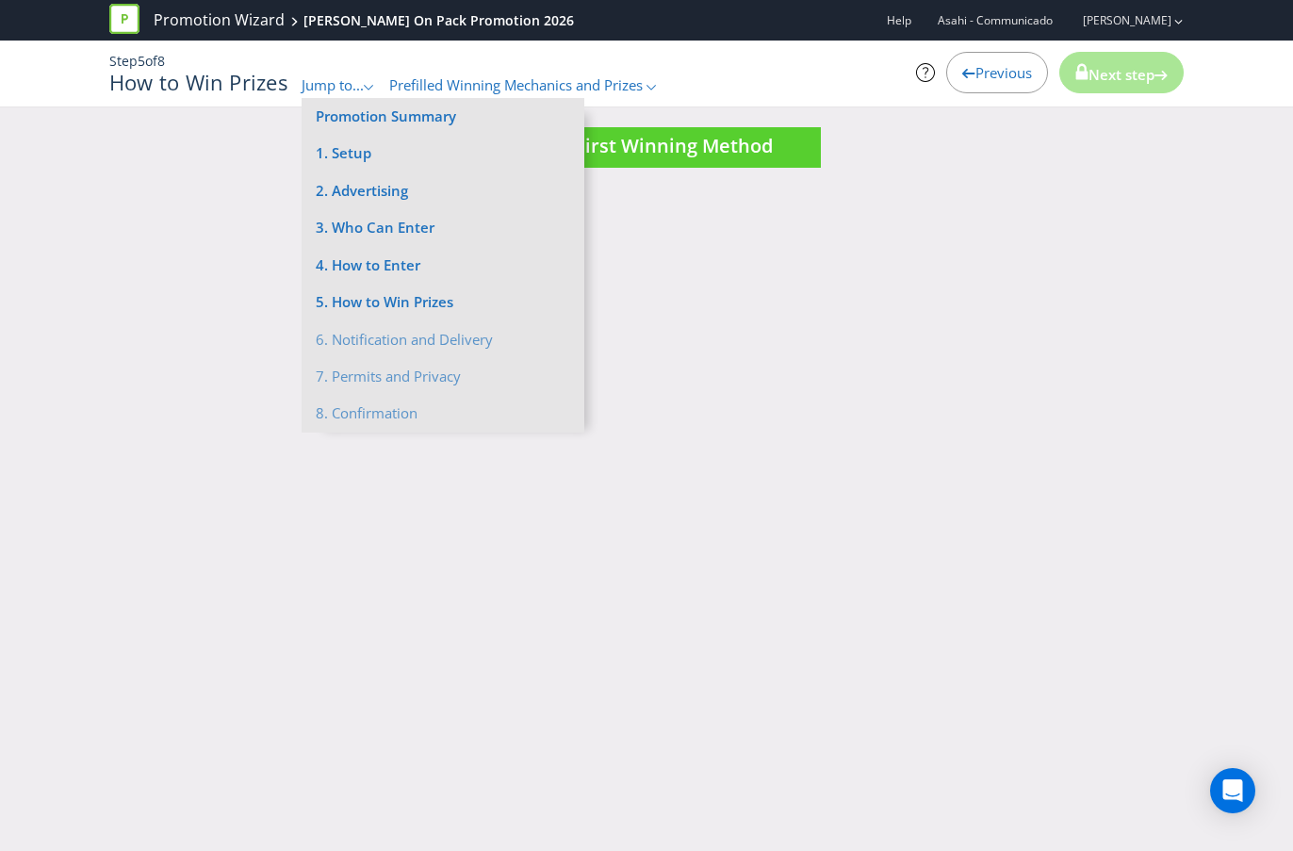
click at [582, 73] on div "How to Win Prizes Jump to... .st0{fill-rule:evenodd;clip-rule:evenodd;} Promoti…" at bounding box center [462, 83] width 707 height 24
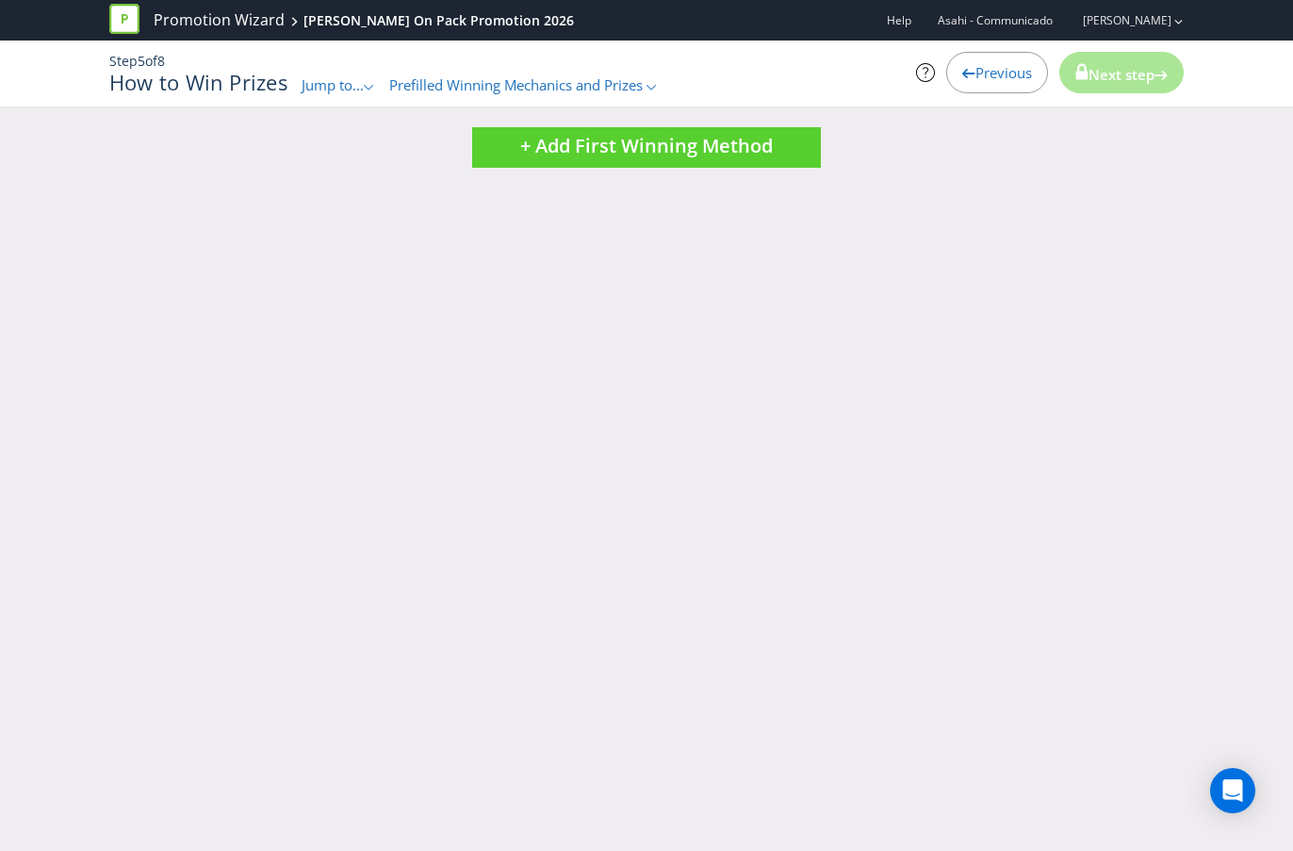
click at [585, 84] on span "Prefilled Winning Mechanics and Prizes" at bounding box center [515, 84] width 253 height 19
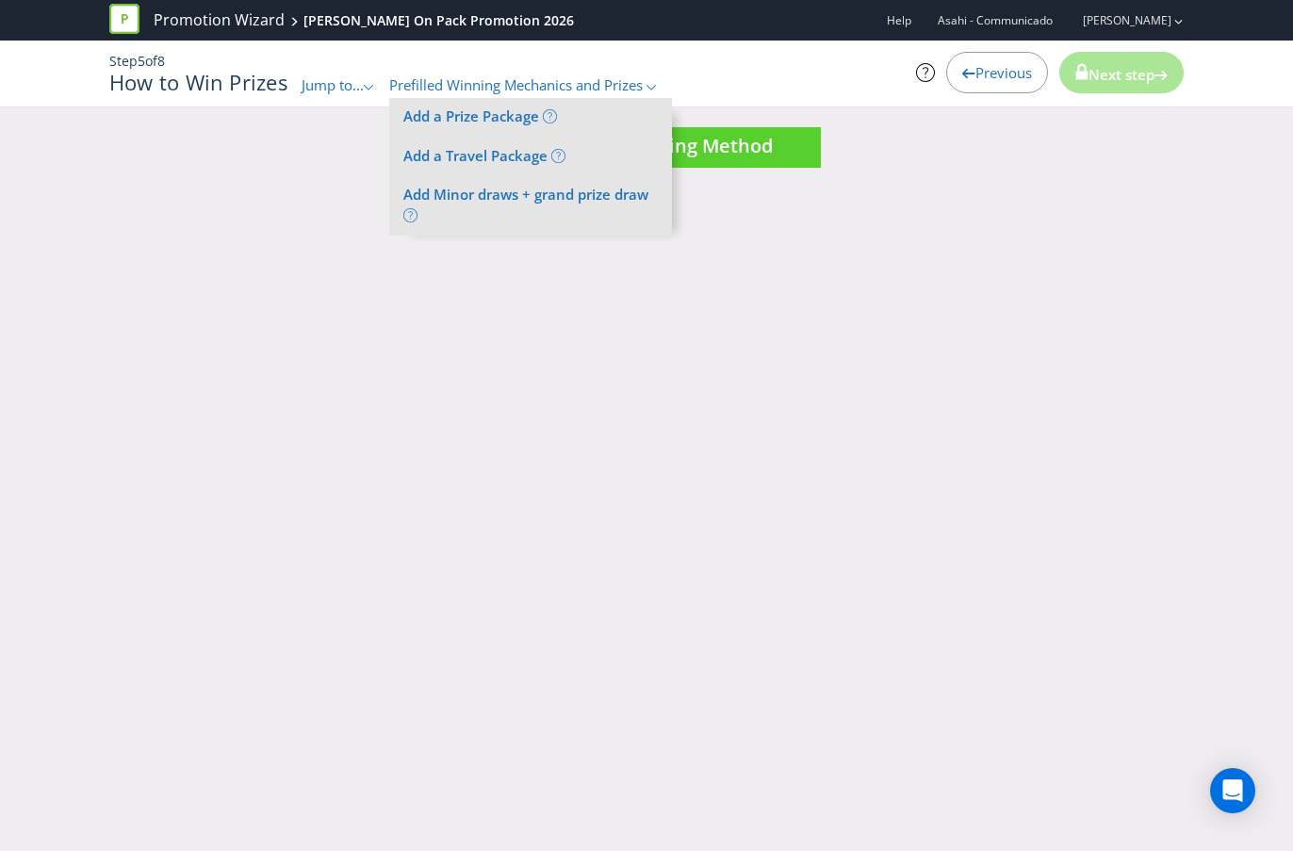
click at [352, 84] on span "Jump to..." at bounding box center [333, 84] width 62 height 19
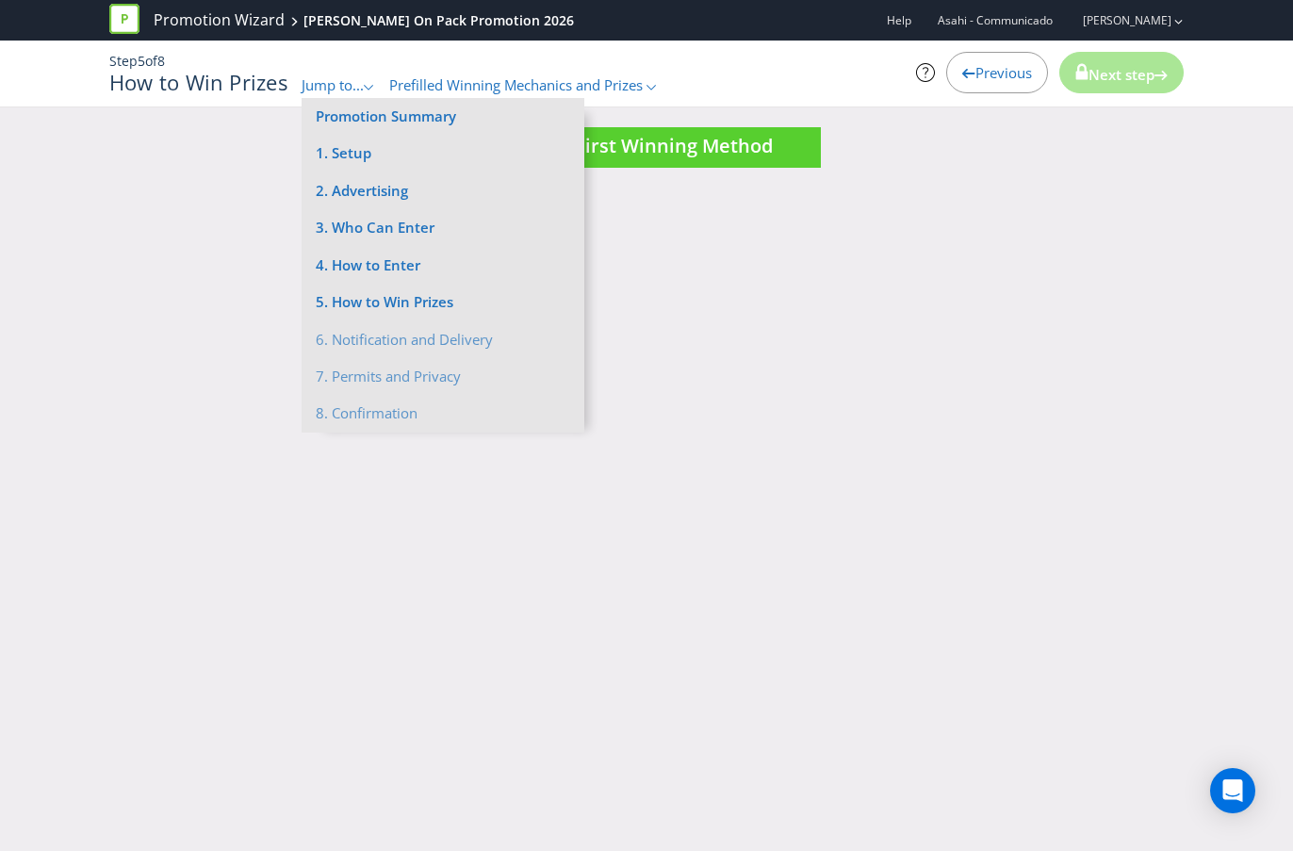
click at [267, 78] on h1 "How to Win Prizes" at bounding box center [198, 82] width 178 height 23
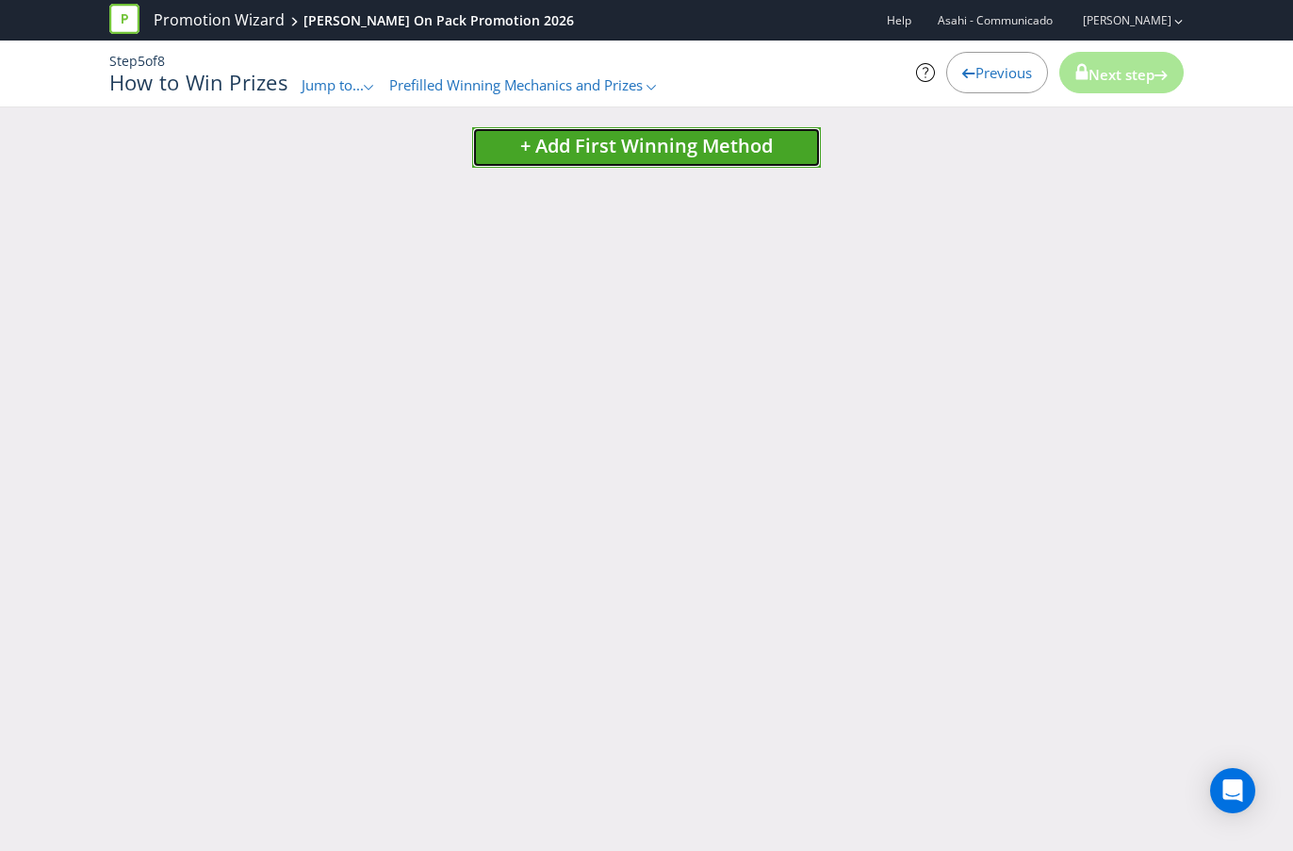
click at [761, 149] on span "+ Add First Winning Method" at bounding box center [646, 145] width 253 height 25
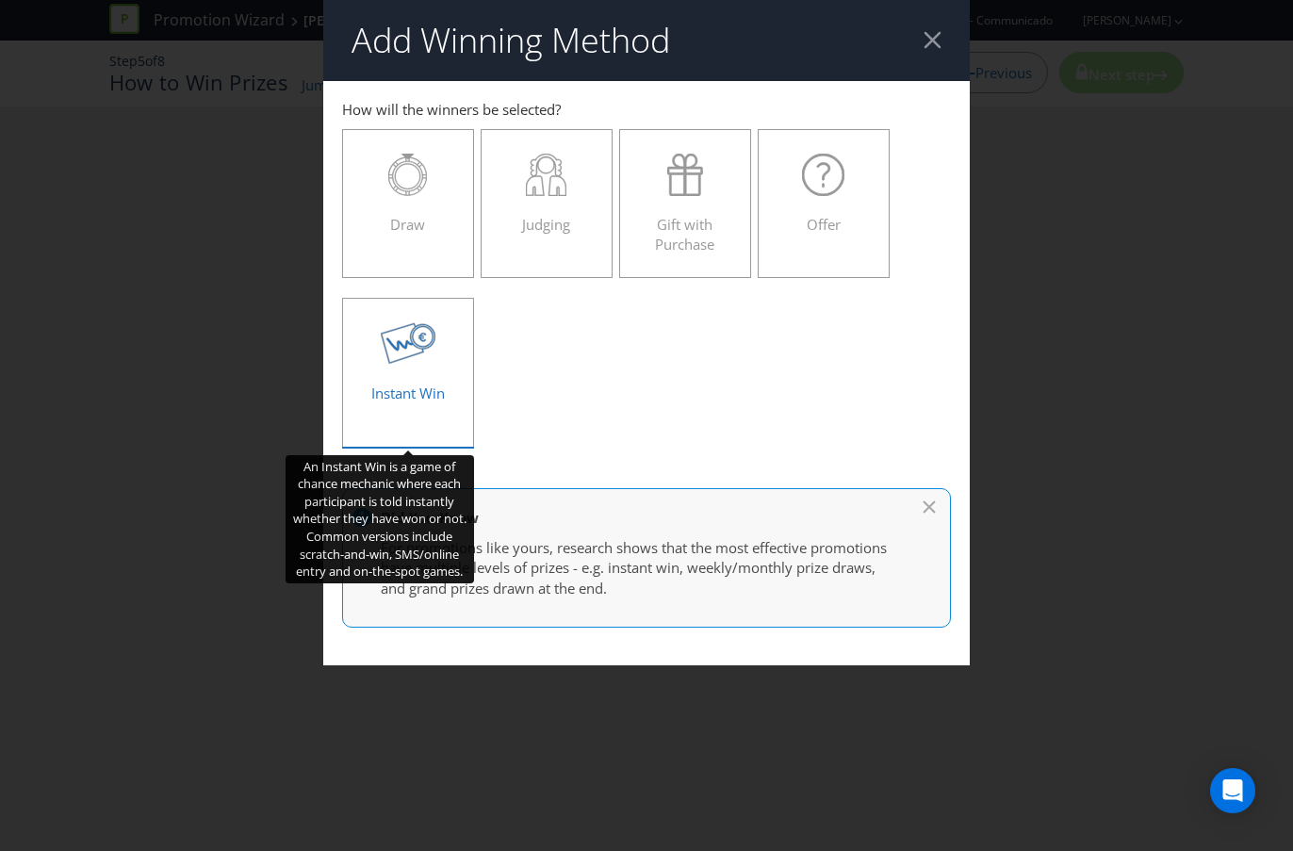
click at [409, 383] on div "Instant Win" at bounding box center [408, 364] width 92 height 85
click at [0, 0] on input "Instant Win" at bounding box center [0, 0] width 0 height 0
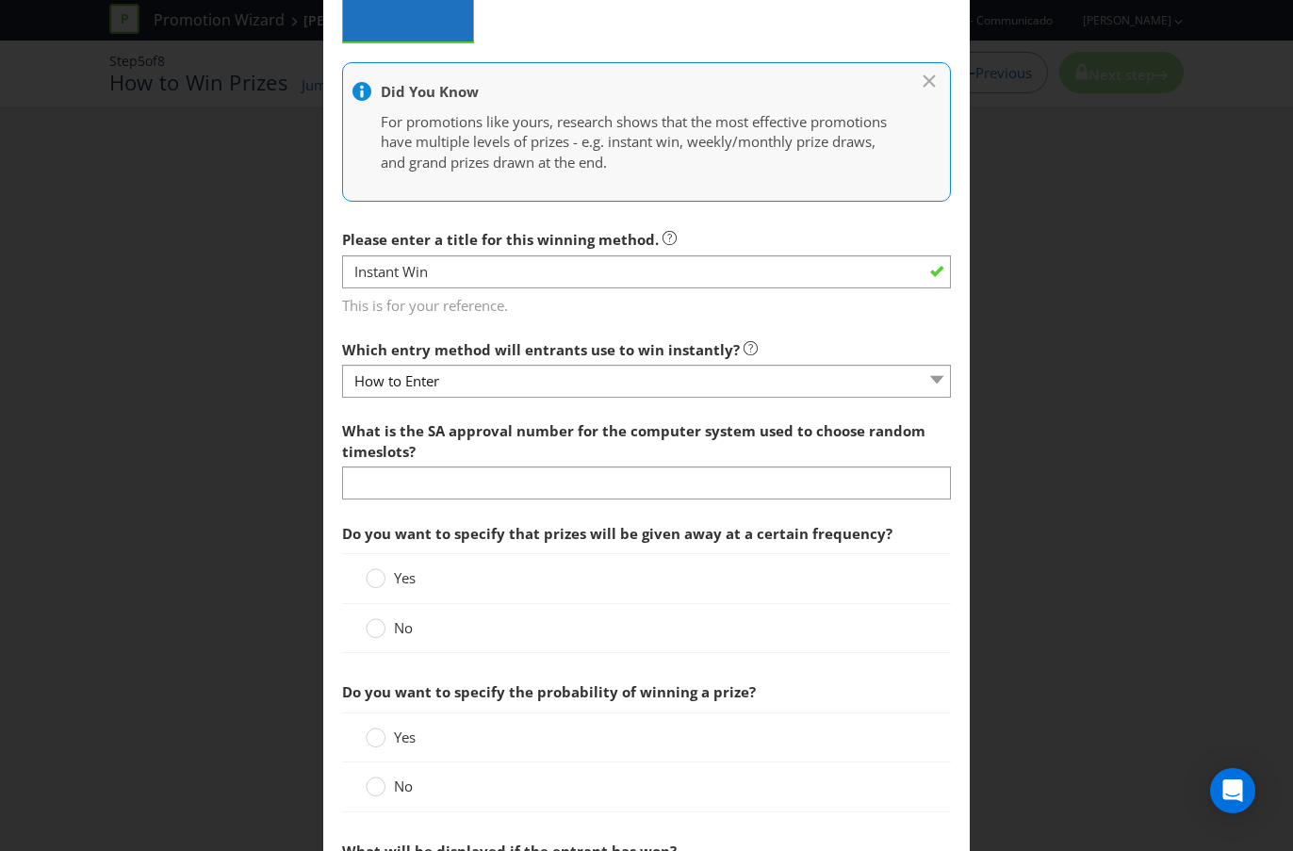
scroll to position [406, 0]
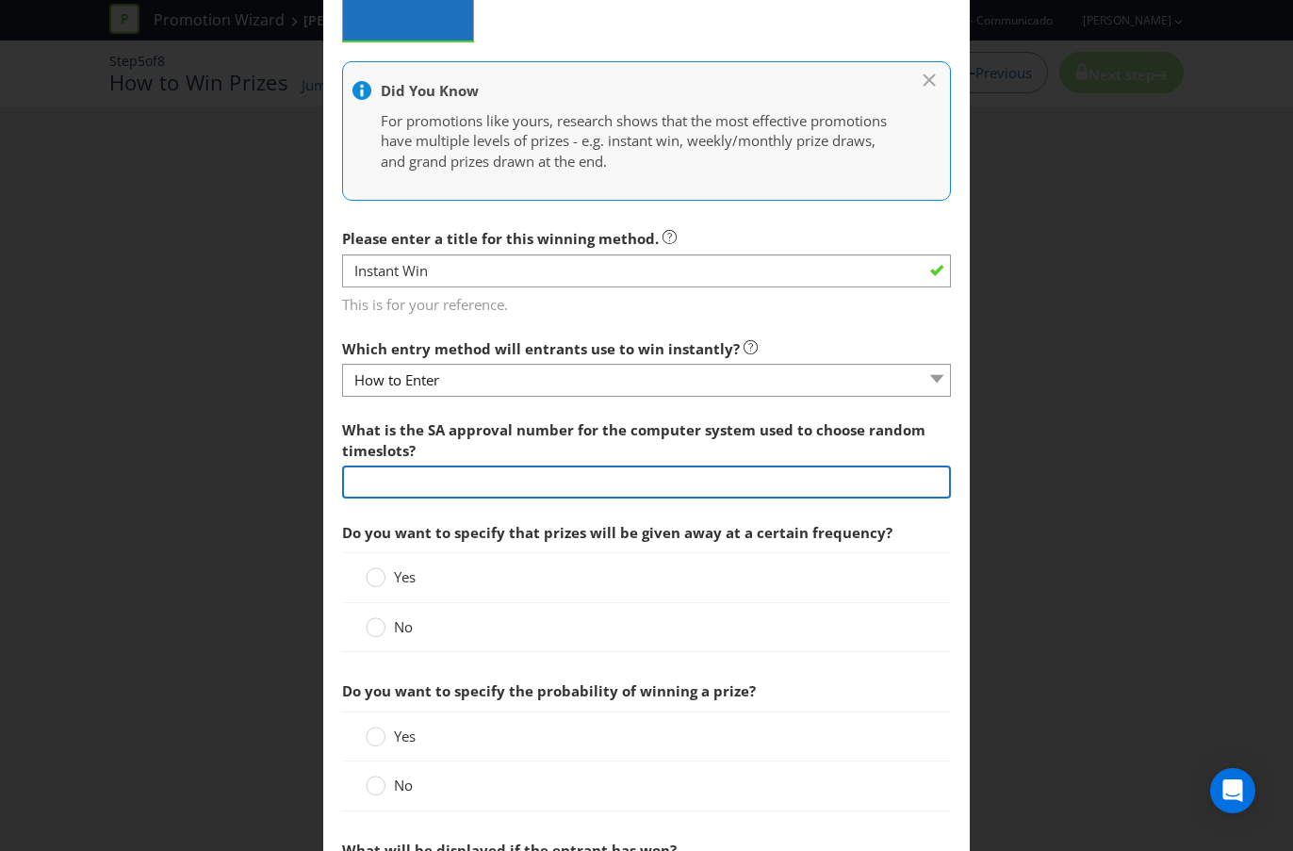
click at [521, 477] on input "text" at bounding box center [646, 481] width 609 height 33
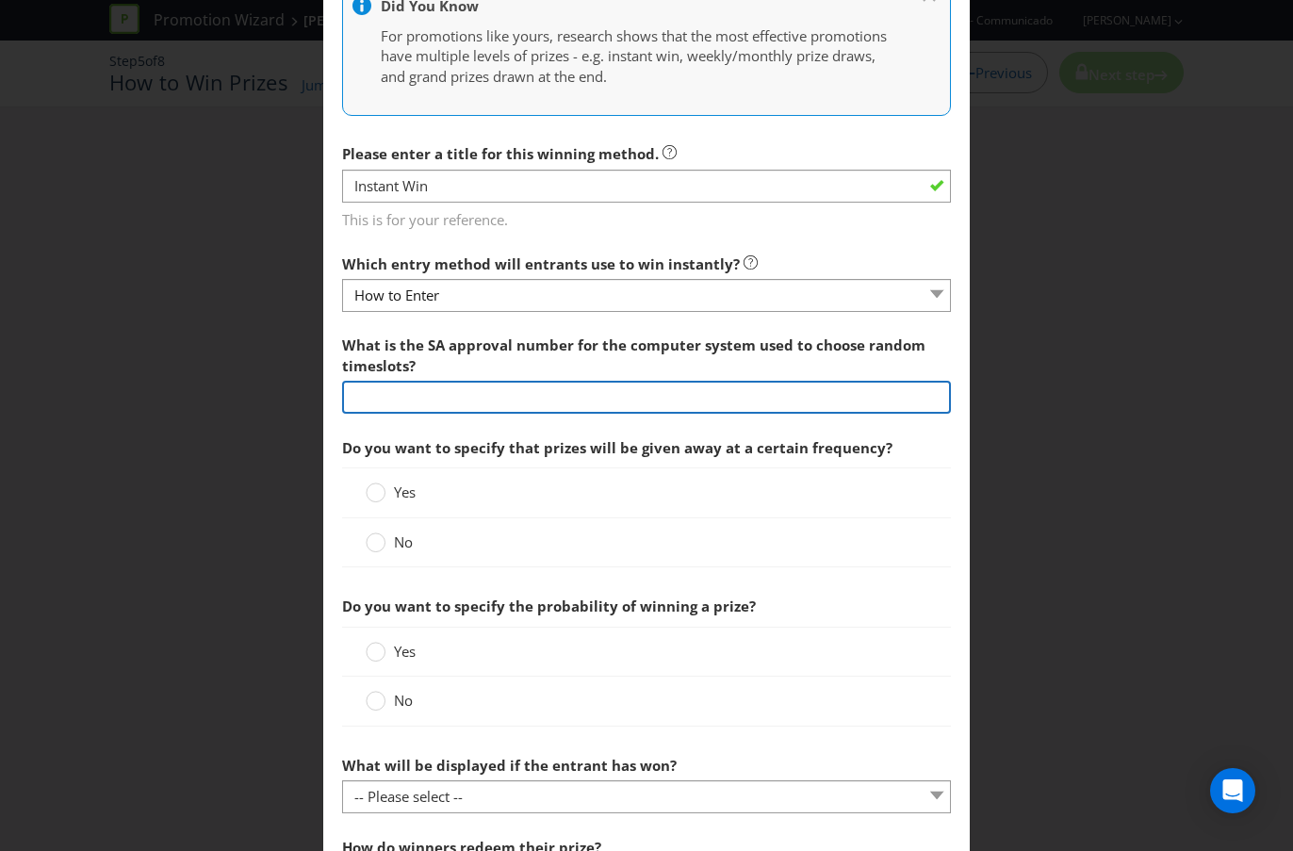
scroll to position [494, 0]
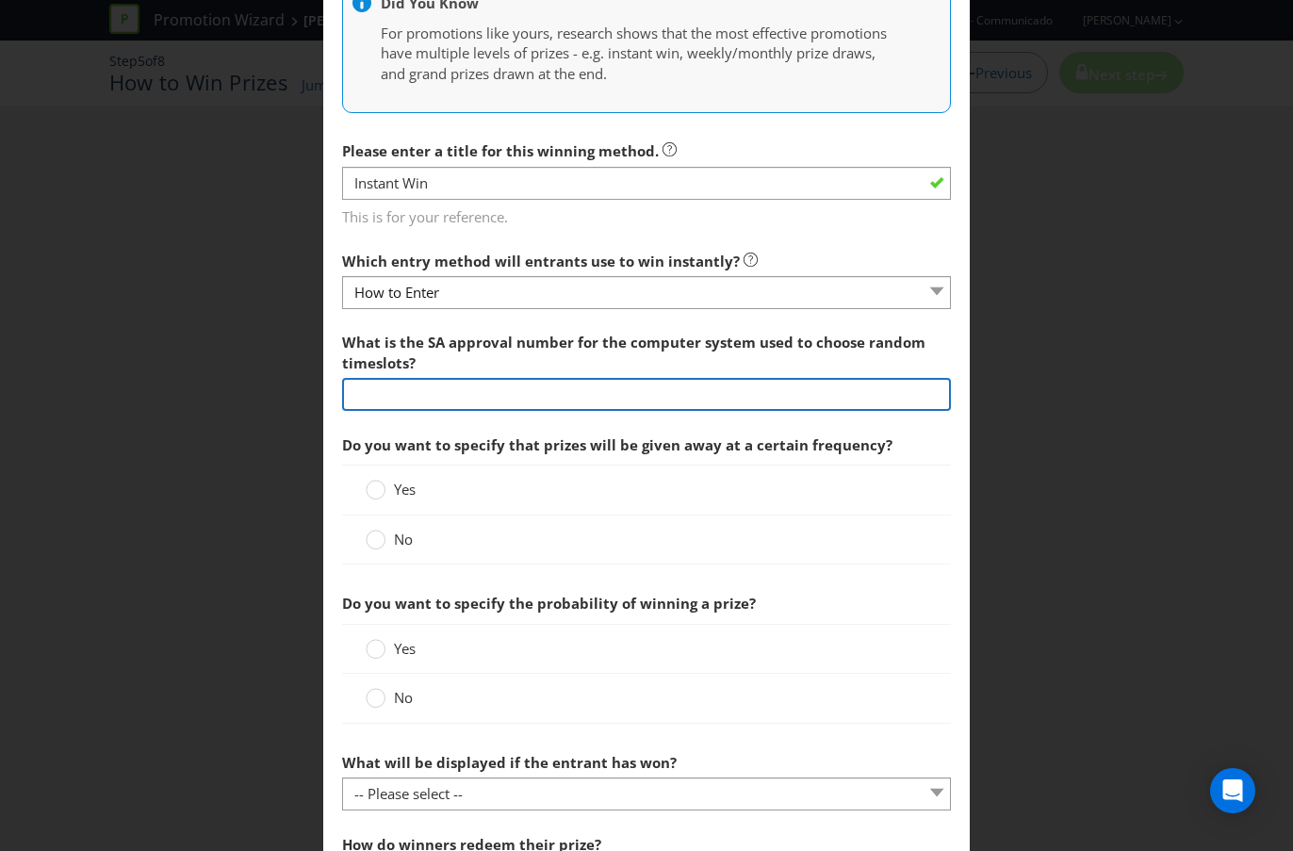
click at [594, 398] on input "text" at bounding box center [646, 394] width 609 height 33
click at [622, 391] on input "text" at bounding box center [646, 394] width 609 height 33
type input "1"
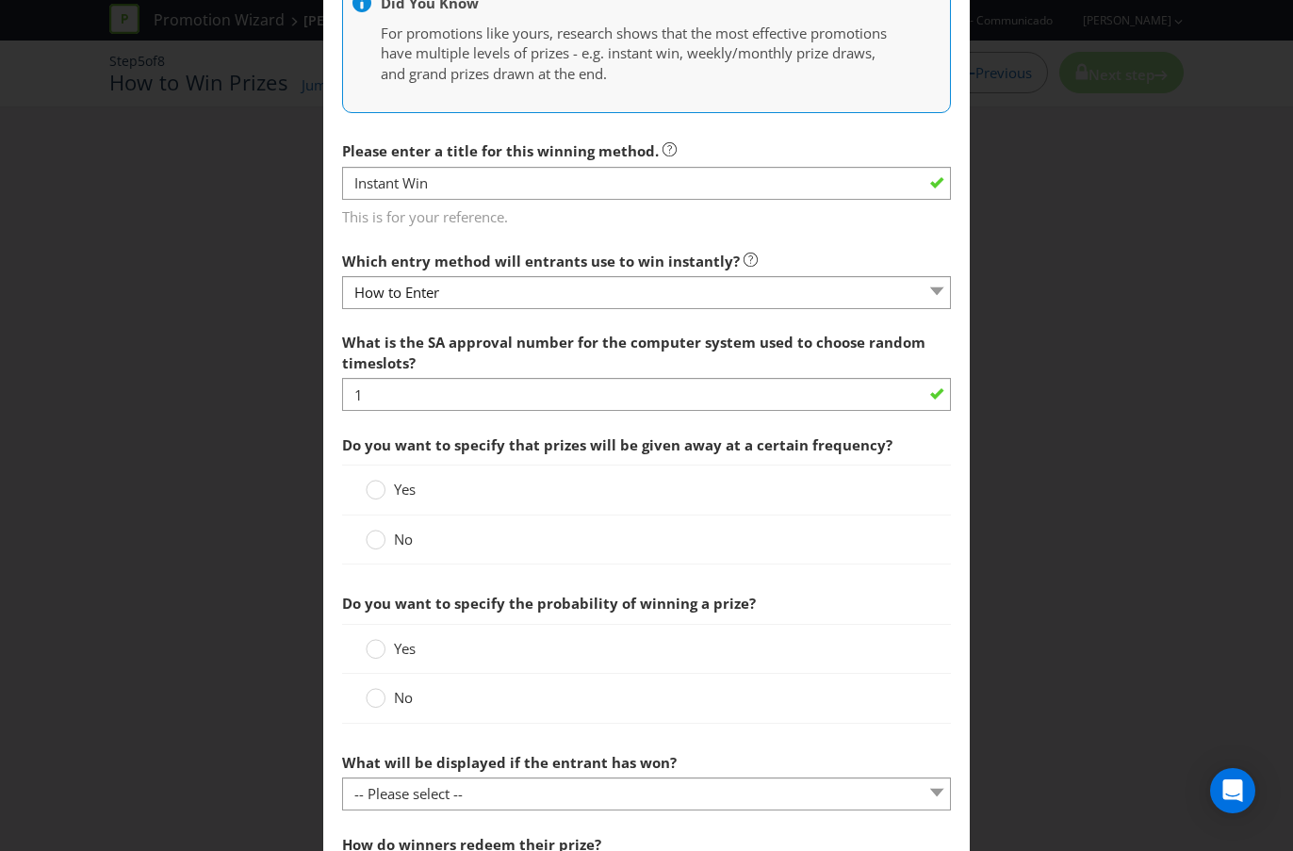
click at [610, 447] on span "Do you want to specify that prizes will be given away at a certain frequency?" at bounding box center [617, 444] width 550 height 19
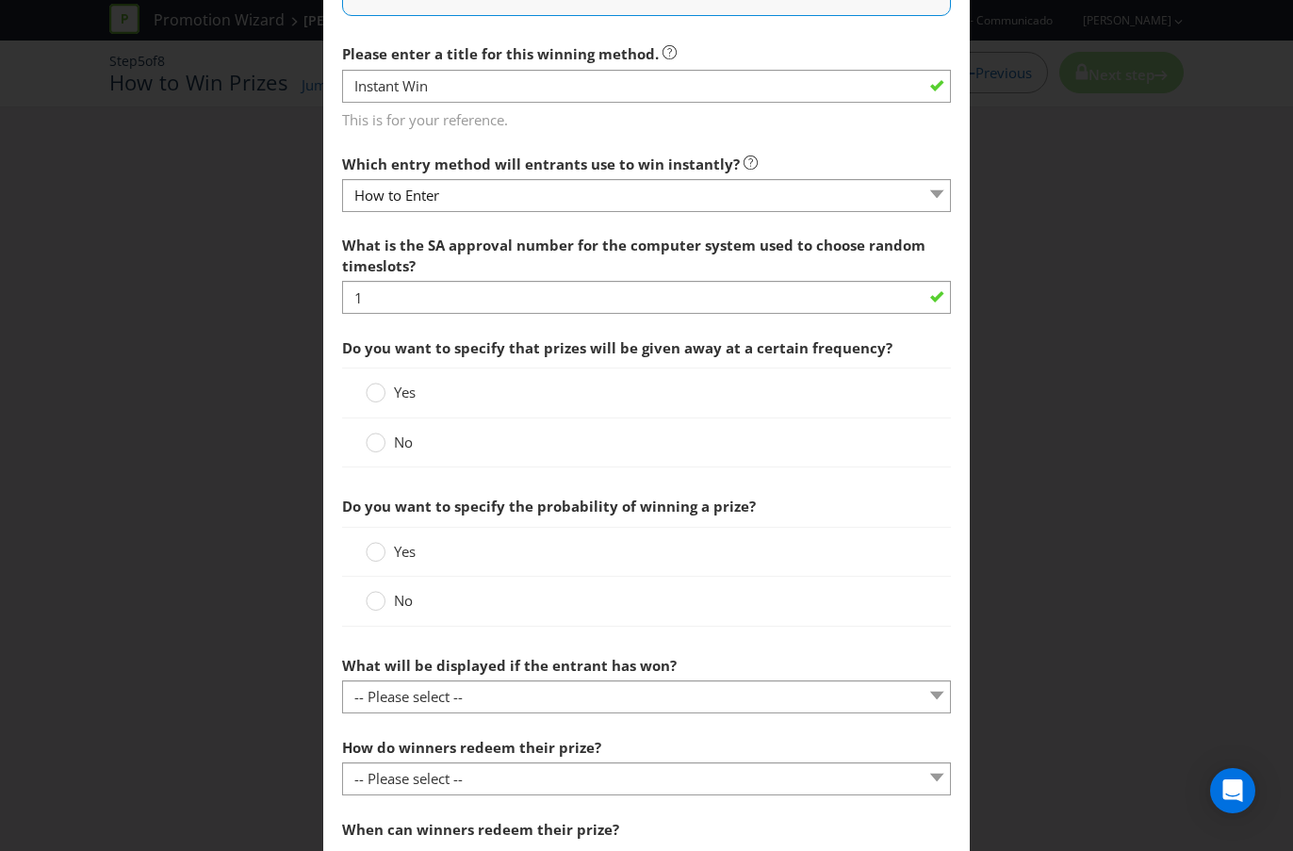
scroll to position [610, 0]
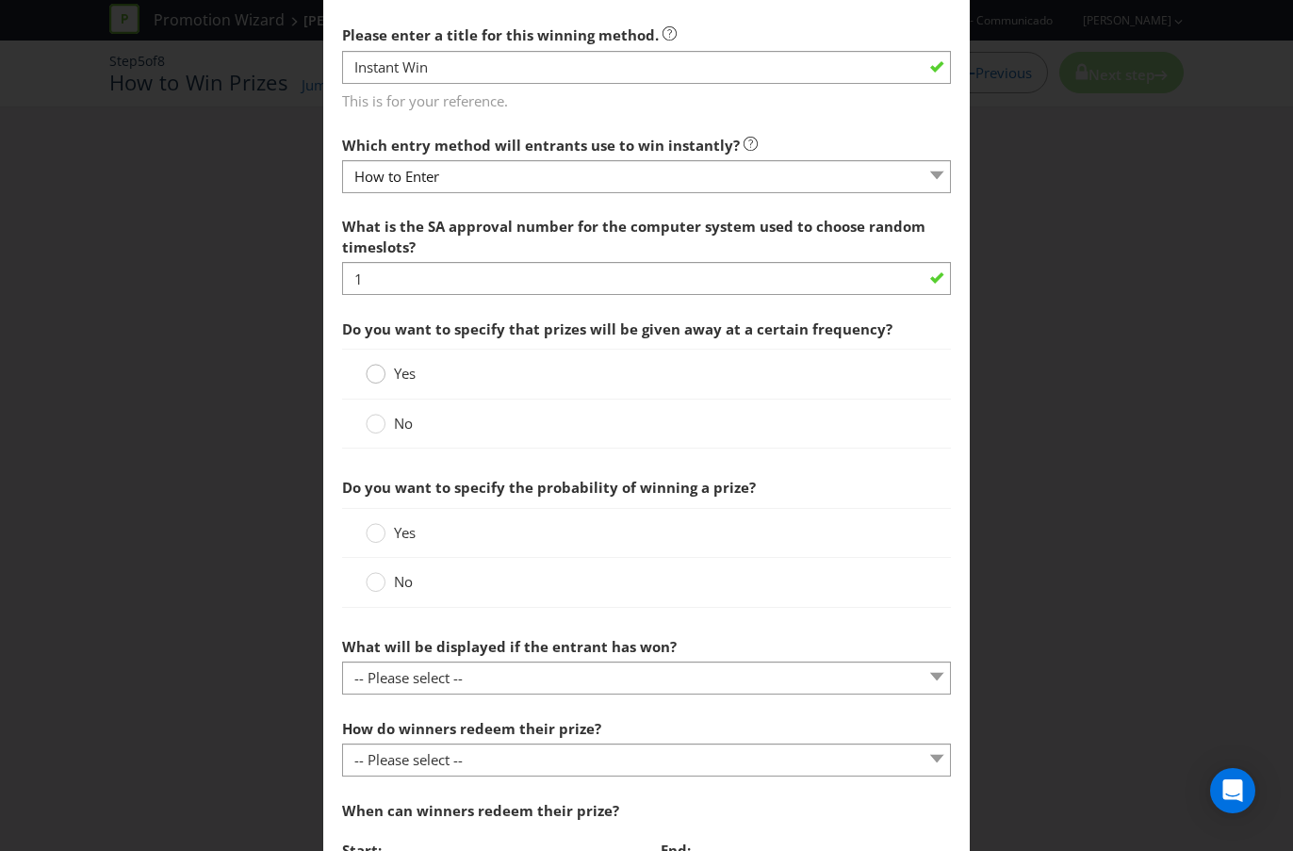
click at [384, 376] on icon at bounding box center [376, 374] width 20 height 20
click at [0, 0] on input "Yes" at bounding box center [0, 0] width 0 height 0
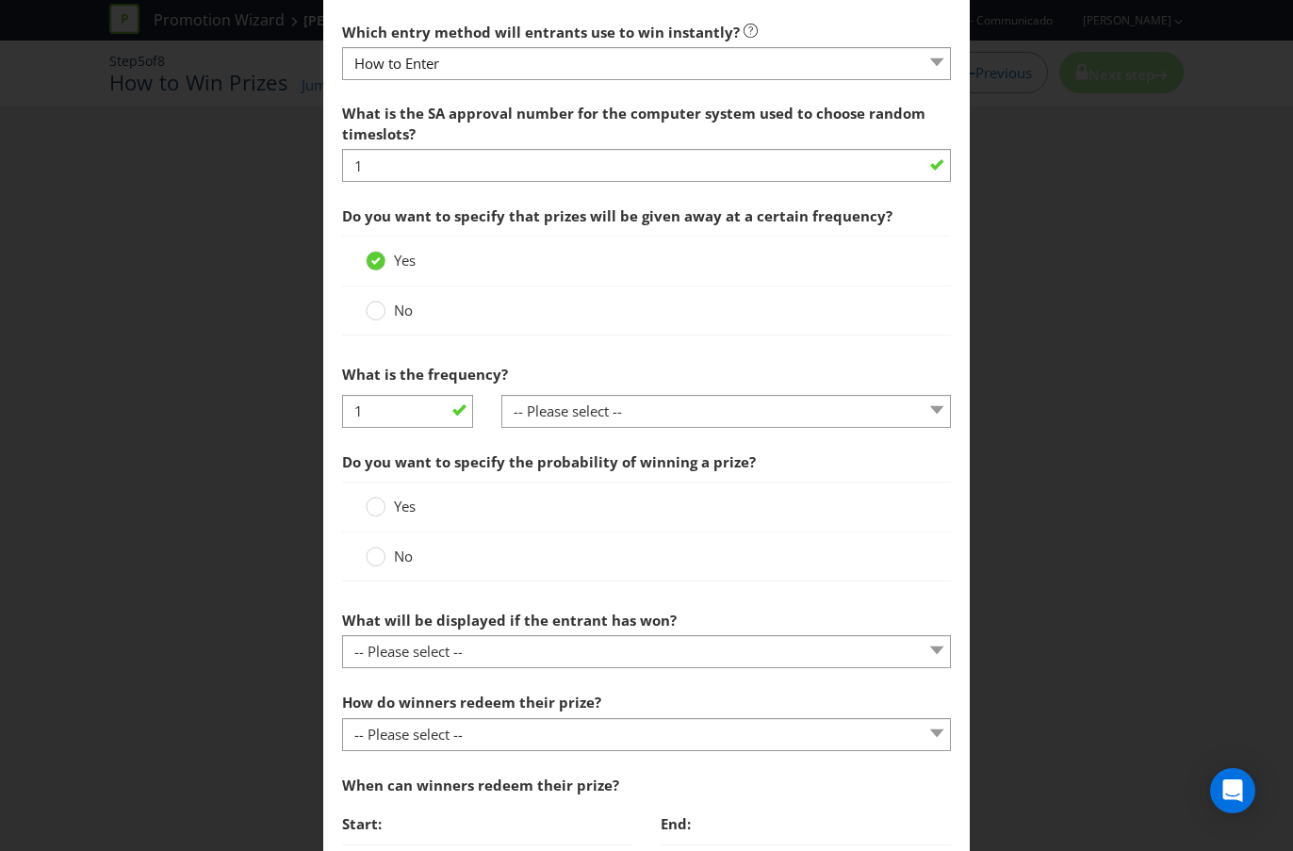
scroll to position [762, 0]
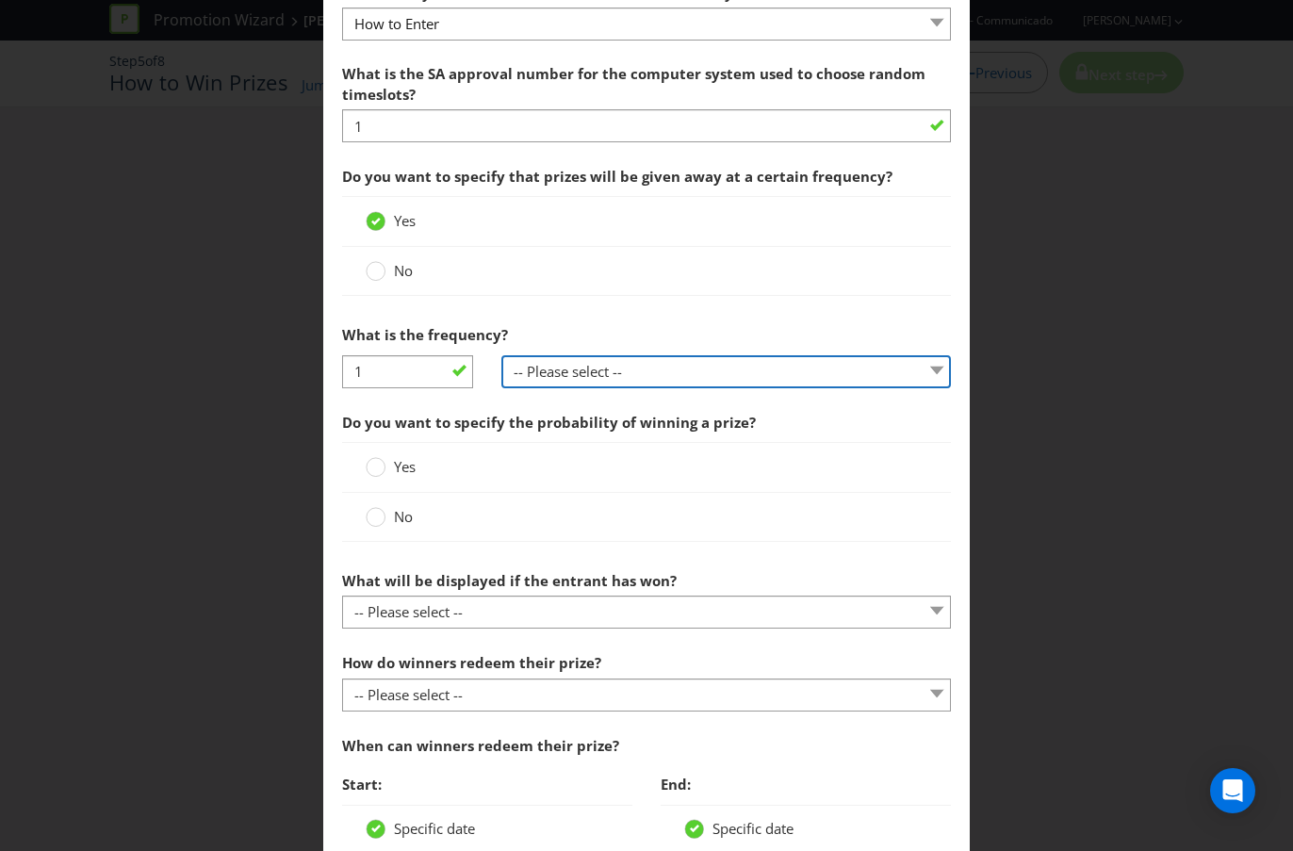
click at [548, 377] on select "-- Please select -- per hour per day per week per month other (please specify)" at bounding box center [725, 371] width 449 height 33
click at [501, 355] on select "-- Please select -- per hour per day per week per month other (please specify)" at bounding box center [725, 371] width 449 height 33
click at [548, 377] on select "-- Please select -- per hour per day per week per month other (please specify)" at bounding box center [725, 371] width 449 height 33
select select "OTHER"
click at [501, 355] on select "-- Please select -- per hour per day per week per month other (please specify)" at bounding box center [725, 371] width 449 height 33
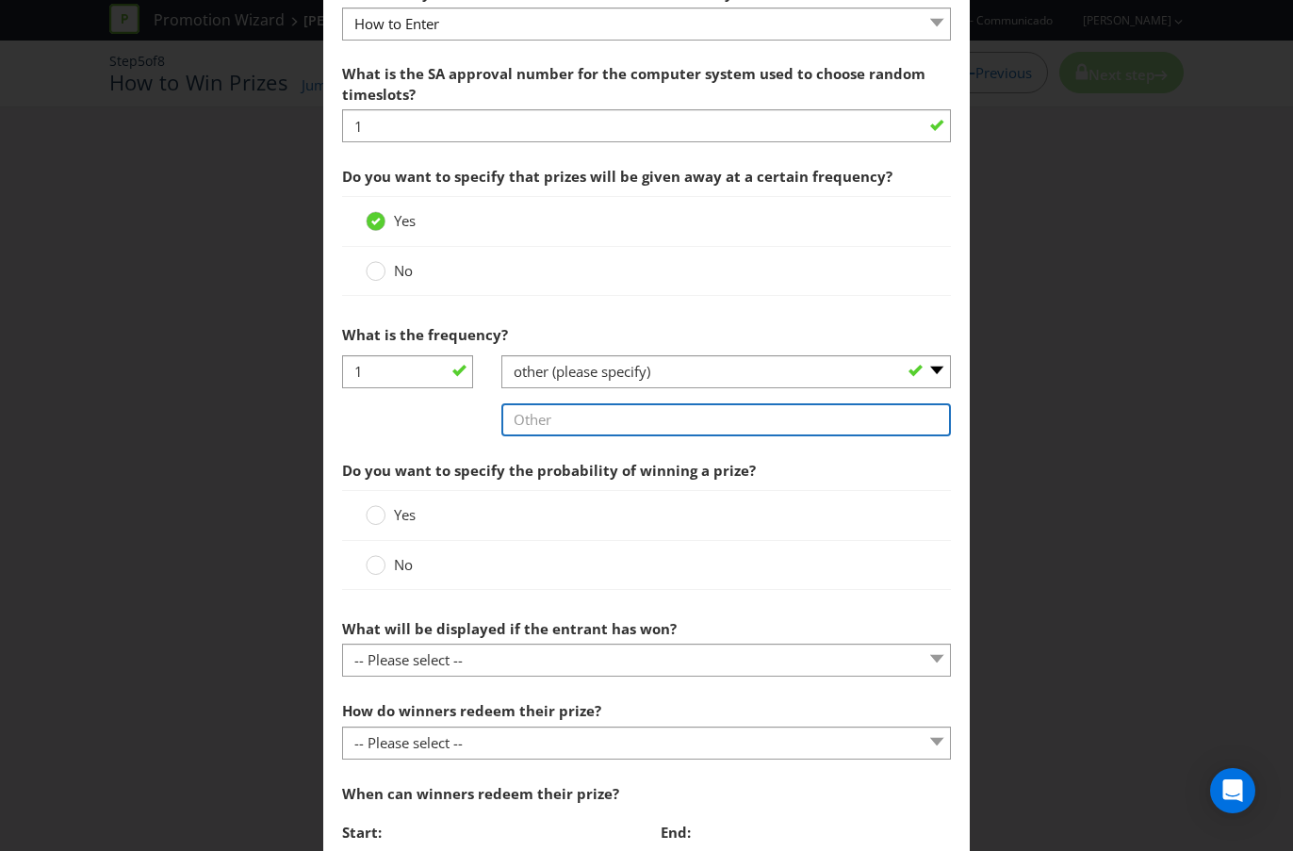
click at [561, 423] on input "text" at bounding box center [725, 419] width 449 height 33
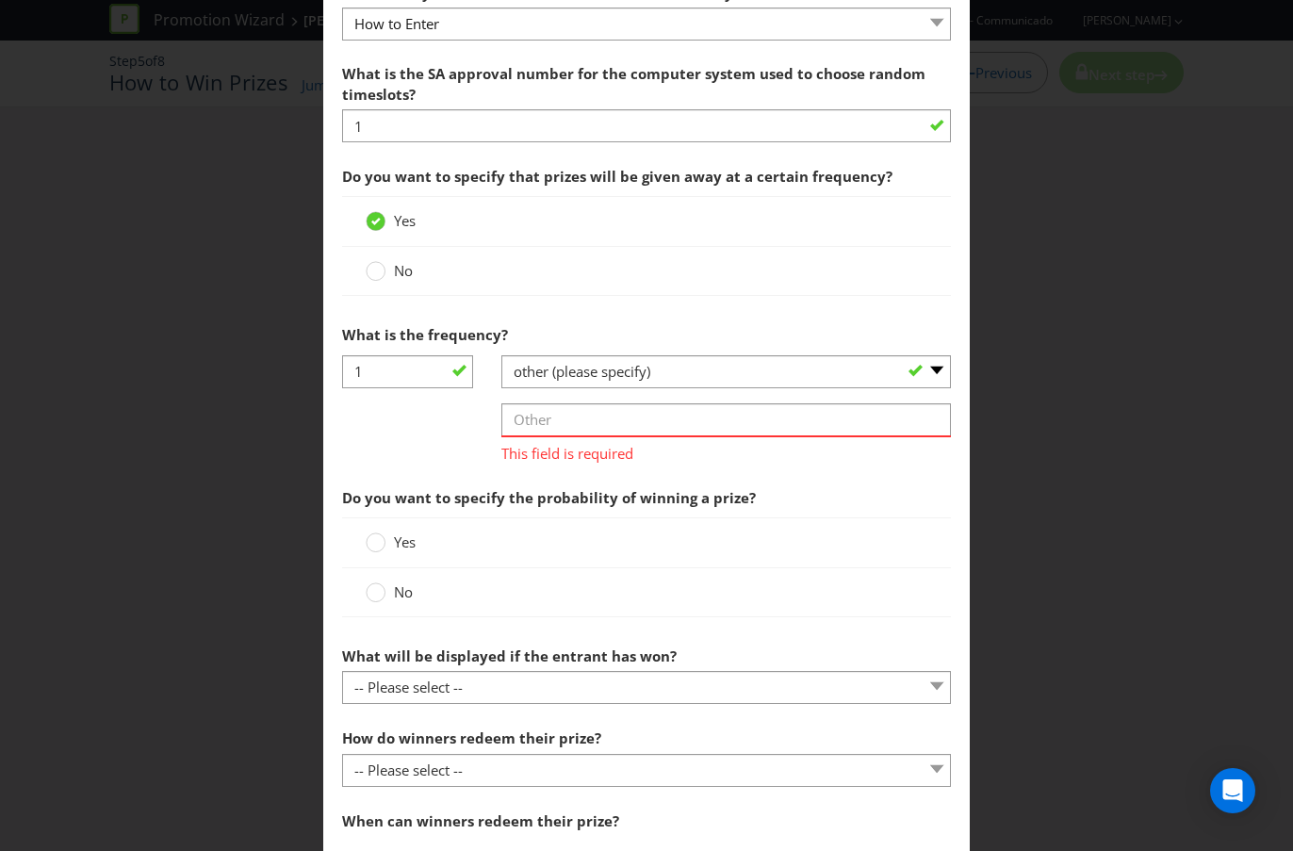
click at [397, 270] on span "No" at bounding box center [403, 270] width 19 height 19
click at [0, 0] on input "No" at bounding box center [0, 0] width 0 height 0
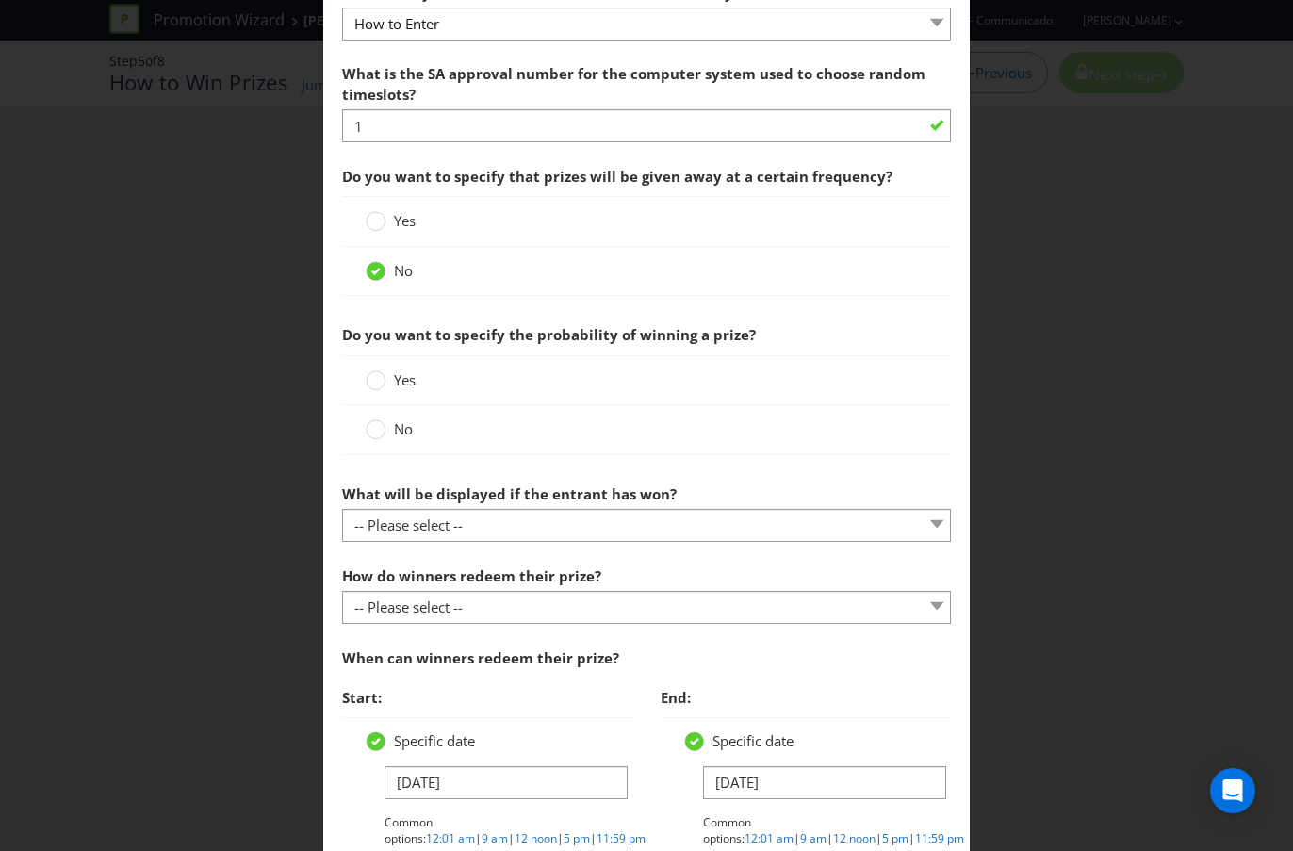
click at [392, 376] on label "Yes" at bounding box center [393, 380] width 54 height 20
click at [0, 0] on input "Yes" at bounding box center [0, 0] width 0 height 0
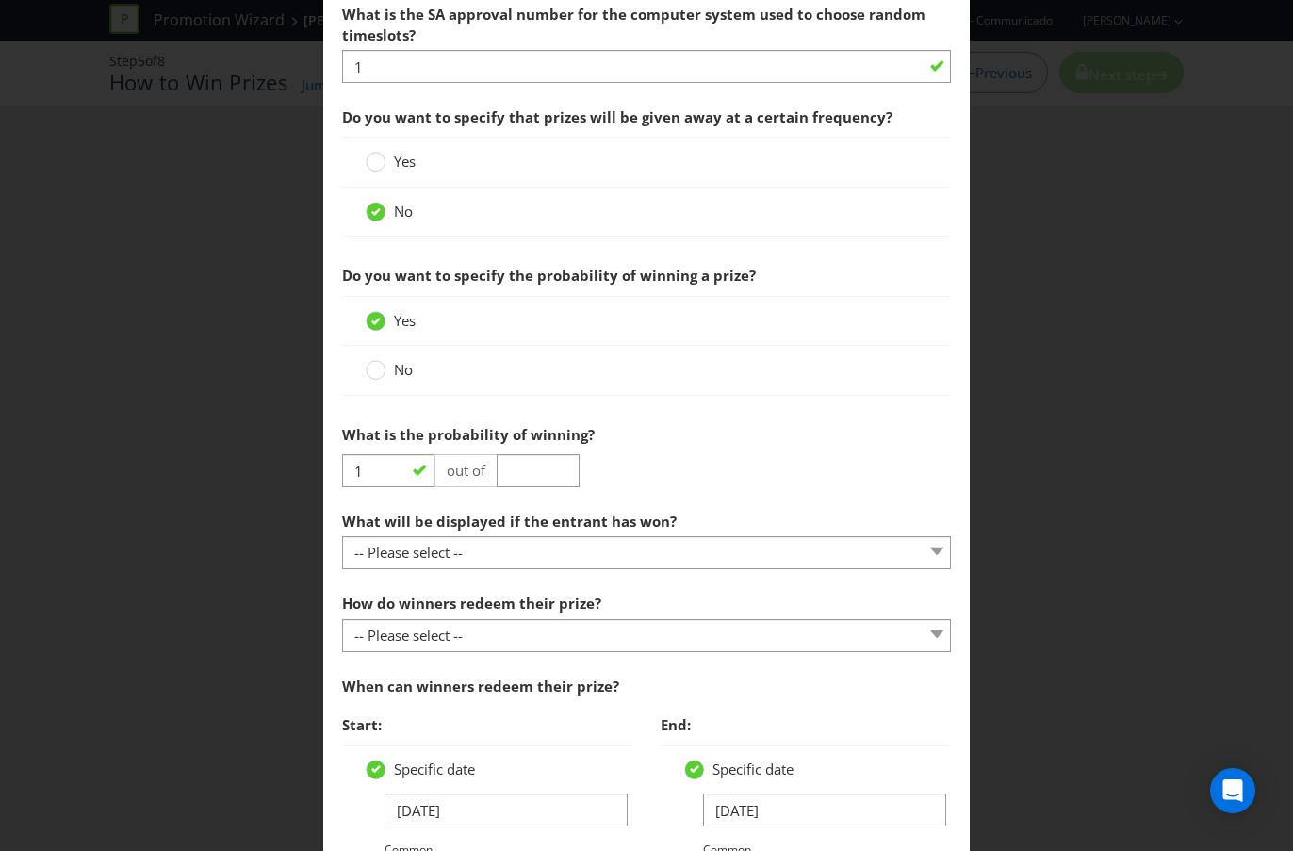
scroll to position [851, 0]
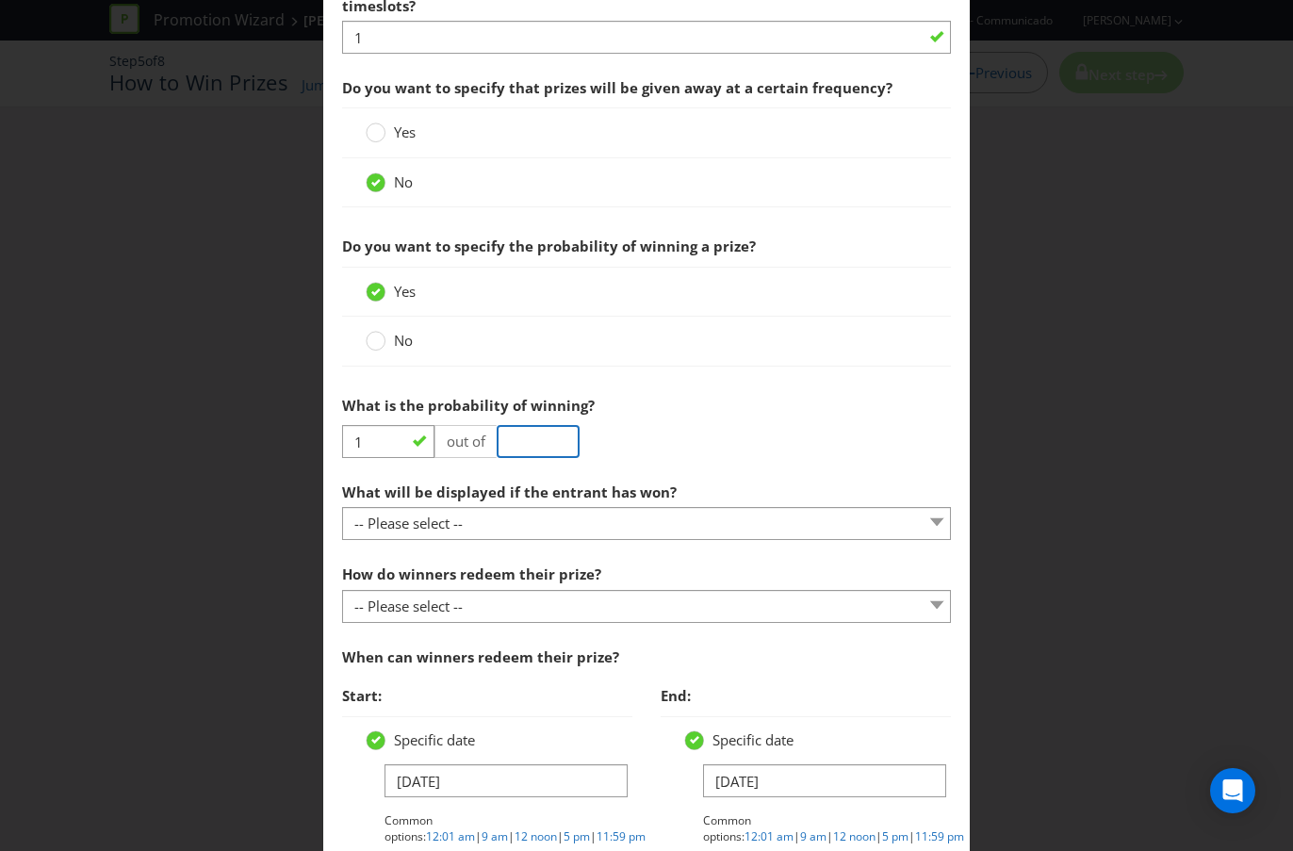
click at [544, 447] on input "number" at bounding box center [538, 441] width 83 height 33
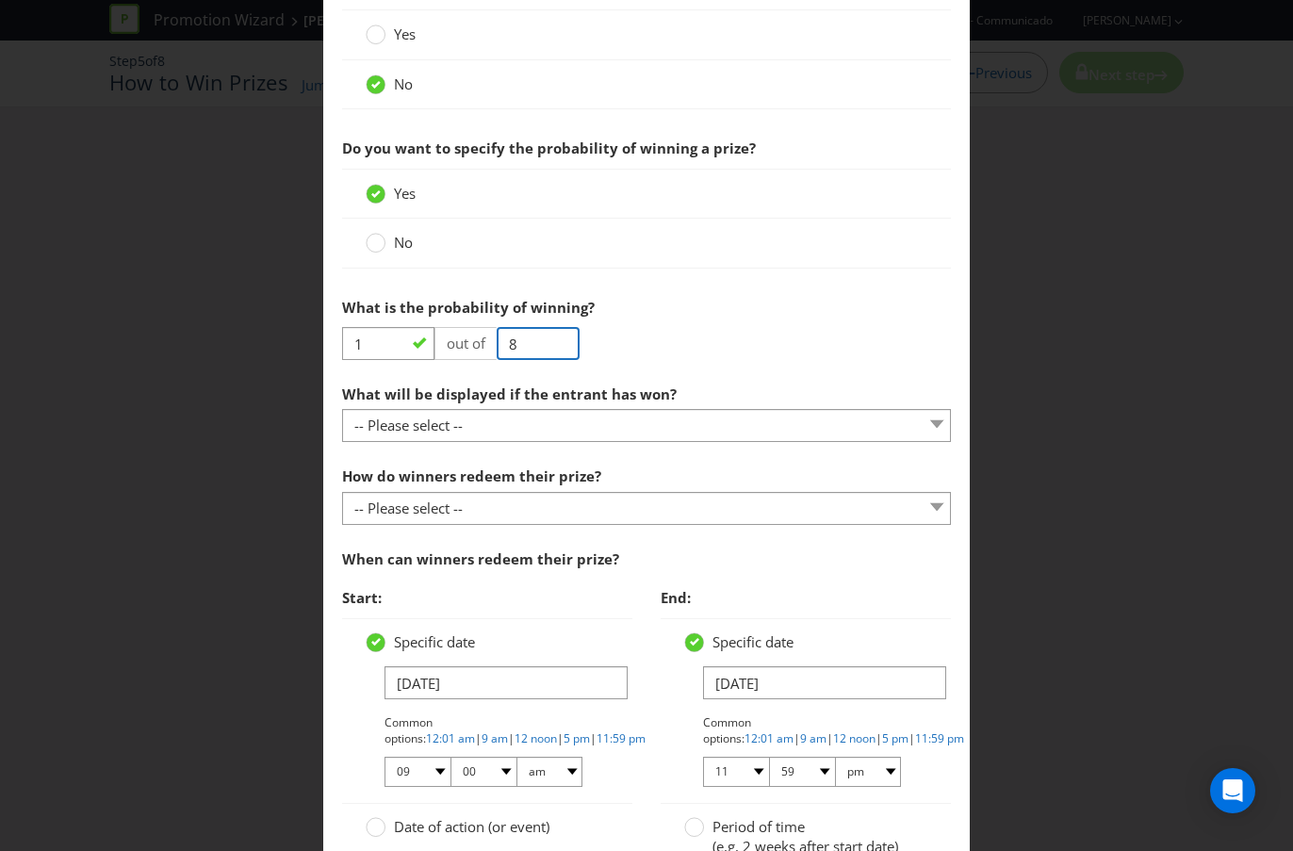
scroll to position [954, 0]
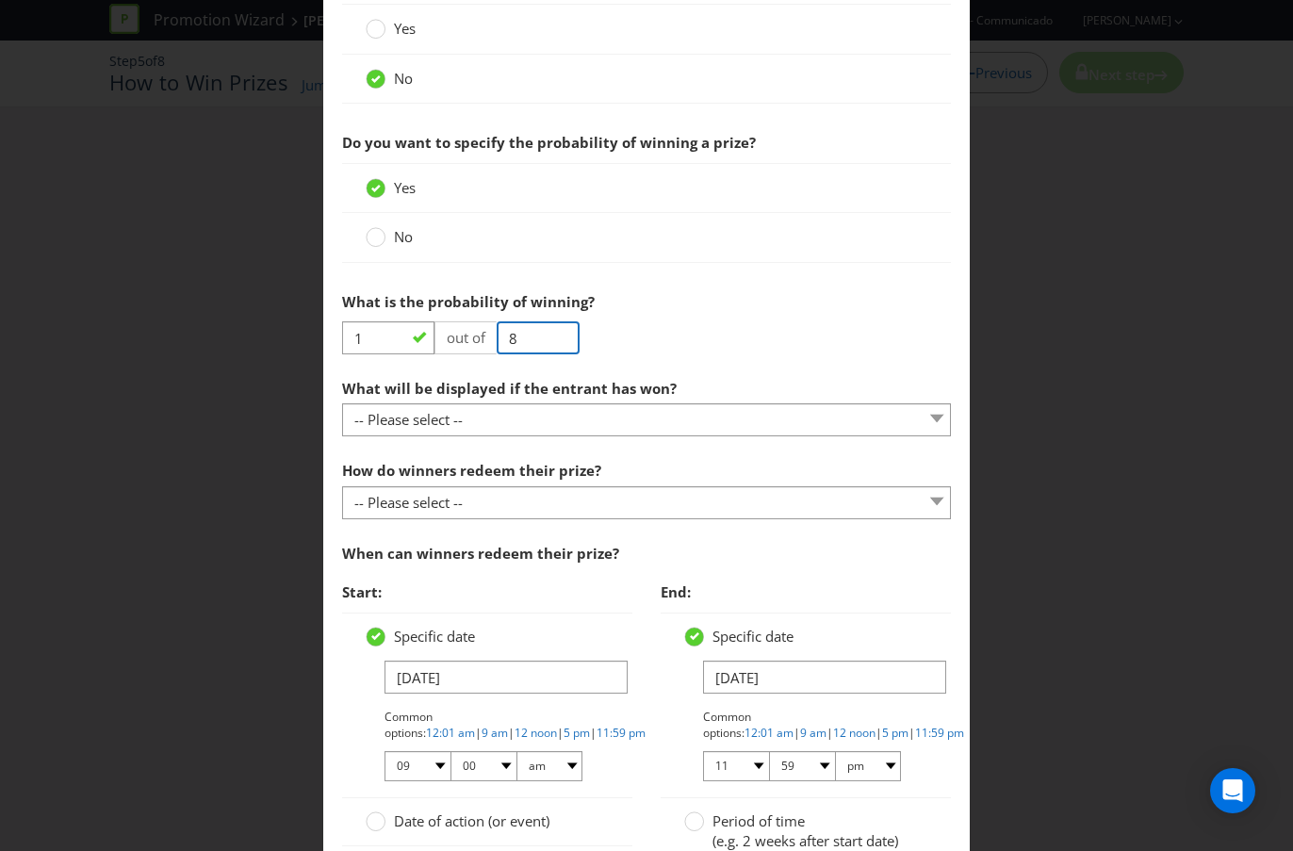
type input "8"
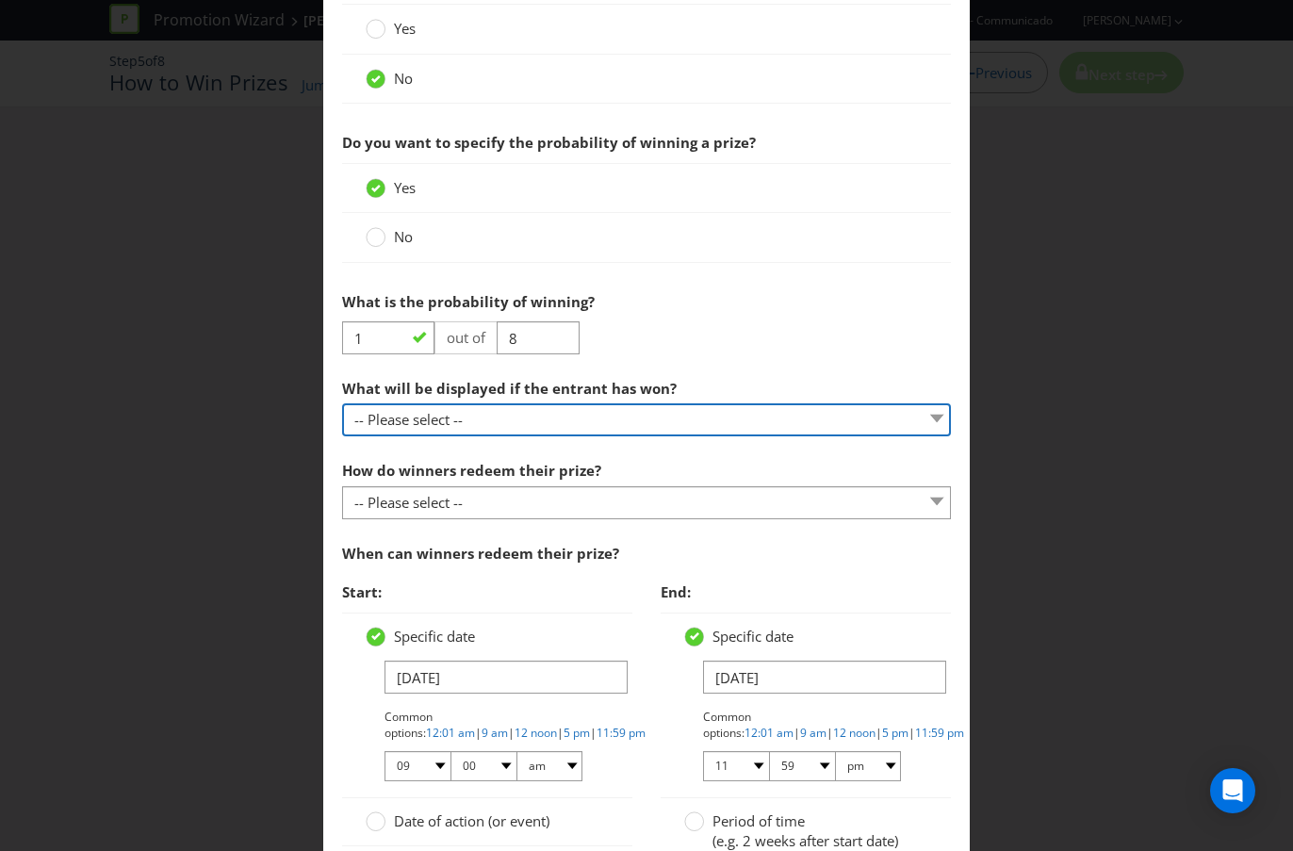
click at [617, 417] on select "-- Please select -- The winner will be notified as appropriate for the entry me…" at bounding box center [646, 419] width 609 height 33
select select "MESSAGE"
click at [342, 403] on select "-- Please select -- The winner will be notified as appropriate for the entry me…" at bounding box center [646, 419] width 609 height 33
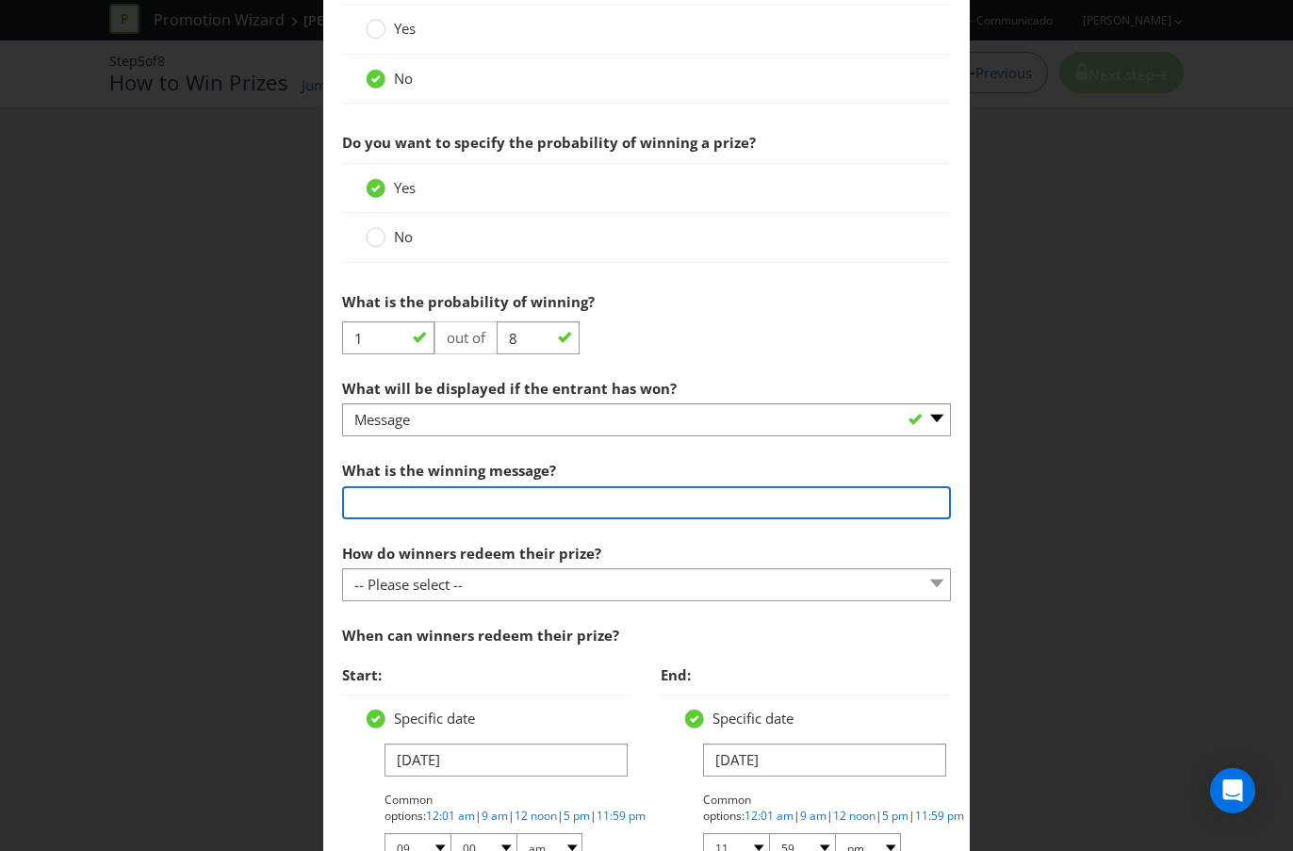
click at [585, 494] on input "text" at bounding box center [646, 502] width 609 height 33
click at [590, 499] on input "text" at bounding box center [646, 502] width 609 height 33
drag, startPoint x: 628, startPoint y: 501, endPoint x: 464, endPoint y: 502, distance: 164.0
click at [464, 502] on input "You have won a digital cinema gift card" at bounding box center [646, 502] width 609 height 33
type input "You have won a $20 Gift Card"
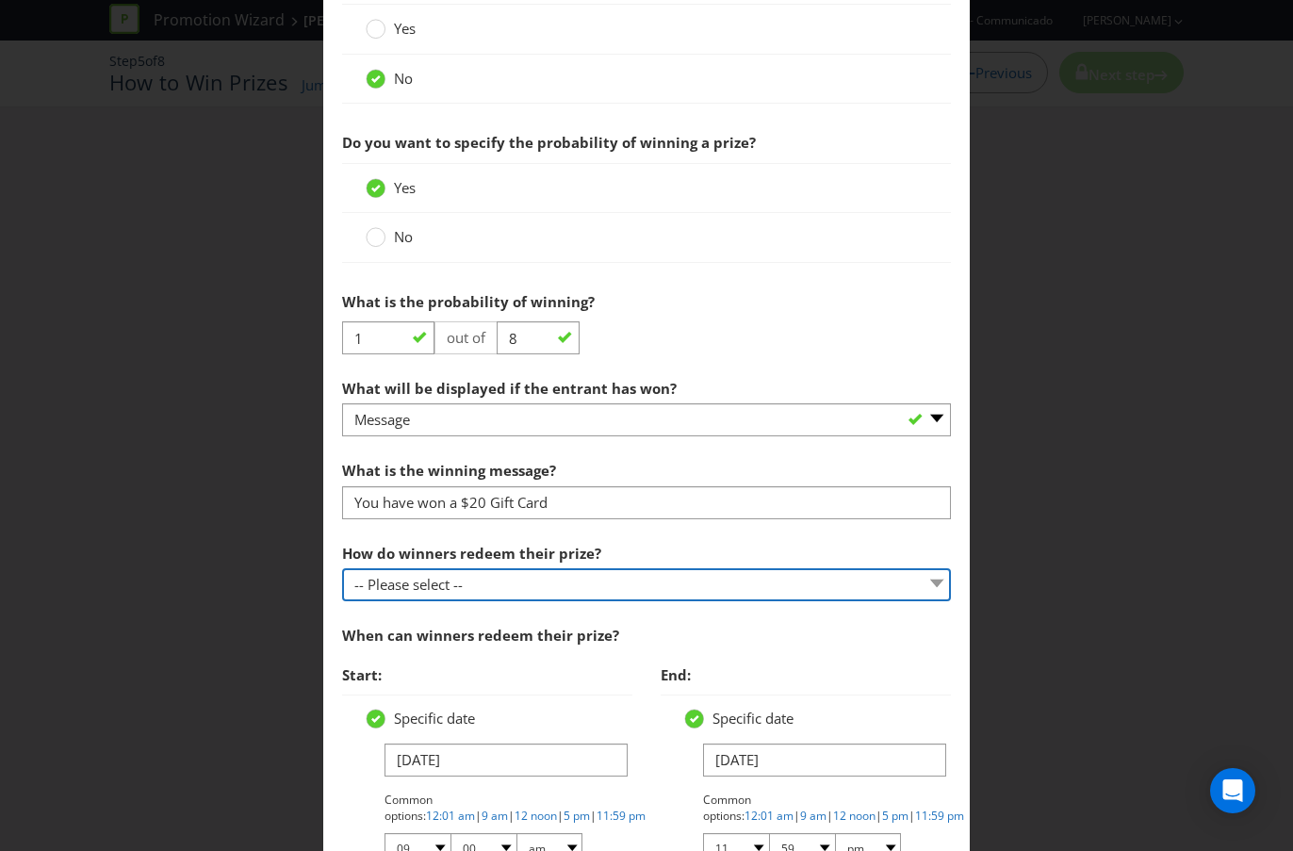
click at [581, 582] on select "-- Please select -- Present winning message to venue staff Follow instructions …" at bounding box center [646, 584] width 609 height 33
select select "INSTRUCTIONS"
click at [342, 568] on select "-- Please select -- Present winning message to venue staff Follow instructions …" at bounding box center [646, 584] width 609 height 33
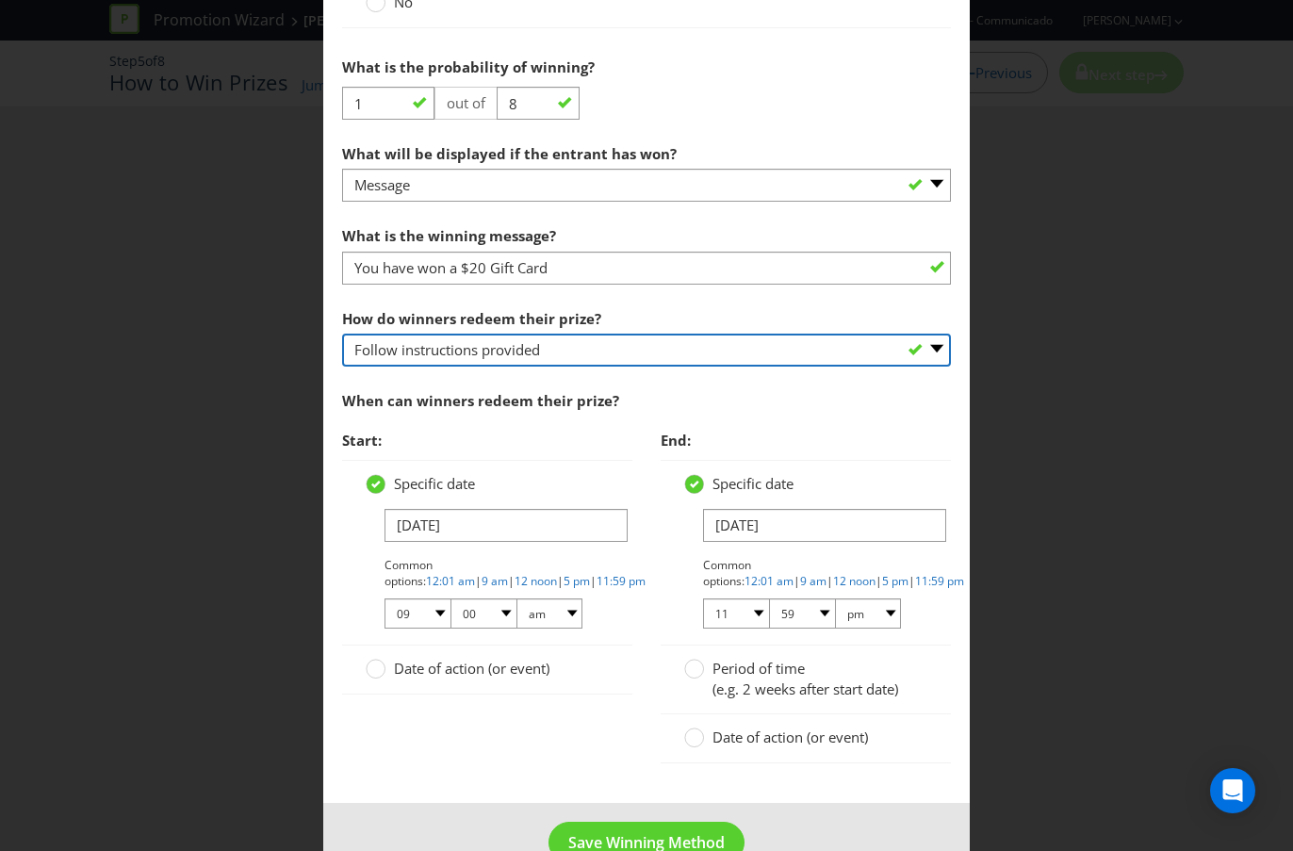
scroll to position [1235, 0]
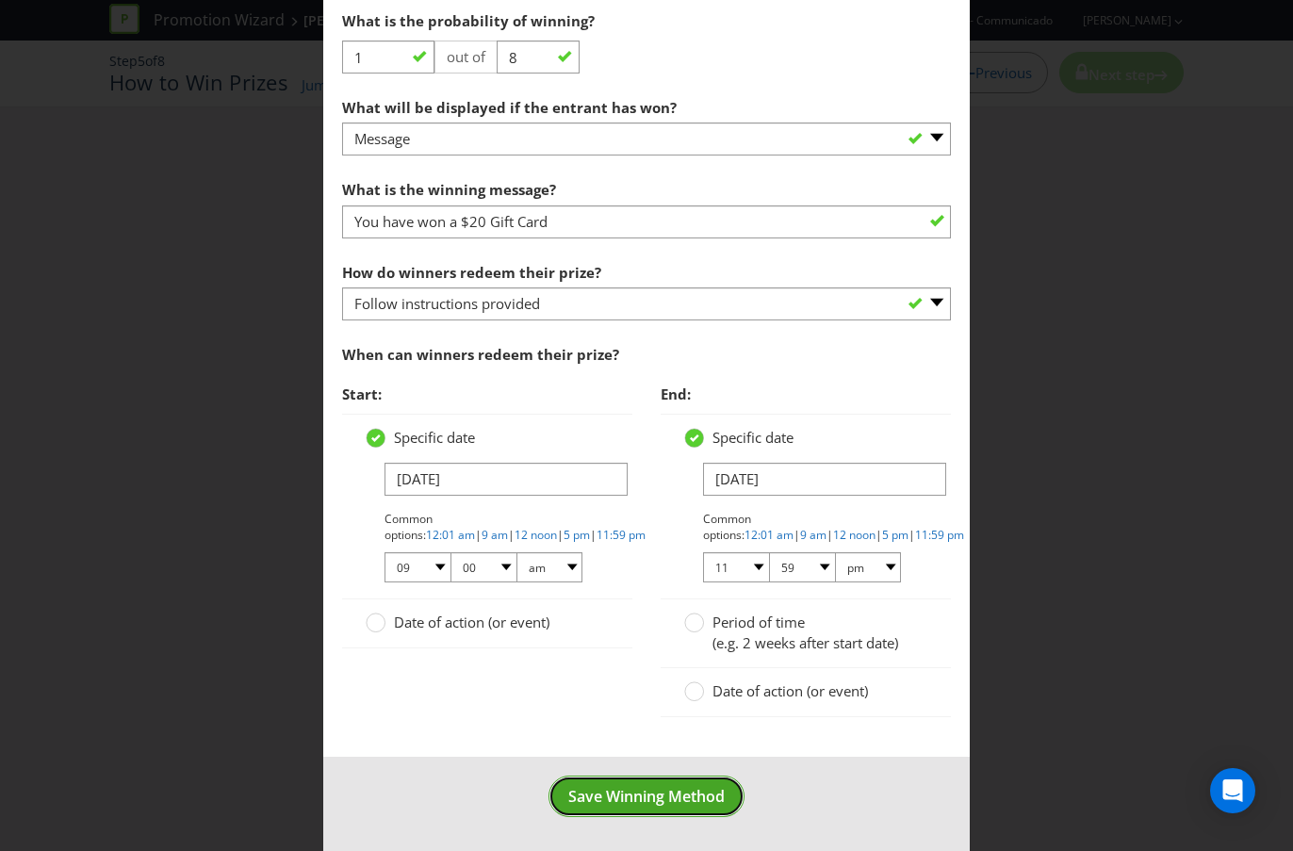
click at [690, 757] on span "Save Winning Method" at bounding box center [646, 796] width 156 height 21
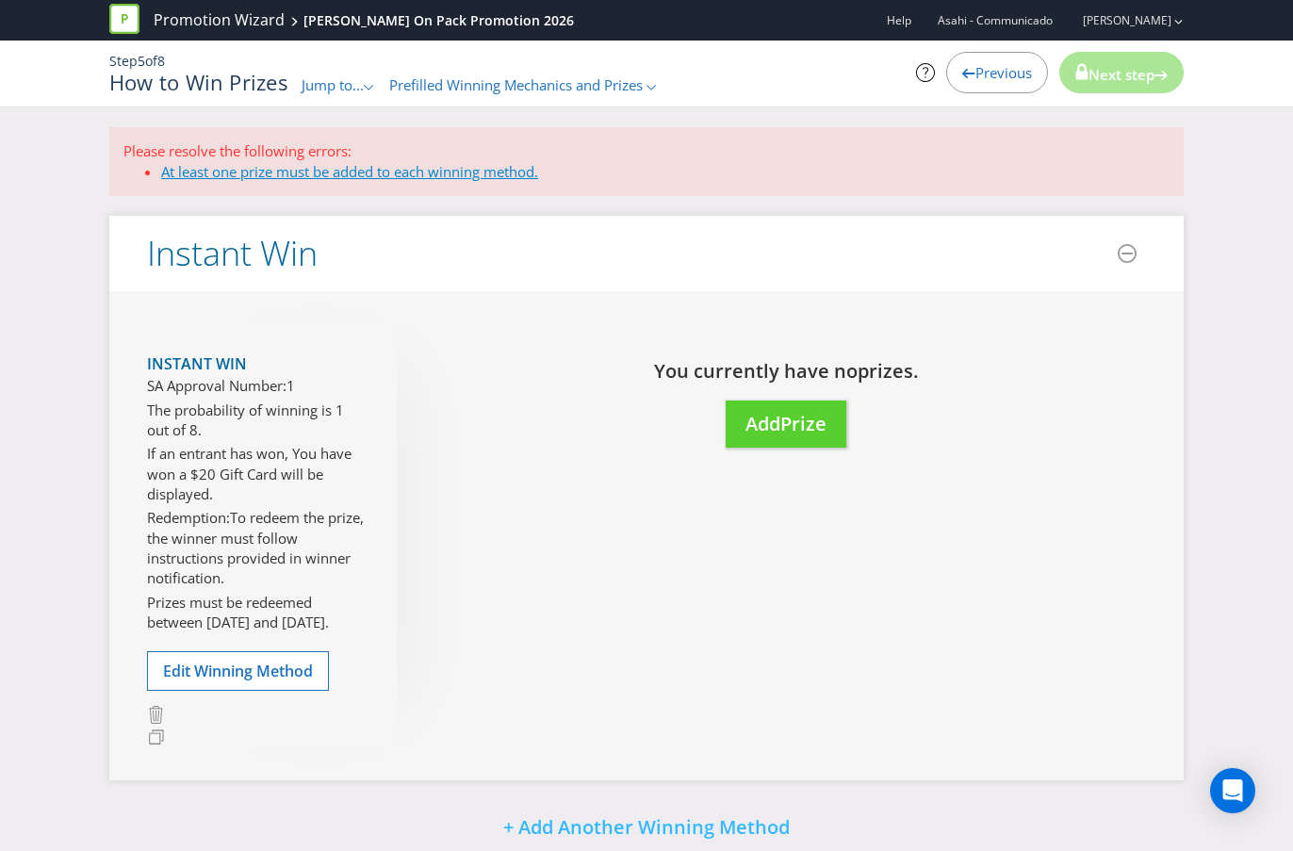
click at [409, 175] on link "At least one prize must be added to each winning method." at bounding box center [349, 171] width 377 height 19
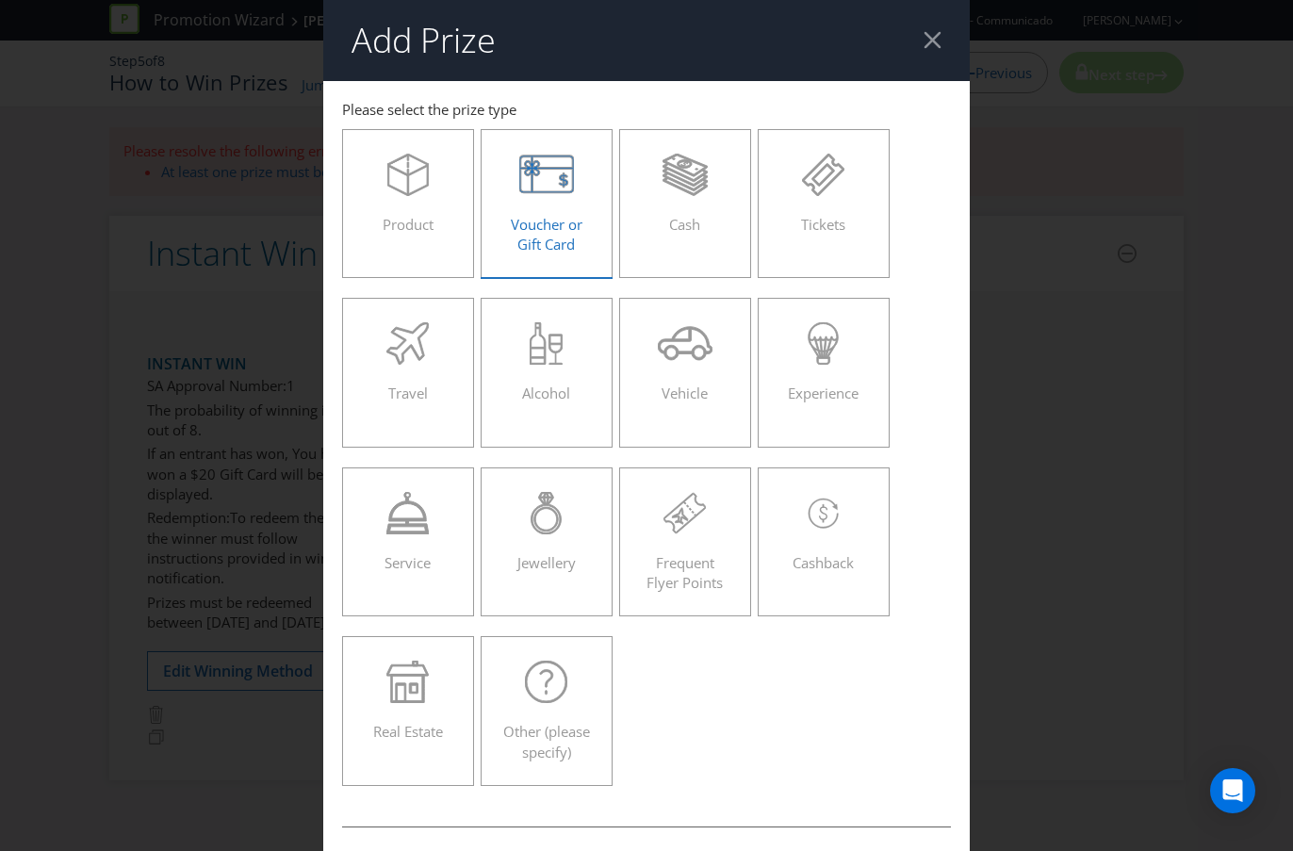
click at [589, 224] on div "Voucher or Gift Card" at bounding box center [546, 196] width 92 height 85
click at [0, 0] on input "Voucher or Gift Card" at bounding box center [0, 0] width 0 height 0
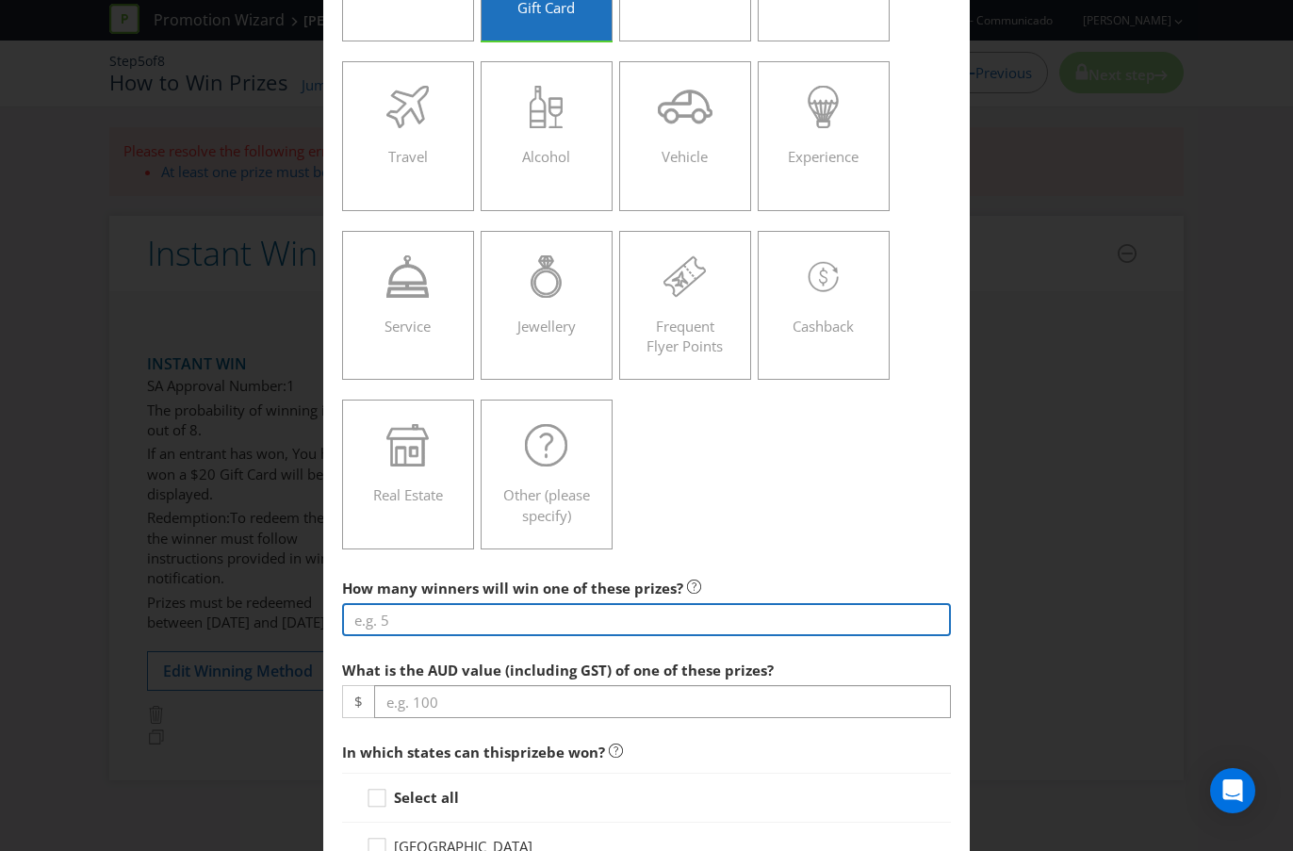
click at [564, 614] on input "number" at bounding box center [646, 619] width 609 height 33
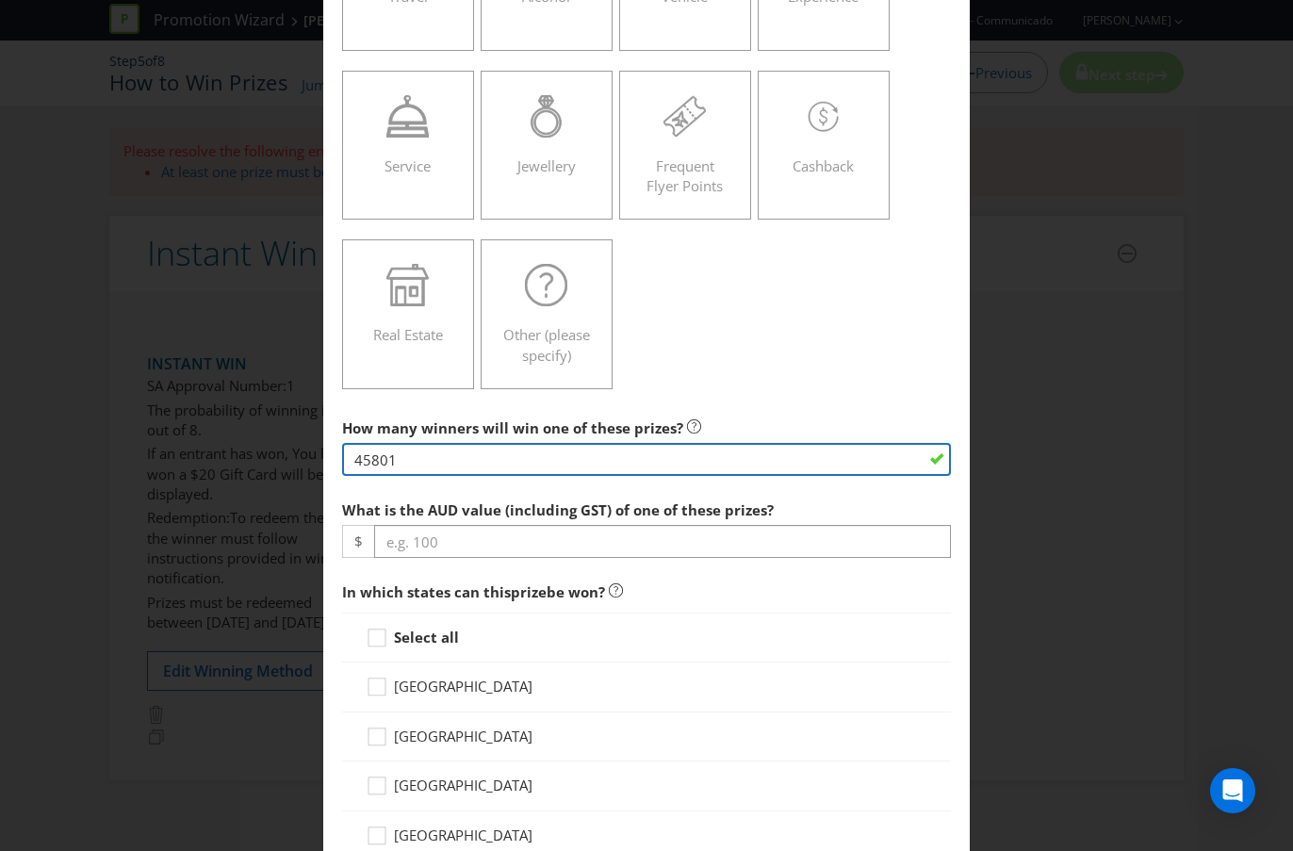
type input "45801"
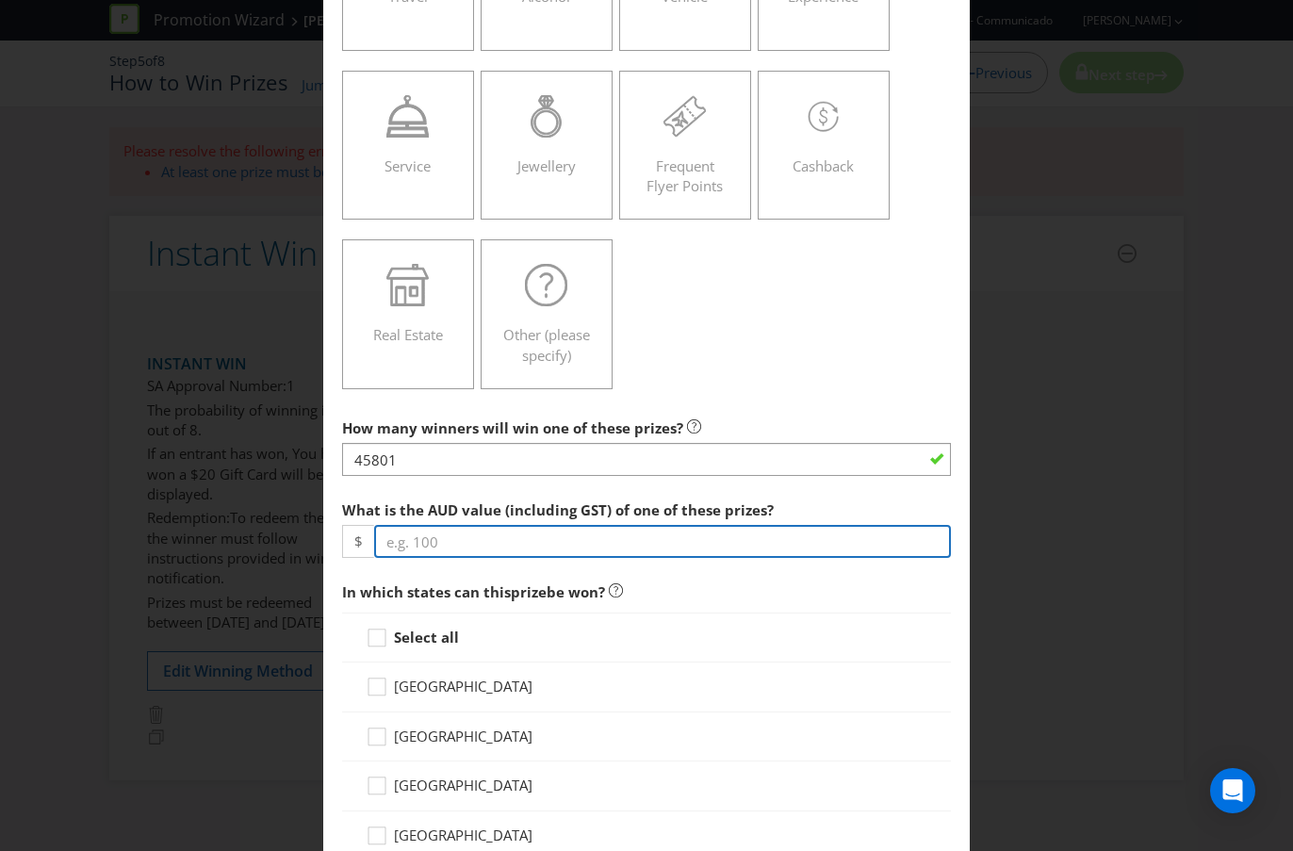
click at [668, 541] on input "number" at bounding box center [662, 541] width 577 height 33
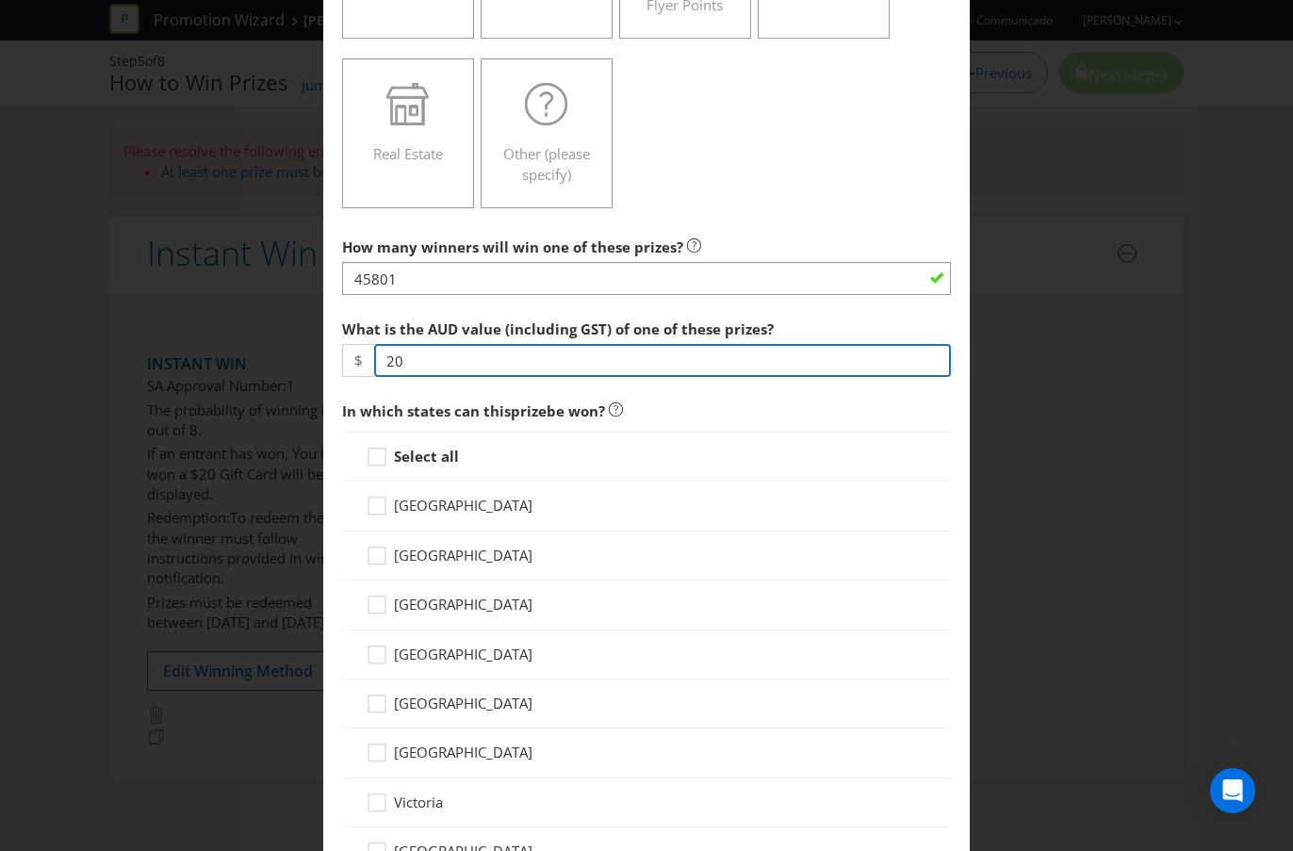
scroll to position [584, 0]
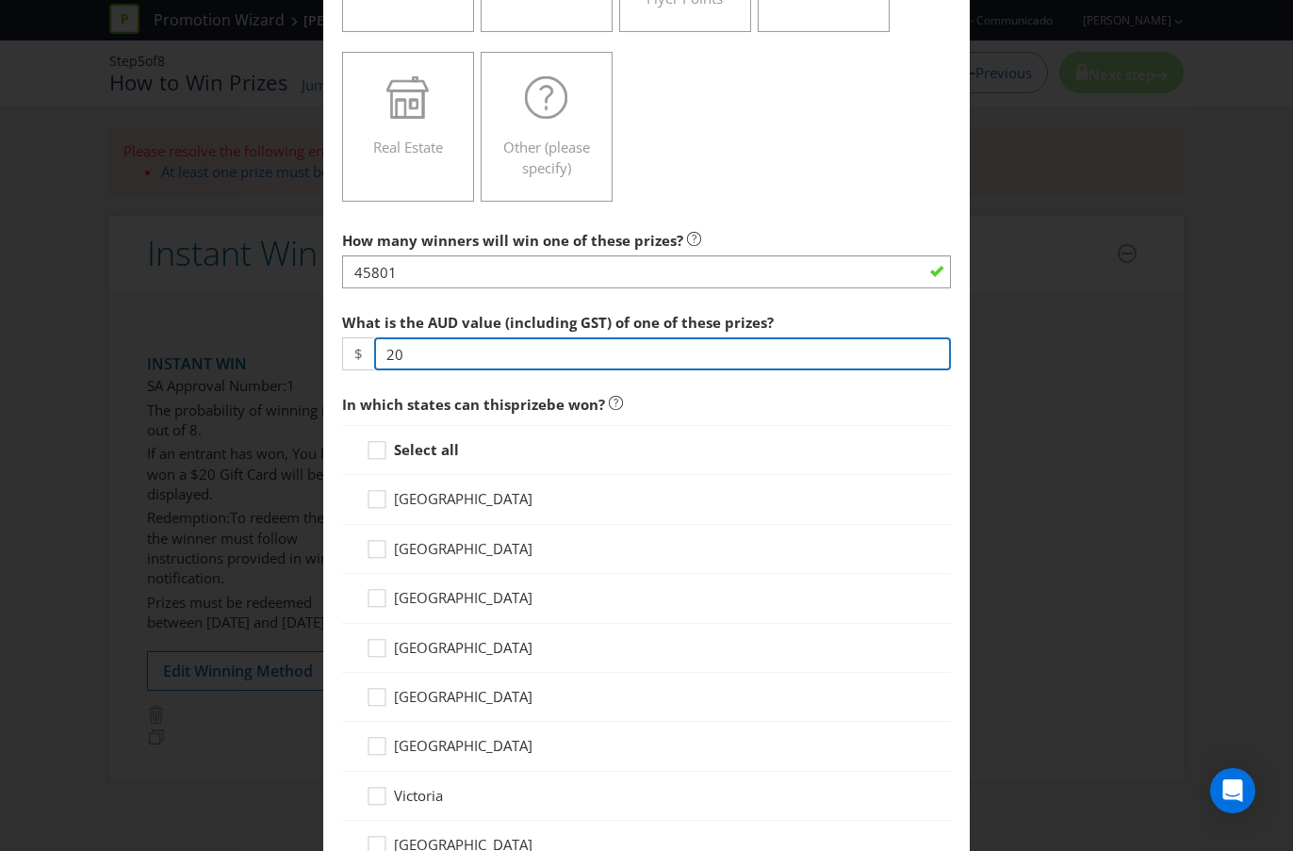
type input "20"
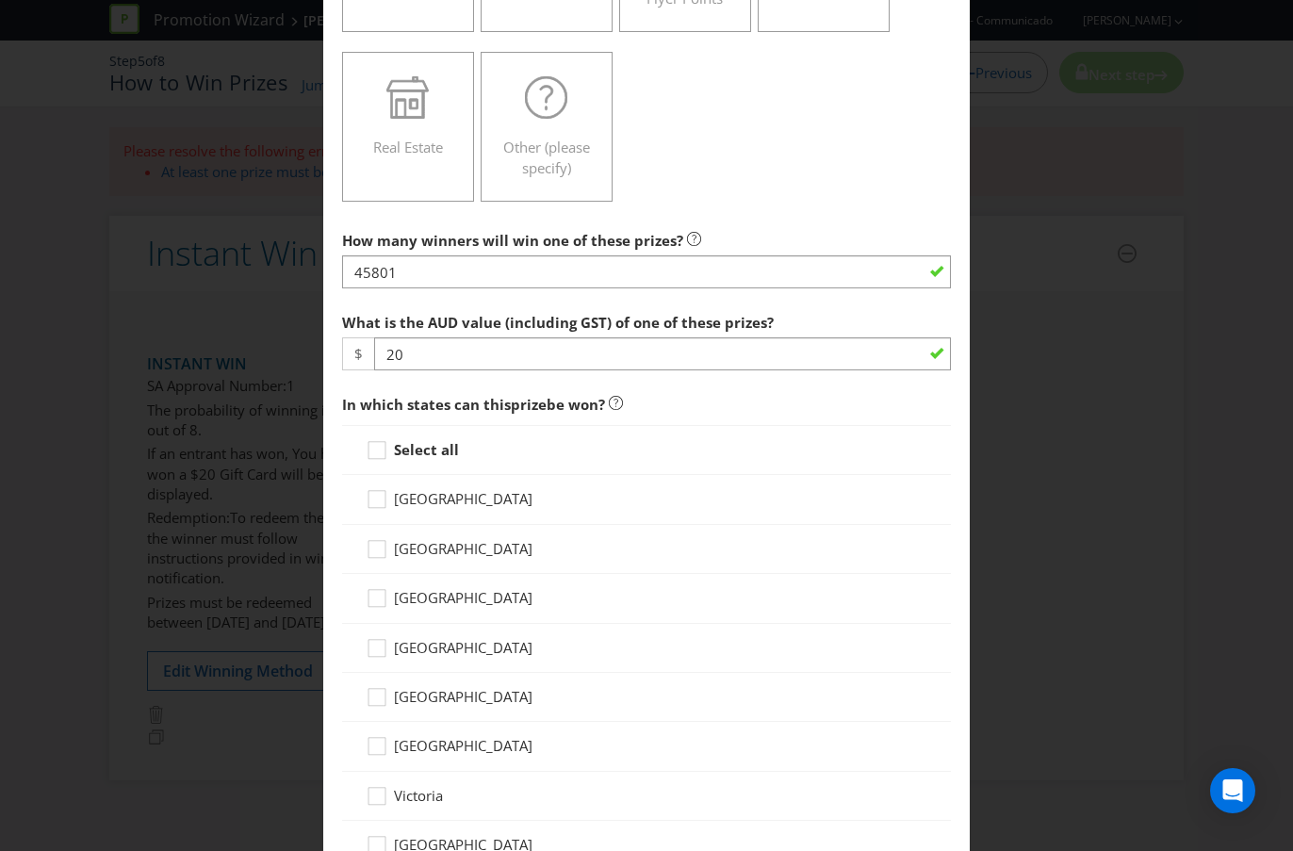
click at [428, 446] on strong "Select all" at bounding box center [426, 449] width 65 height 19
click at [0, 0] on input "Select all" at bounding box center [0, 0] width 0 height 0
click at [428, 447] on strong "Select all" at bounding box center [426, 449] width 65 height 19
click at [0, 0] on input "Select all" at bounding box center [0, 0] width 0 height 0
click at [428, 447] on strong "Select all" at bounding box center [426, 449] width 65 height 19
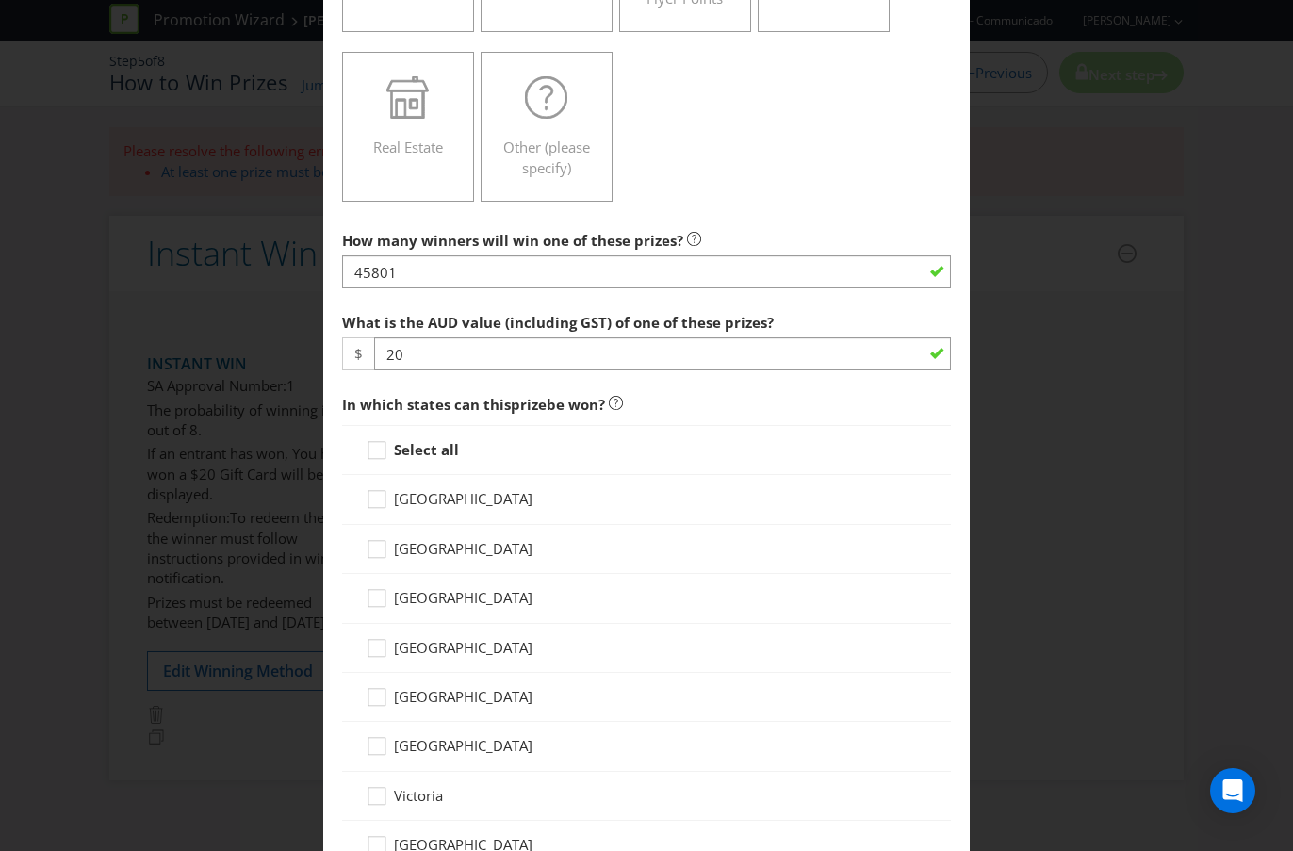
click at [0, 0] on input "Select all" at bounding box center [0, 0] width 0 height 0
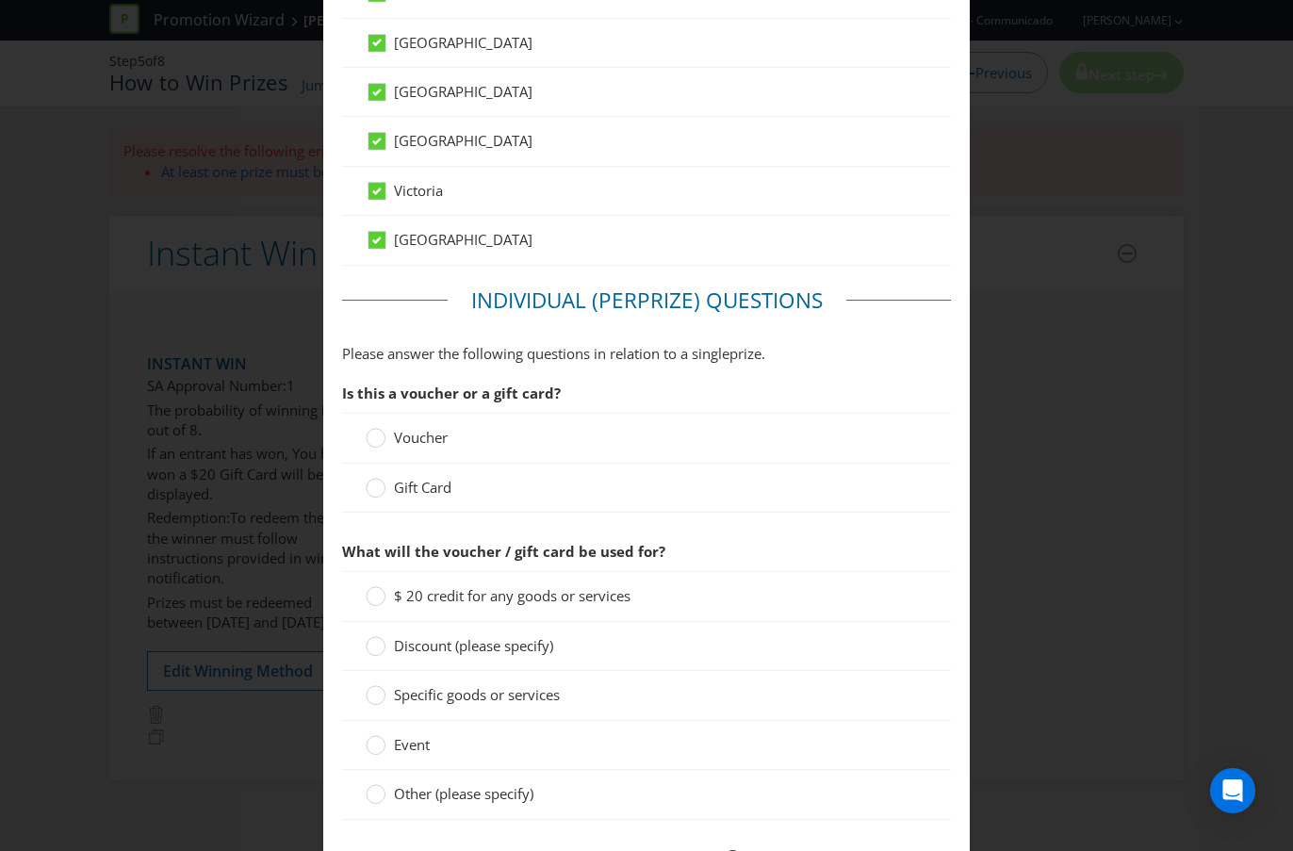
scroll to position [1190, 0]
click at [421, 436] on span "Voucher" at bounding box center [421, 436] width 54 height 19
click at [0, 0] on input "Voucher" at bounding box center [0, 0] width 0 height 0
click at [429, 484] on span "Gift Card" at bounding box center [422, 486] width 57 height 19
click at [0, 0] on input "Gift Card" at bounding box center [0, 0] width 0 height 0
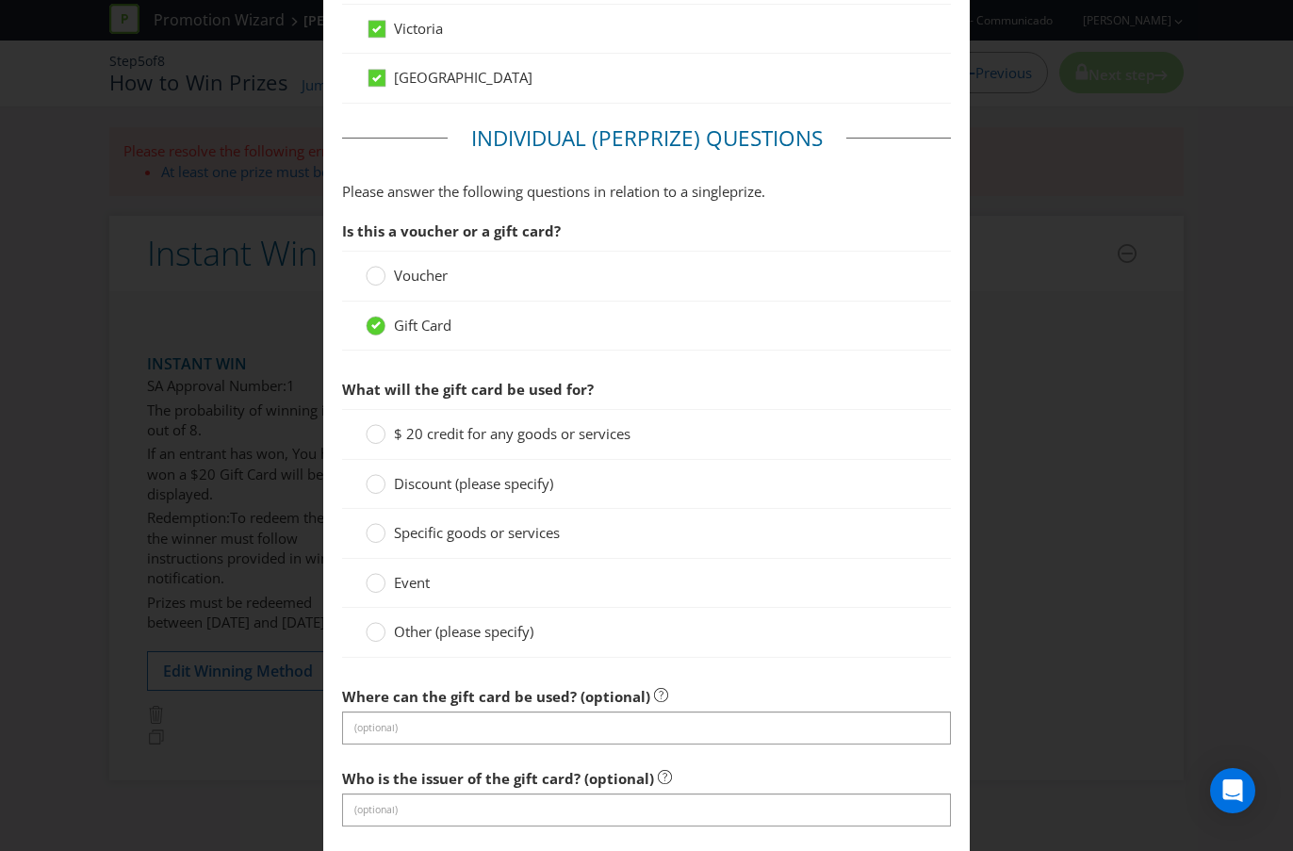
scroll to position [1352, 0]
click at [476, 535] on span "Specific goods or services" at bounding box center [477, 531] width 166 height 19
click at [0, 0] on input "Specific goods or services" at bounding box center [0, 0] width 0 height 0
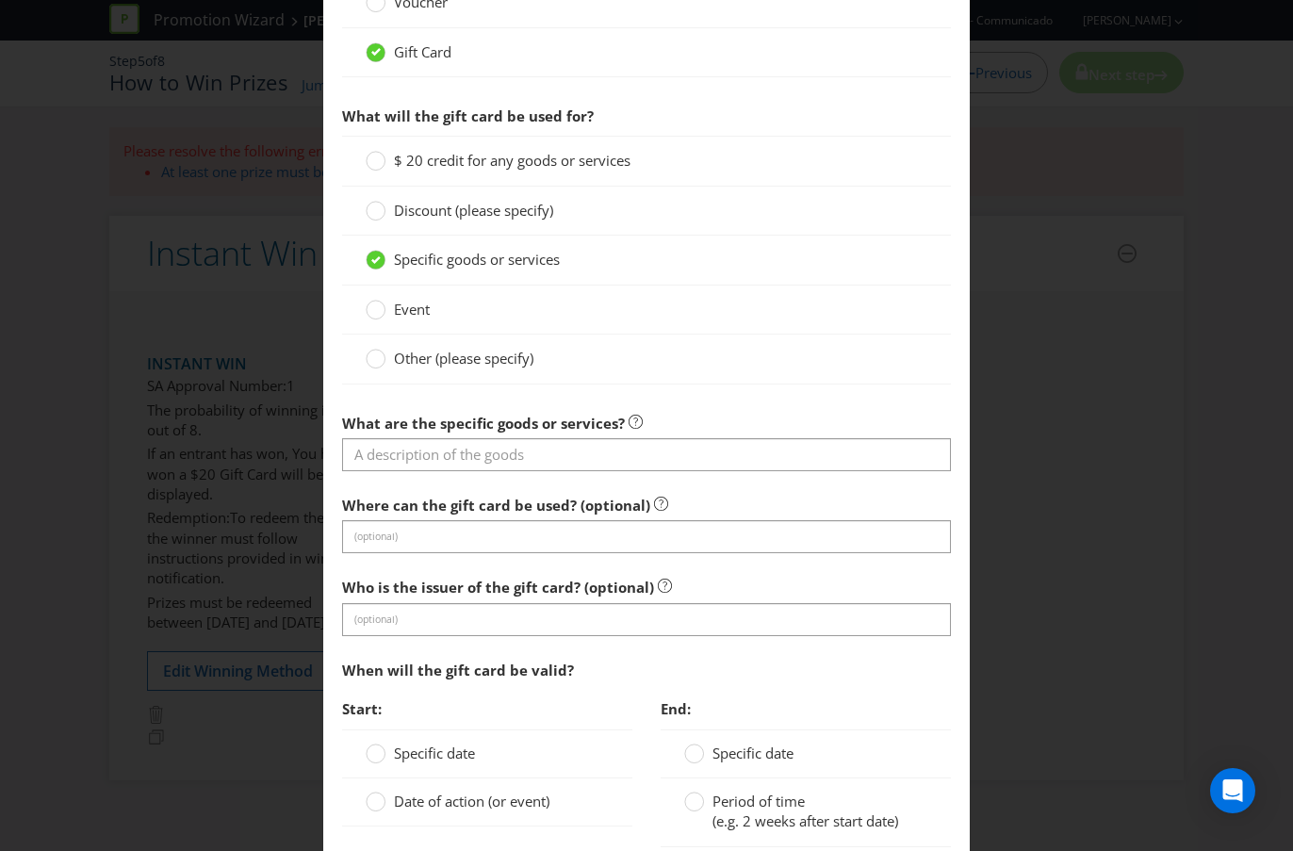
scroll to position [1626, 0]
click at [479, 434] on div "What are the specific goods or services?" at bounding box center [646, 436] width 609 height 68
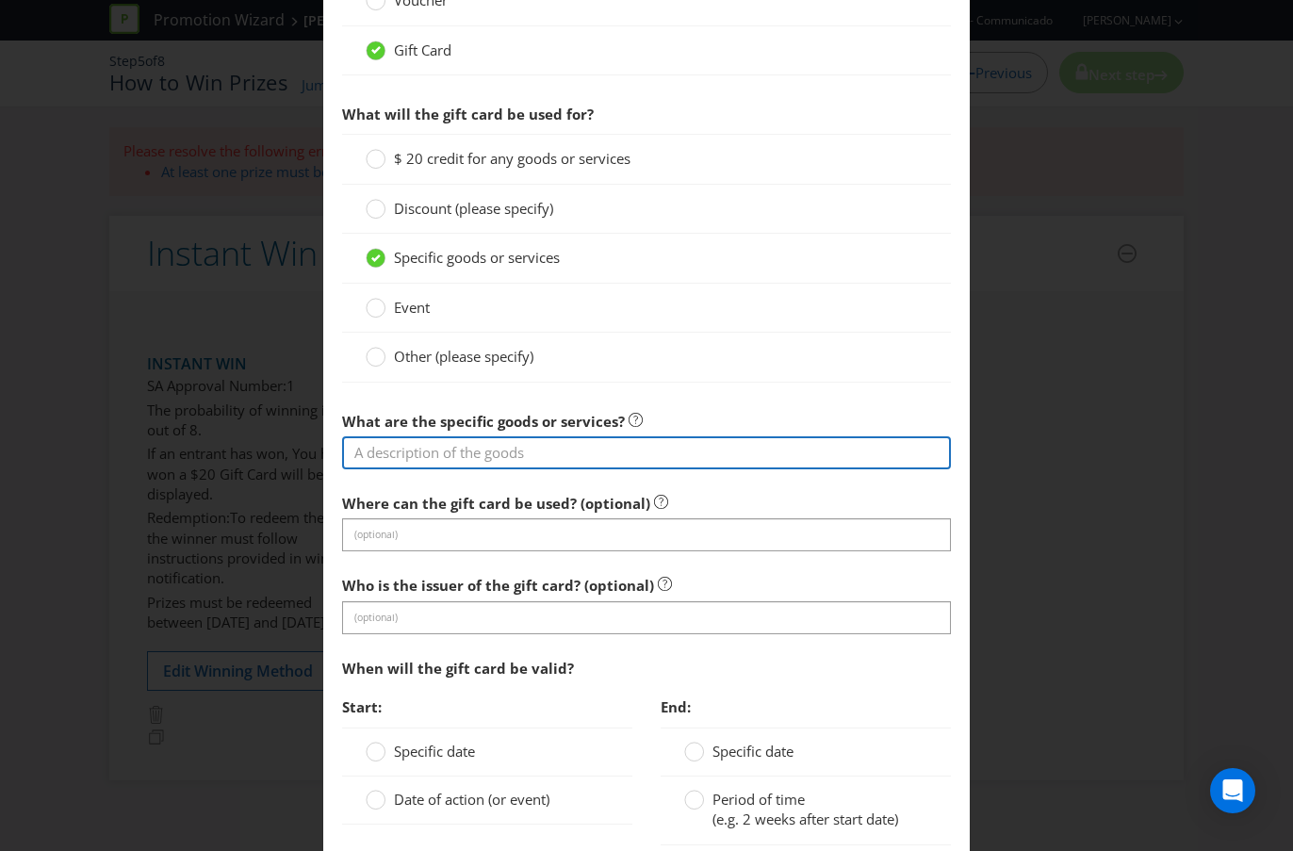
click at [478, 449] on input "text" at bounding box center [646, 452] width 609 height 33
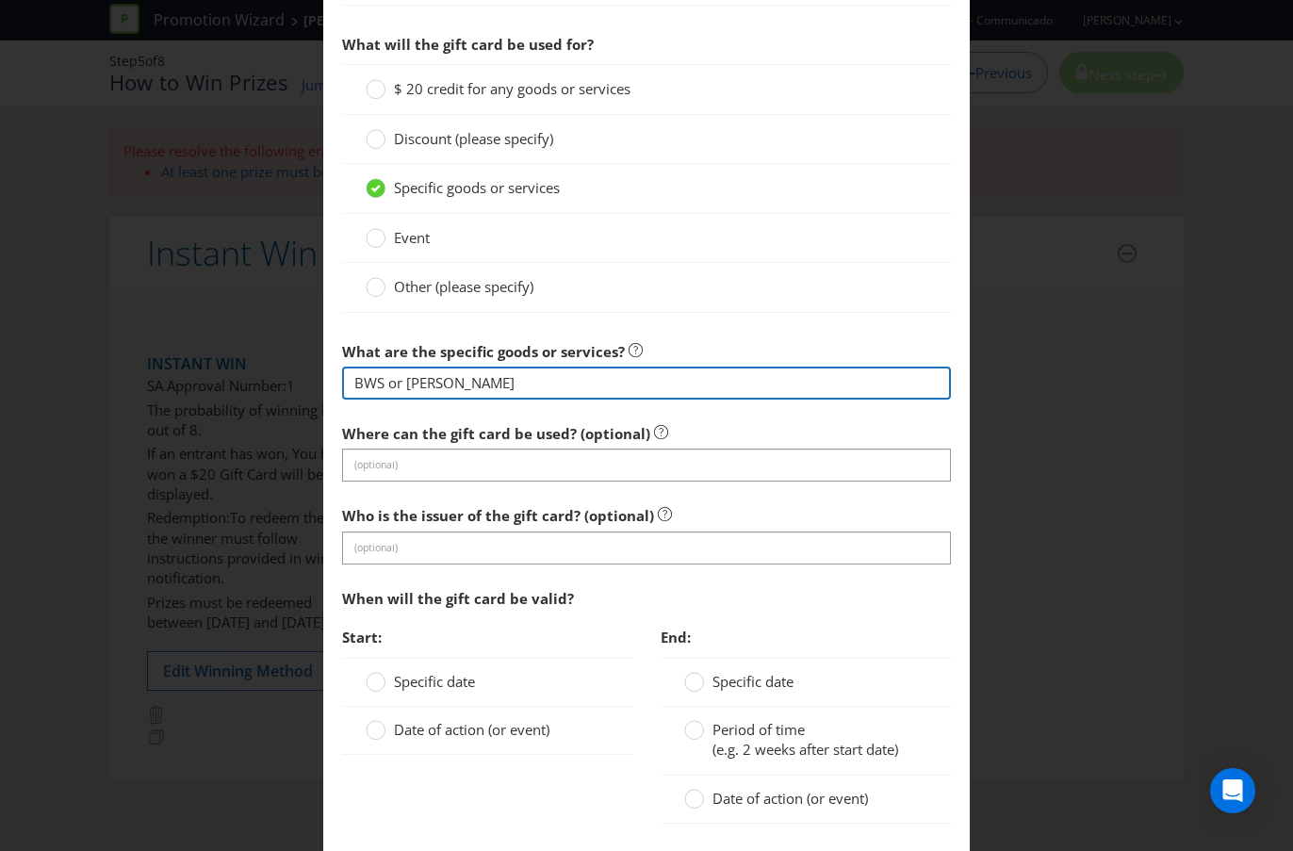
scroll to position [1710, 0]
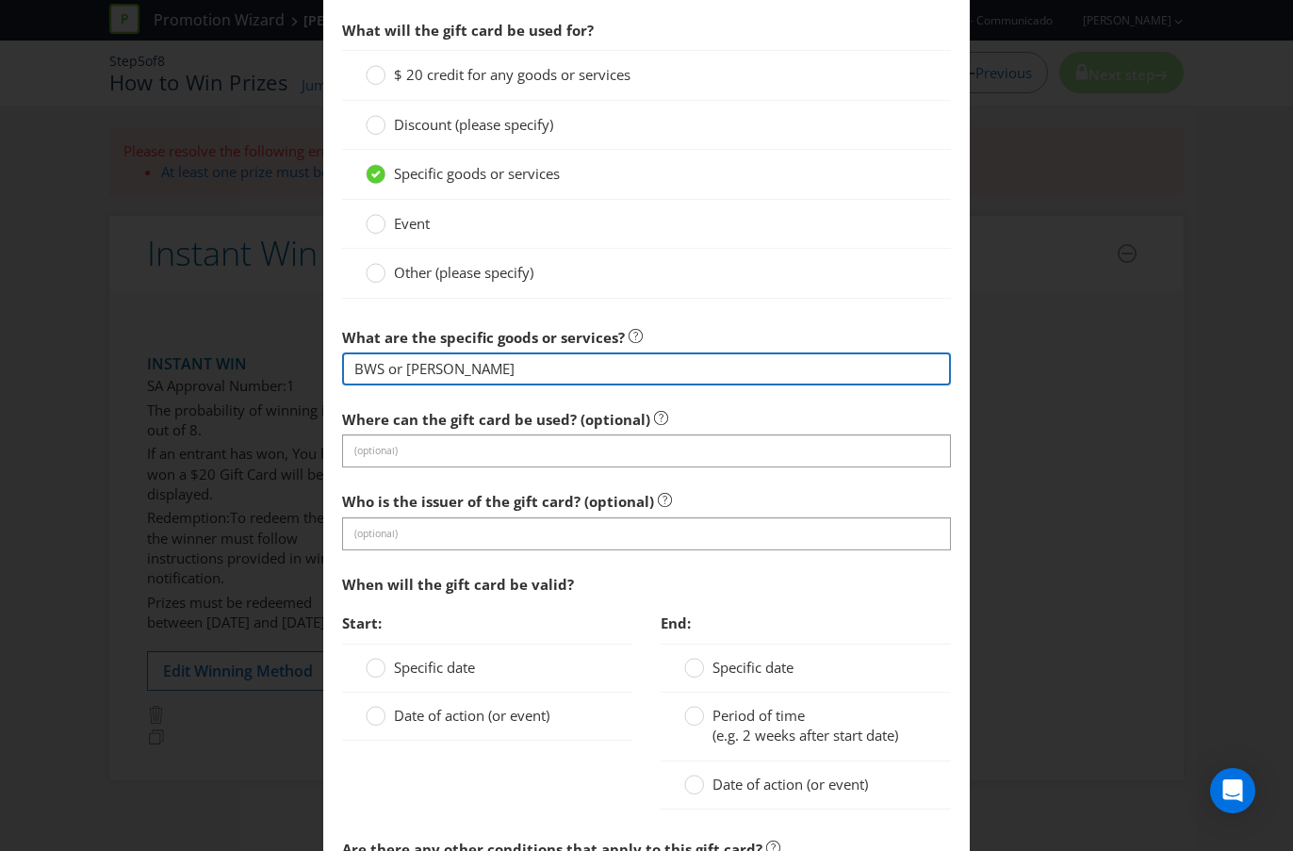
drag, startPoint x: 524, startPoint y: 367, endPoint x: 349, endPoint y: 354, distance: 175.8
click at [349, 355] on input "BWS or [PERSON_NAME]" at bounding box center [646, 368] width 609 height 33
type input "BWS or [PERSON_NAME]"
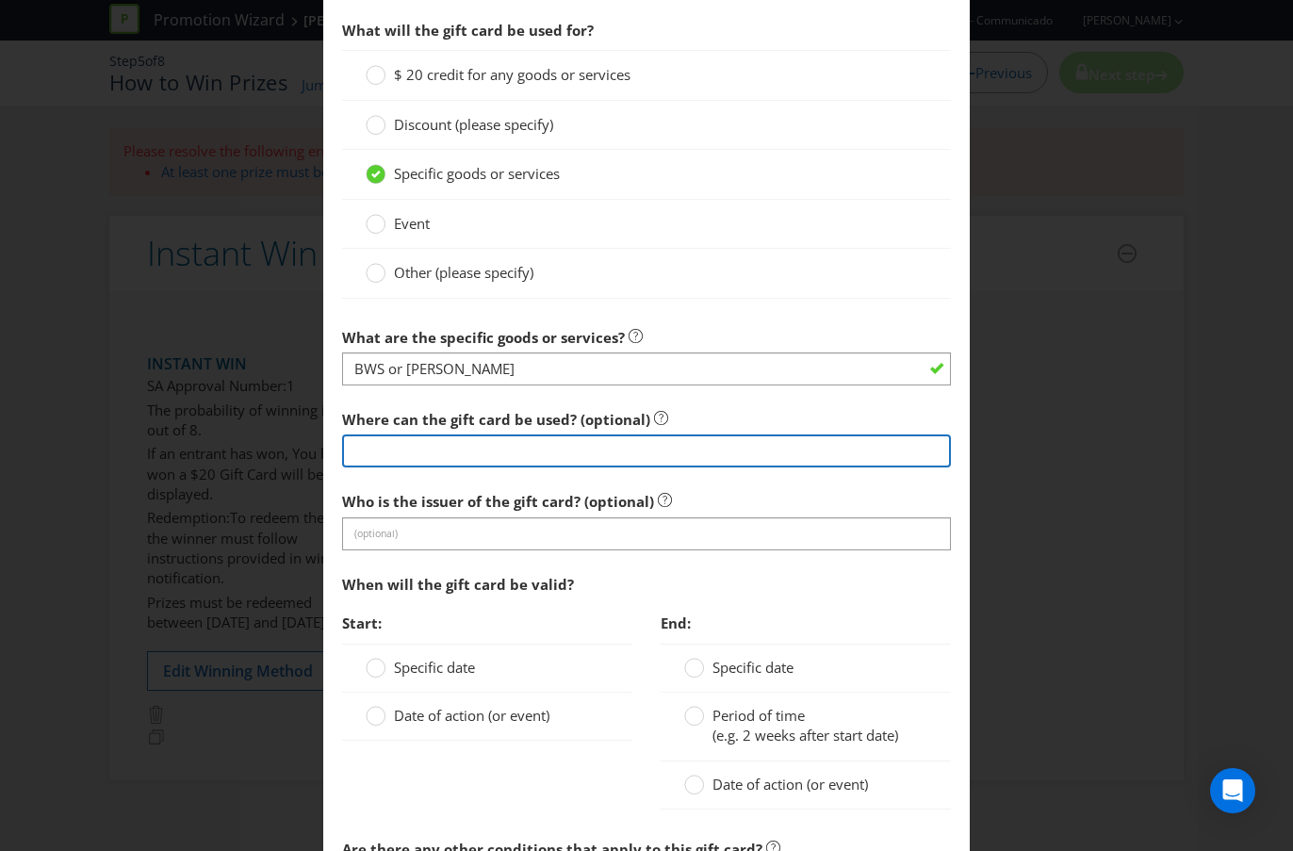
click at [392, 456] on input "text" at bounding box center [646, 450] width 609 height 33
paste input "BWS or [PERSON_NAME]"
type input "BWS or [PERSON_NAME]"
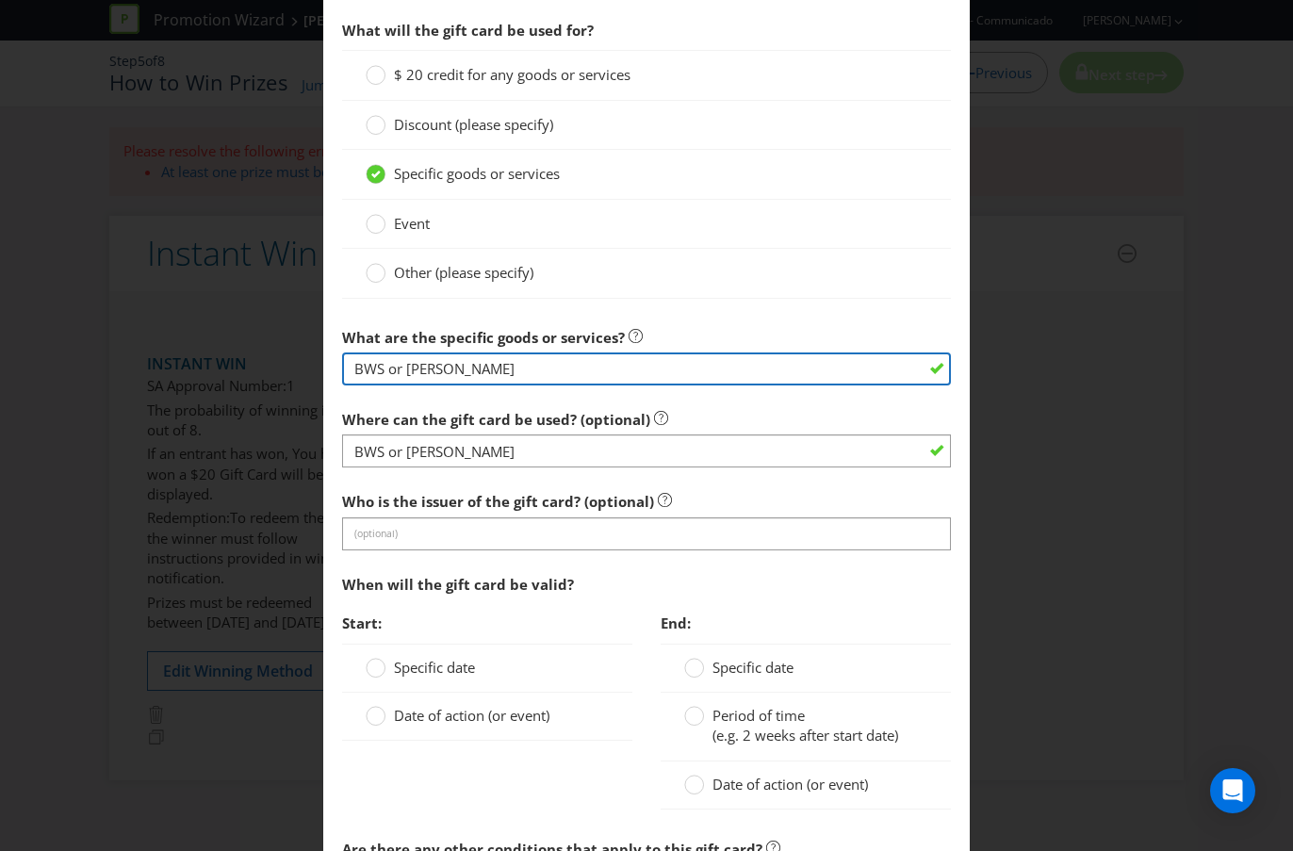
click at [514, 370] on input "BWS or [PERSON_NAME]" at bounding box center [646, 368] width 609 height 33
drag, startPoint x: 514, startPoint y: 370, endPoint x: 235, endPoint y: 366, distance: 279.9
click at [235, 367] on div "Add Prize [GEOGRAPHIC_DATA] [GEOGRAPHIC_DATA] [GEOGRAPHIC_DATA] [GEOGRAPHIC_DAT…" at bounding box center [646, 425] width 1293 height 851
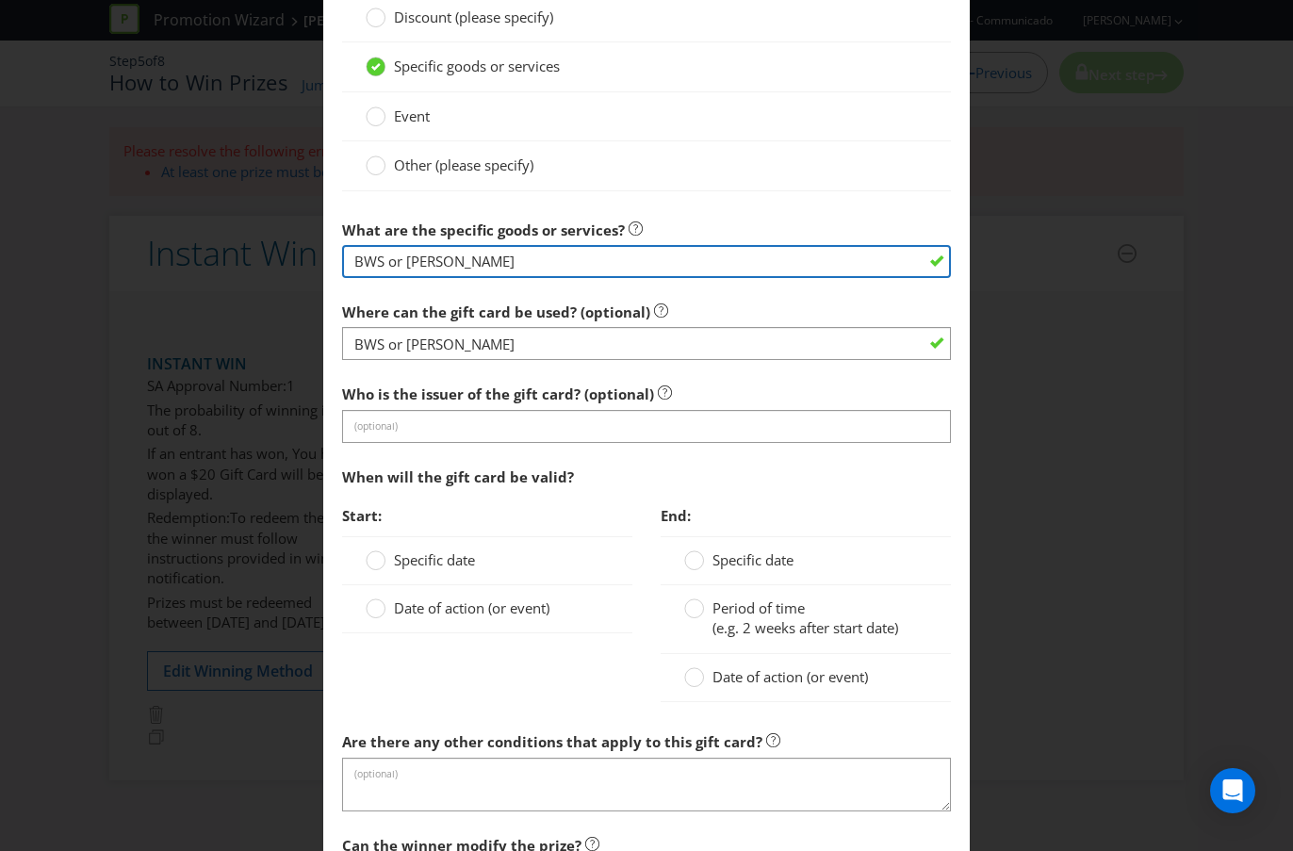
scroll to position [1824, 0]
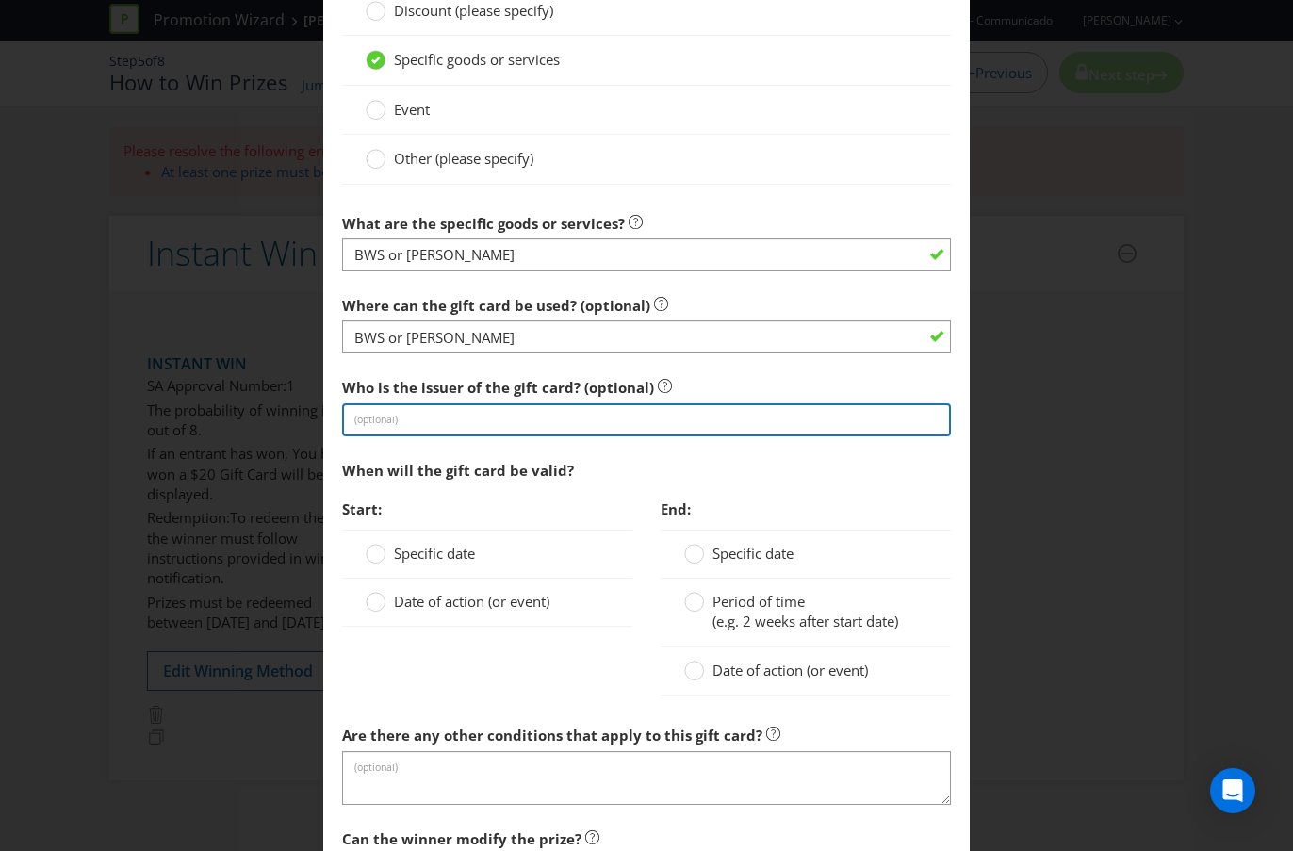
click at [534, 421] on input "text" at bounding box center [646, 419] width 609 height 33
paste input "BWS or [PERSON_NAME]"
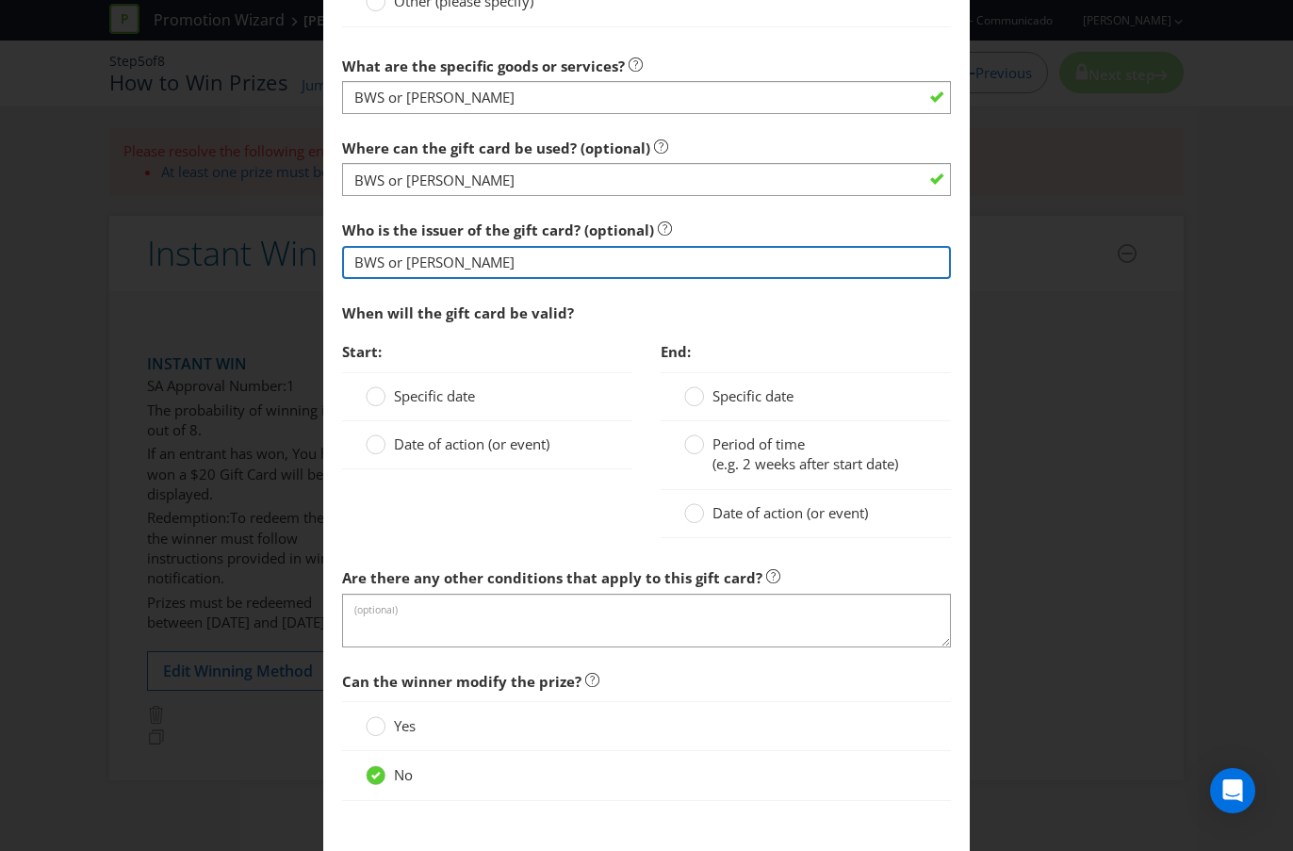
scroll to position [1988, 0]
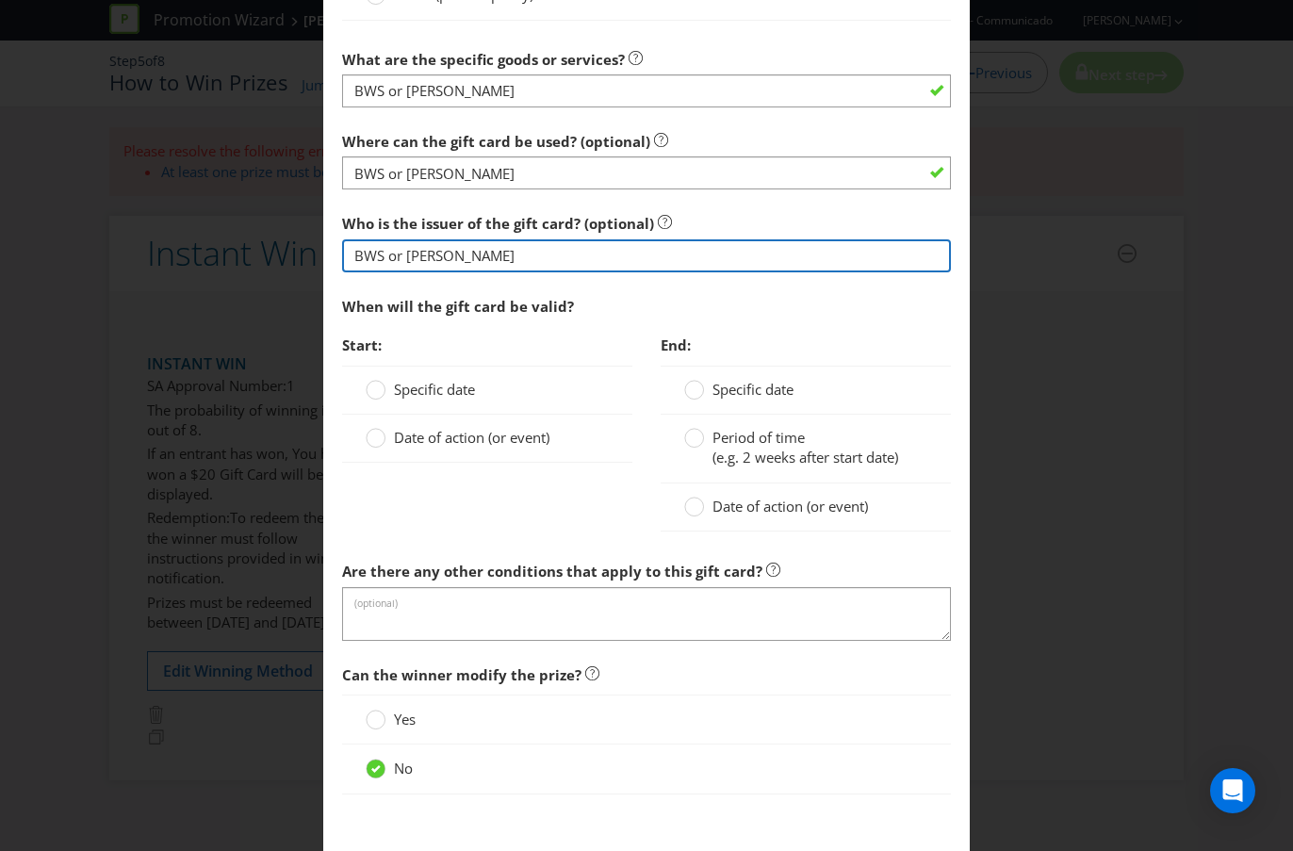
type input "BWS or [PERSON_NAME]"
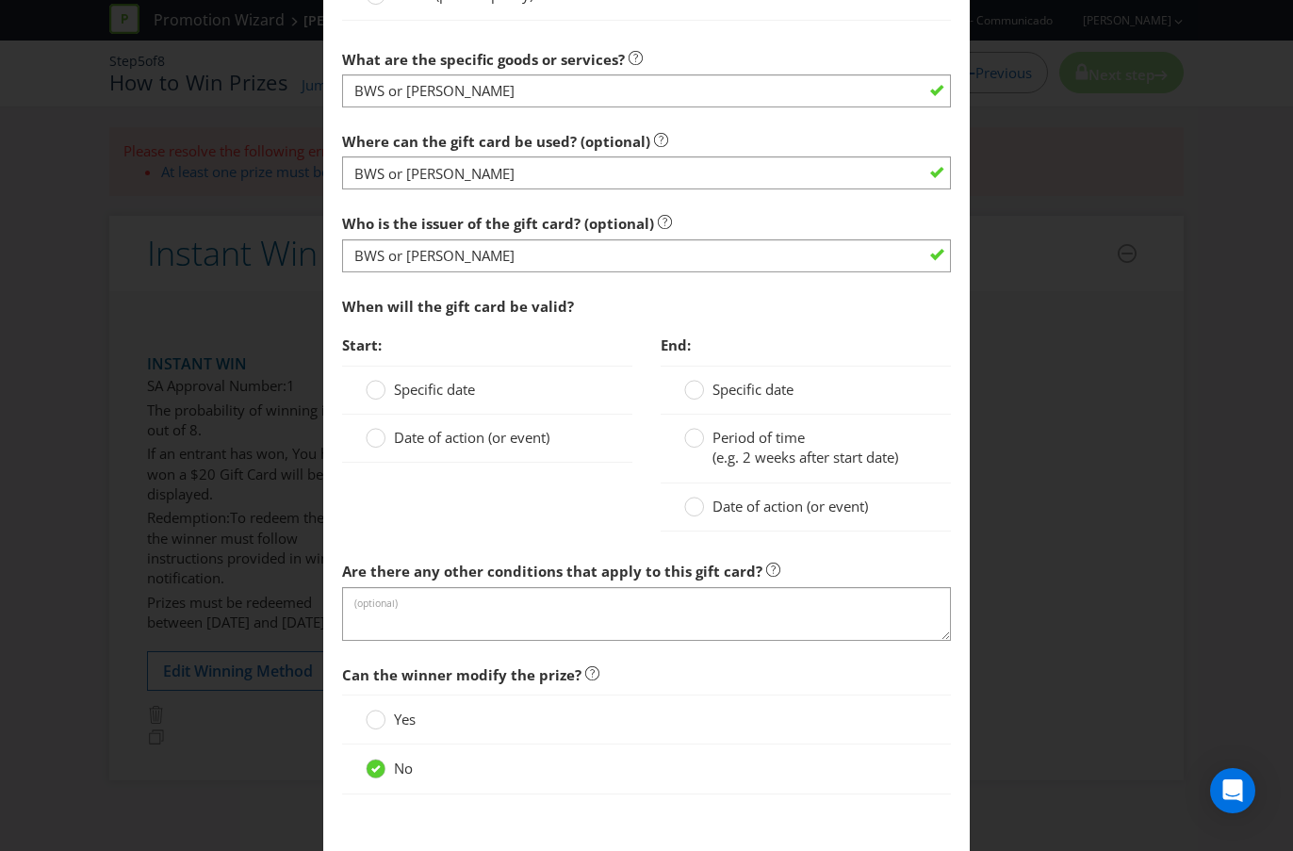
click at [463, 393] on span "Specific date" at bounding box center [434, 389] width 81 height 19
click at [0, 0] on input "Specific date" at bounding box center [0, 0] width 0 height 0
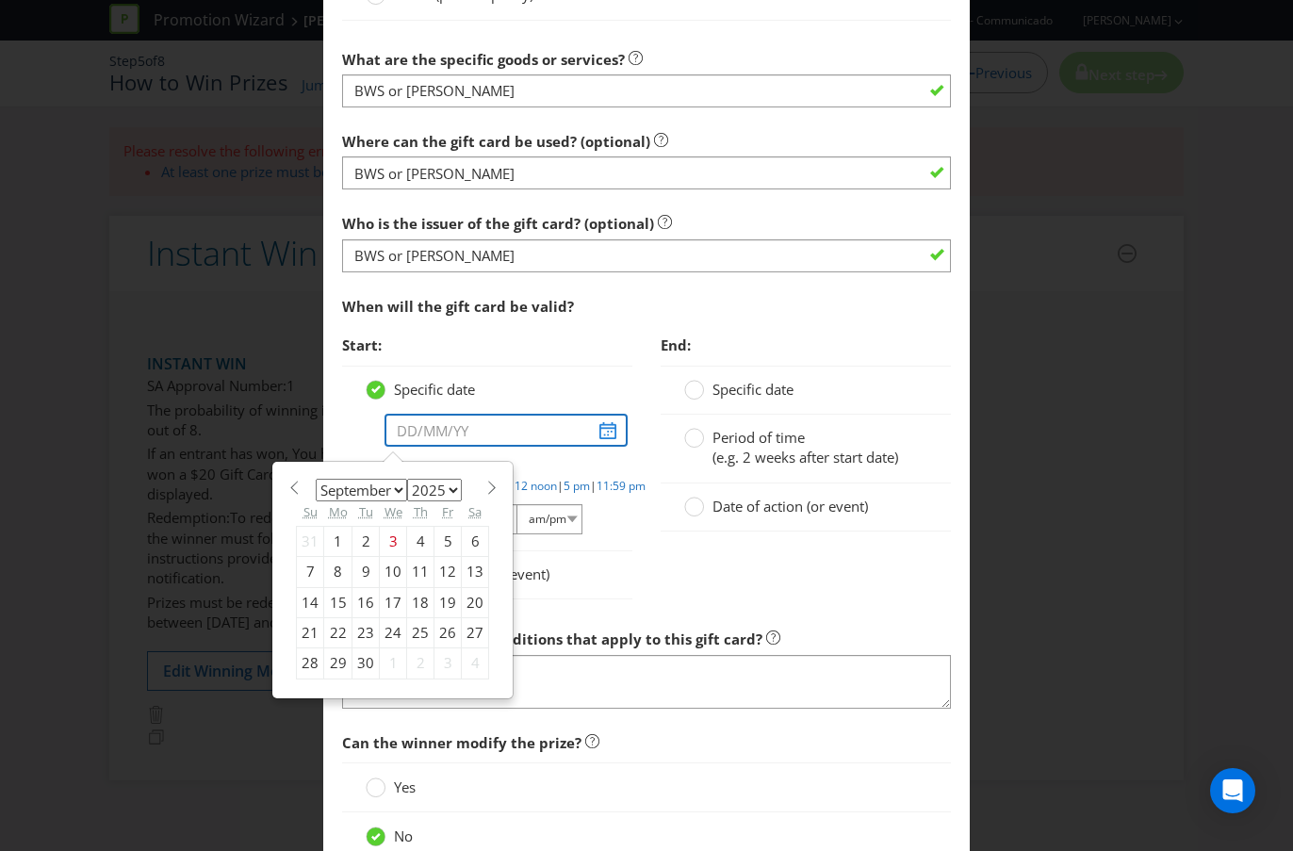
click at [610, 434] on input "text" at bounding box center [505, 430] width 243 height 33
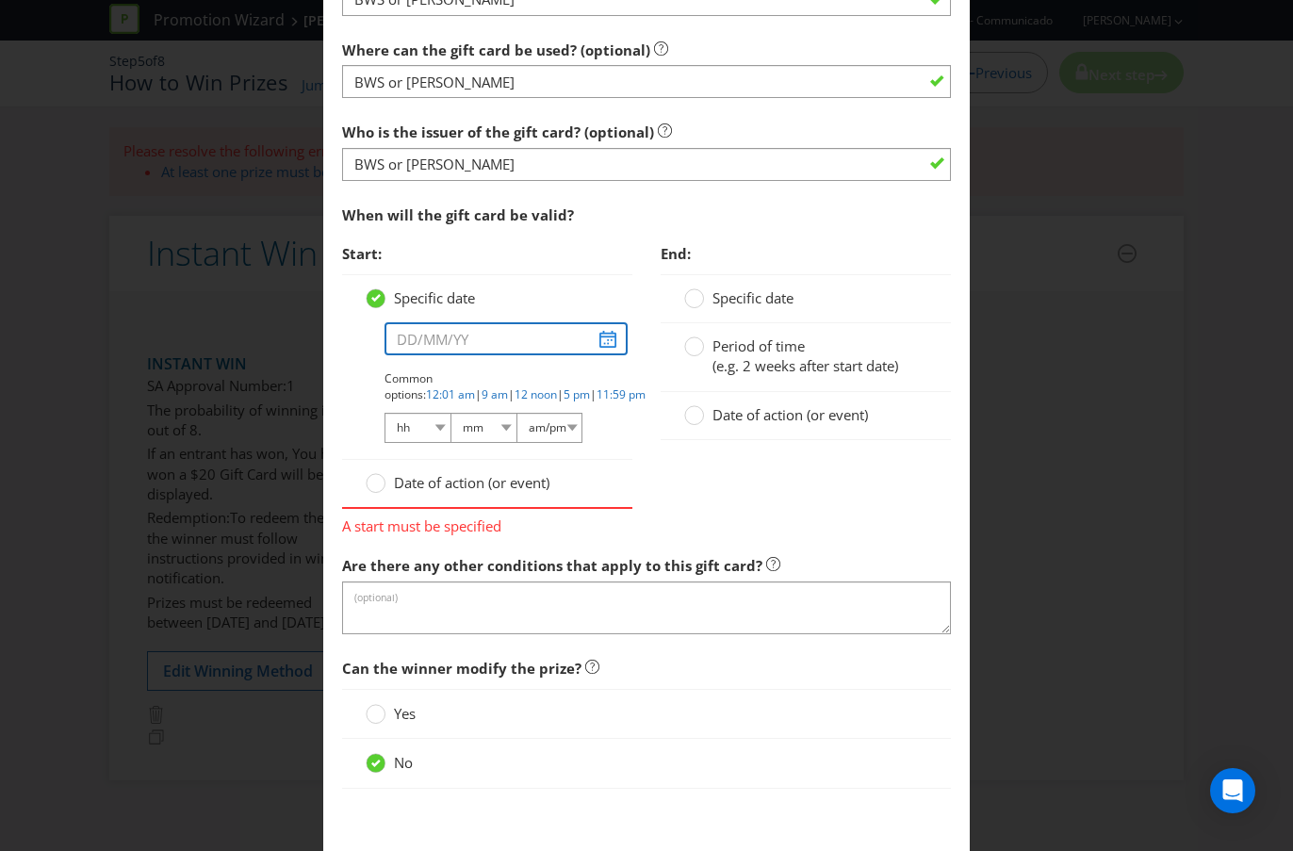
scroll to position [2109, 0]
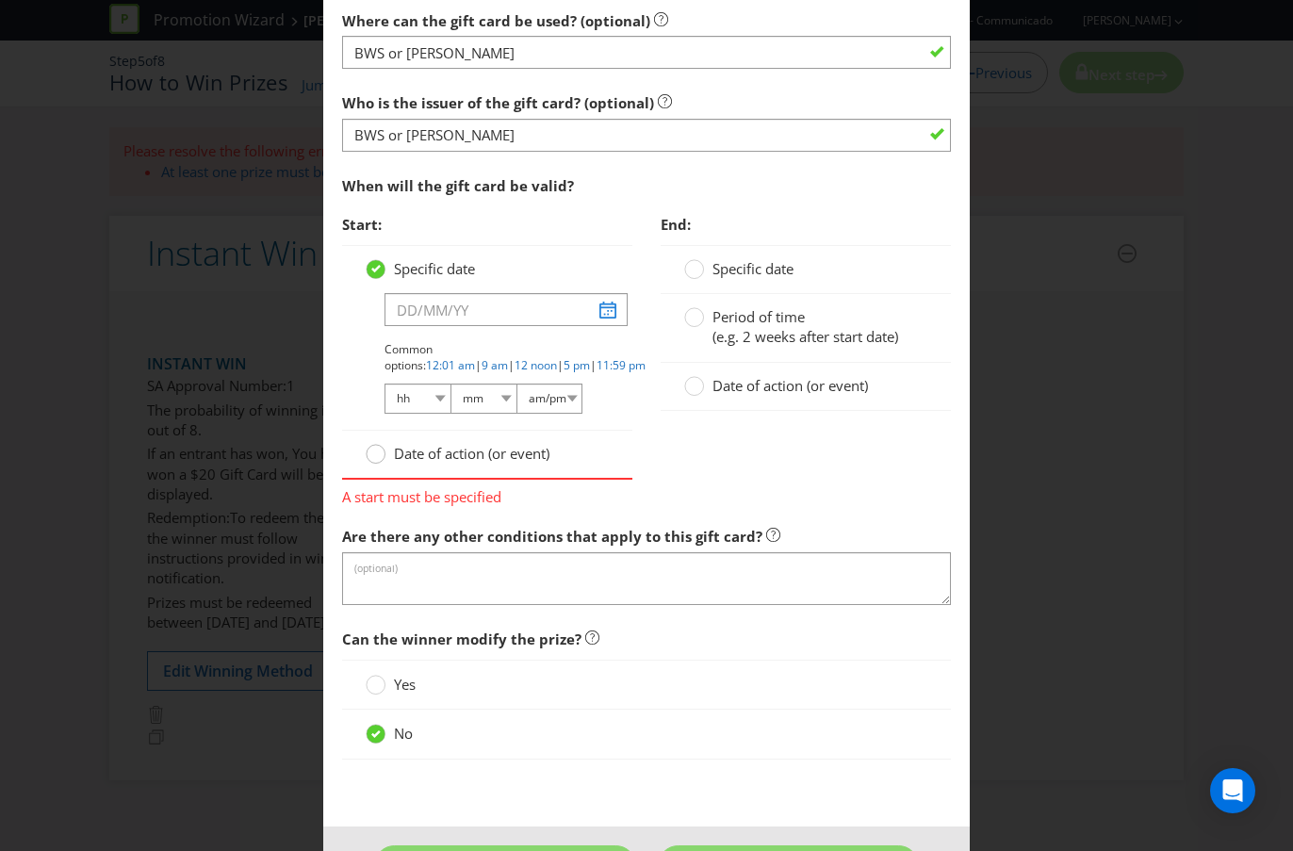
click at [378, 452] on circle at bounding box center [376, 454] width 19 height 19
click at [0, 0] on input "Date of action (or event)" at bounding box center [0, 0] width 0 height 0
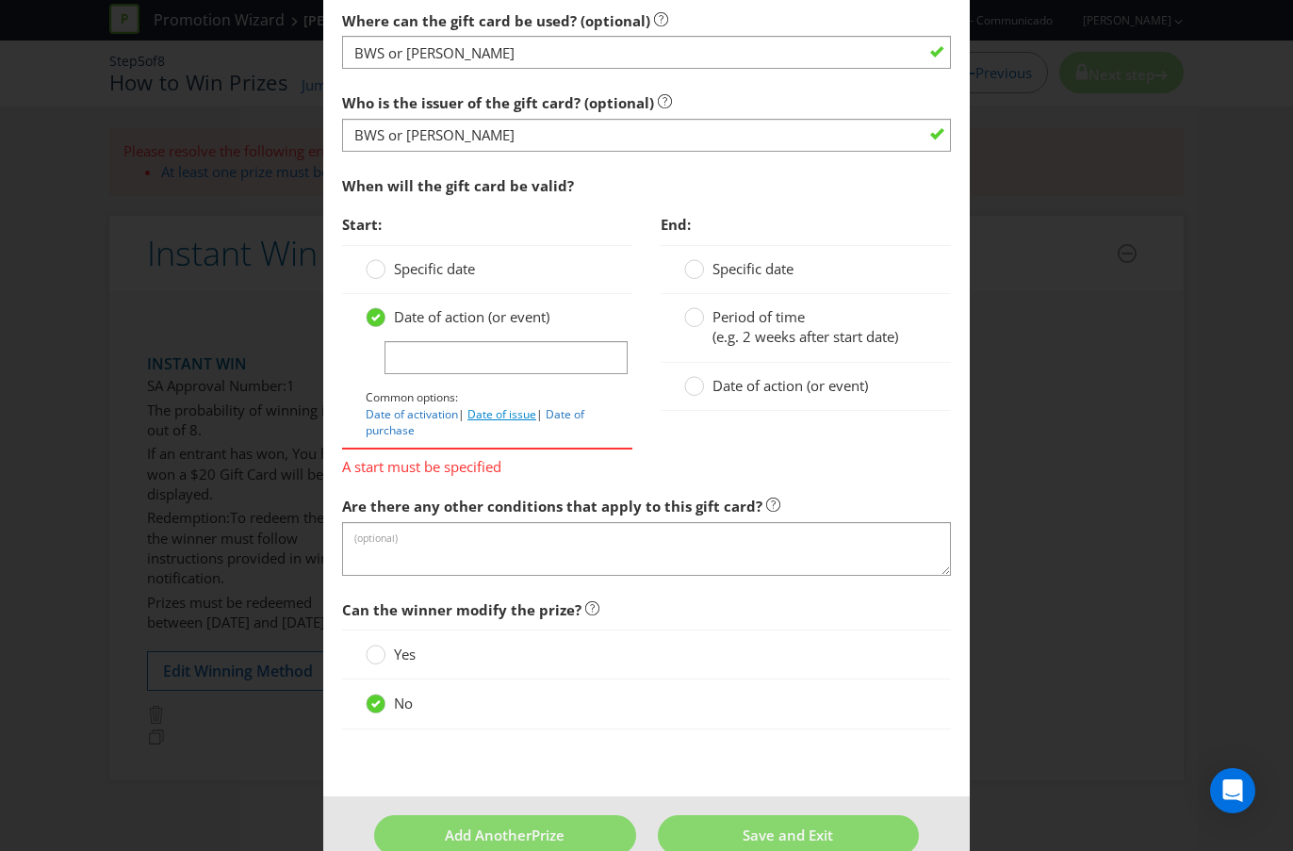
click at [507, 418] on link "Date of issue" at bounding box center [501, 414] width 69 height 16
type input "Date of issue"
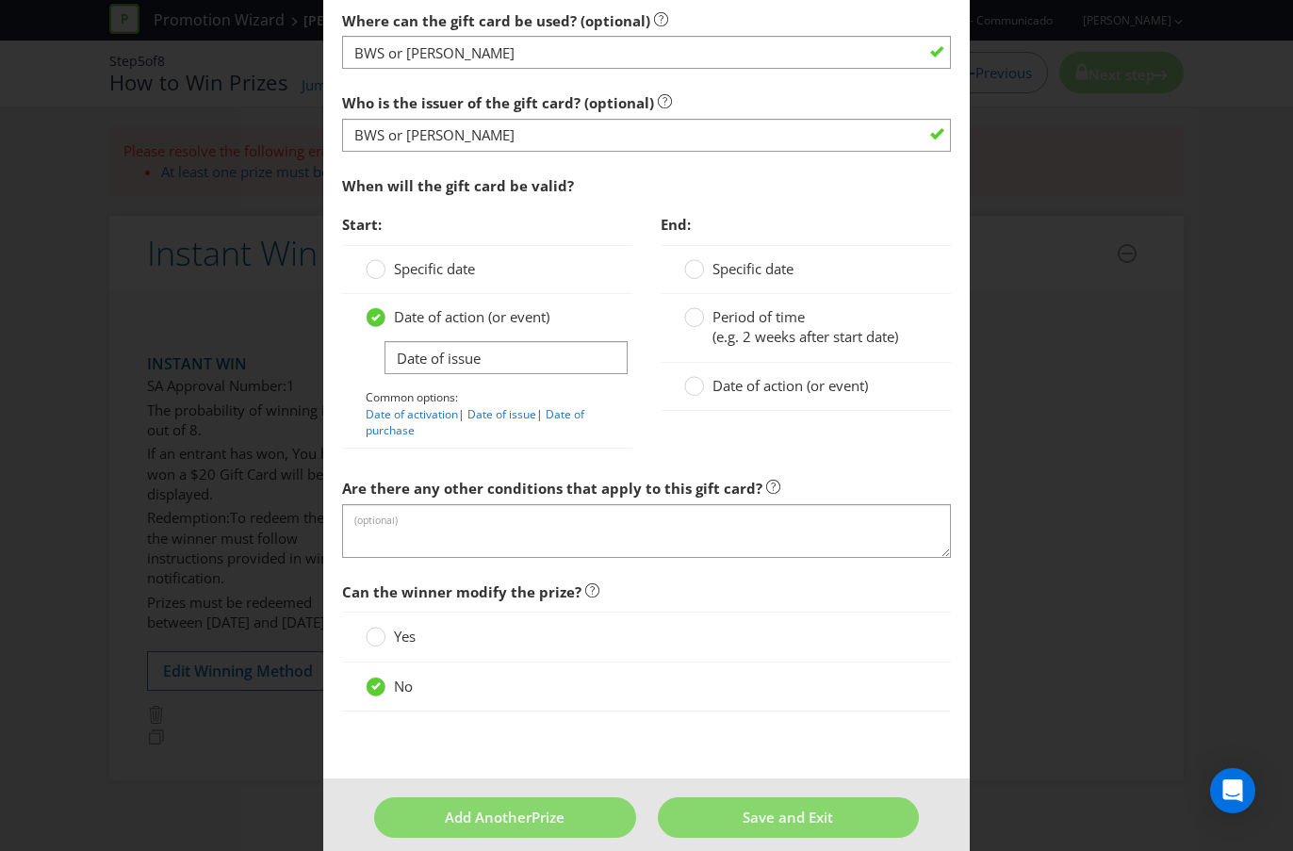
click at [705, 385] on label "Date of action (or event)" at bounding box center [778, 386] width 188 height 20
click at [0, 0] on input "Date of action (or event)" at bounding box center [0, 0] width 0 height 0
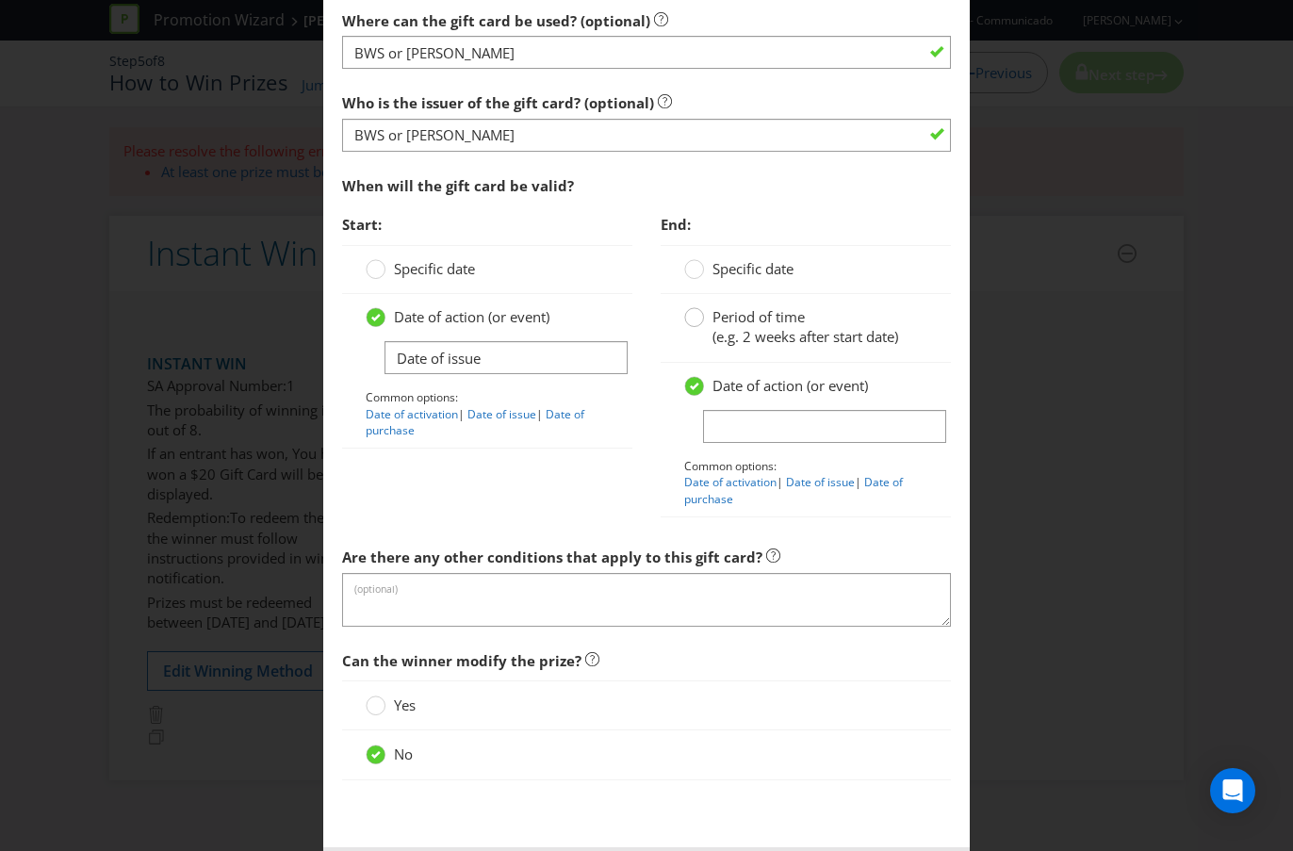
click at [702, 315] on circle at bounding box center [694, 317] width 19 height 19
click at [0, 0] on input "Period of time (e.g. 2 weeks after start date)" at bounding box center [0, 0] width 0 height 0
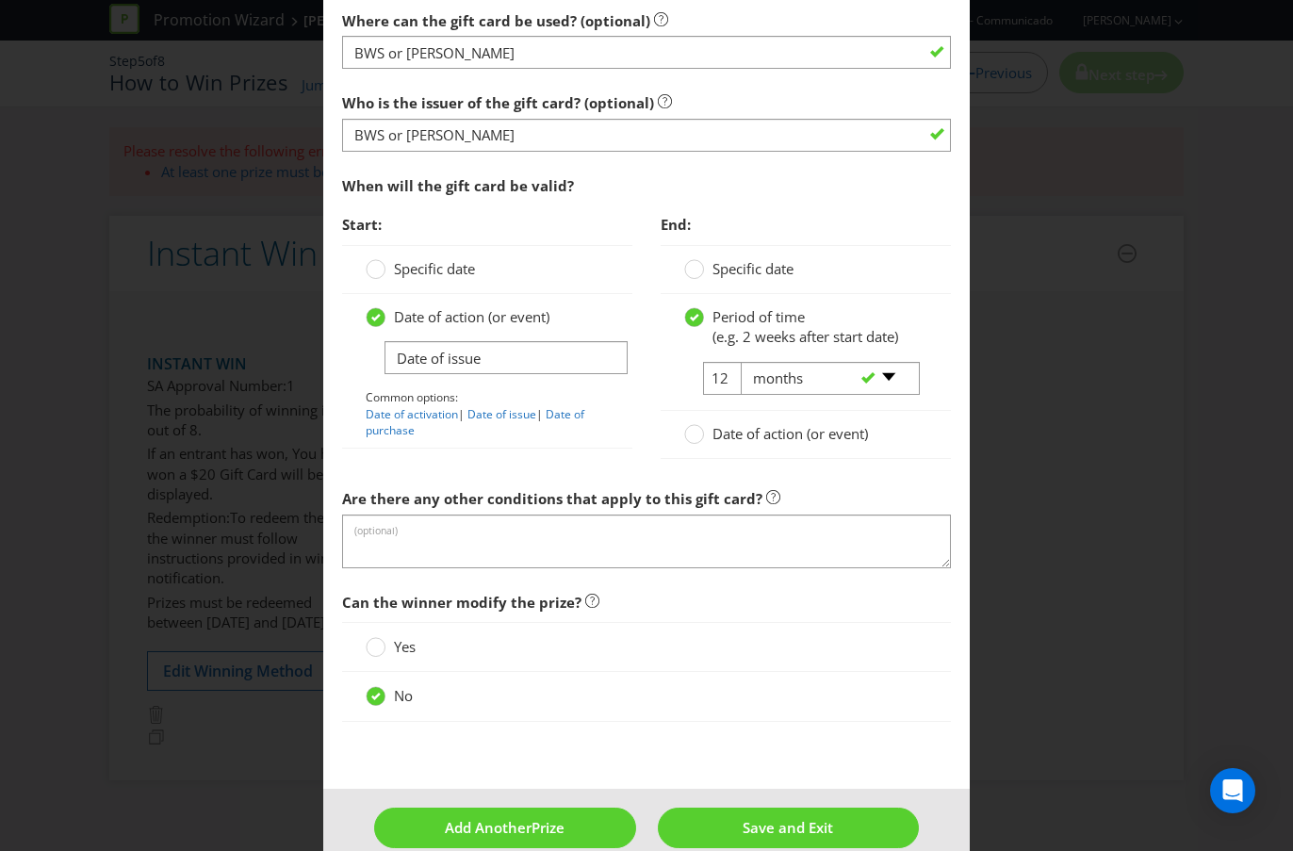
scroll to position [2139, 0]
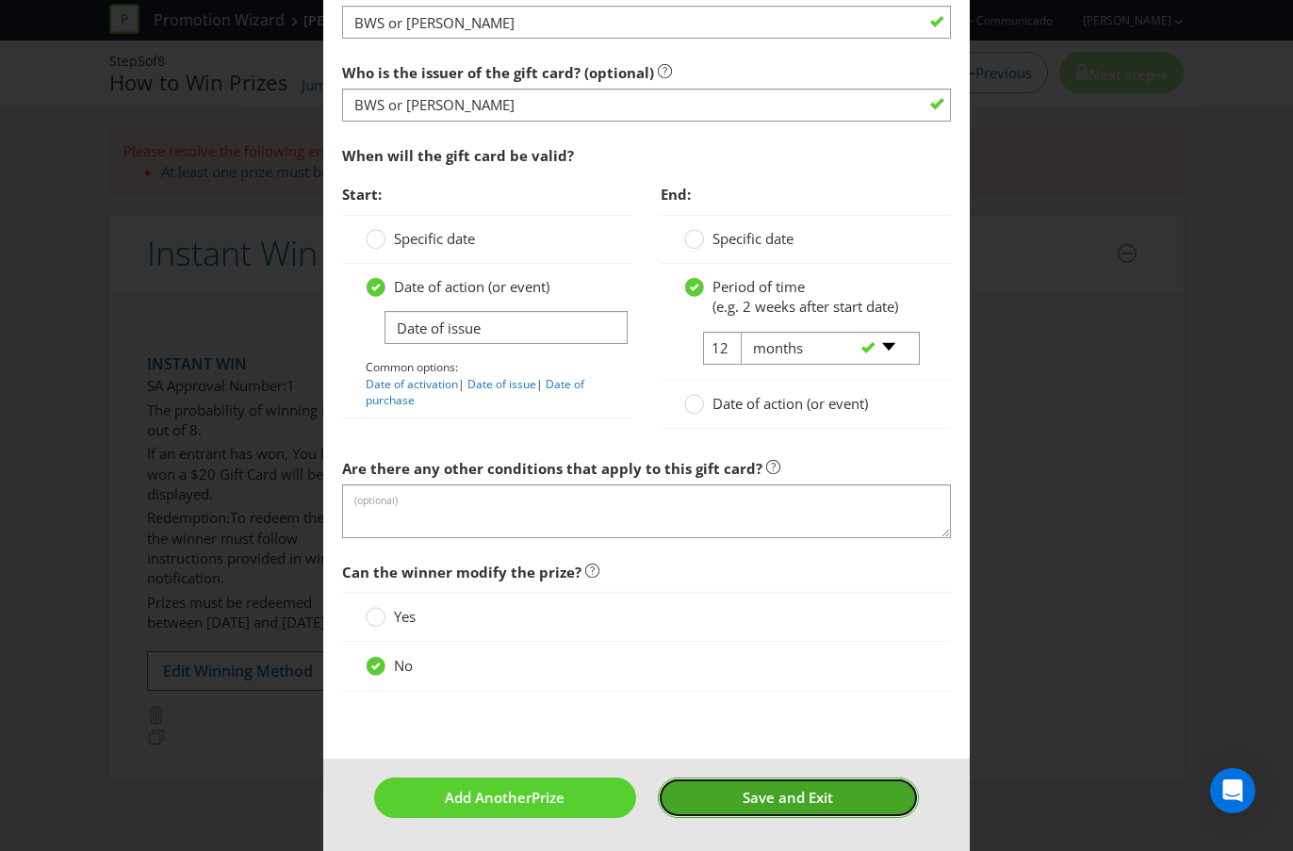
click at [724, 757] on button "Save and Exit" at bounding box center [788, 797] width 261 height 41
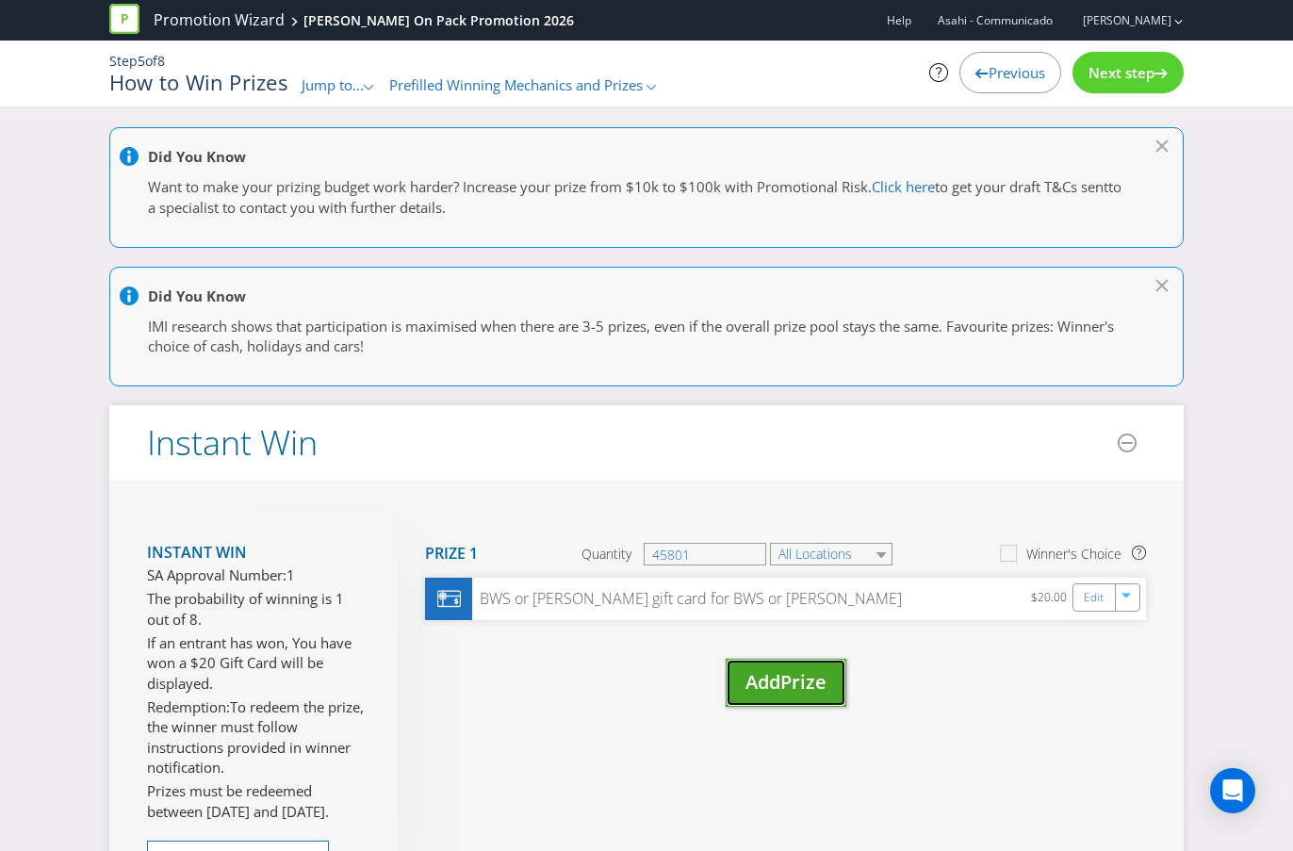
click at [791, 682] on span "Prize" at bounding box center [803, 681] width 46 height 25
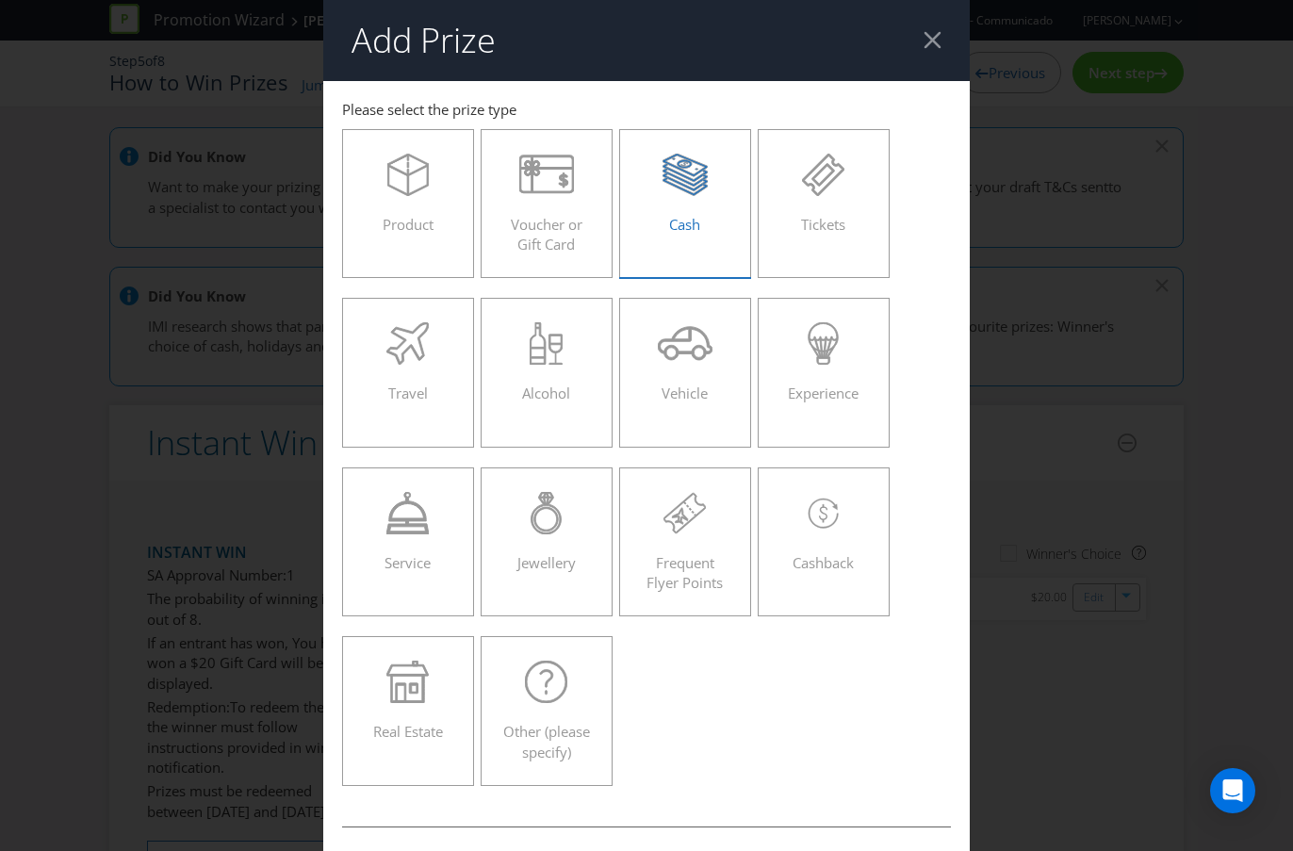
click at [693, 204] on div "Cash" at bounding box center [685, 196] width 92 height 85
click at [0, 0] on input "Cash" at bounding box center [0, 0] width 0 height 0
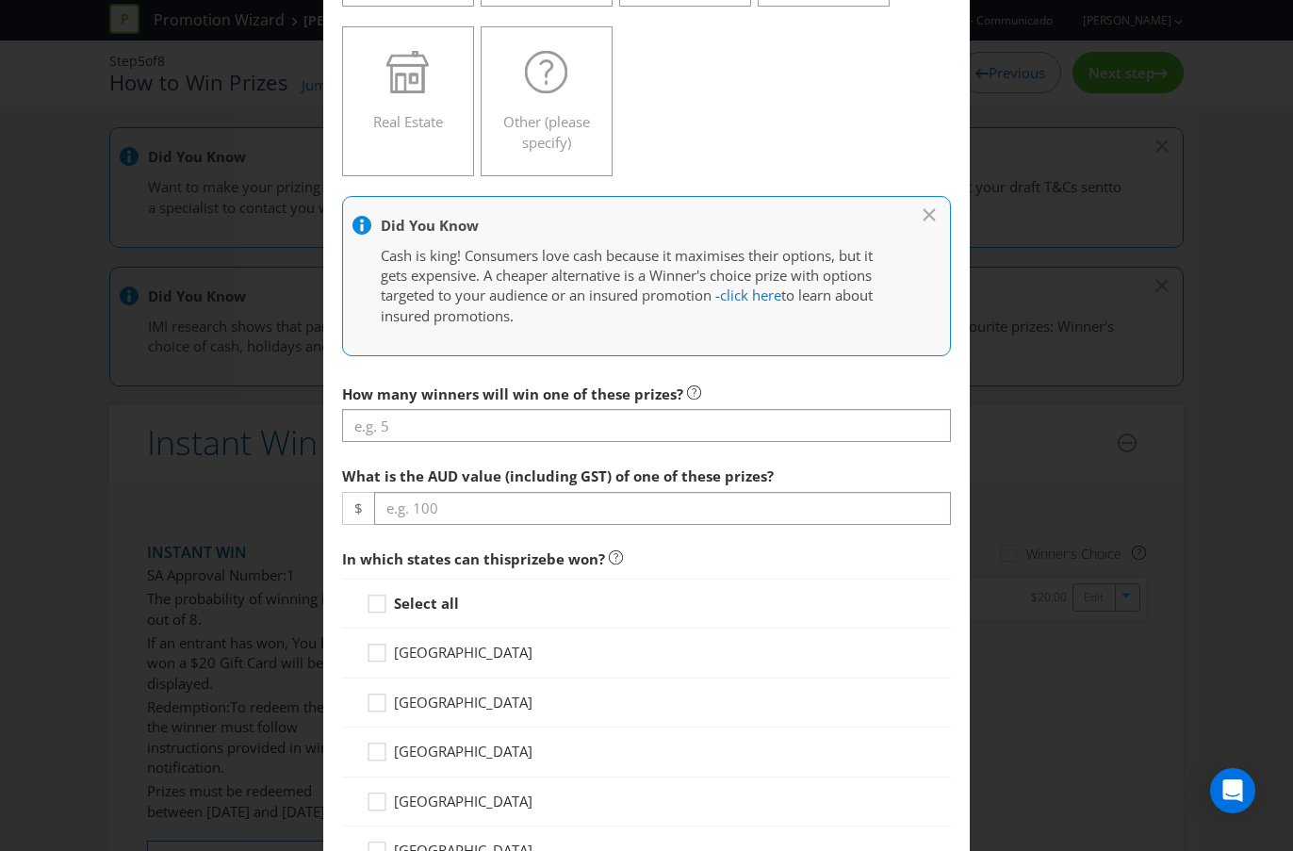
scroll to position [611, 0]
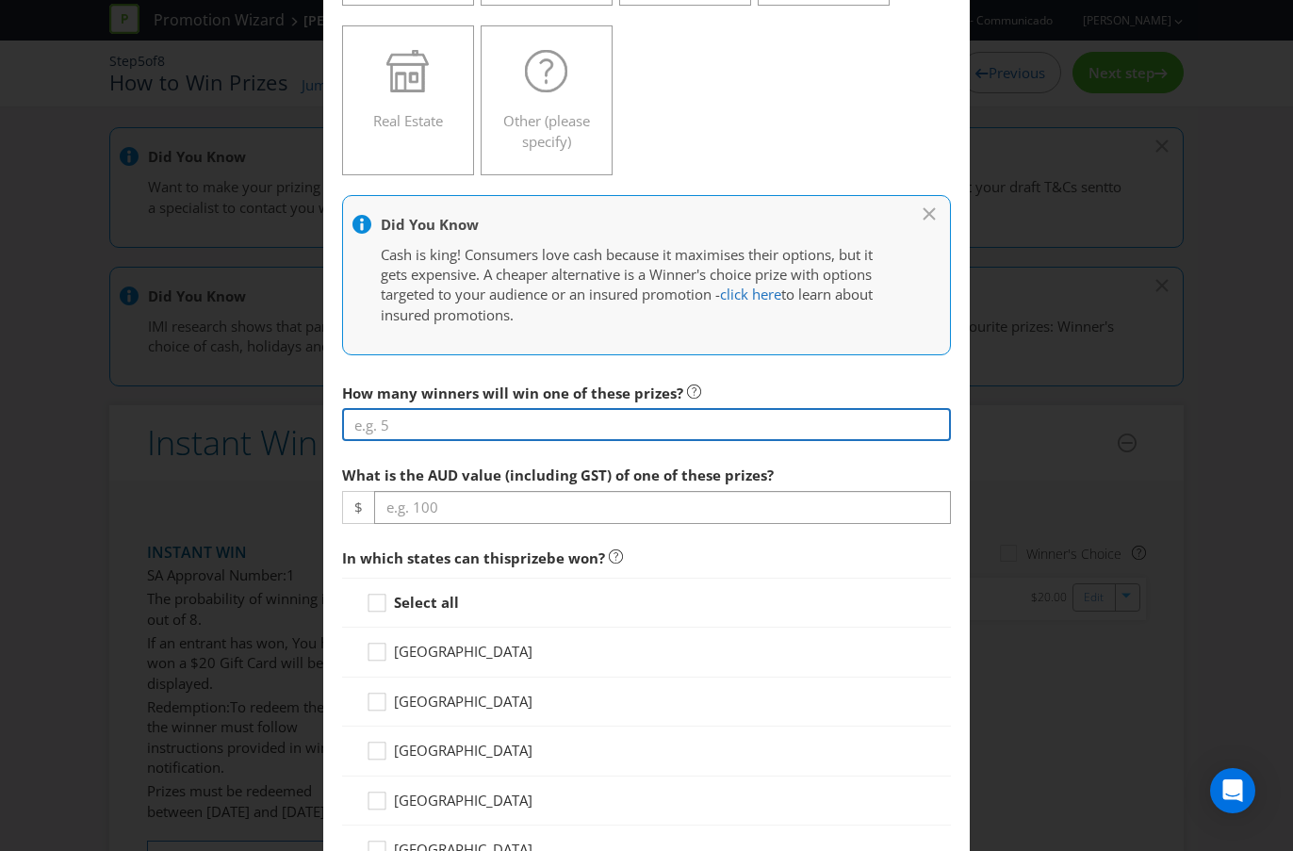
click at [557, 421] on input "number" at bounding box center [646, 424] width 609 height 33
type input "1"
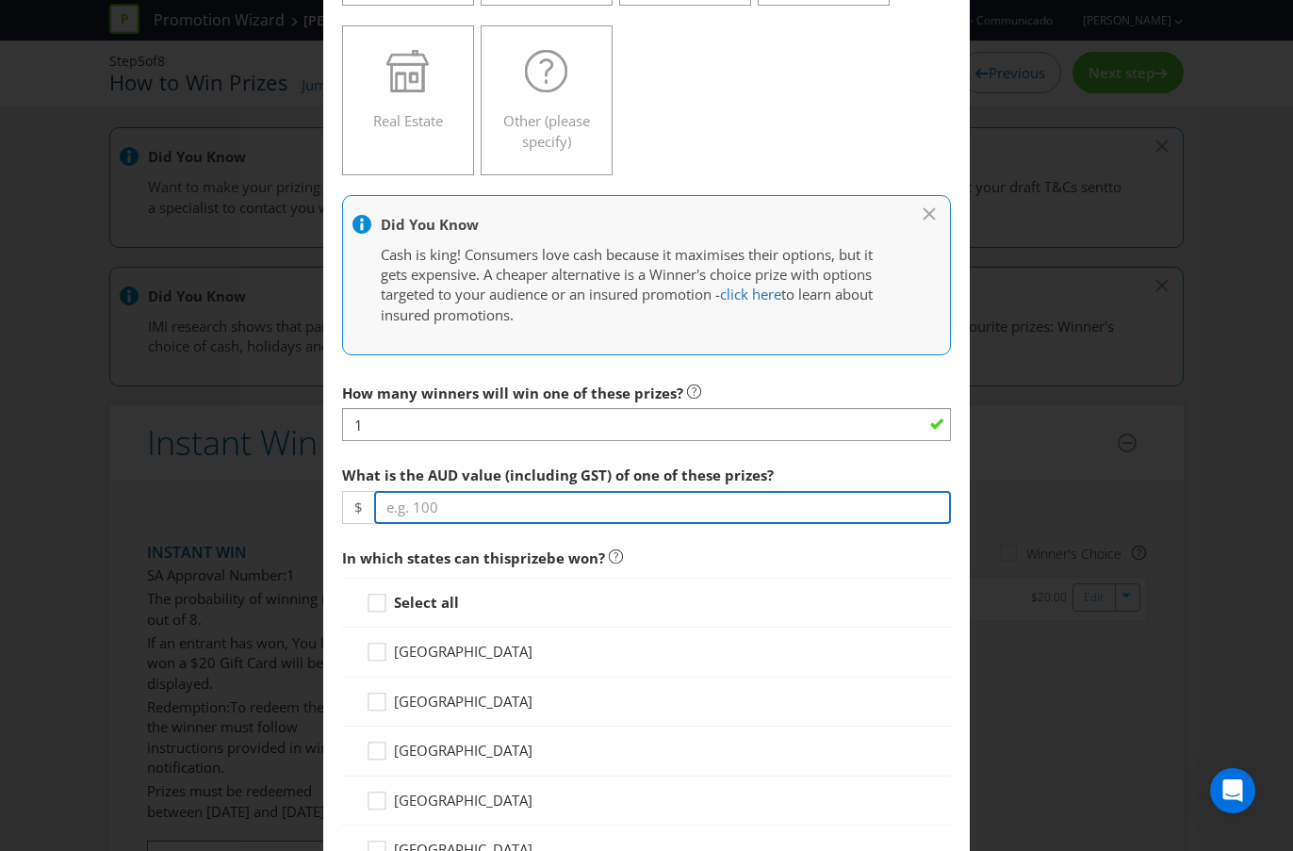
click at [510, 501] on input "number" at bounding box center [662, 507] width 577 height 33
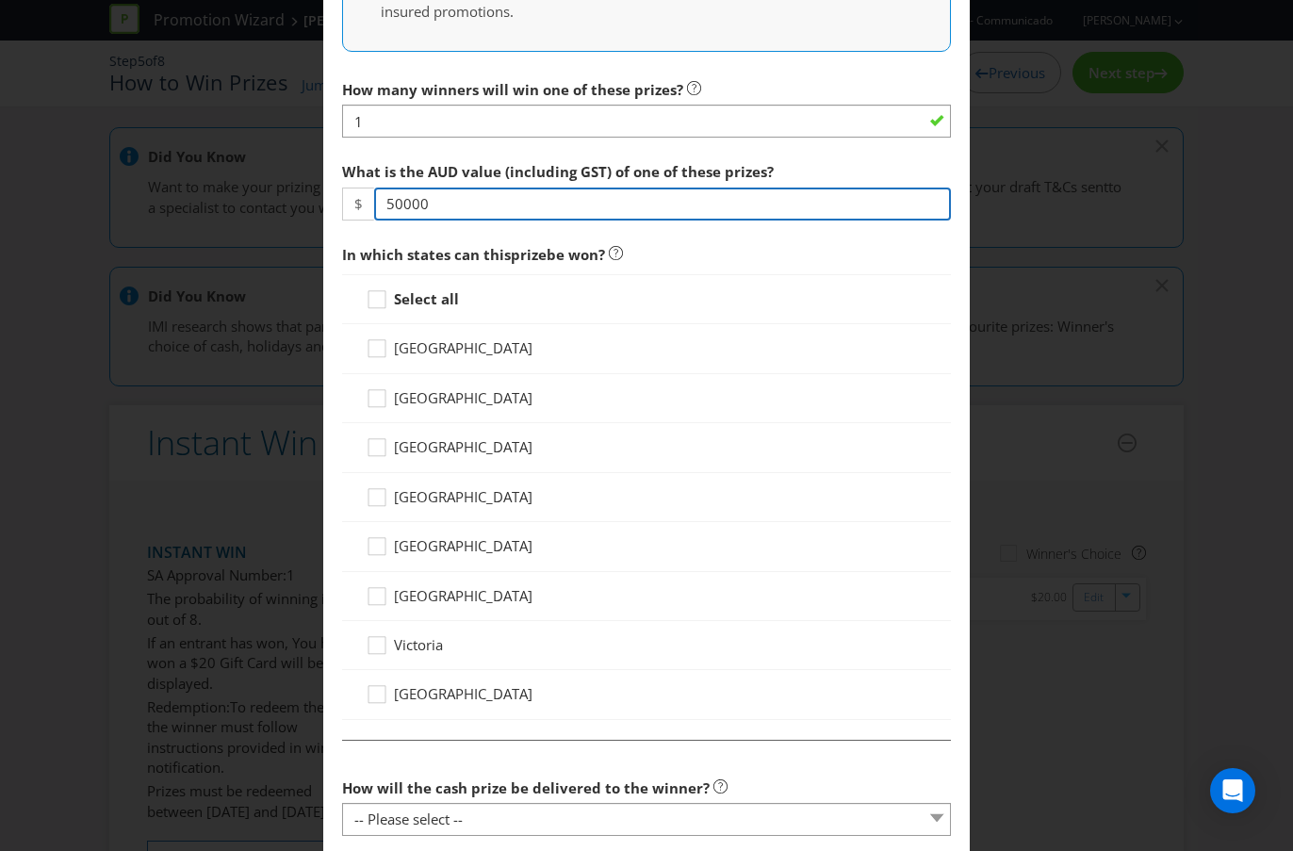
scroll to position [919, 0]
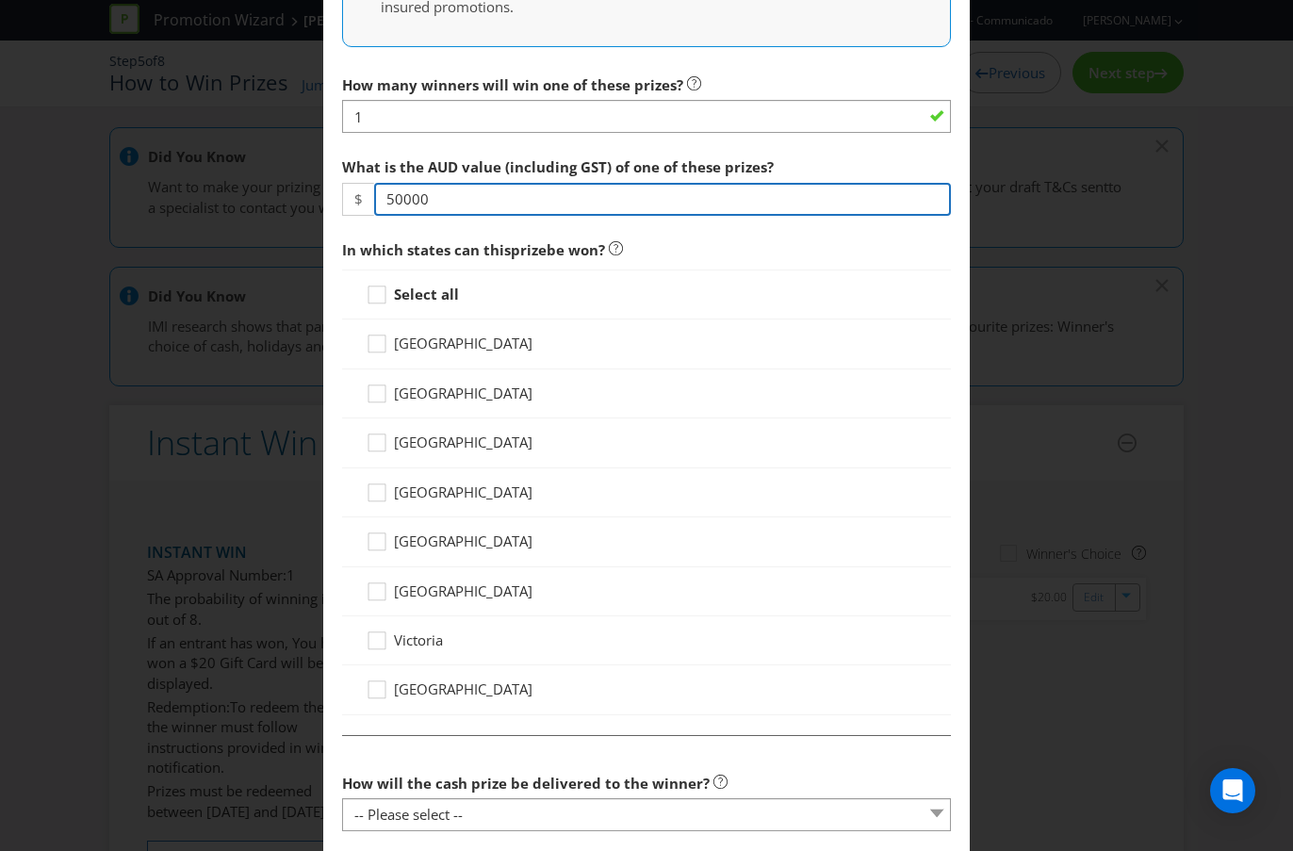
type input "50000"
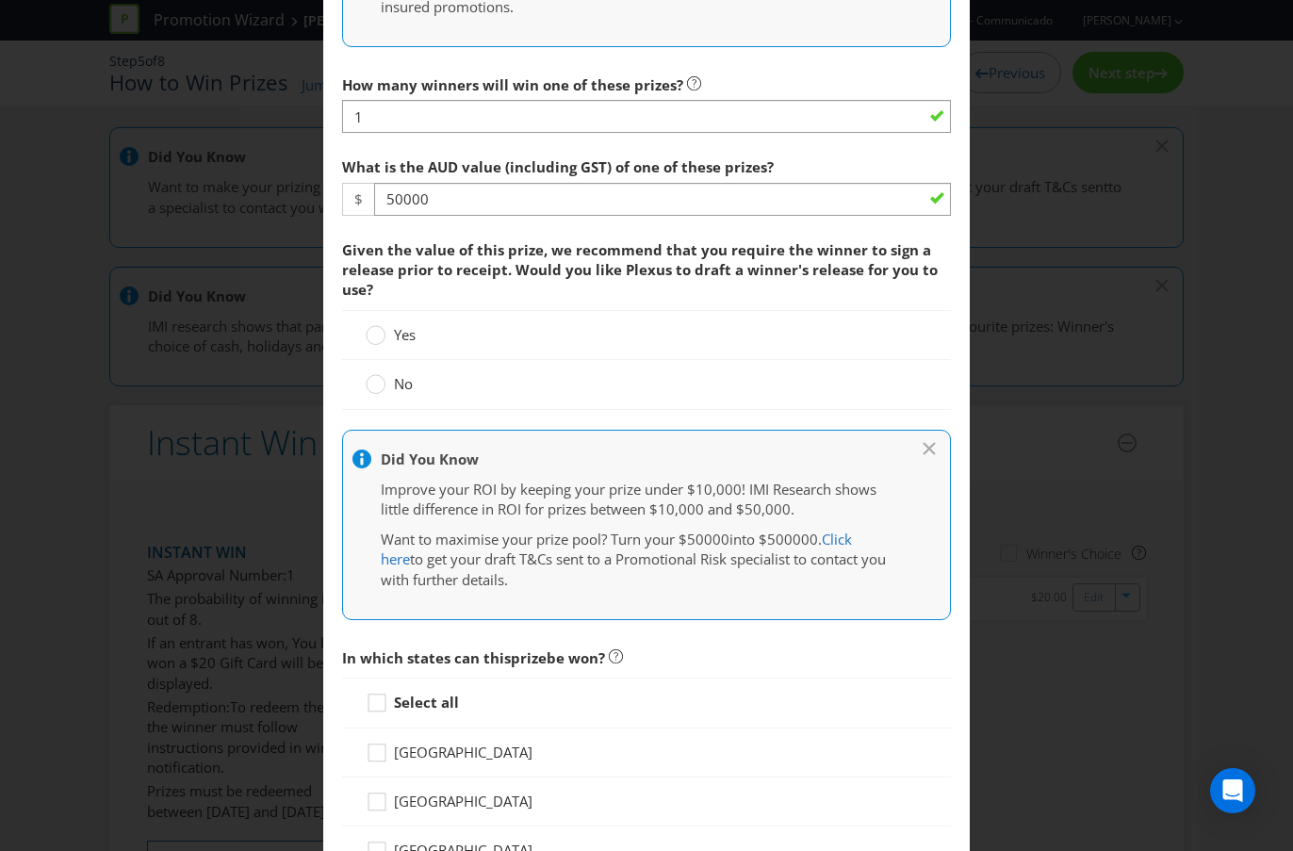
click at [438, 291] on div "How many winners will win one of these prizes? 1 What is the AUD value (includi…" at bounding box center [646, 739] width 609 height 1347
click at [382, 399] on div at bounding box center [375, 386] width 19 height 24
click at [0, 0] on input "No" at bounding box center [0, 0] width 0 height 0
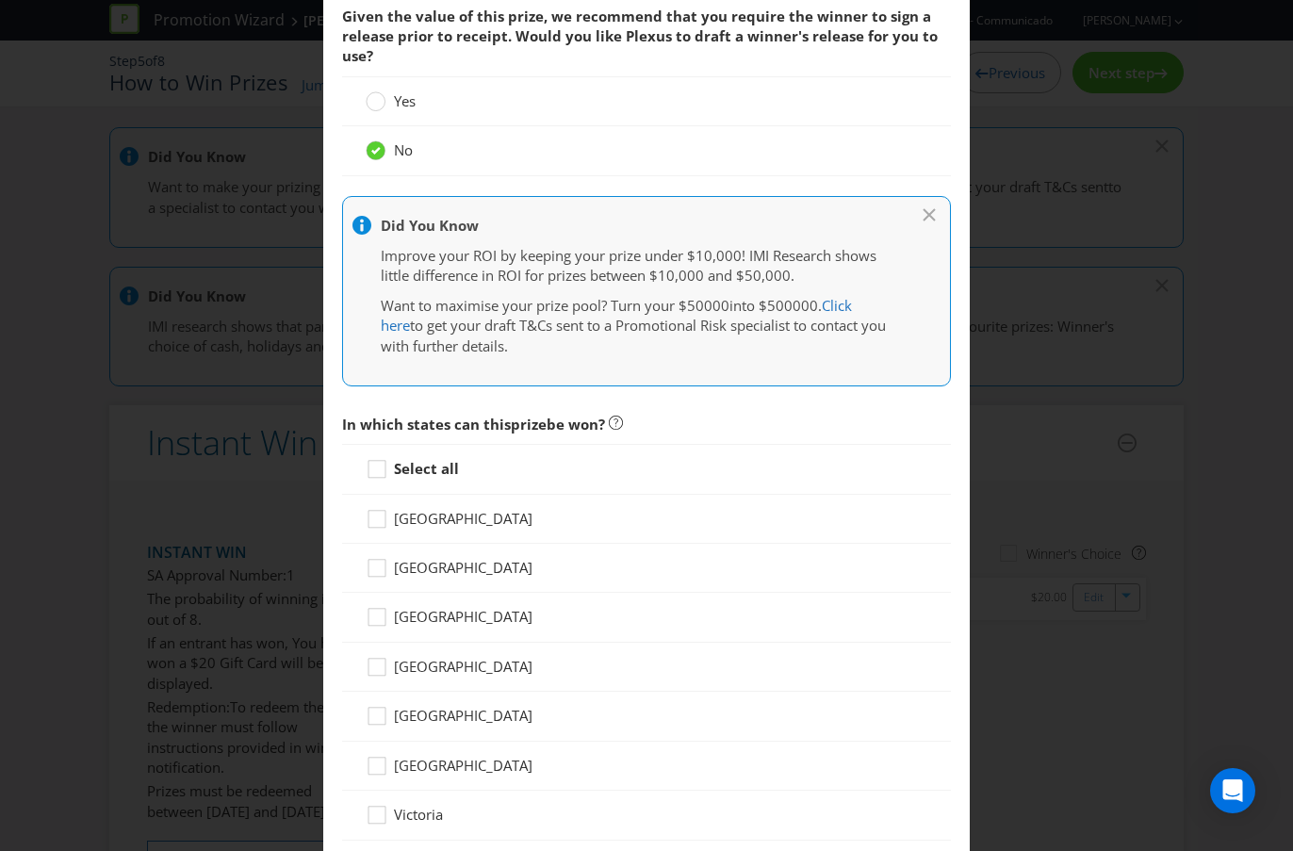
scroll to position [1206, 0]
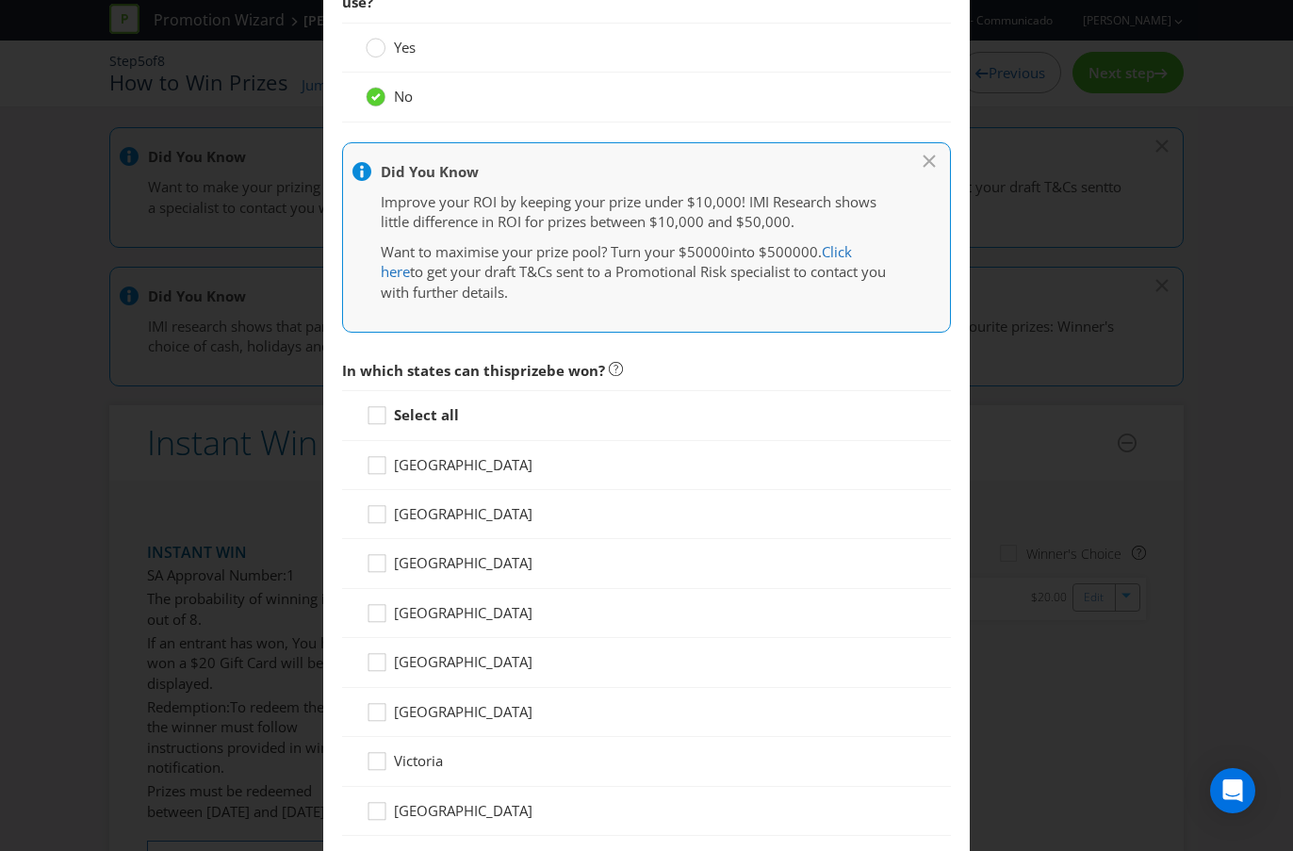
click at [443, 413] on strong "Select all" at bounding box center [426, 414] width 65 height 19
click at [0, 0] on input "Select all" at bounding box center [0, 0] width 0 height 0
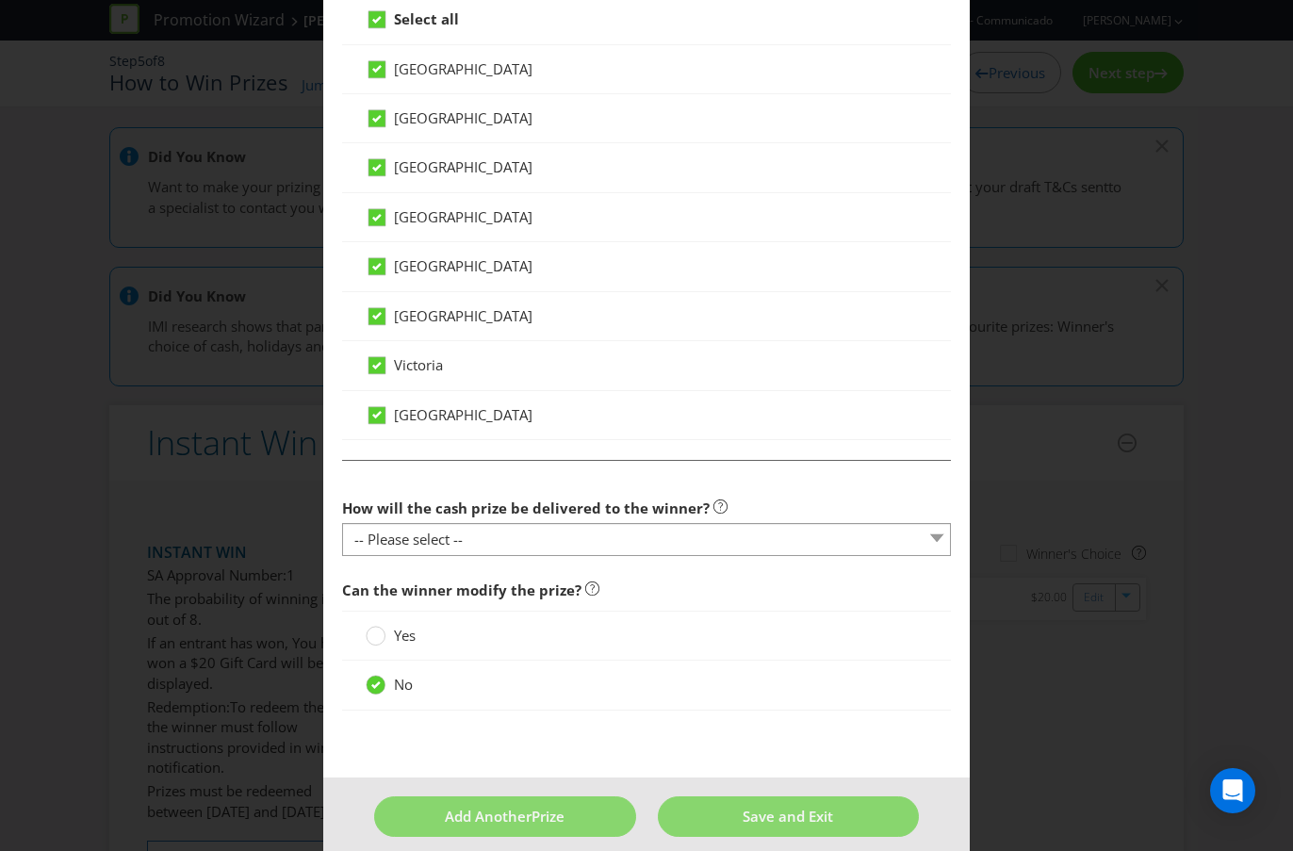
scroll to position [1621, 0]
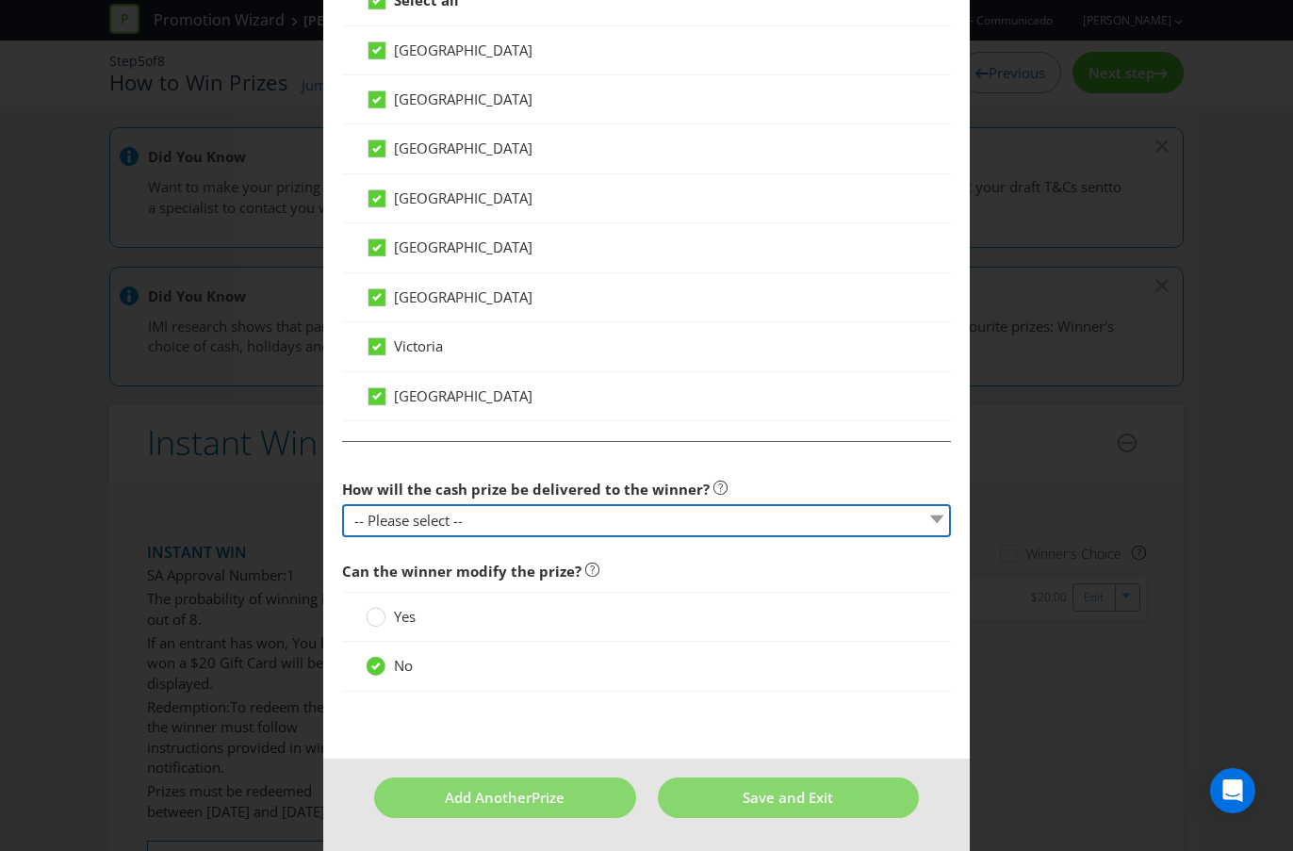
click at [579, 525] on select "-- Please select -- Cash Direct deposit to winner's bank account Cheque Credit …" at bounding box center [646, 520] width 609 height 33
select select "DIRECT_DEPOSIT"
click at [342, 504] on select "-- Please select -- Cash Direct deposit to winner's bank account Cheque Credit …" at bounding box center [646, 520] width 609 height 33
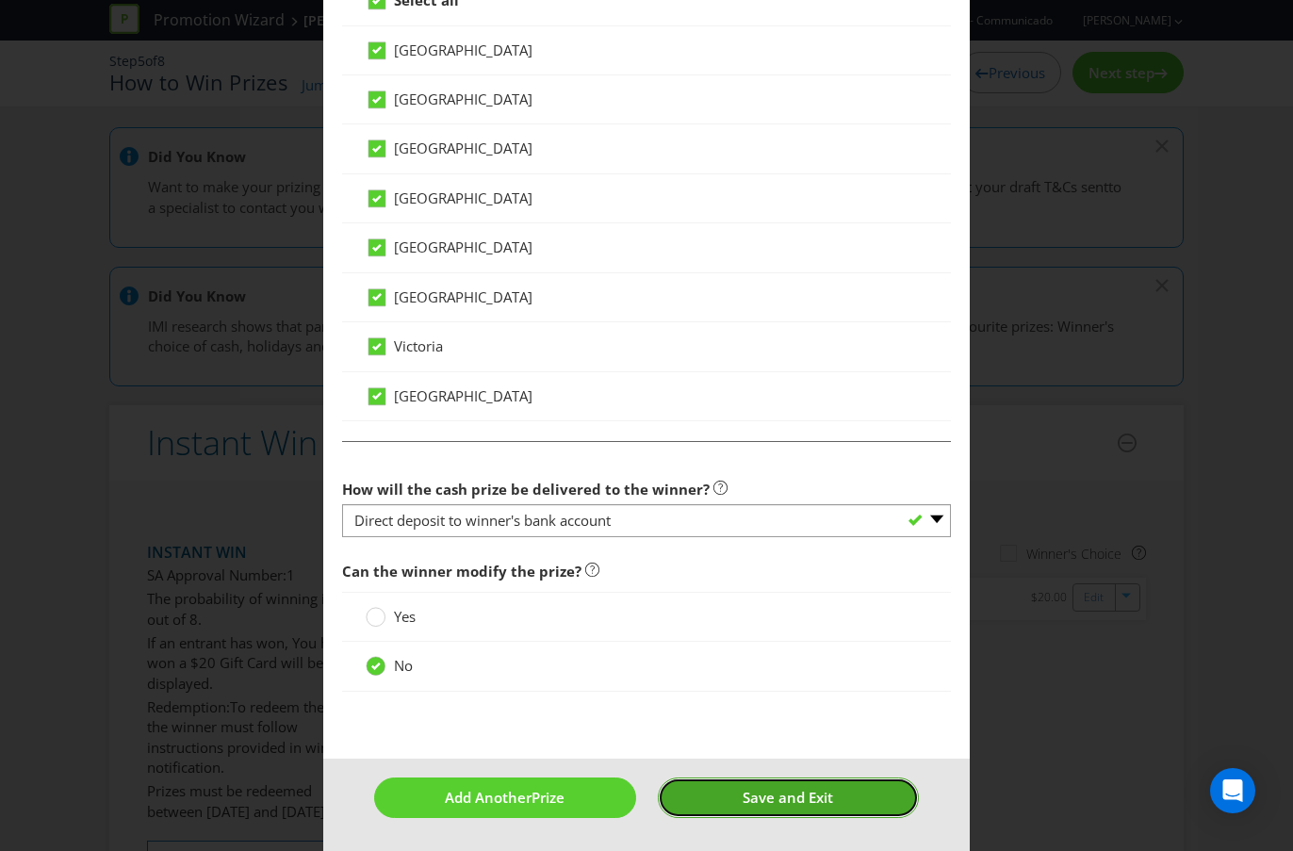
click at [758, 757] on span "Save and Exit" at bounding box center [787, 797] width 90 height 19
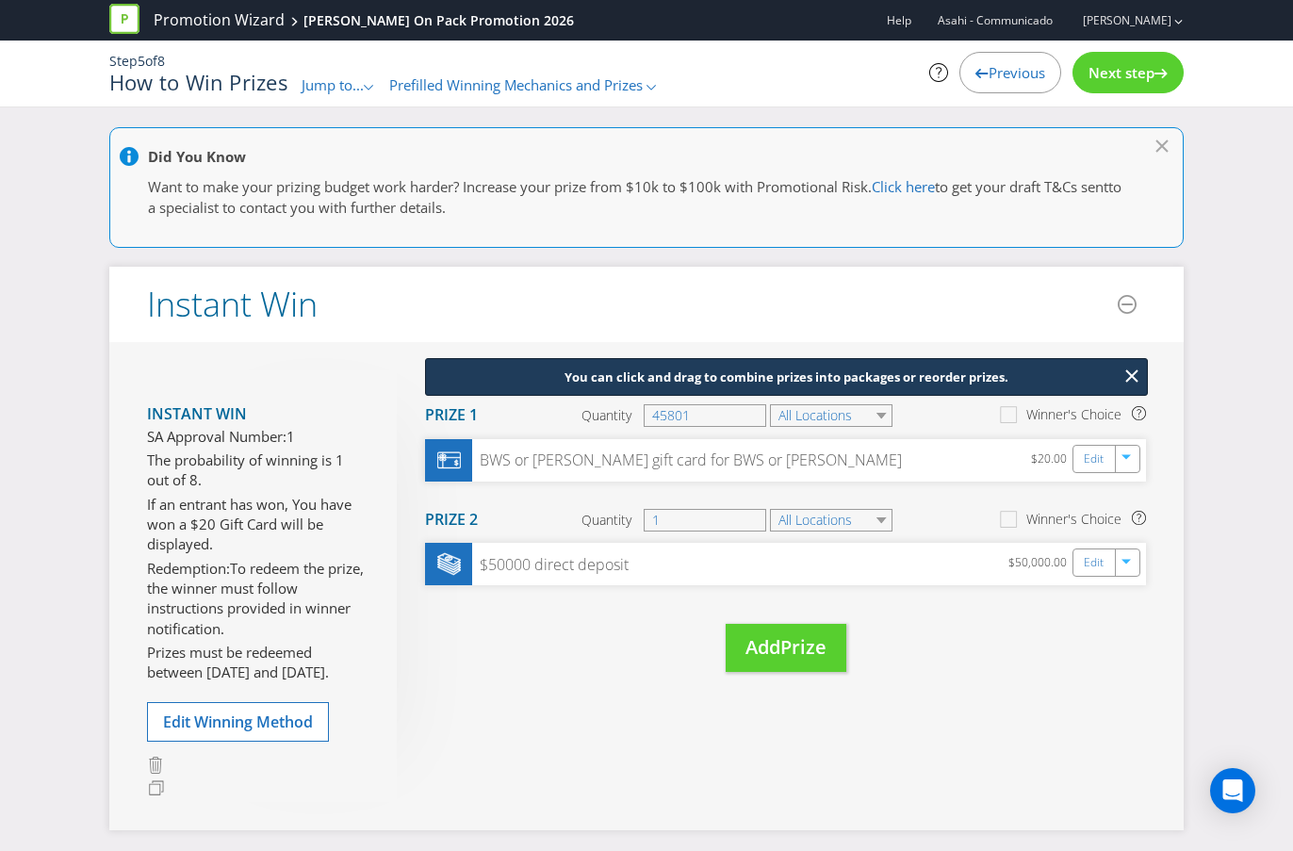
click at [1118, 70] on span "Next step" at bounding box center [1121, 72] width 66 height 19
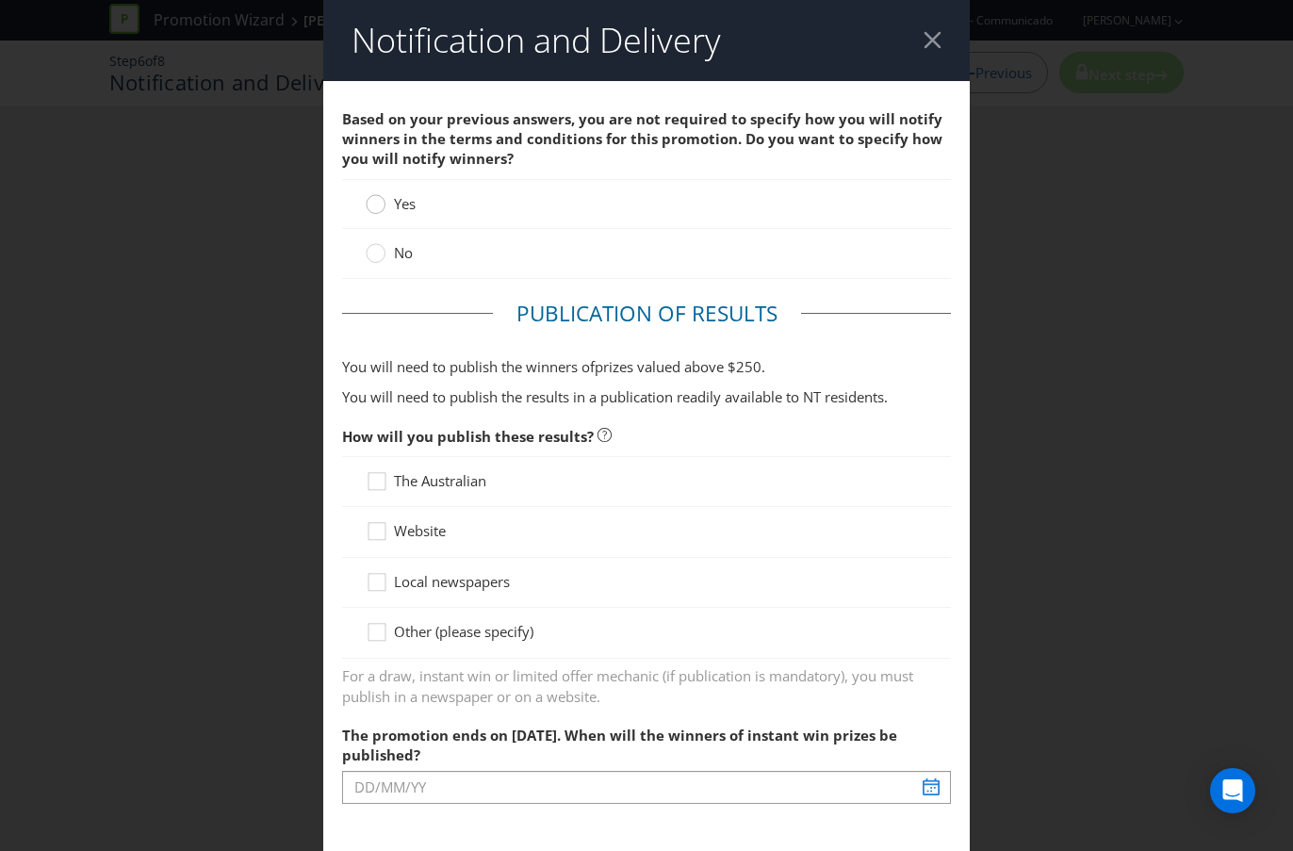
click at [384, 202] on icon at bounding box center [376, 204] width 20 height 20
click at [0, 0] on input "Yes" at bounding box center [0, 0] width 0 height 0
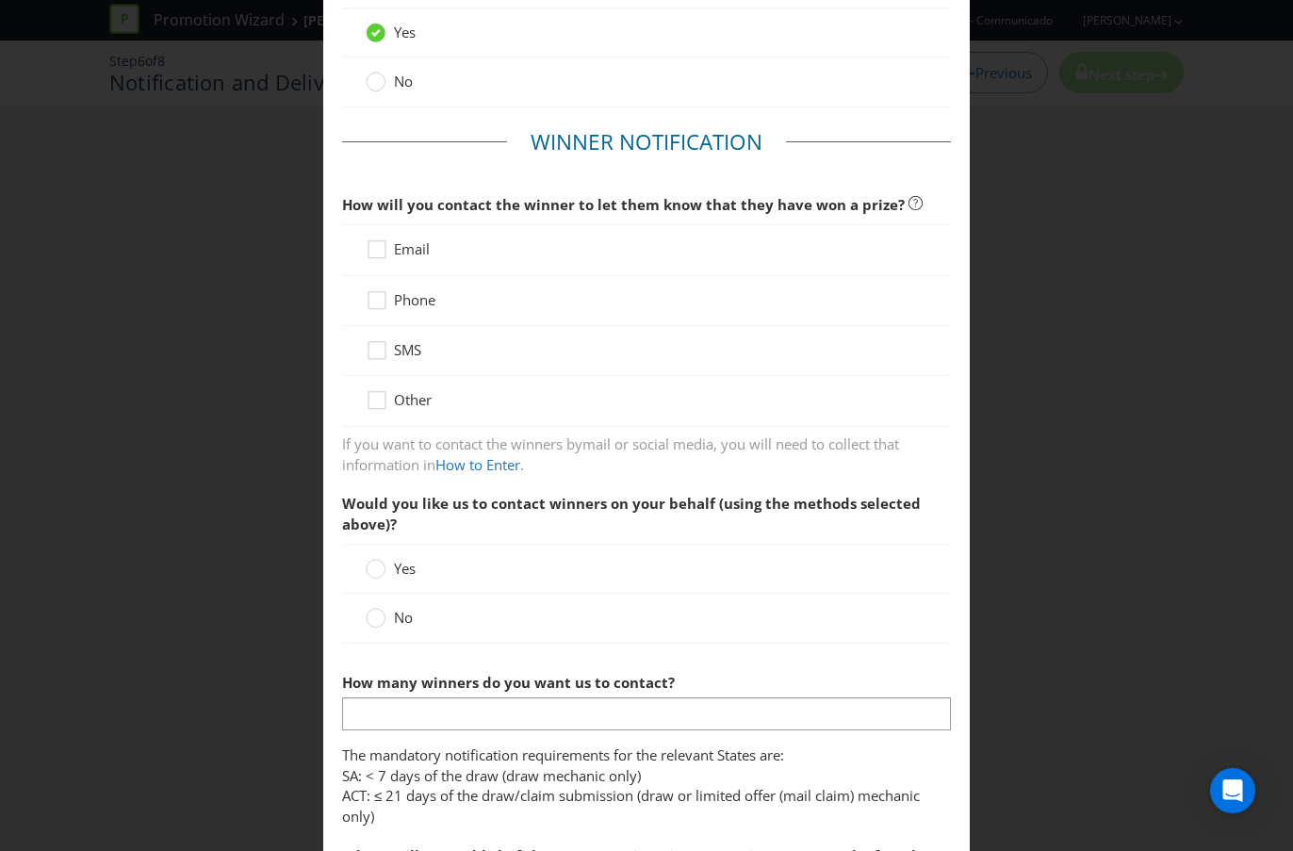
scroll to position [203, 0]
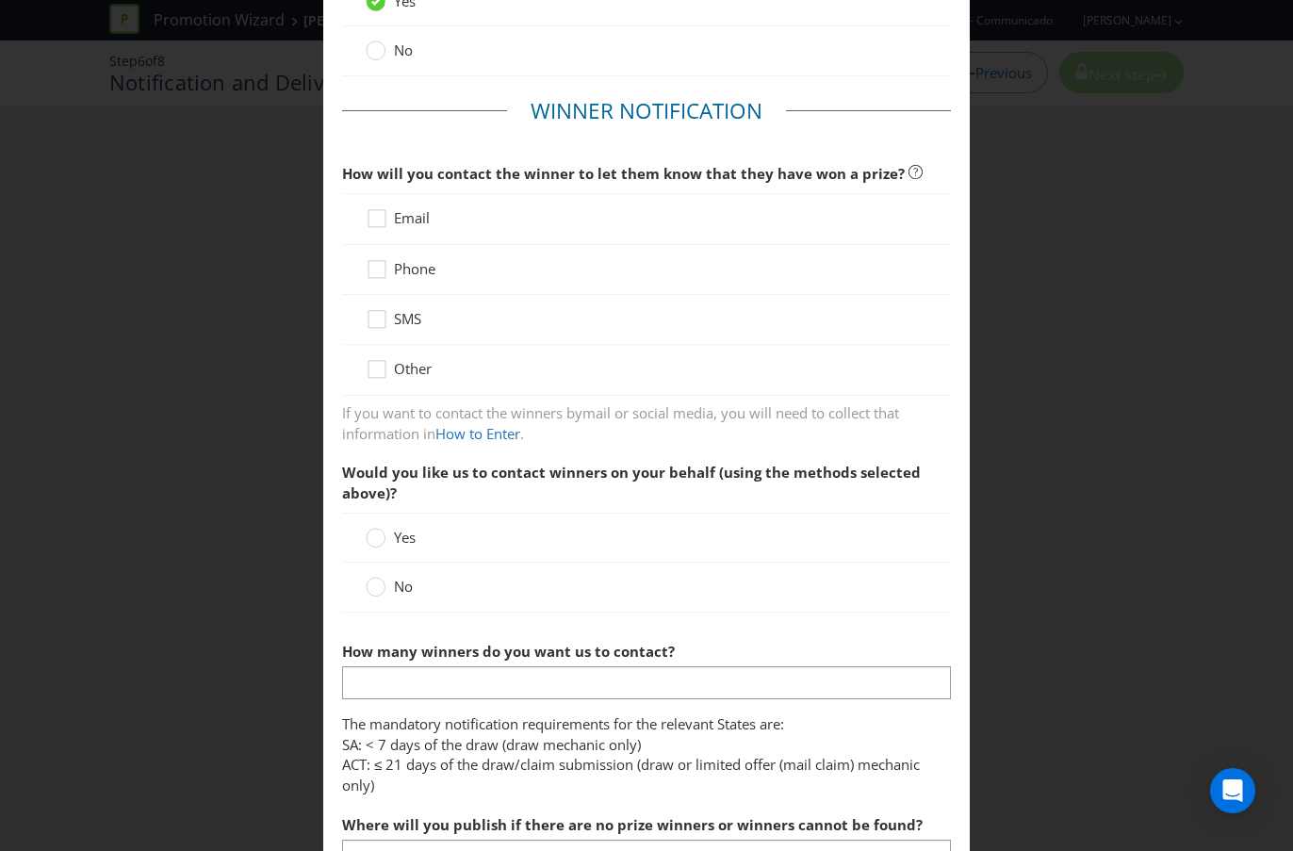
click at [403, 224] on span "Email" at bounding box center [412, 217] width 36 height 19
click at [0, 0] on input "Email" at bounding box center [0, 0] width 0 height 0
click at [400, 264] on span "Phone" at bounding box center [414, 268] width 41 height 19
click at [0, 0] on input "Phone" at bounding box center [0, 0] width 0 height 0
click at [384, 592] on icon at bounding box center [376, 587] width 20 height 20
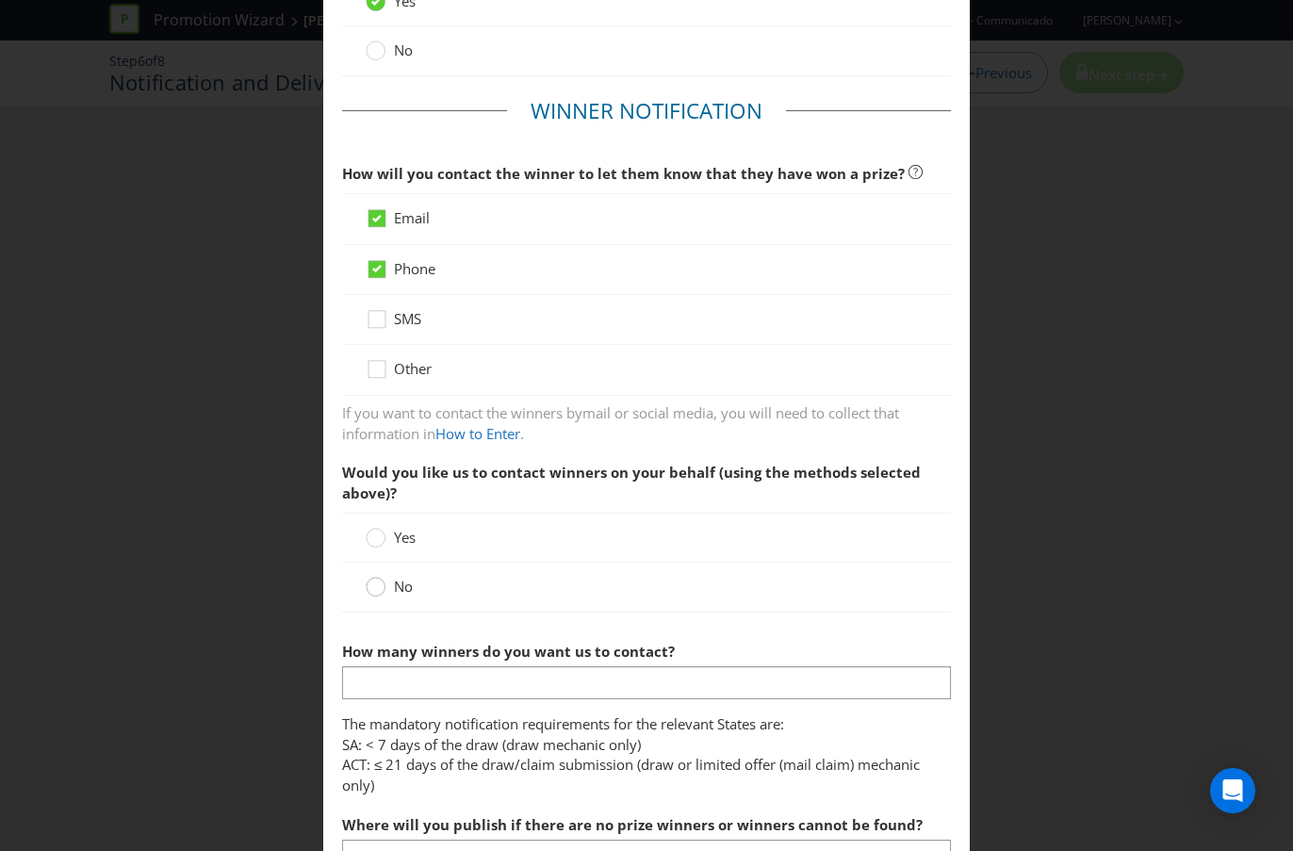
click at [0, 0] on input "No" at bounding box center [0, 0] width 0 height 0
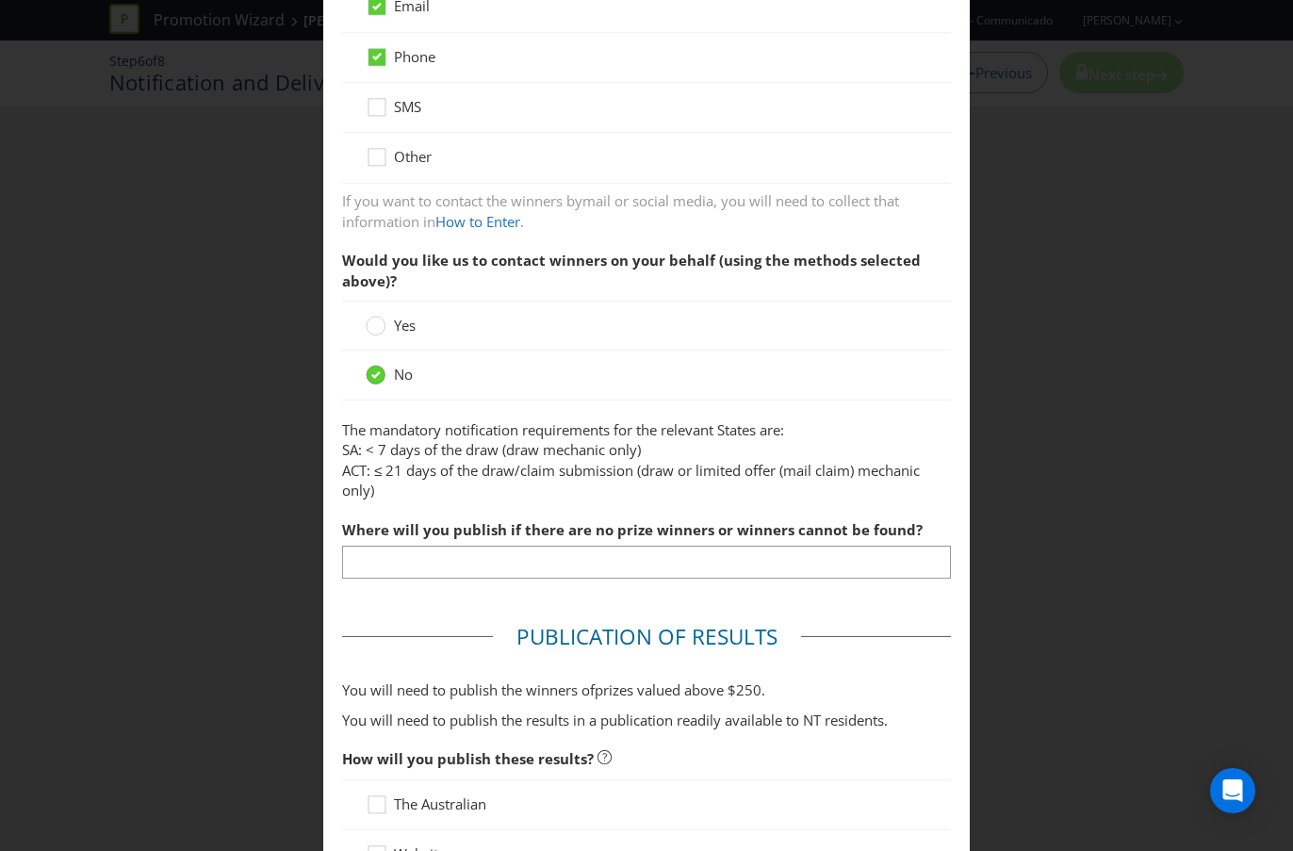
scroll to position [431, 0]
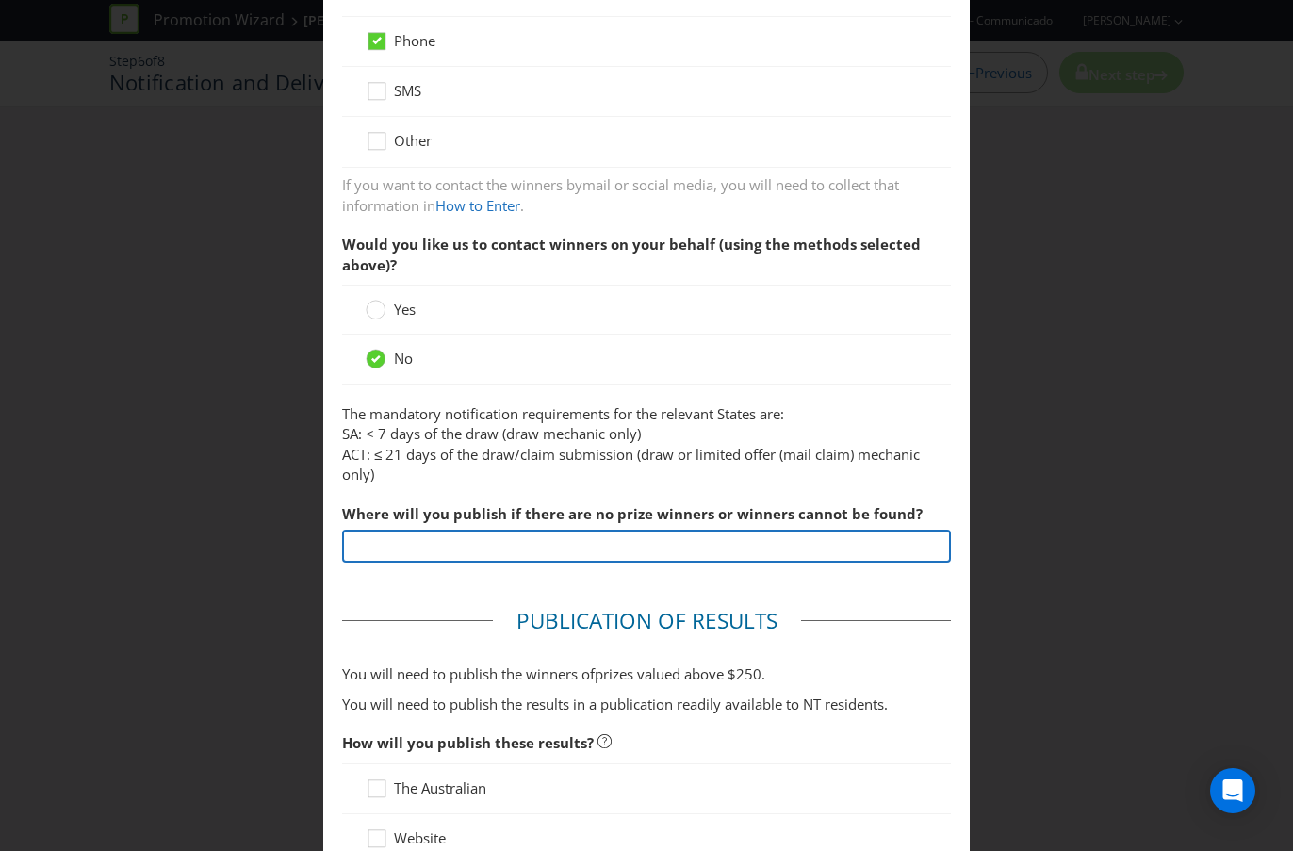
click at [463, 546] on input "text" at bounding box center [646, 546] width 609 height 33
type input "w"
paste input "BWS or [PERSON_NAME]"
click at [596, 559] on input "BWS or [PERSON_NAME]" at bounding box center [646, 546] width 609 height 33
drag, startPoint x: 593, startPoint y: 558, endPoint x: 387, endPoint y: 547, distance: 205.7
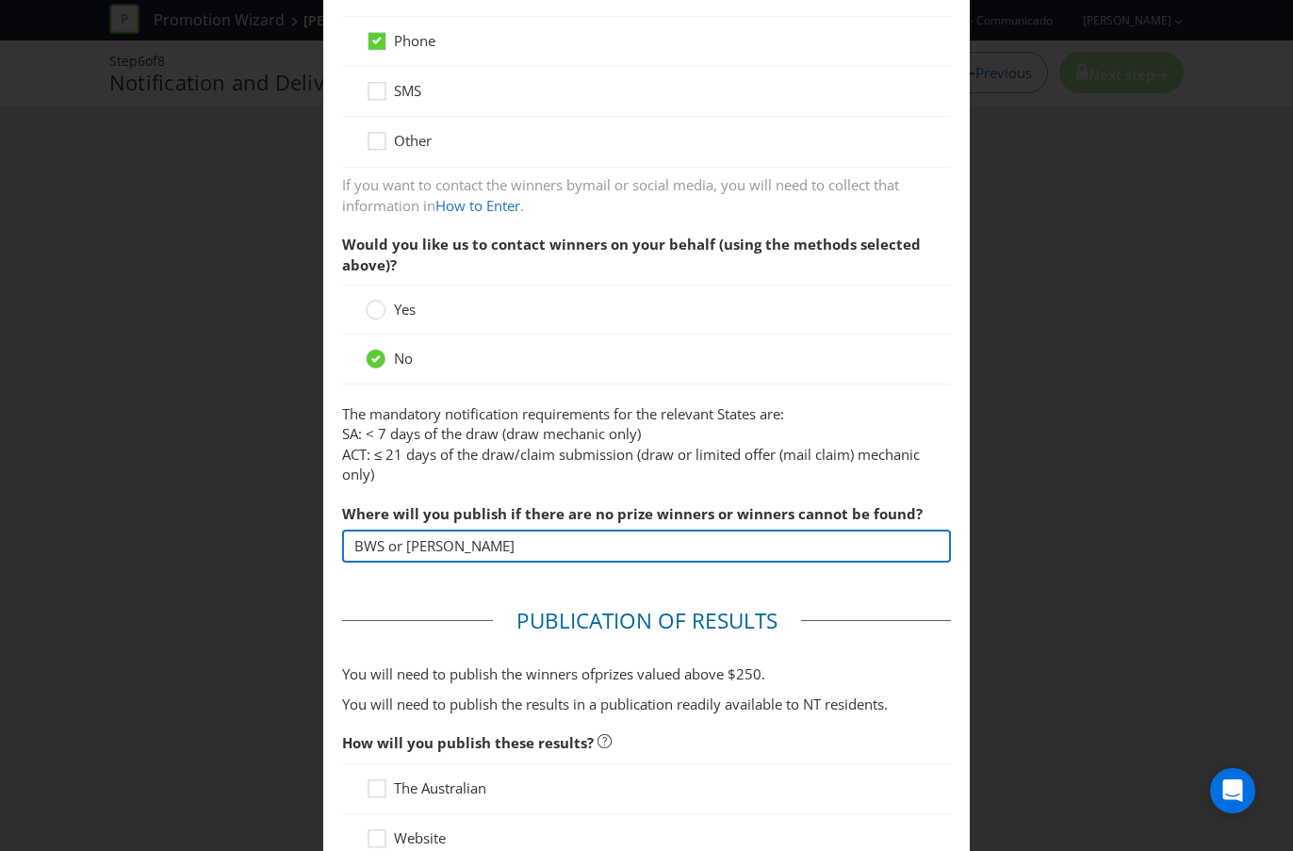
click at [387, 547] on input "BWS or [PERSON_NAME]" at bounding box center [646, 546] width 609 height 33
click at [516, 547] on input "BWS or [PERSON_NAME]" at bounding box center [646, 546] width 609 height 33
drag, startPoint x: 522, startPoint y: 547, endPoint x: 152, endPoint y: 544, distance: 370.3
click at [152, 544] on div "Notification and Delivery Based on your previous answers, you are not required …" at bounding box center [646, 425] width 1293 height 851
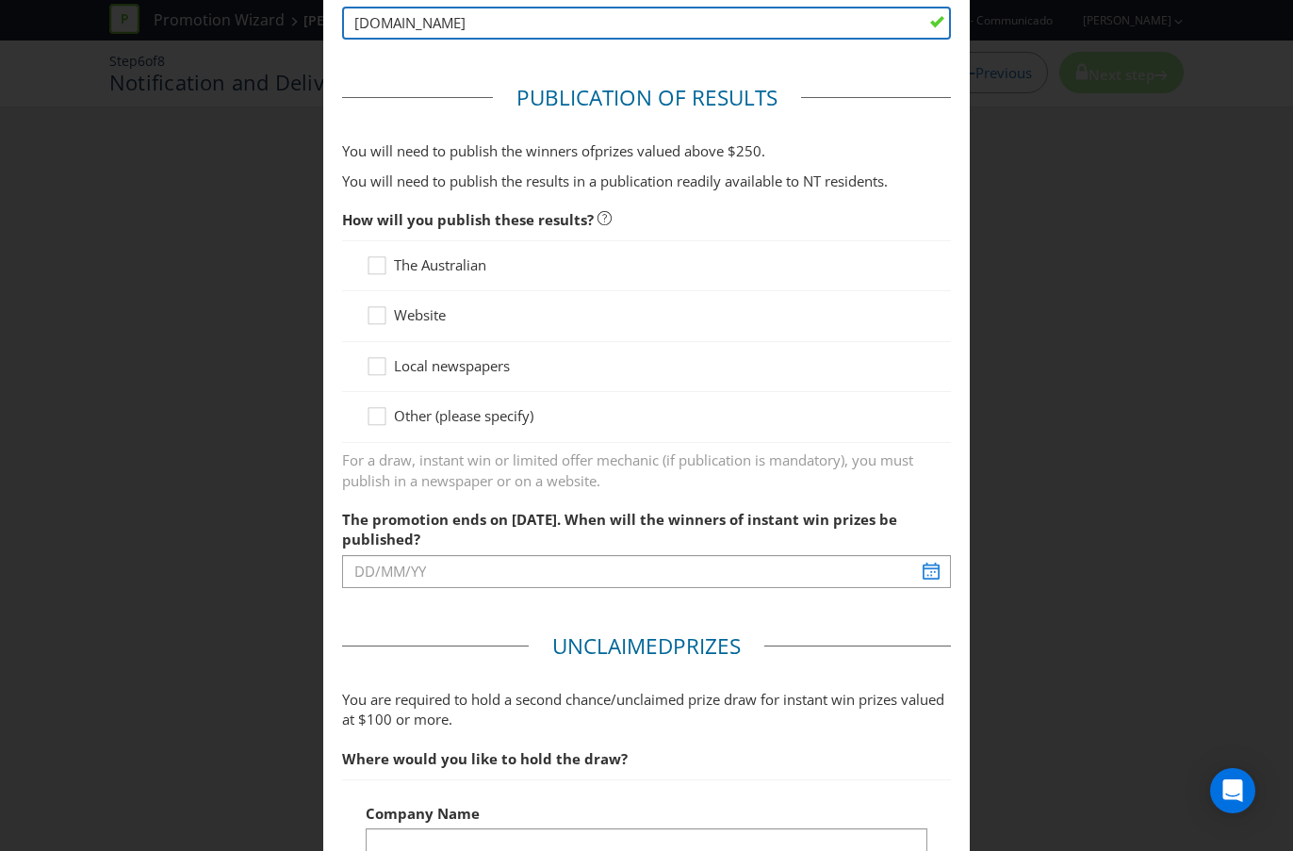
scroll to position [955, 0]
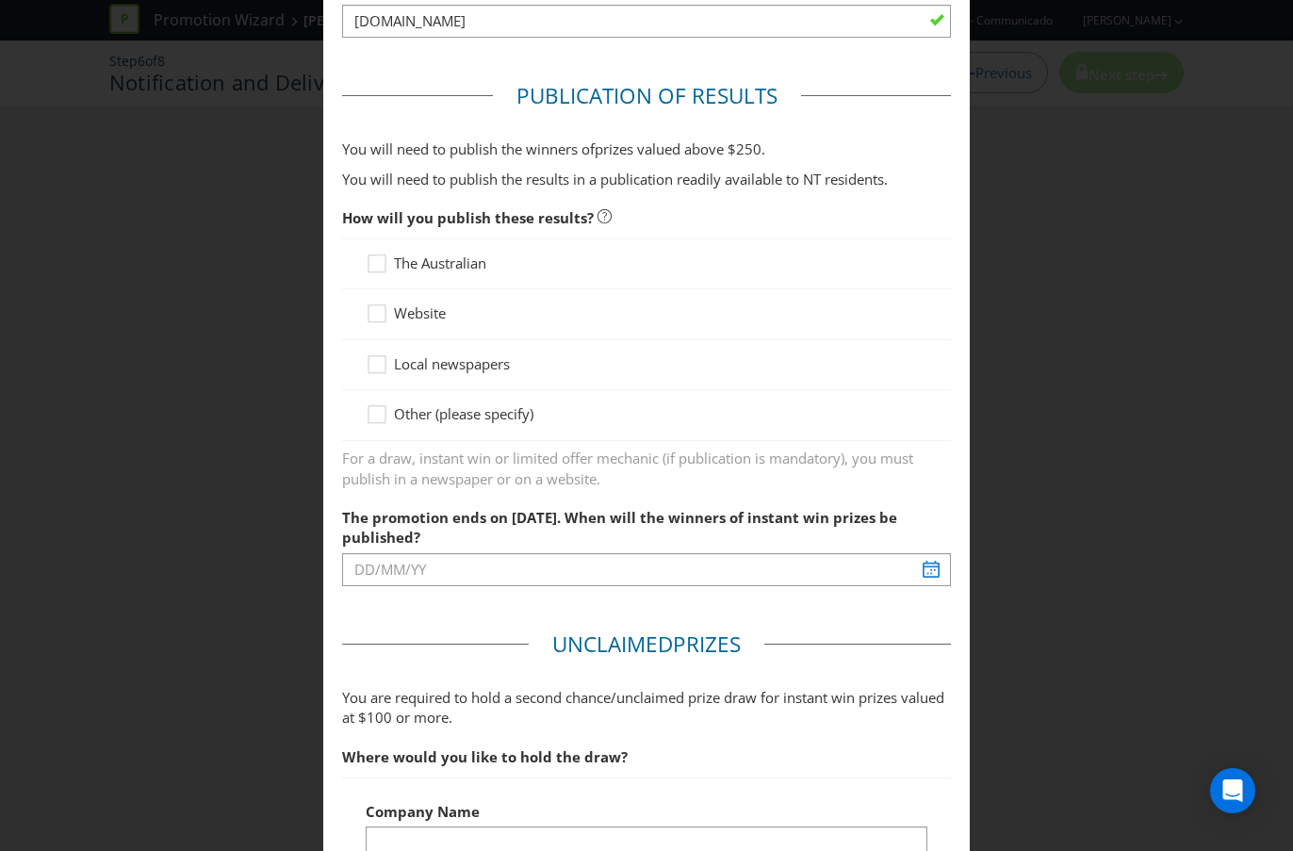
click at [424, 313] on span "Website" at bounding box center [420, 312] width 52 height 19
click at [0, 0] on input "Website" at bounding box center [0, 0] width 0 height 0
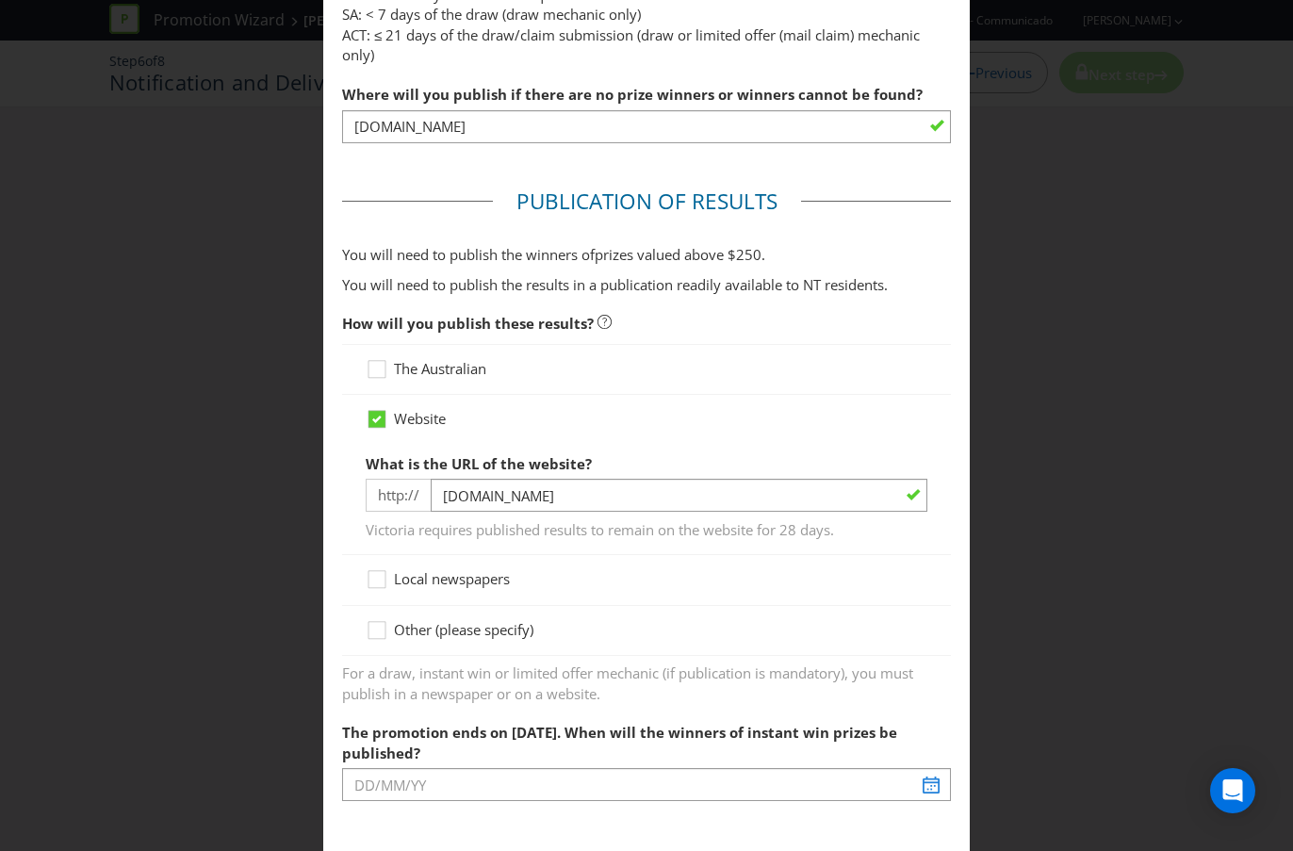
scroll to position [847, 0]
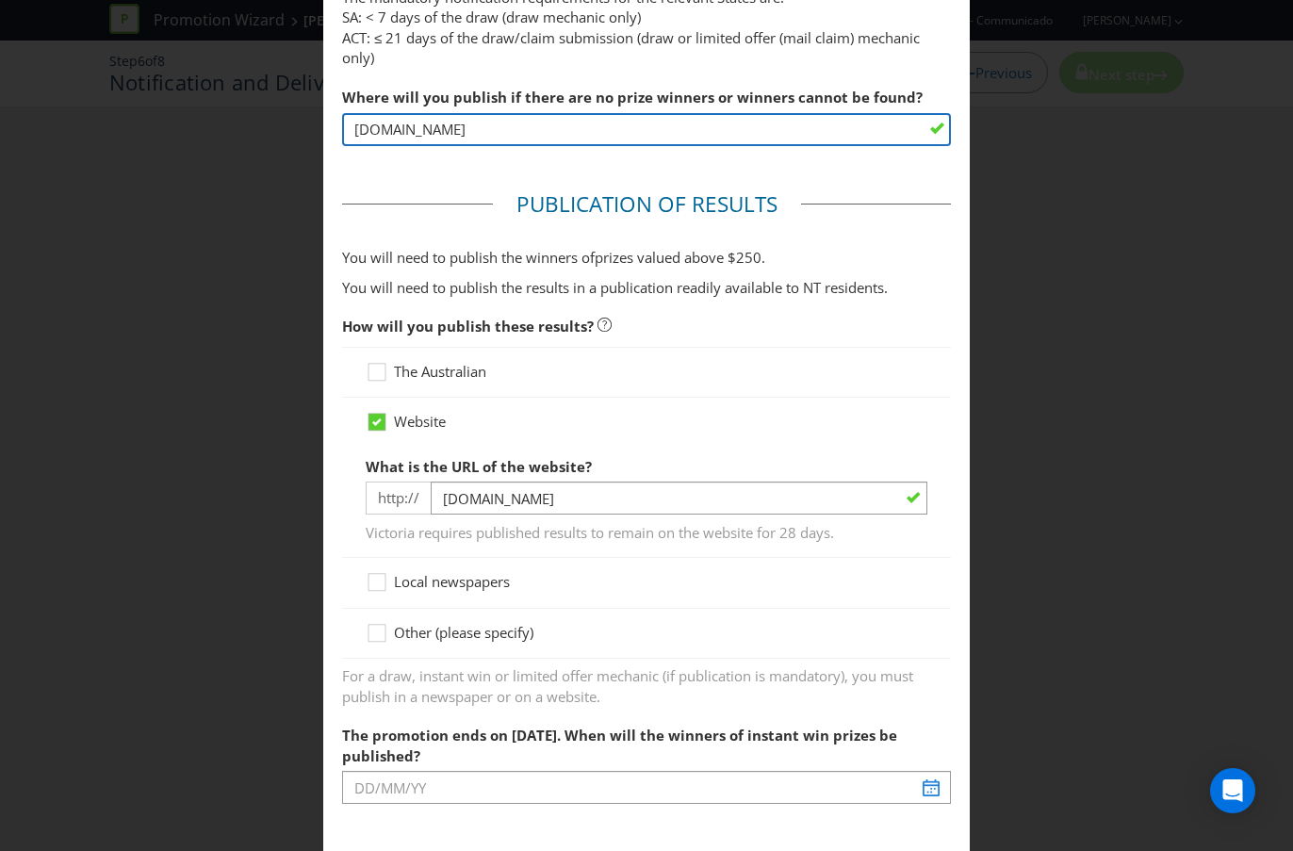
click at [544, 129] on input "[DOMAIN_NAME]" at bounding box center [646, 129] width 609 height 33
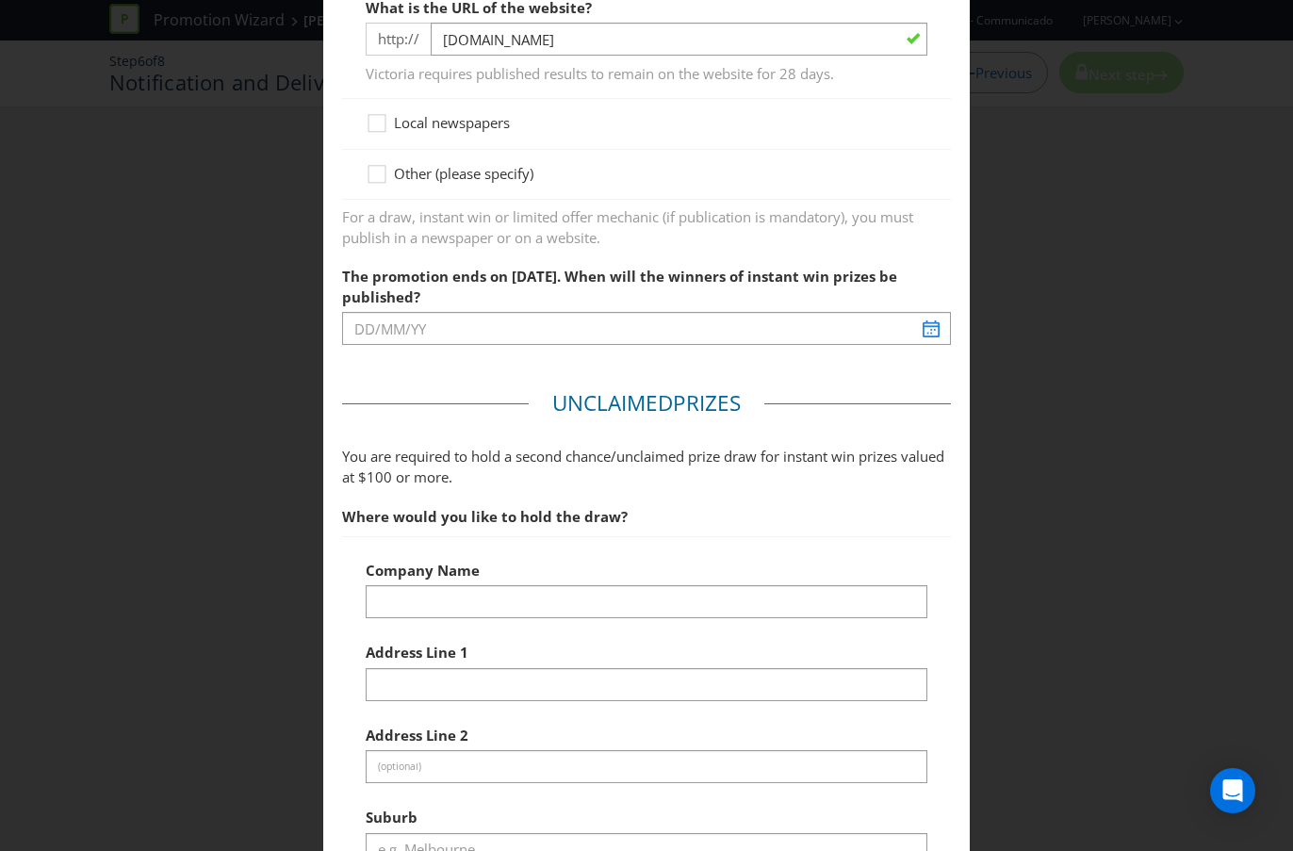
scroll to position [1313, 0]
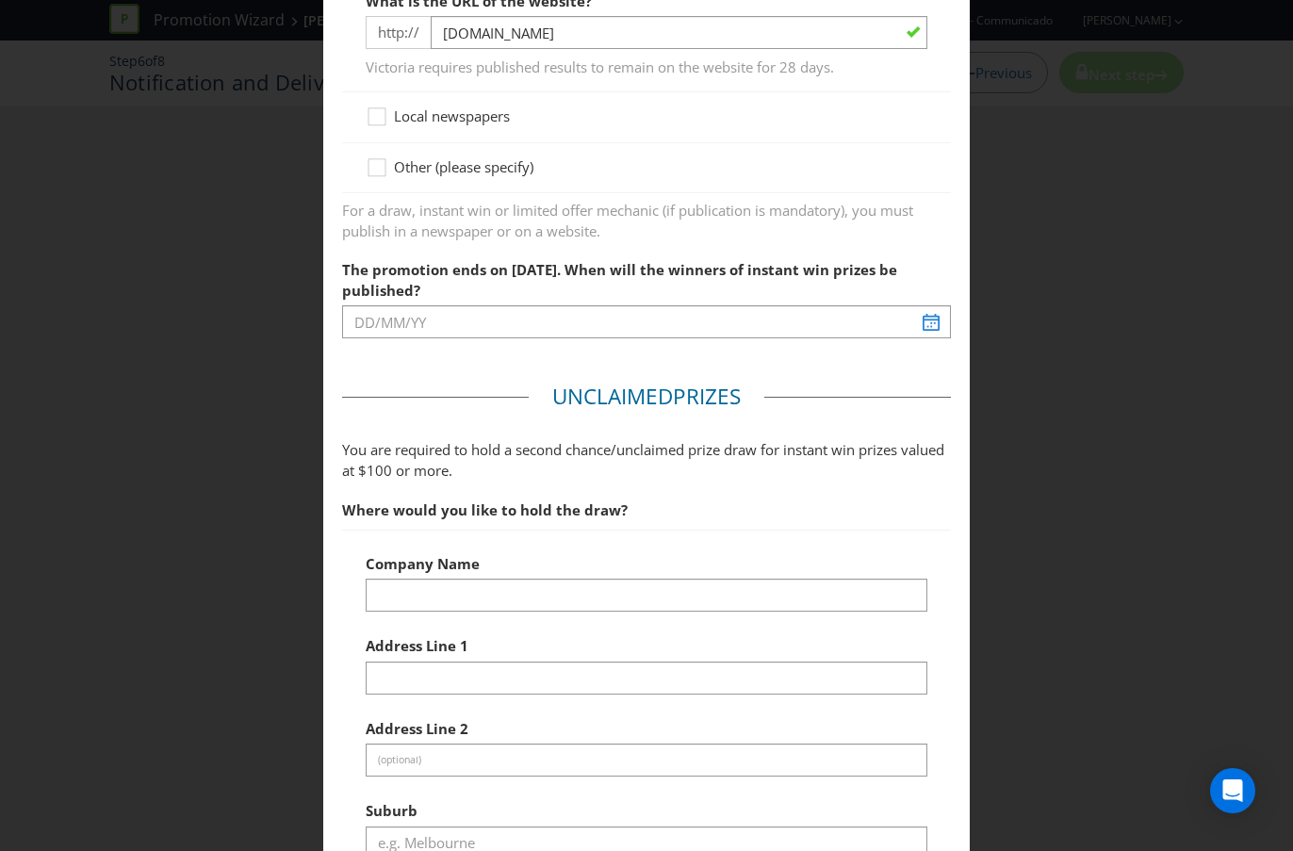
type input "[DOMAIN_NAME]"
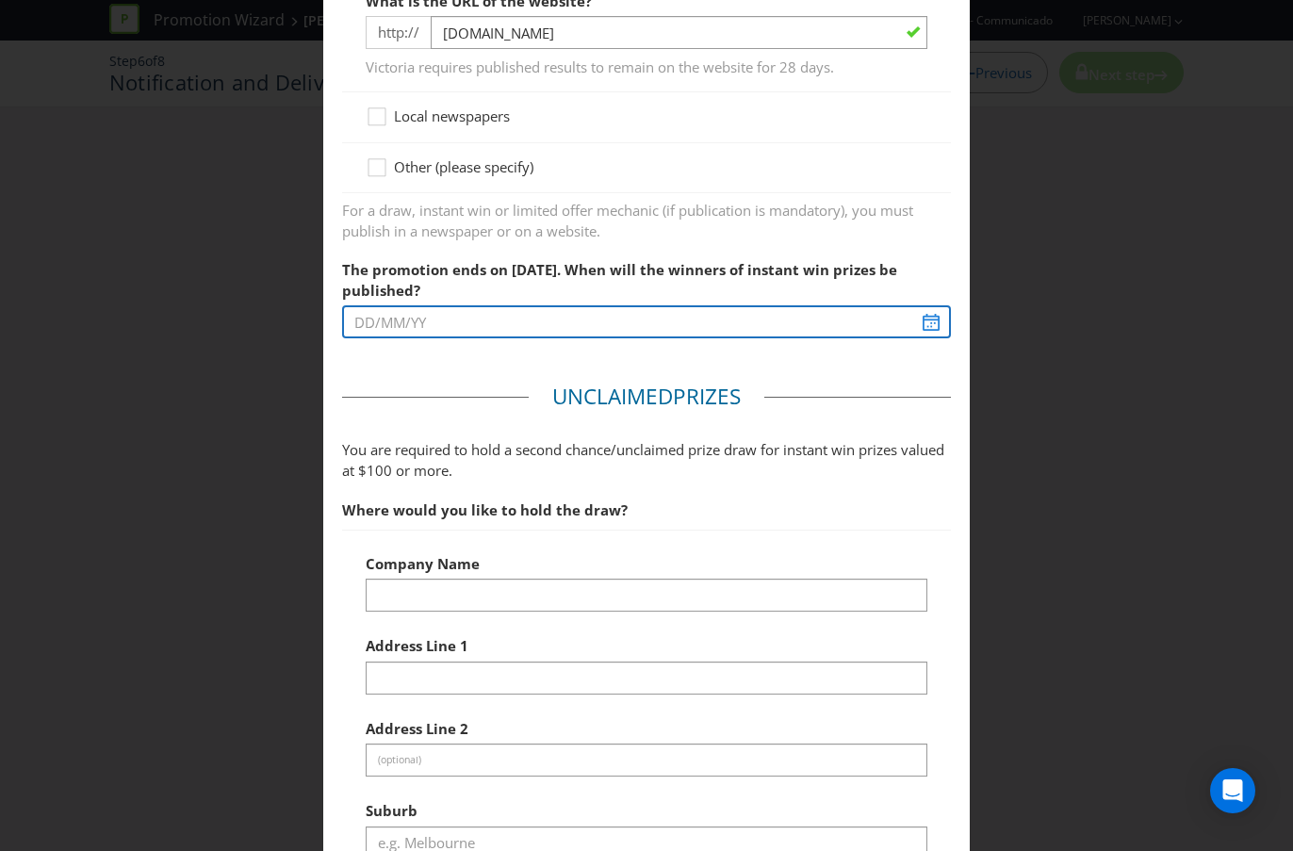
click at [584, 334] on input "text" at bounding box center [646, 321] width 609 height 33
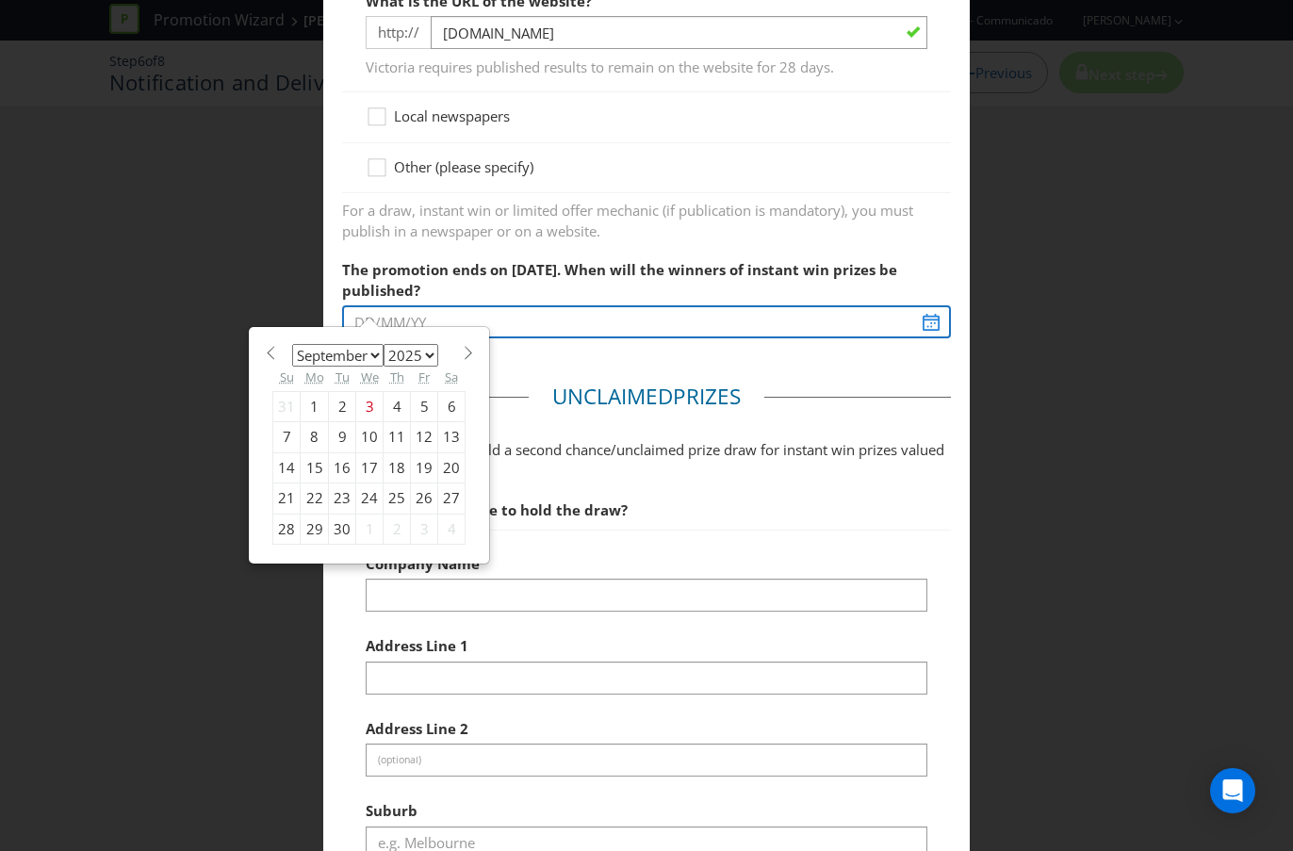
click at [584, 334] on input "text" at bounding box center [646, 321] width 609 height 33
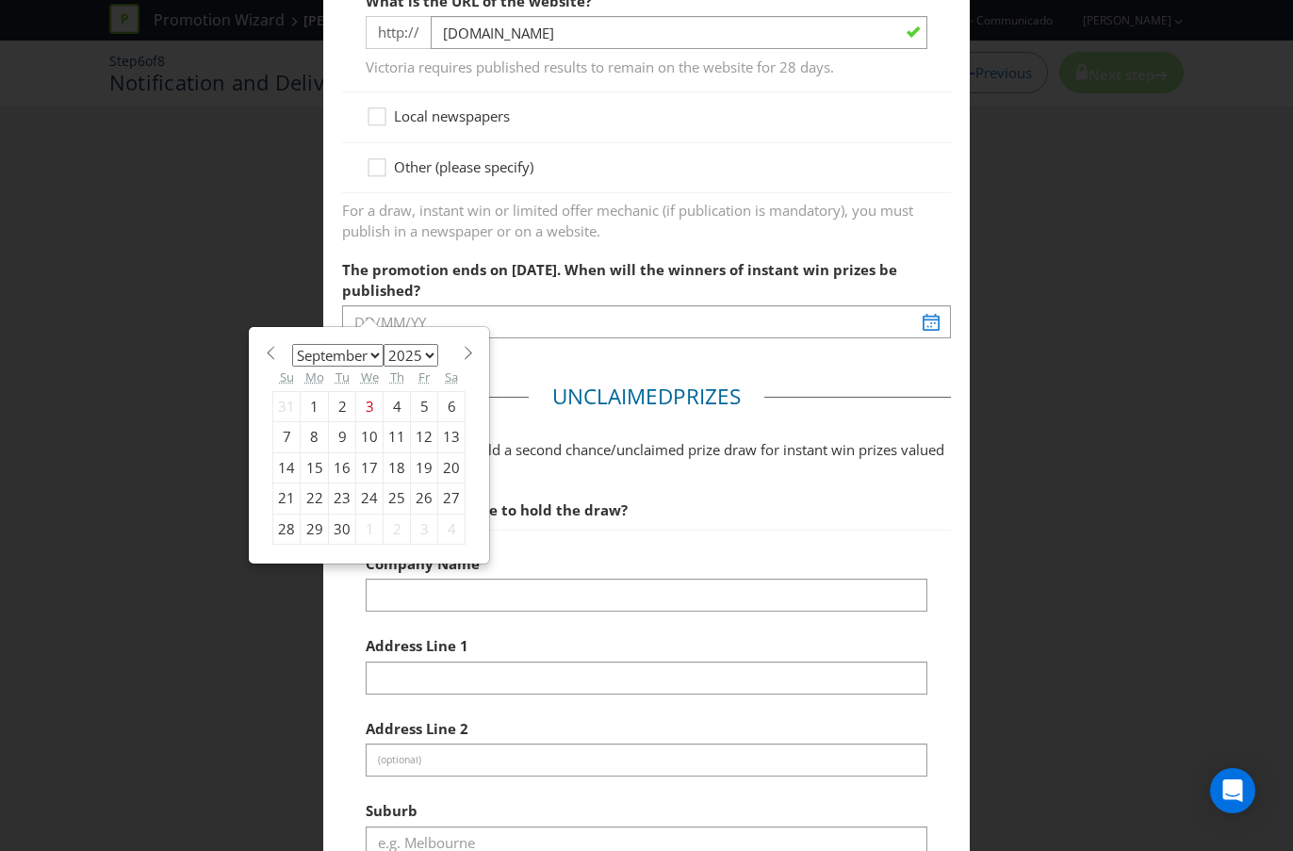
click at [708, 383] on main "Based on your previous answers, you are not required to specify how you will no…" at bounding box center [646, 135] width 646 height 2732
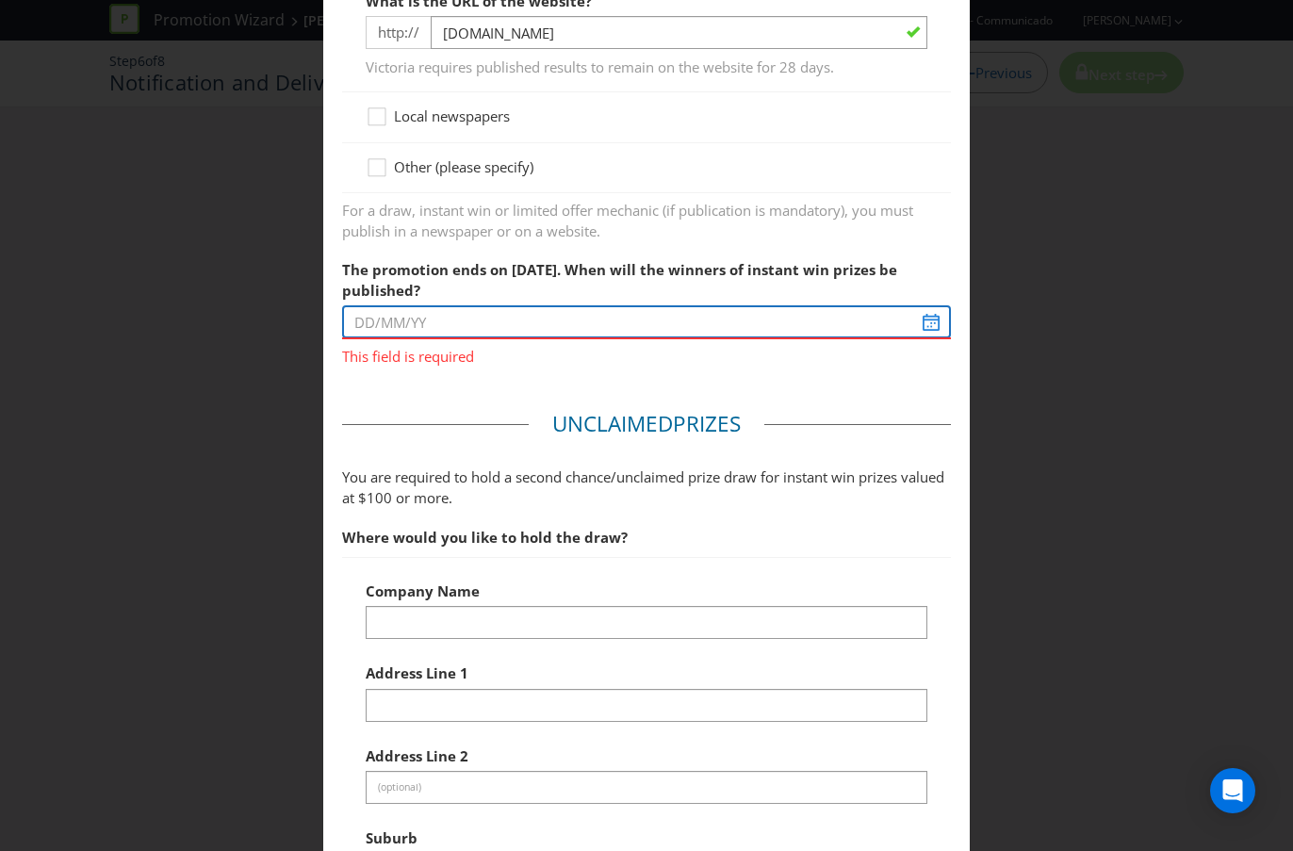
click at [663, 316] on input "text" at bounding box center [646, 321] width 609 height 33
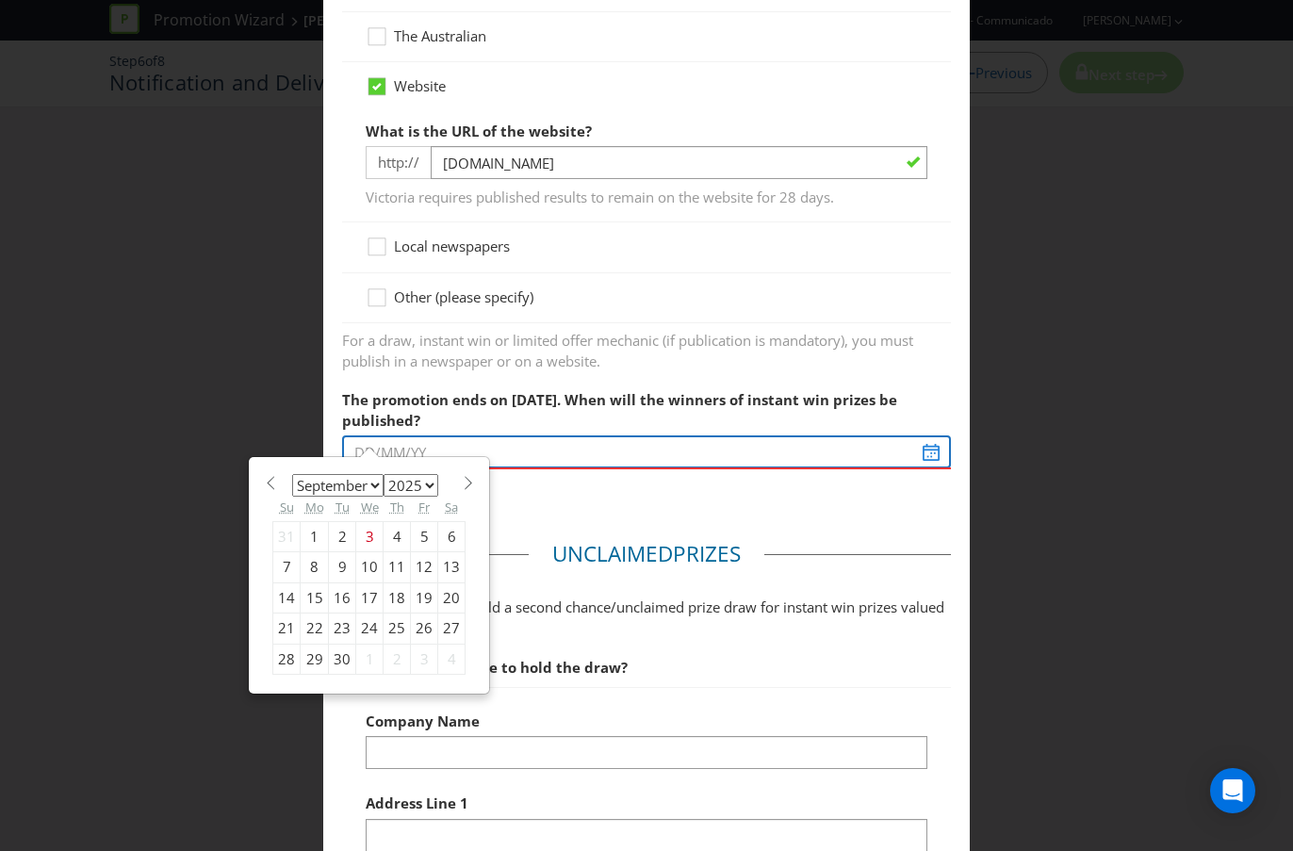
scroll to position [1182, 0]
click at [663, 316] on div "Other (please specify)" at bounding box center [646, 299] width 609 height 50
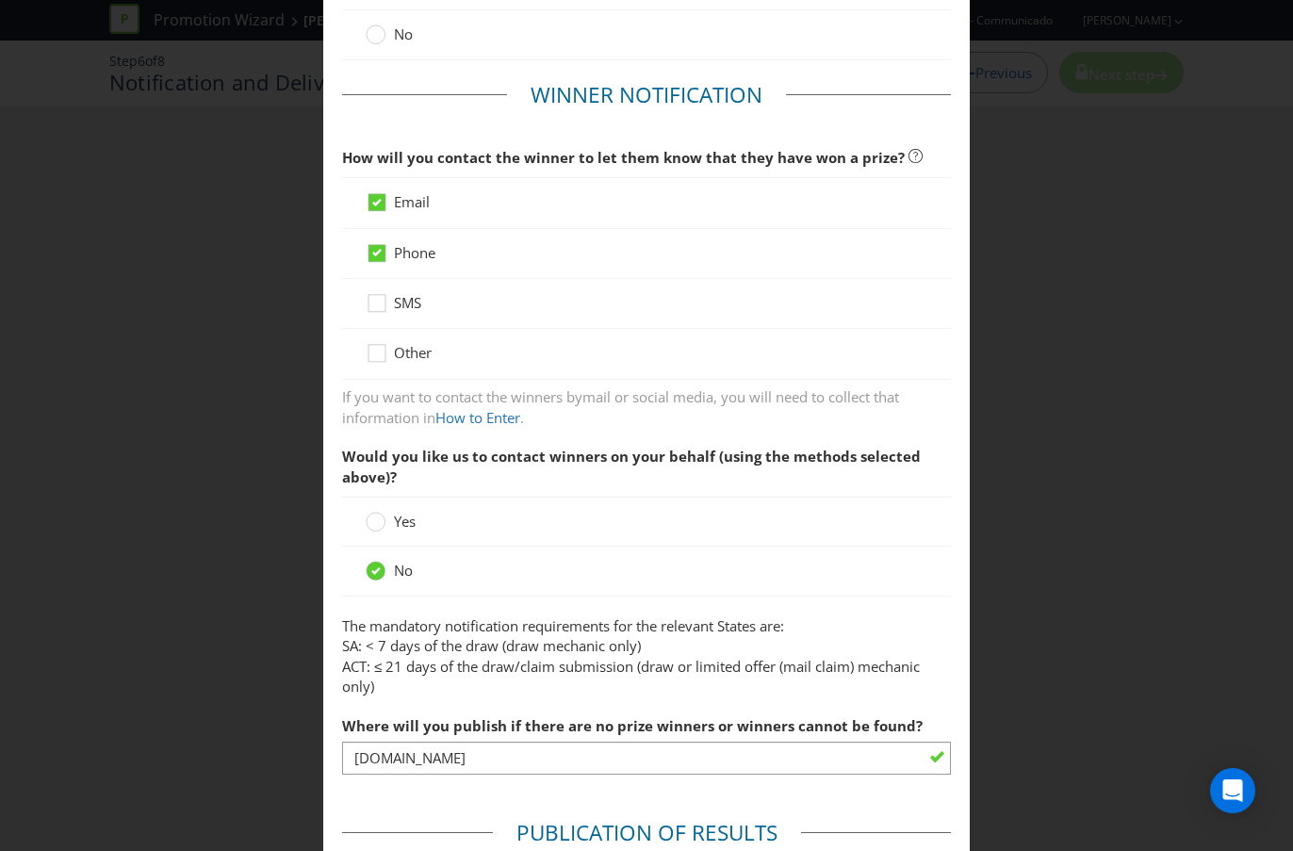
scroll to position [0, 0]
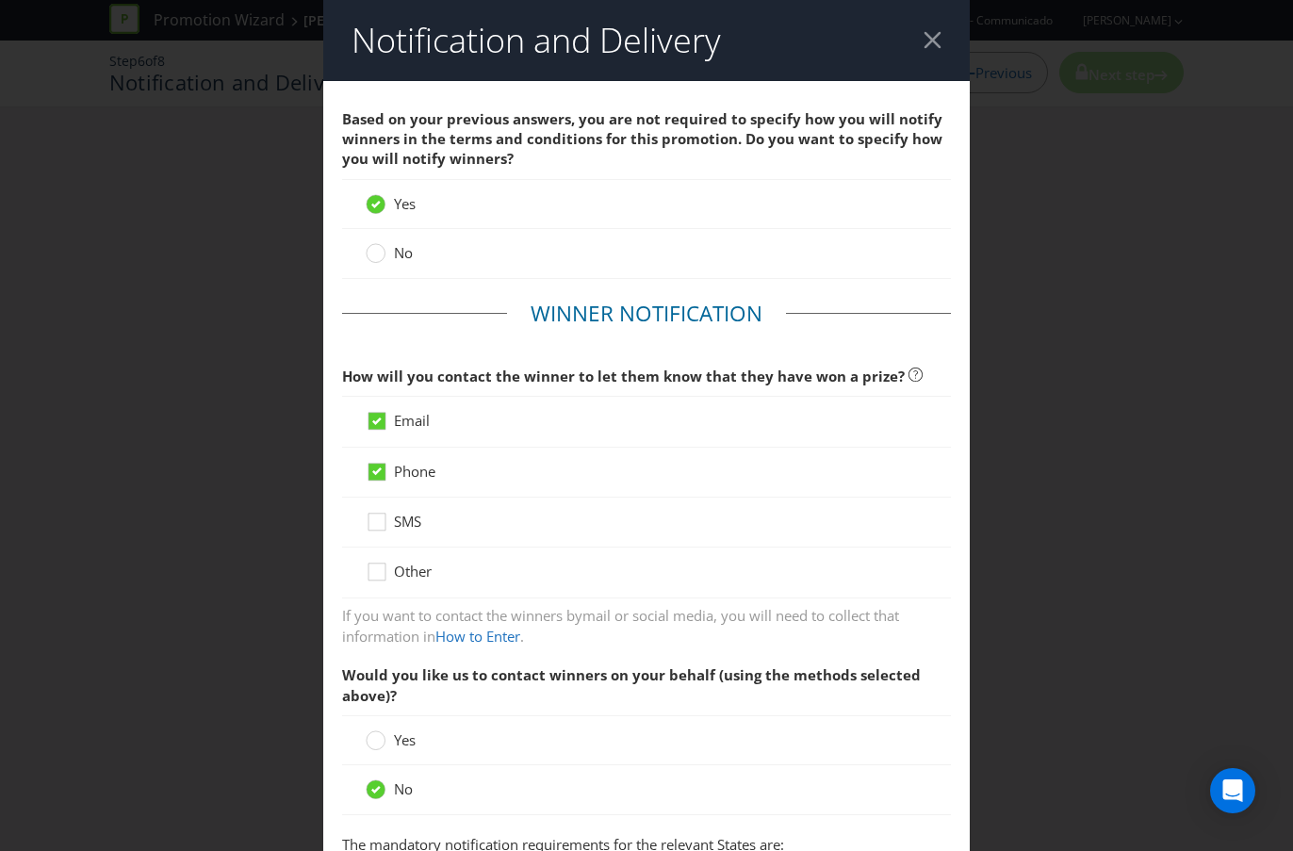
click at [400, 253] on span "No" at bounding box center [403, 252] width 19 height 19
click at [0, 0] on input "No" at bounding box center [0, 0] width 0 height 0
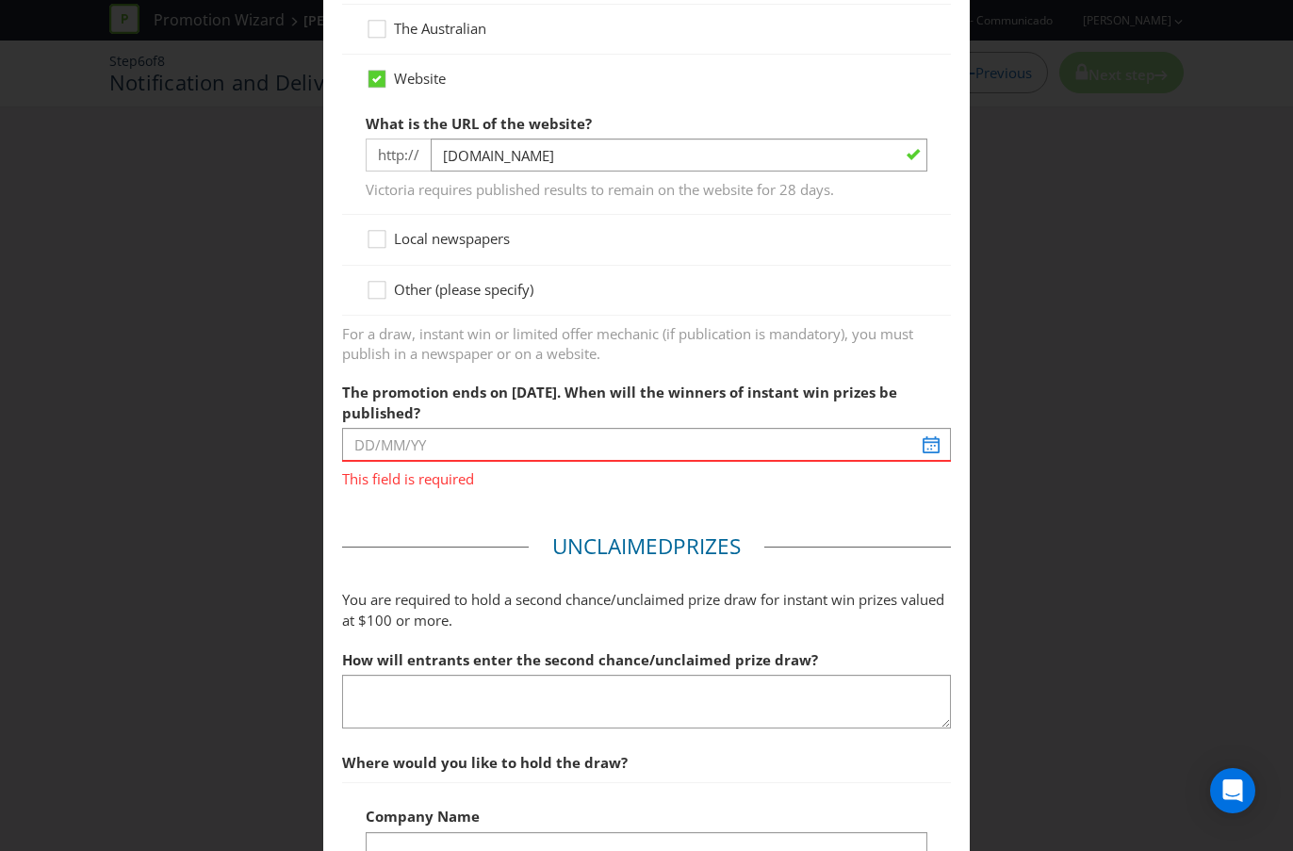
scroll to position [454, 0]
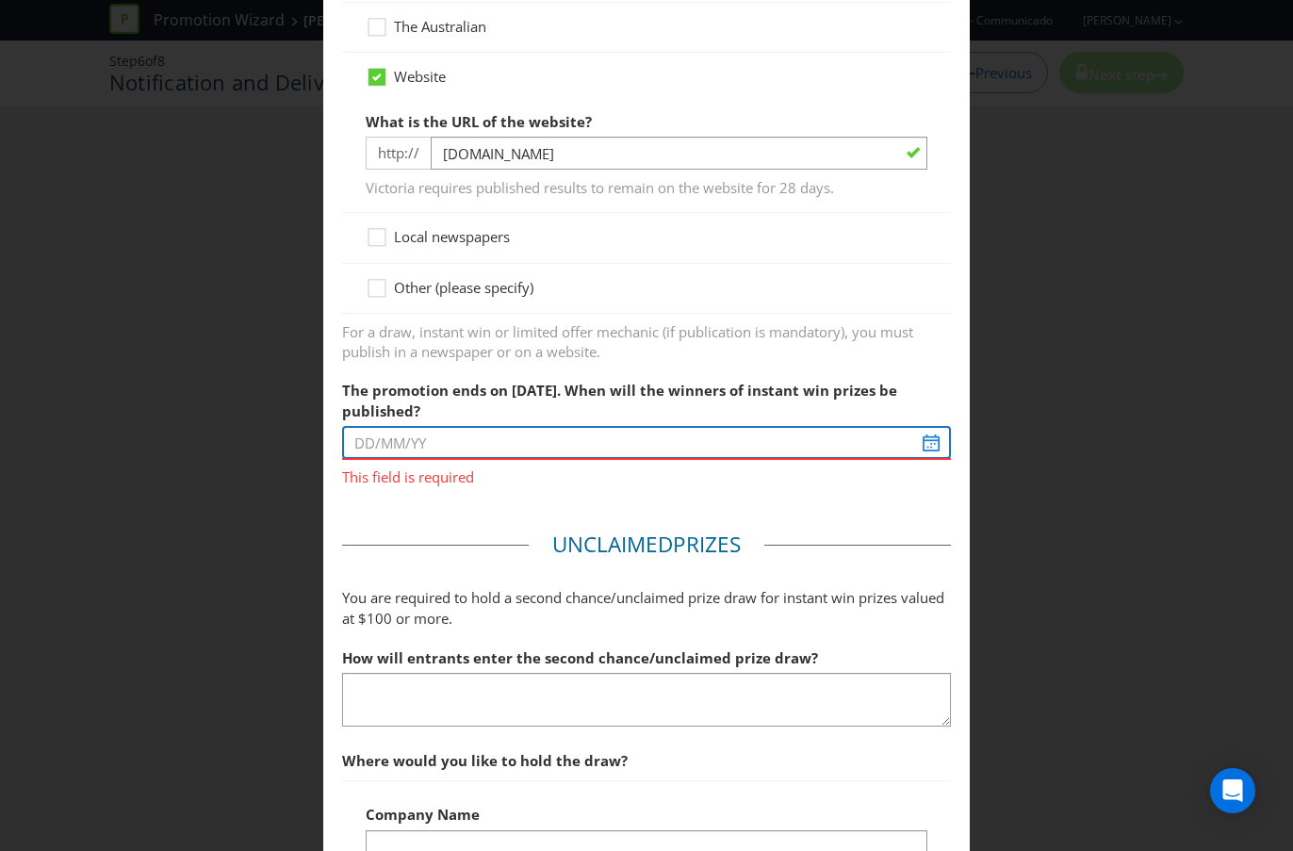
click at [557, 434] on input "text" at bounding box center [646, 442] width 609 height 33
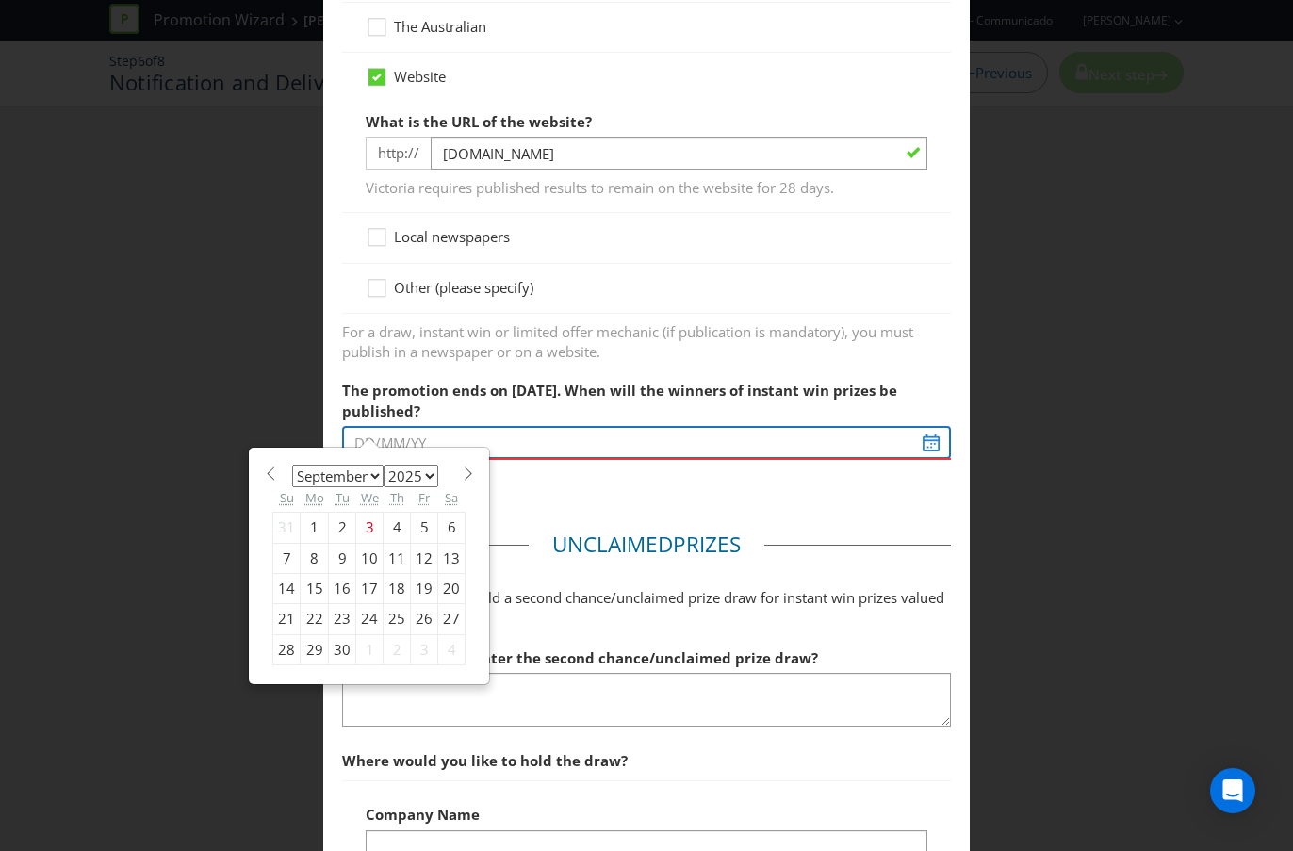
click at [557, 434] on input "text" at bounding box center [646, 442] width 609 height 33
click at [591, 511] on main "Based on your previous answers, you are not required to specify how you will no…" at bounding box center [646, 689] width 646 height 2125
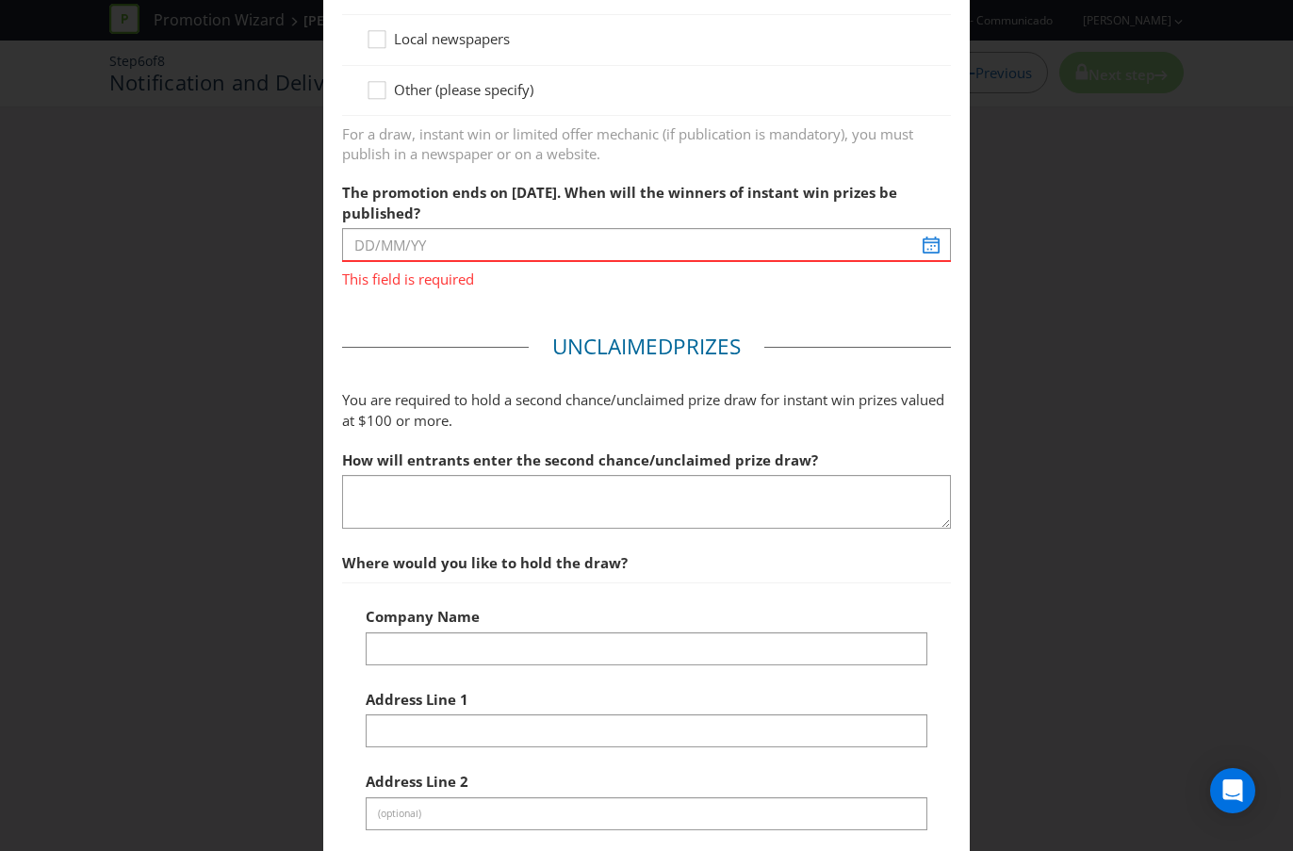
scroll to position [638, 0]
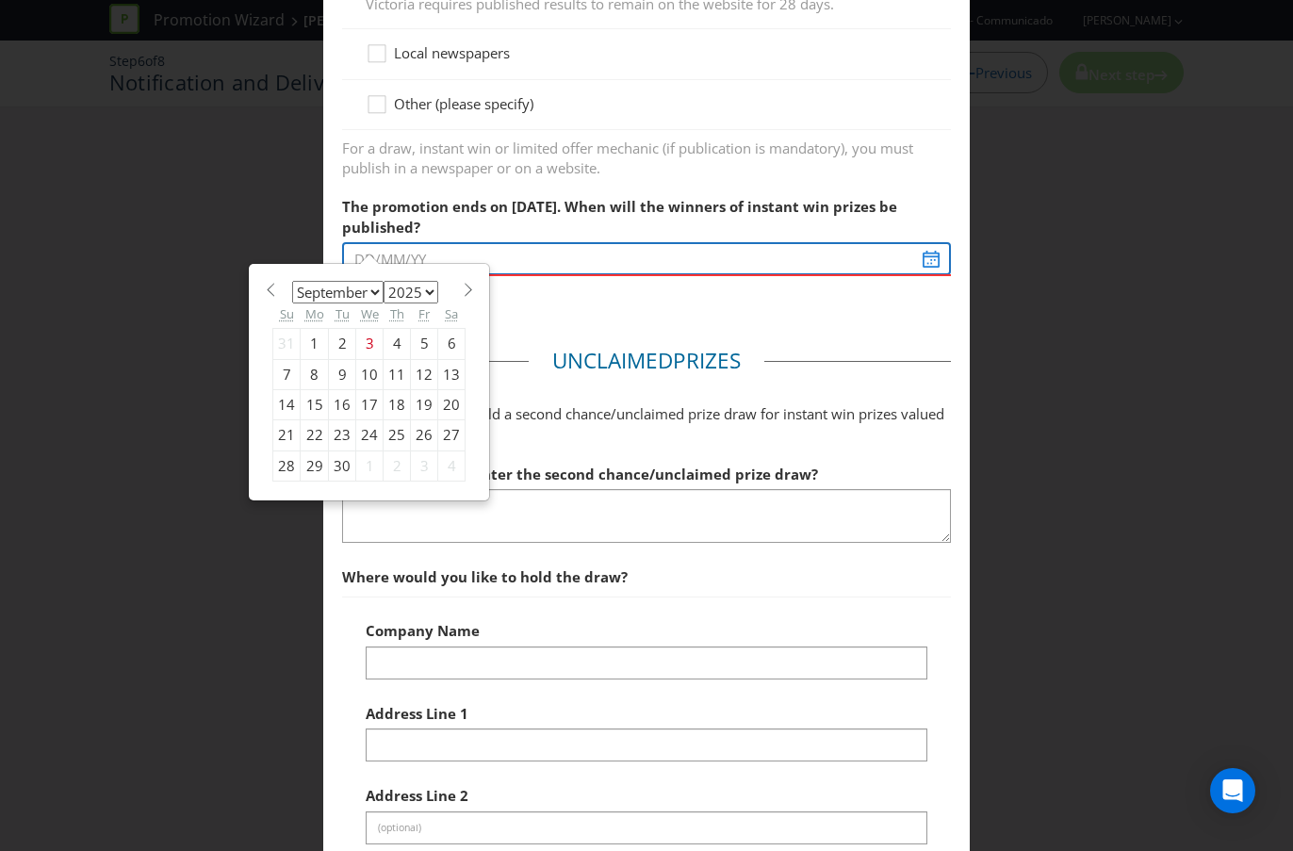
click at [458, 258] on input "text" at bounding box center [646, 258] width 609 height 33
click at [598, 297] on span "This field is required" at bounding box center [646, 289] width 609 height 27
click at [731, 249] on input "text" at bounding box center [646, 258] width 609 height 33
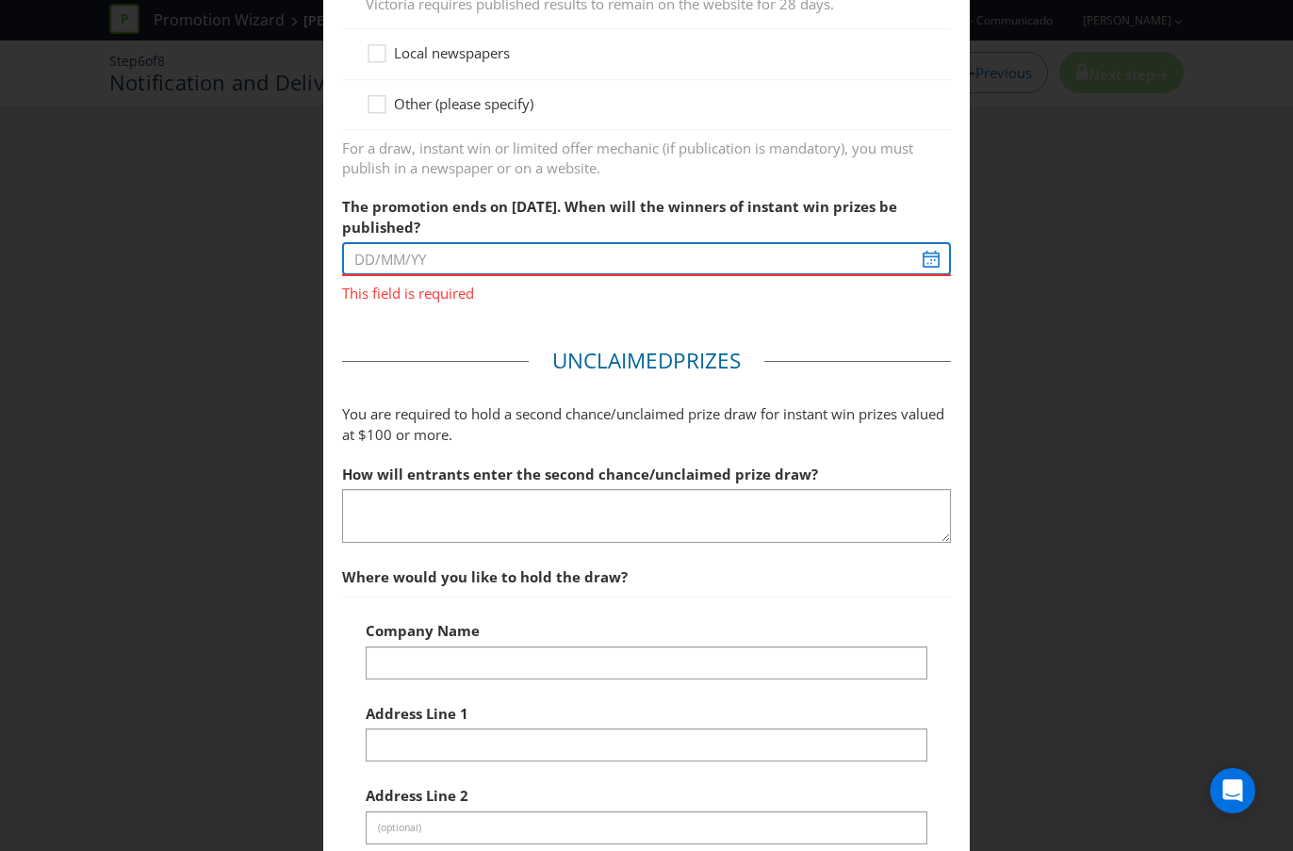
click at [930, 262] on input "text" at bounding box center [646, 258] width 609 height 33
click at [569, 244] on input "text" at bounding box center [646, 258] width 609 height 33
click at [539, 254] on input "text" at bounding box center [646, 258] width 609 height 33
click at [479, 266] on input "text" at bounding box center [646, 258] width 609 height 33
click at [935, 258] on input "text" at bounding box center [646, 258] width 609 height 33
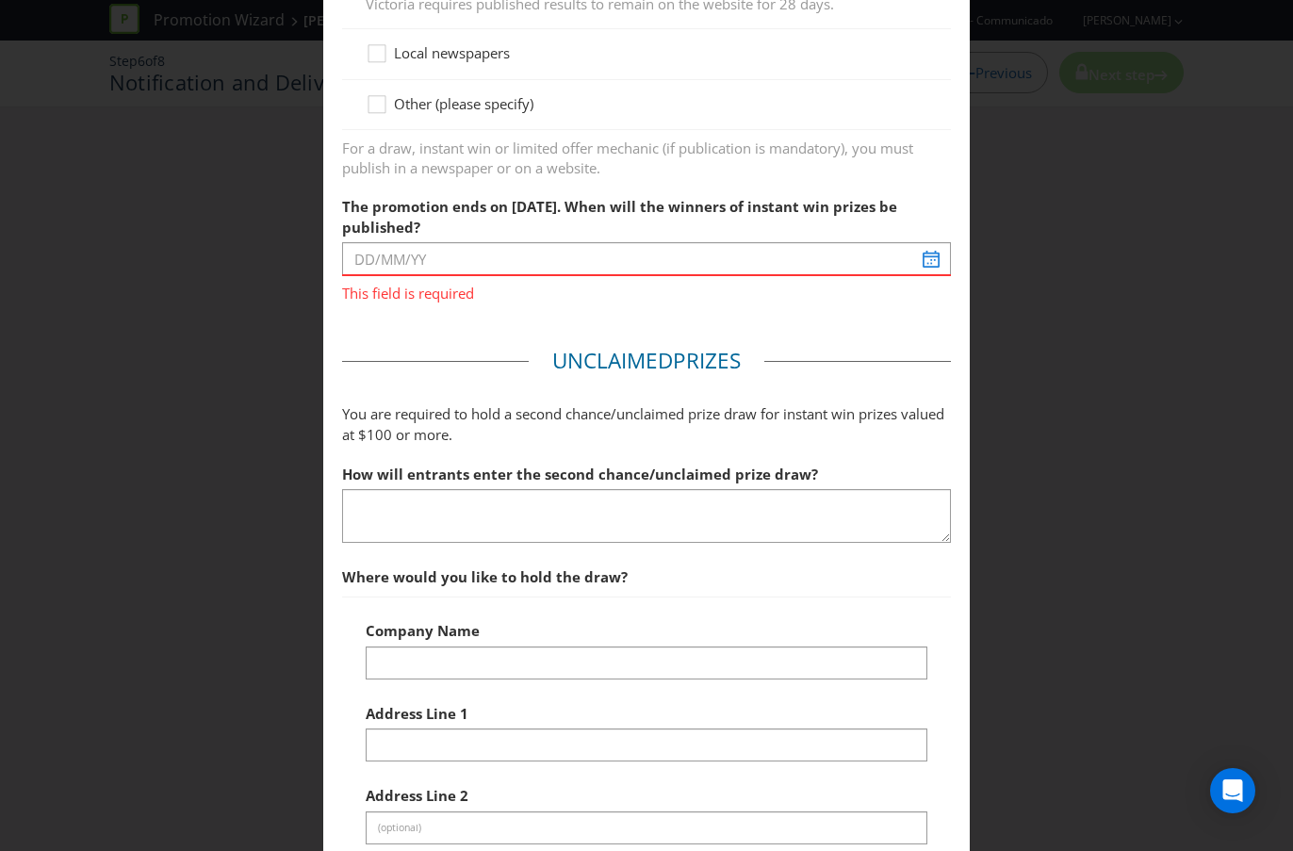
click at [793, 419] on p "You are required to hold a second chance/unclaimed prize draw for instant win p…" at bounding box center [646, 424] width 609 height 41
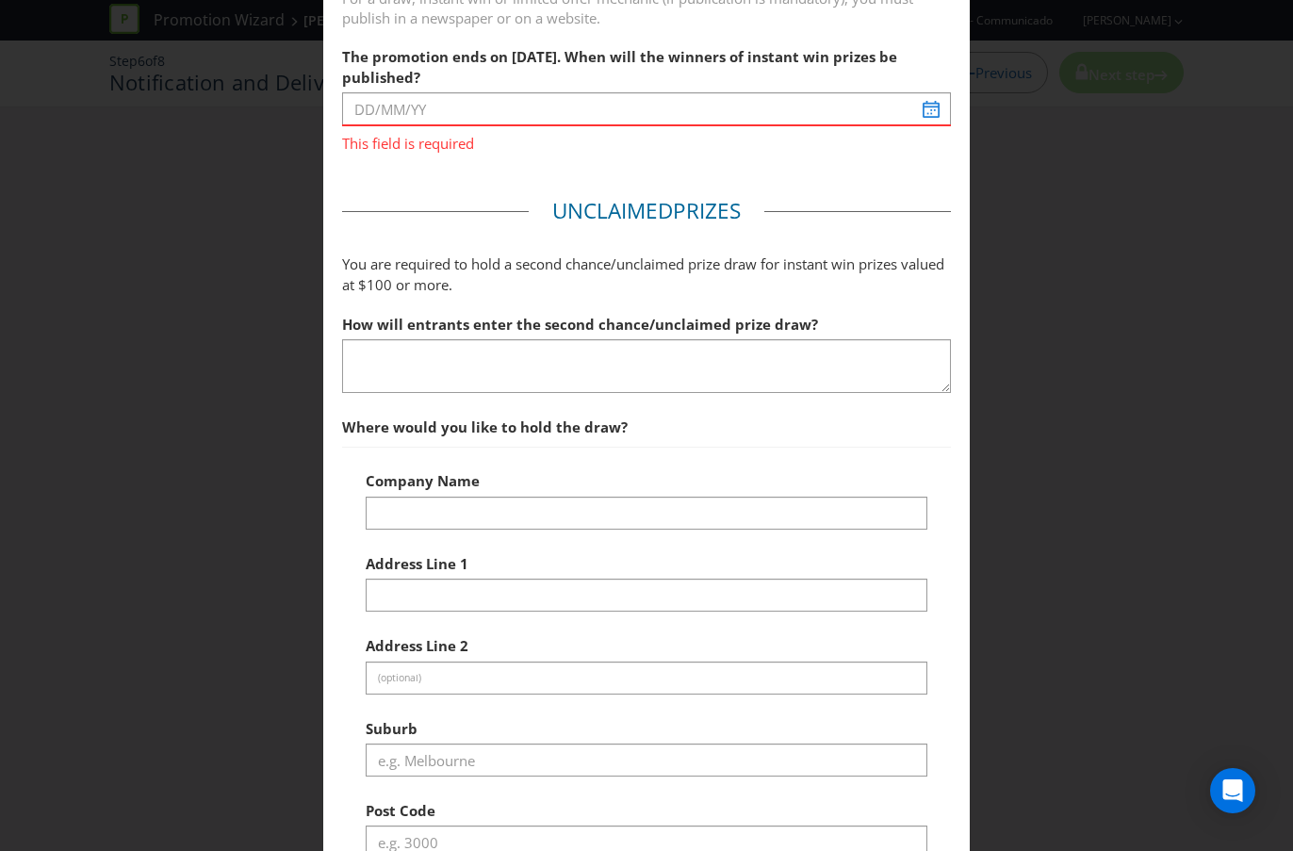
scroll to position [607, 0]
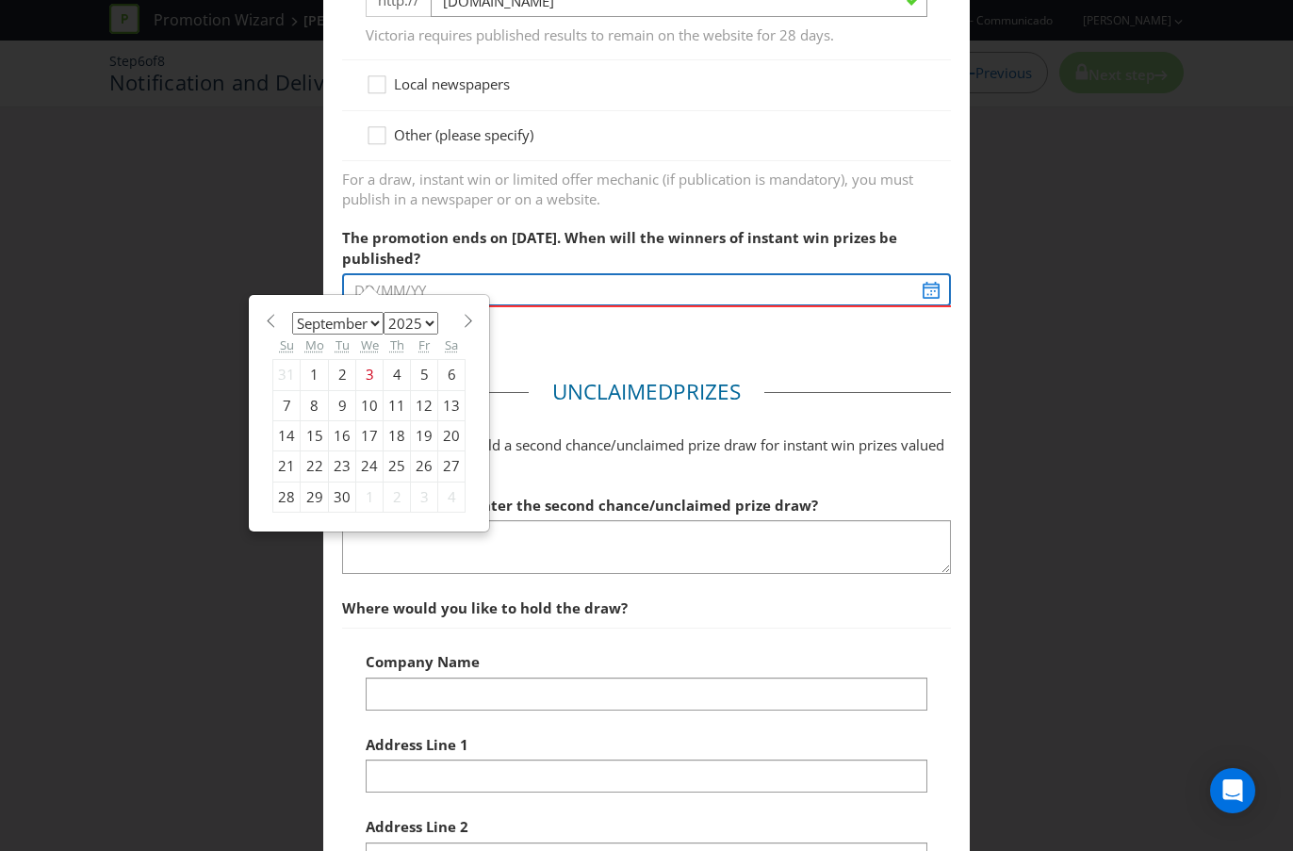
click at [433, 277] on input "text" at bounding box center [646, 289] width 609 height 33
click at [397, 374] on div "4" at bounding box center [396, 375] width 27 height 30
type input "[DATE]"
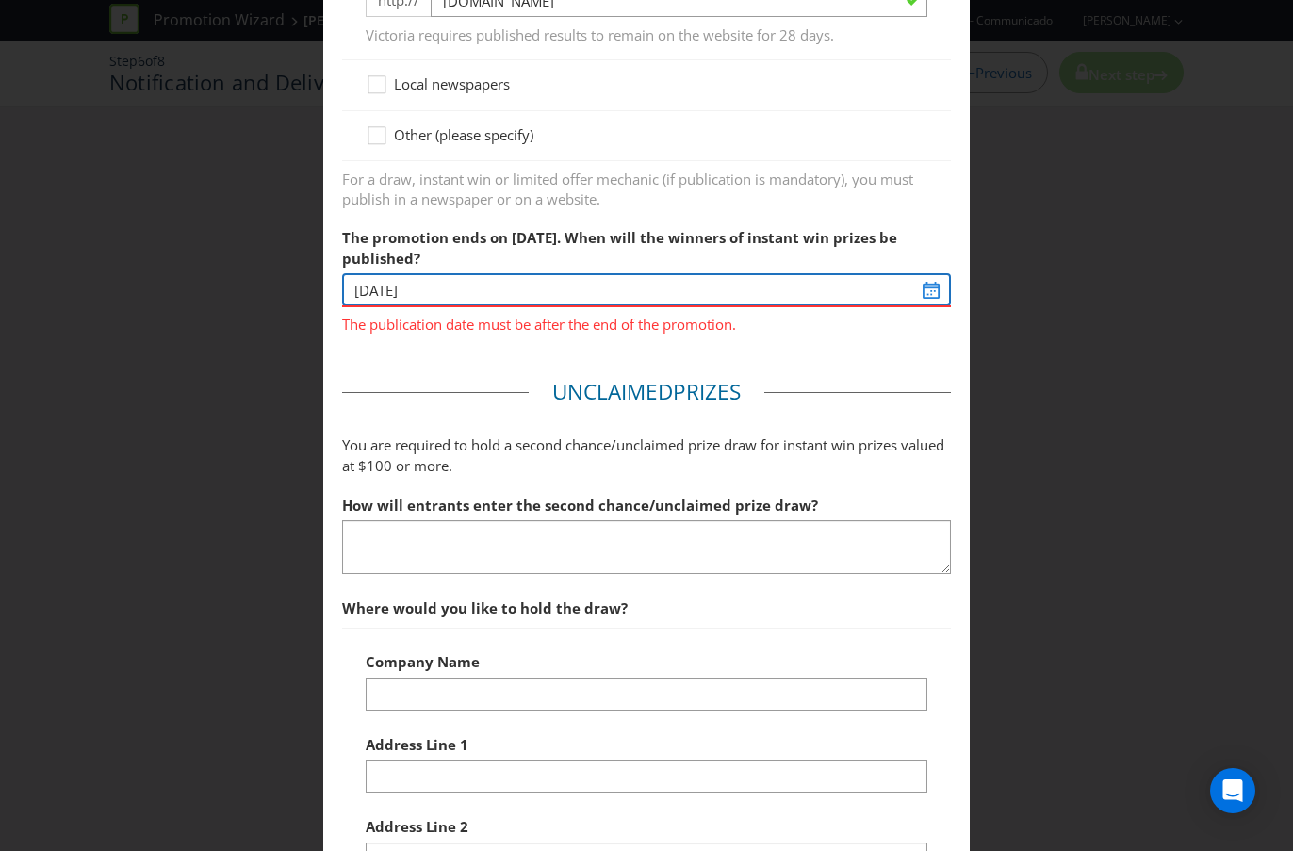
click at [430, 294] on div "The promotion ends on [DATE]. When will the winners of instant win prizes be pu…" at bounding box center [646, 277] width 609 height 116
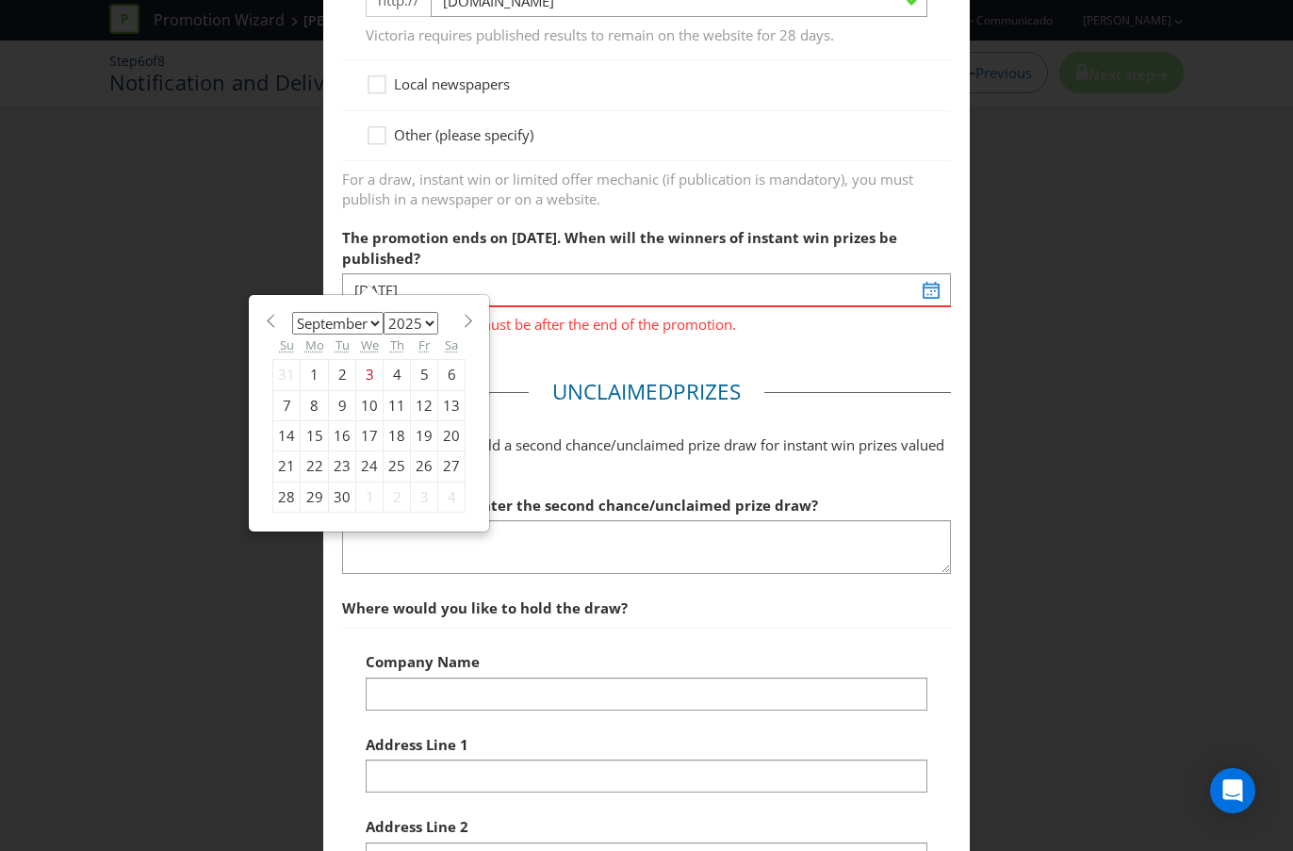
click at [465, 325] on span at bounding box center [468, 321] width 14 height 14
select select "0"
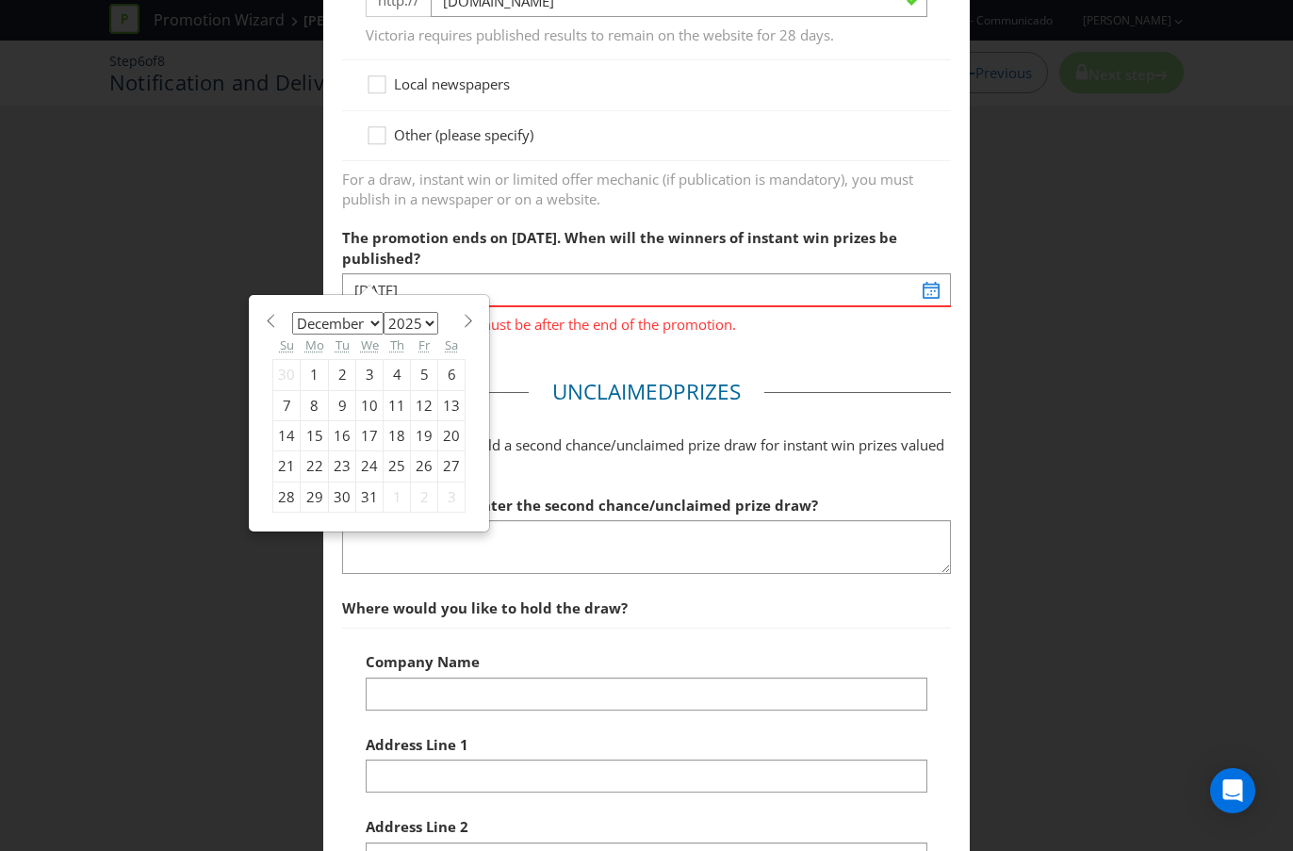
select select "2026"
click at [465, 325] on span at bounding box center [468, 321] width 14 height 14
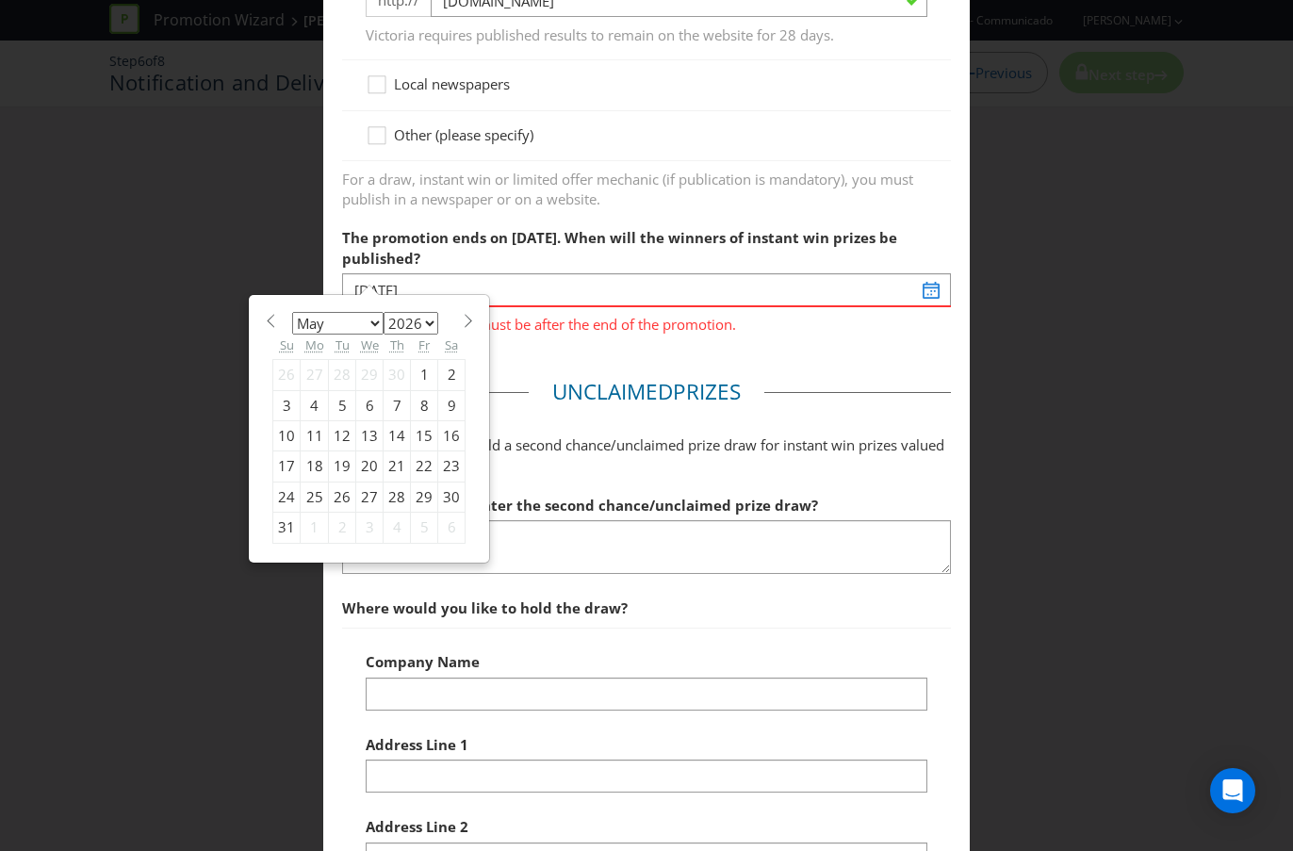
click at [465, 325] on span at bounding box center [468, 321] width 14 height 14
select select "7"
click at [369, 466] on div "19" at bounding box center [369, 466] width 27 height 30
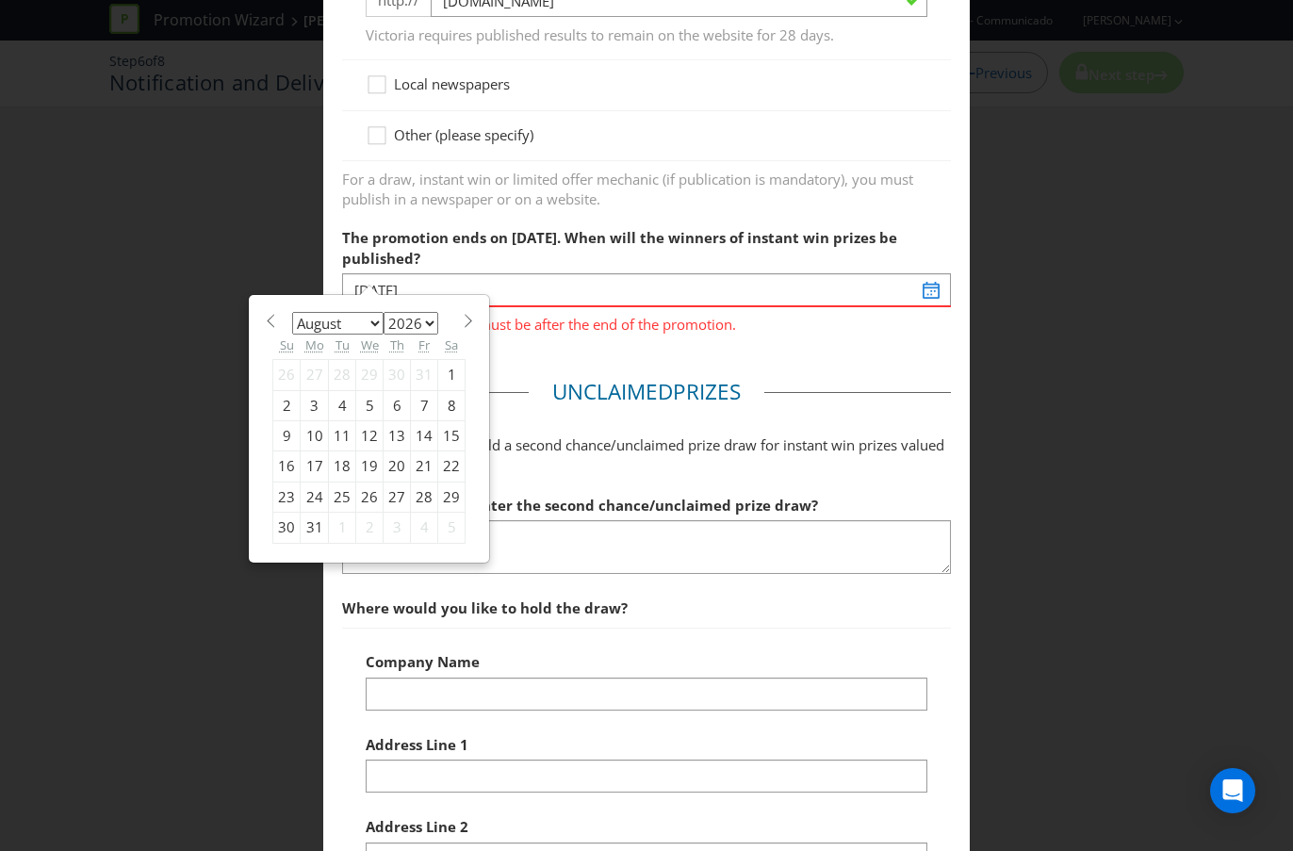
type input "[DATE]"
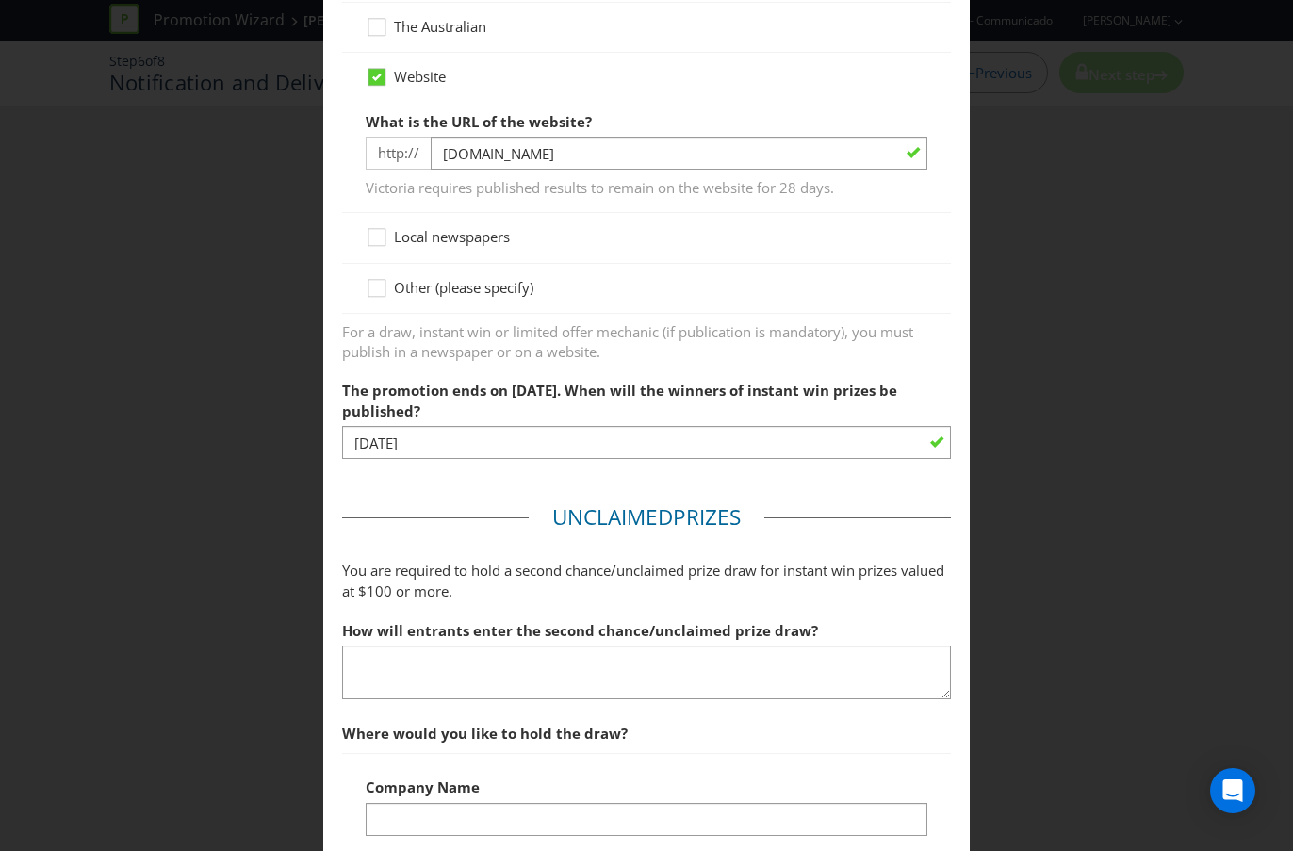
scroll to position [0, 0]
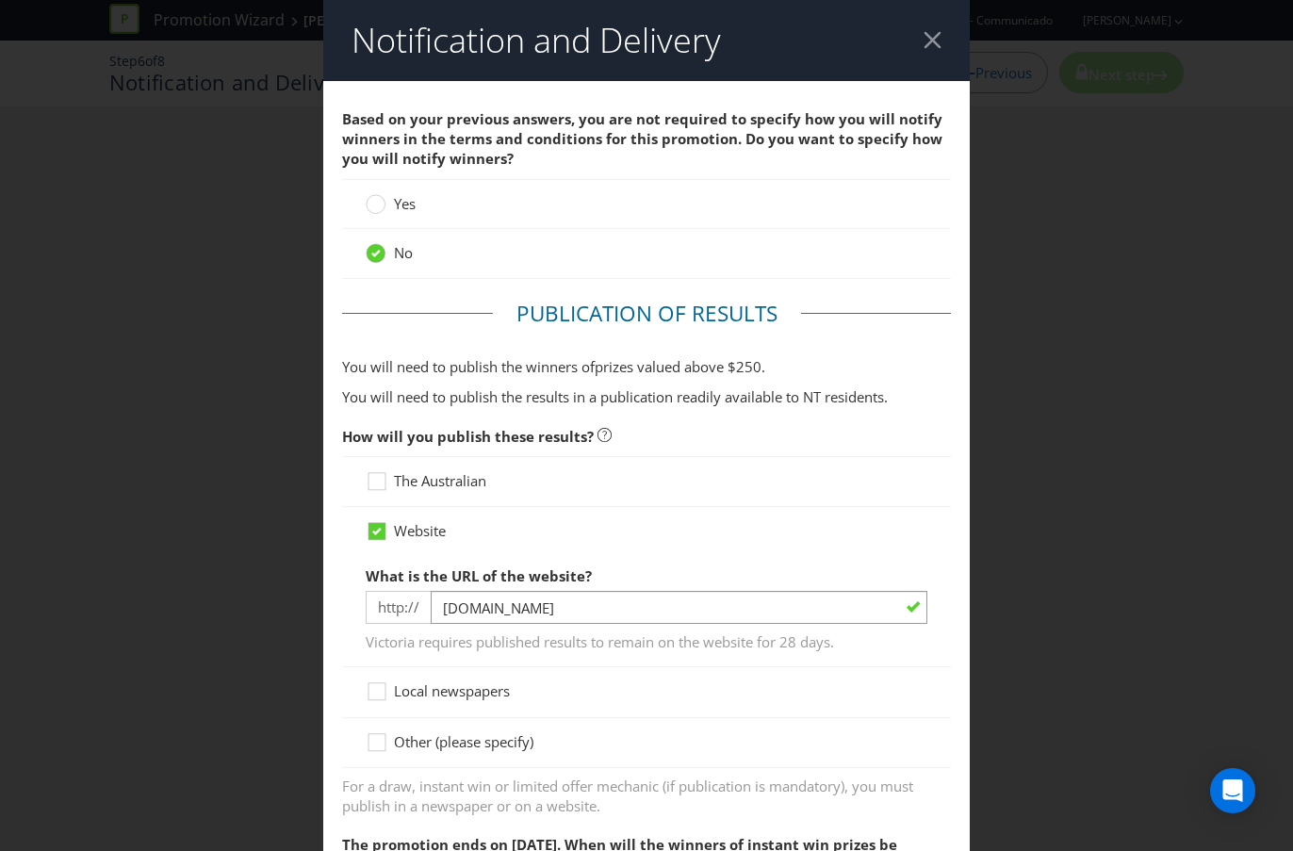
click at [940, 38] on div at bounding box center [932, 40] width 18 height 18
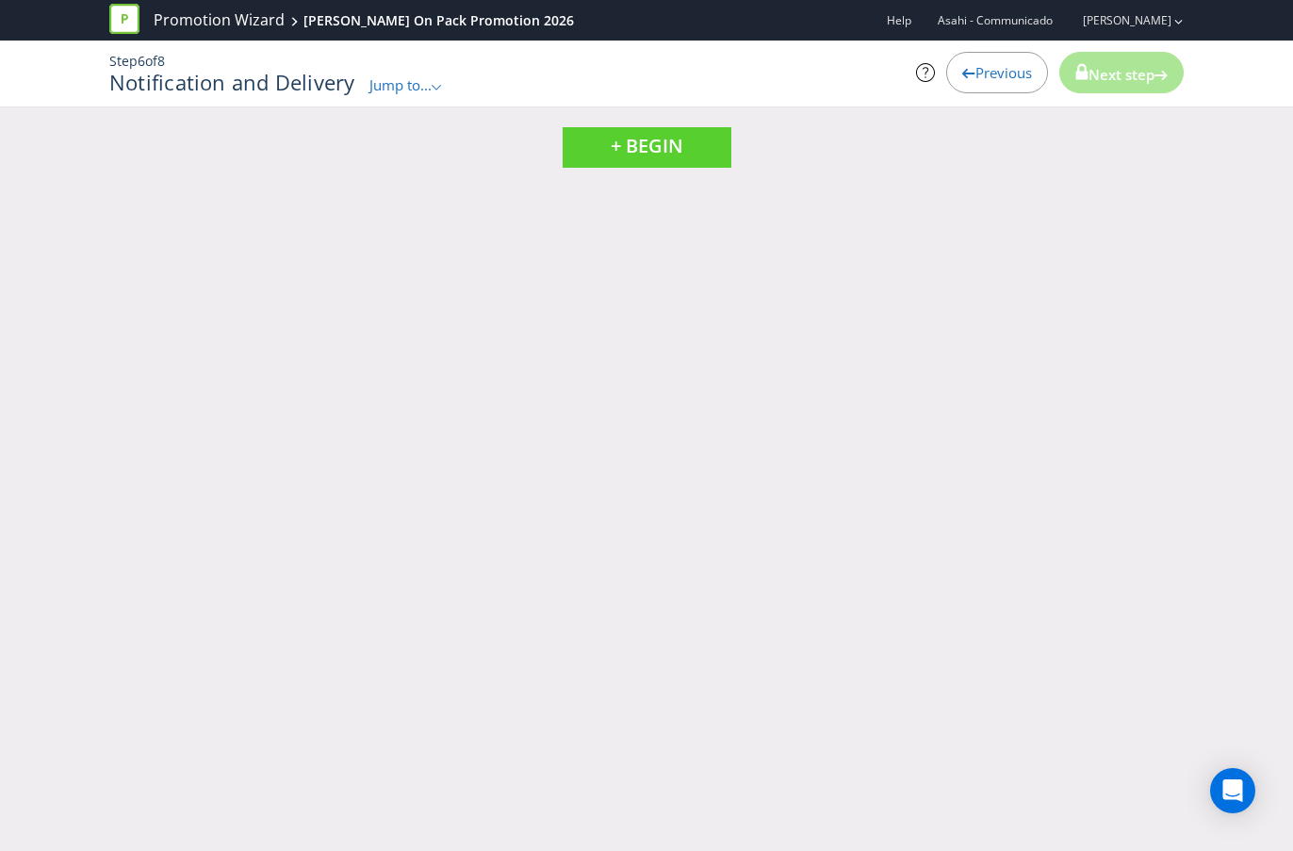
click at [420, 81] on span "Jump to..." at bounding box center [400, 84] width 62 height 19
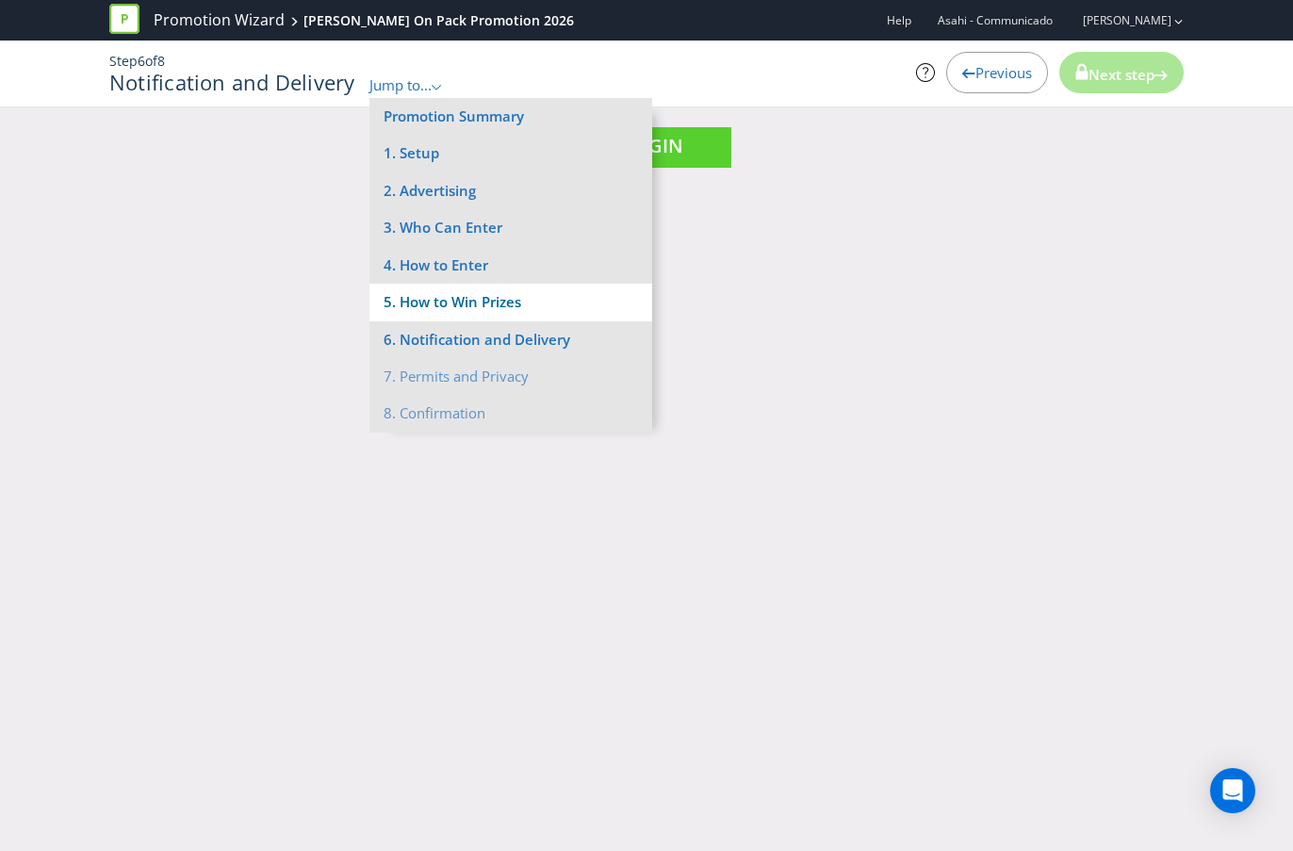
click at [453, 300] on li "5. How to Win Prizes" at bounding box center [510, 302] width 283 height 37
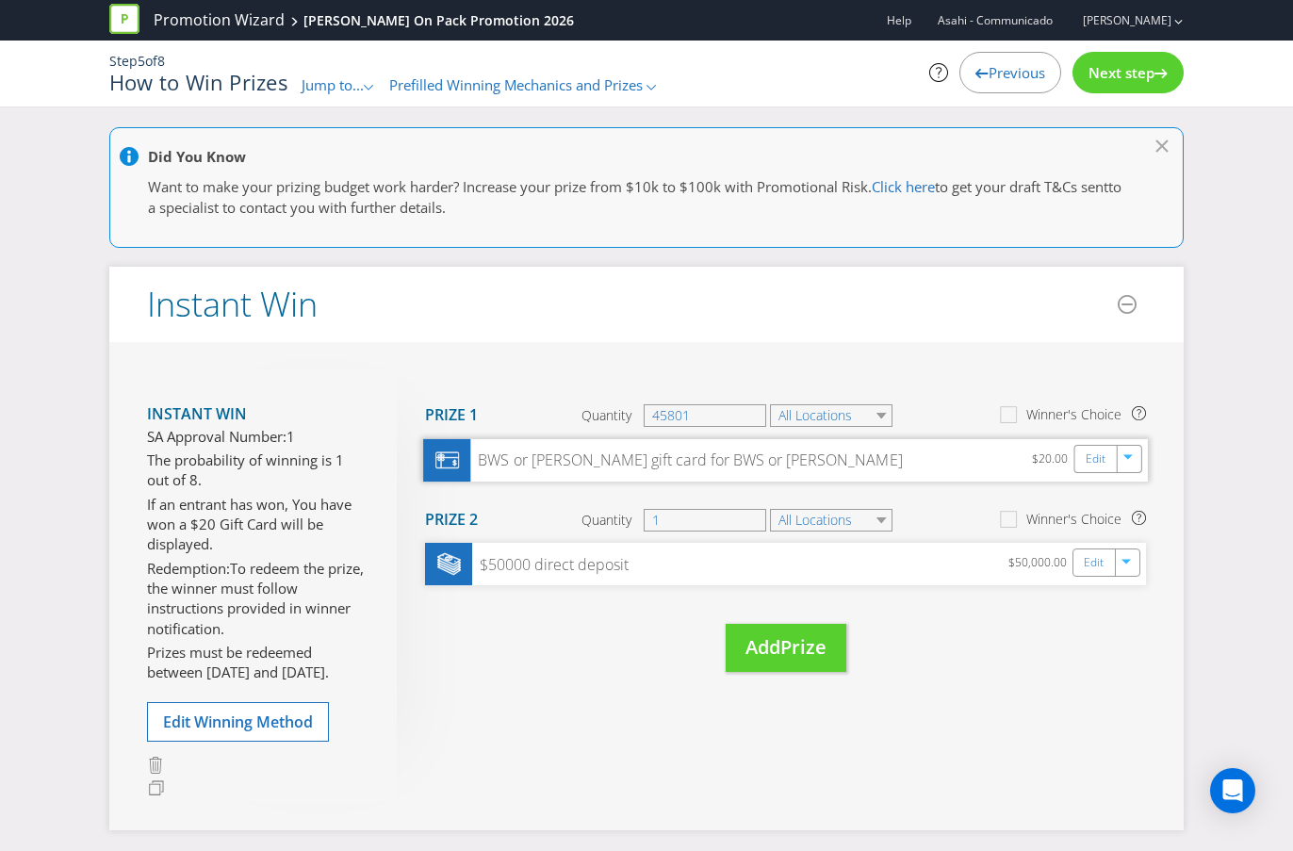
click at [581, 472] on div "BWS or [PERSON_NAME] gift card for BWS or [PERSON_NAME] $20.00 Edit" at bounding box center [785, 460] width 725 height 42
click at [1095, 464] on link "Edit" at bounding box center [1095, 459] width 20 height 22
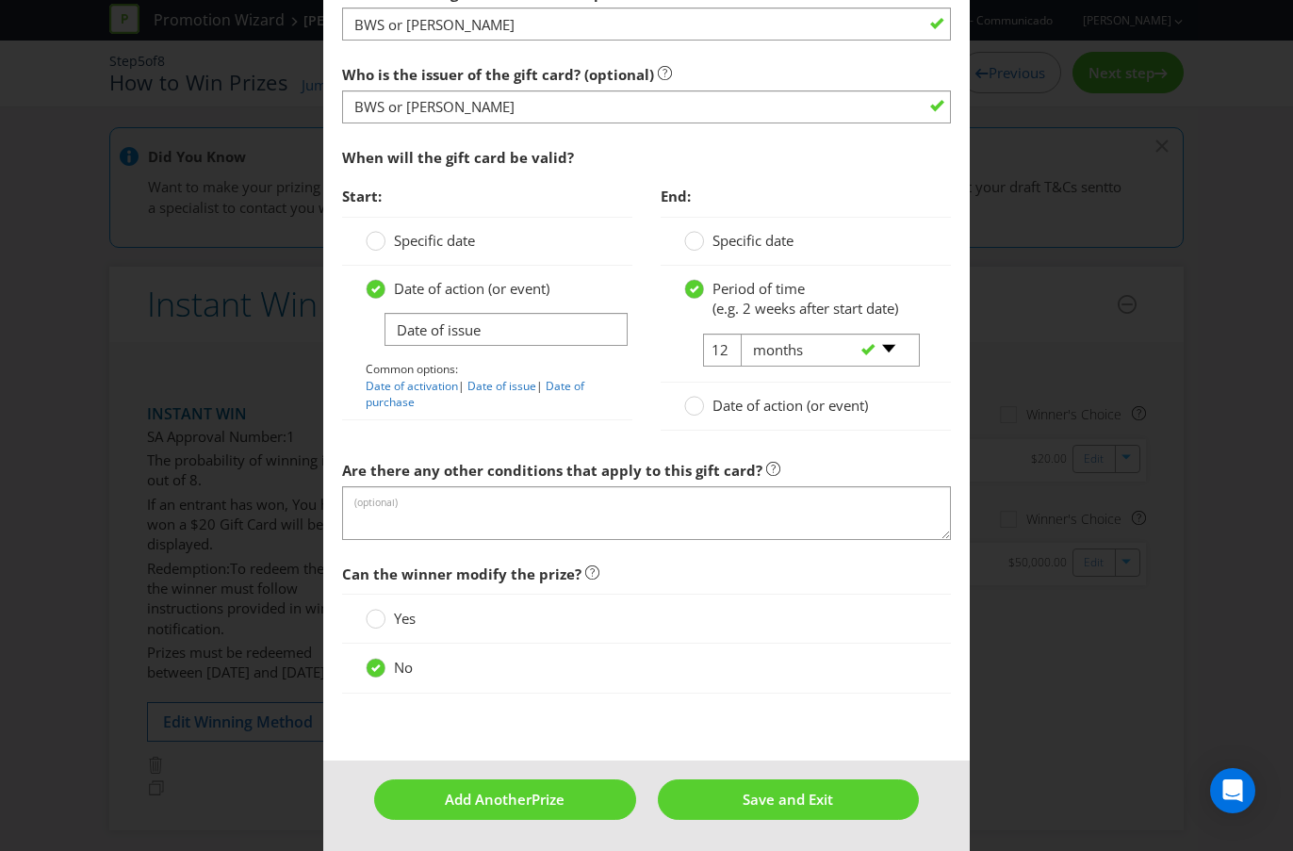
scroll to position [2139, 0]
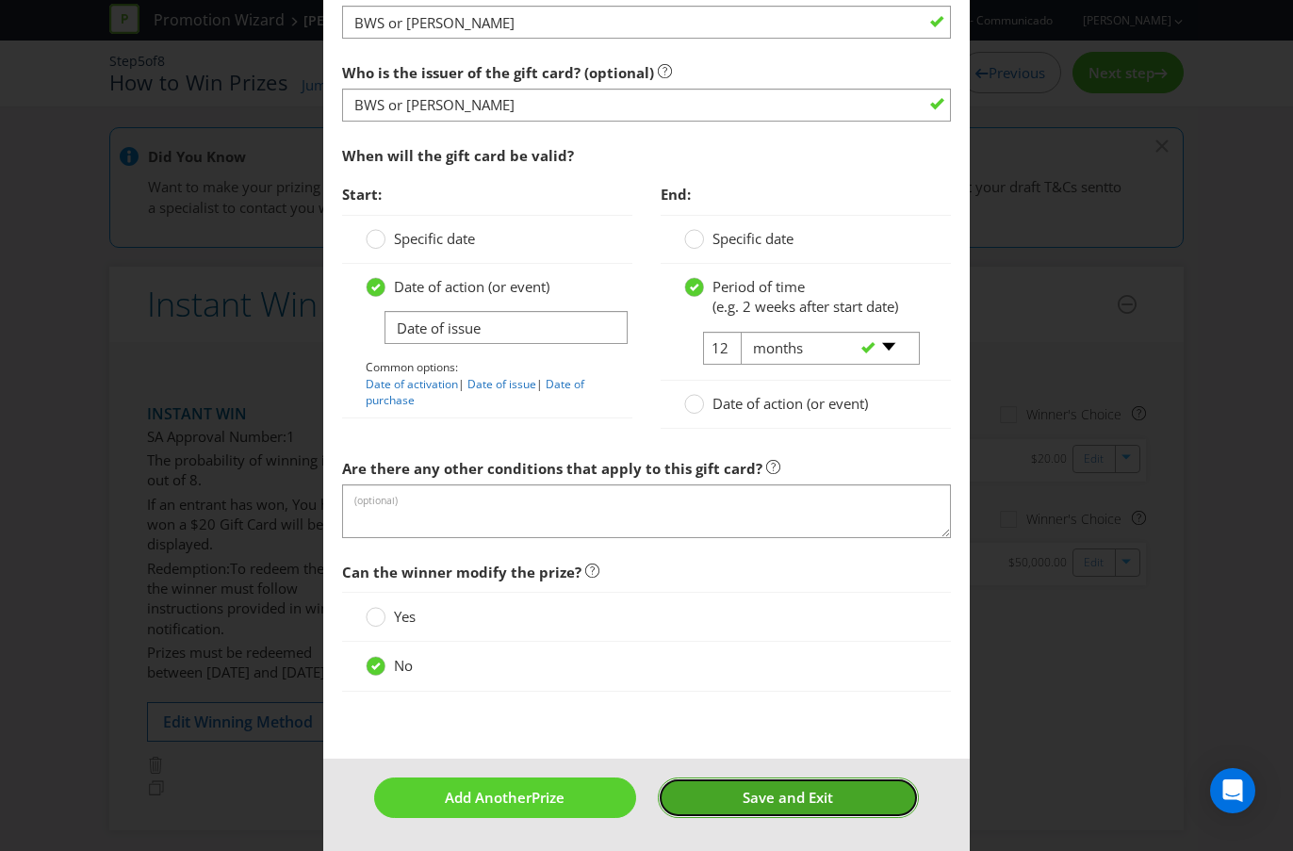
click at [813, 757] on span "Save and Exit" at bounding box center [787, 797] width 90 height 19
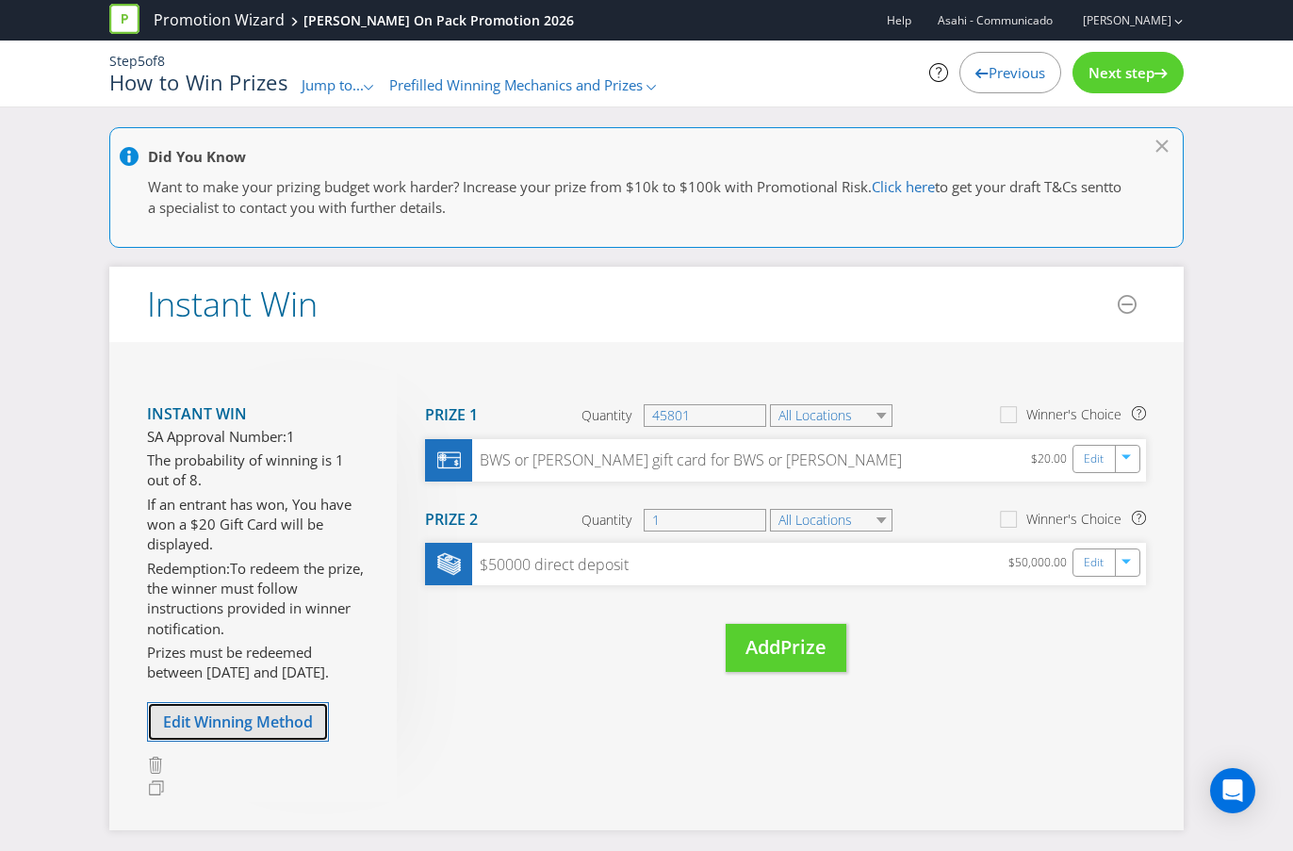
click at [236, 716] on span "Edit Winning Method" at bounding box center [238, 721] width 150 height 21
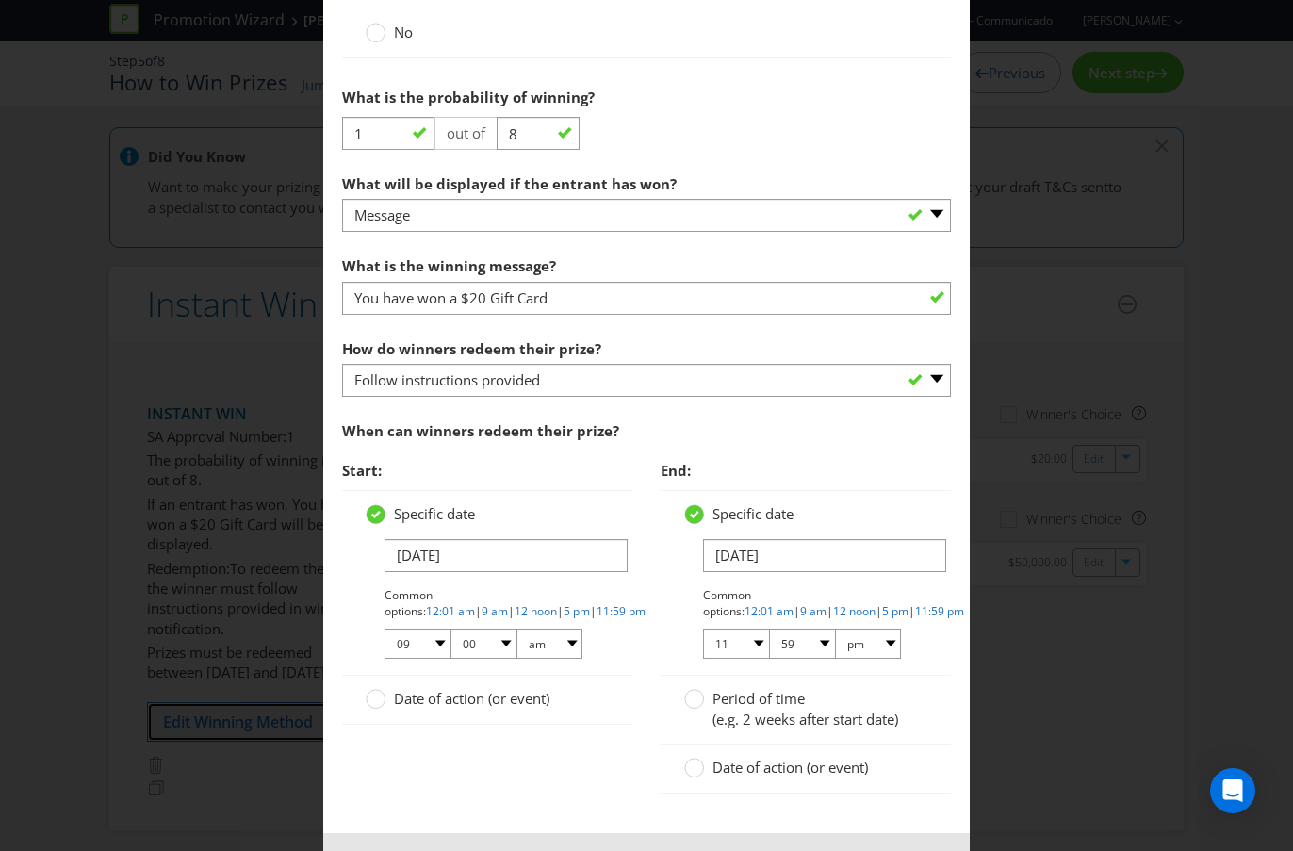
scroll to position [1235, 0]
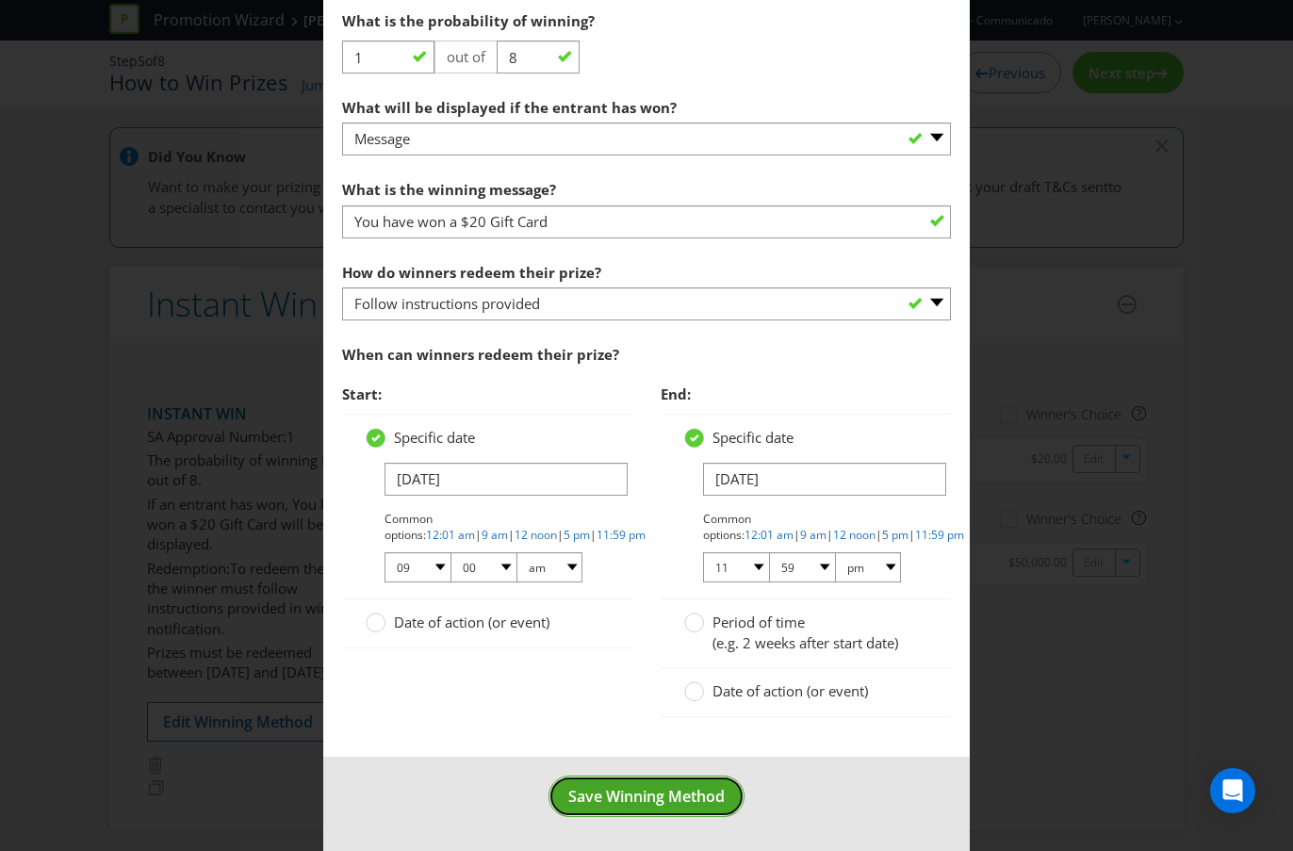
click at [594, 757] on button "Save Winning Method" at bounding box center [646, 796] width 196 height 42
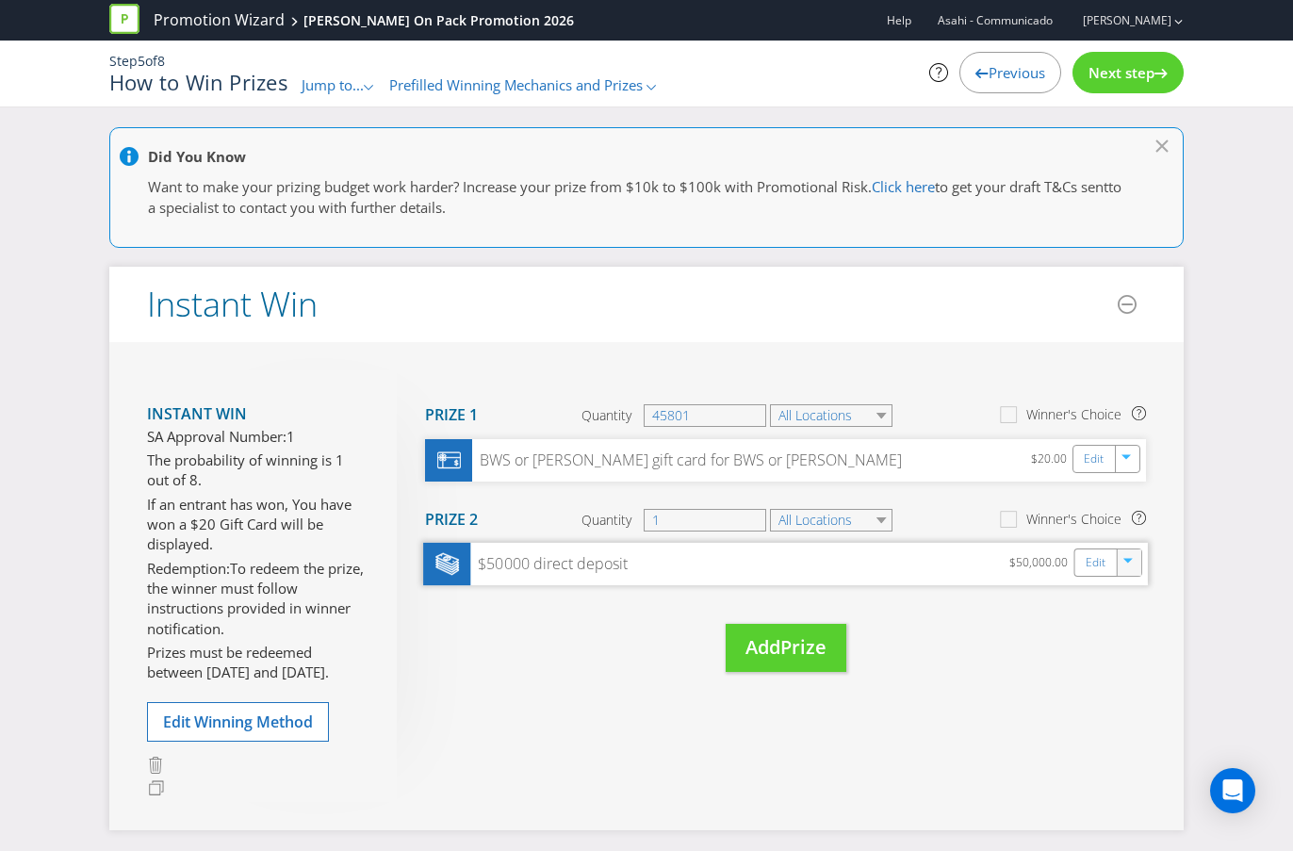
click at [1126, 570] on div at bounding box center [1128, 563] width 21 height 28
click at [1109, 633] on link "Delete" at bounding box center [1115, 628] width 41 height 19
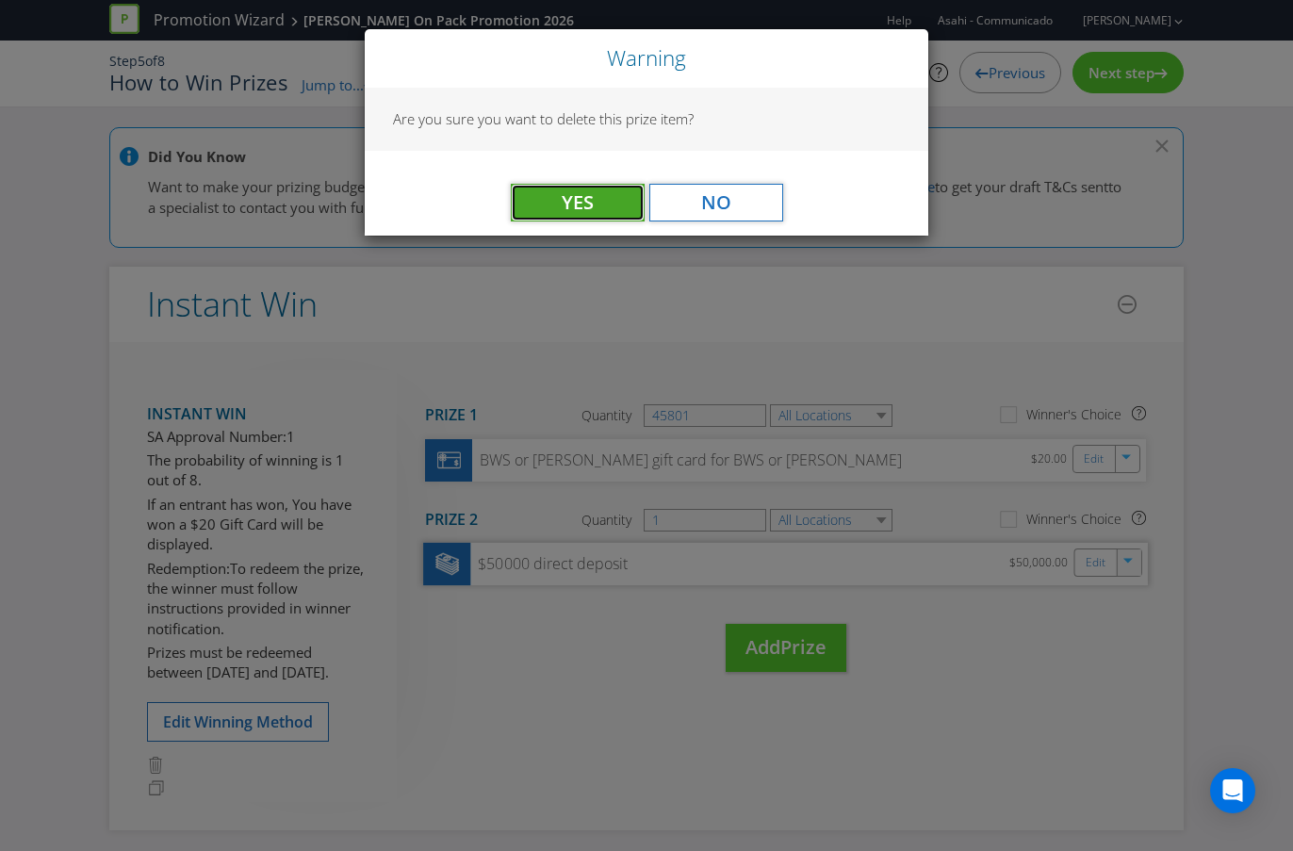
click at [600, 188] on button "Yes" at bounding box center [578, 203] width 134 height 38
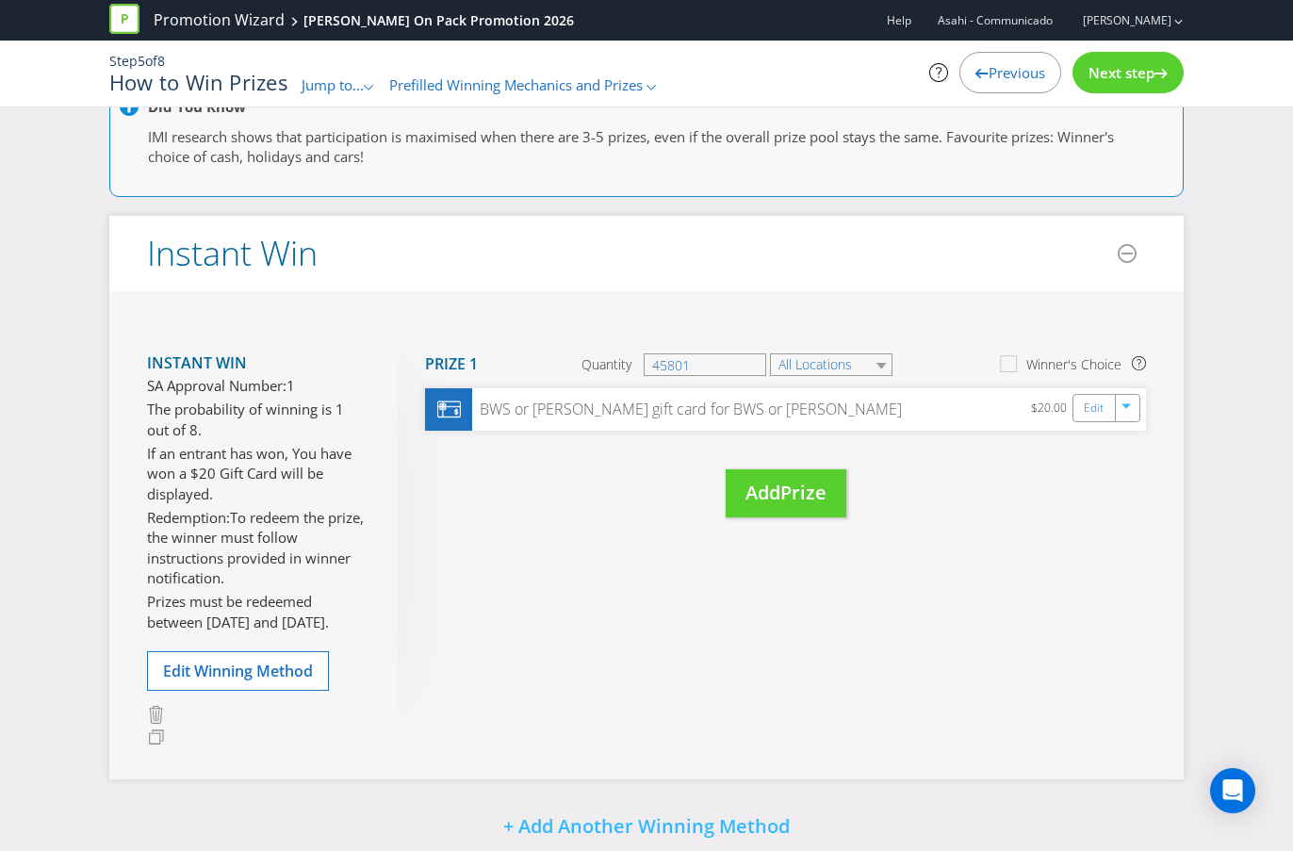
scroll to position [193, 0]
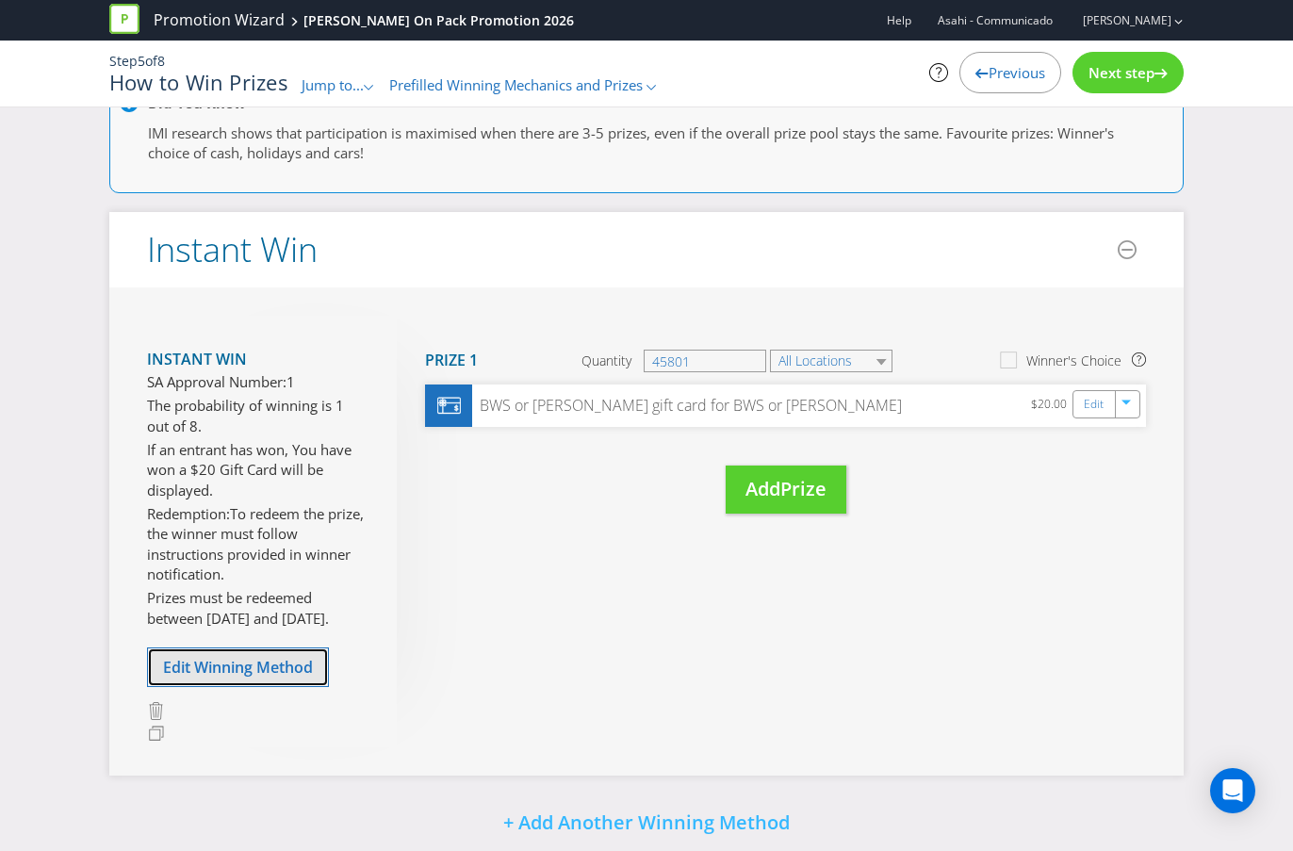
click at [269, 662] on span "Edit Winning Method" at bounding box center [238, 667] width 150 height 21
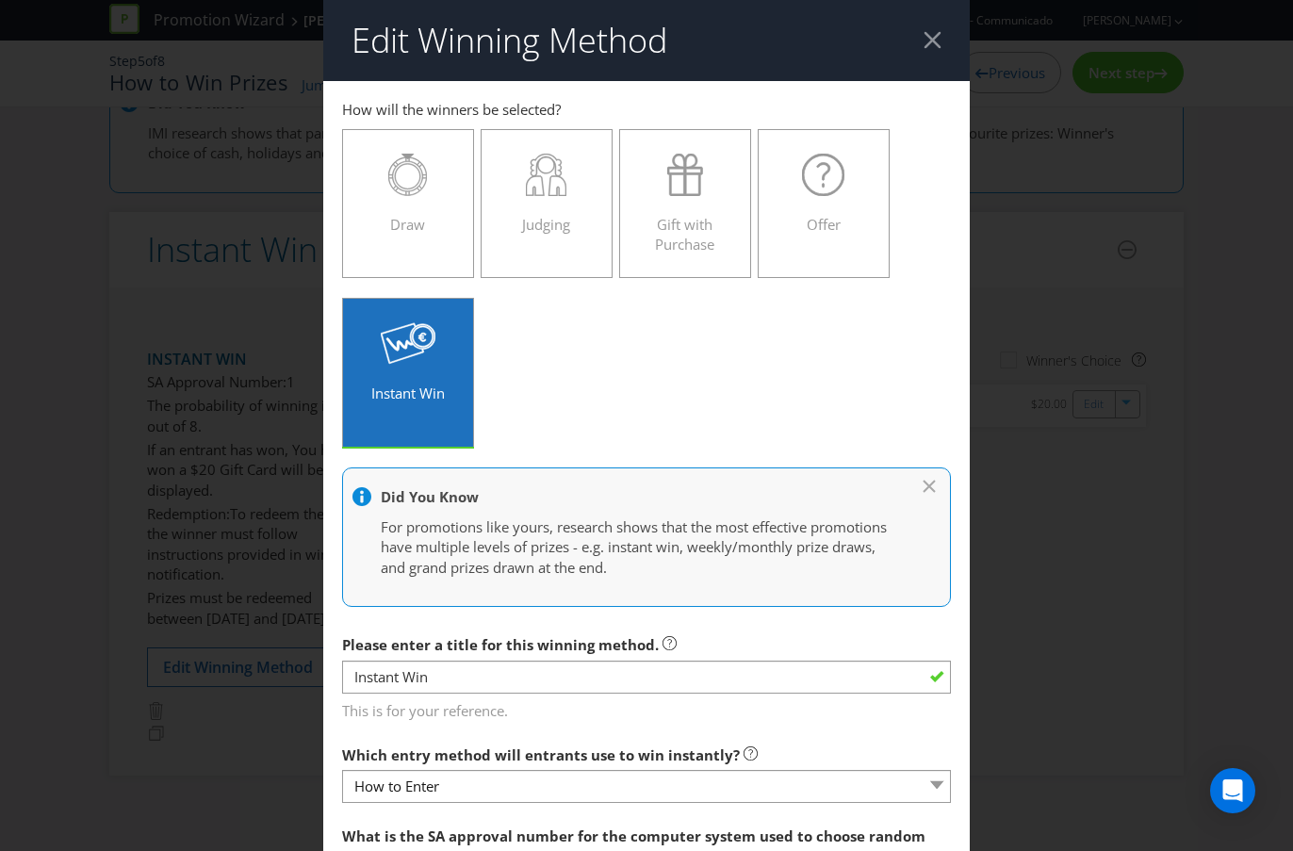
click at [939, 46] on div at bounding box center [932, 40] width 18 height 18
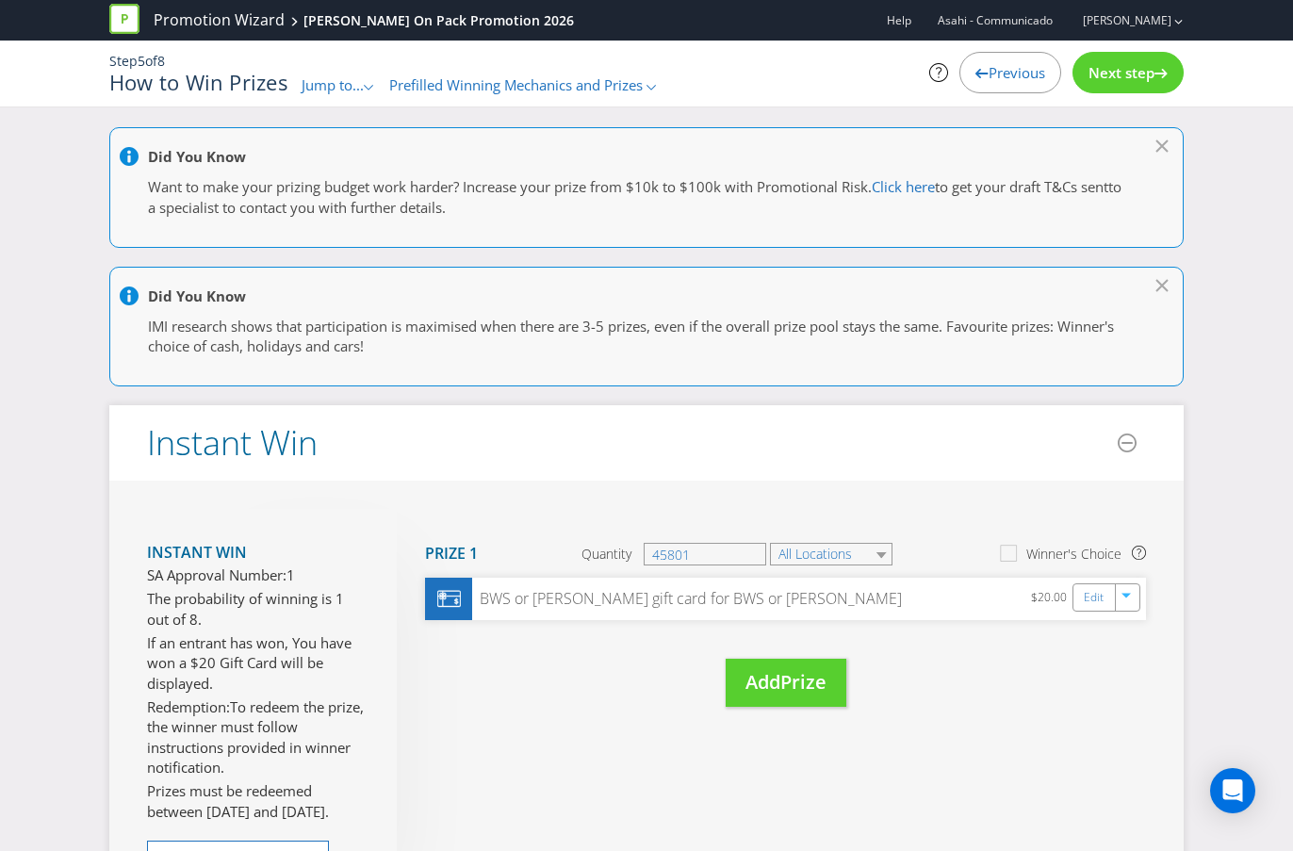
click at [451, 90] on span "Prefilled Winning Mechanics and Prizes" at bounding box center [515, 84] width 253 height 19
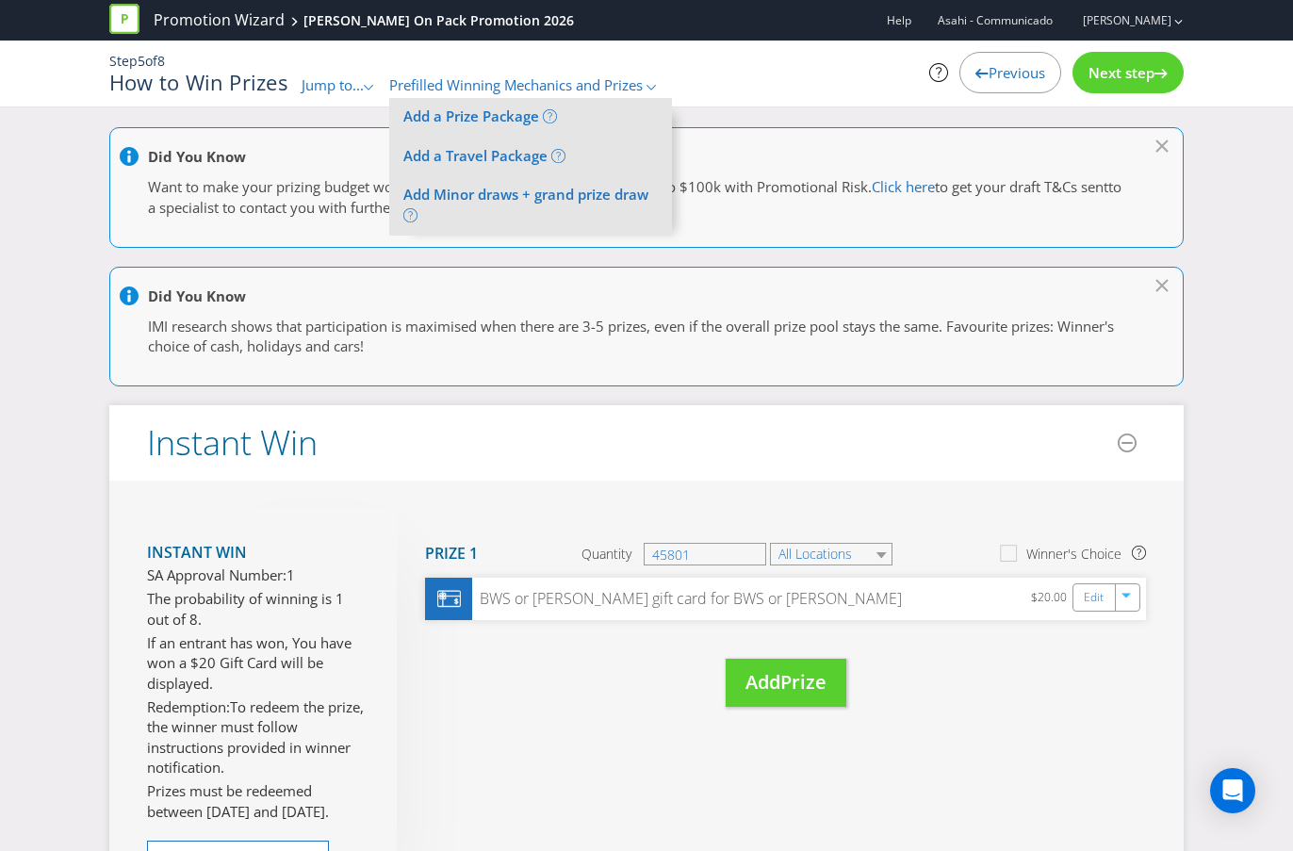
click at [359, 85] on span "Jump to..." at bounding box center [333, 84] width 62 height 19
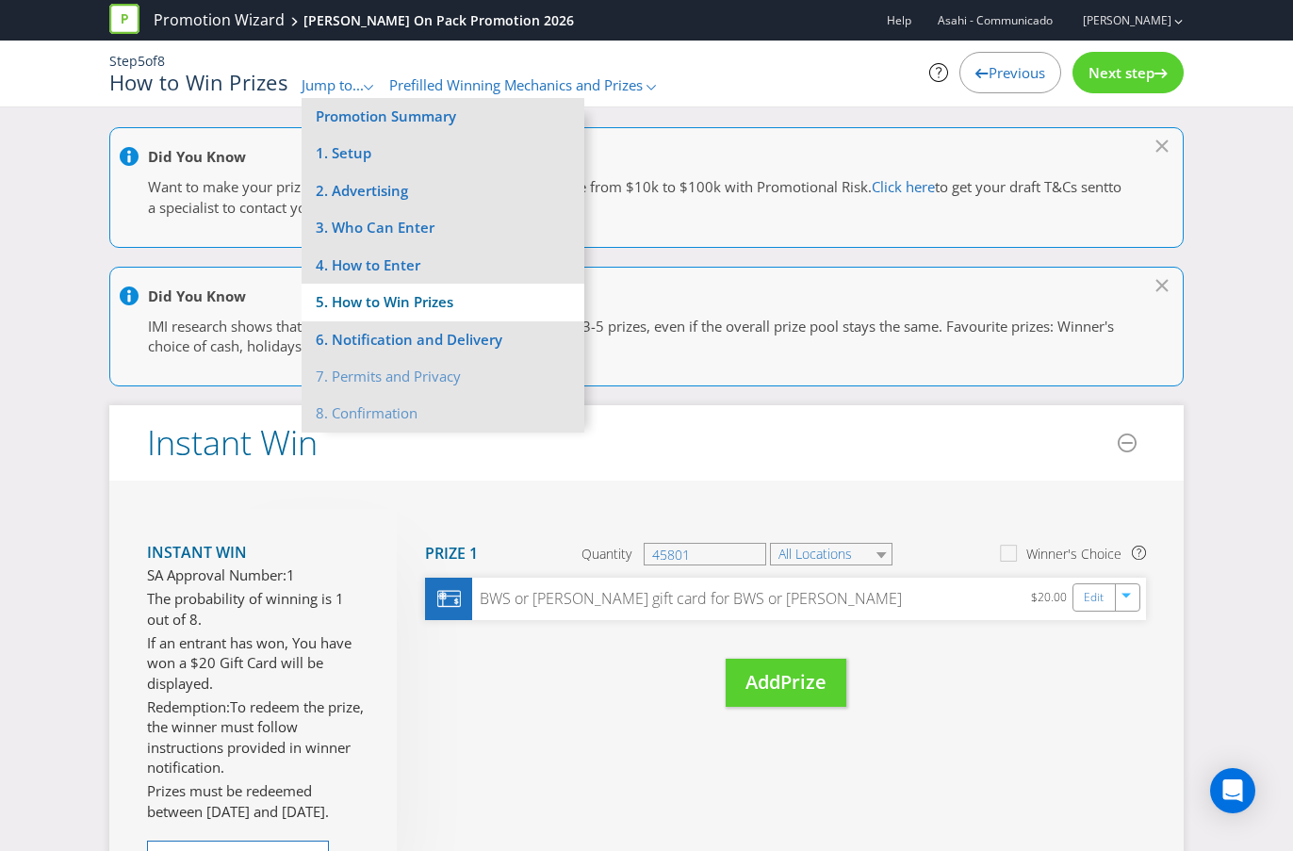
click at [372, 311] on li "5. How to Win Prizes" at bounding box center [443, 302] width 283 height 37
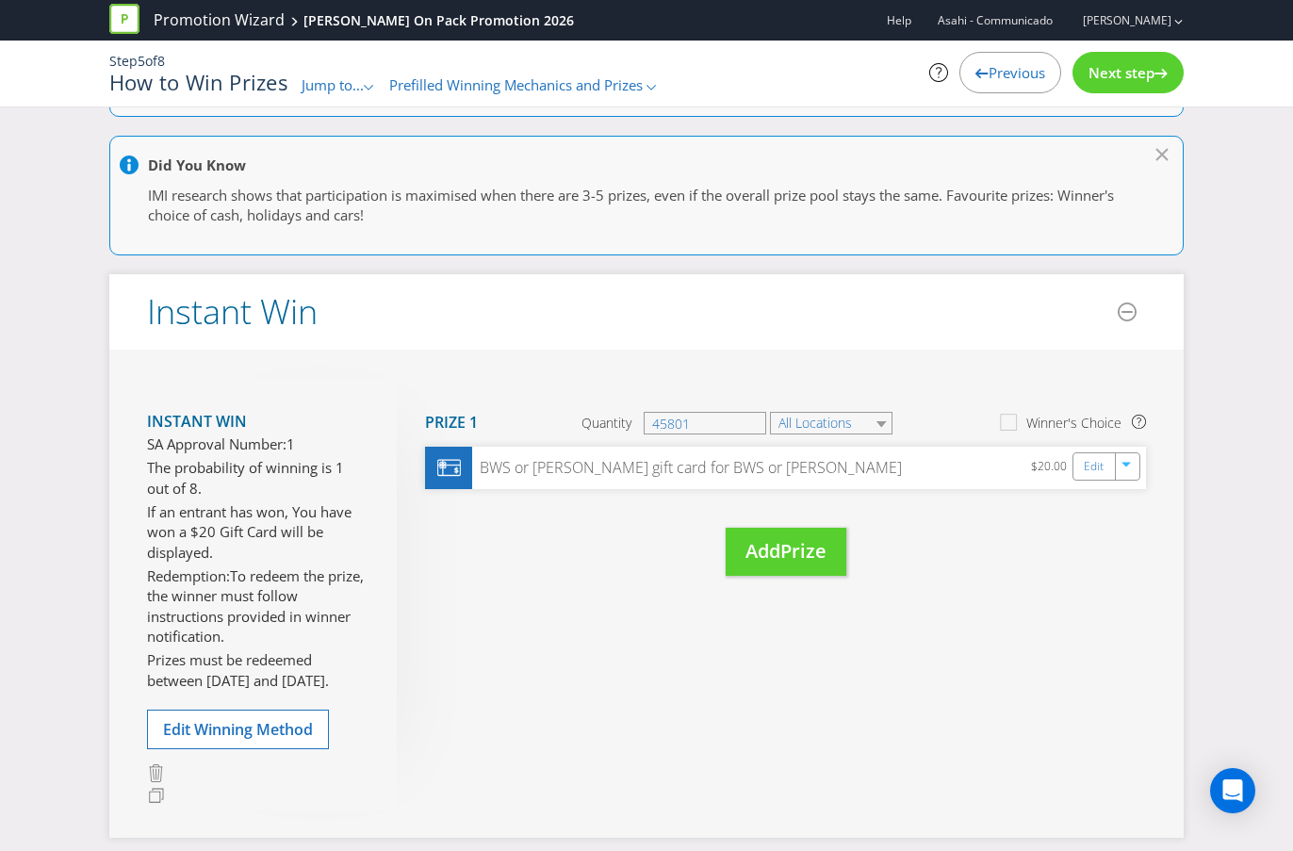
scroll to position [445, 0]
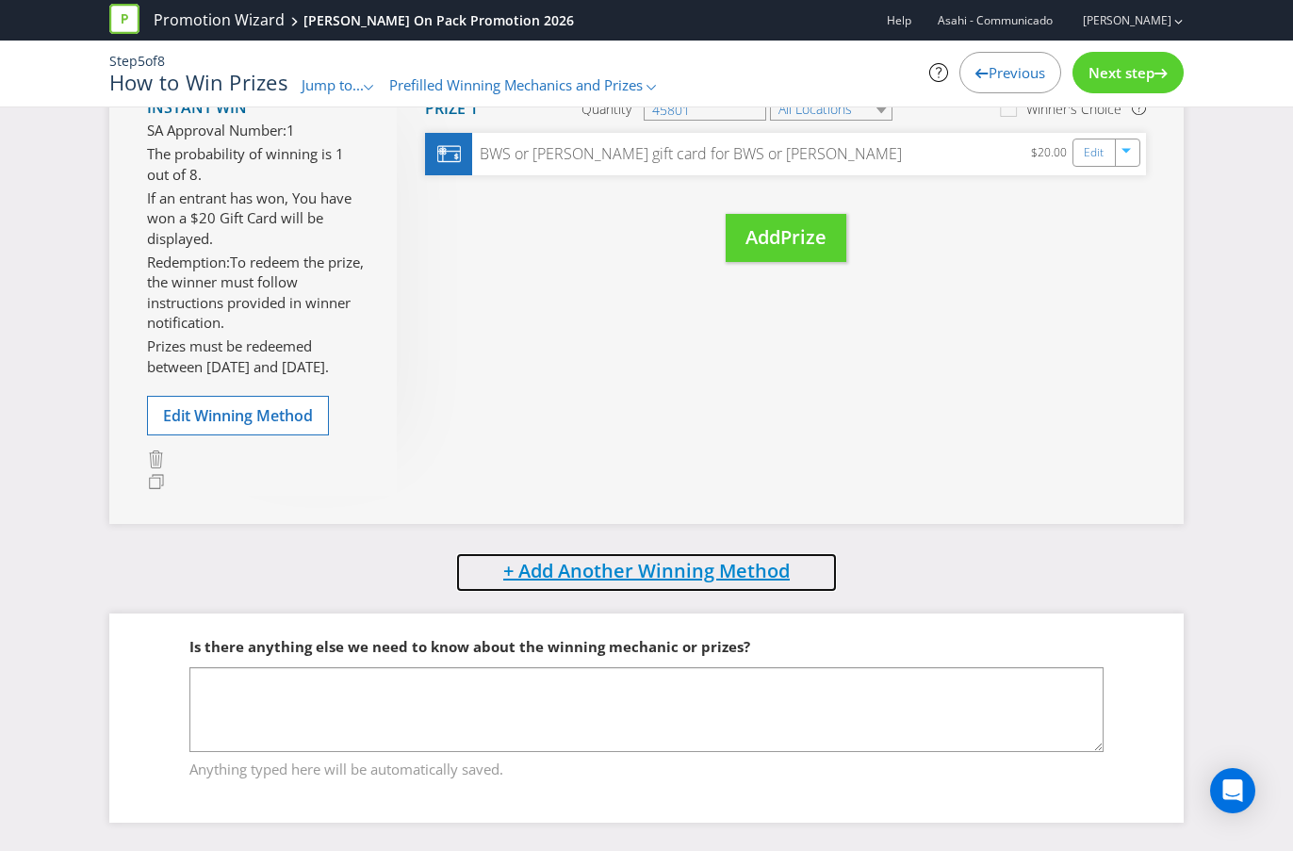
click at [586, 572] on span "+ Add Another Winning Method" at bounding box center [646, 570] width 286 height 25
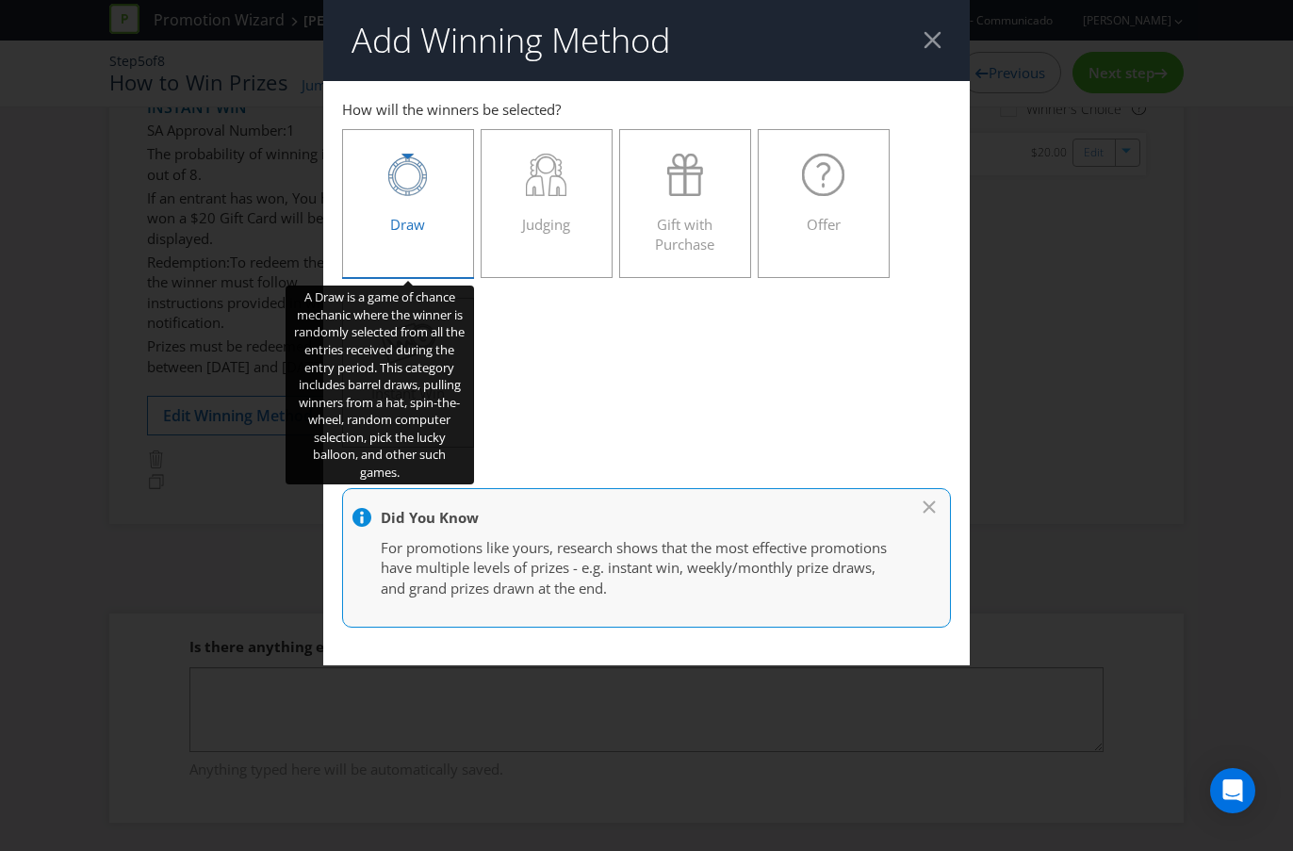
click at [435, 189] on div at bounding box center [408, 175] width 92 height 42
click at [0, 0] on input "Draw" at bounding box center [0, 0] width 0 height 0
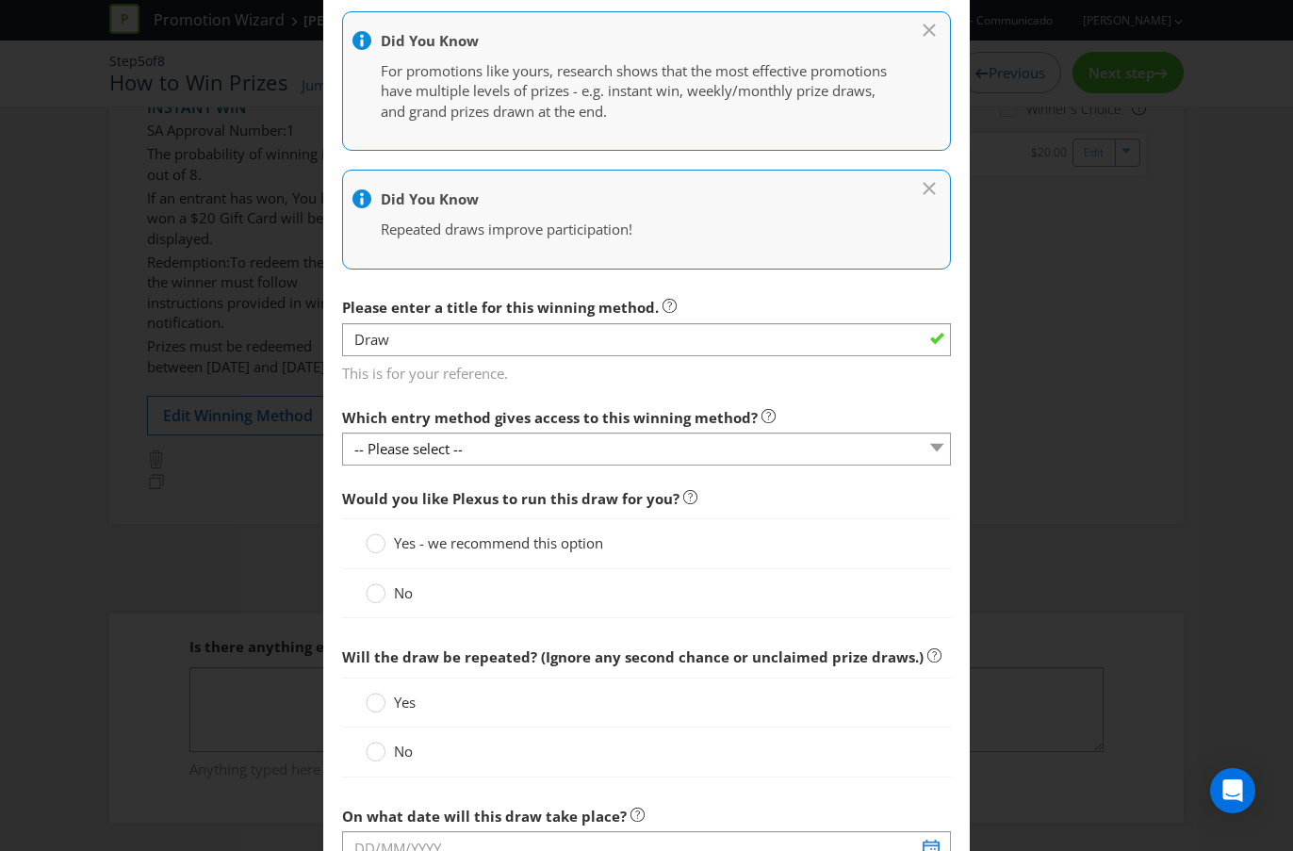
scroll to position [465, 0]
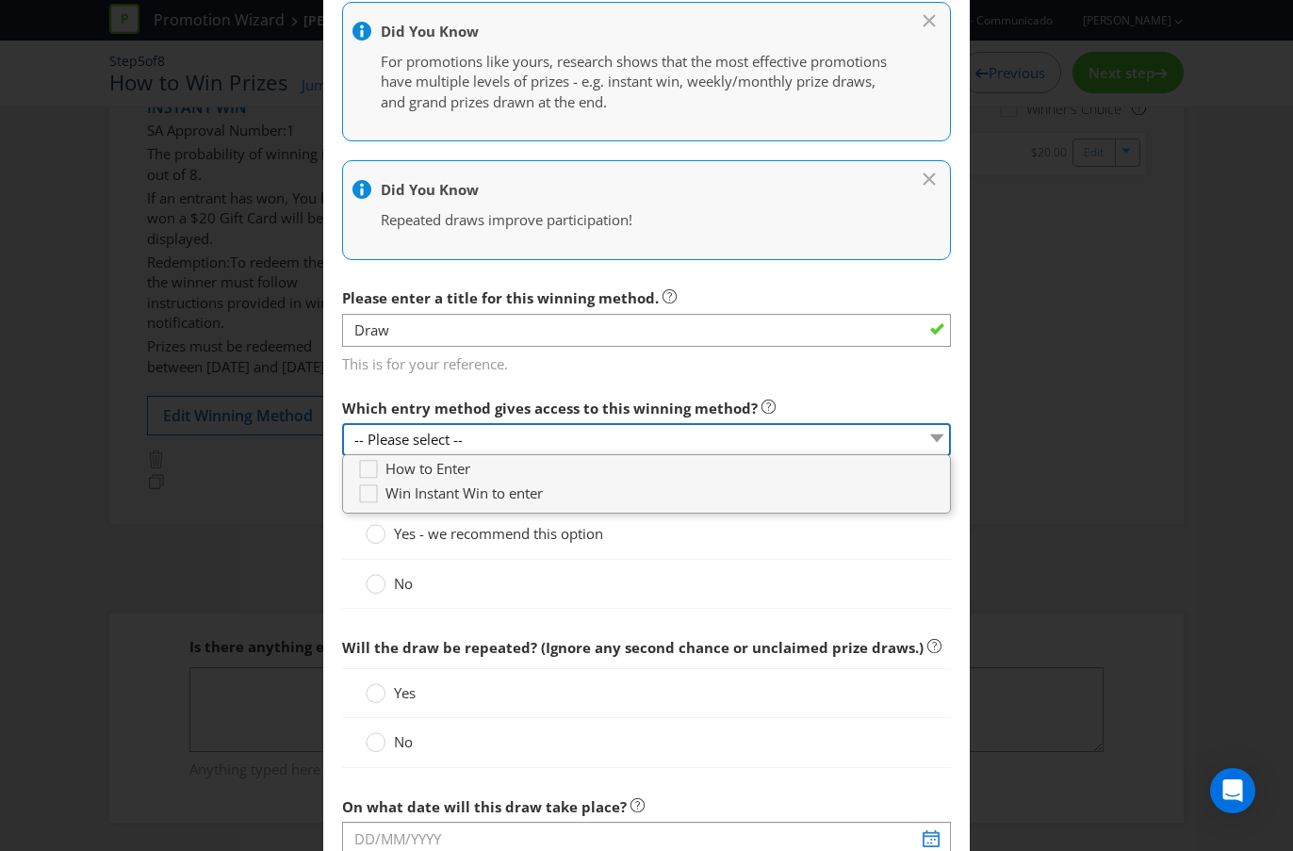
click at [505, 442] on select "-- Please select --" at bounding box center [646, 439] width 609 height 33
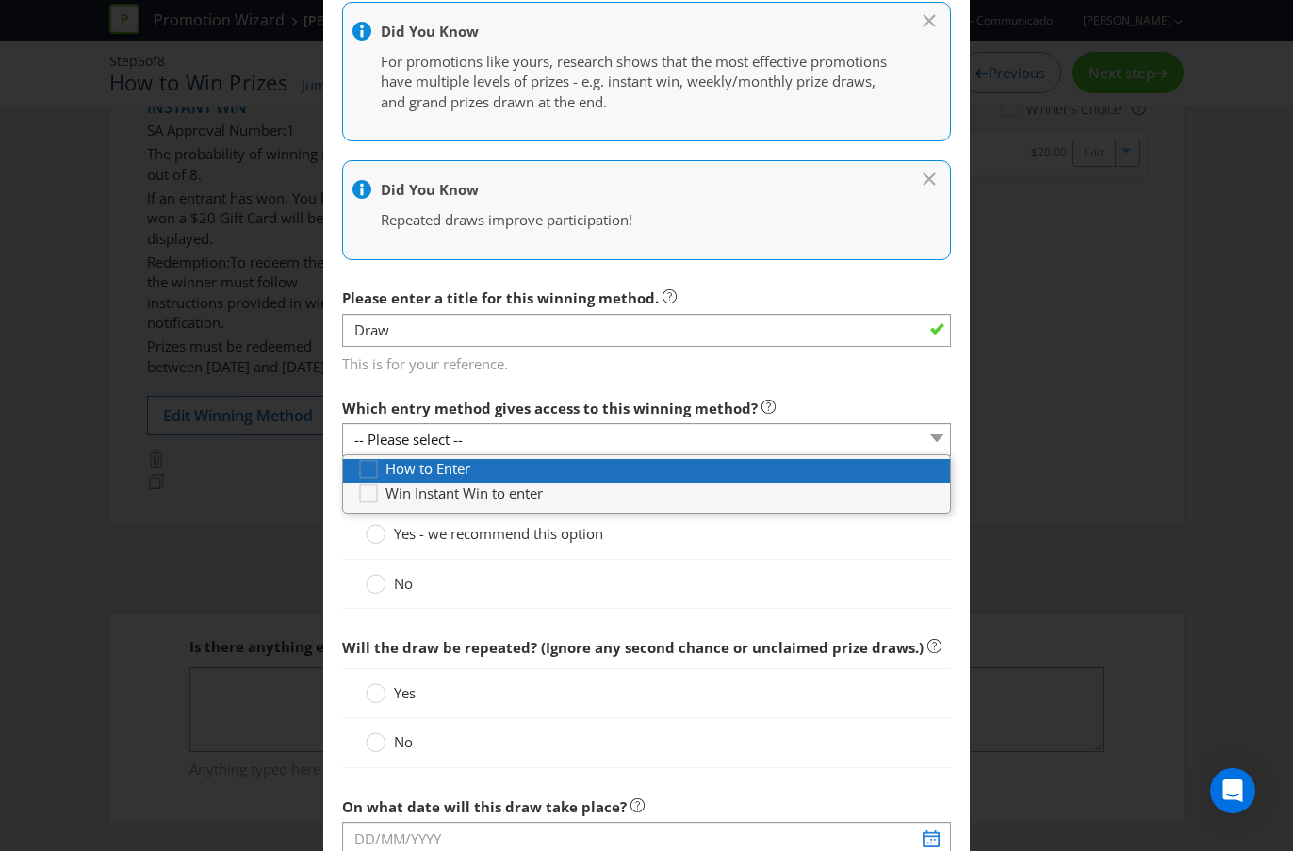
click at [488, 466] on div "How to Enter" at bounding box center [653, 469] width 593 height 20
type input "[DATE]"
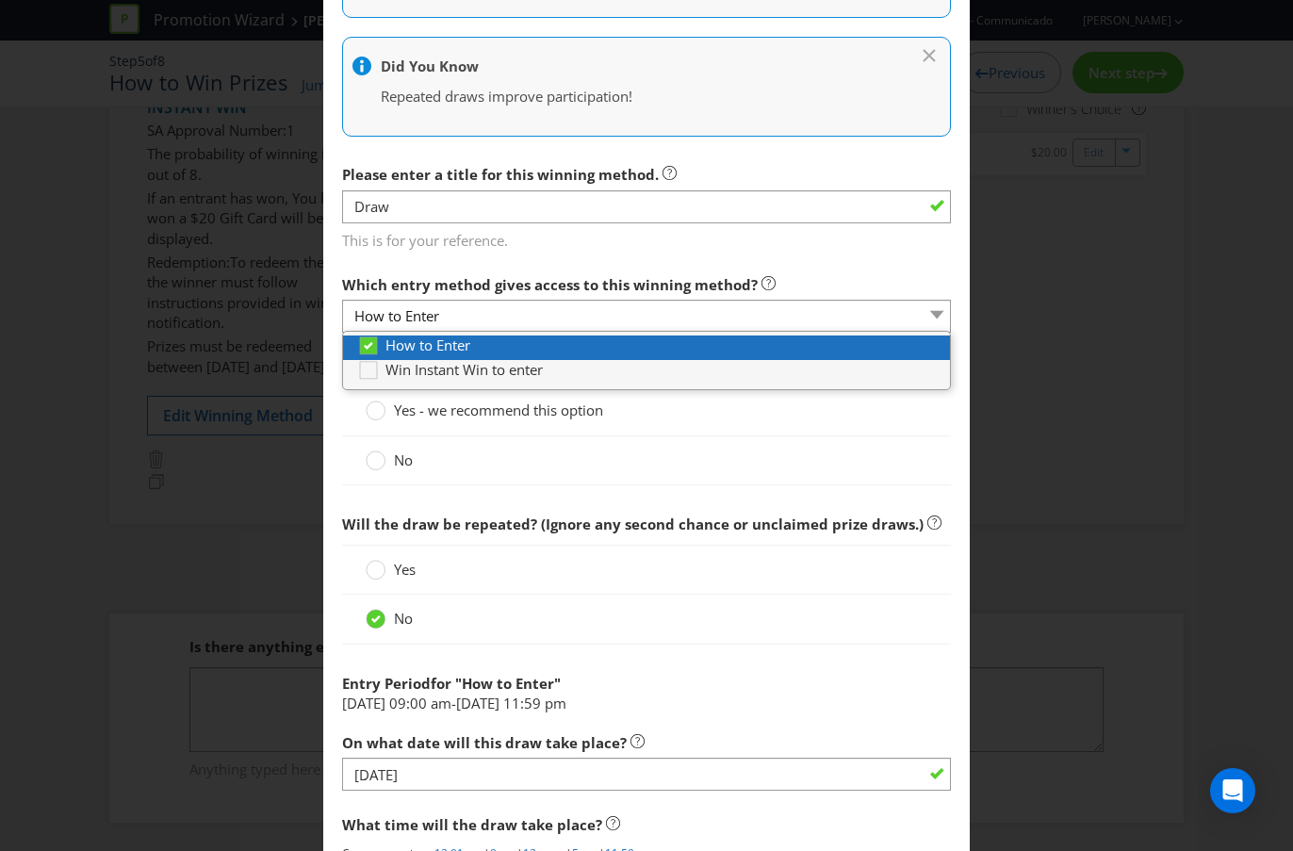
scroll to position [591, 0]
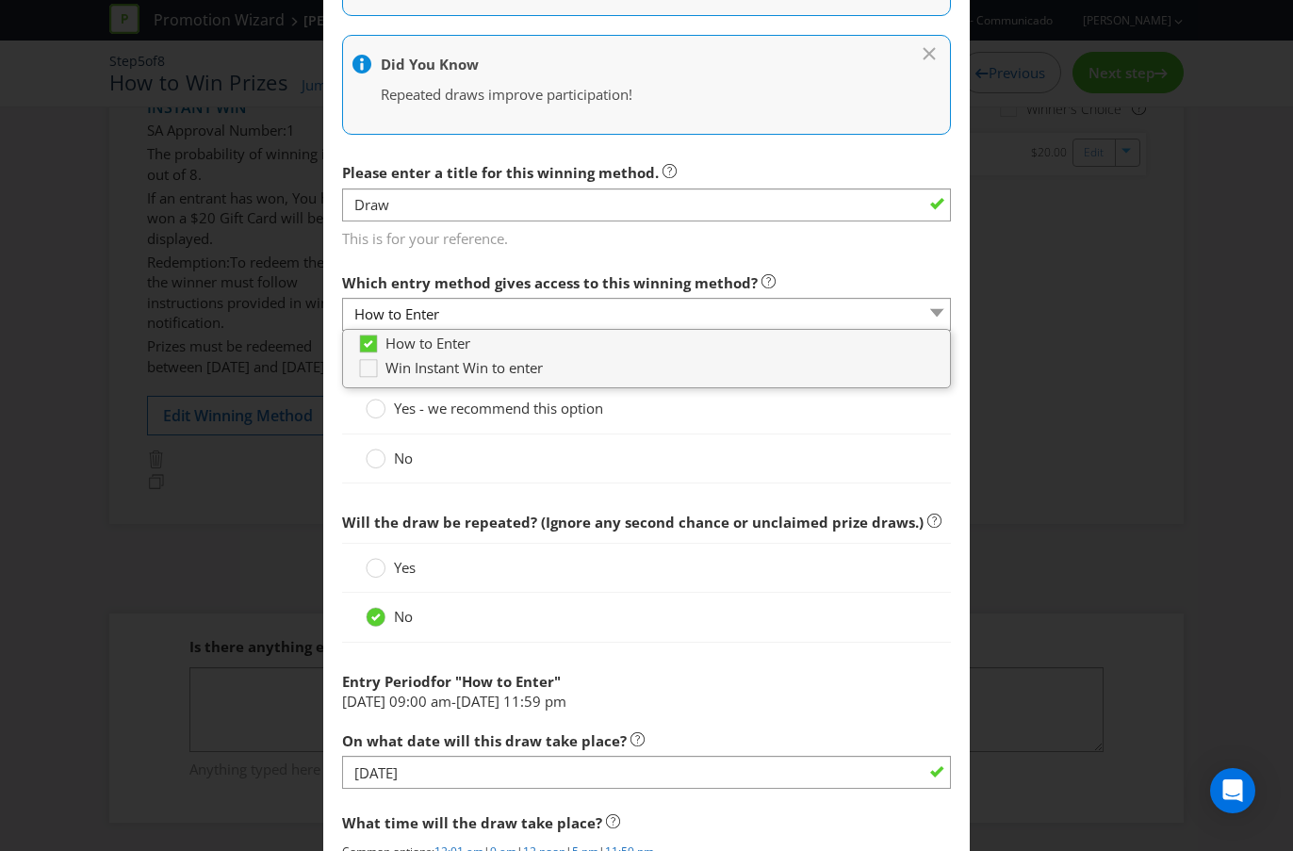
click at [489, 434] on div "No" at bounding box center [646, 458] width 609 height 49
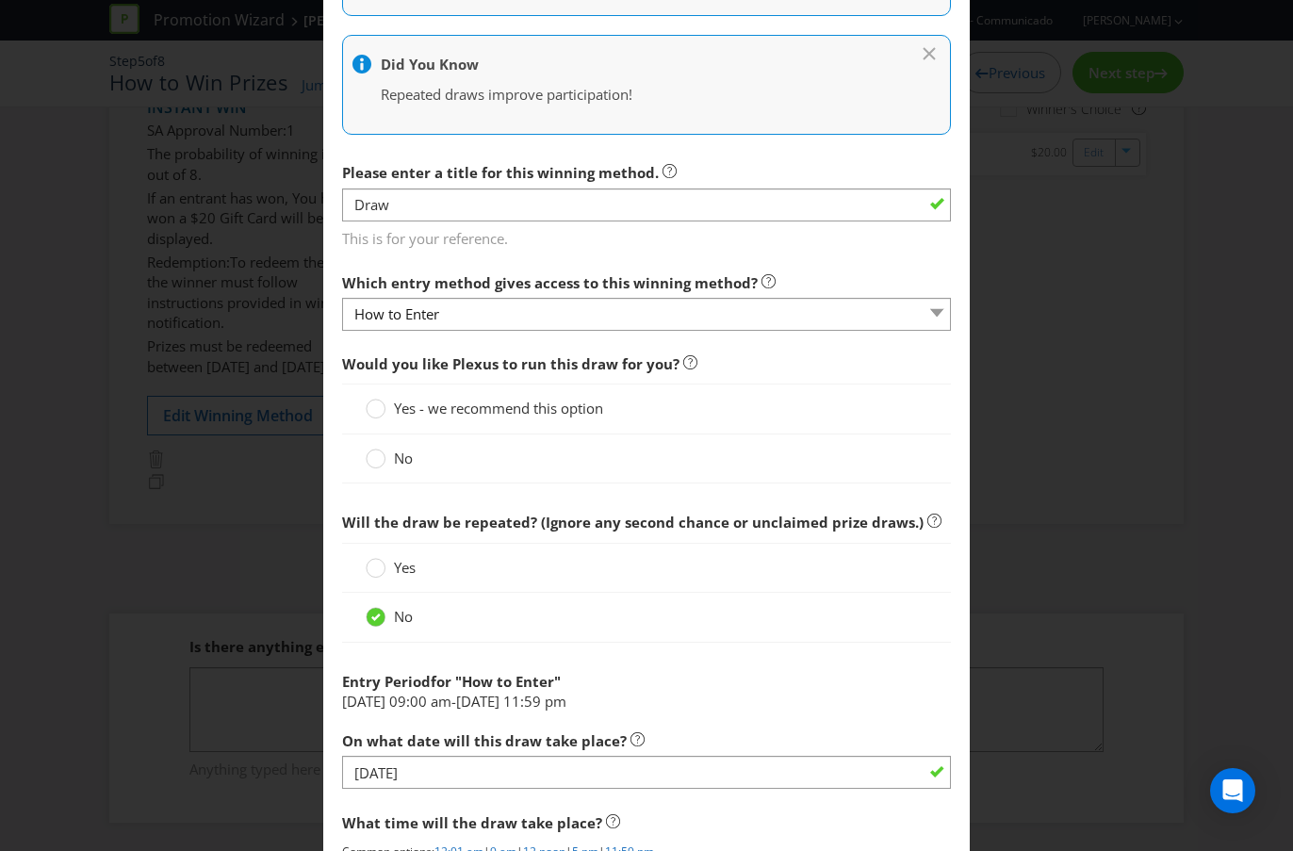
click at [485, 406] on span "Yes - we recommend this option" at bounding box center [498, 408] width 209 height 19
click at [0, 0] on input "Yes - we recommend this option" at bounding box center [0, 0] width 0 height 0
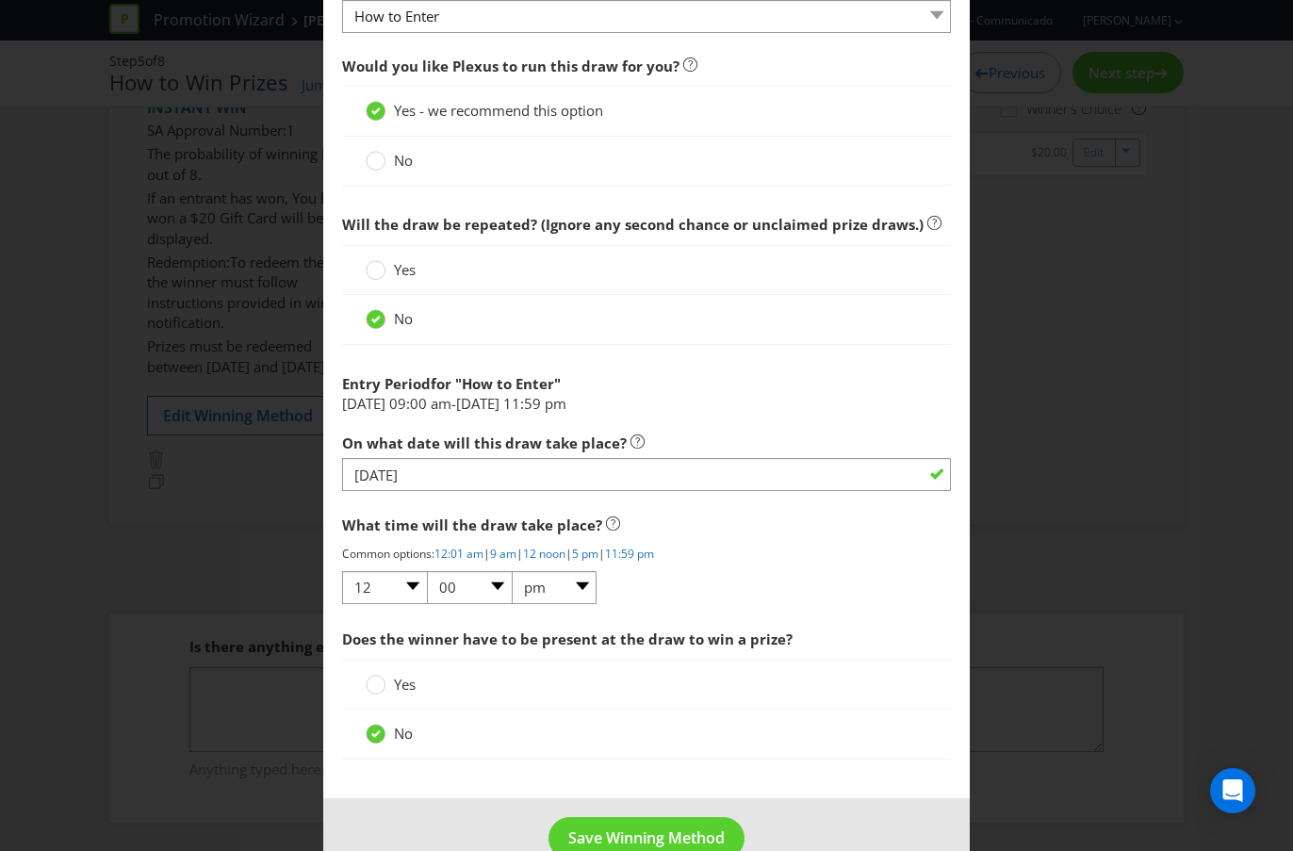
scroll to position [931, 0]
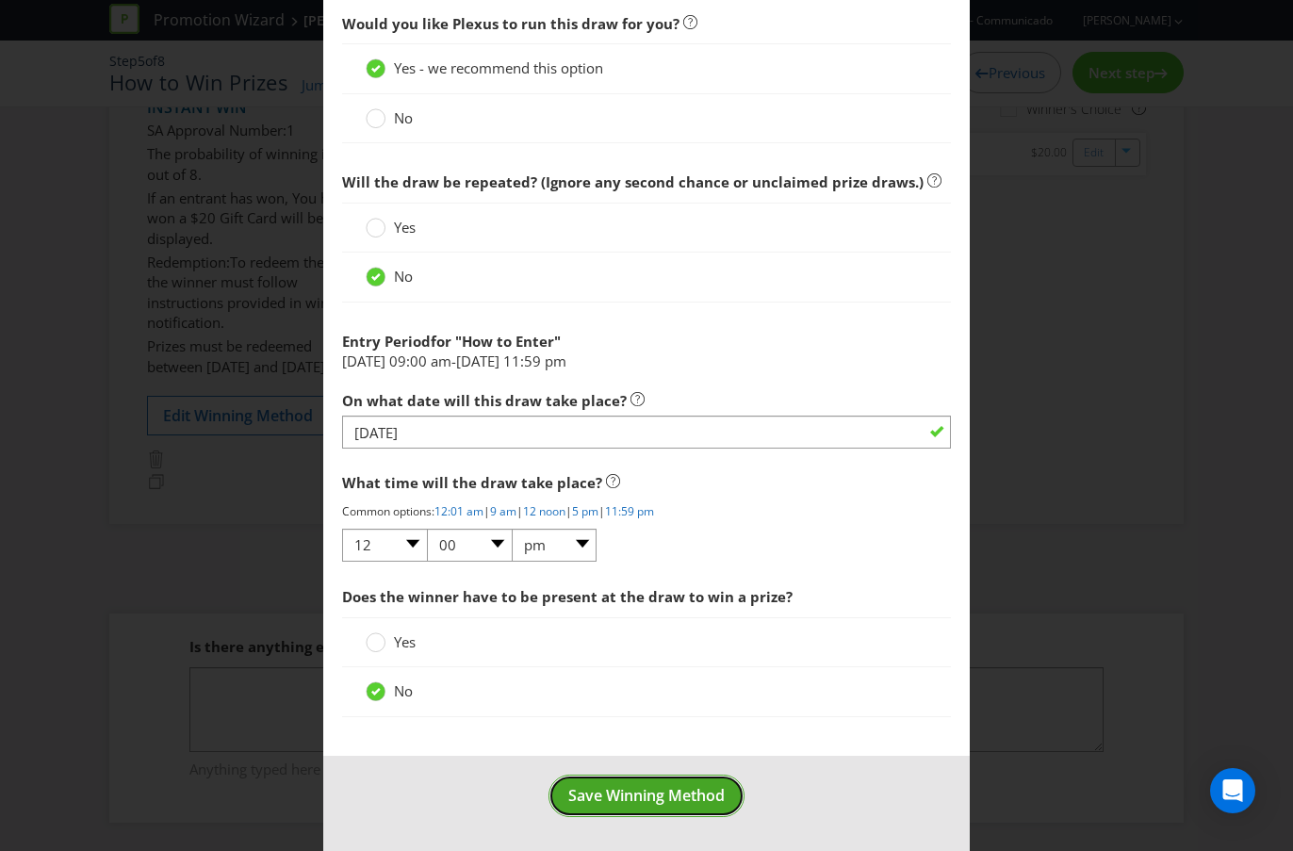
click at [644, 757] on span "Save Winning Method" at bounding box center [646, 795] width 156 height 21
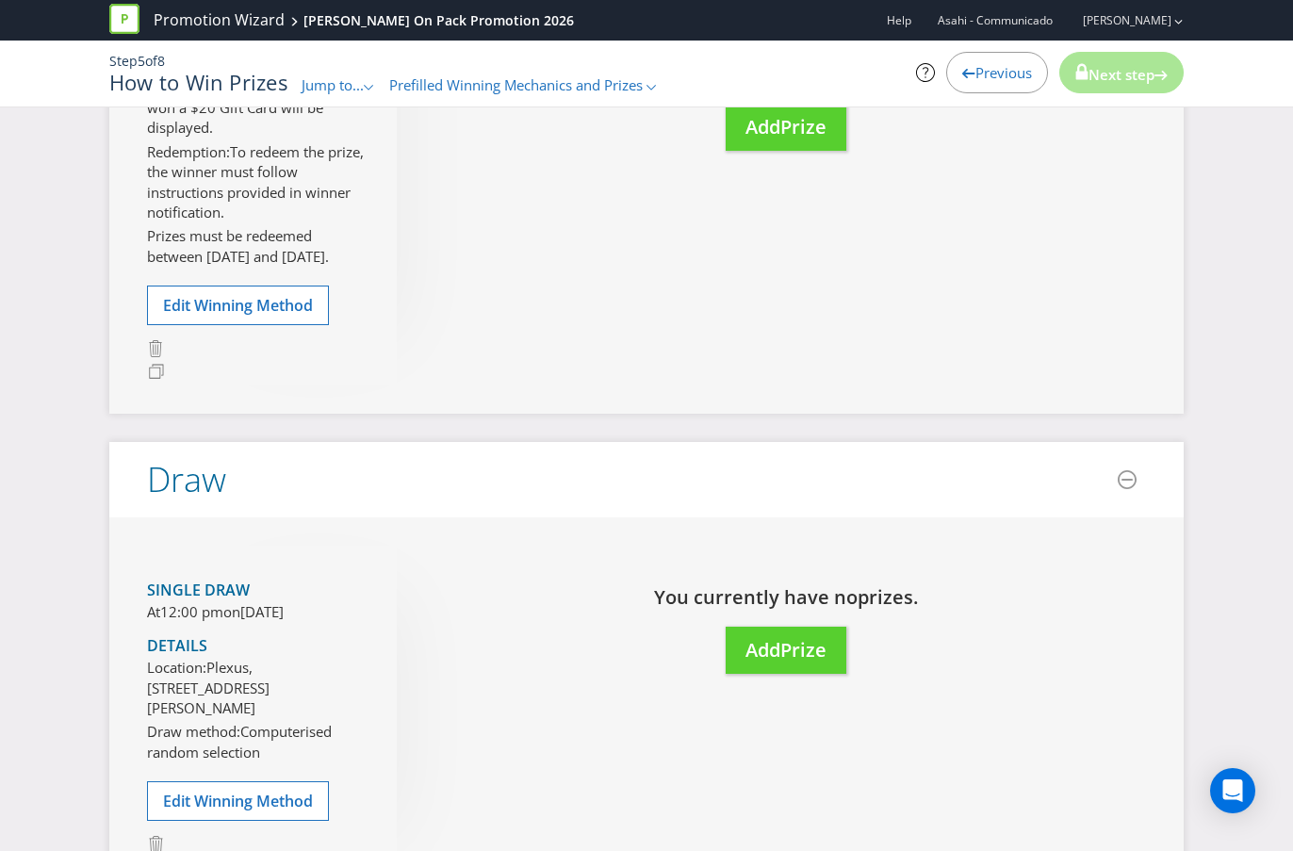
scroll to position [729, 0]
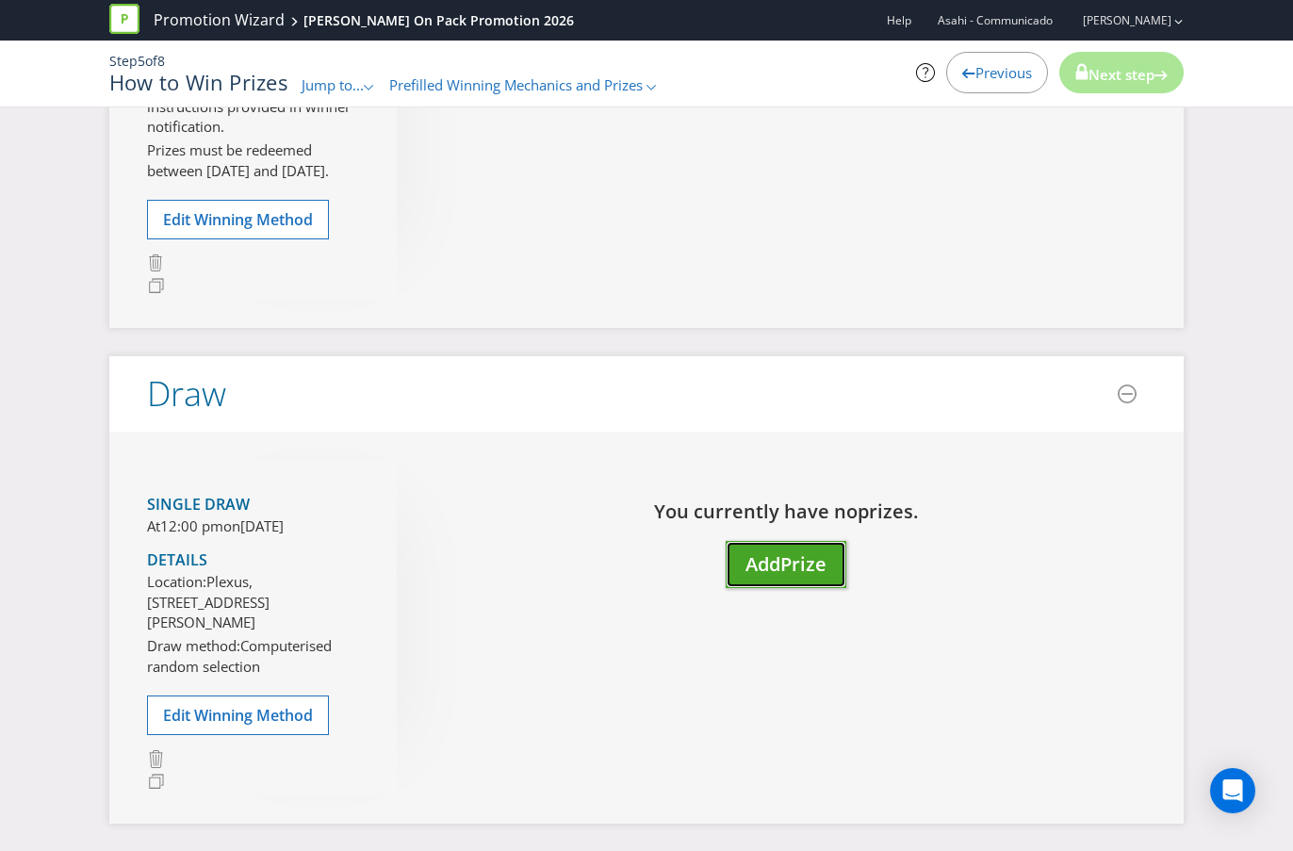
click at [763, 566] on span "Add" at bounding box center [762, 563] width 35 height 25
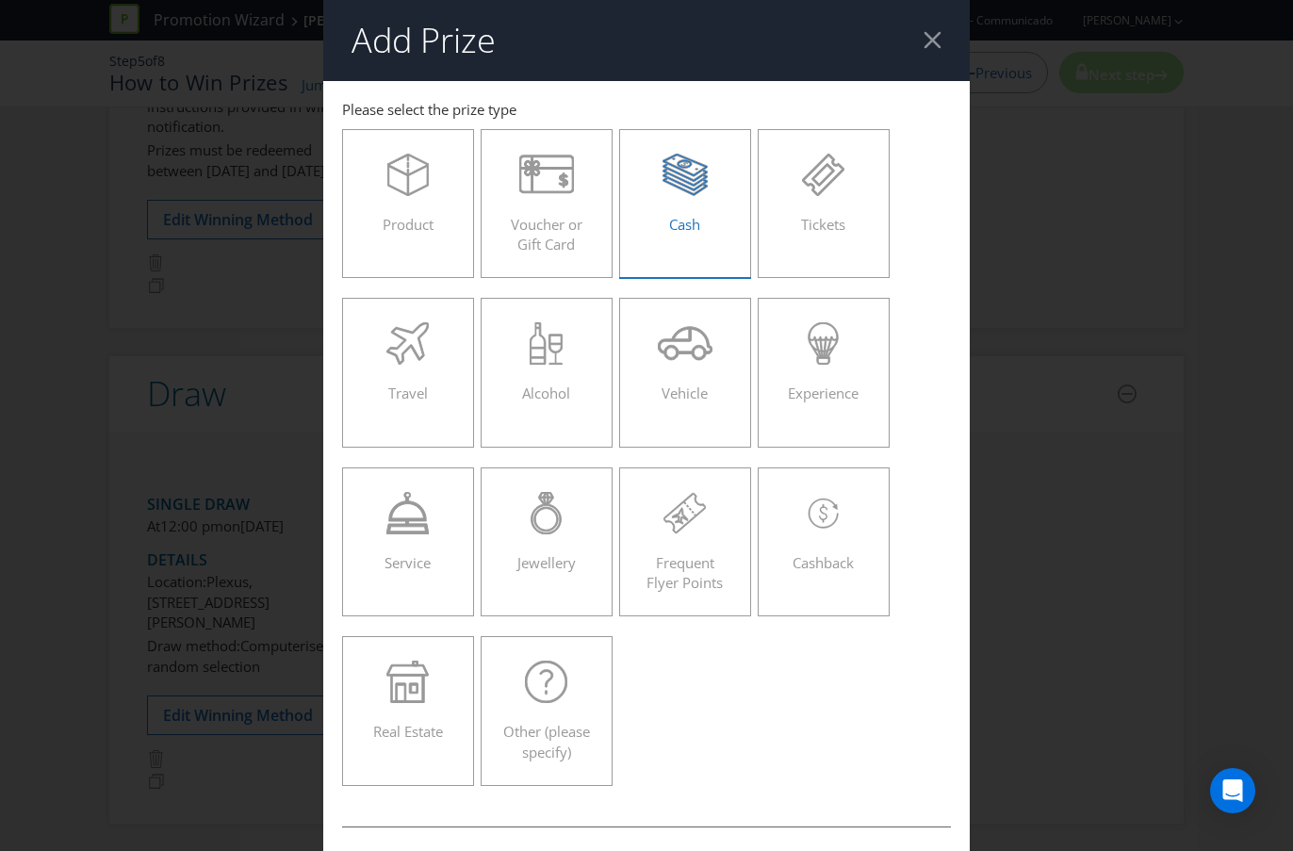
click at [688, 207] on div "Cash" at bounding box center [685, 196] width 92 height 85
click at [0, 0] on input "Cash" at bounding box center [0, 0] width 0 height 0
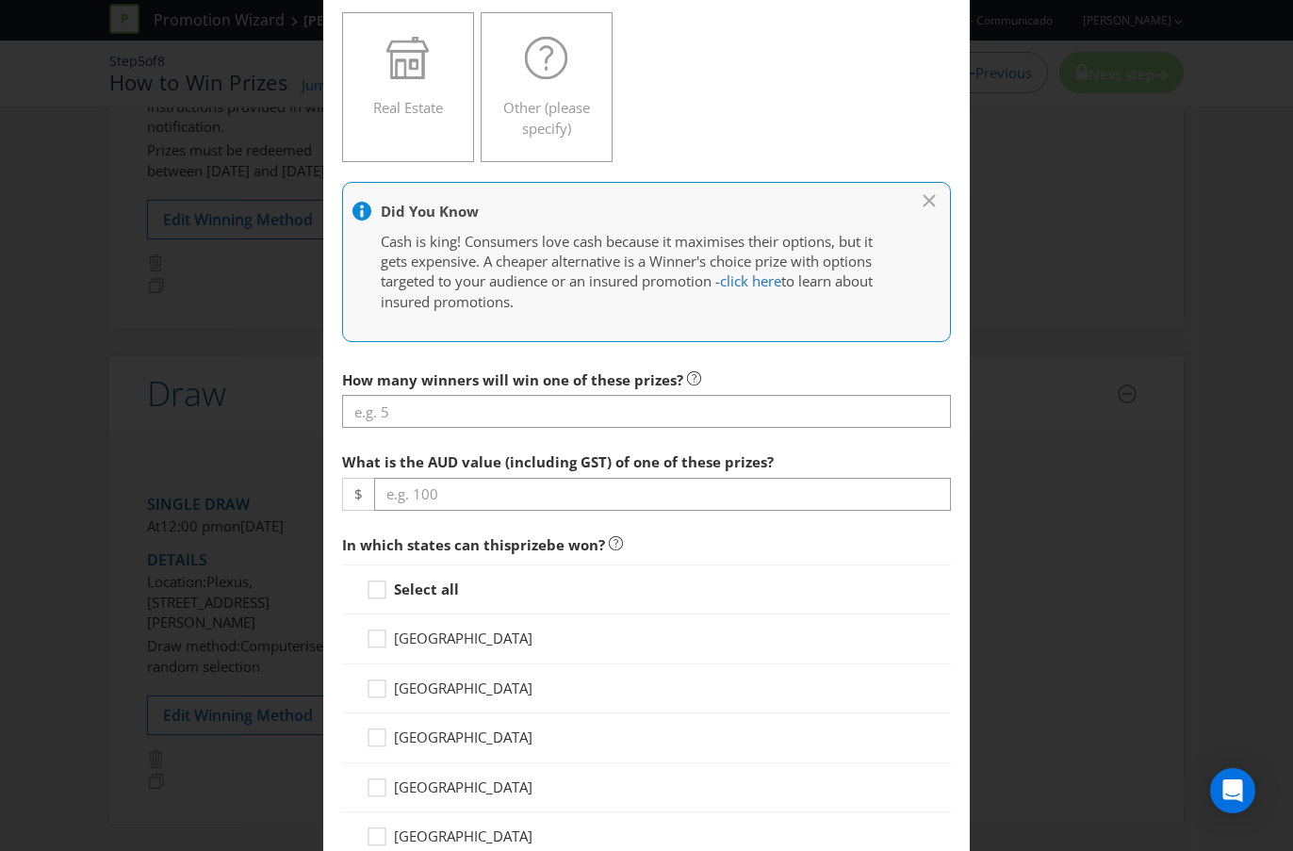
scroll to position [626, 0]
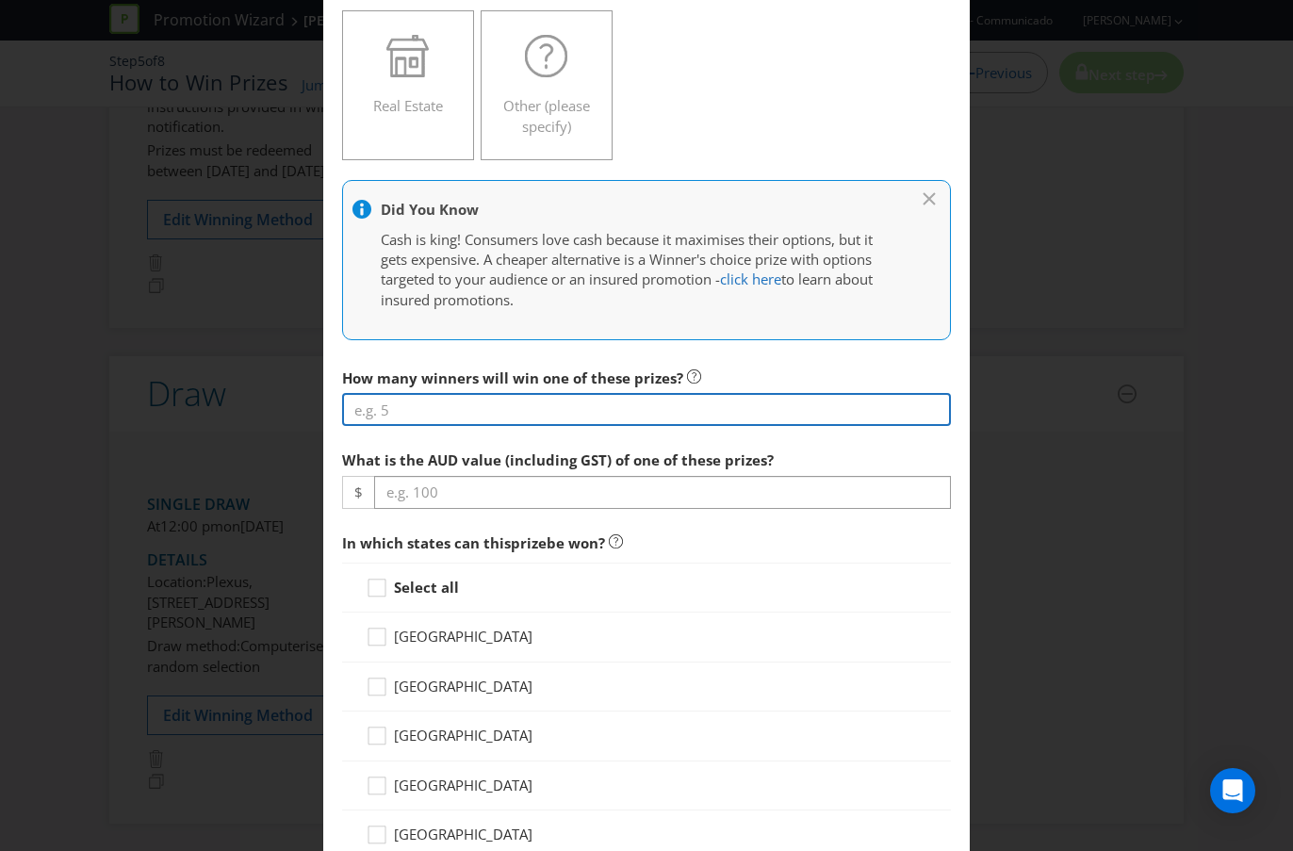
click at [463, 414] on input "number" at bounding box center [646, 409] width 609 height 33
type input "1"
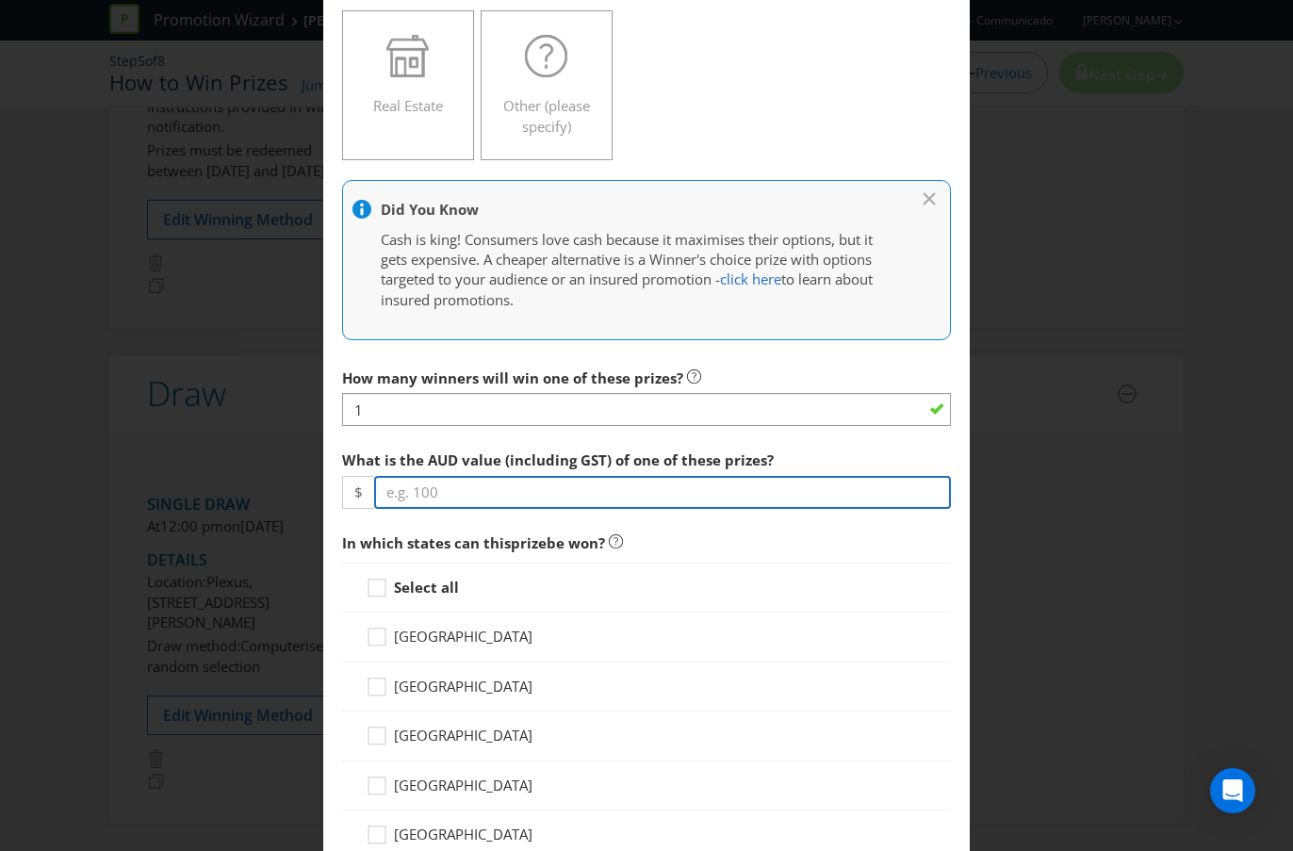
click at [450, 494] on input "number" at bounding box center [662, 492] width 577 height 33
type input "50000"
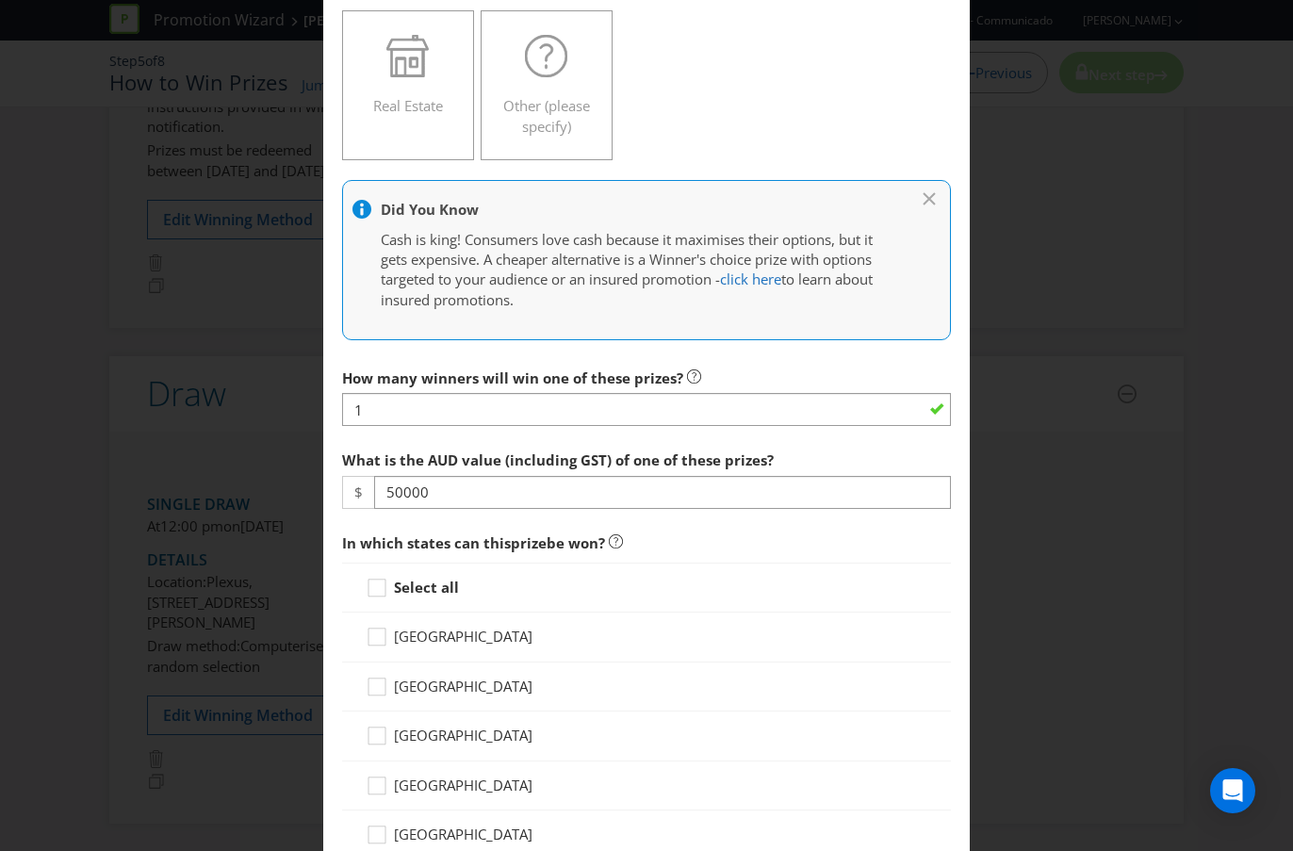
click at [447, 589] on div "How many winners will win one of these prizes? 1 What is the AUD value (includi…" at bounding box center [646, 828] width 609 height 939
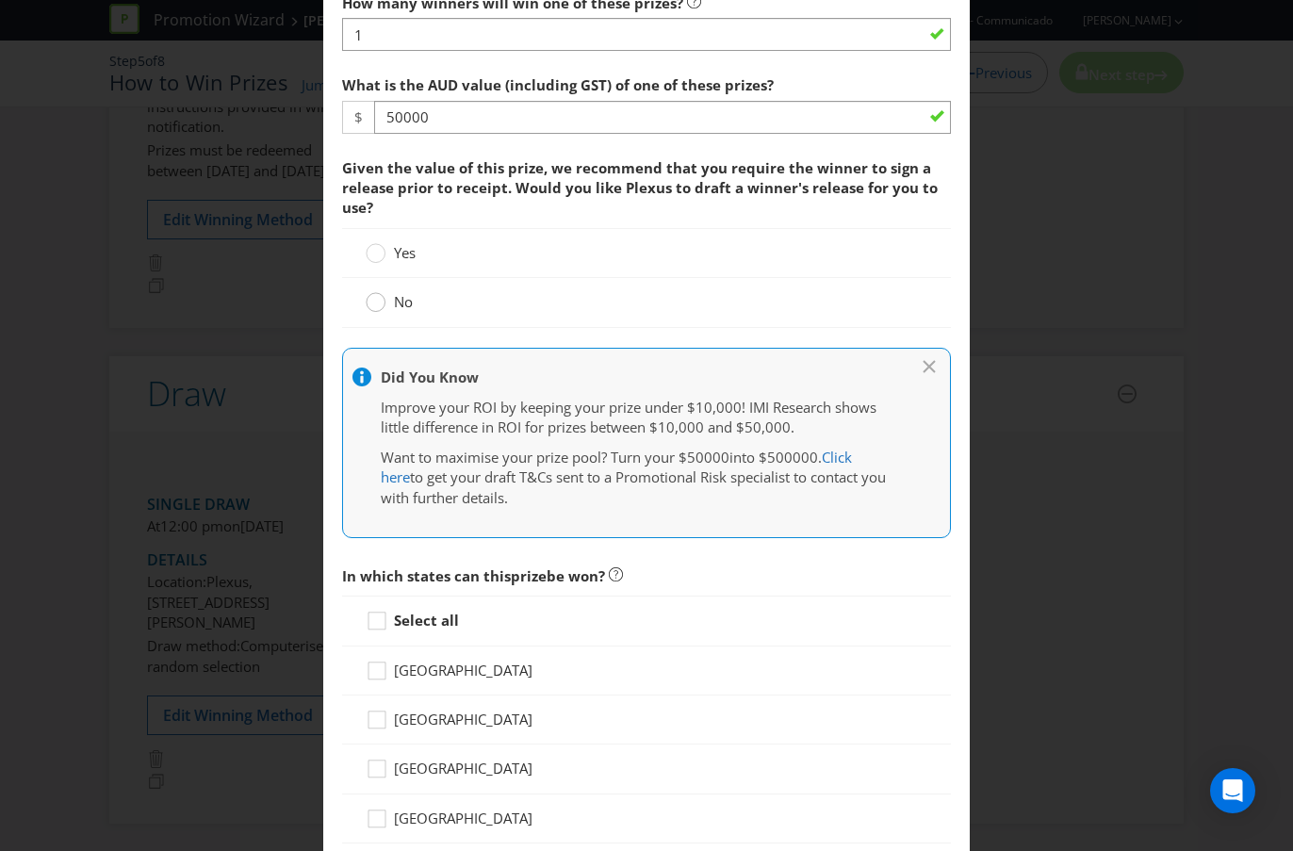
click at [382, 310] on icon at bounding box center [376, 302] width 20 height 20
click at [0, 0] on input "No" at bounding box center [0, 0] width 0 height 0
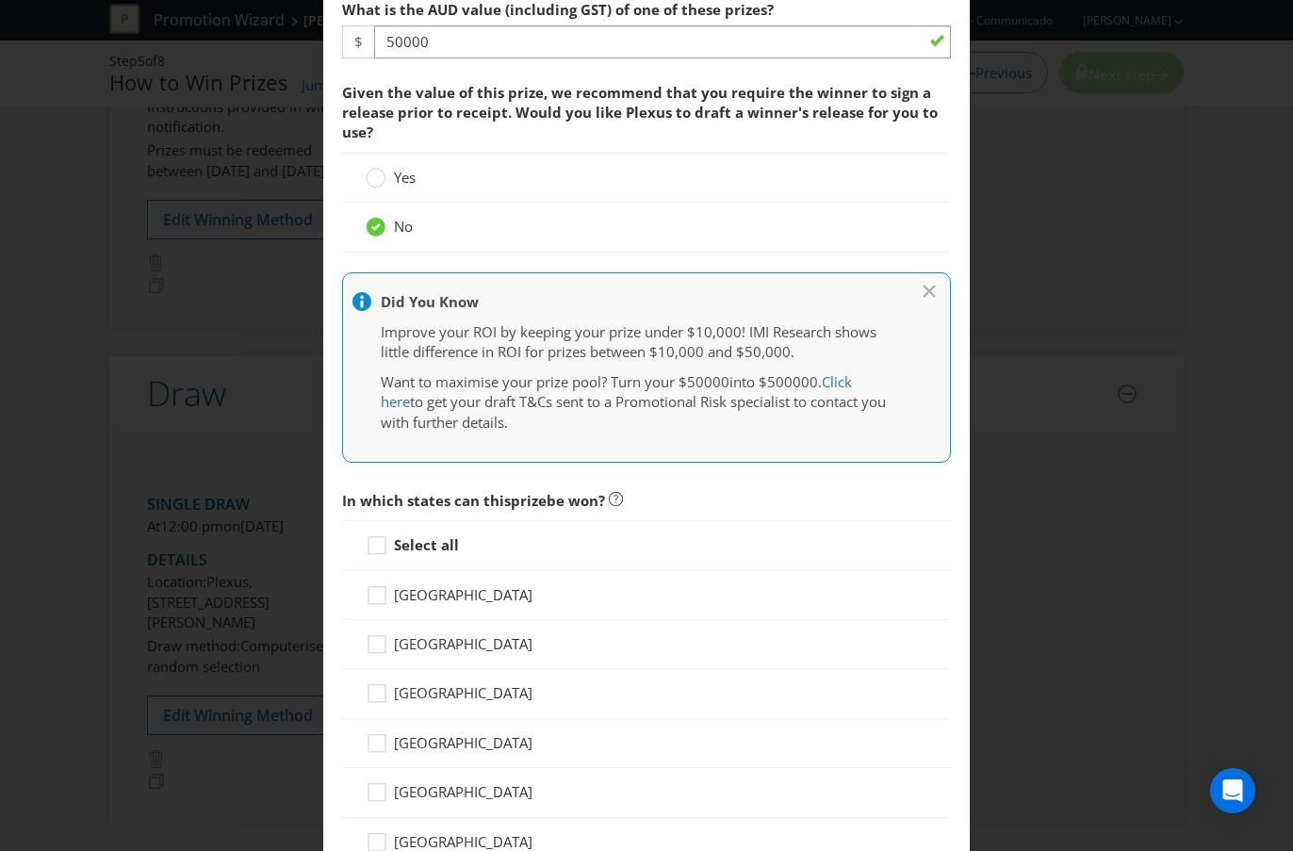
scroll to position [1190, 0]
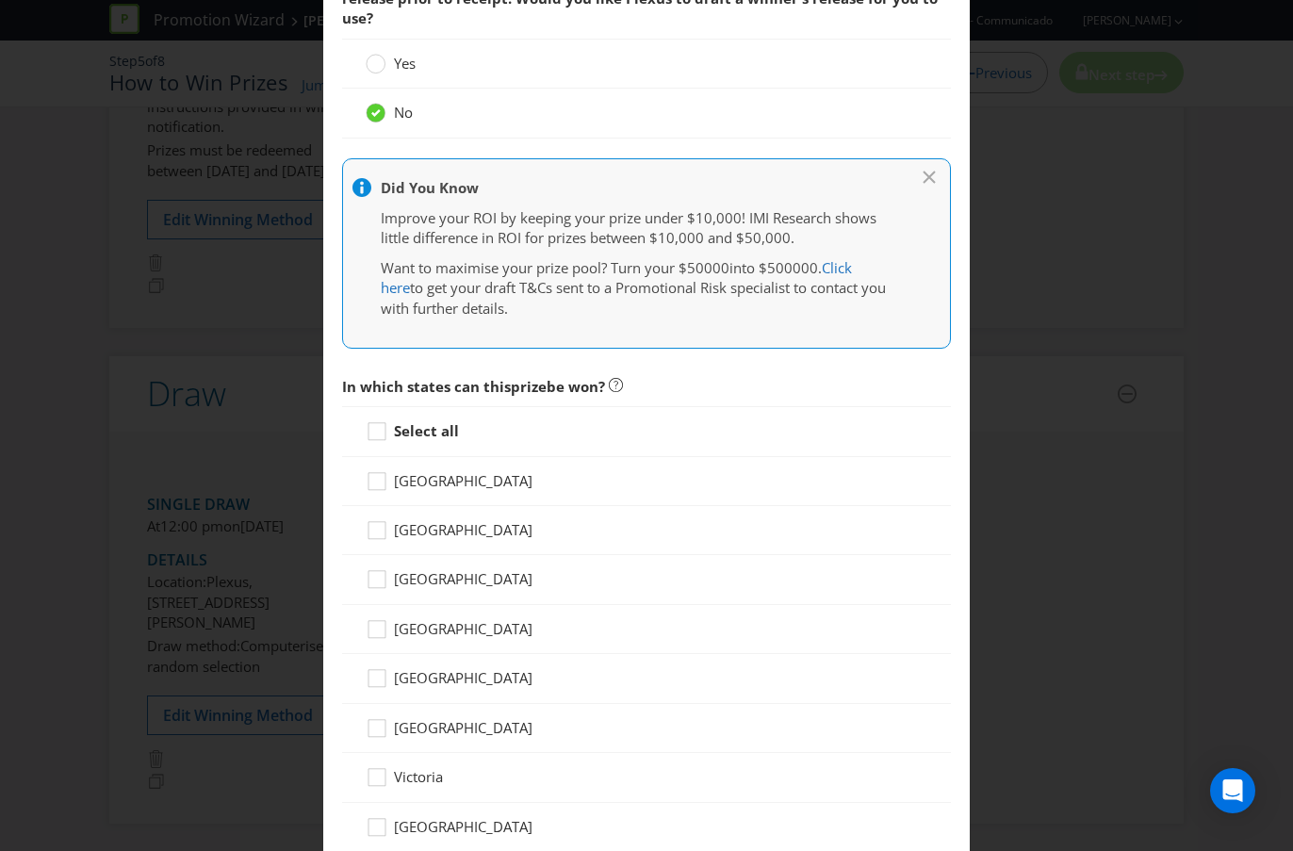
click at [415, 431] on strong "Select all" at bounding box center [426, 430] width 65 height 19
click at [0, 0] on input "Select all" at bounding box center [0, 0] width 0 height 0
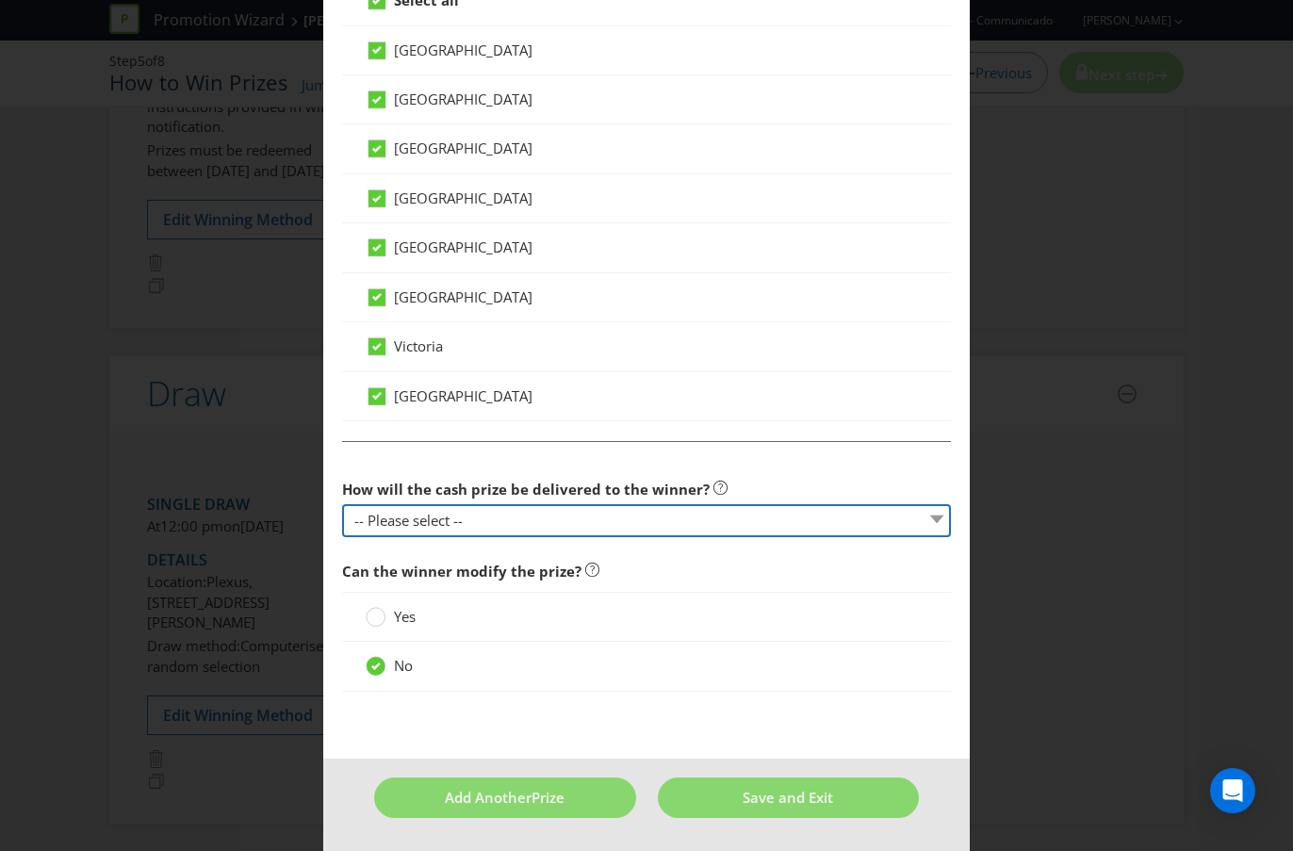
click at [494, 513] on select "-- Please select -- Cash Direct deposit to winner's bank account Cheque Credit …" at bounding box center [646, 520] width 609 height 33
select select "DIRECT_DEPOSIT"
click at [342, 504] on select "-- Please select -- Cash Direct deposit to winner's bank account Cheque Credit …" at bounding box center [646, 520] width 609 height 33
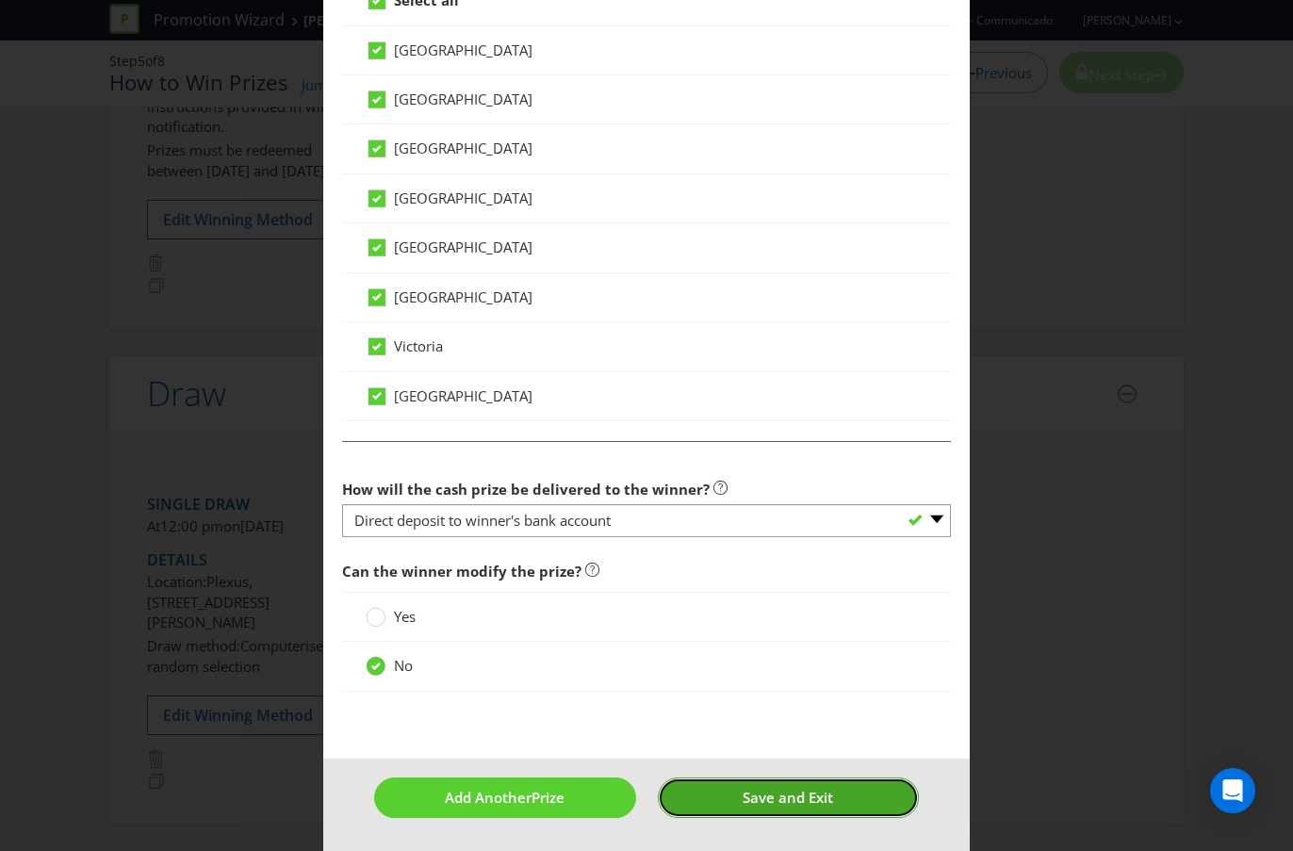
click at [757, 757] on span "Save and Exit" at bounding box center [787, 797] width 90 height 19
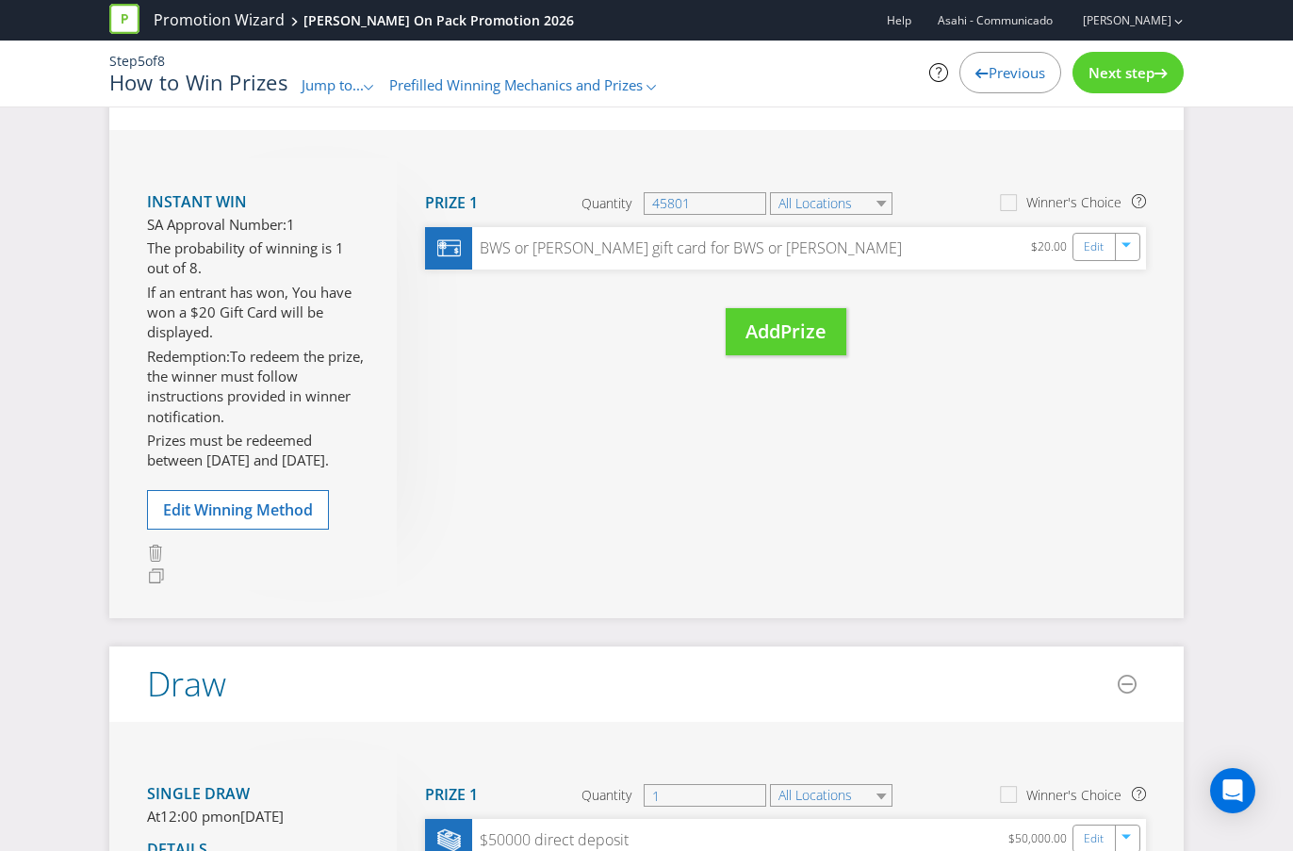
scroll to position [189, 0]
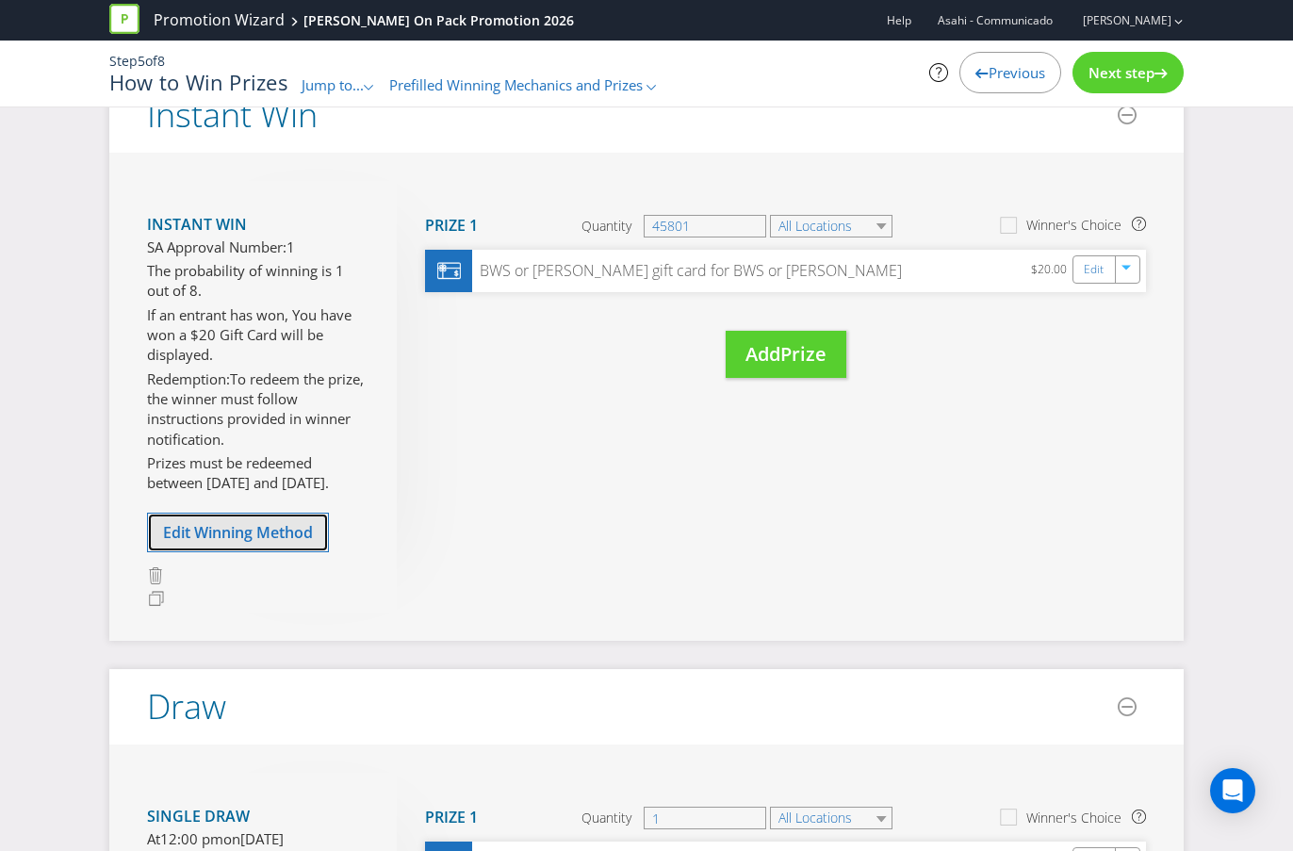
click at [263, 519] on button "Edit Winning Method" at bounding box center [238, 533] width 182 height 40
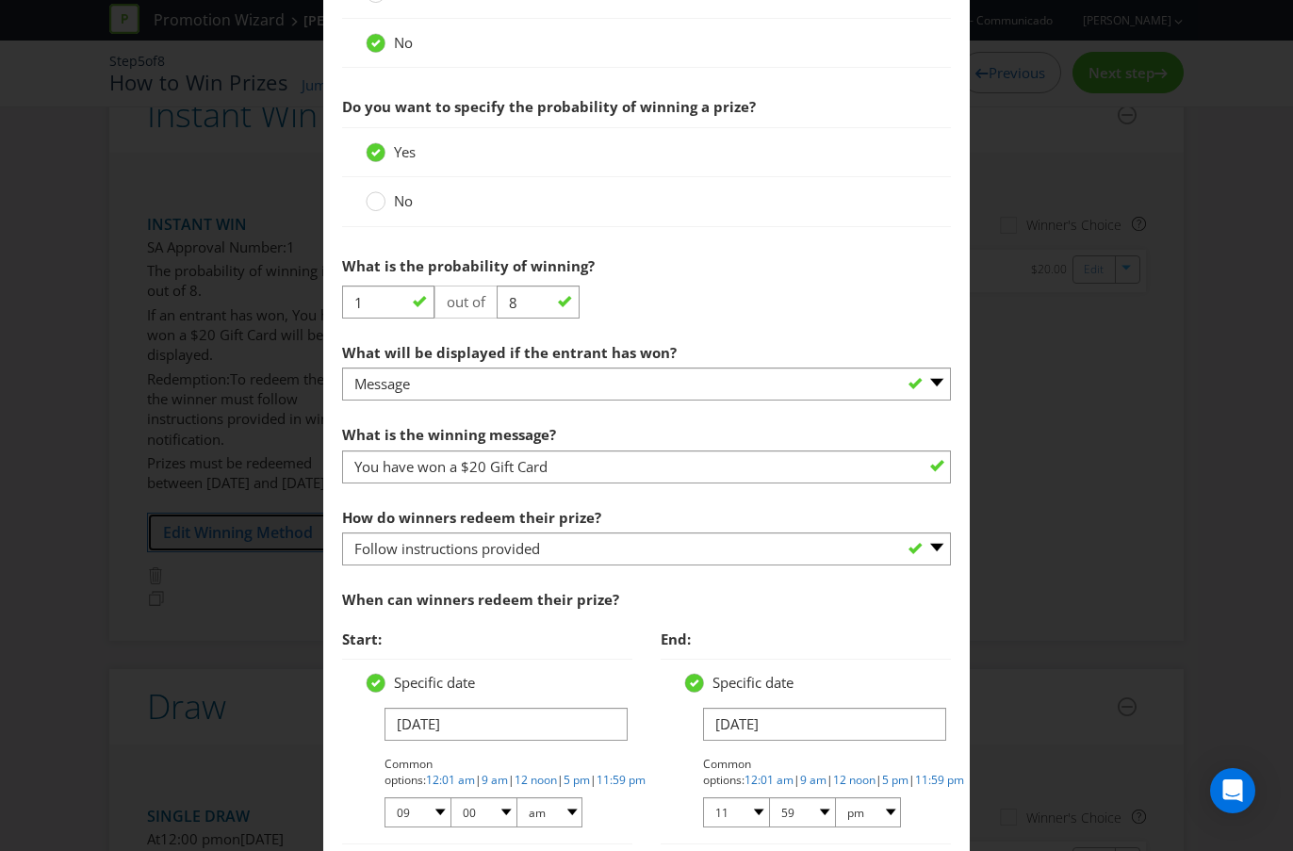
scroll to position [1235, 0]
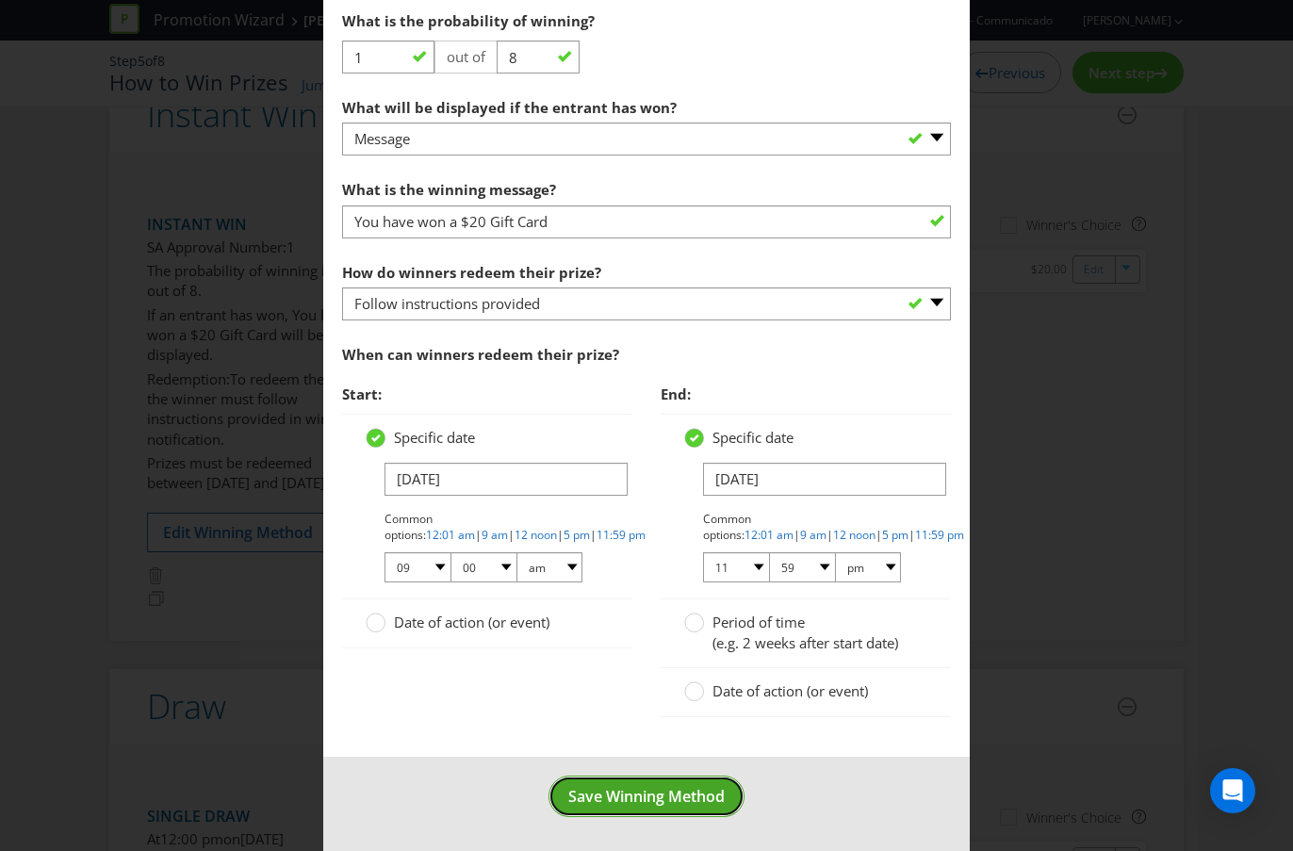
click at [661, 757] on span "Save Winning Method" at bounding box center [646, 796] width 156 height 21
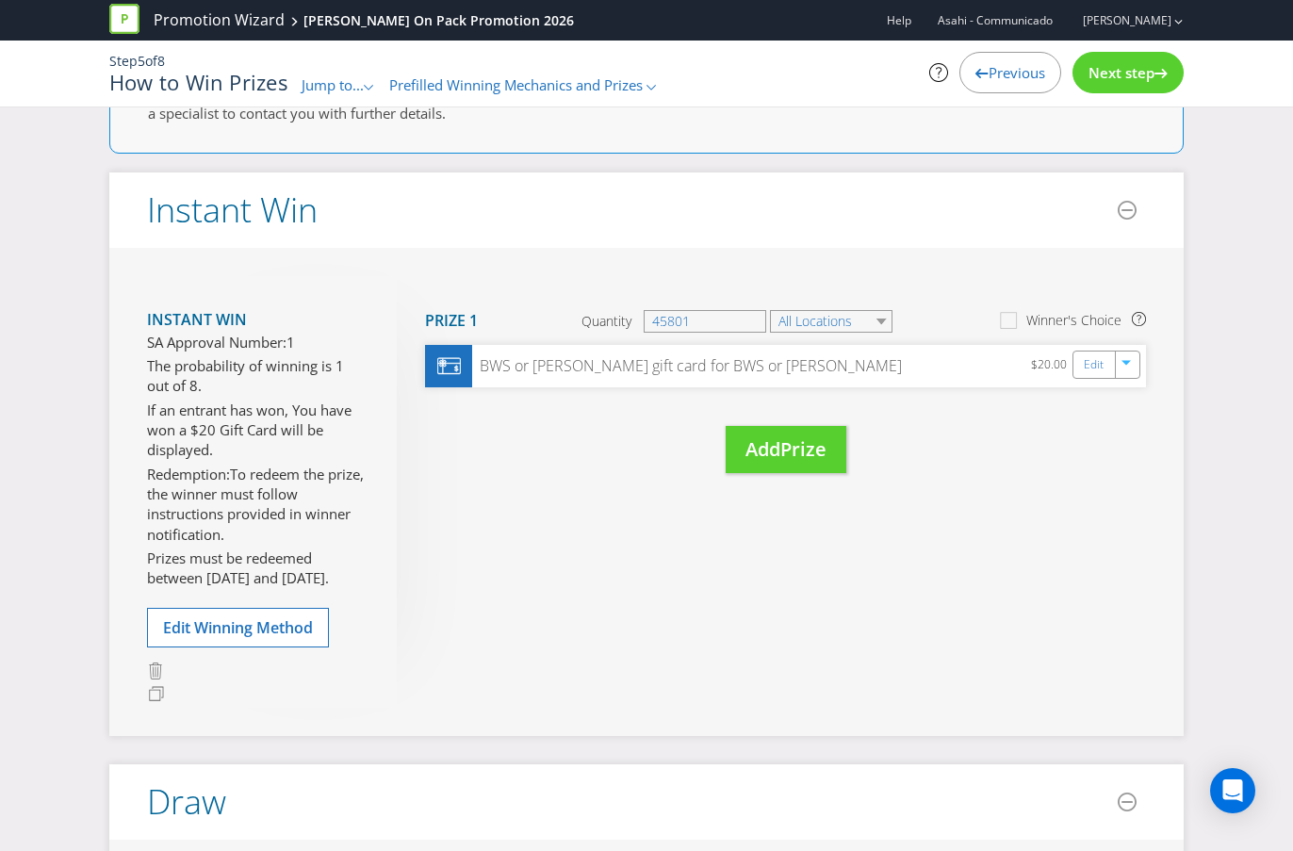
scroll to position [24, 0]
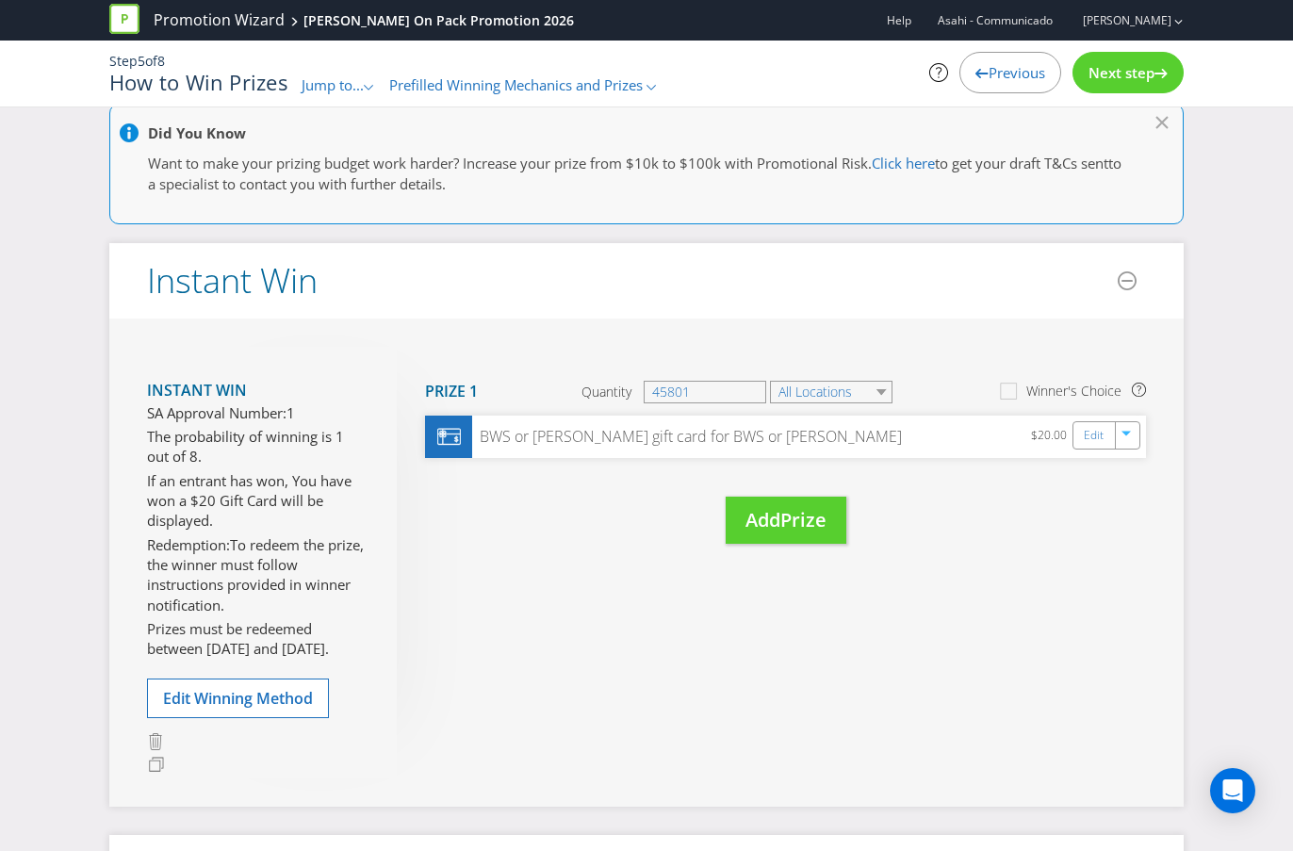
click at [1118, 57] on div "Next step" at bounding box center [1127, 72] width 111 height 41
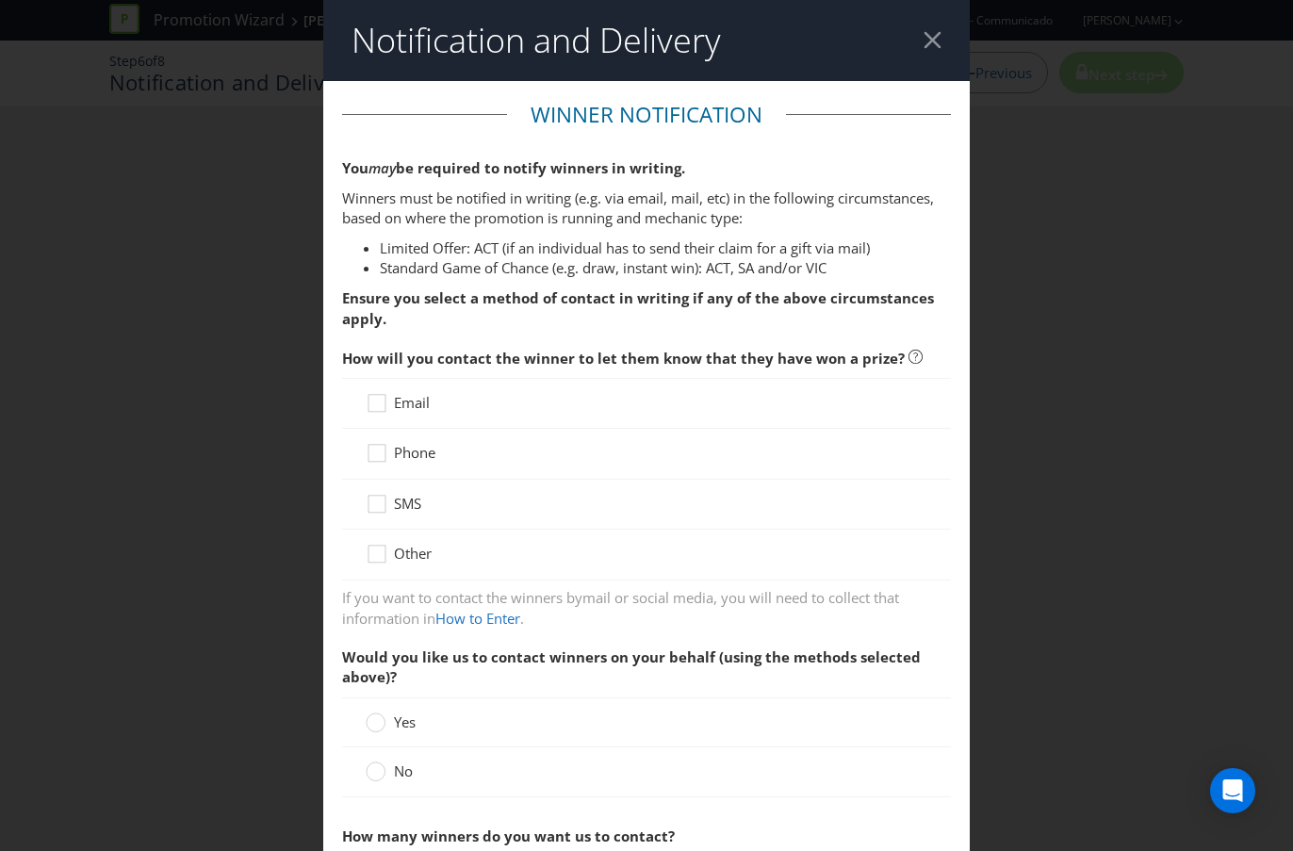
click at [401, 403] on span "Email" at bounding box center [412, 402] width 36 height 19
click at [0, 0] on input "Email" at bounding box center [0, 0] width 0 height 0
click at [394, 449] on span "Phone" at bounding box center [414, 452] width 41 height 19
click at [0, 0] on input "Phone" at bounding box center [0, 0] width 0 height 0
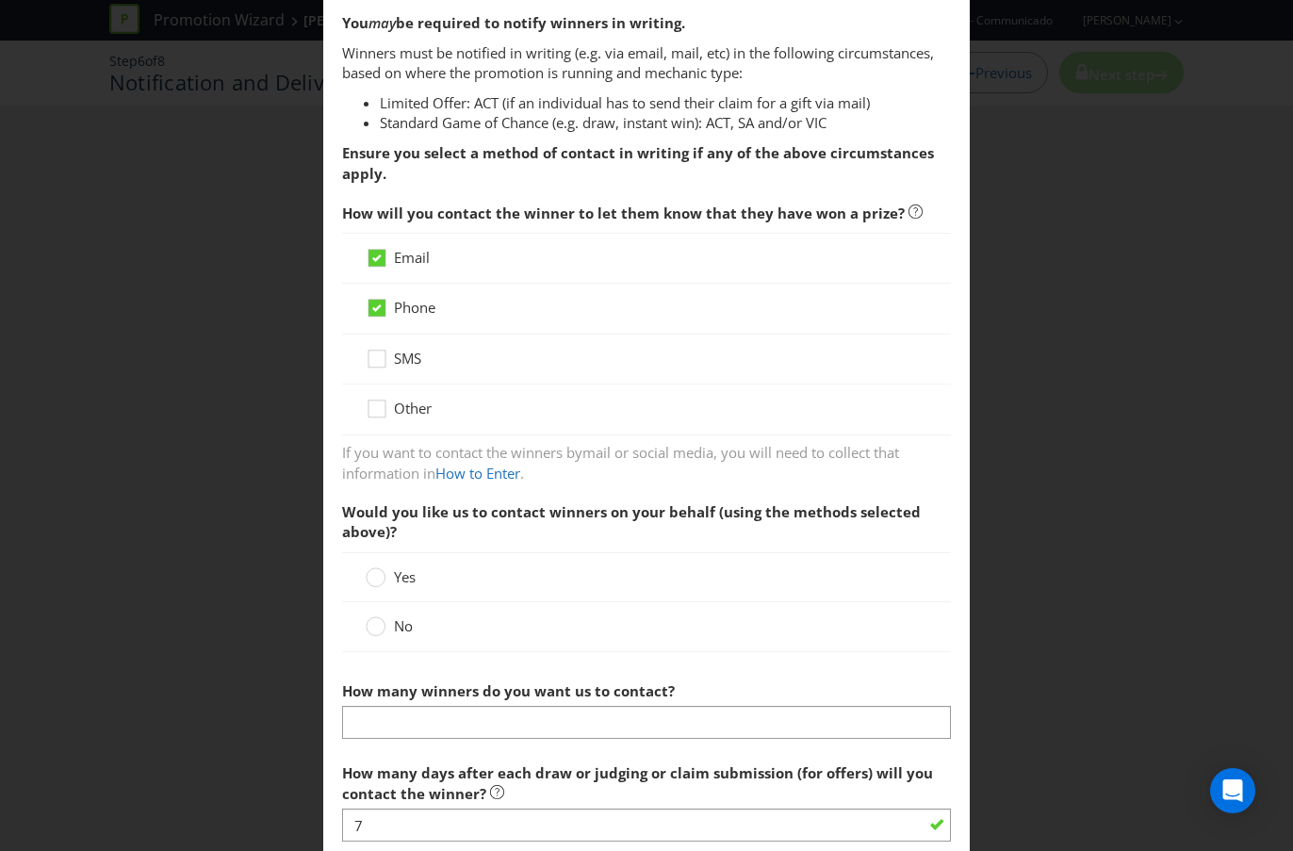
scroll to position [156, 0]
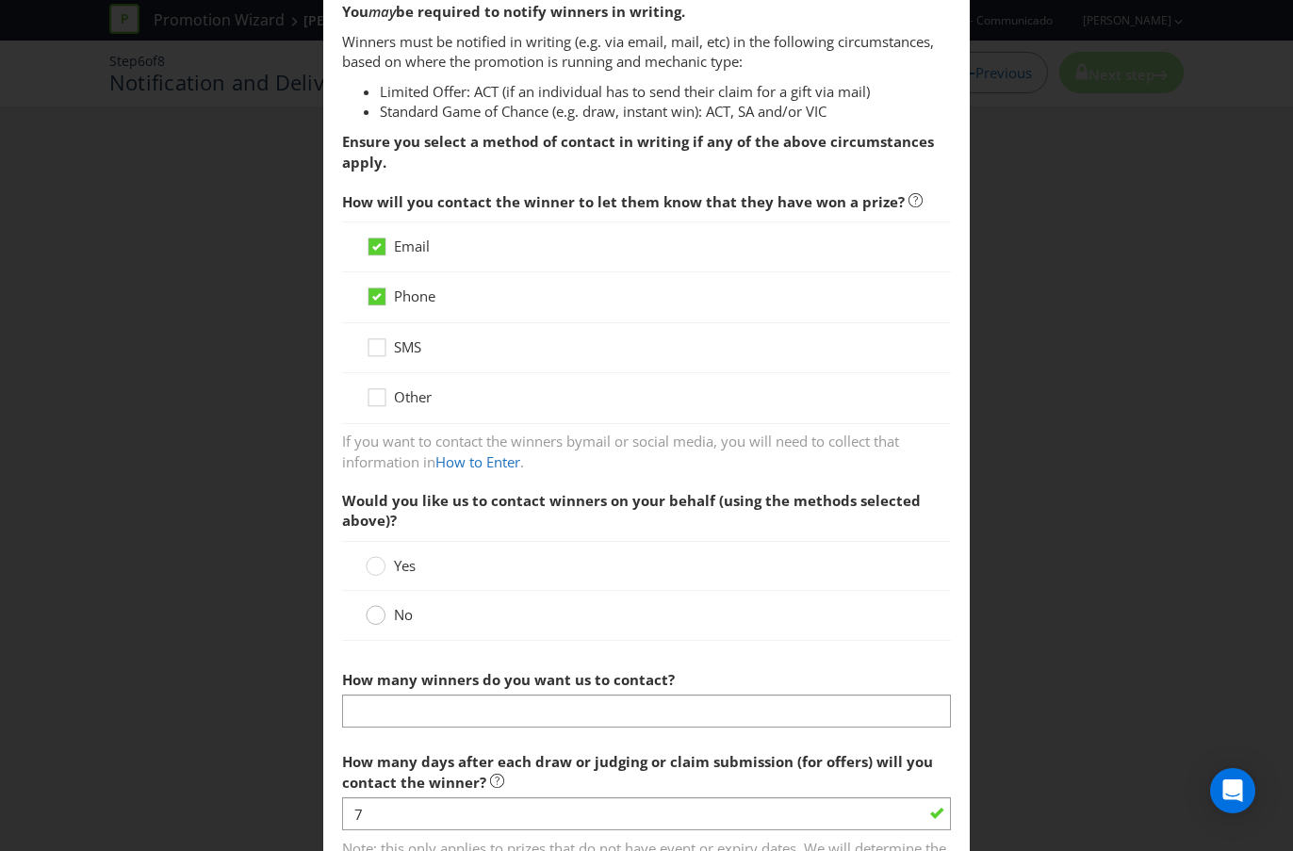
click at [377, 614] on circle at bounding box center [376, 615] width 19 height 19
click at [0, 0] on input "No" at bounding box center [0, 0] width 0 height 0
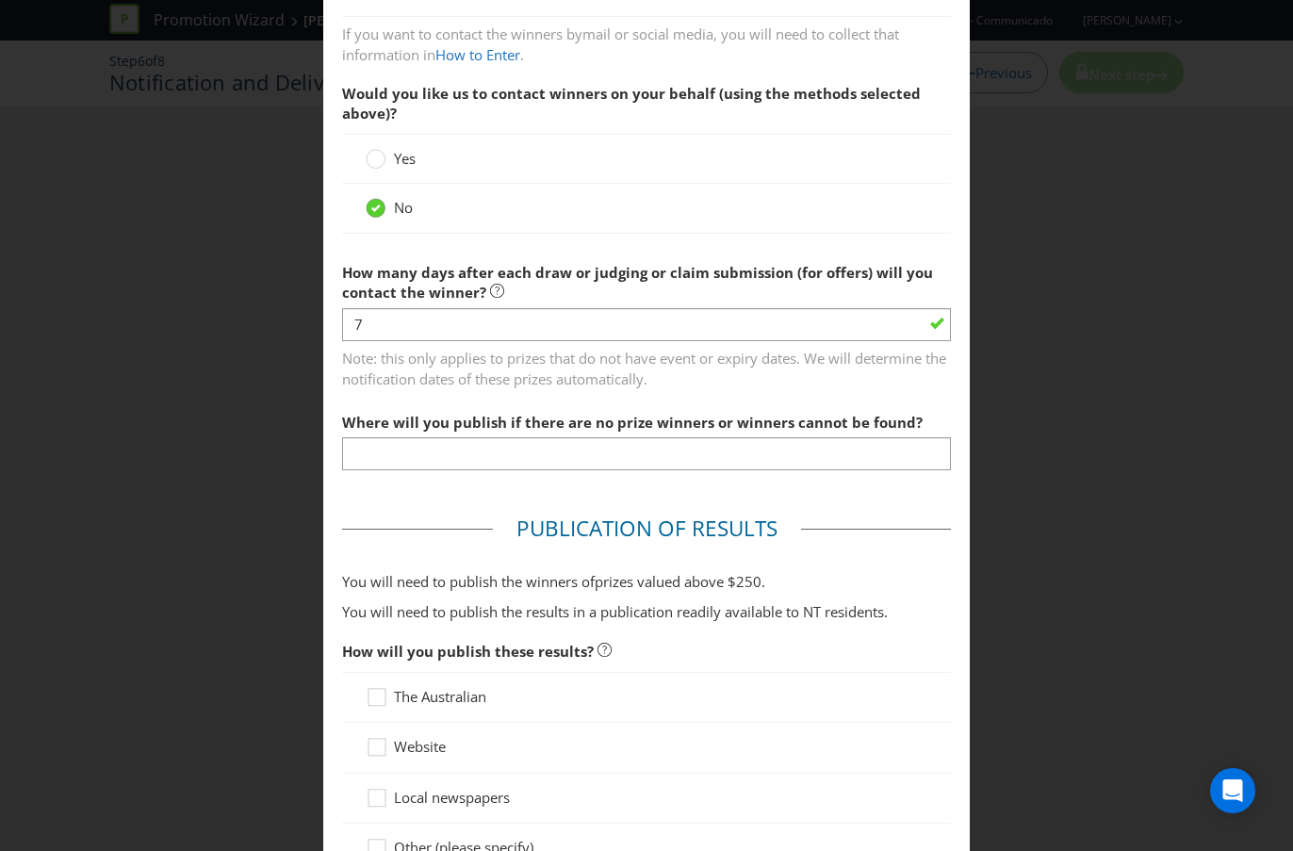
scroll to position [564, 0]
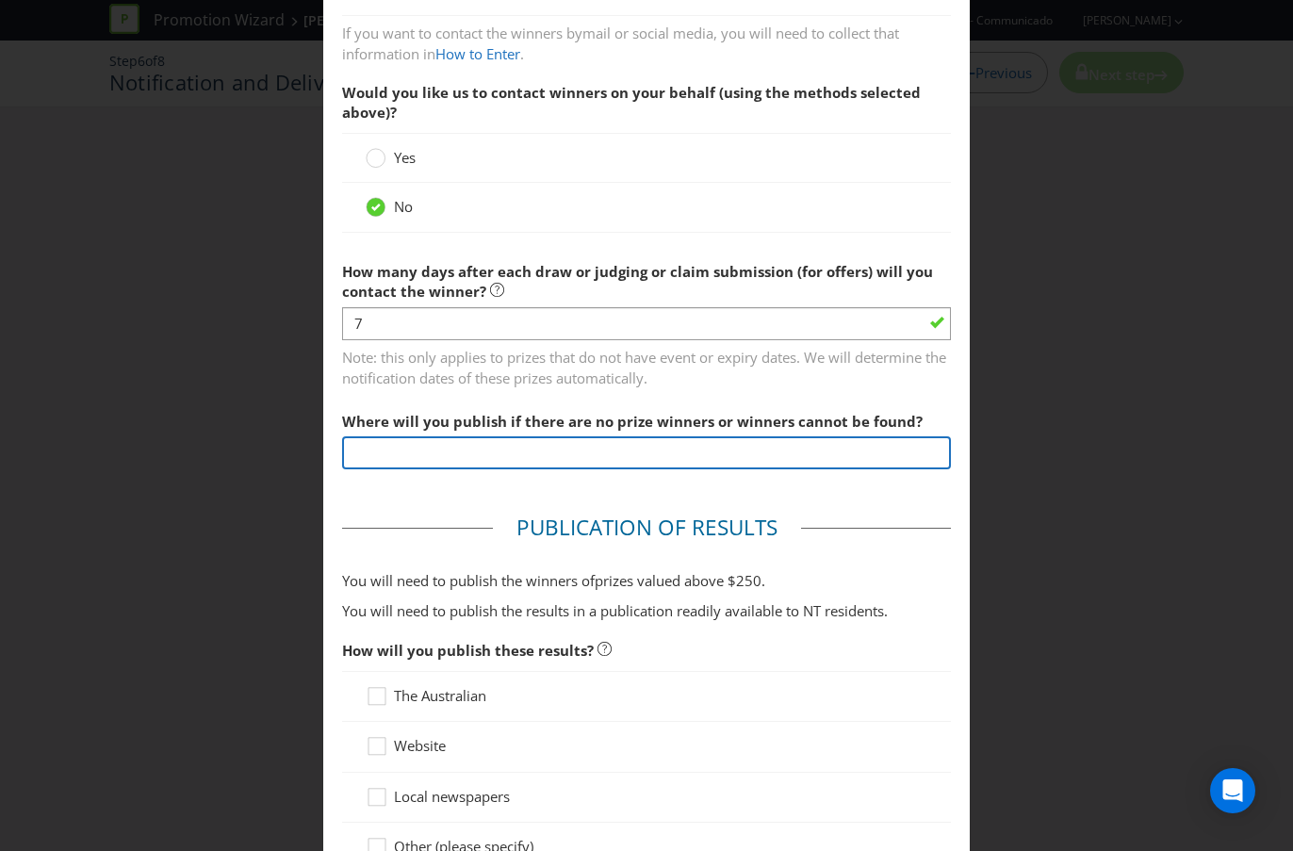
click at [395, 447] on input "text" at bounding box center [646, 452] width 609 height 33
click at [478, 453] on input "www.victoriabitter[[DOMAIN_NAME]" at bounding box center [646, 452] width 609 height 33
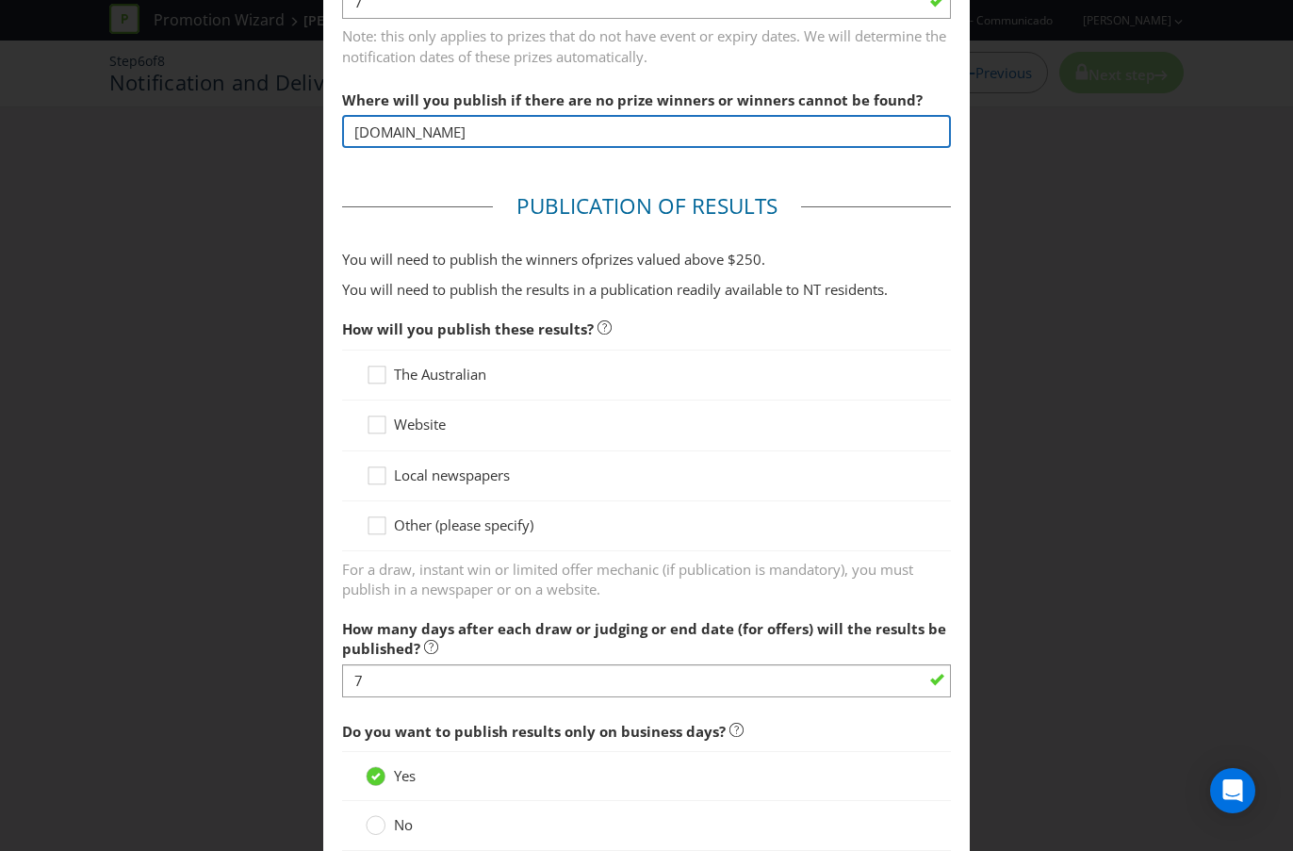
scroll to position [891, 0]
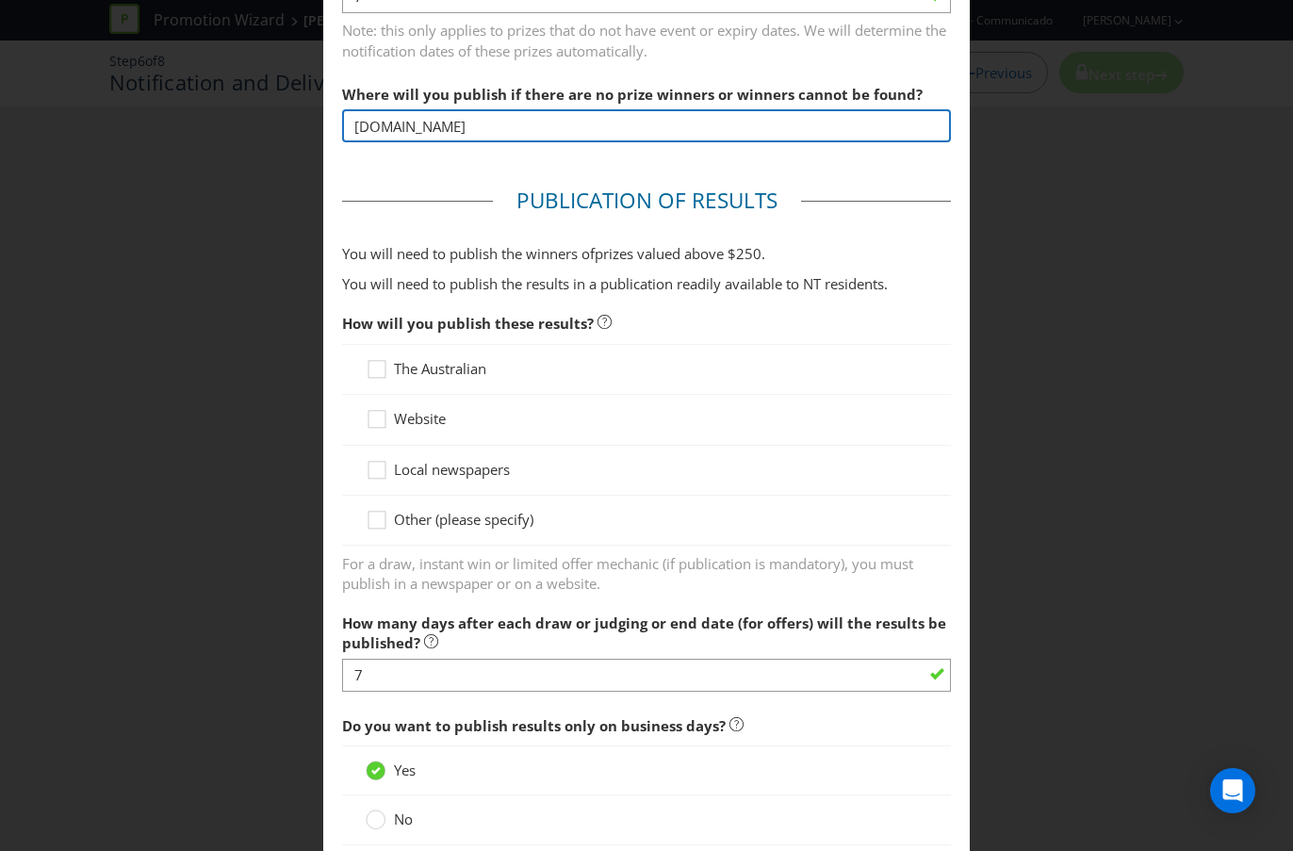
type input "[DOMAIN_NAME]"
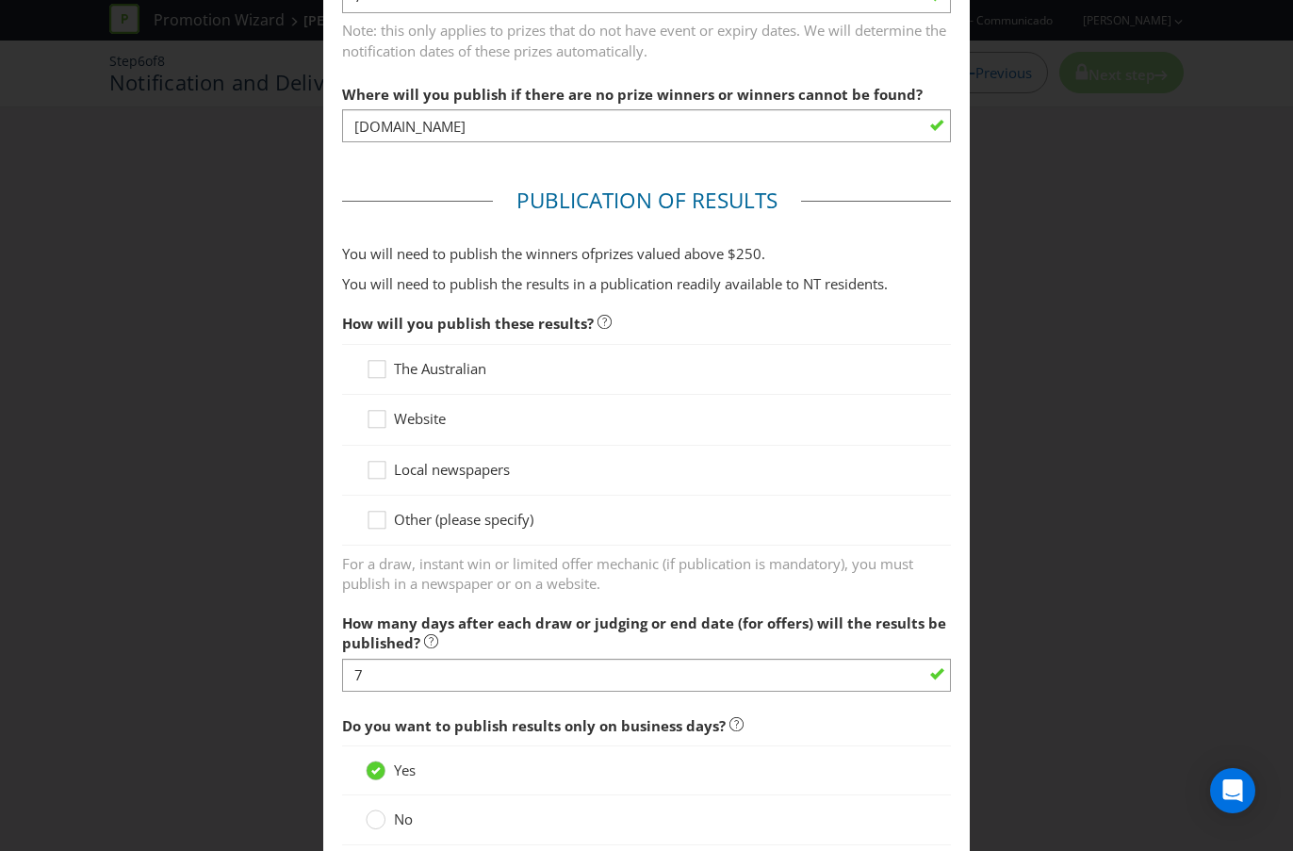
click at [433, 419] on span "Website" at bounding box center [420, 418] width 52 height 19
click at [0, 0] on input "Website" at bounding box center [0, 0] width 0 height 0
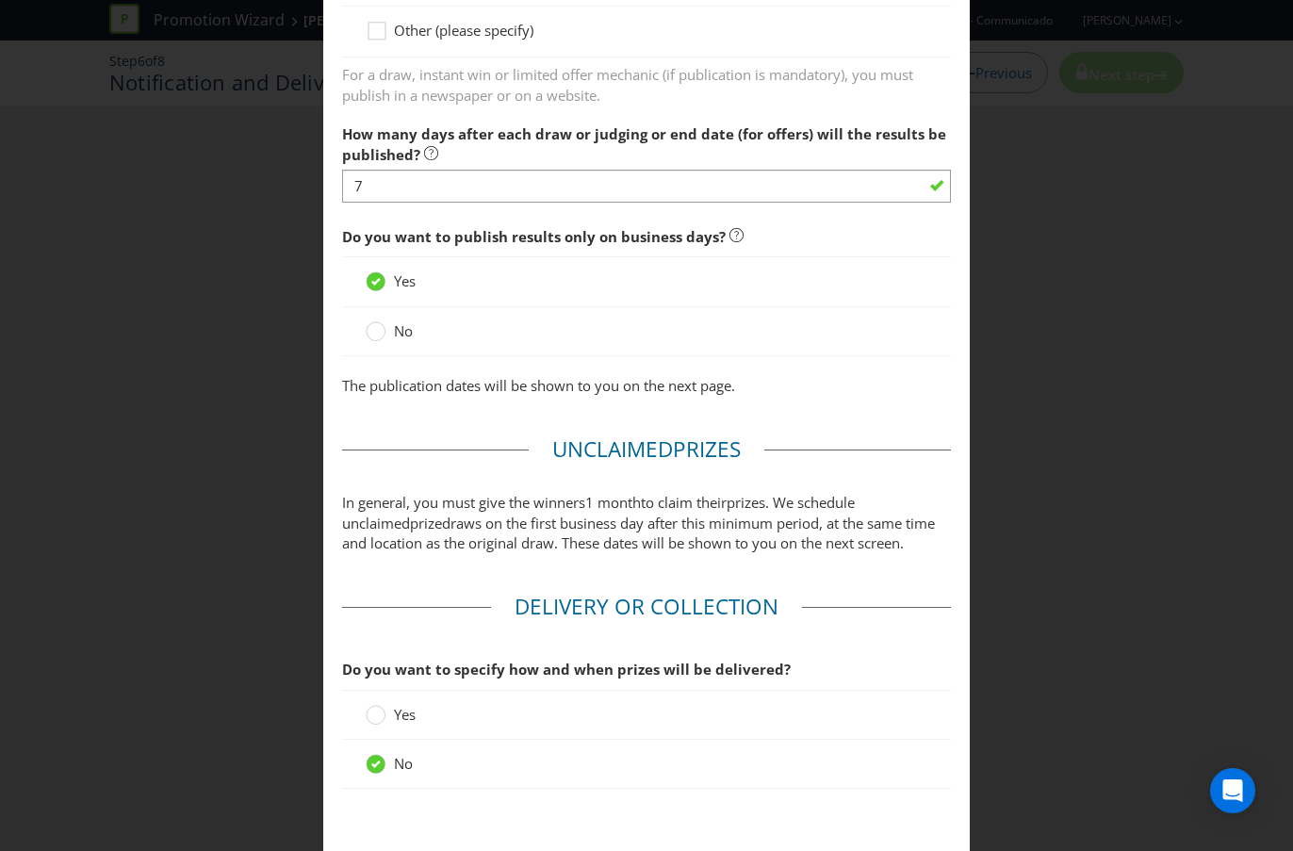
scroll to position [1590, 0]
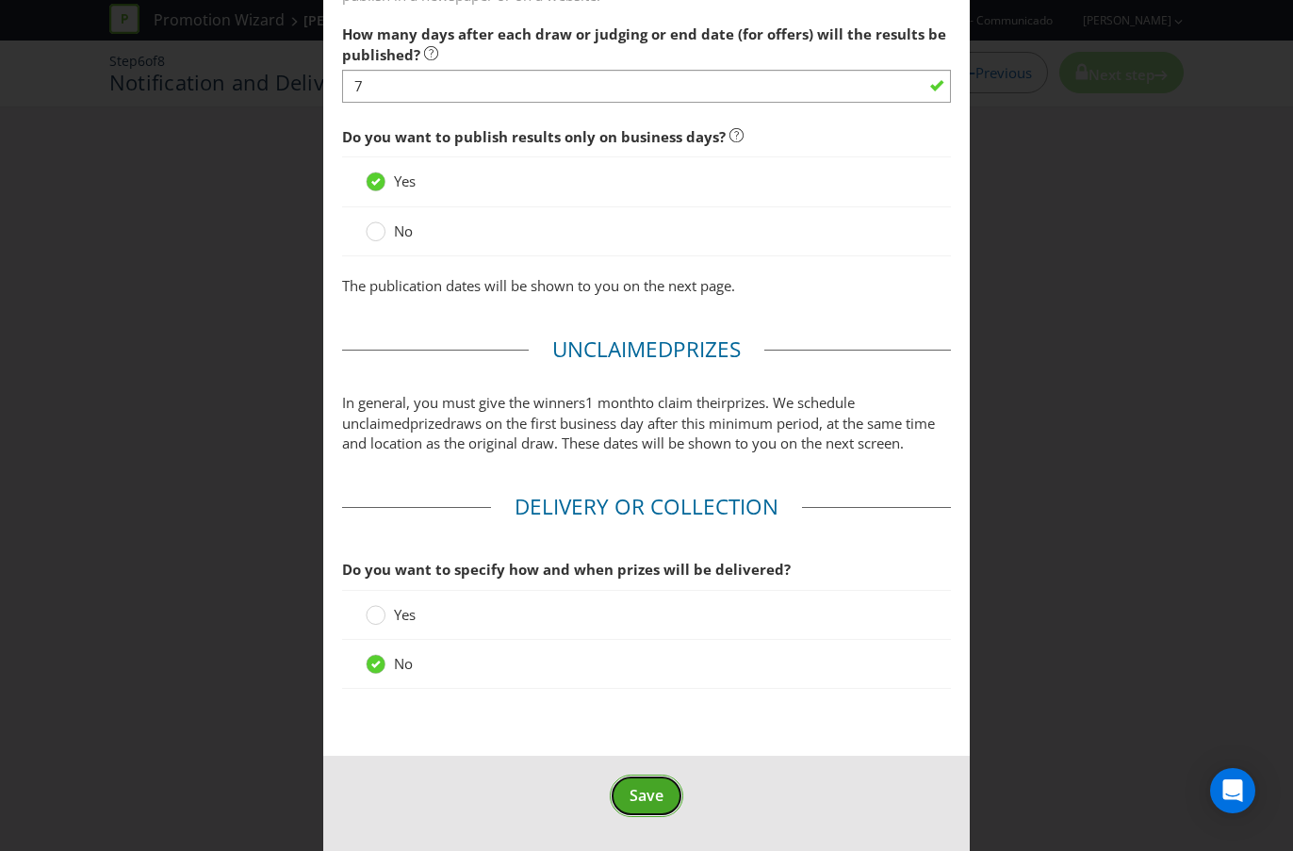
click at [665, 757] on button "Save" at bounding box center [646, 796] width 73 height 42
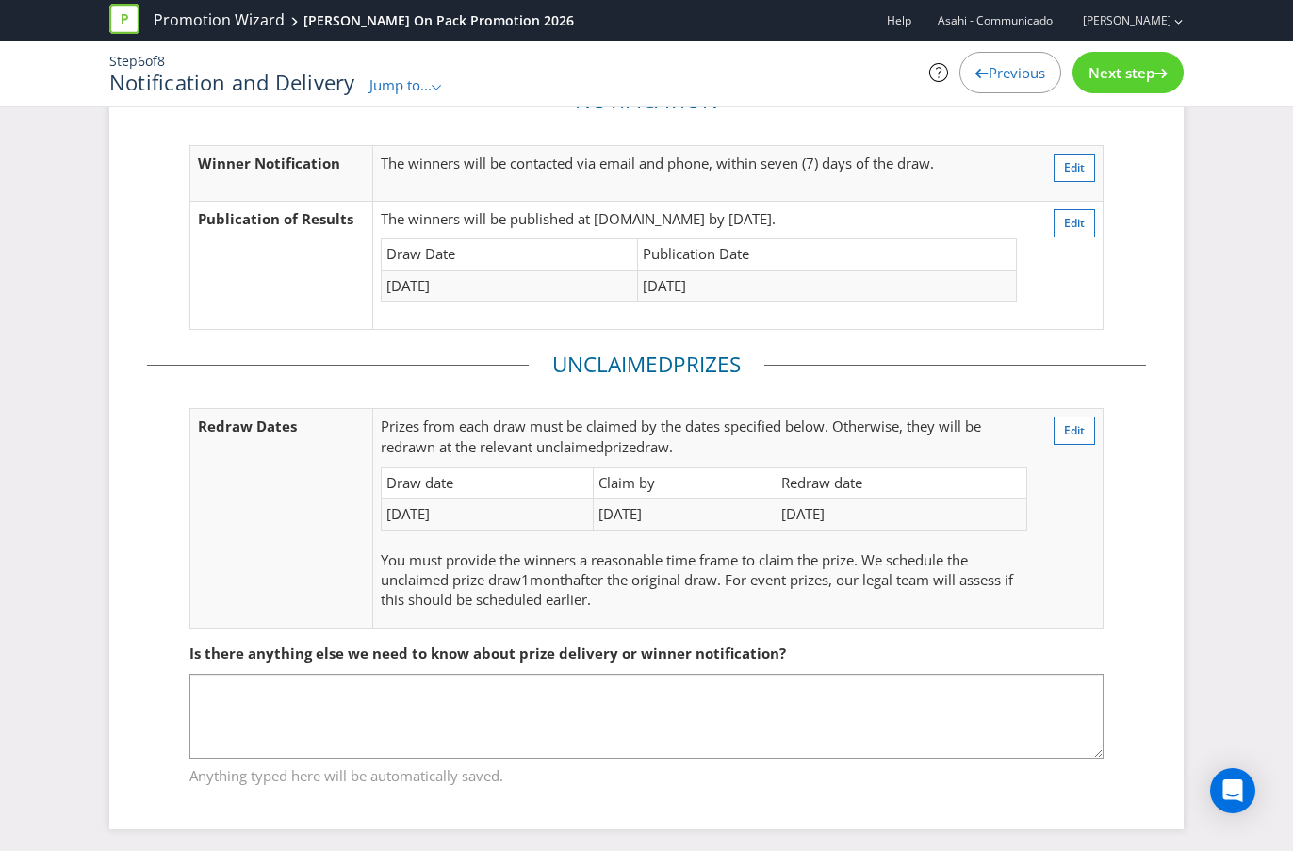
scroll to position [105, 0]
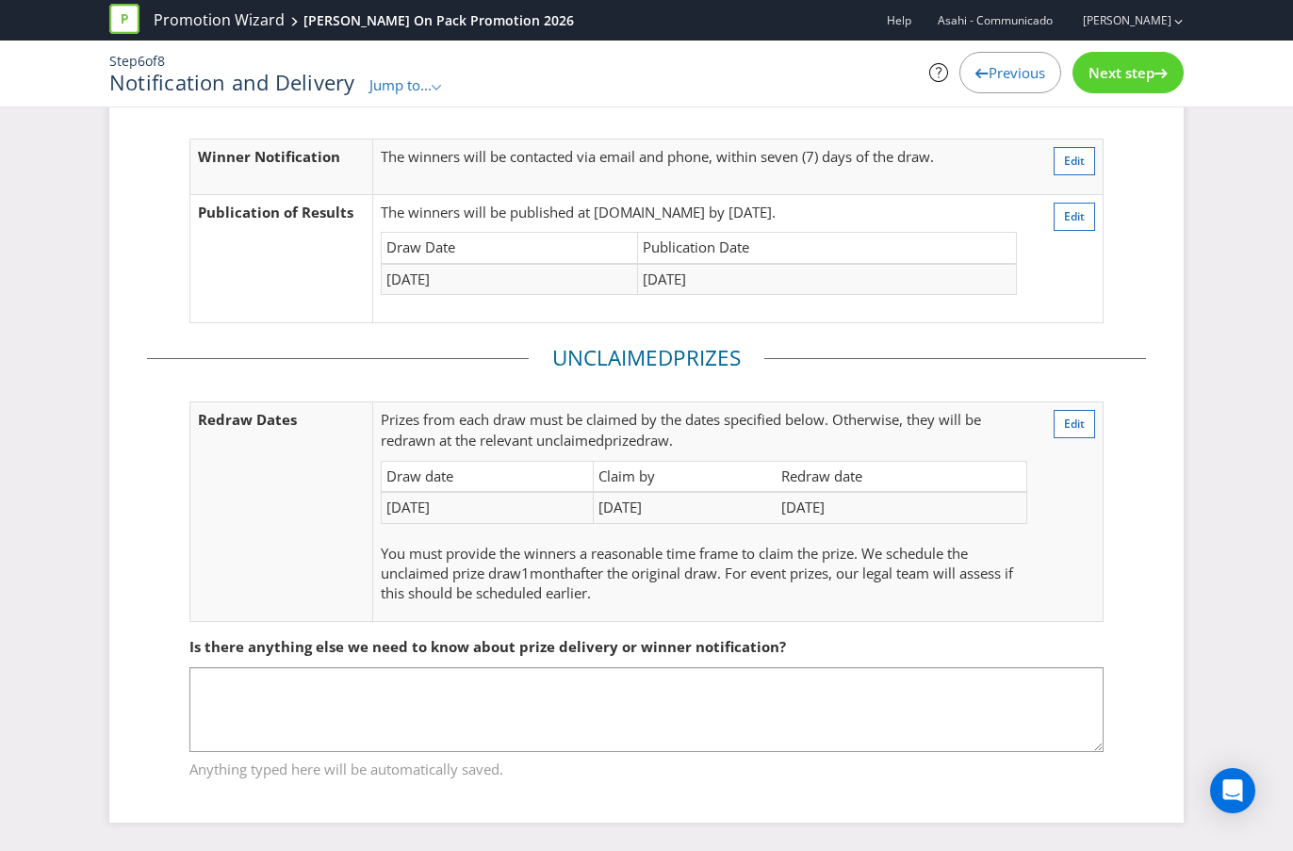
click at [1149, 70] on span "Next step" at bounding box center [1121, 72] width 66 height 19
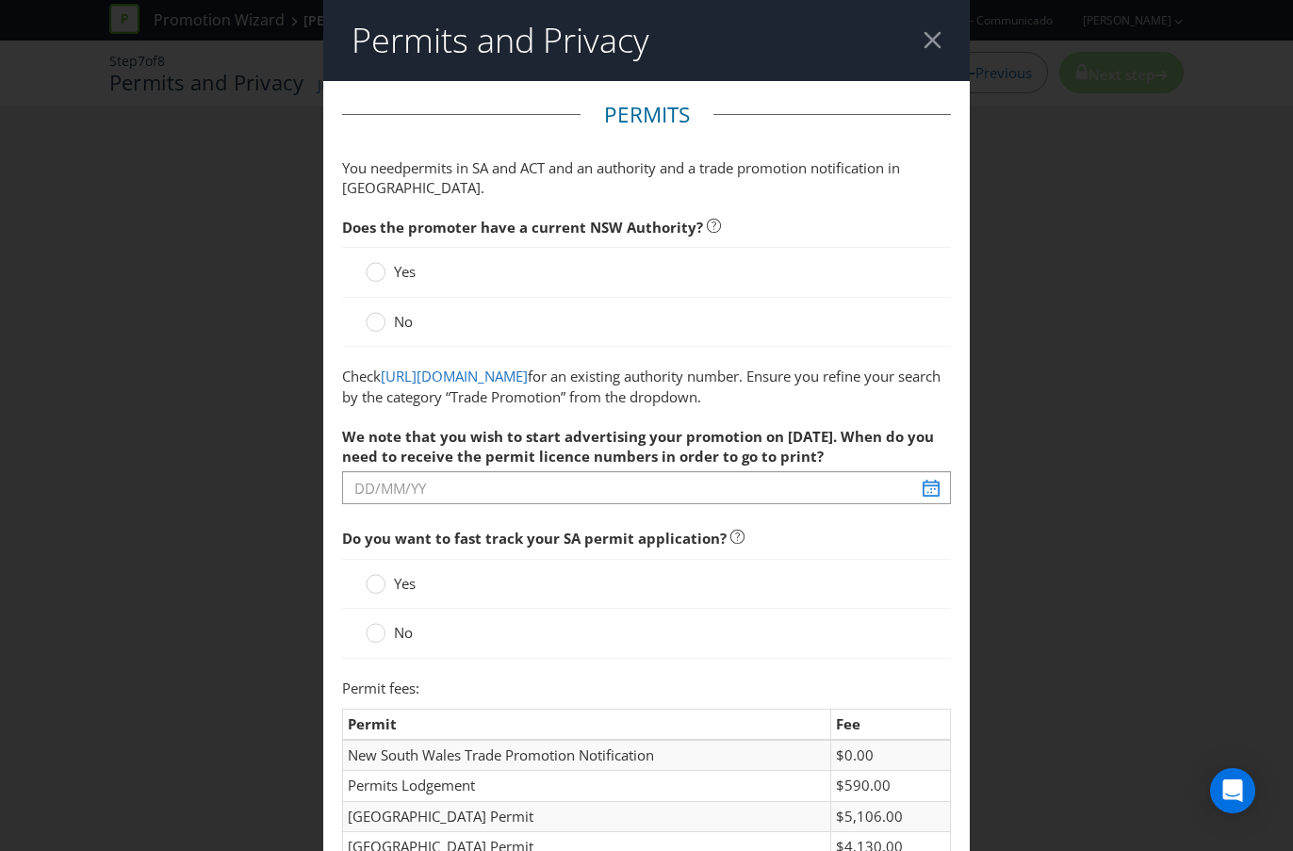
click at [385, 276] on label "Yes" at bounding box center [393, 272] width 54 height 20
click at [0, 0] on input "Yes" at bounding box center [0, 0] width 0 height 0
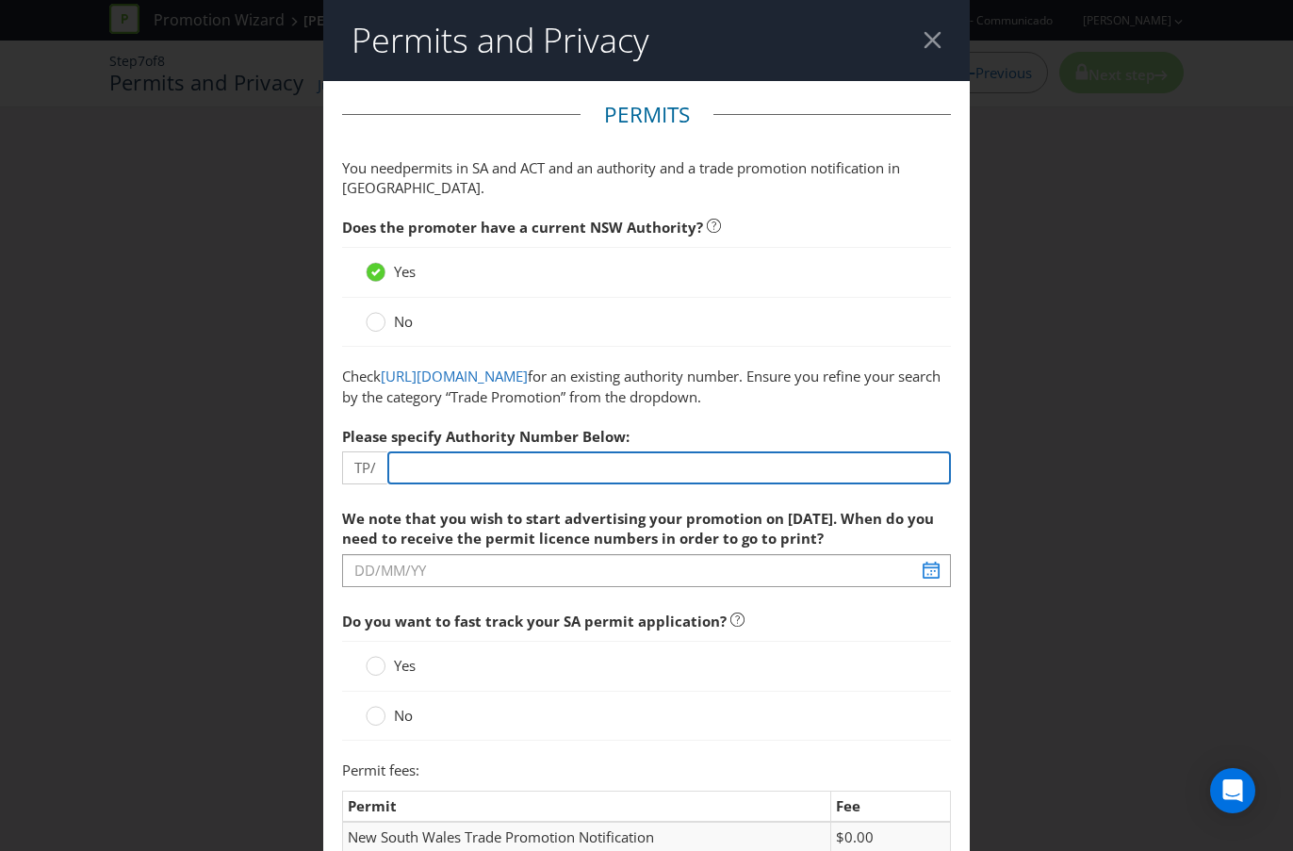
click at [441, 484] on input "number" at bounding box center [668, 467] width 563 height 33
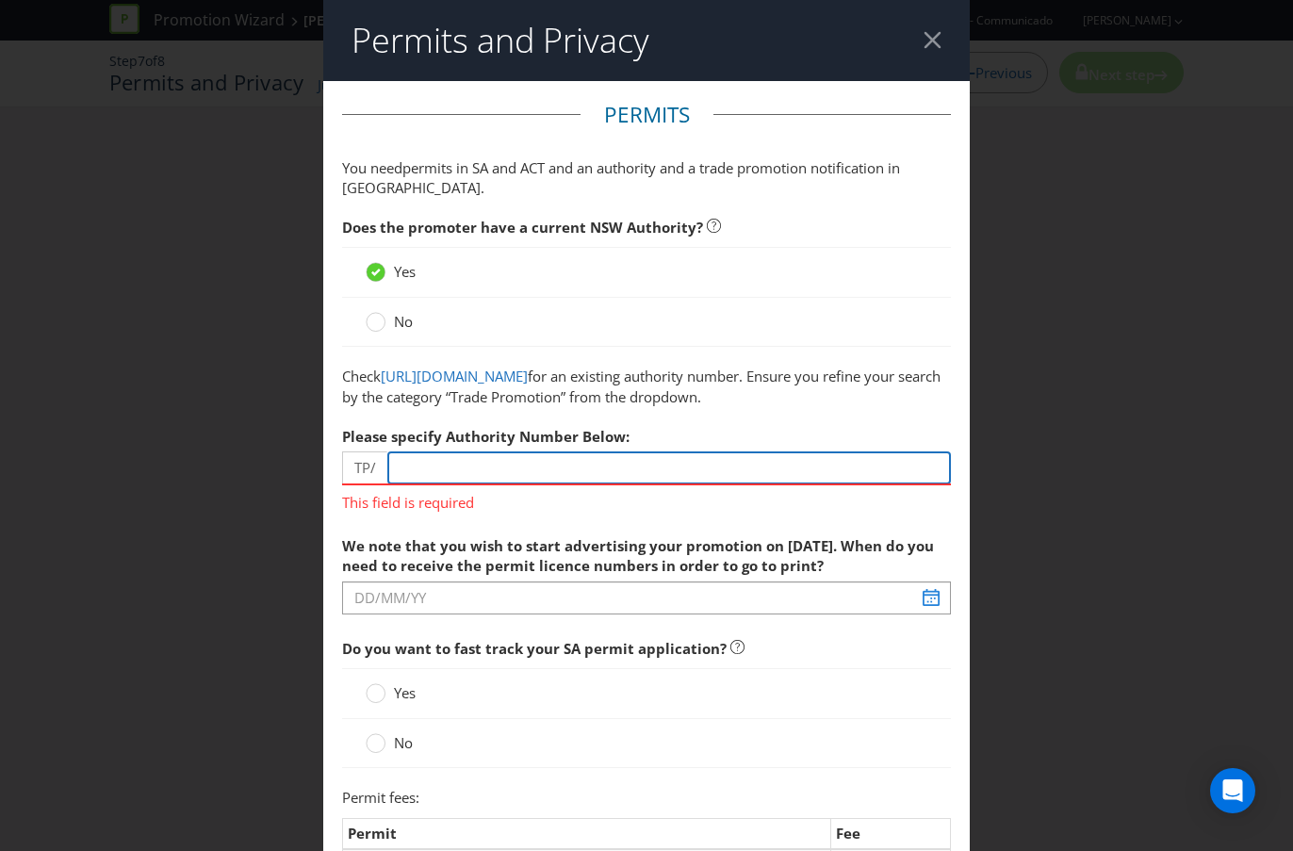
paste input "00957"
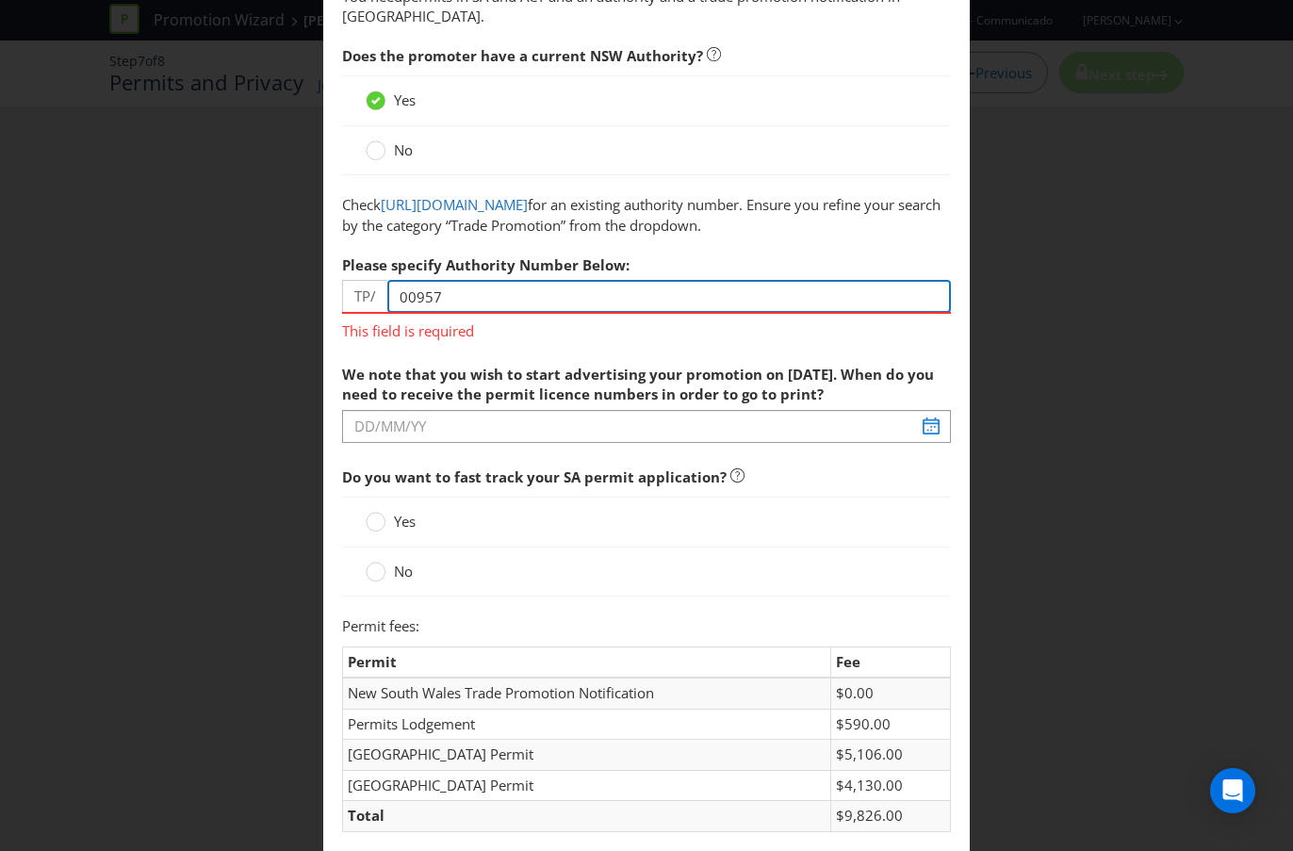
scroll to position [216, 0]
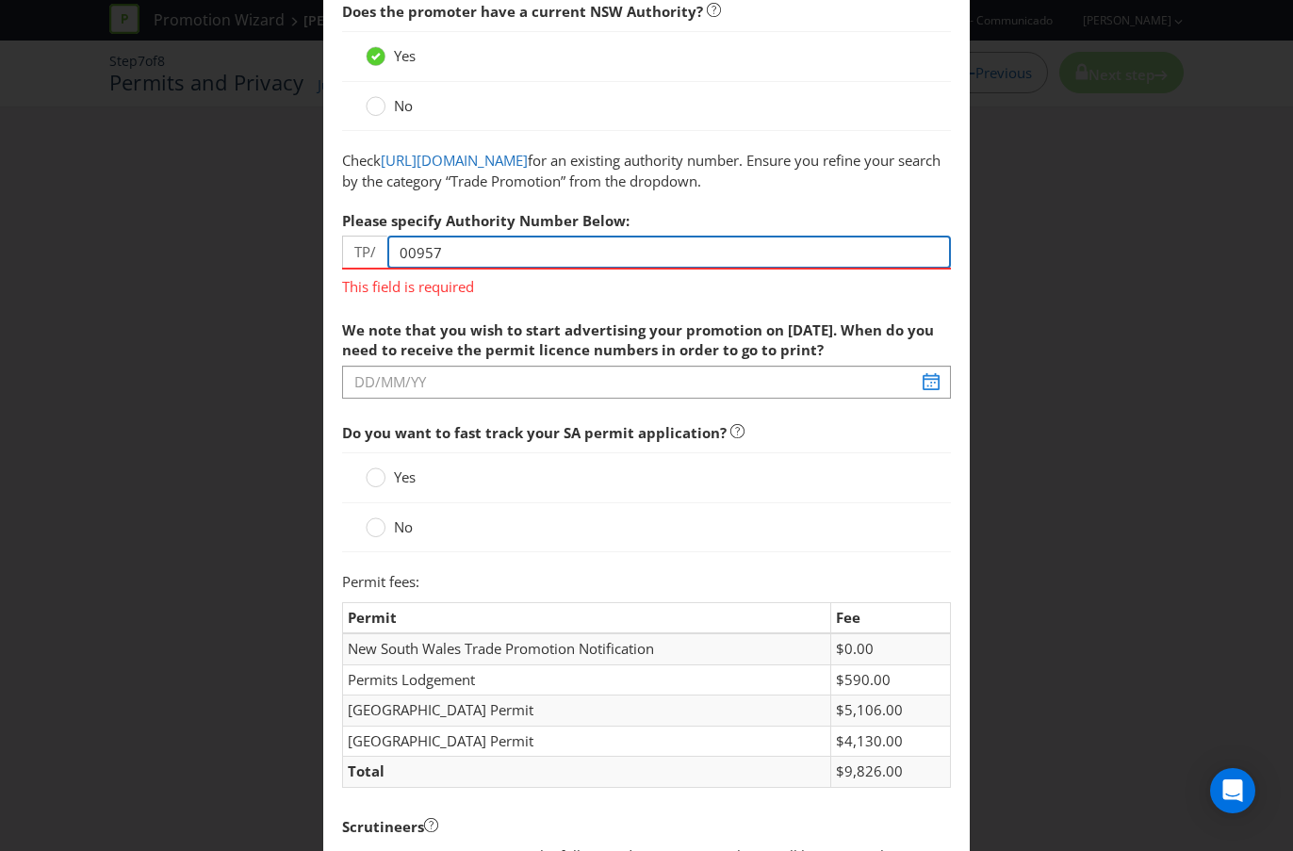
type input "00957"
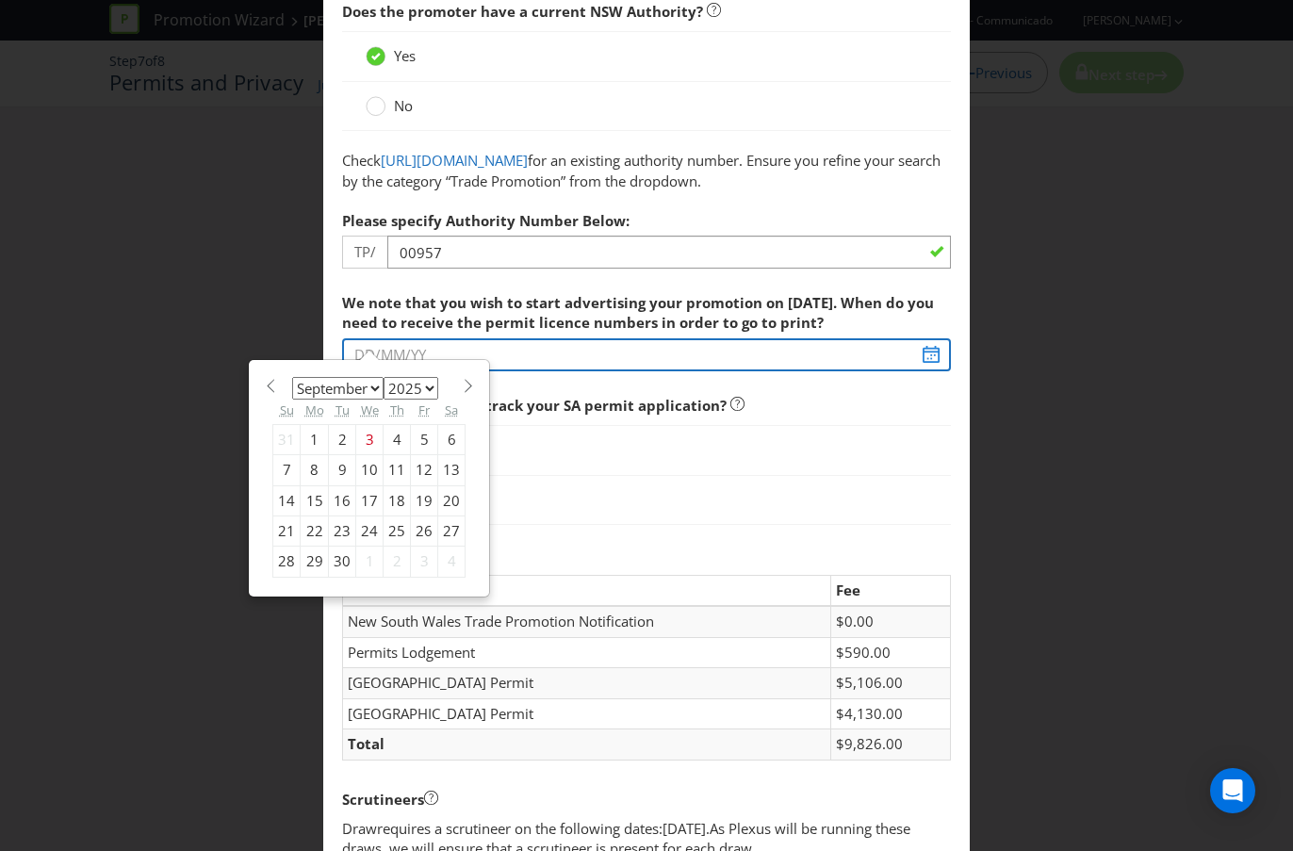
click at [666, 404] on span "We note that you wish to start advertising your promotion on [DATE]. When do yo…" at bounding box center [646, 410] width 609 height 252
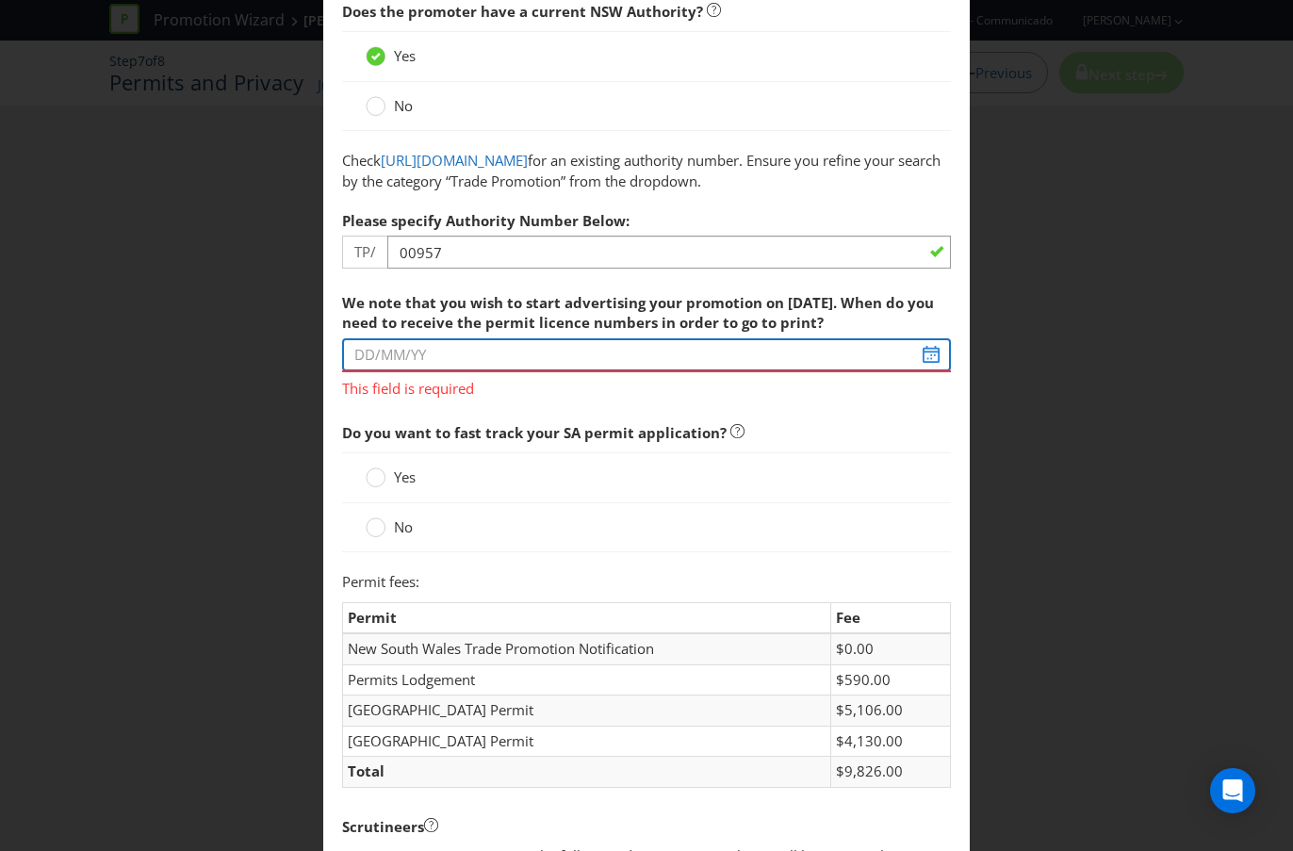
click at [409, 371] on input "text" at bounding box center [646, 354] width 609 height 33
click at [419, 371] on input "text" at bounding box center [646, 354] width 609 height 33
click at [416, 371] on input "text" at bounding box center [646, 354] width 609 height 33
click at [926, 371] on input "text" at bounding box center [646, 354] width 609 height 33
click at [411, 371] on input "text" at bounding box center [646, 354] width 609 height 33
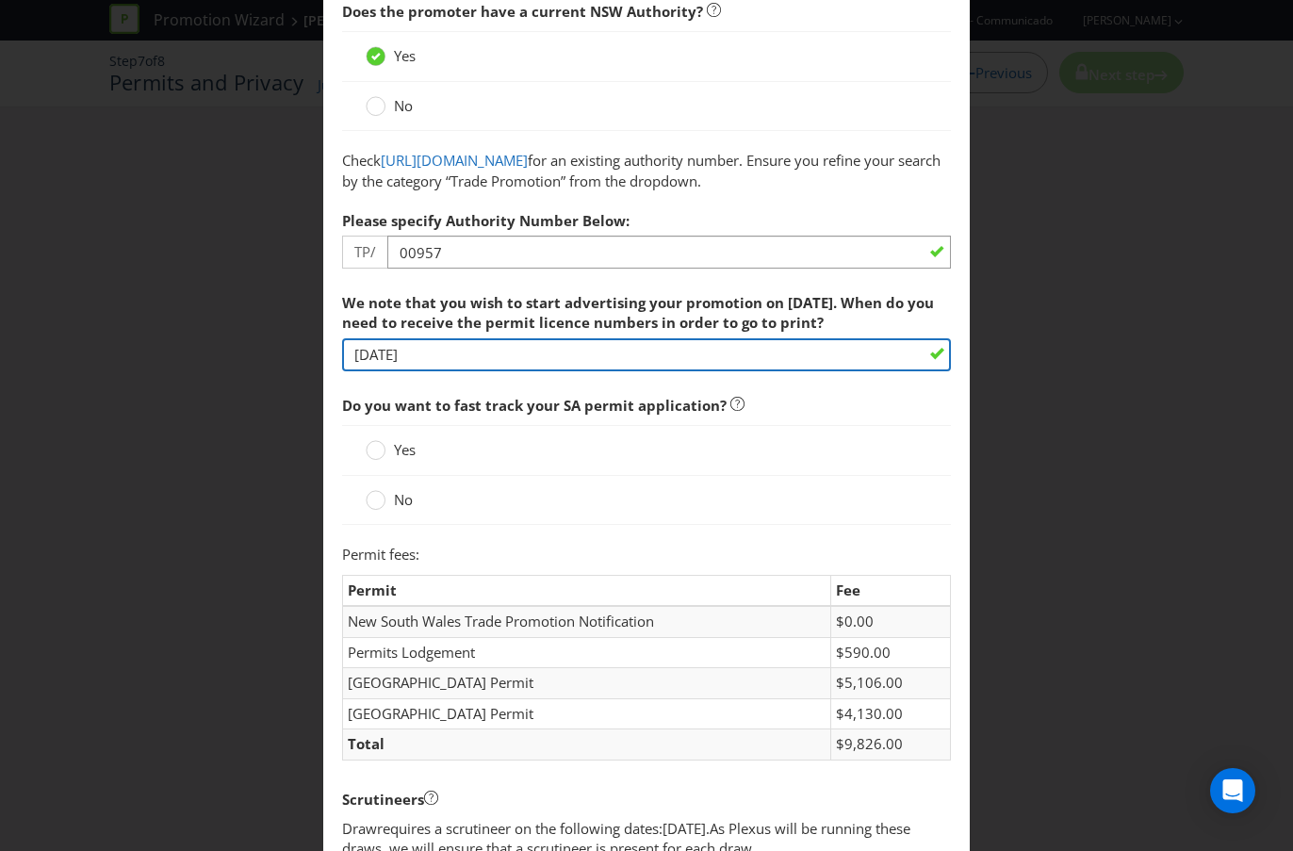
scroll to position [285, 0]
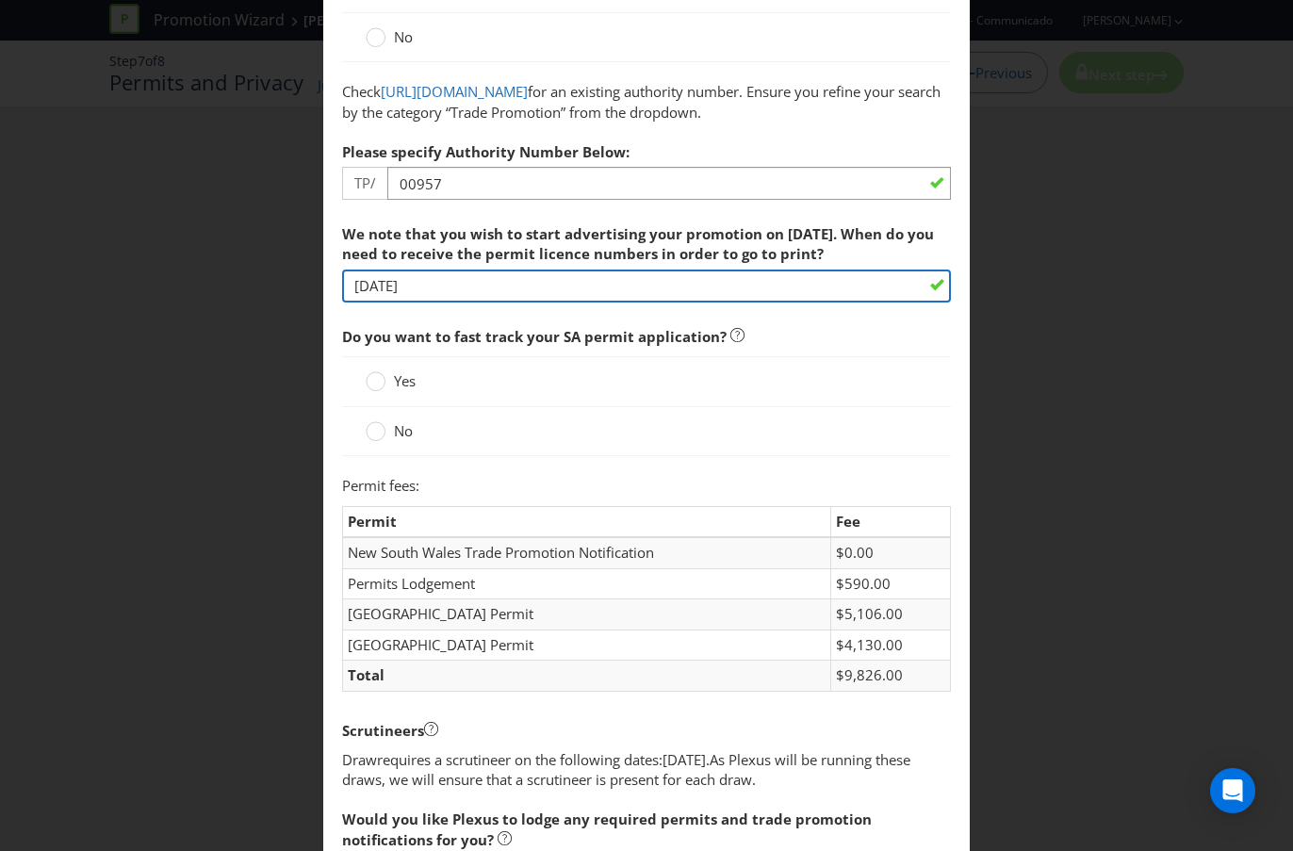
type input "[DATE]"
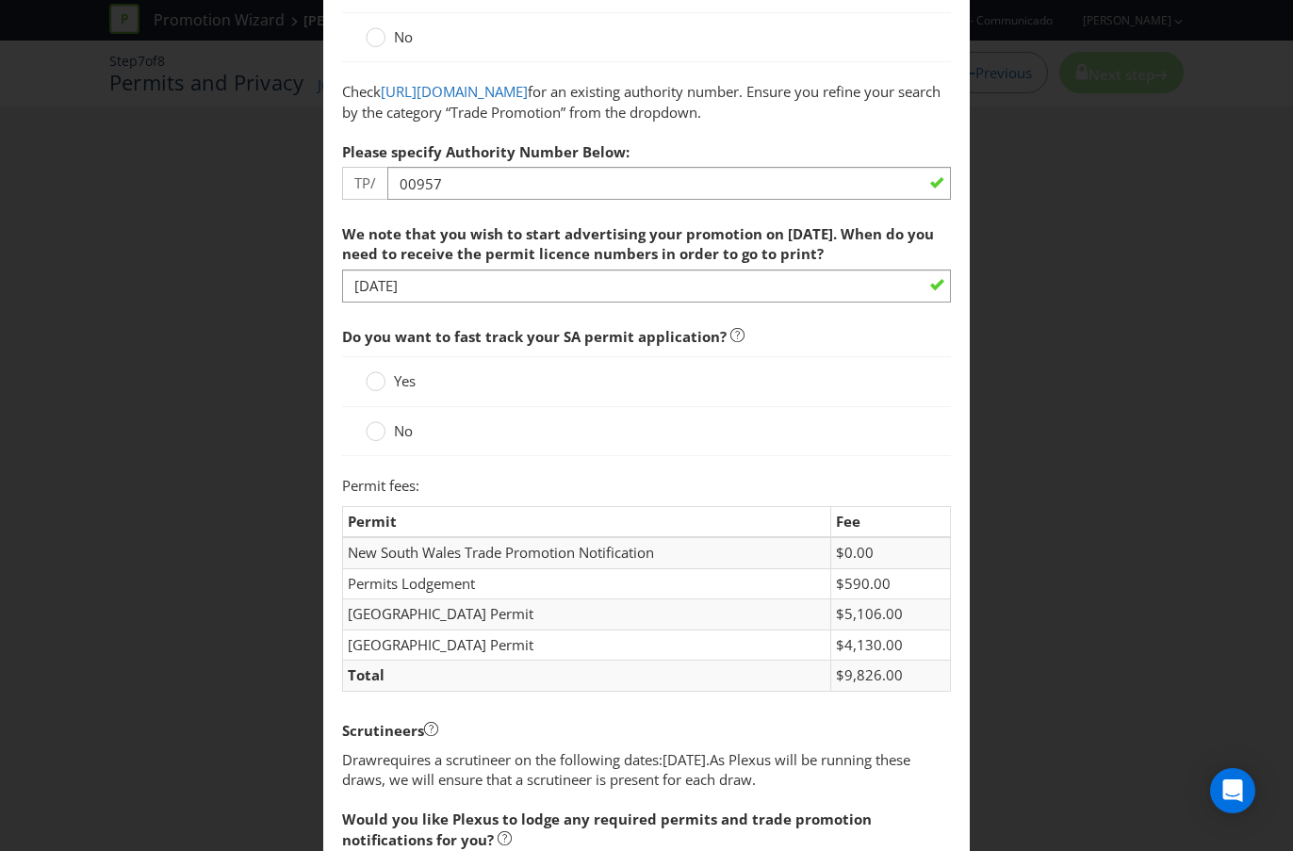
click at [385, 391] on label "Yes" at bounding box center [393, 381] width 54 height 20
click at [0, 0] on input "Yes" at bounding box center [0, 0] width 0 height 0
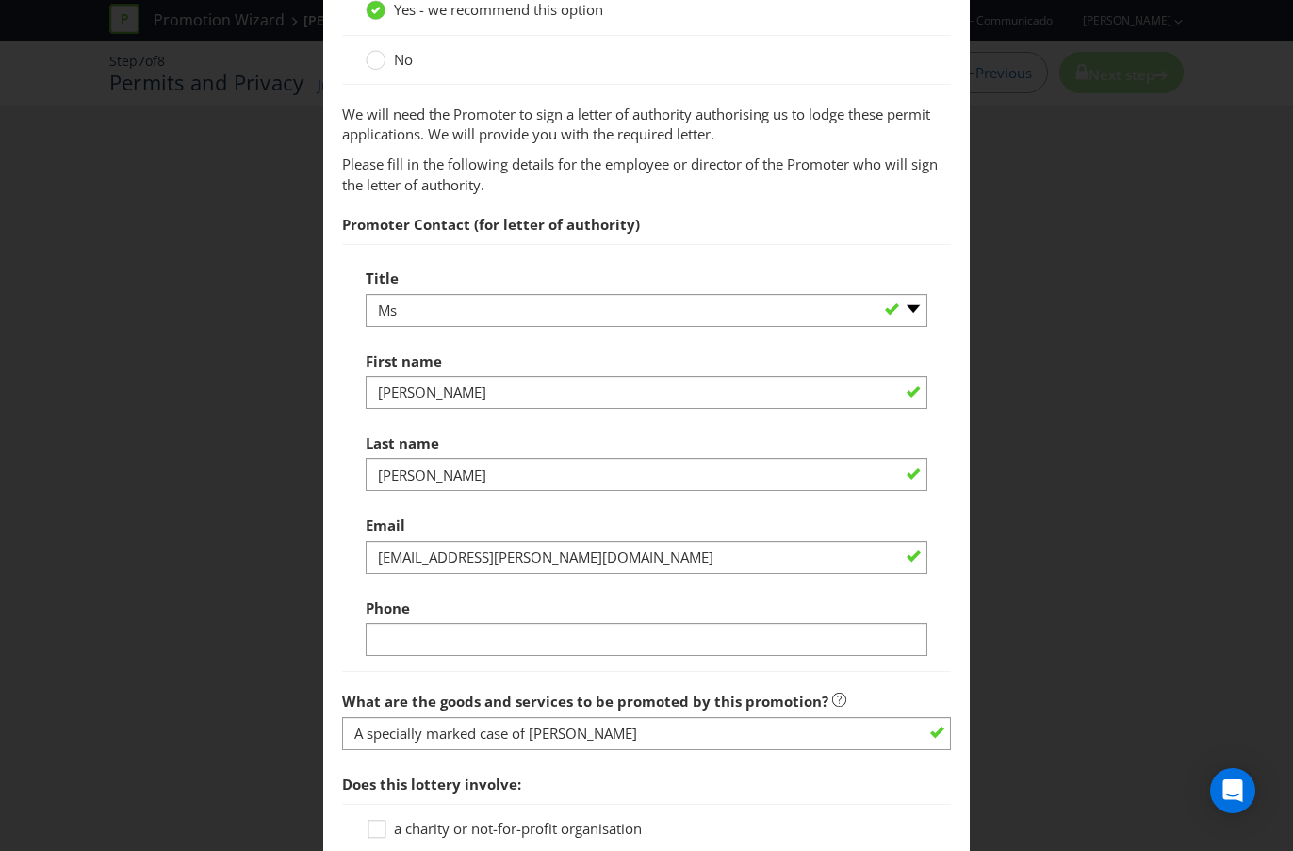
scroll to position [1161, 0]
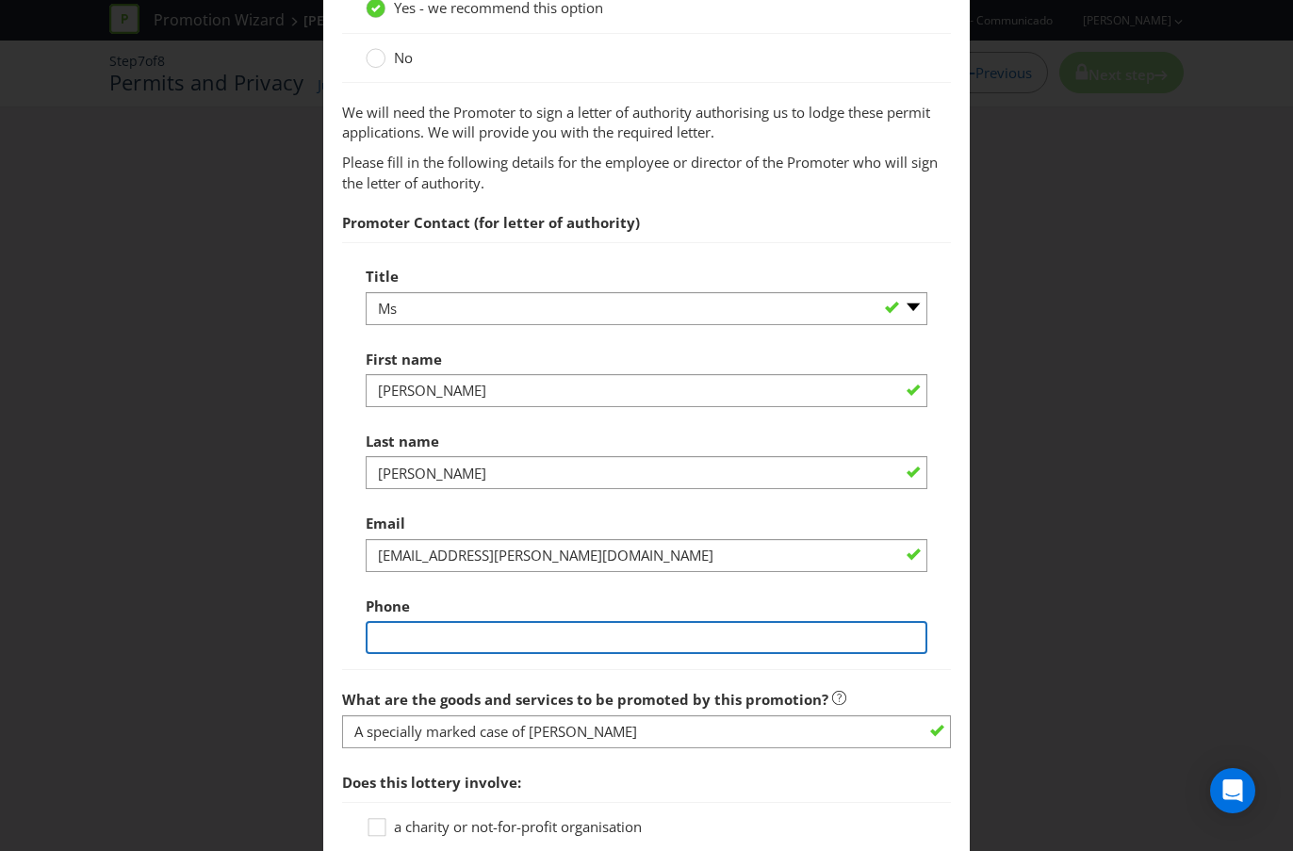
click at [468, 654] on input "text" at bounding box center [647, 637] width 562 height 33
type input "0422286333"
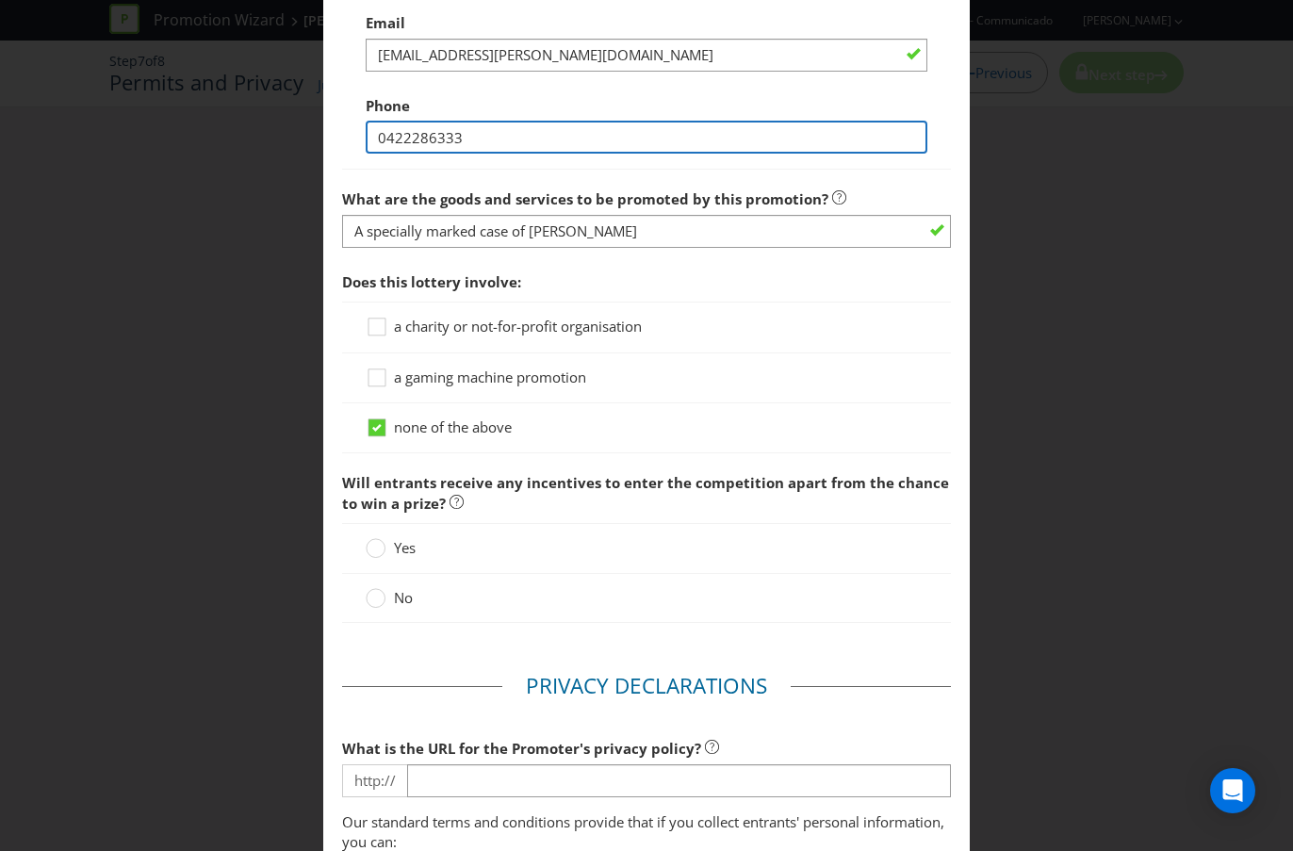
scroll to position [1667, 0]
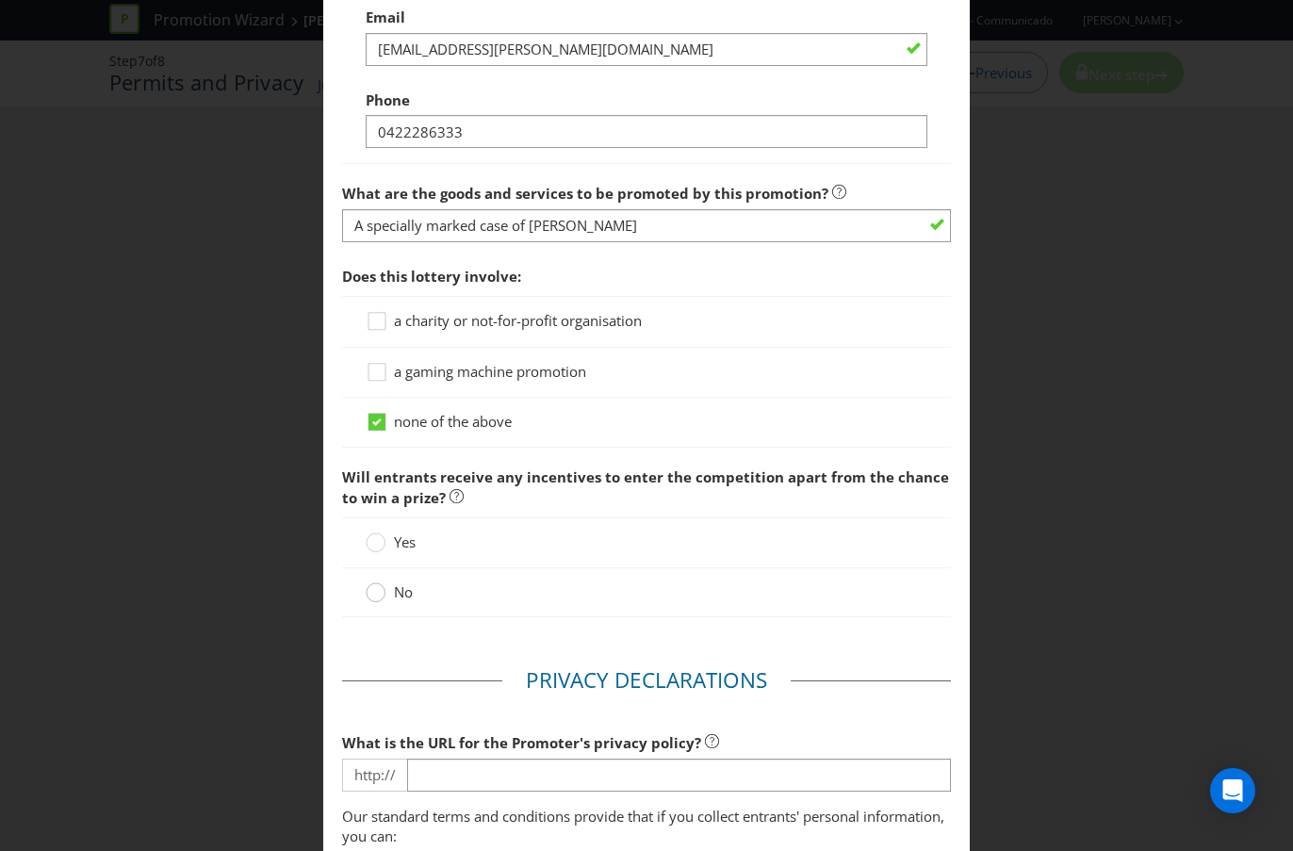
click at [383, 602] on icon at bounding box center [376, 592] width 20 height 20
click at [0, 0] on input "No" at bounding box center [0, 0] width 0 height 0
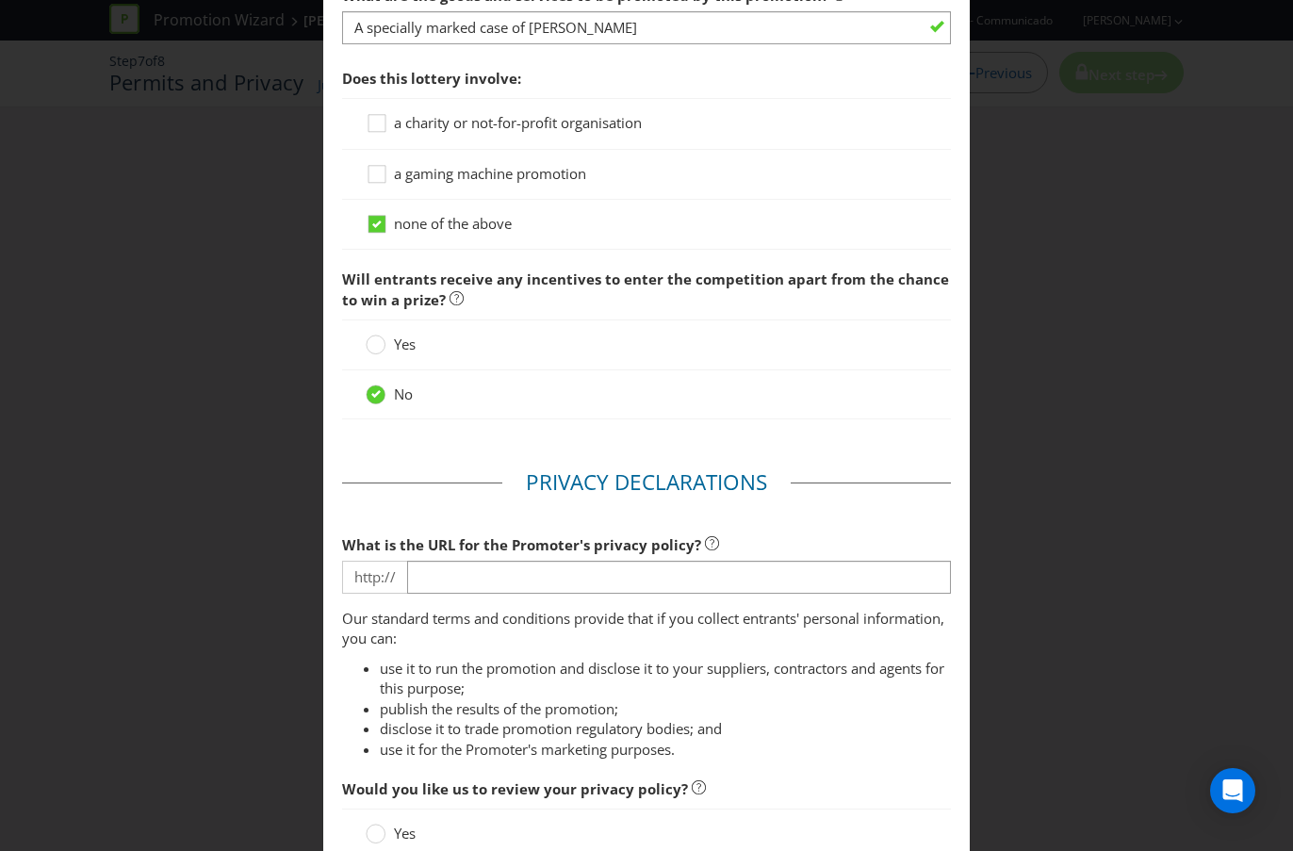
scroll to position [1937, 0]
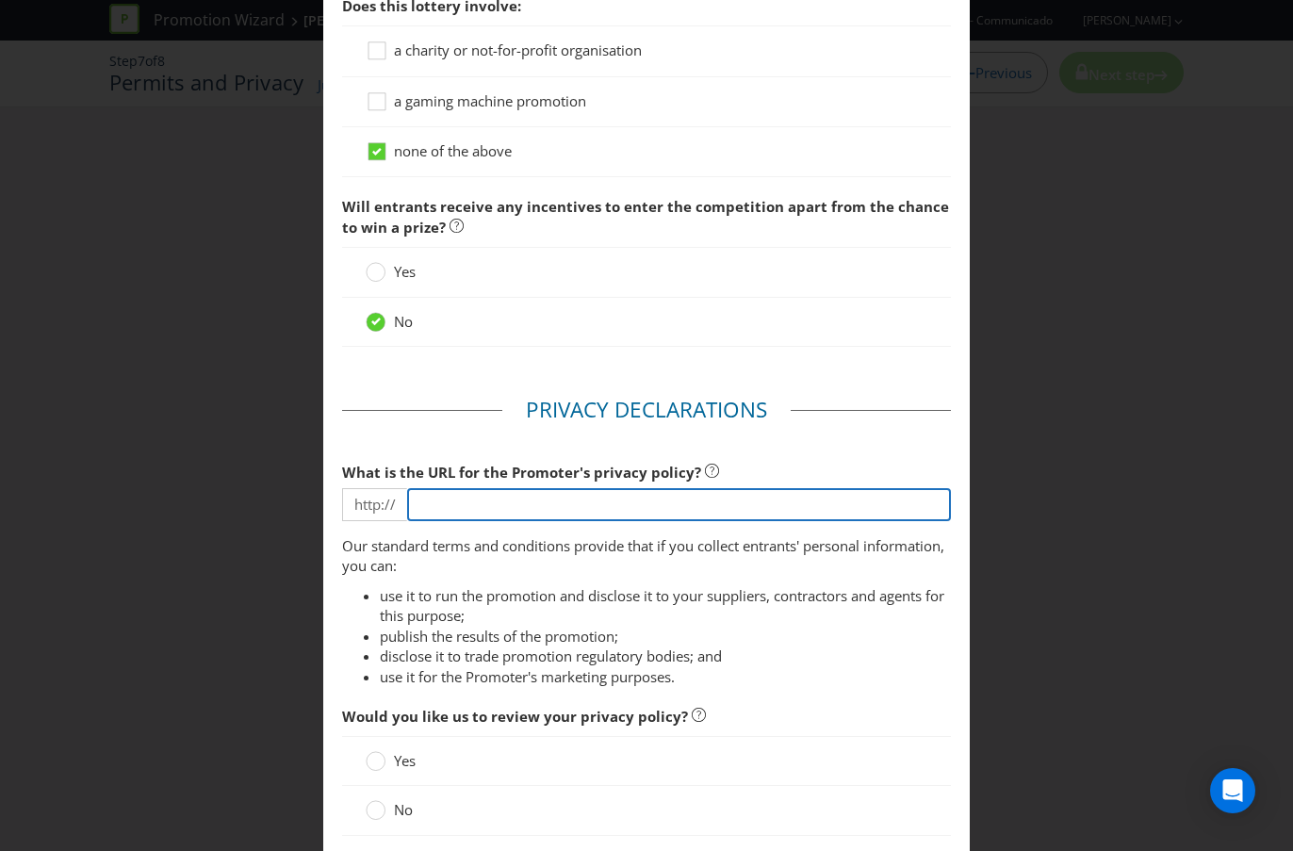
click at [508, 520] on input "text" at bounding box center [679, 504] width 544 height 33
type input "[URL][DOMAIN_NAME]"
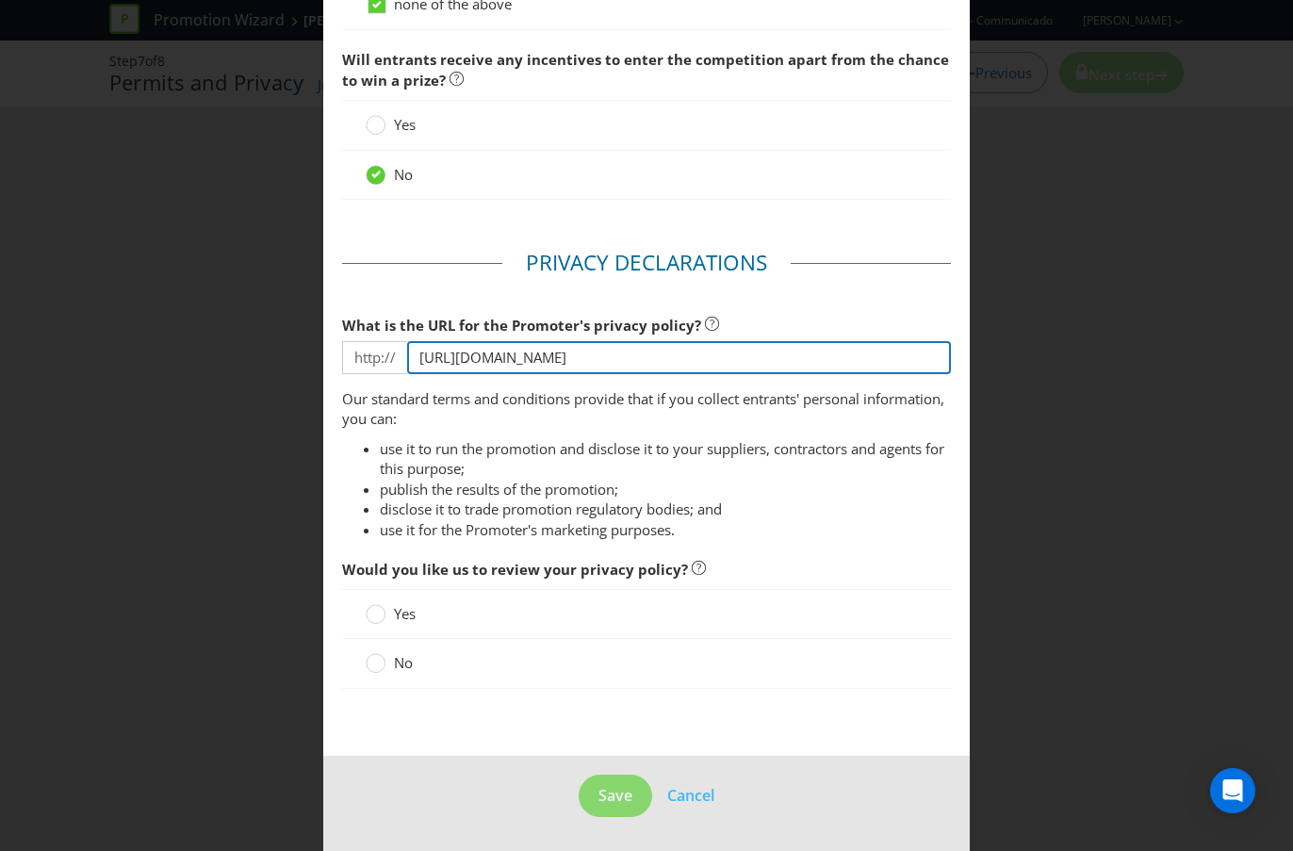
scroll to position [2100, 0]
click at [383, 677] on div at bounding box center [375, 665] width 19 height 24
click at [0, 0] on input "No" at bounding box center [0, 0] width 0 height 0
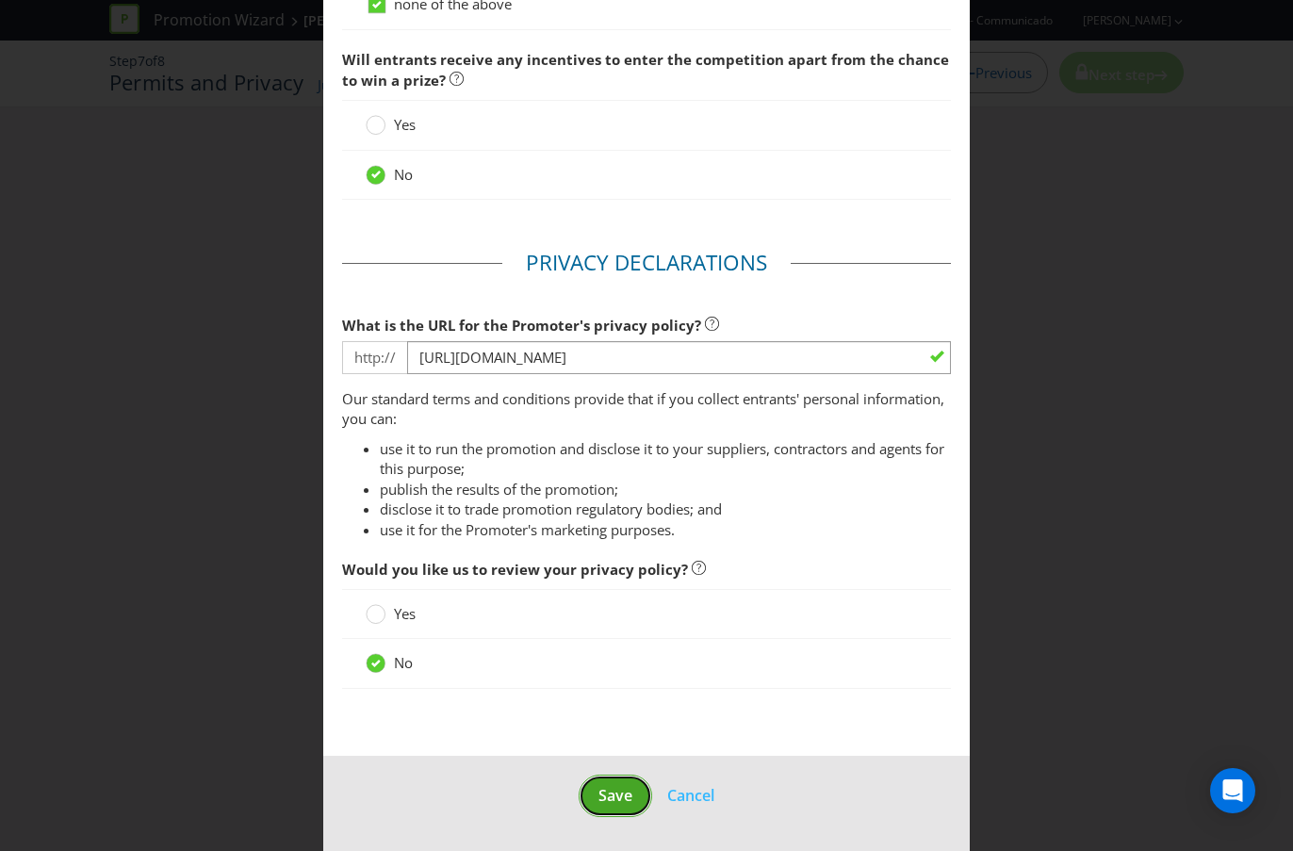
click at [606, 757] on span "Save" at bounding box center [615, 795] width 34 height 21
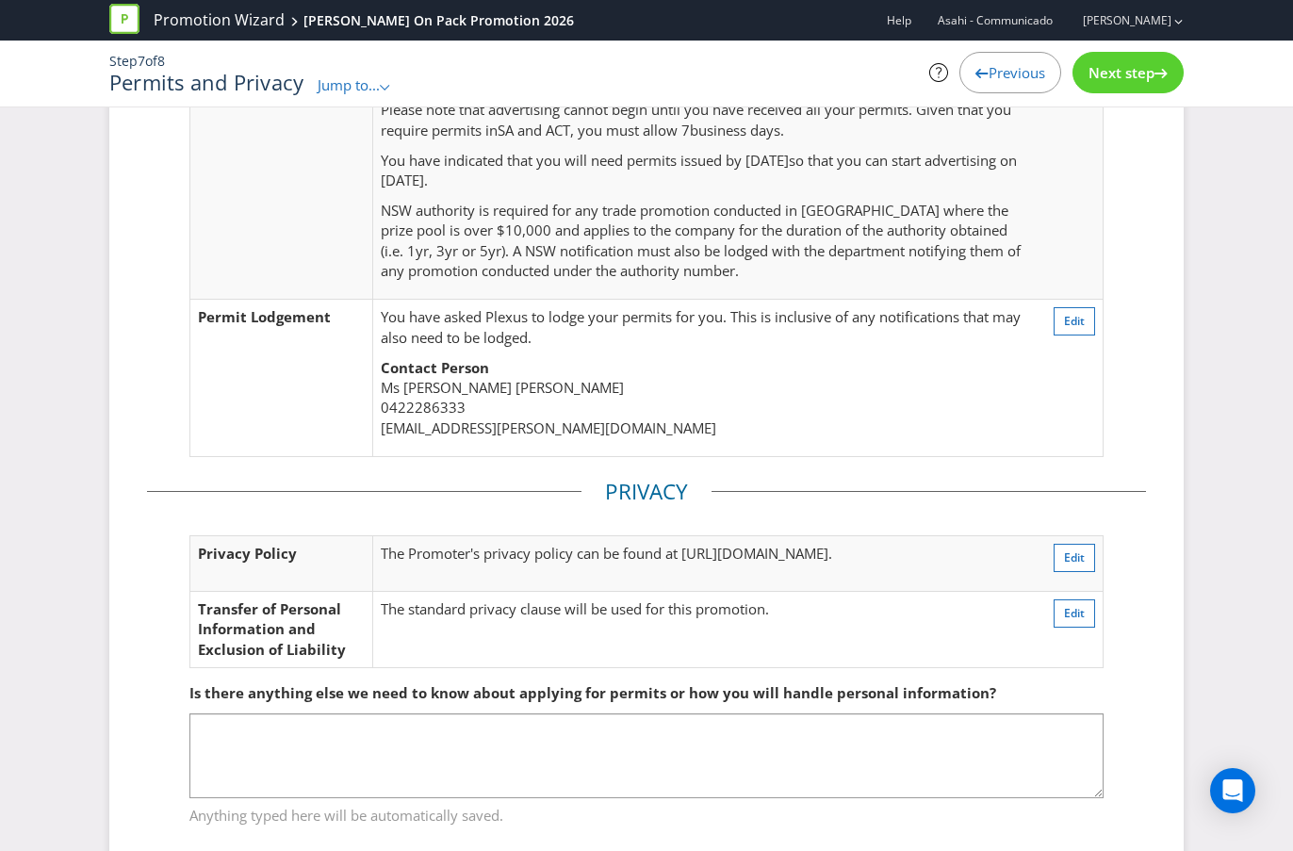
scroll to position [454, 0]
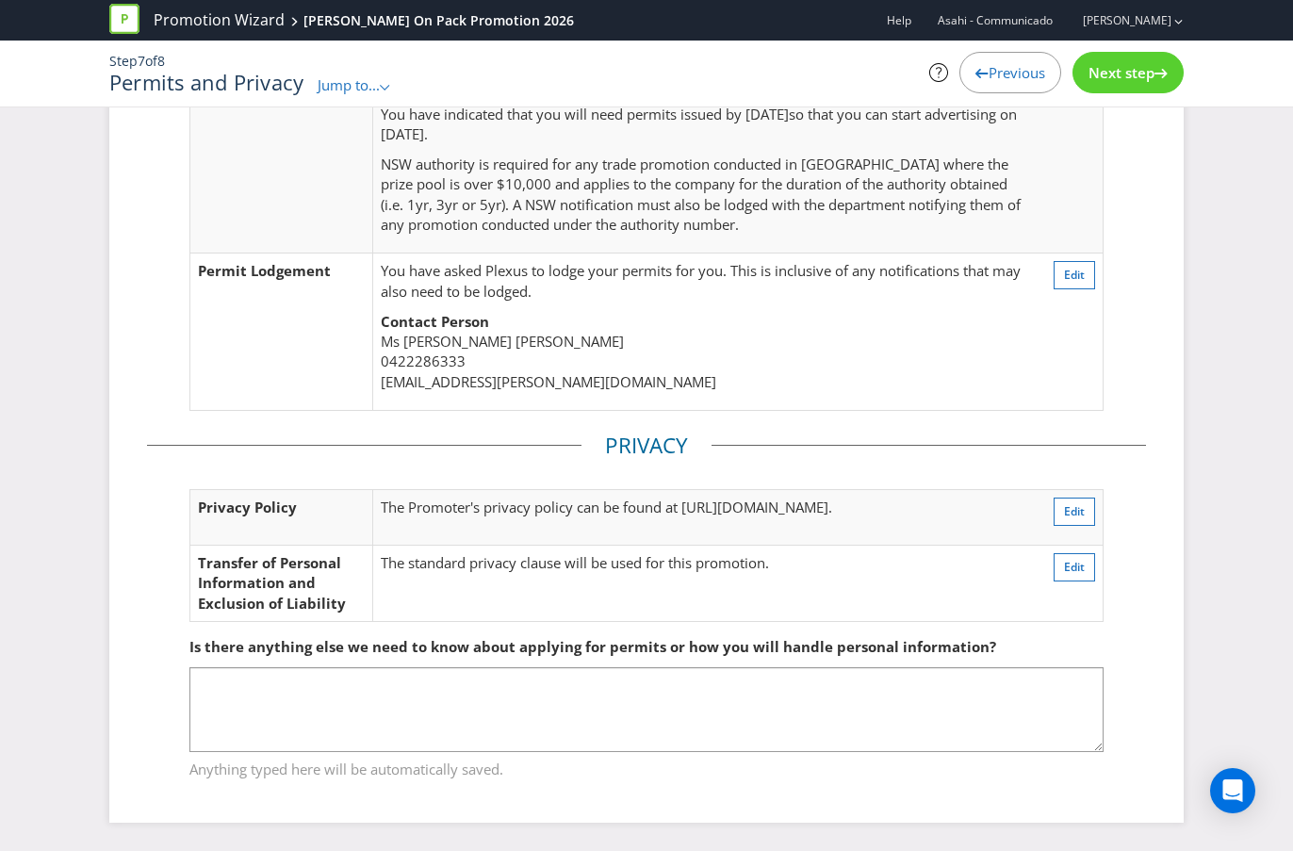
click at [1126, 78] on span "Next step" at bounding box center [1121, 72] width 66 height 19
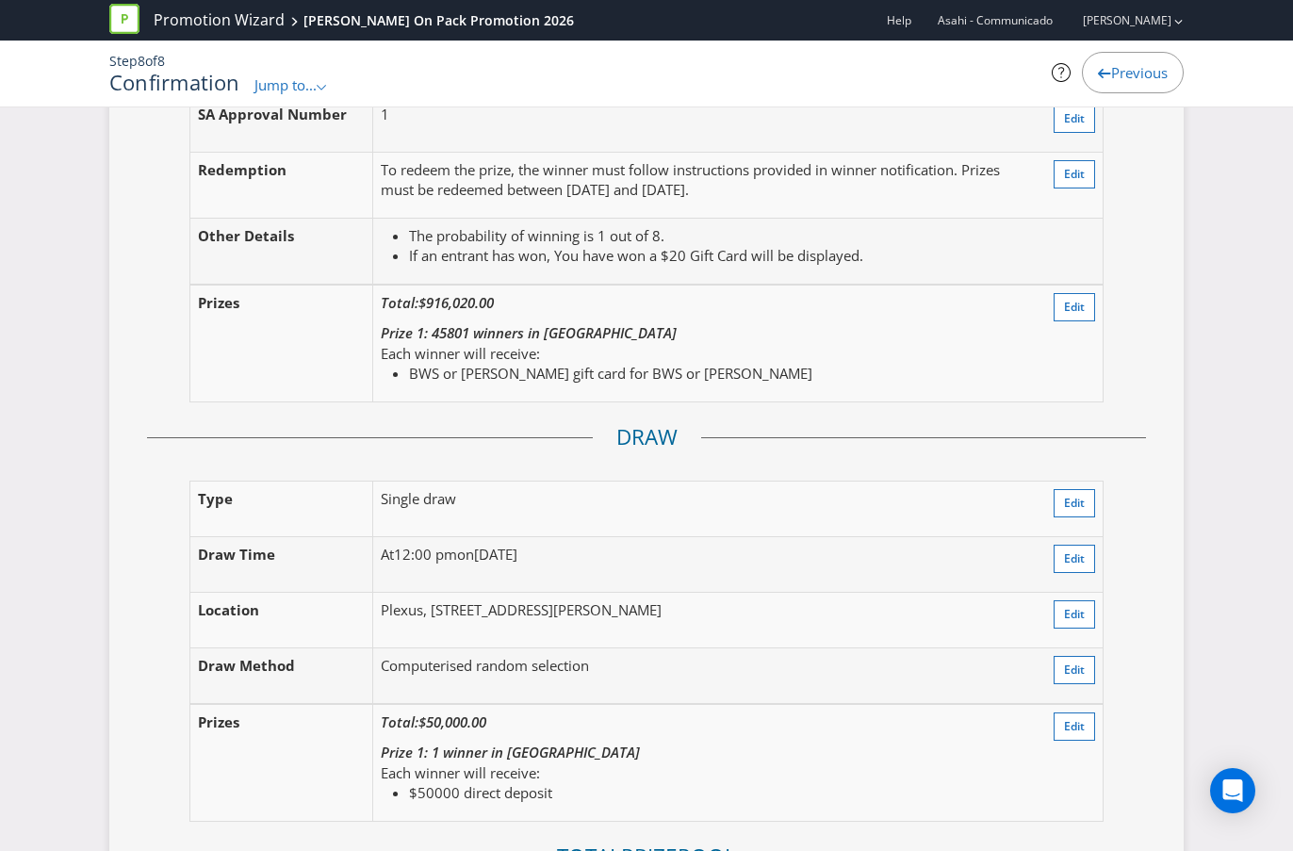
scroll to position [2568, 0]
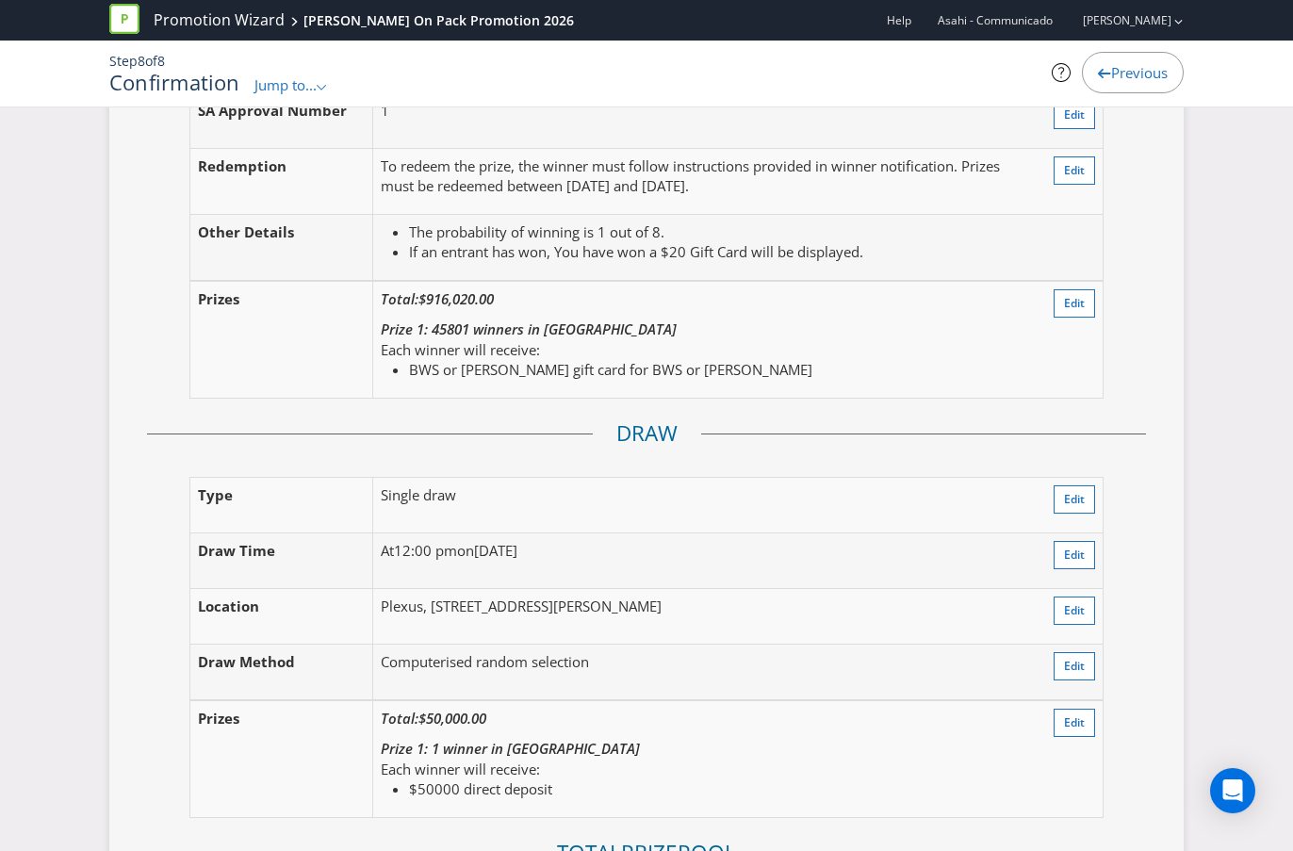
click at [878, 253] on li "If an entrant has won, You have won a $20 Gift Card will be displayed." at bounding box center [718, 252] width 618 height 20
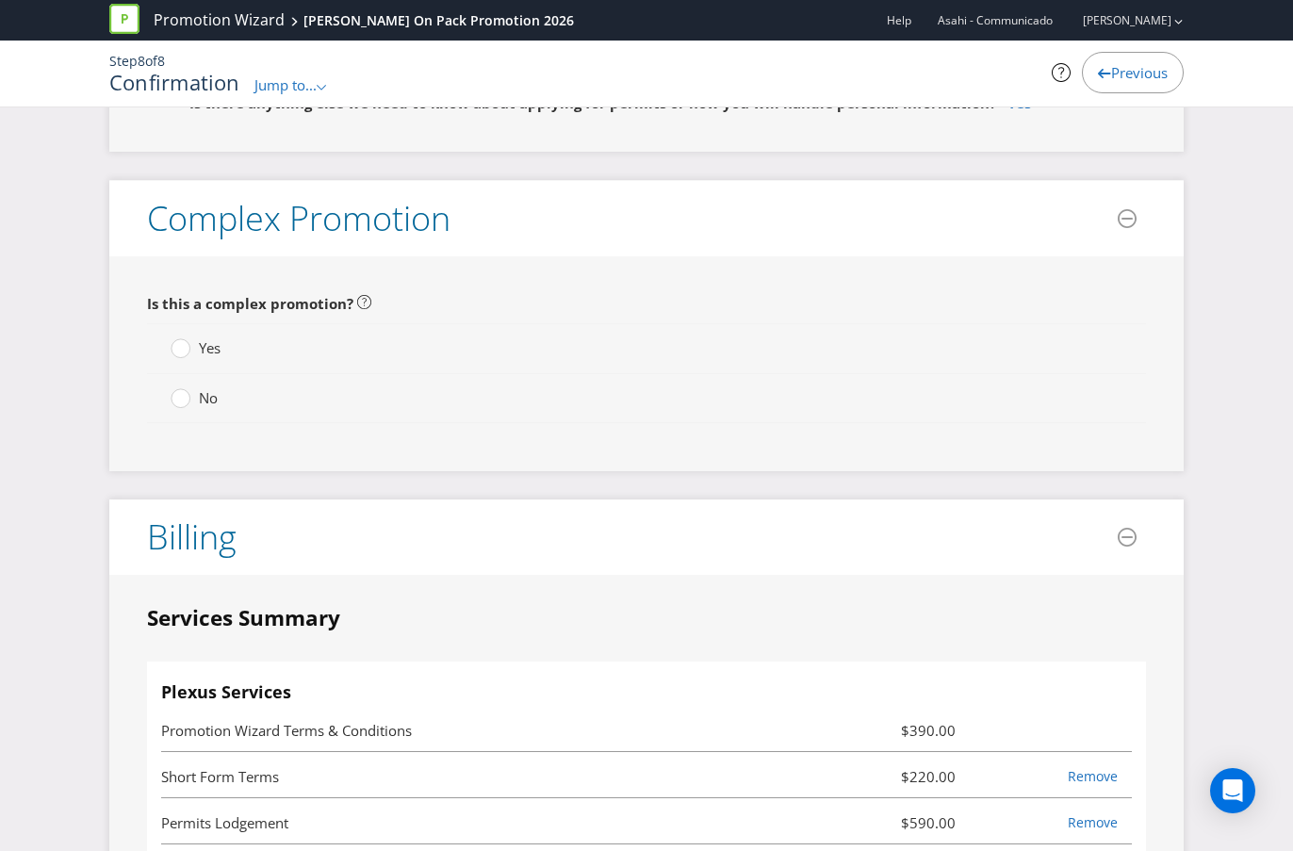
scroll to position [5360, 0]
click at [179, 345] on div at bounding box center [180, 340] width 9 height 9
click at [0, 0] on input "Yes" at bounding box center [0, 0] width 0 height 0
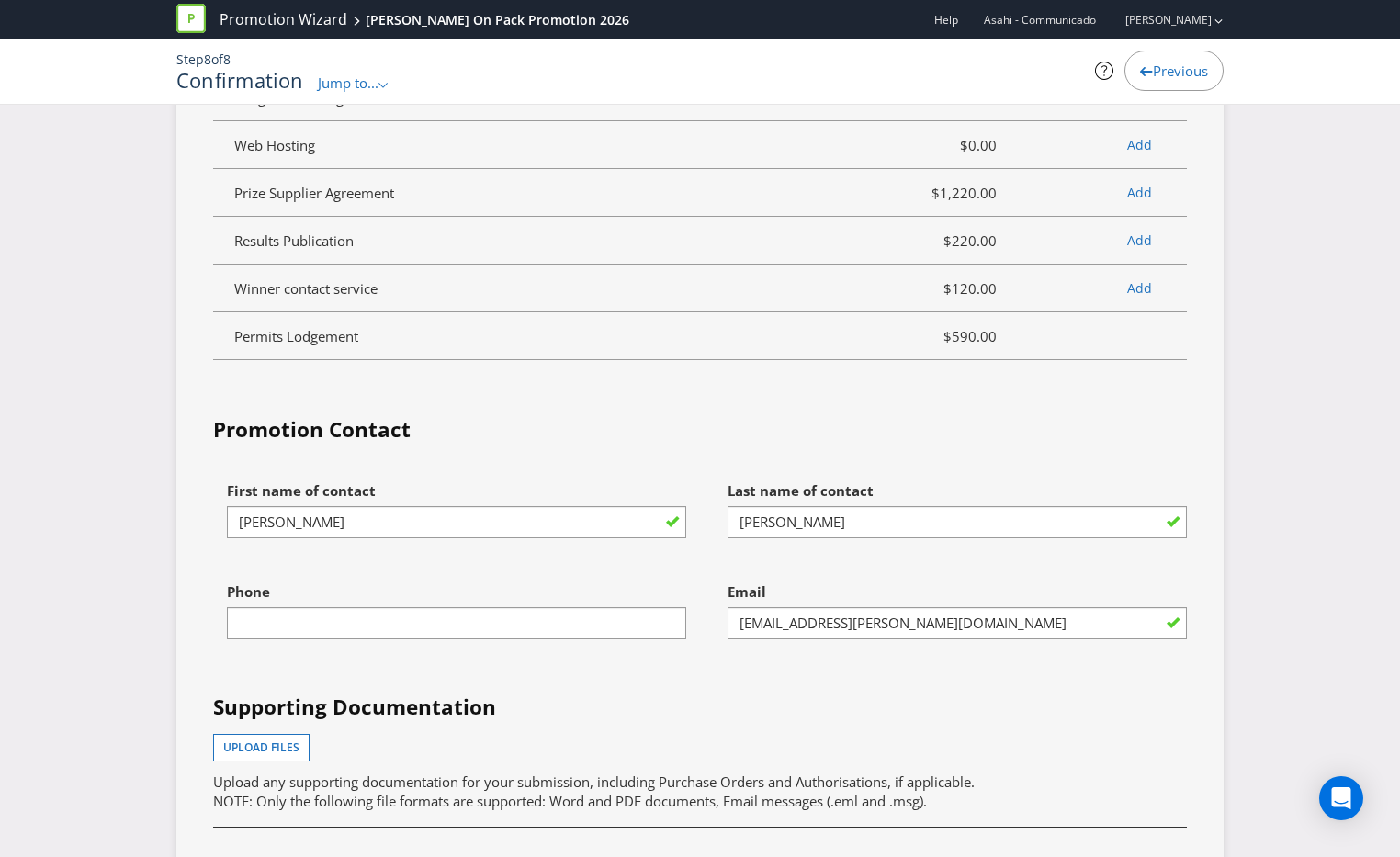
scroll to position [7496, 0]
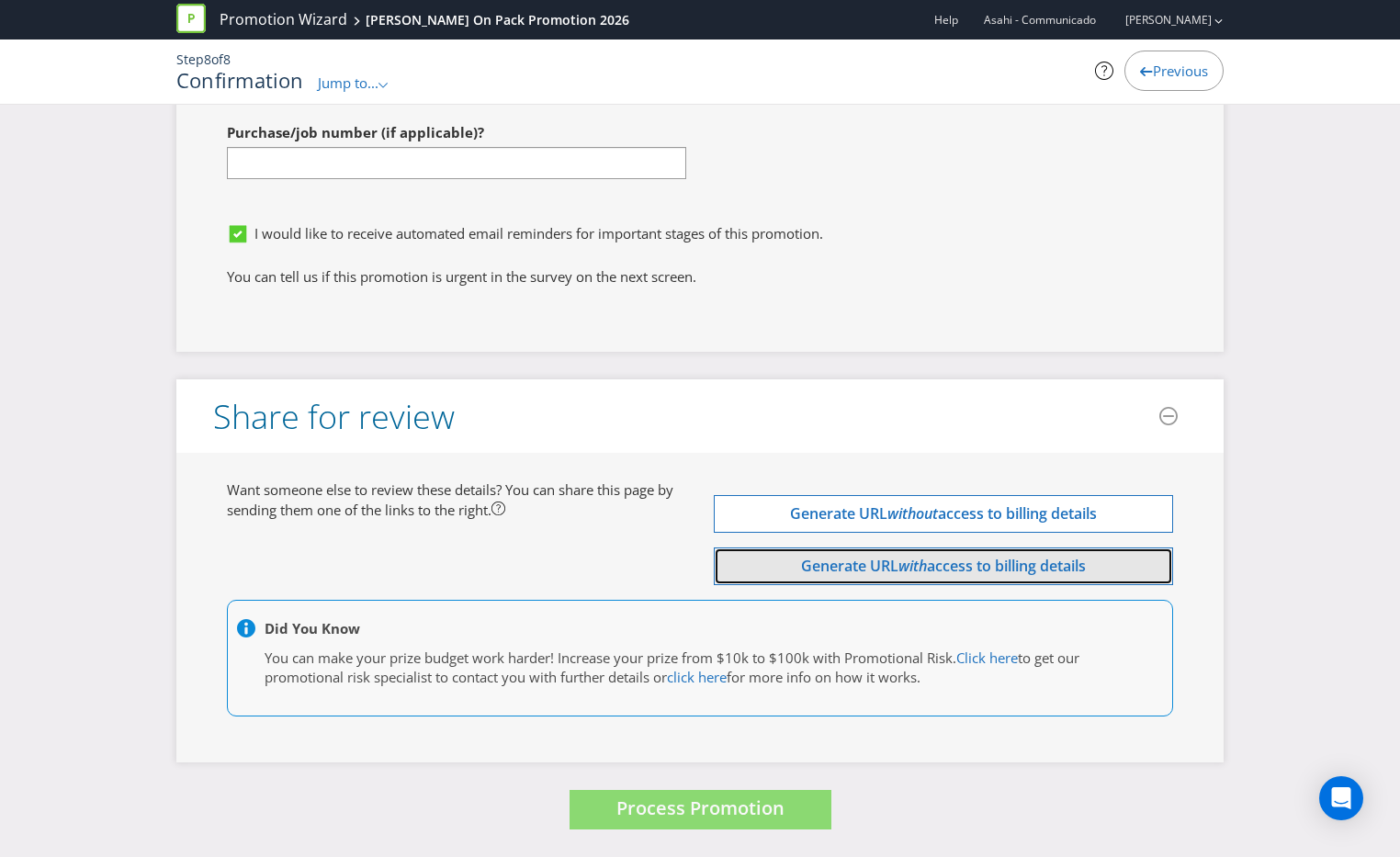
click at [894, 570] on span "Generate URL" at bounding box center [850, 565] width 97 height 20
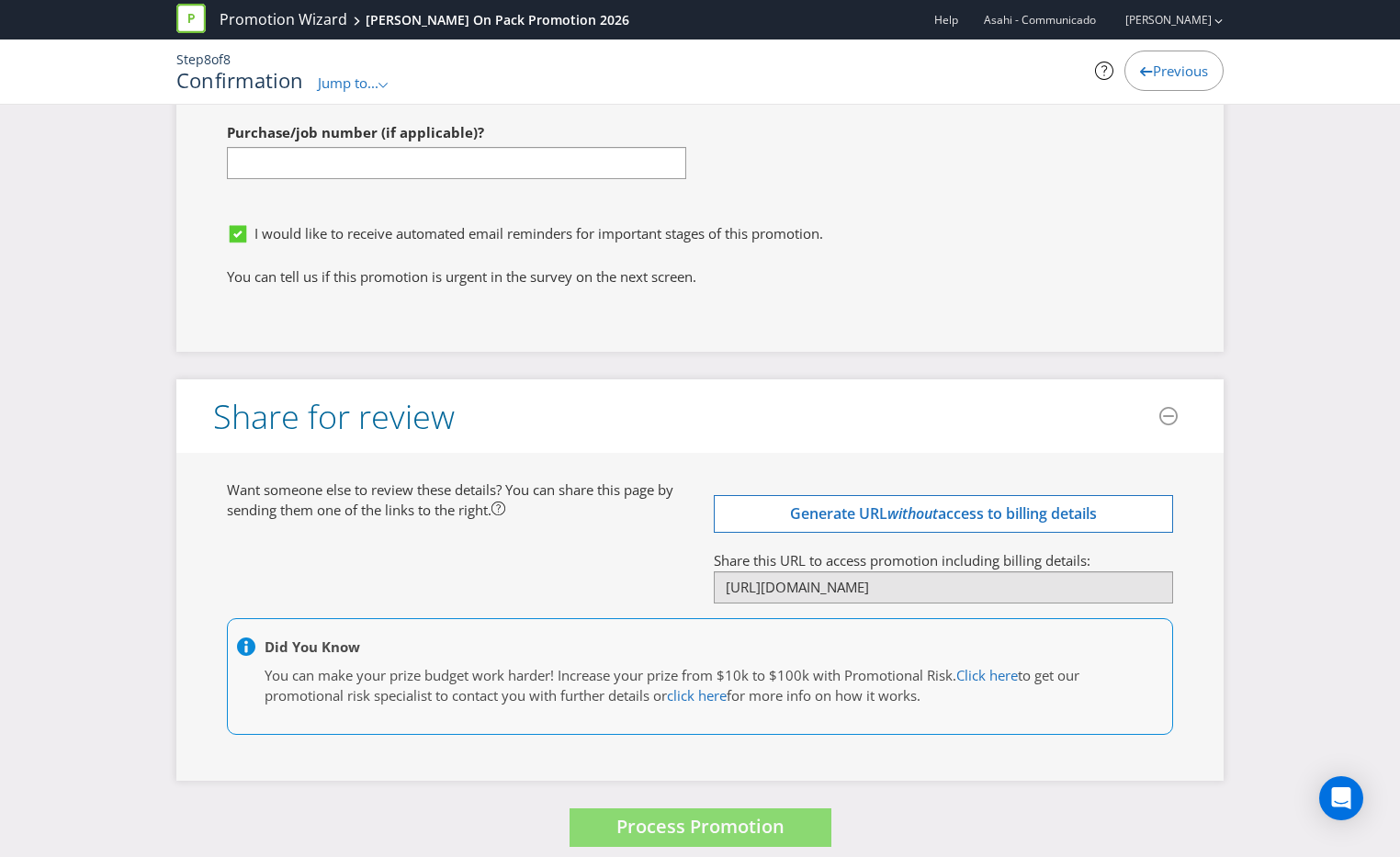
click at [835, 603] on div at bounding box center [943, 604] width 459 height 2
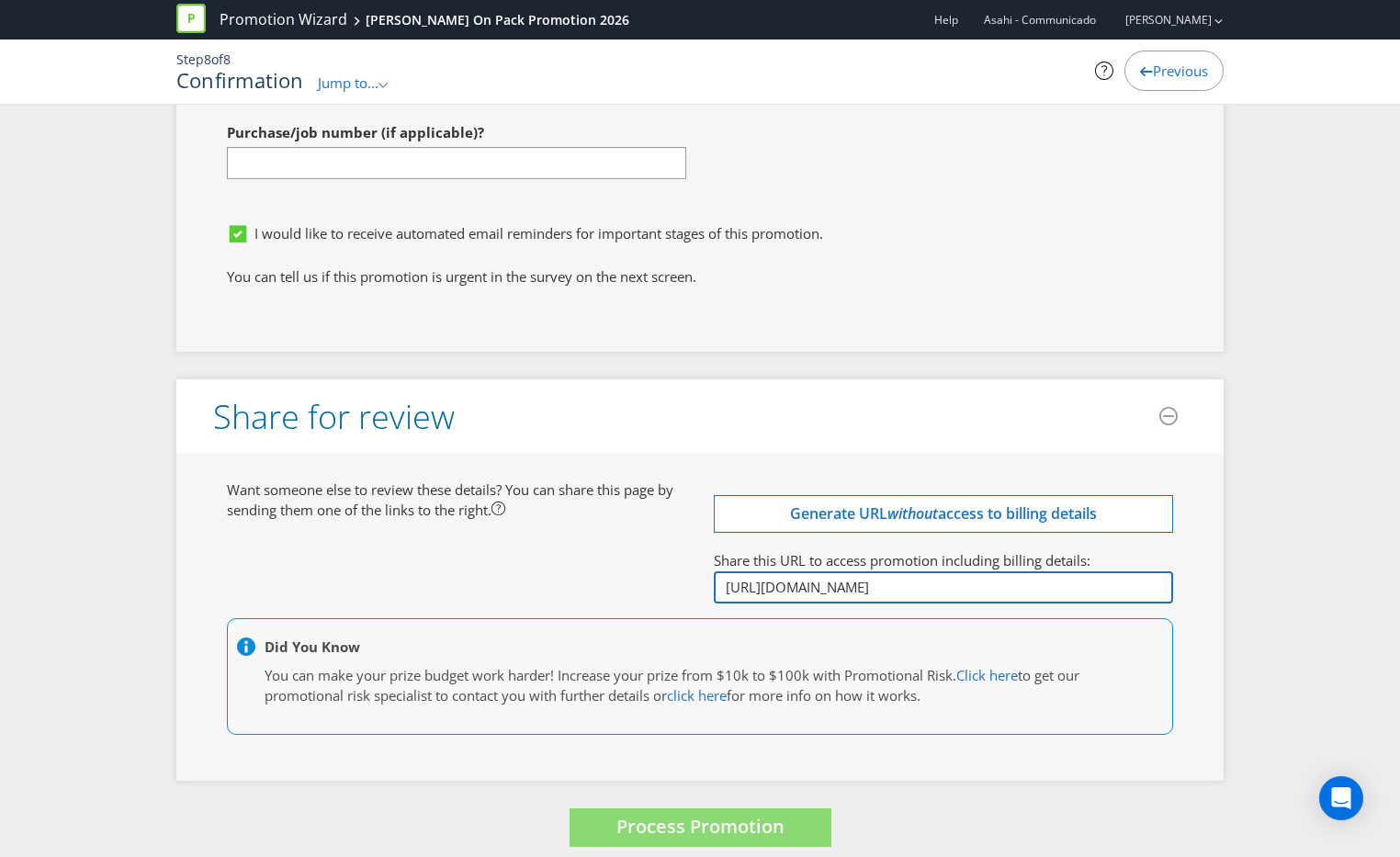
click at [822, 583] on input "[URL][DOMAIN_NAME]" at bounding box center [943, 587] width 459 height 32
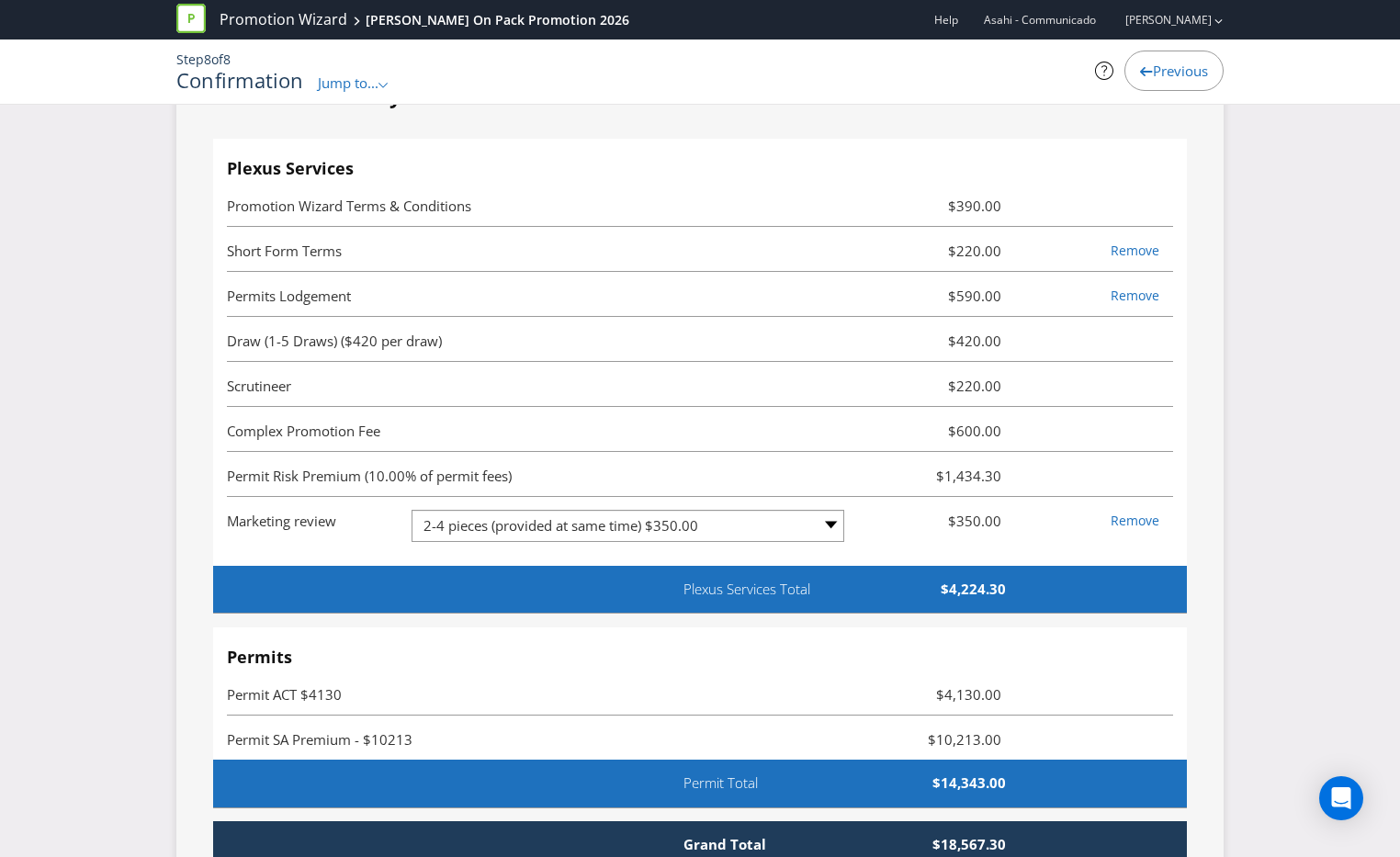
scroll to position [5722, 0]
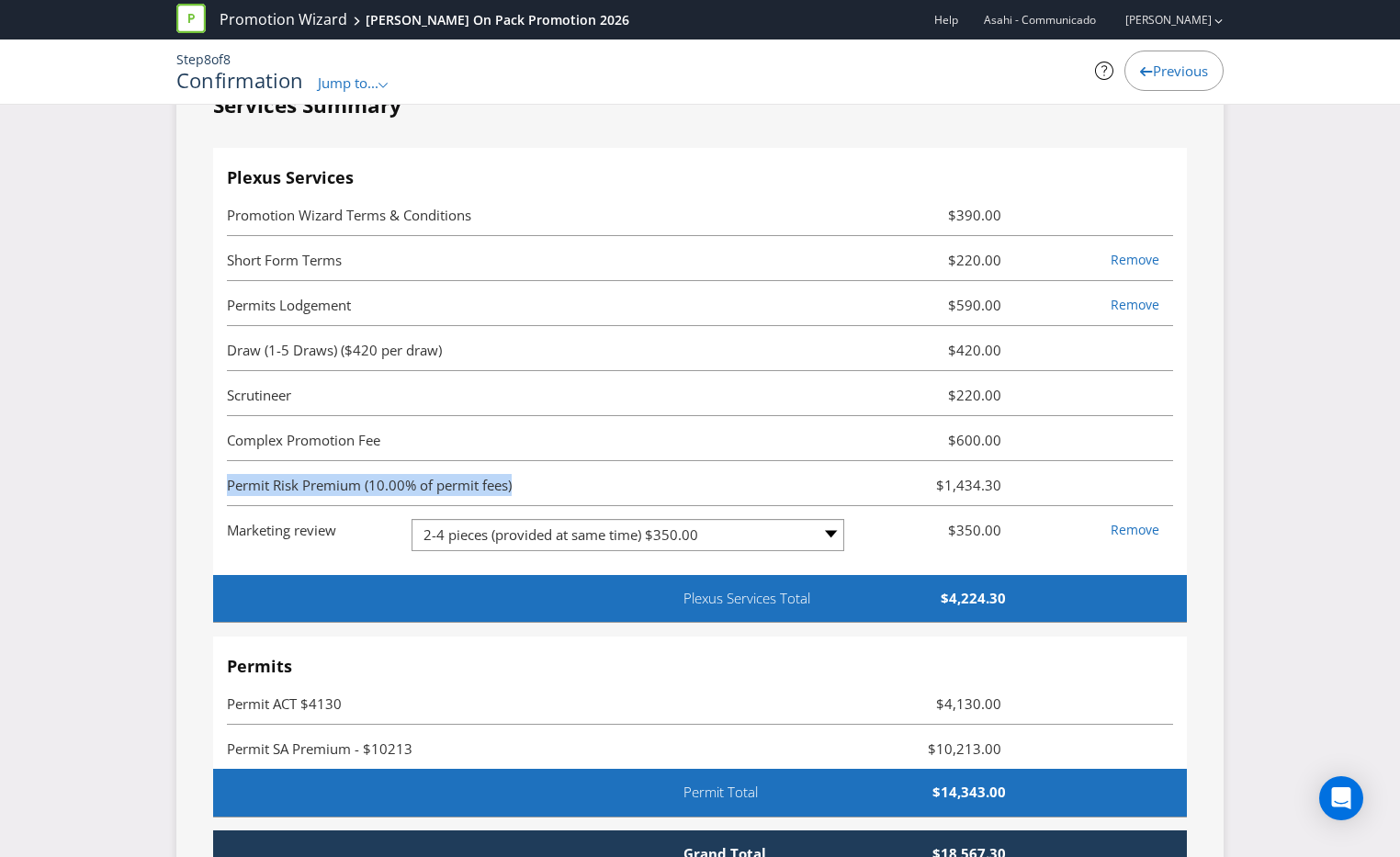
drag, startPoint x: 221, startPoint y: 484, endPoint x: 637, endPoint y: 484, distance: 416.0
click at [637, 484] on div "Plexus Services Promotion Wizard Terms & Conditions $390.00 Short Form Terms $2…" at bounding box center [700, 362] width 974 height 428
copy span "Permit Risk Premium (10.00% of permit fees)"
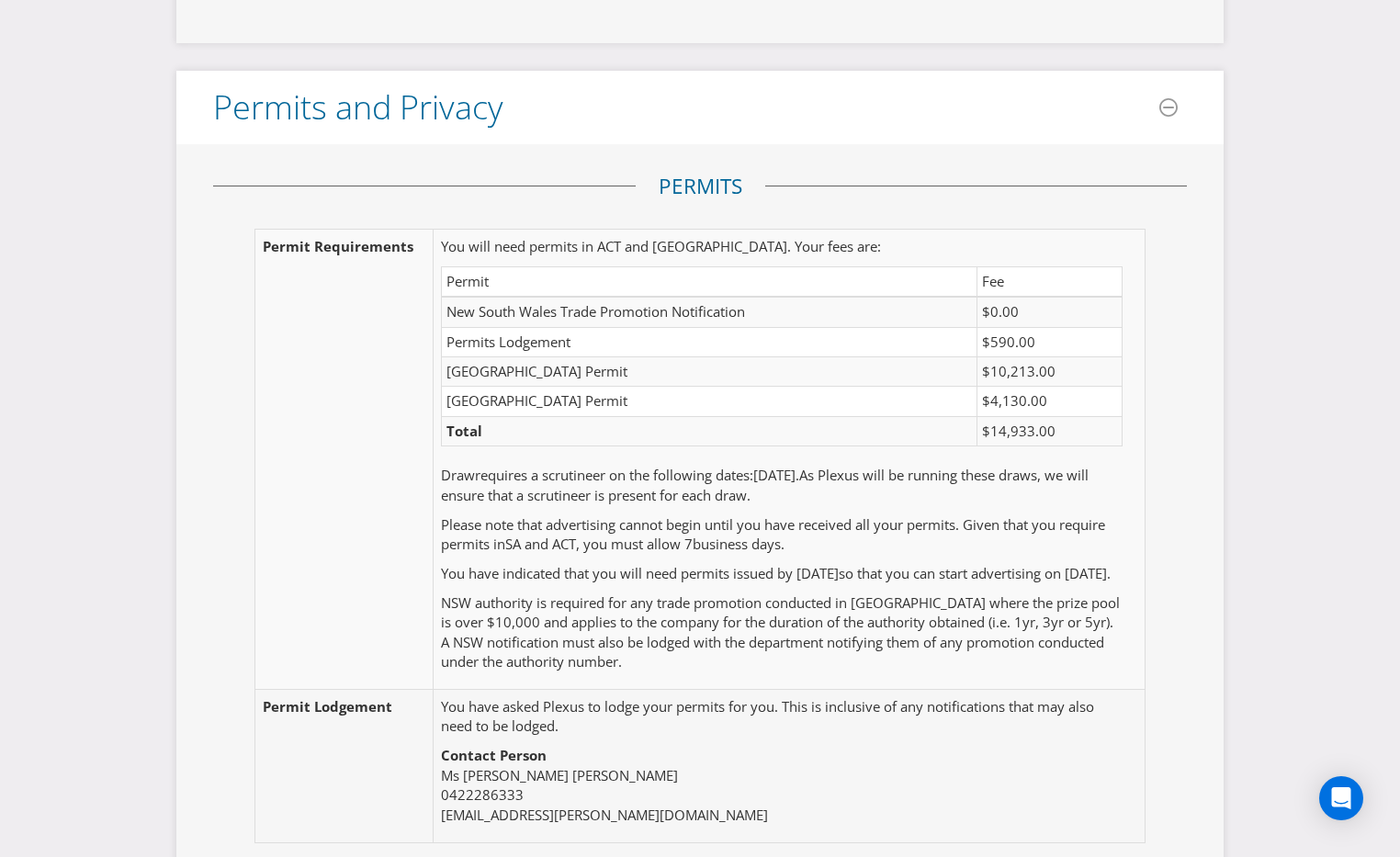
scroll to position [4089, 0]
